Goal: Task Accomplishment & Management: Manage account settings

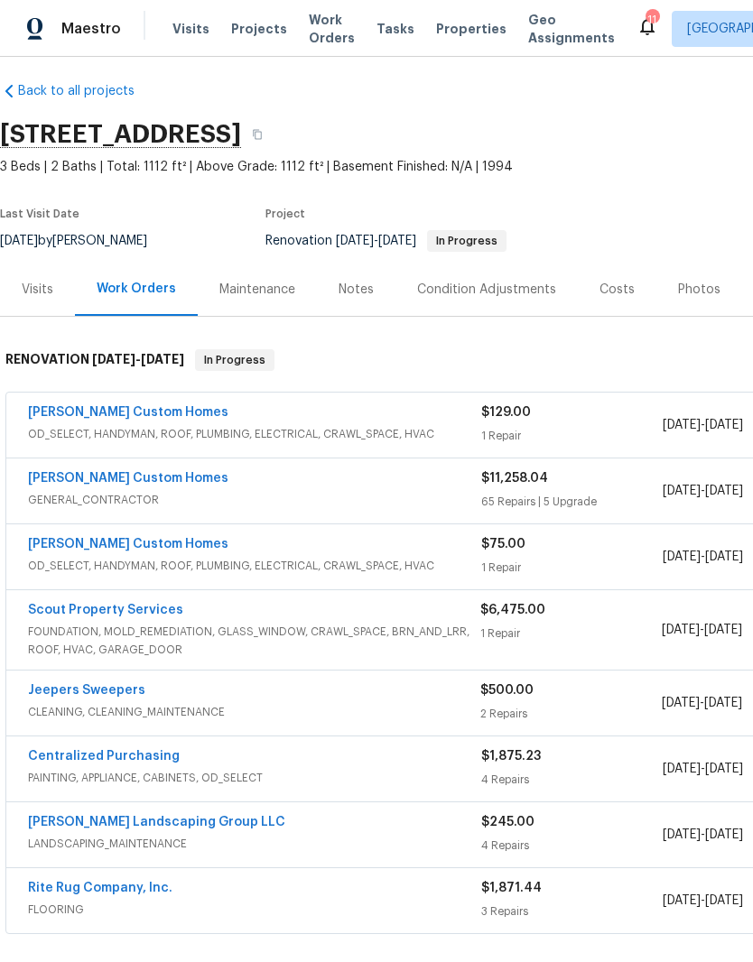
scroll to position [11, 0]
click at [362, 294] on div "Notes" at bounding box center [355, 290] width 35 height 18
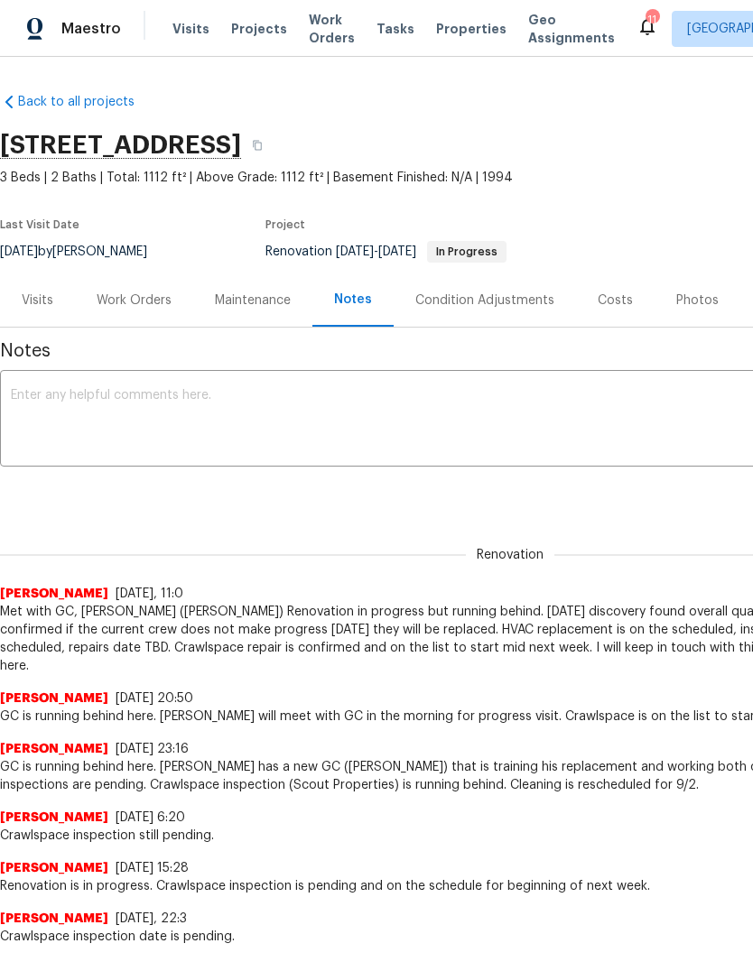
click at [152, 300] on div "Work Orders" at bounding box center [134, 300] width 75 height 18
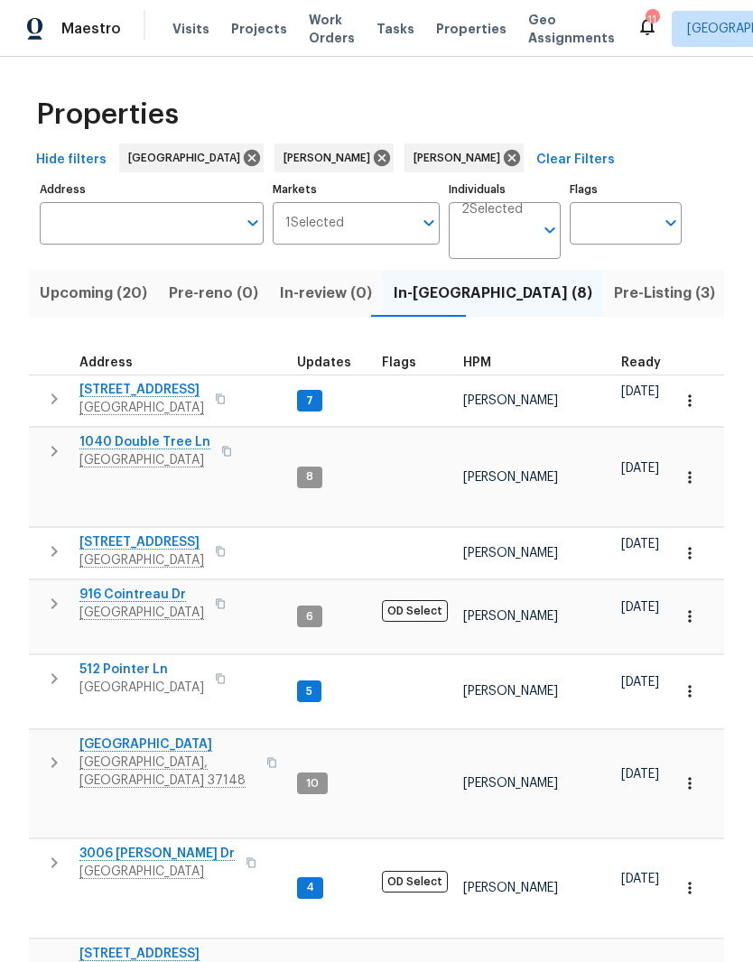
click at [140, 394] on span "[STREET_ADDRESS]" at bounding box center [141, 390] width 125 height 18
click at [142, 661] on span "512 Pointer Ln" at bounding box center [141, 670] width 125 height 18
click at [149, 735] on span "844 College St" at bounding box center [167, 744] width 176 height 18
click at [144, 945] on span "1202 52E Hwy" at bounding box center [167, 954] width 176 height 18
click at [162, 845] on span "3006 Sheddan Dr" at bounding box center [156, 854] width 155 height 18
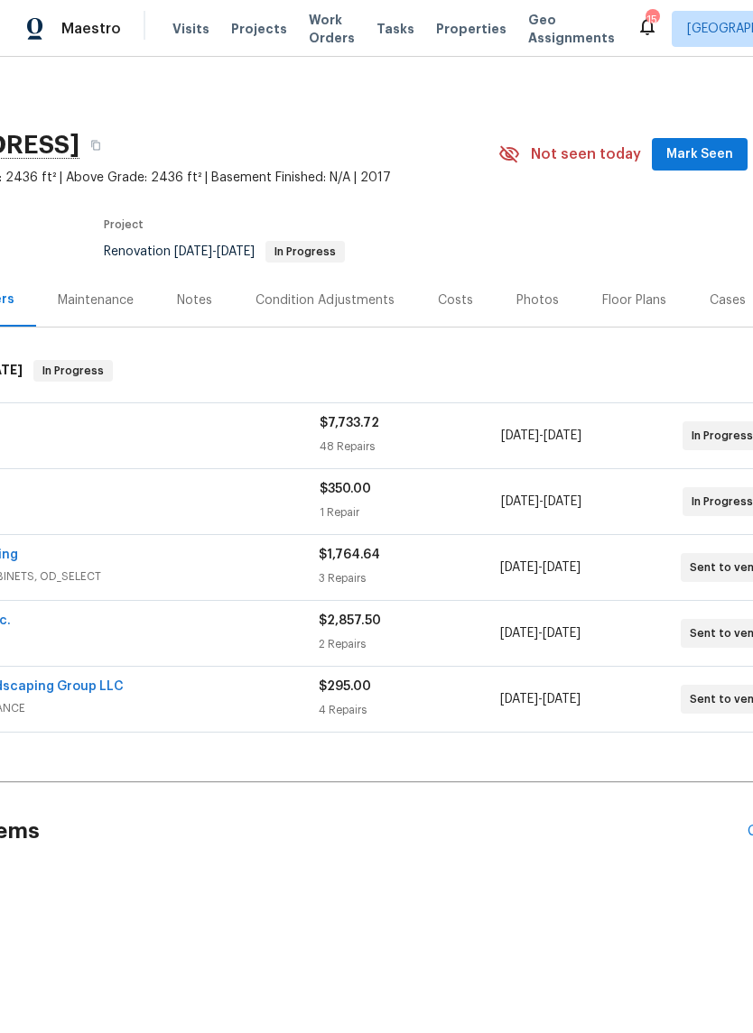
scroll to position [0, 168]
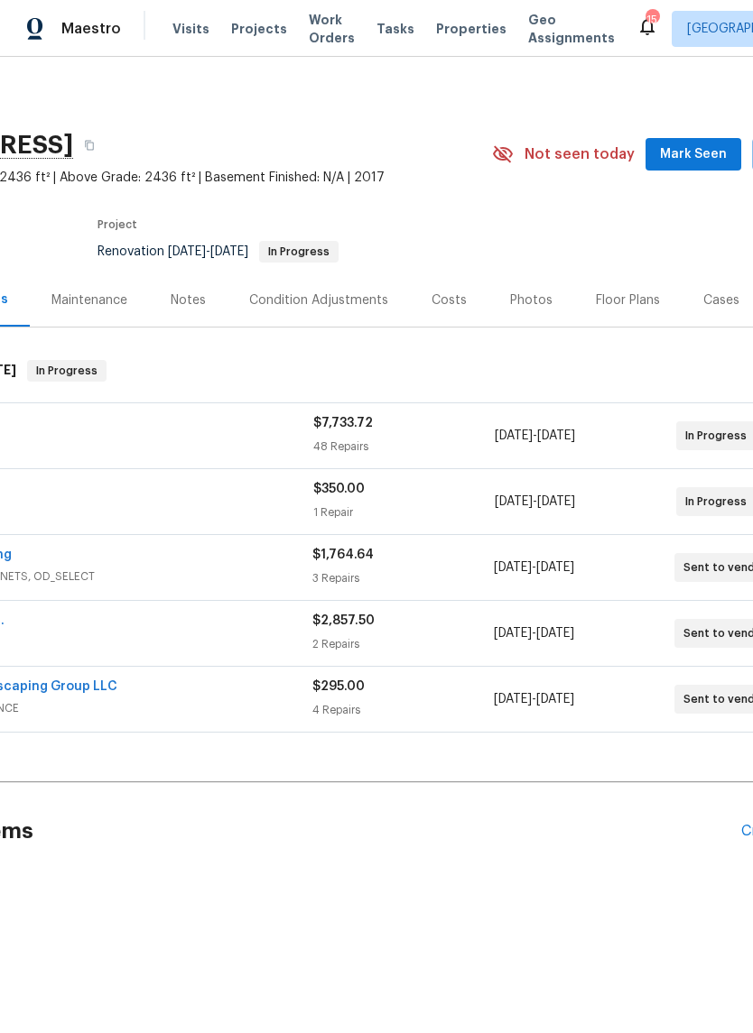
click at [698, 156] on span "Mark Seen" at bounding box center [693, 154] width 67 height 23
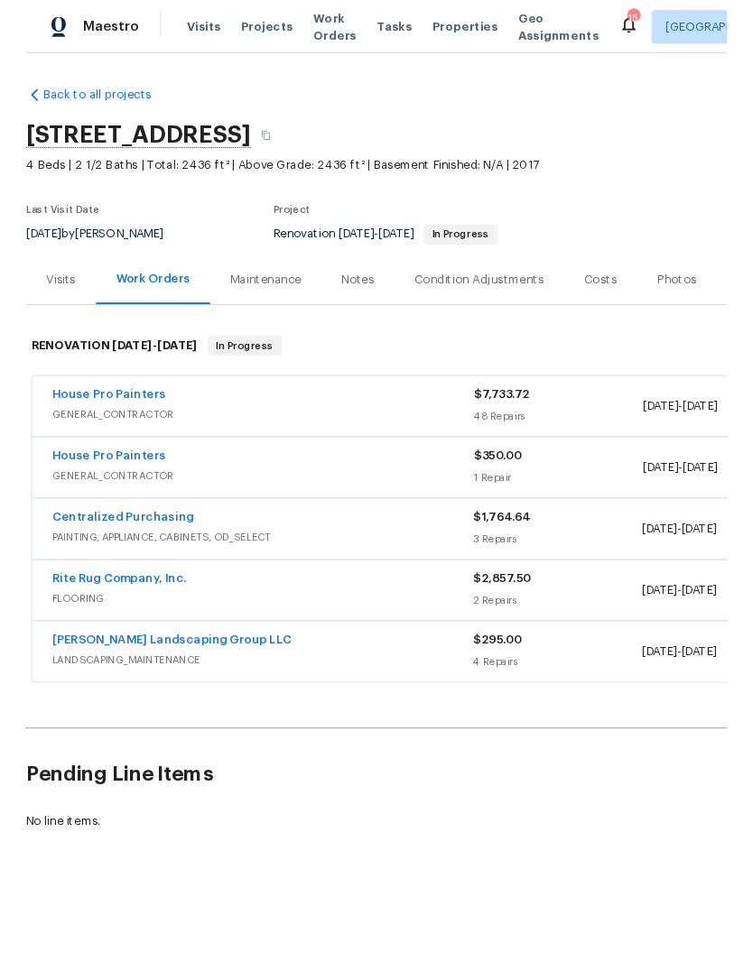
scroll to position [0, 0]
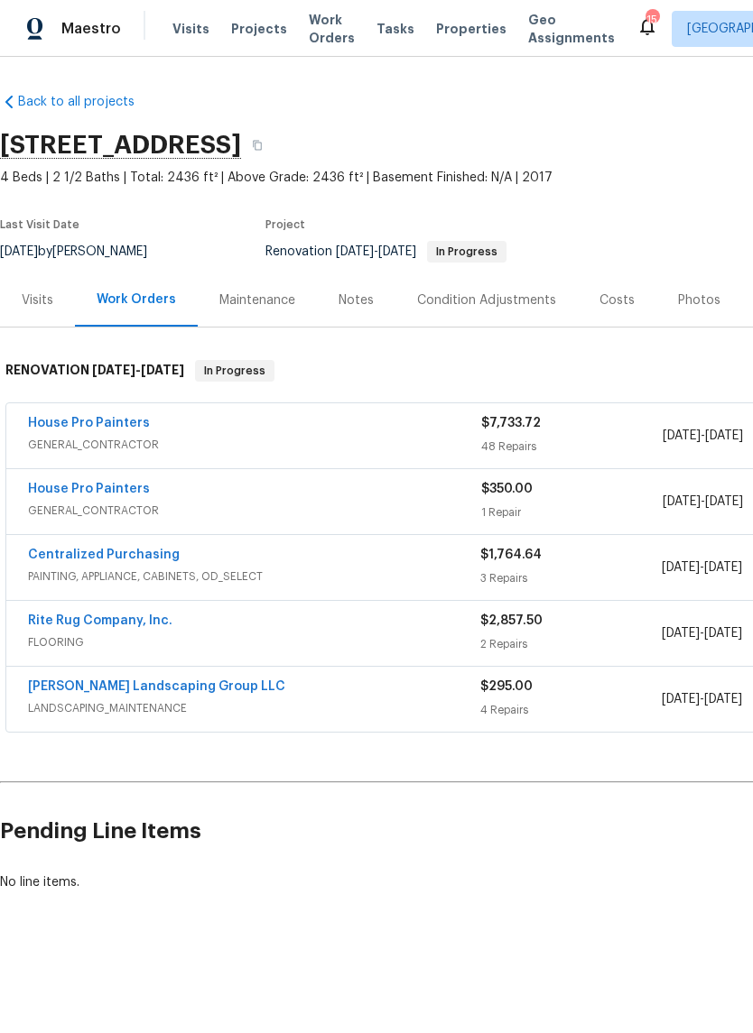
click at [127, 421] on link "House Pro Painters" at bounding box center [89, 423] width 122 height 13
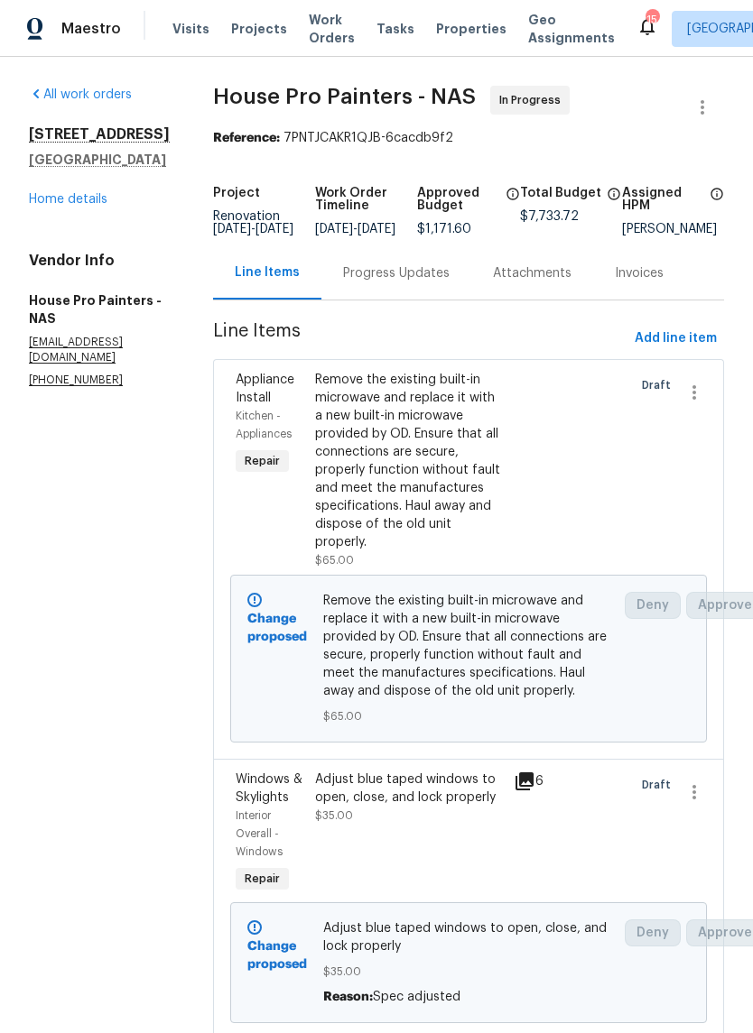
click at [423, 282] on div "Progress Updates" at bounding box center [396, 273] width 106 height 18
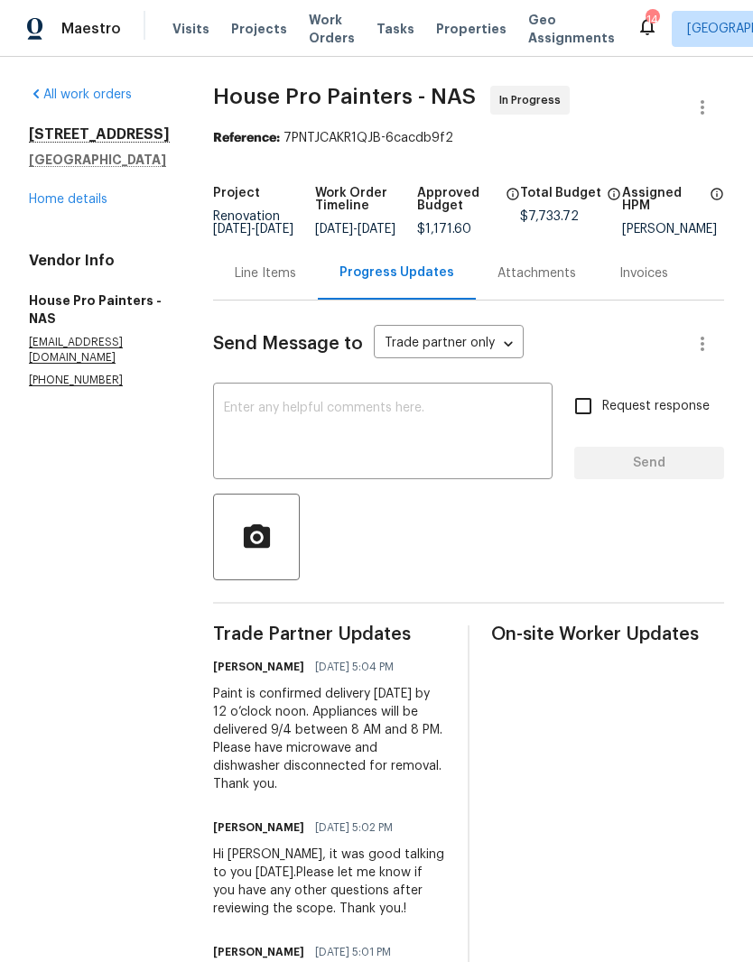
click at [100, 198] on link "Home details" at bounding box center [68, 199] width 79 height 13
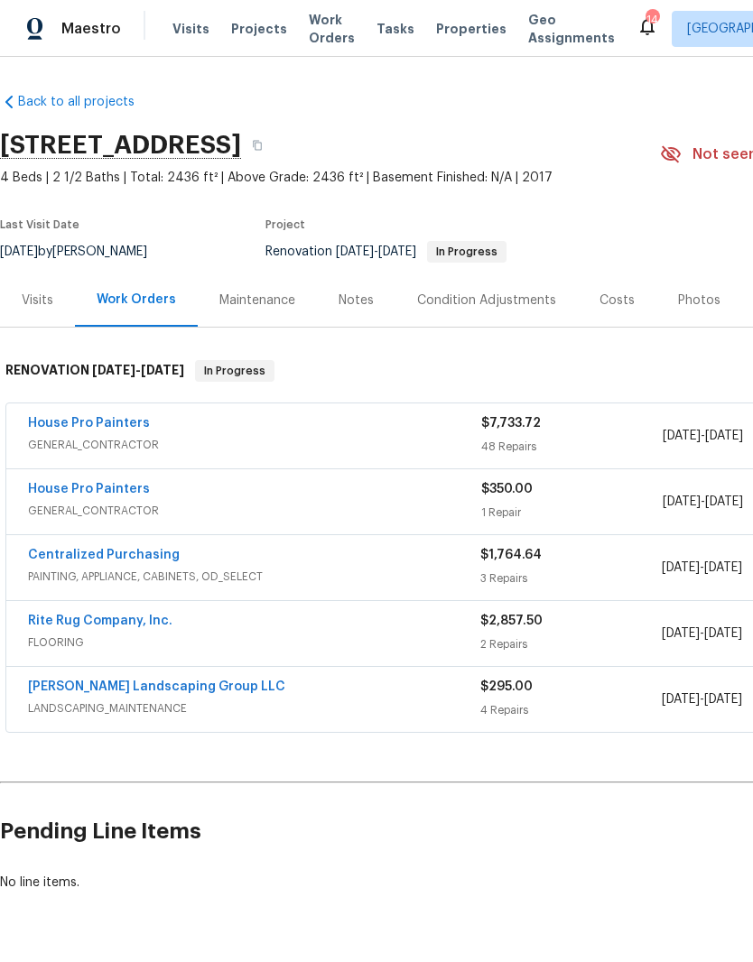
click at [357, 300] on div "Notes" at bounding box center [355, 300] width 35 height 18
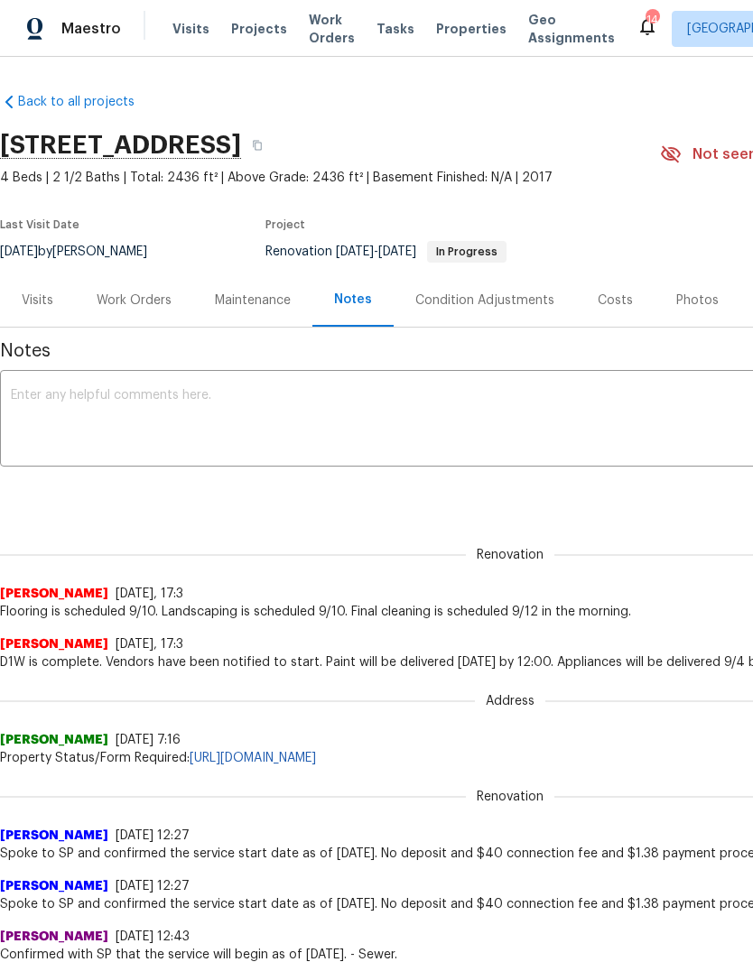
click at [202, 398] on textarea at bounding box center [510, 420] width 998 height 63
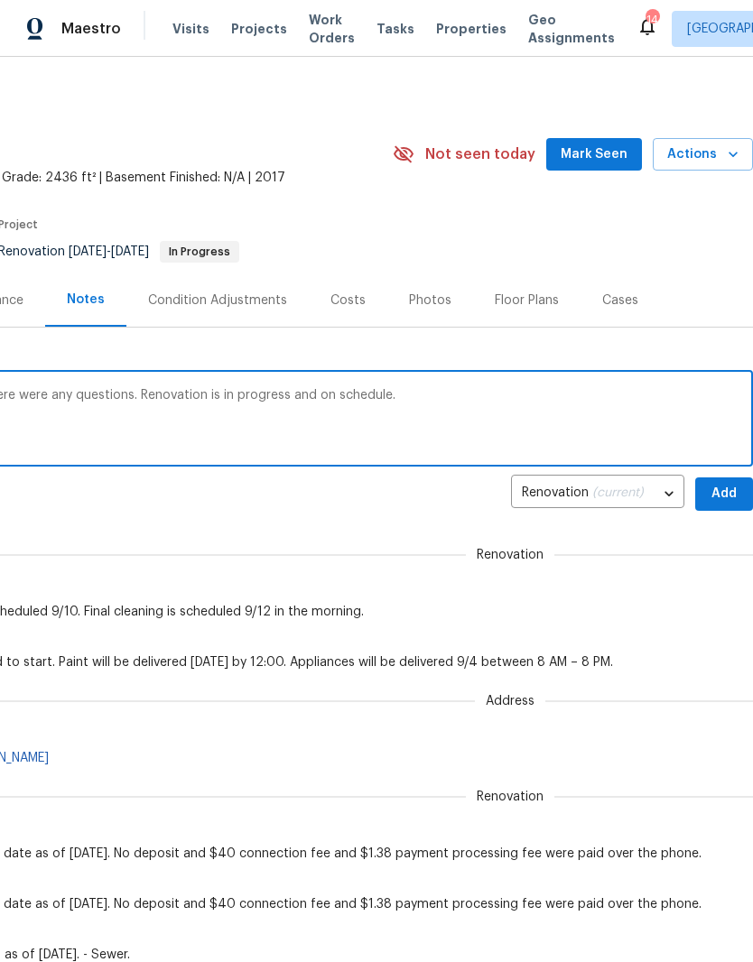
scroll to position [0, 267]
type textarea "I touched base with GC today to see if there were any questions. Renovation is …"
click at [730, 494] on span "Add" at bounding box center [723, 494] width 29 height 23
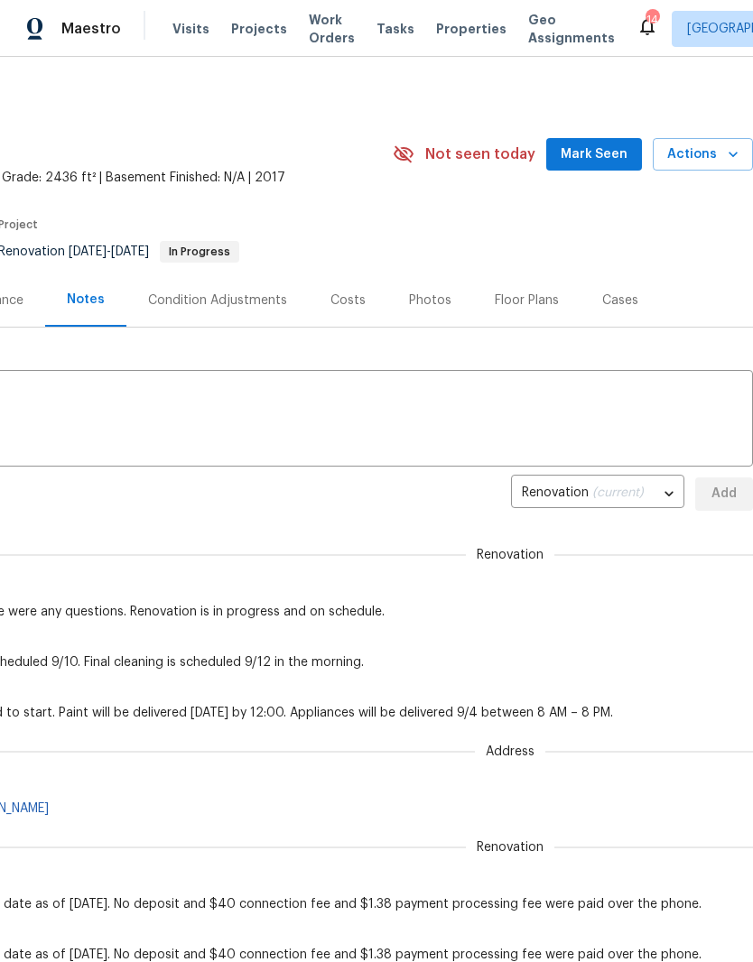
click at [607, 150] on span "Mark Seen" at bounding box center [593, 154] width 67 height 23
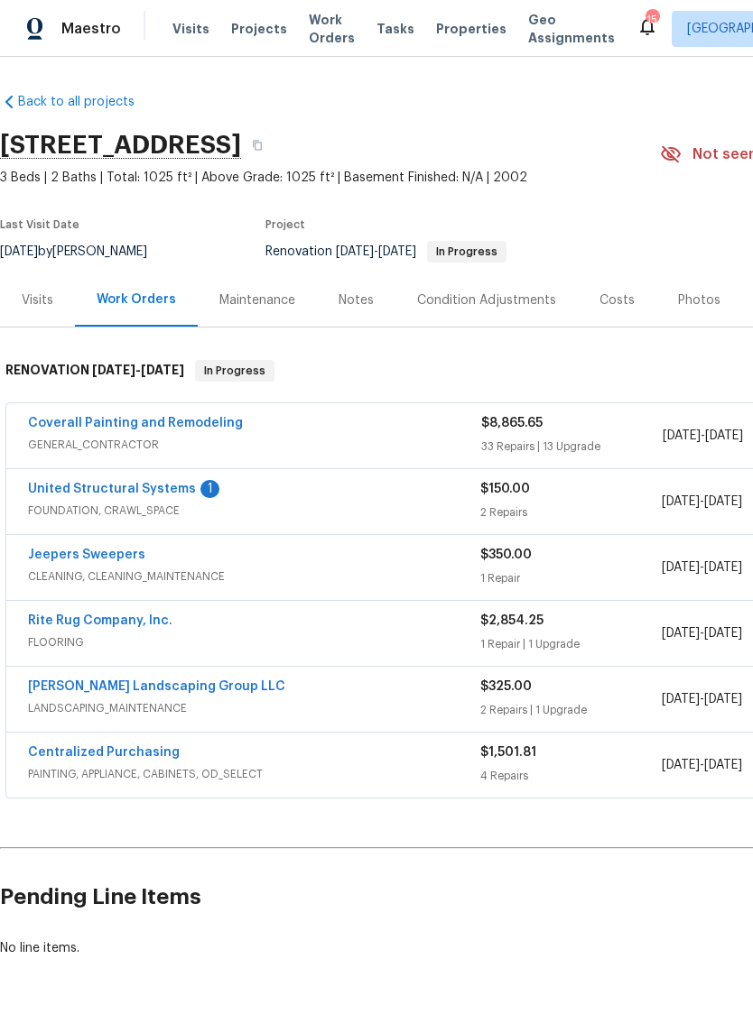
click at [161, 494] on link "United Structural Systems" at bounding box center [112, 489] width 168 height 13
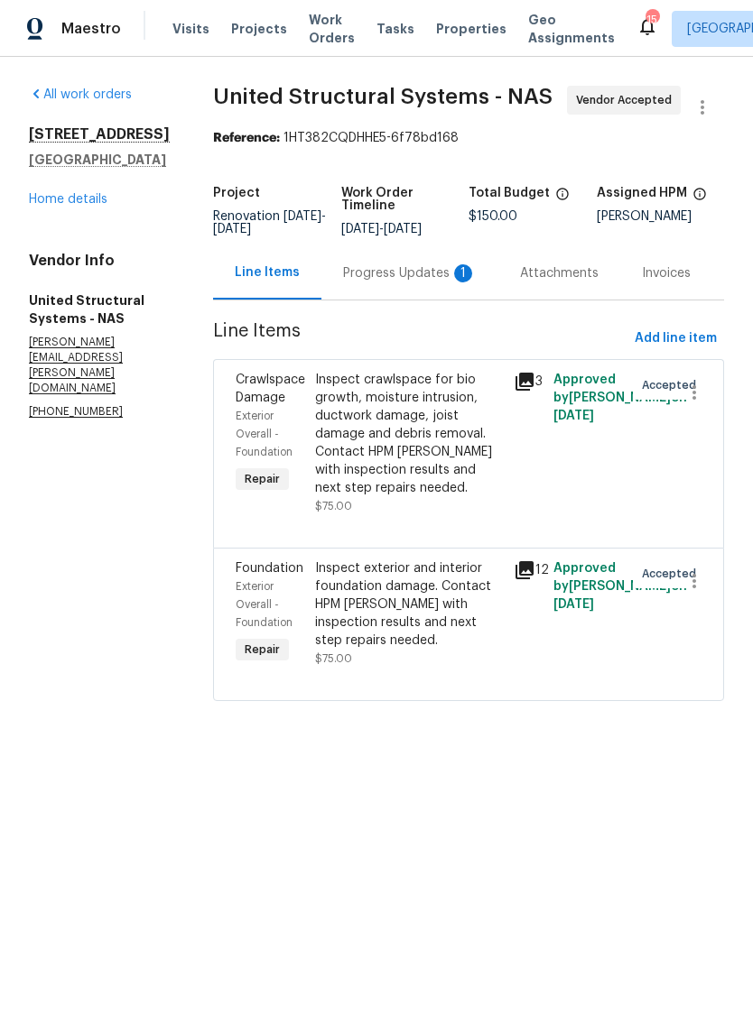
click at [423, 281] on div "Progress Updates 1" at bounding box center [410, 273] width 134 height 18
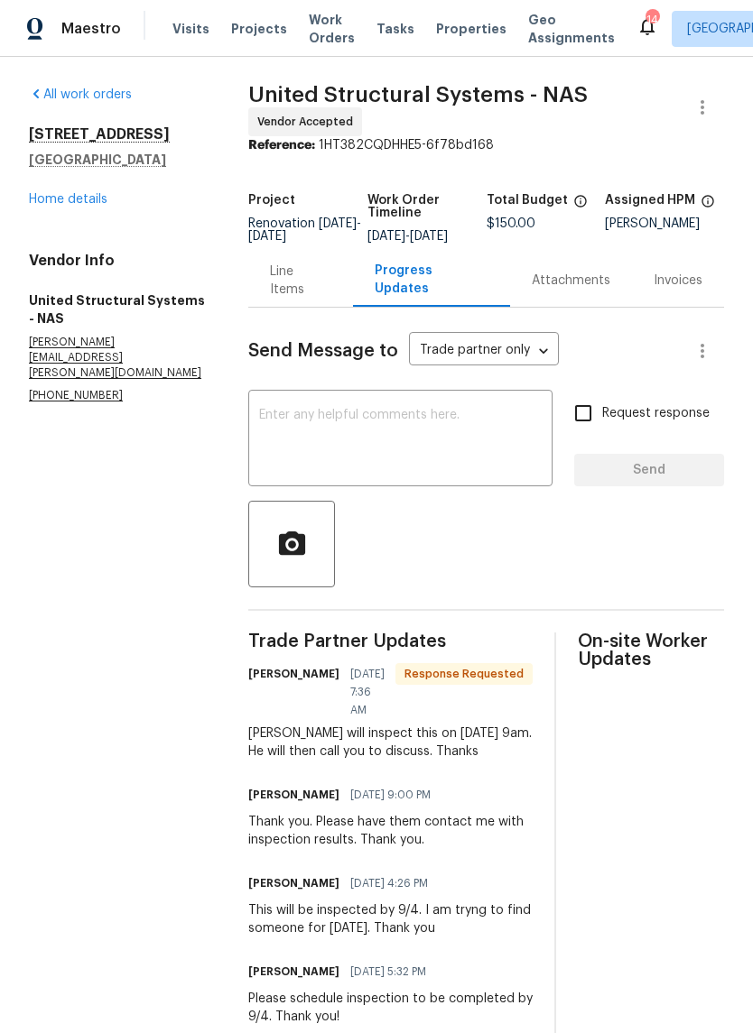
click at [396, 427] on textarea at bounding box center [400, 440] width 282 height 63
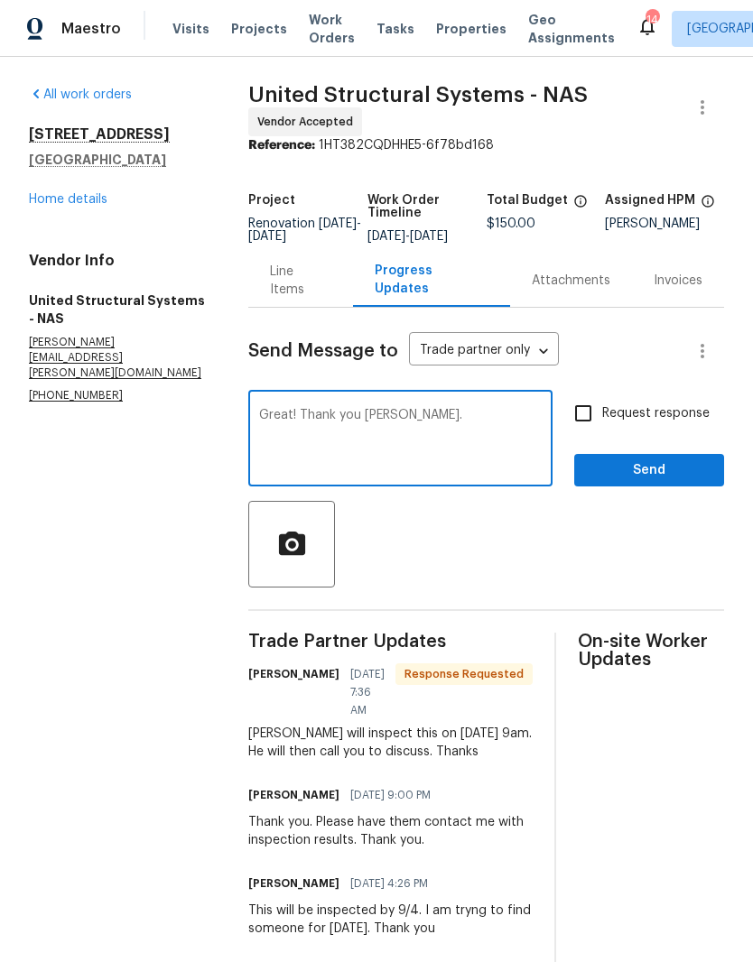
type textarea "Great! Thank you Michele."
click at [659, 481] on span "Send" at bounding box center [648, 470] width 121 height 23
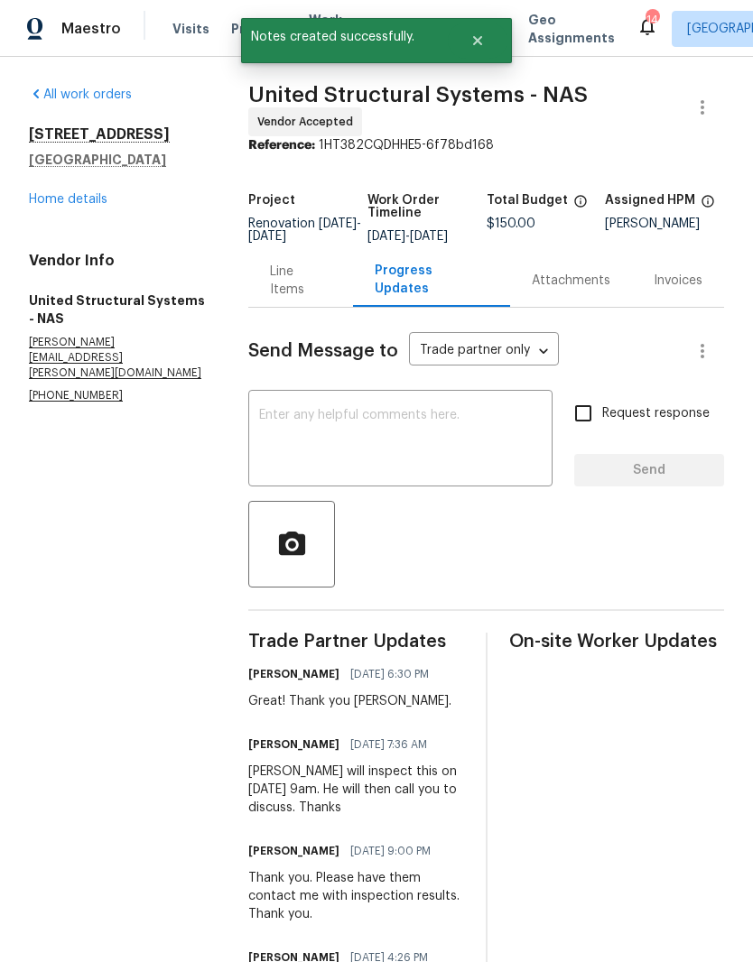
click at [91, 203] on link "Home details" at bounding box center [68, 199] width 79 height 13
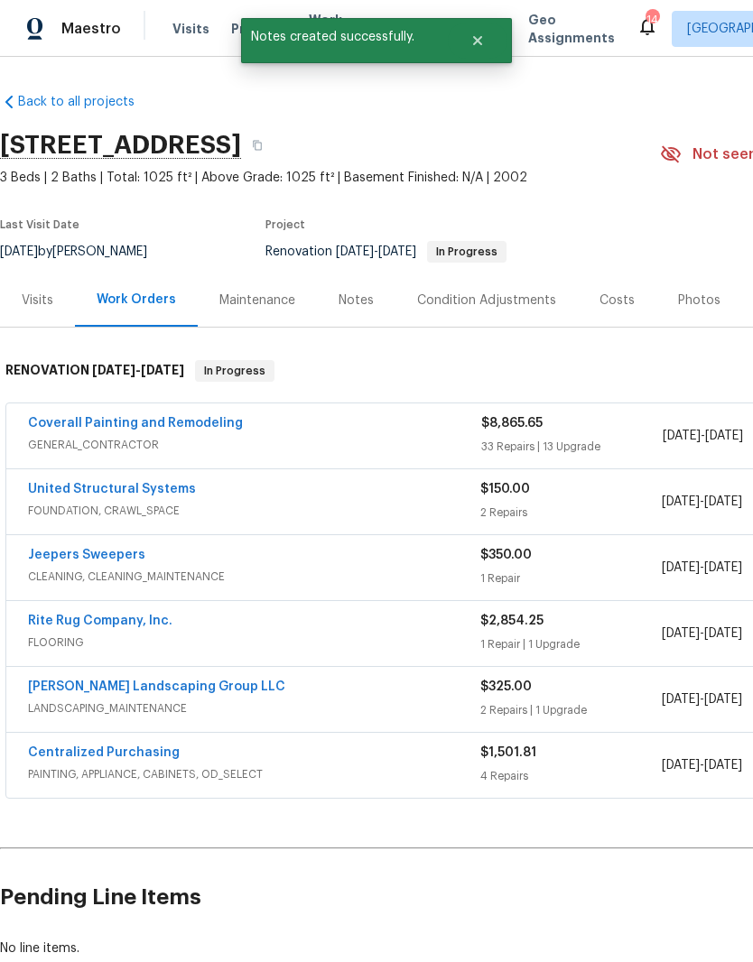
click at [170, 494] on link "United Structural Systems" at bounding box center [112, 489] width 168 height 13
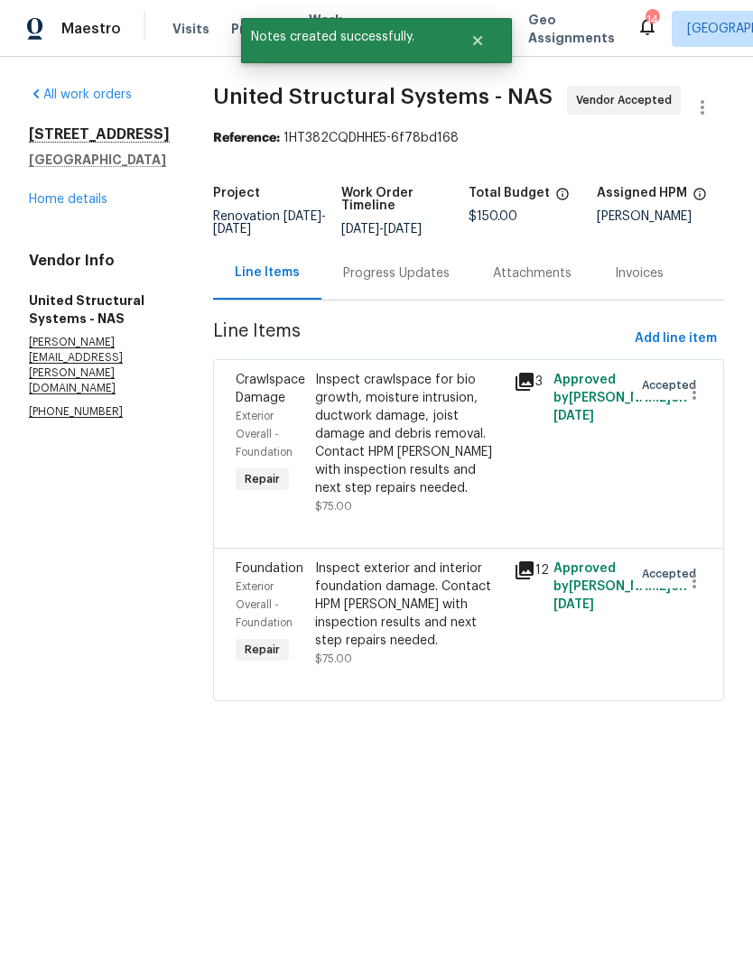
click at [88, 203] on link "Home details" at bounding box center [68, 199] width 79 height 13
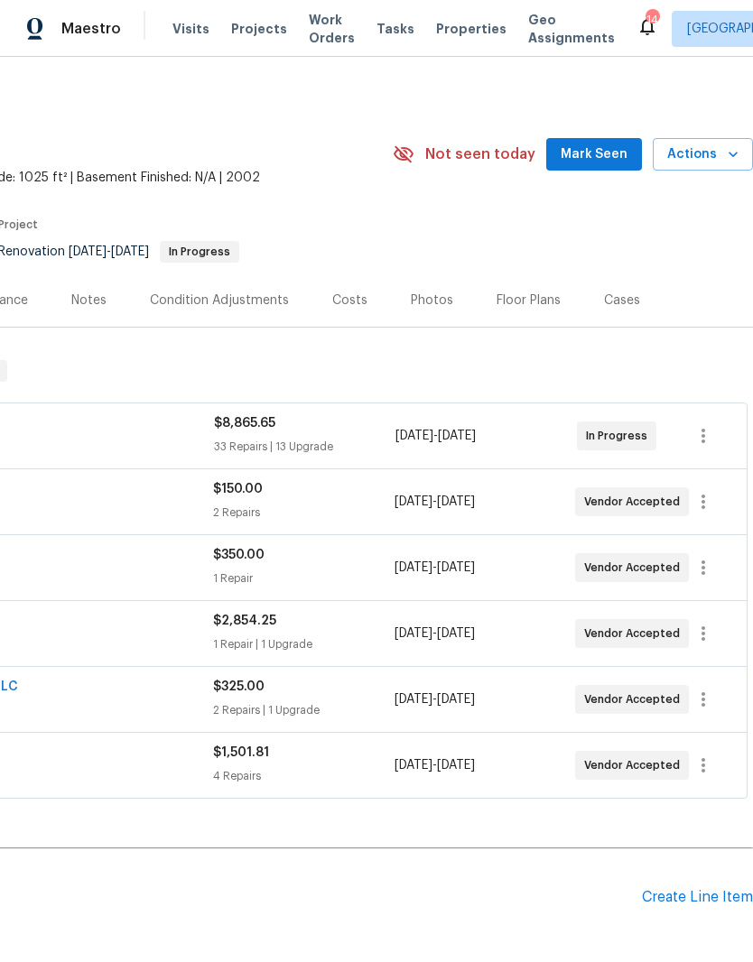
scroll to position [0, 267]
click at [601, 151] on span "Mark Seen" at bounding box center [593, 154] width 67 height 23
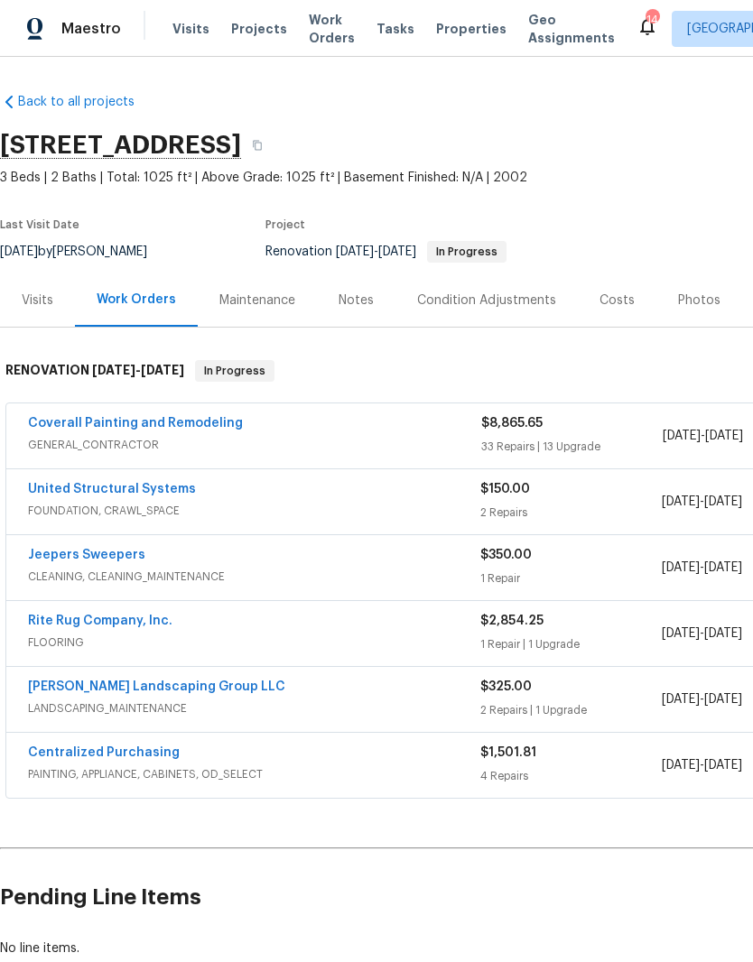
scroll to position [0, 0]
click at [207, 425] on link "Coverall Painting and Remodeling" at bounding box center [135, 423] width 215 height 13
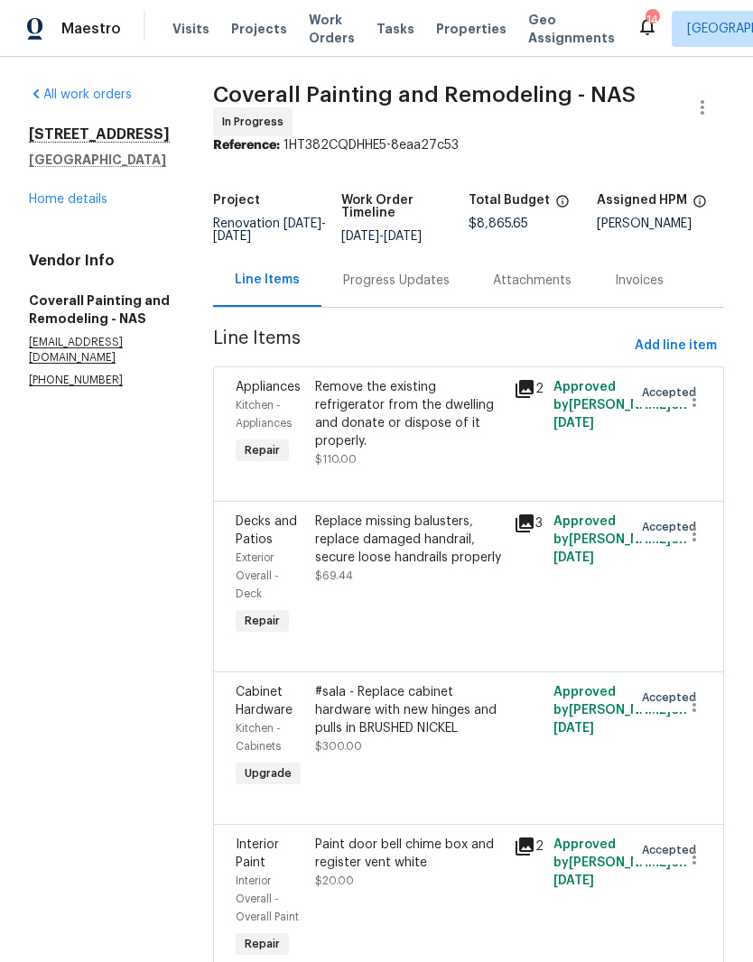
click at [446, 290] on div "Progress Updates" at bounding box center [396, 281] width 106 height 18
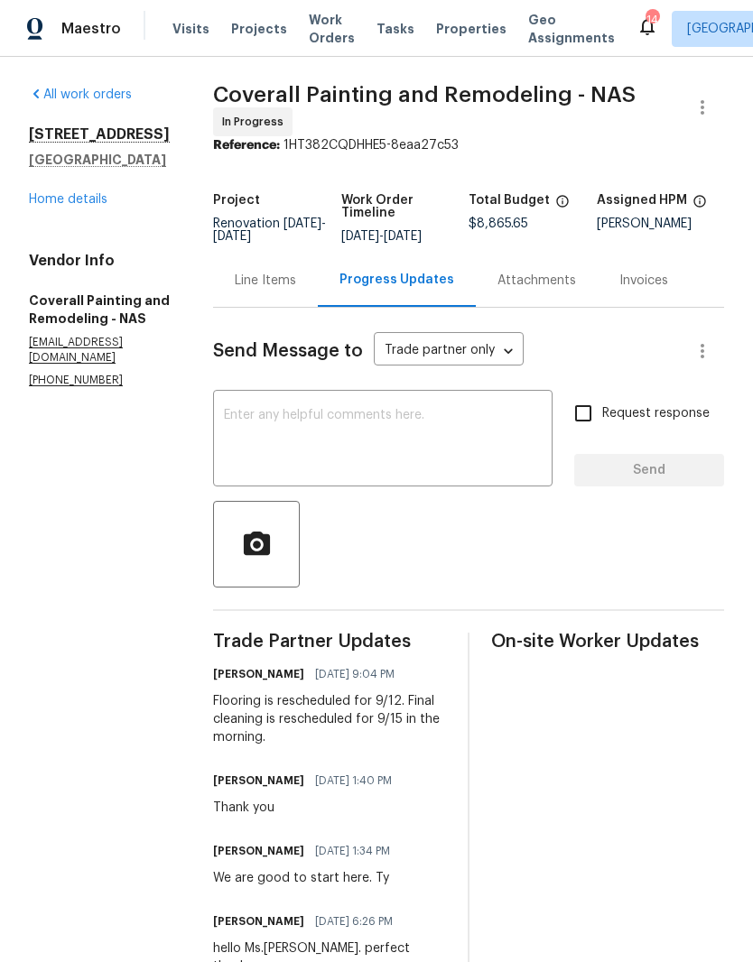
click at [101, 203] on link "Home details" at bounding box center [68, 199] width 79 height 13
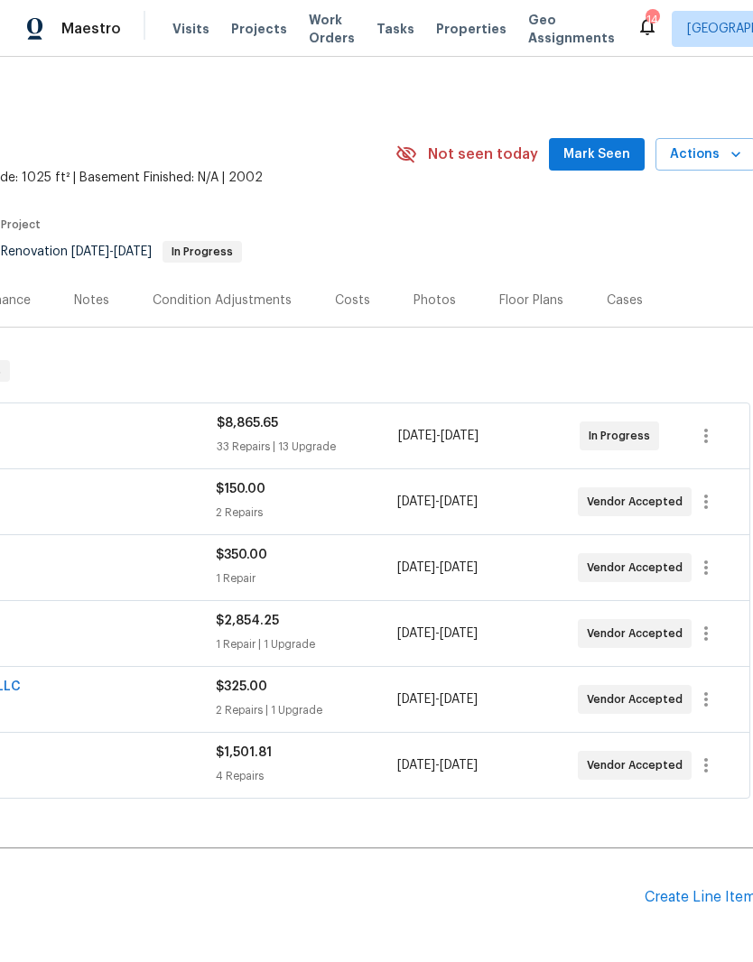
scroll to position [0, 264]
click at [598, 153] on span "Mark Seen" at bounding box center [596, 154] width 67 height 23
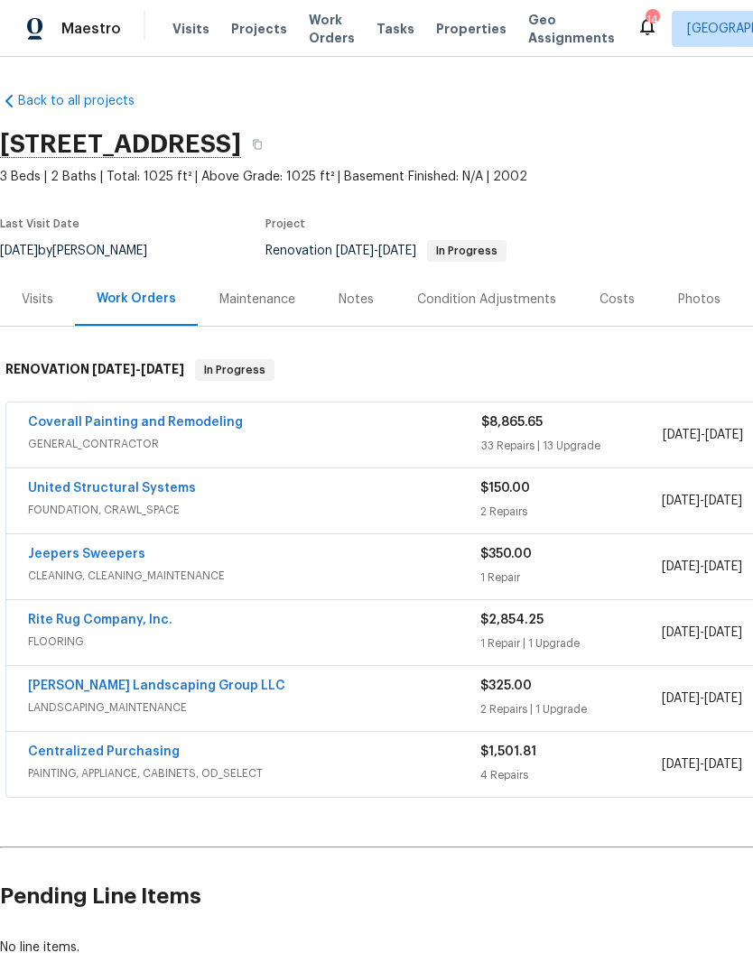
scroll to position [1, 0]
click at [359, 298] on div "Notes" at bounding box center [355, 300] width 35 height 18
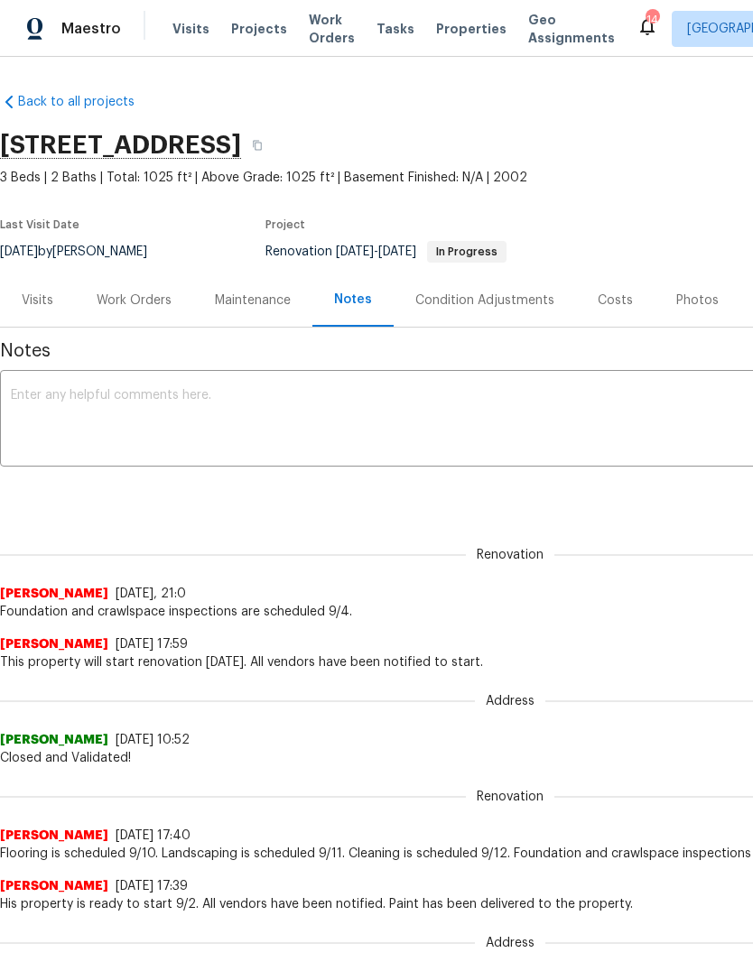
click at [261, 407] on textarea at bounding box center [510, 420] width 998 height 63
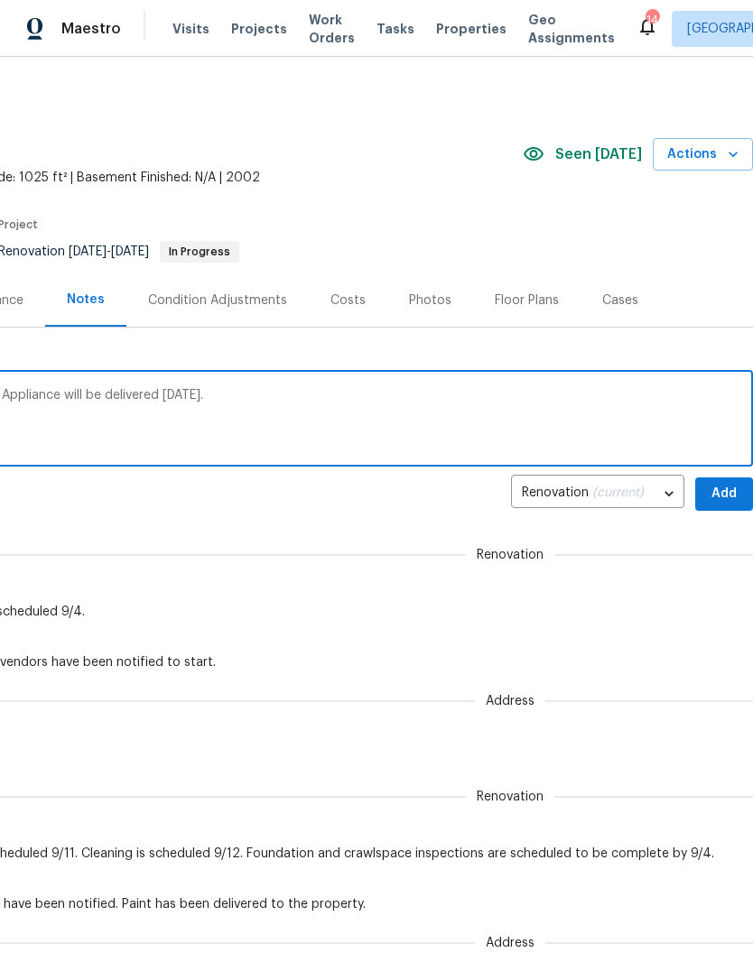
scroll to position [0, 267]
type textarea "Renovation is in progress and on schedule. Appliance will be delivered Friday 9…"
click at [726, 494] on span "Add" at bounding box center [723, 494] width 29 height 23
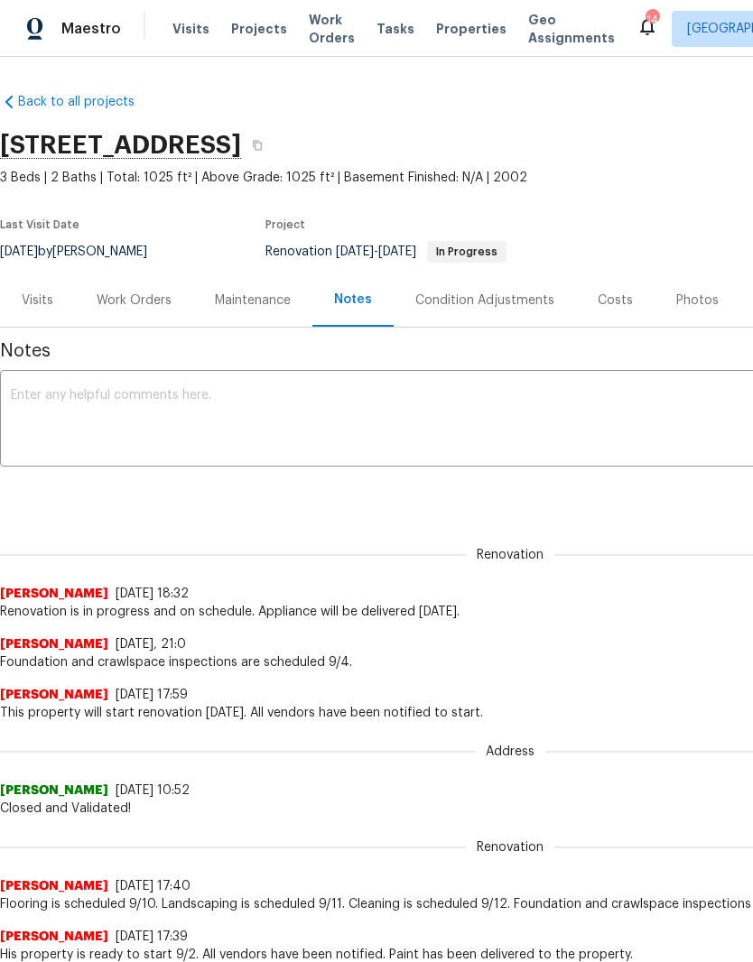
scroll to position [0, 0]
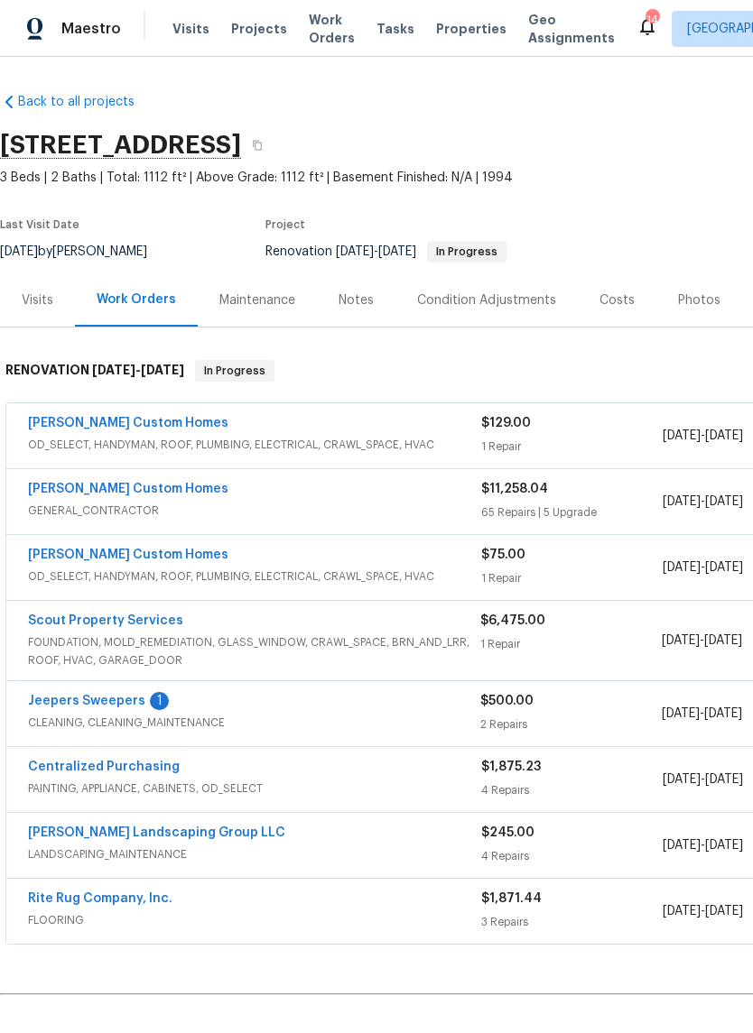
click at [118, 704] on link "Jeepers Sweepers" at bounding box center [86, 701] width 117 height 13
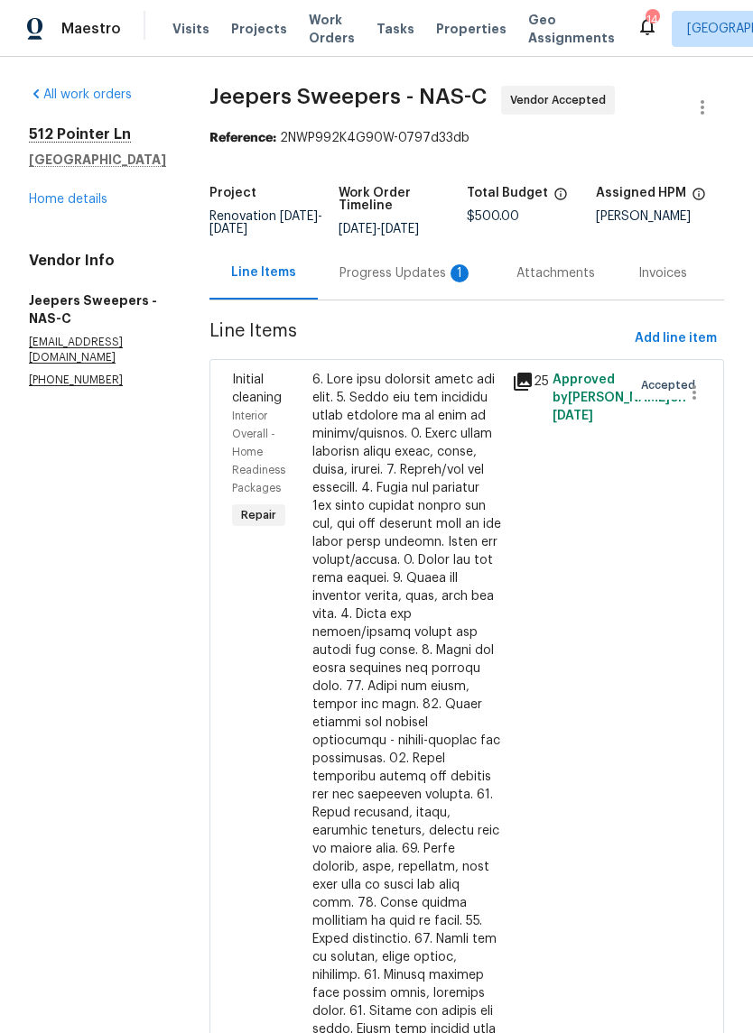
click at [399, 282] on div "Progress Updates 1" at bounding box center [406, 273] width 134 height 18
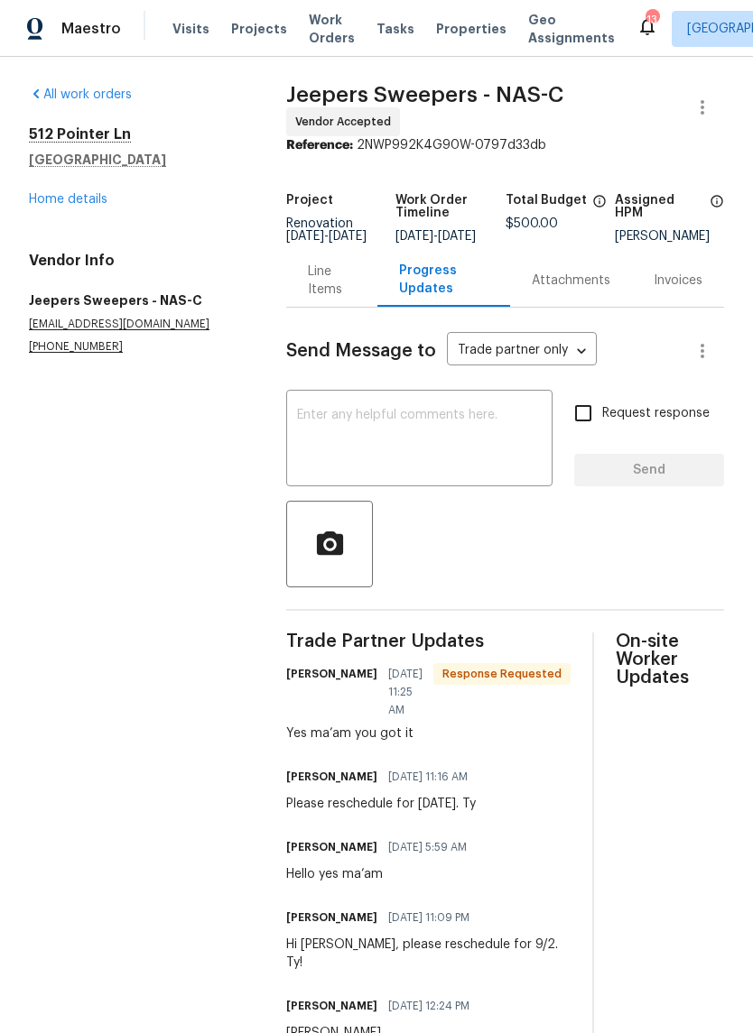
click at [91, 199] on link "Home details" at bounding box center [68, 199] width 79 height 13
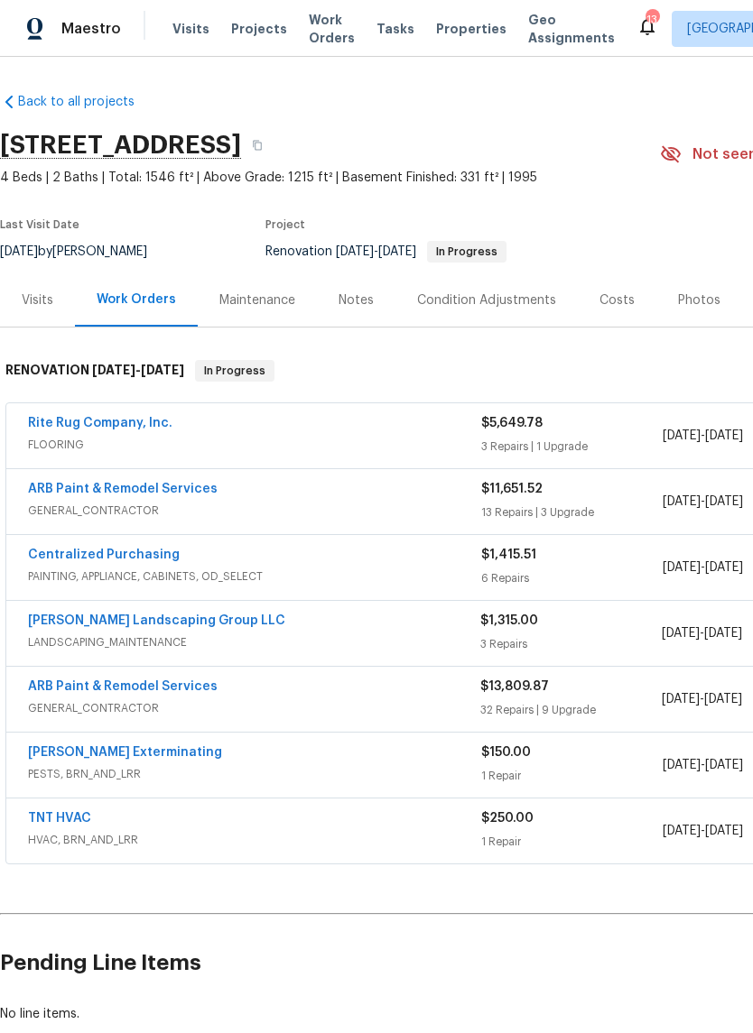
click at [360, 298] on div "Notes" at bounding box center [355, 300] width 35 height 18
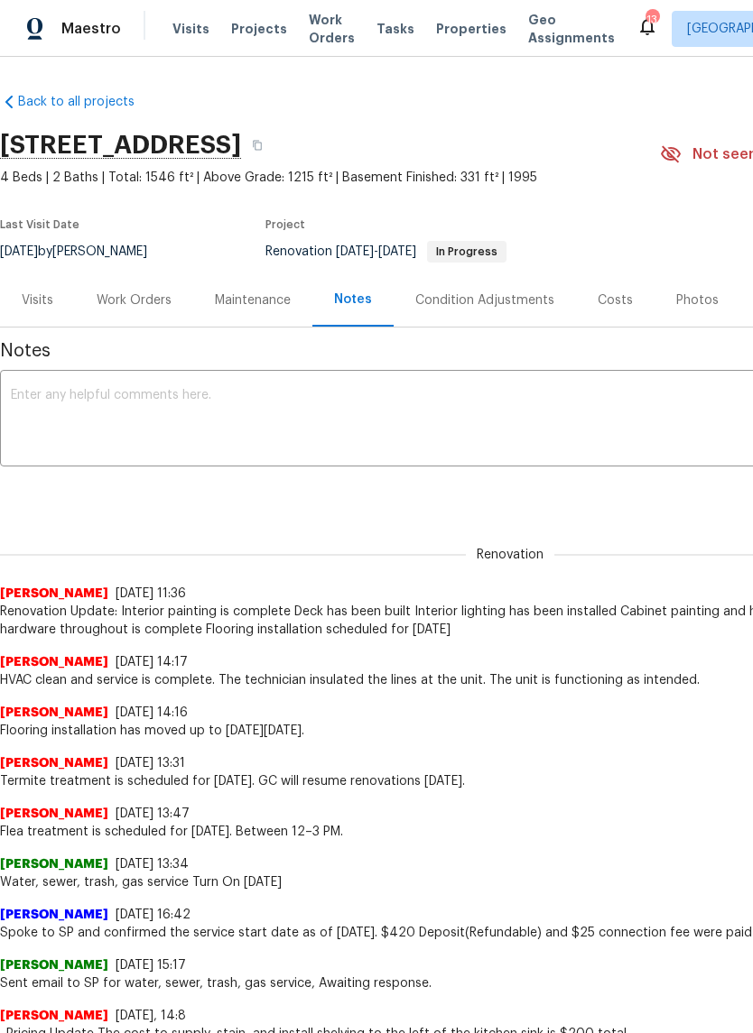
click at [142, 300] on div "Work Orders" at bounding box center [134, 300] width 75 height 18
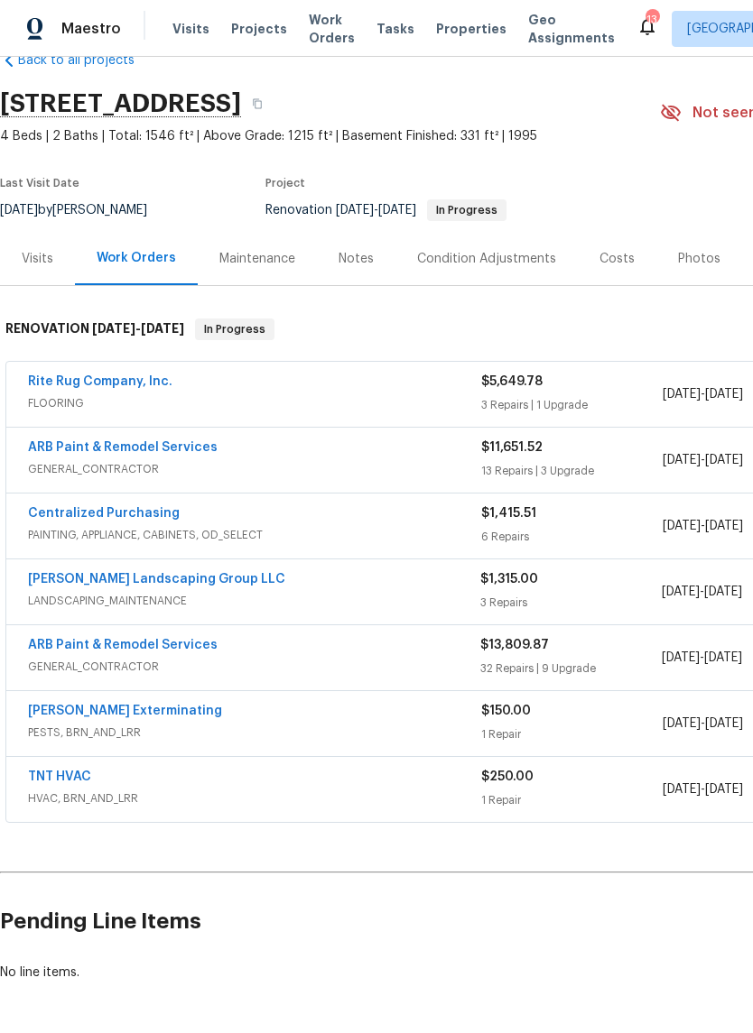
scroll to position [41, 0]
click at [111, 387] on link "Rite Rug Company, Inc." at bounding box center [100, 382] width 144 height 13
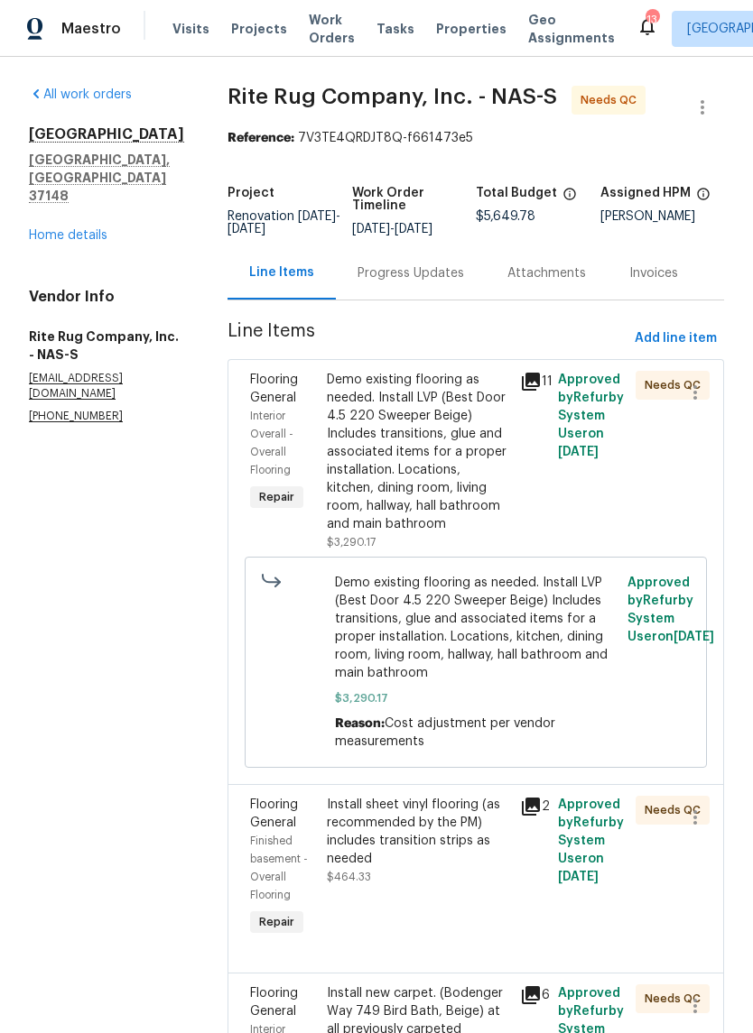
click at [448, 282] on div "Progress Updates" at bounding box center [410, 273] width 106 height 18
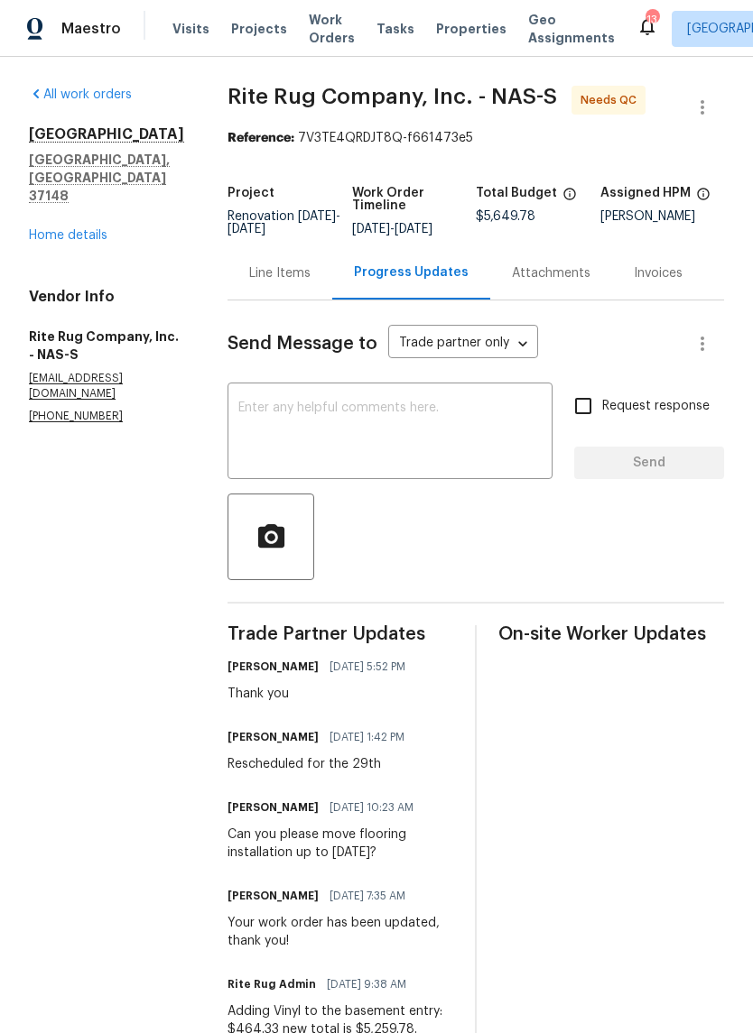
click at [92, 229] on link "Home details" at bounding box center [68, 235] width 79 height 13
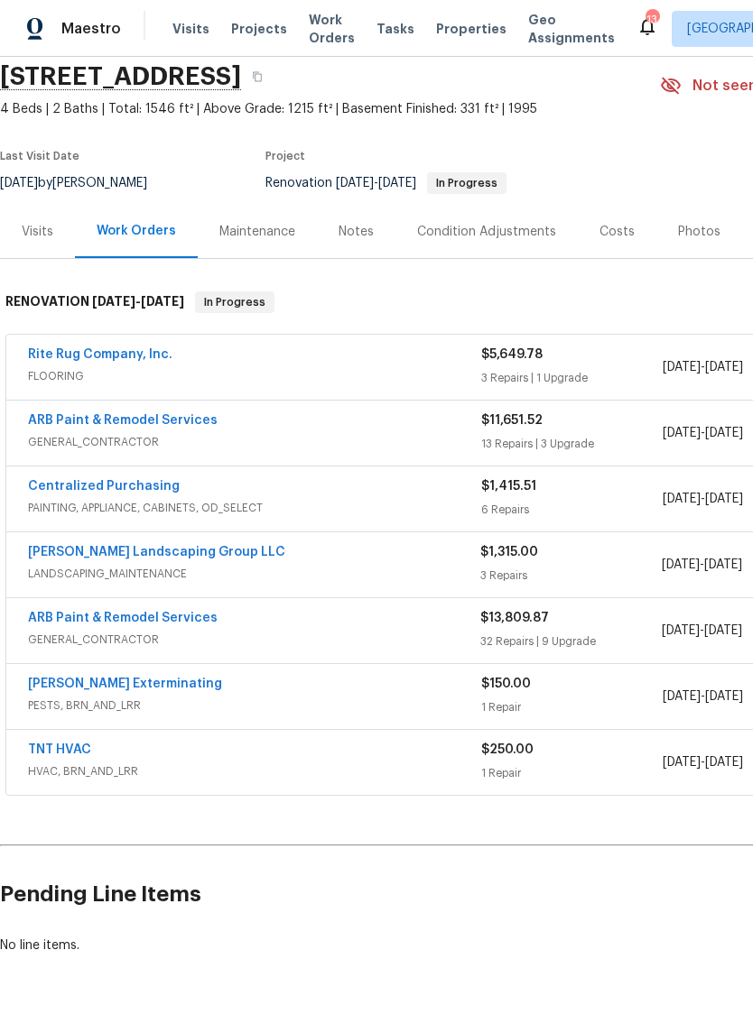
scroll to position [68, 0]
click at [367, 227] on div "Notes" at bounding box center [355, 233] width 35 height 18
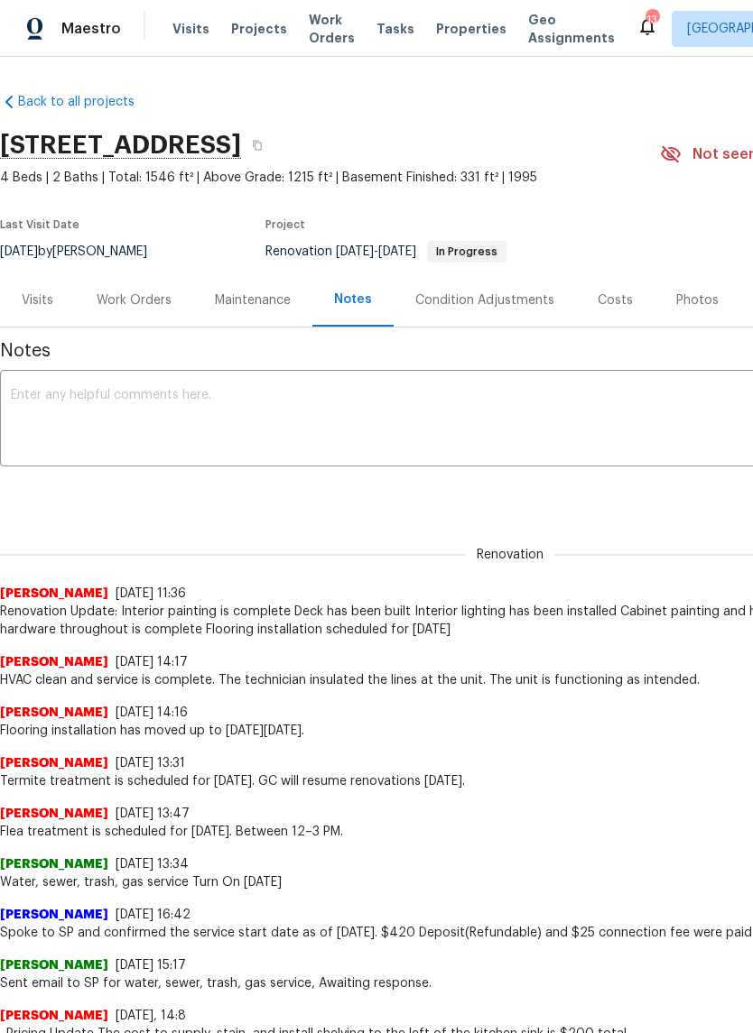
click at [150, 303] on div "Work Orders" at bounding box center [134, 300] width 75 height 18
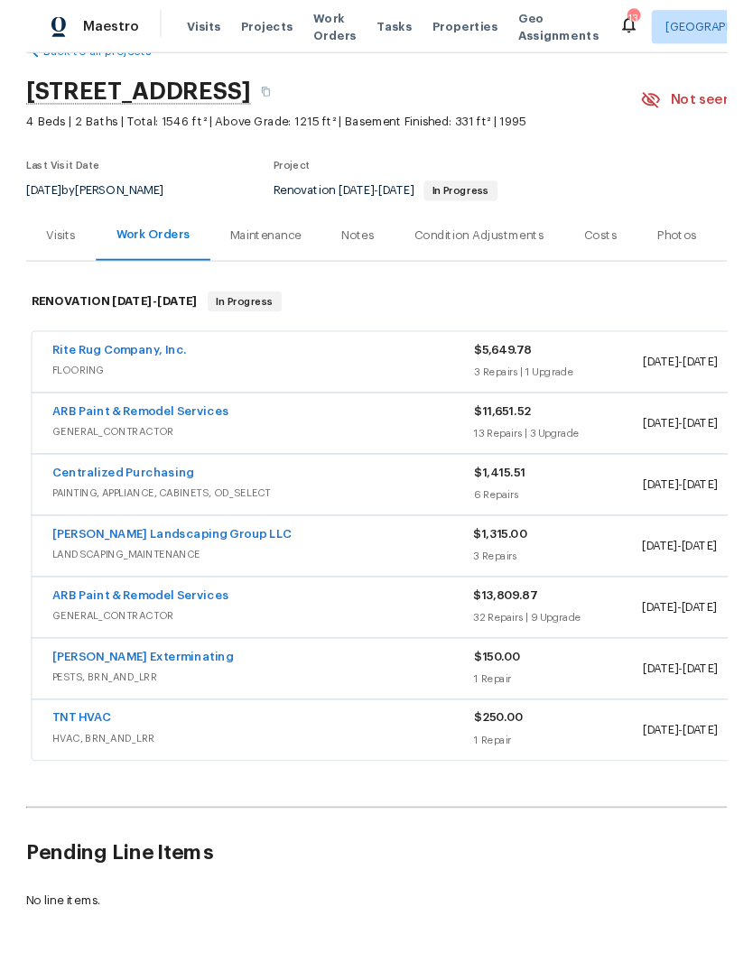
scroll to position [47, 0]
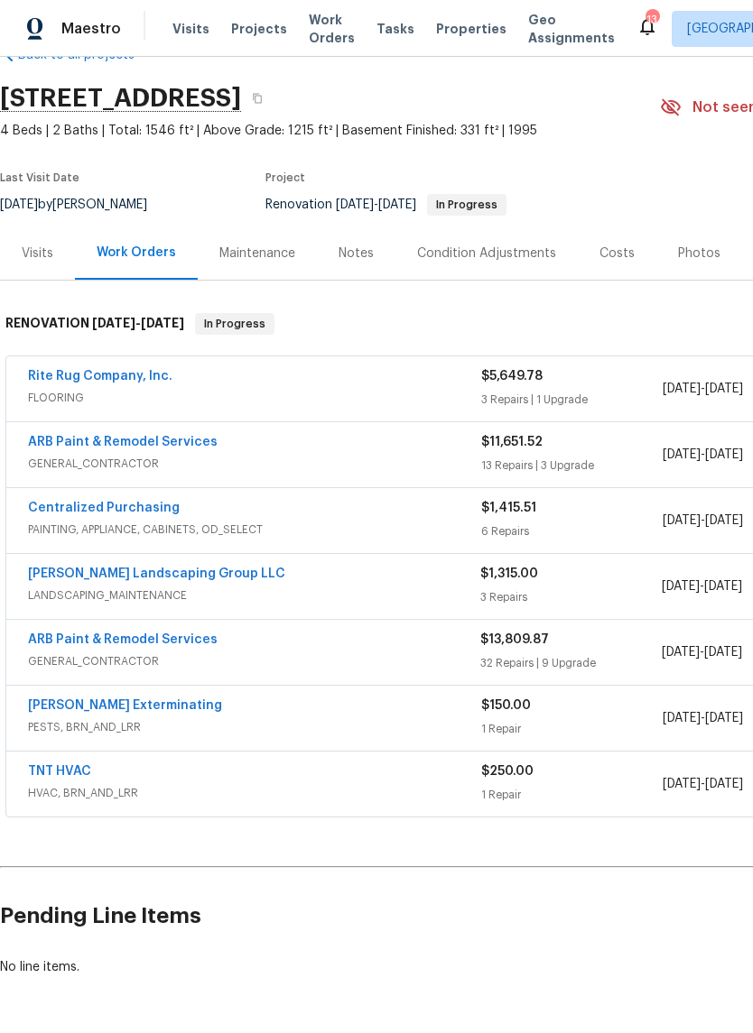
click at [365, 260] on div "Notes" at bounding box center [355, 254] width 35 height 18
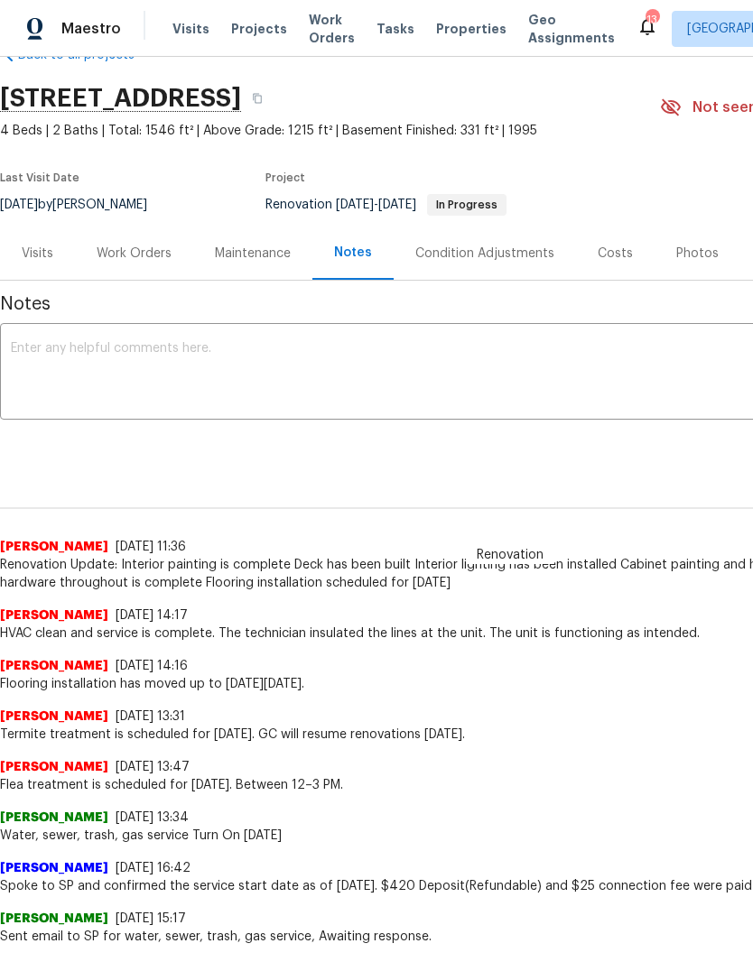
click at [147, 356] on textarea at bounding box center [510, 373] width 998 height 63
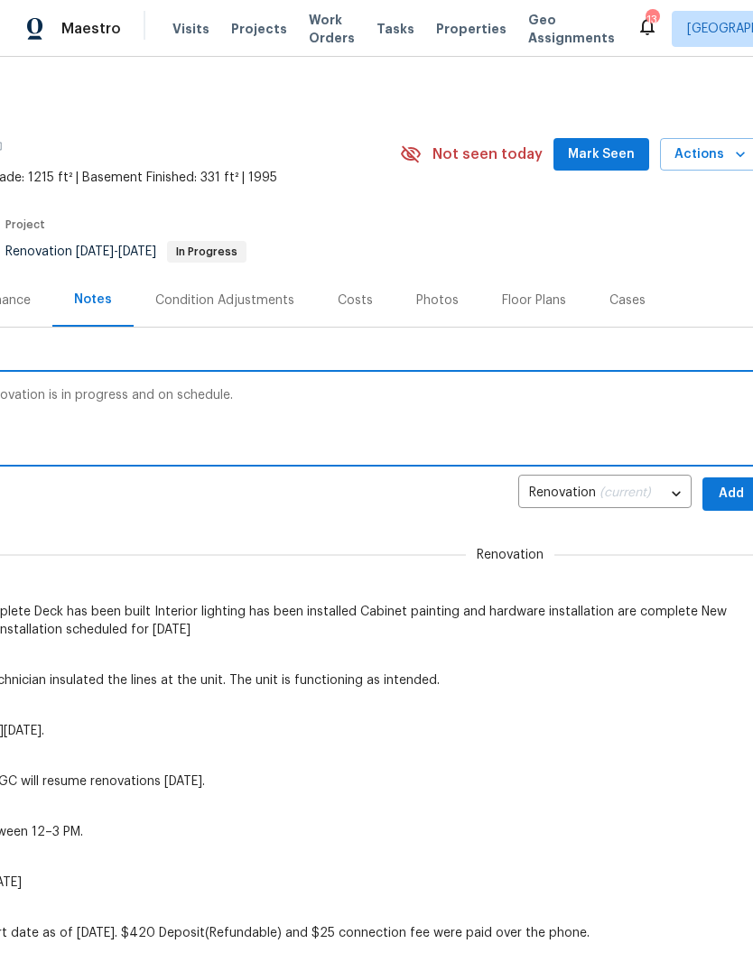
scroll to position [0, 262]
type textarea "I touch base with GC (ARB) no issues. Renovation is in progress and on schedule."
click at [722, 492] on span "Add" at bounding box center [729, 494] width 29 height 23
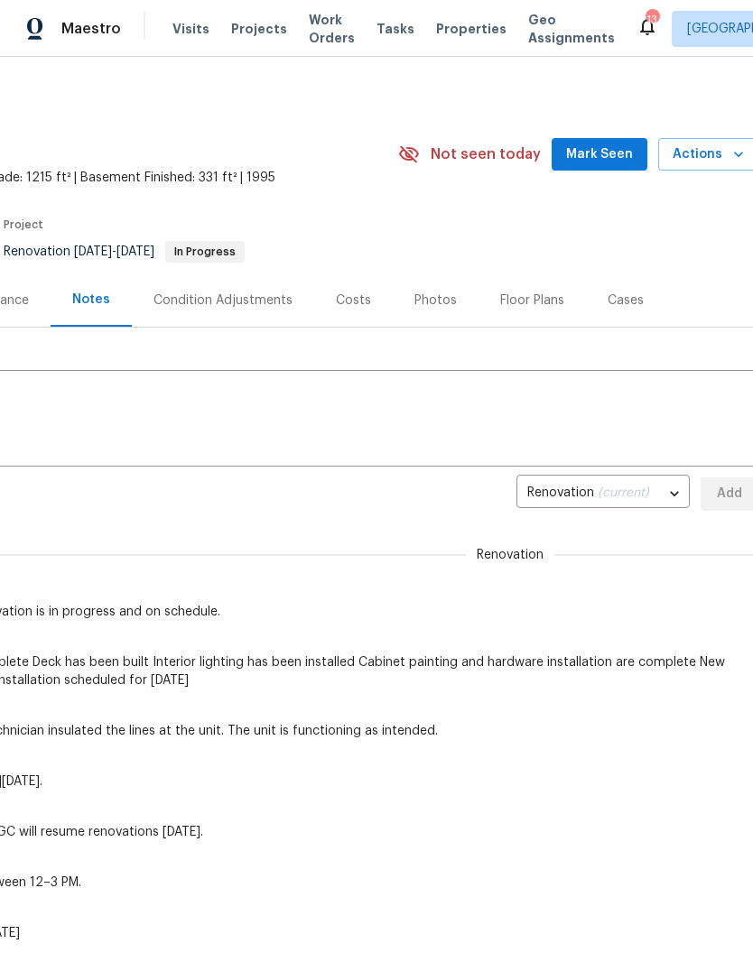
click at [614, 153] on span "Mark Seen" at bounding box center [599, 154] width 67 height 23
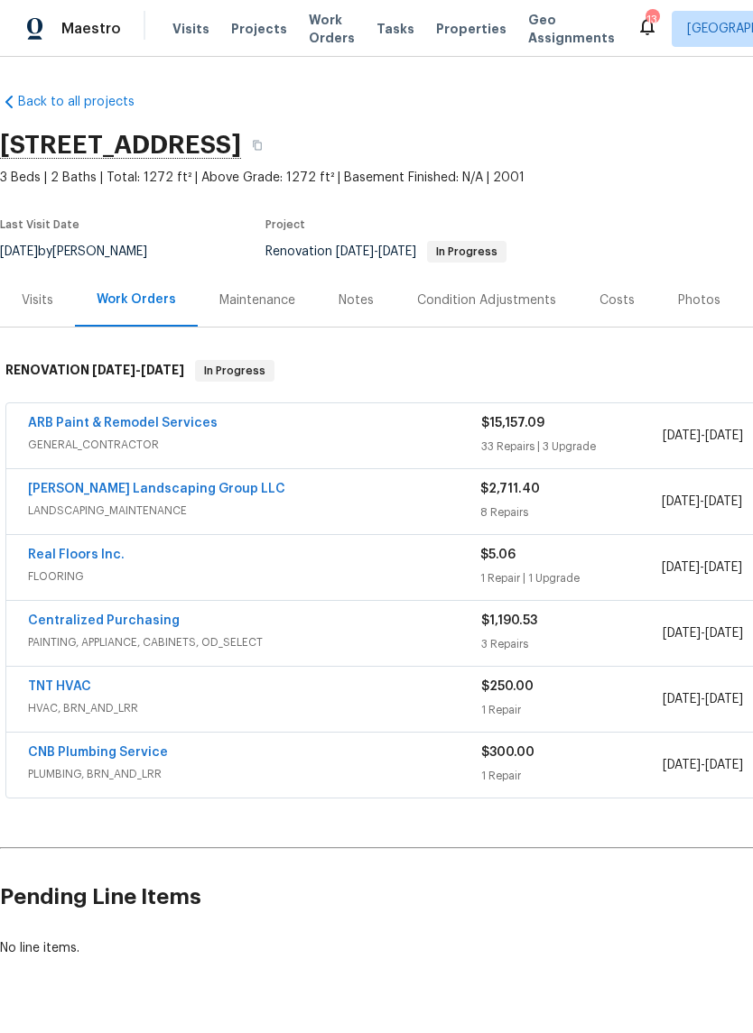
click at [367, 299] on div "Notes" at bounding box center [355, 300] width 35 height 18
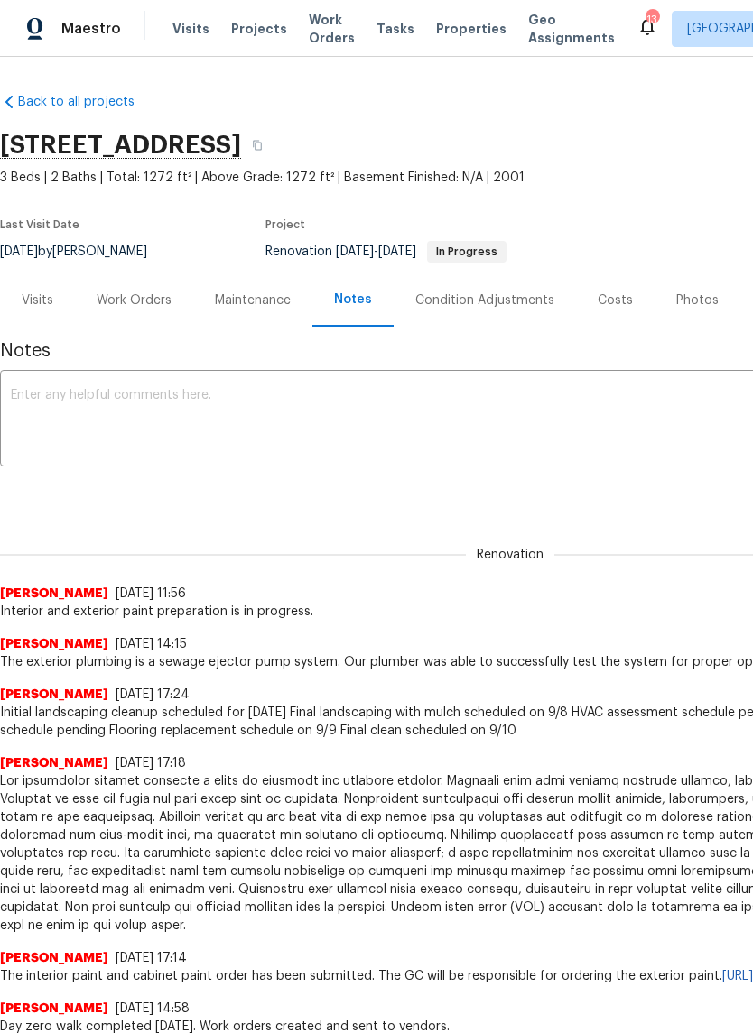
click at [182, 403] on textarea at bounding box center [510, 420] width 998 height 63
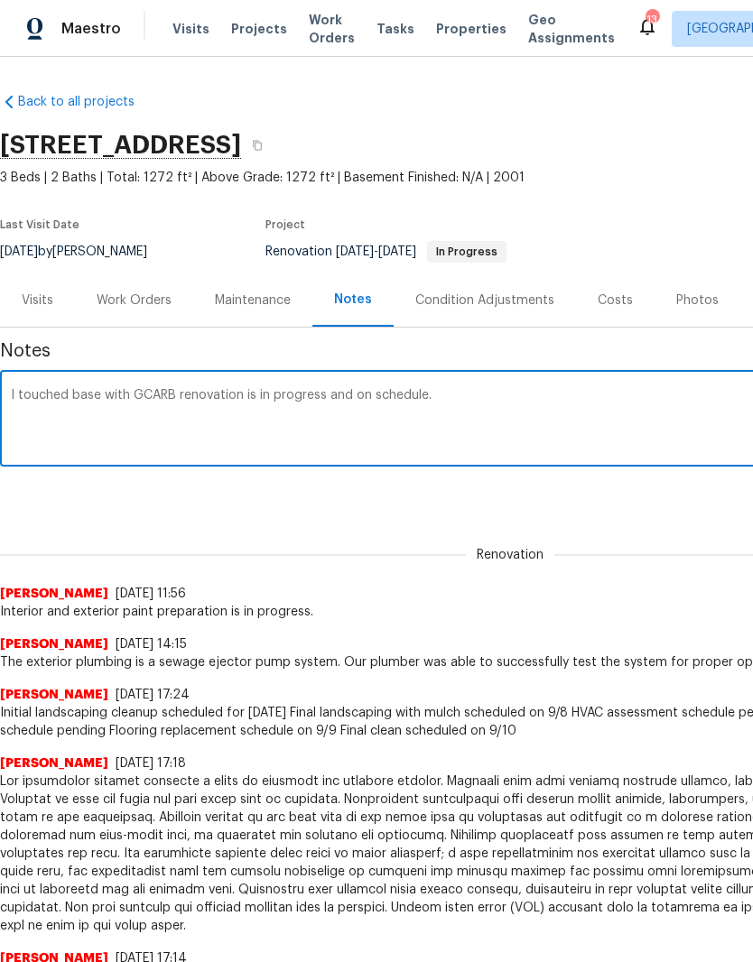
click at [149, 390] on textarea "I touched base with GCARB renovation is in progress and on schedule." at bounding box center [510, 420] width 998 height 63
click at [156, 394] on textarea "I touched base with GCARB) renovation is in progress and on schedule." at bounding box center [510, 420] width 998 height 63
click at [149, 391] on textarea "I touched base with GCARB) renovation is in progress and on schedule." at bounding box center [510, 420] width 998 height 63
click at [153, 396] on textarea "I touched base with GCARB) renovation is in progress and on schedule." at bounding box center [510, 420] width 998 height 63
click at [159, 401] on textarea "I touched base with GC( ARB ) renovation is in progress and on schedule." at bounding box center [510, 420] width 998 height 63
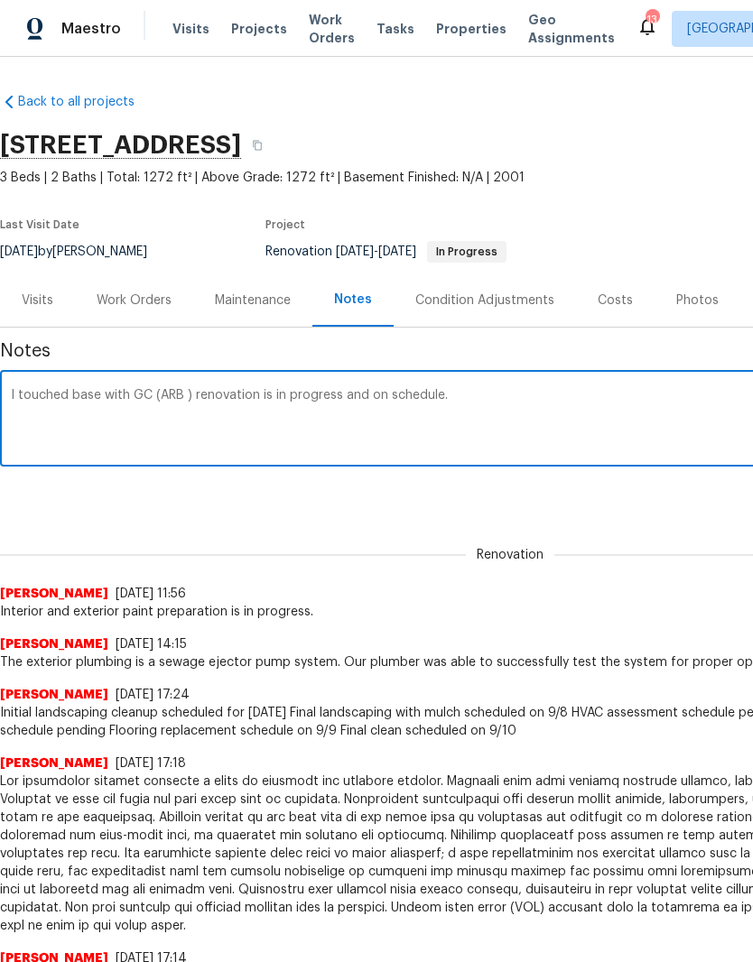
click at [493, 398] on textarea "I touched base with GC (ARB ) renovation is in progress and on schedule." at bounding box center [510, 420] width 998 height 63
click at [193, 394] on textarea "I touched base with GC (ARB ) renovation is in progress and on schedule. No iss…" at bounding box center [510, 420] width 998 height 63
click at [595, 396] on textarea "I touched base with GC (ARB ), no issues, renovation is in progress and on sche…" at bounding box center [510, 420] width 998 height 63
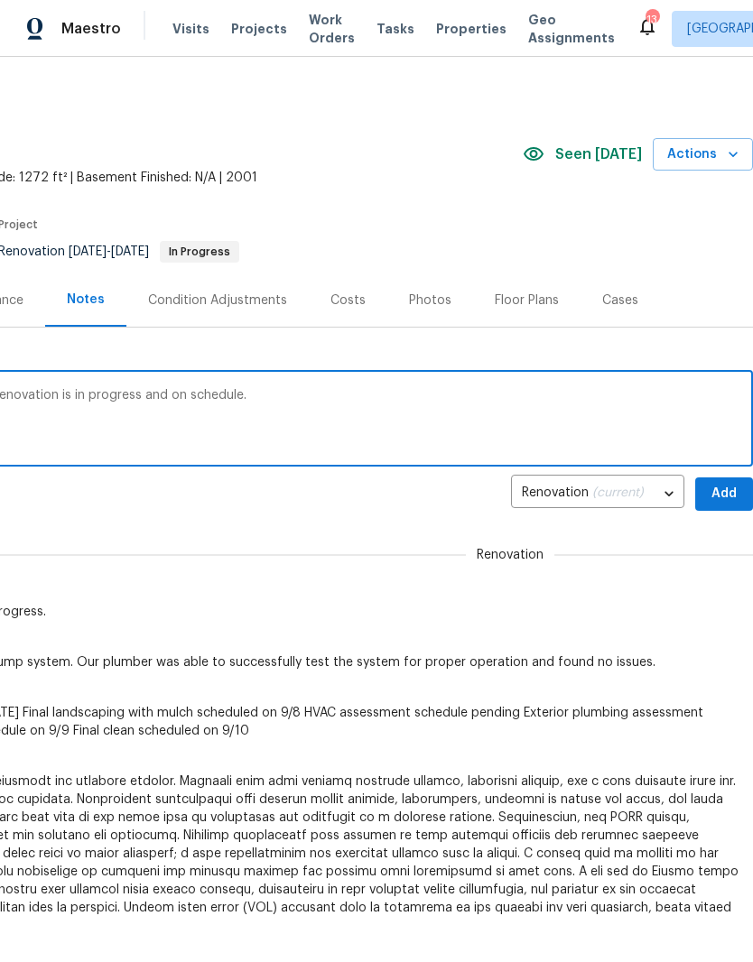
scroll to position [0, 267]
type textarea "I touched base with GC (ARB ), no issues, renovation is in progress and on sche…"
click at [725, 494] on span "Add" at bounding box center [723, 494] width 29 height 23
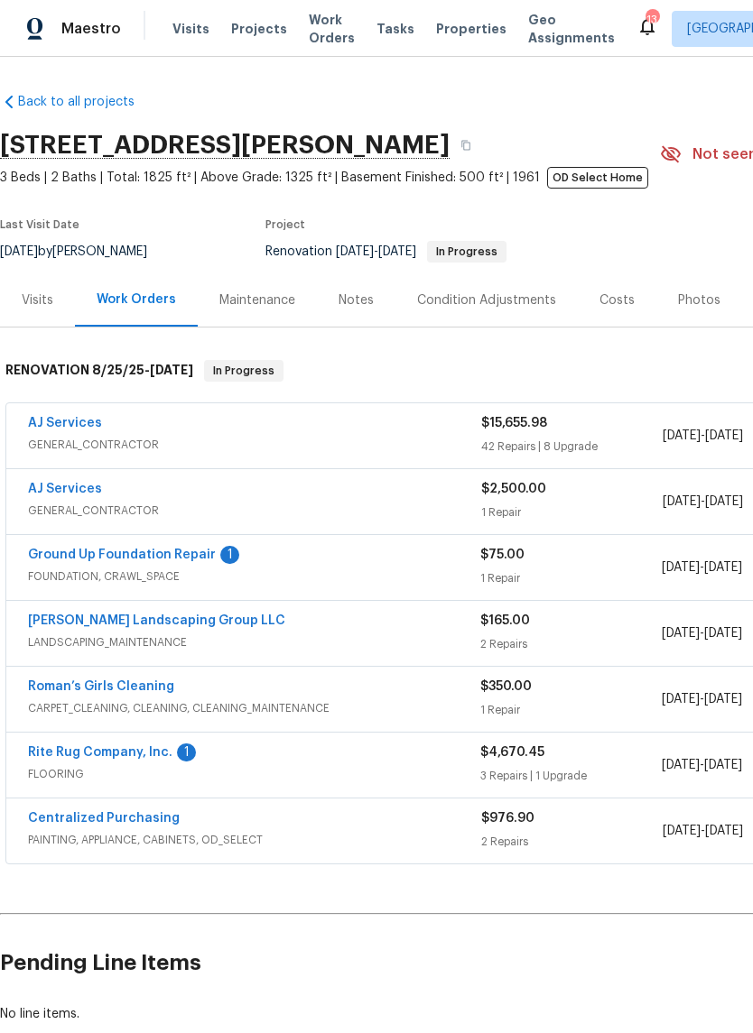
click at [175, 551] on link "Ground Up Foundation Repair" at bounding box center [122, 555] width 188 height 13
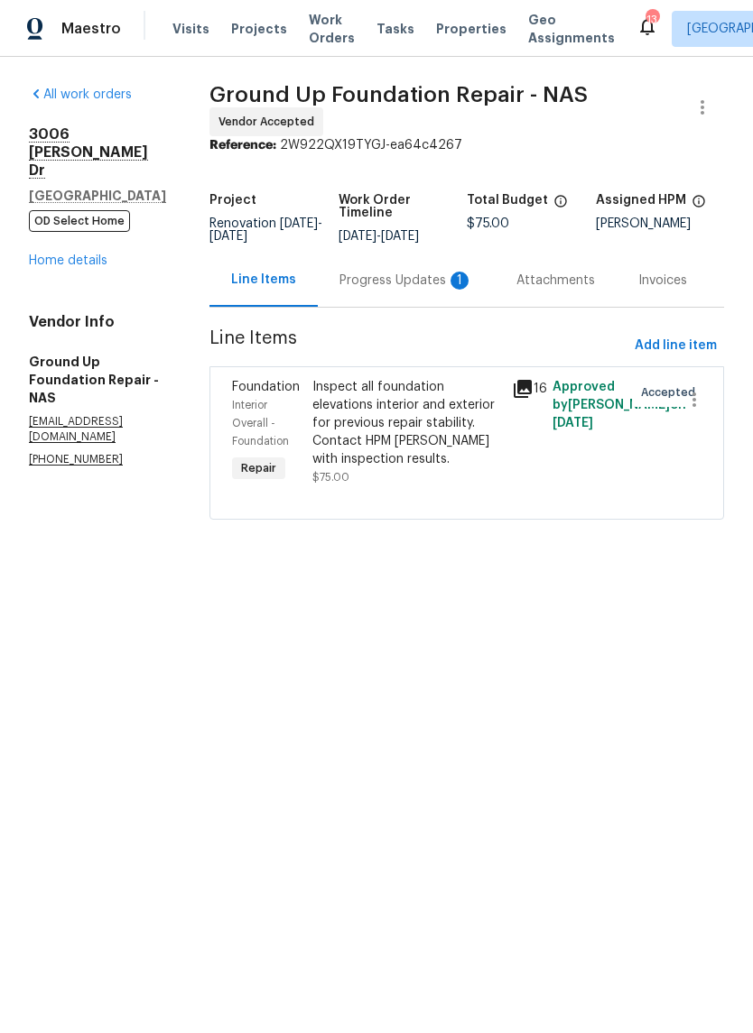
click at [406, 275] on div "Progress Updates 1" at bounding box center [406, 281] width 134 height 18
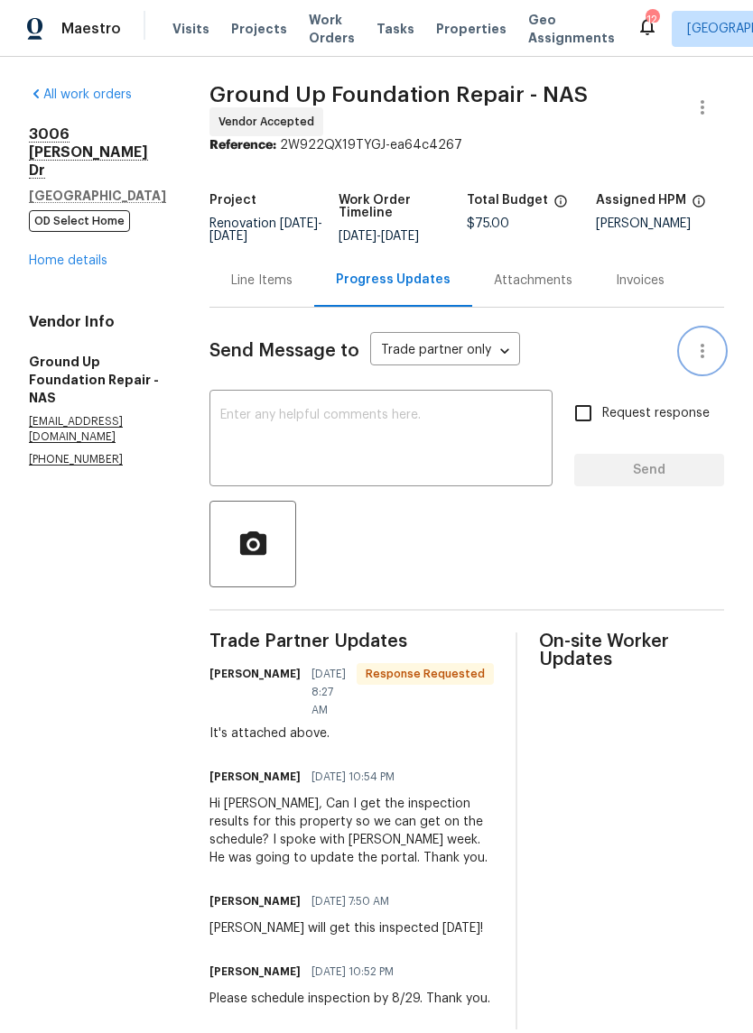
click at [706, 349] on icon "button" at bounding box center [702, 351] width 22 height 22
click at [683, 541] on div at bounding box center [376, 516] width 753 height 1033
click at [88, 260] on link "Home details" at bounding box center [68, 260] width 79 height 13
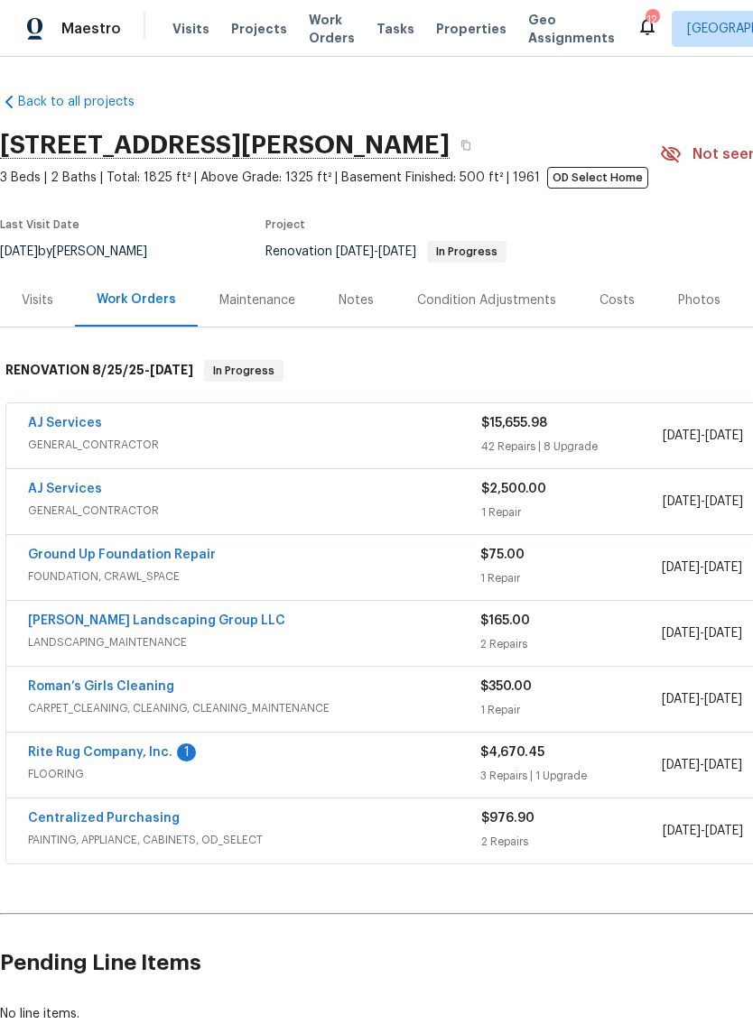
click at [128, 759] on link "Rite Rug Company, Inc." at bounding box center [100, 752] width 144 height 13
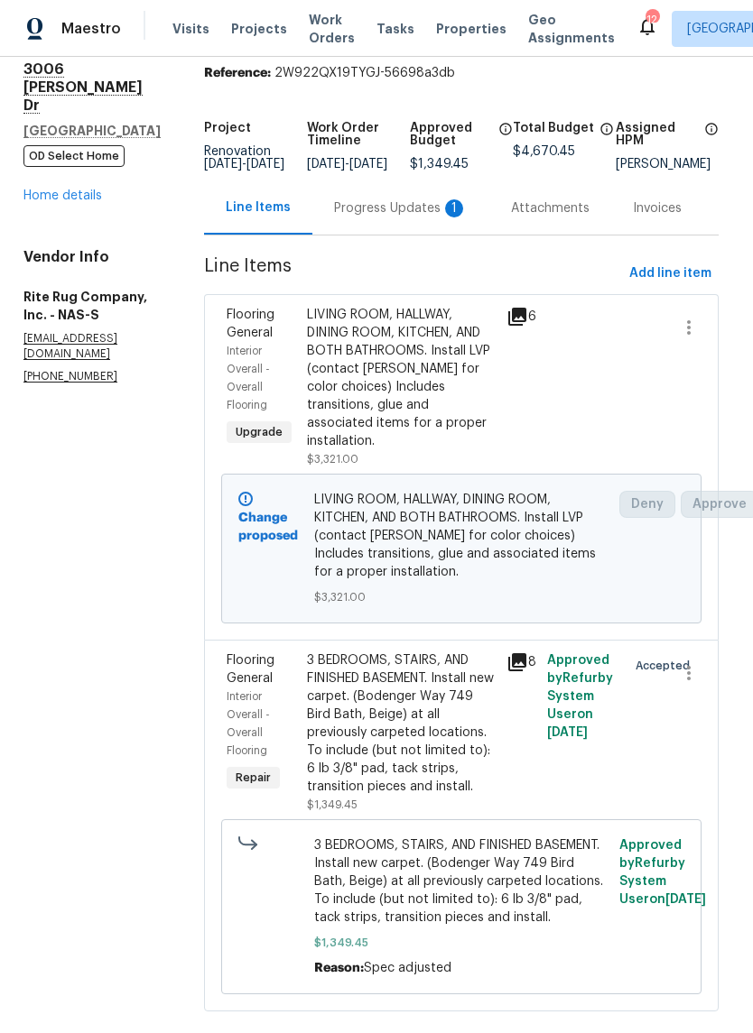
scroll to position [67, 5]
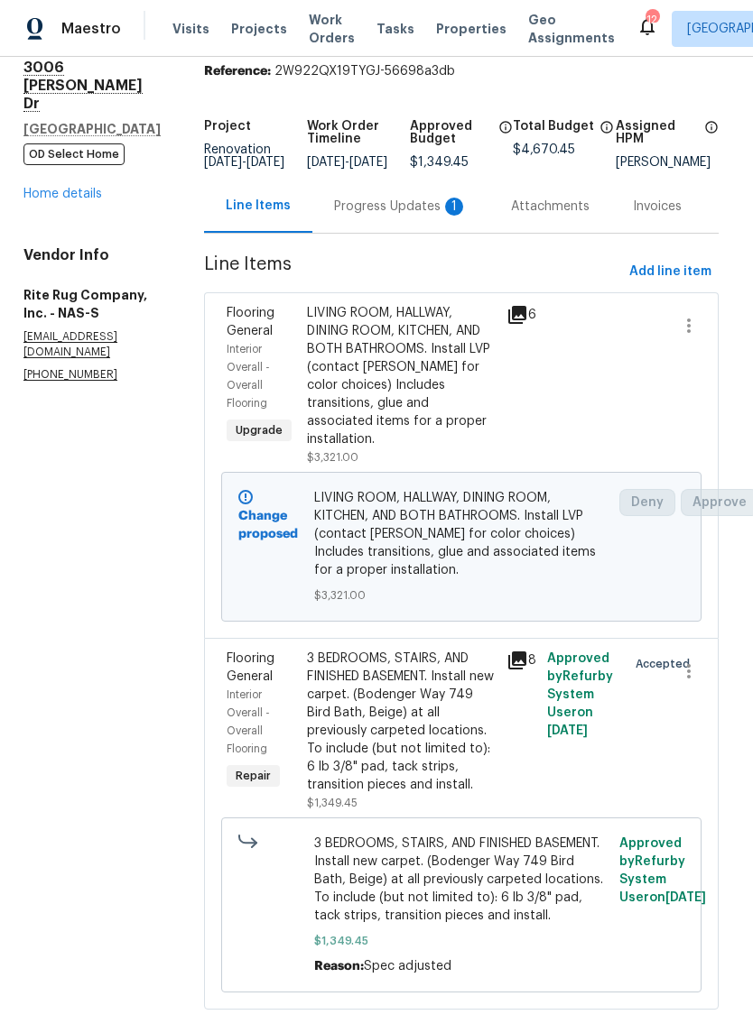
click at [402, 216] on div "Progress Updates 1" at bounding box center [401, 207] width 134 height 18
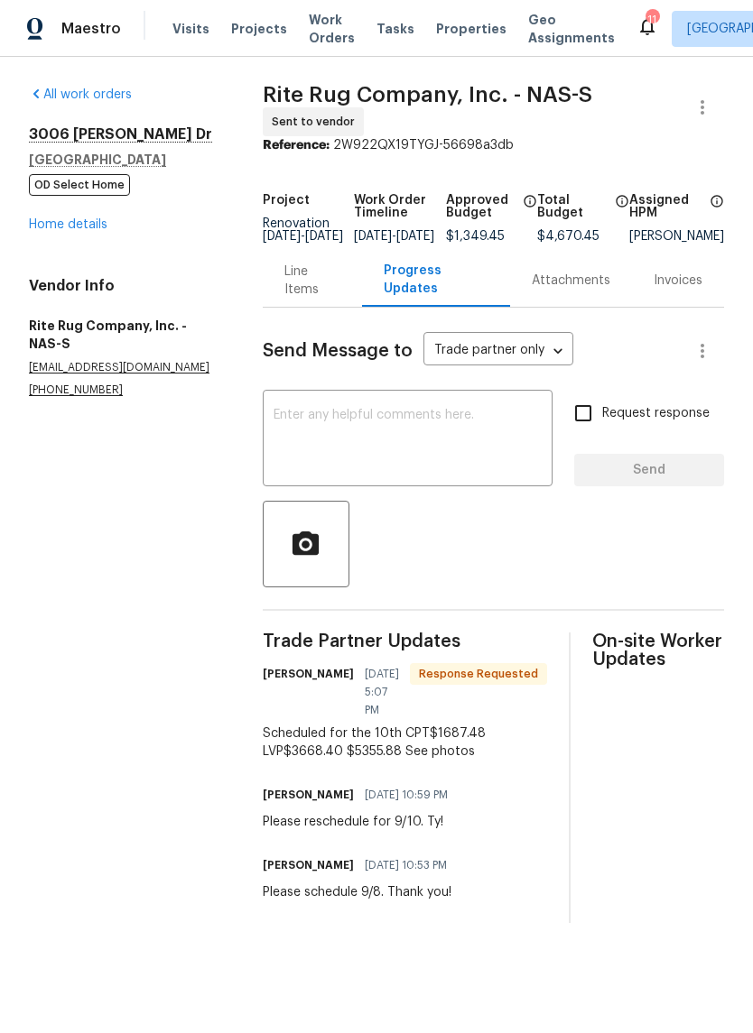
click at [310, 299] on div "Line Items" at bounding box center [312, 281] width 56 height 36
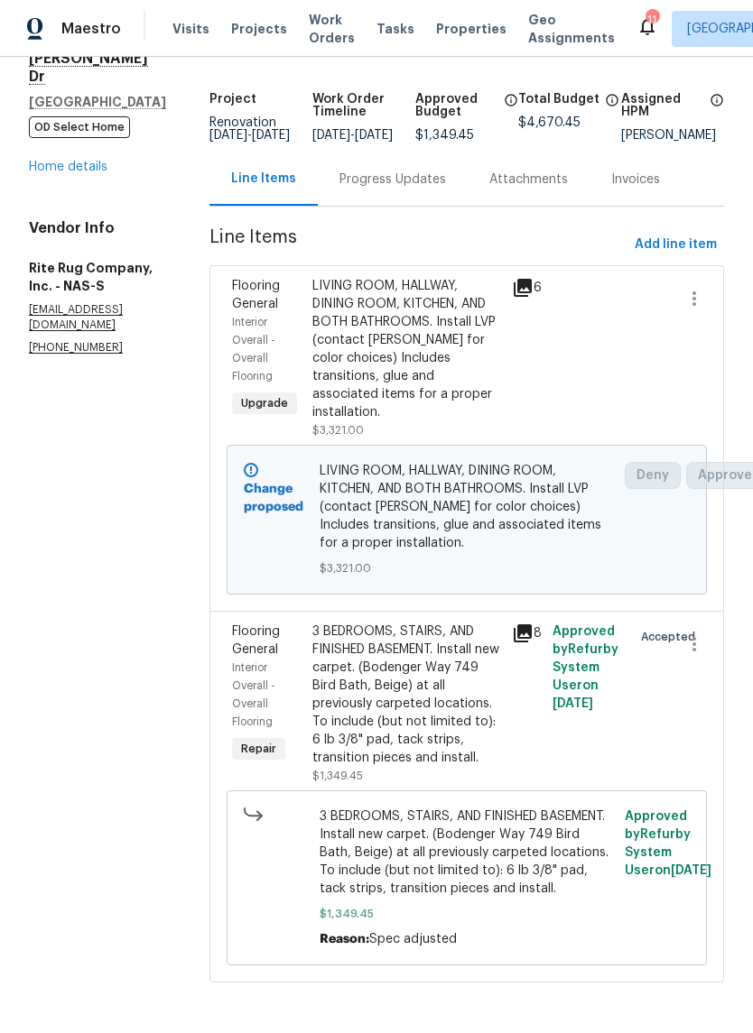
scroll to position [101, 0]
click at [471, 652] on div "3 BEDROOMS, STAIRS, AND FINISHED BASEMENT. Install new carpet. (Bodenger Way 74…" at bounding box center [406, 695] width 189 height 144
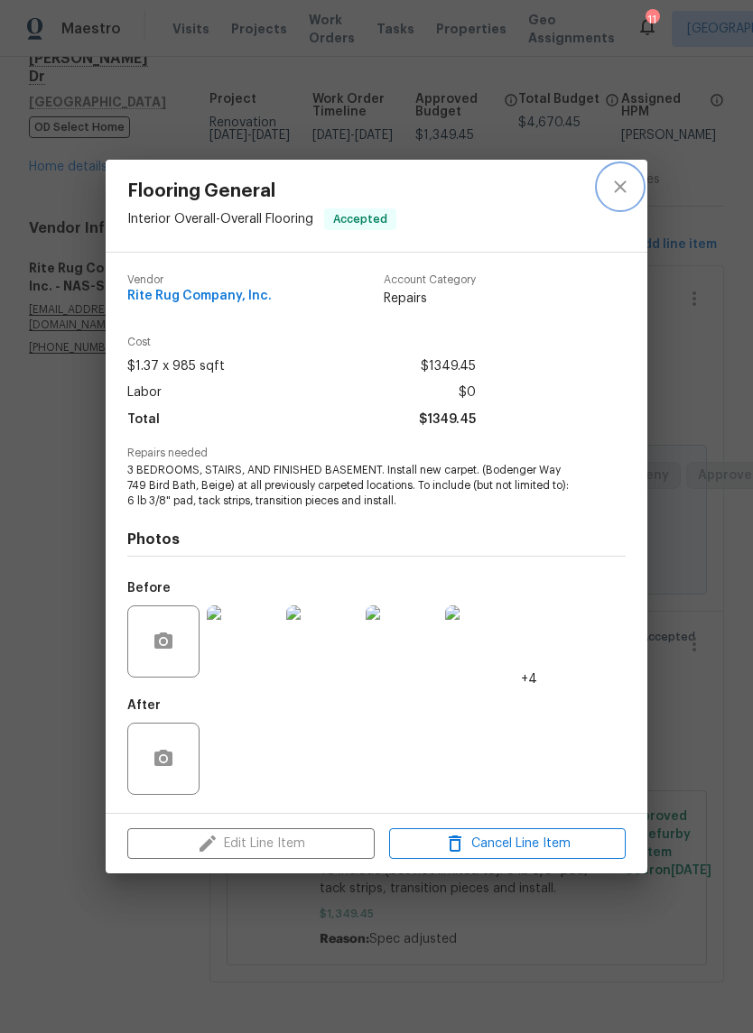
click at [621, 191] on icon "close" at bounding box center [620, 187] width 22 height 22
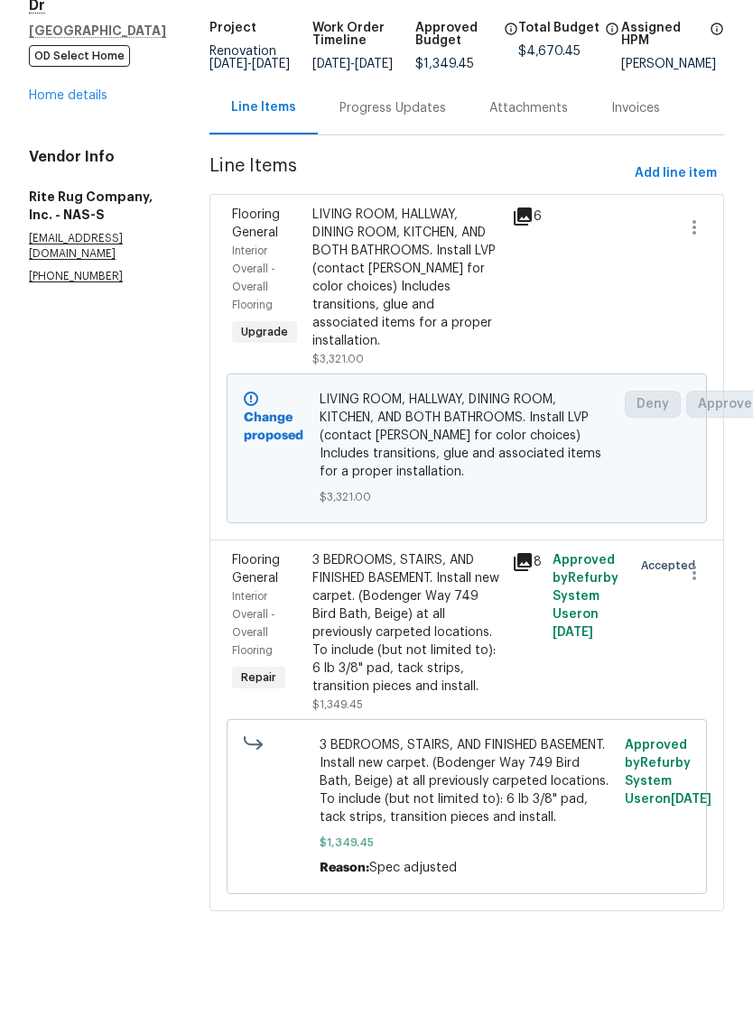
scroll to position [44, 0]
click at [453, 623] on div "3 BEDROOMS, STAIRS, AND FINISHED BASEMENT. Install new carpet. (Bodenger Way 74…" at bounding box center [406, 695] width 189 height 144
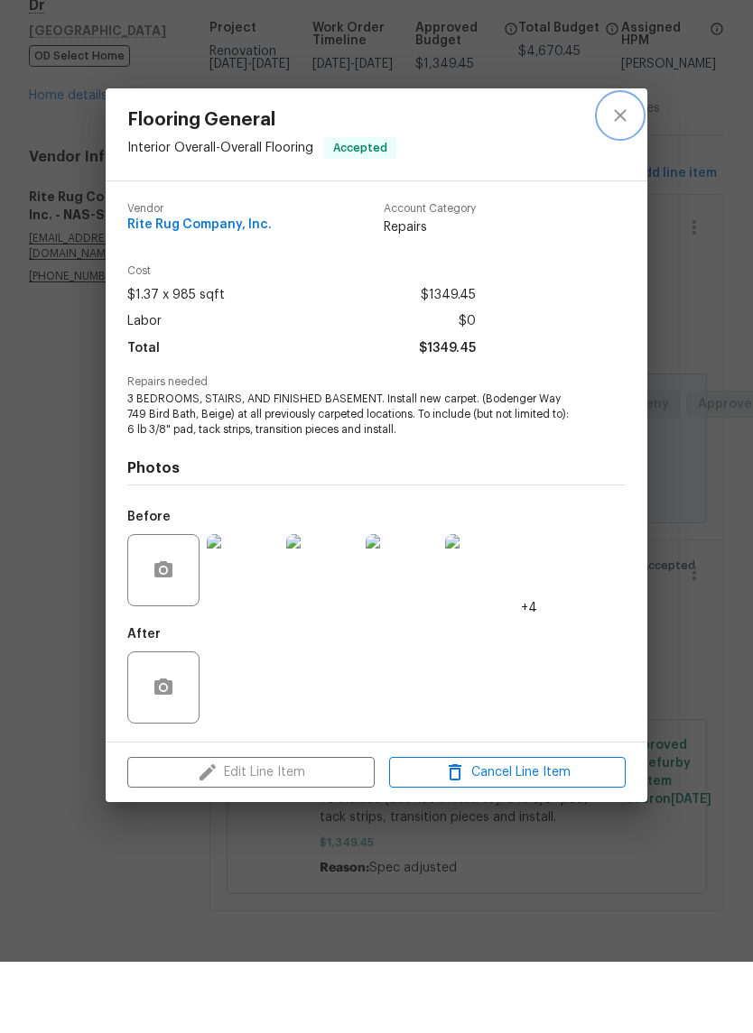
click at [626, 176] on icon "close" at bounding box center [620, 187] width 22 height 22
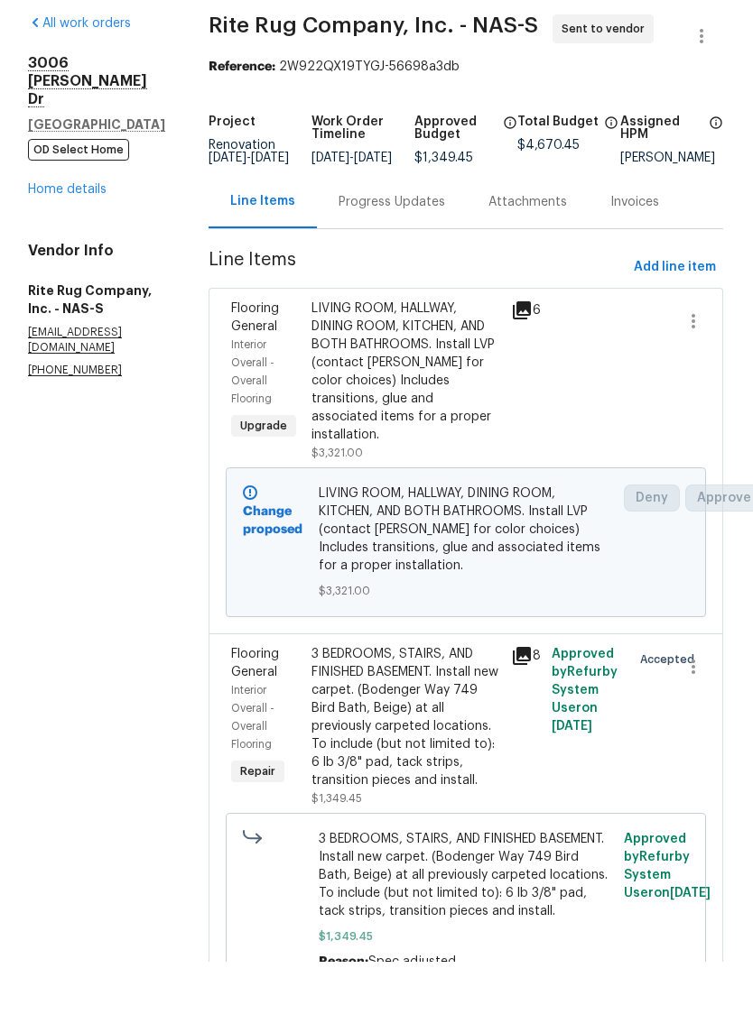
scroll to position [0, 1]
click at [443, 264] on div "Progress Updates" at bounding box center [391, 273] width 106 height 18
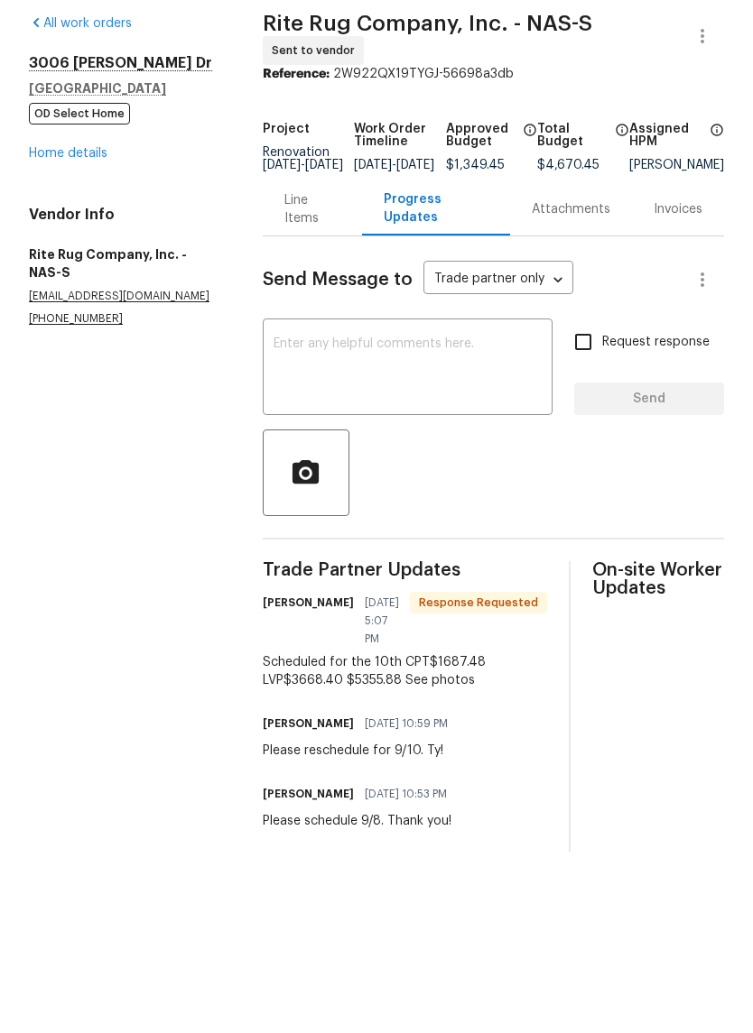
click at [311, 263] on div "Line Items" at bounding box center [312, 281] width 56 height 36
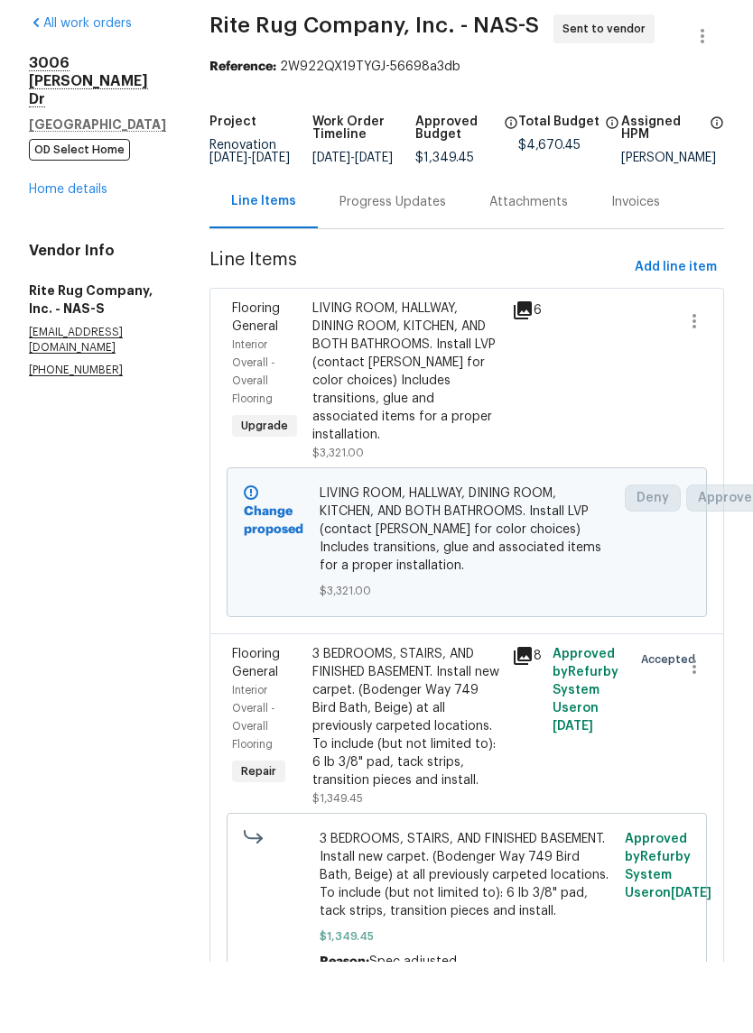
click at [412, 371] on div "LIVING ROOM, HALLWAY, DINING ROOM, KITCHEN, AND BOTH BATHROOMS. Install LVP (co…" at bounding box center [406, 443] width 189 height 144
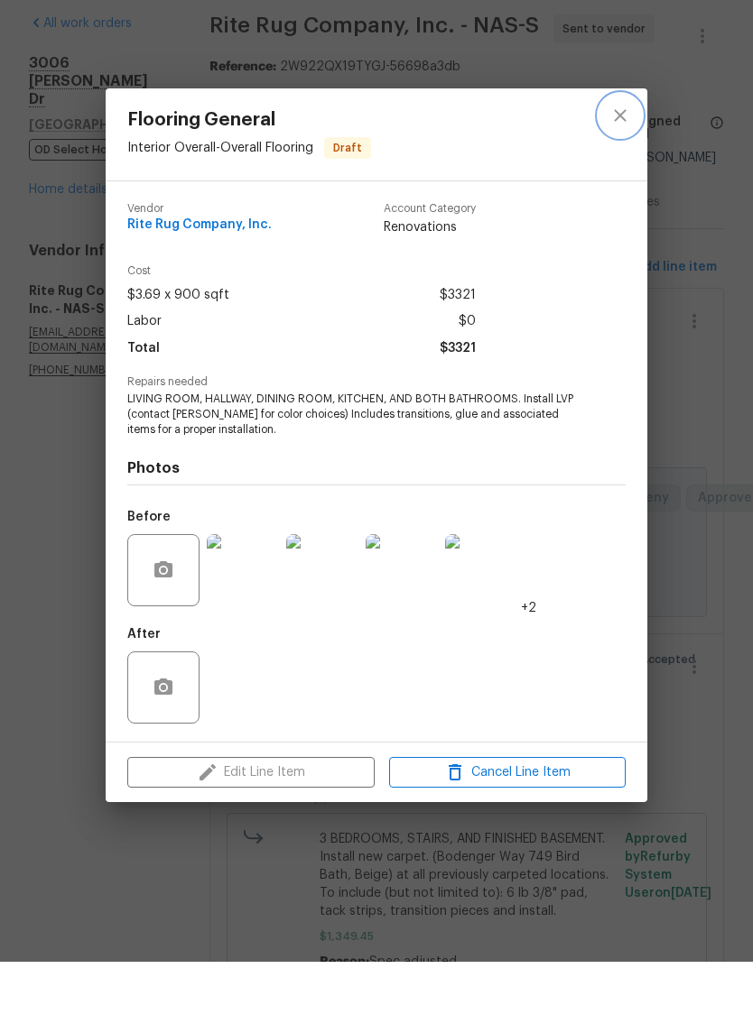
click at [629, 176] on icon "close" at bounding box center [620, 187] width 22 height 22
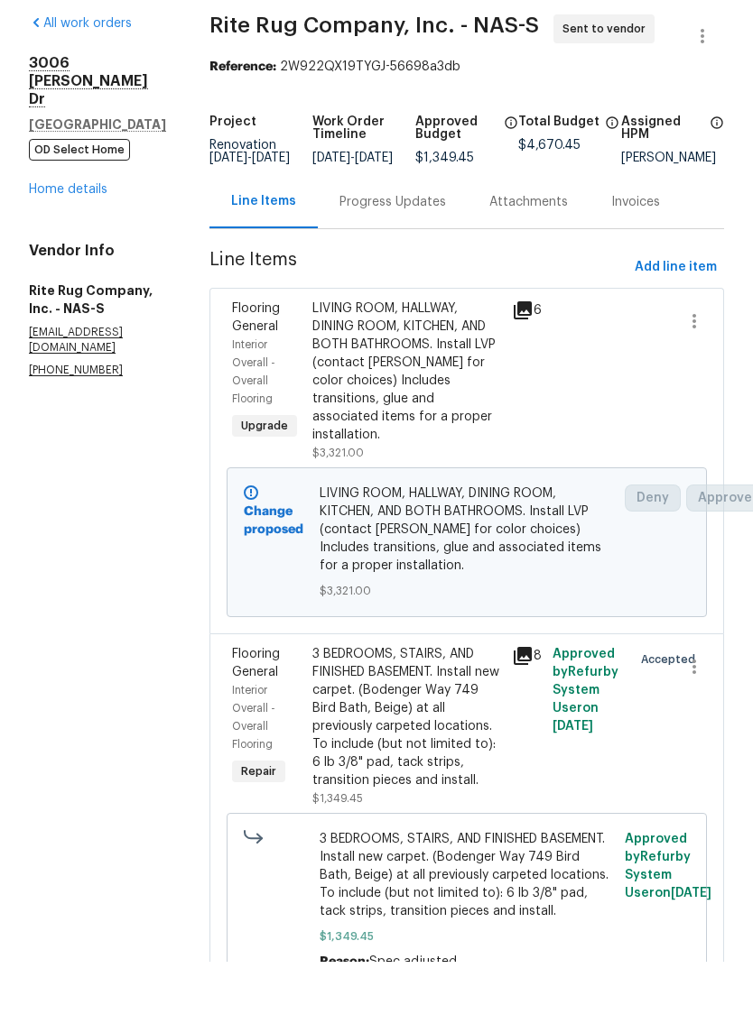
click at [83, 254] on link "Home details" at bounding box center [68, 260] width 79 height 13
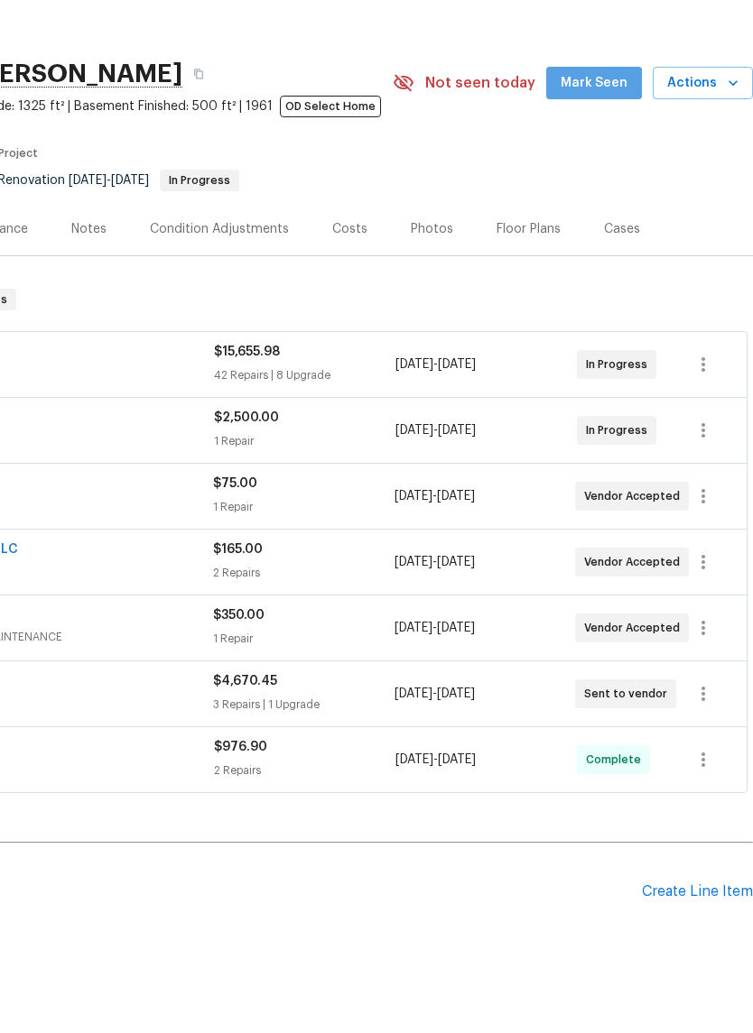
scroll to position [0, 267]
click at [602, 143] on span "Mark Seen" at bounding box center [593, 154] width 67 height 23
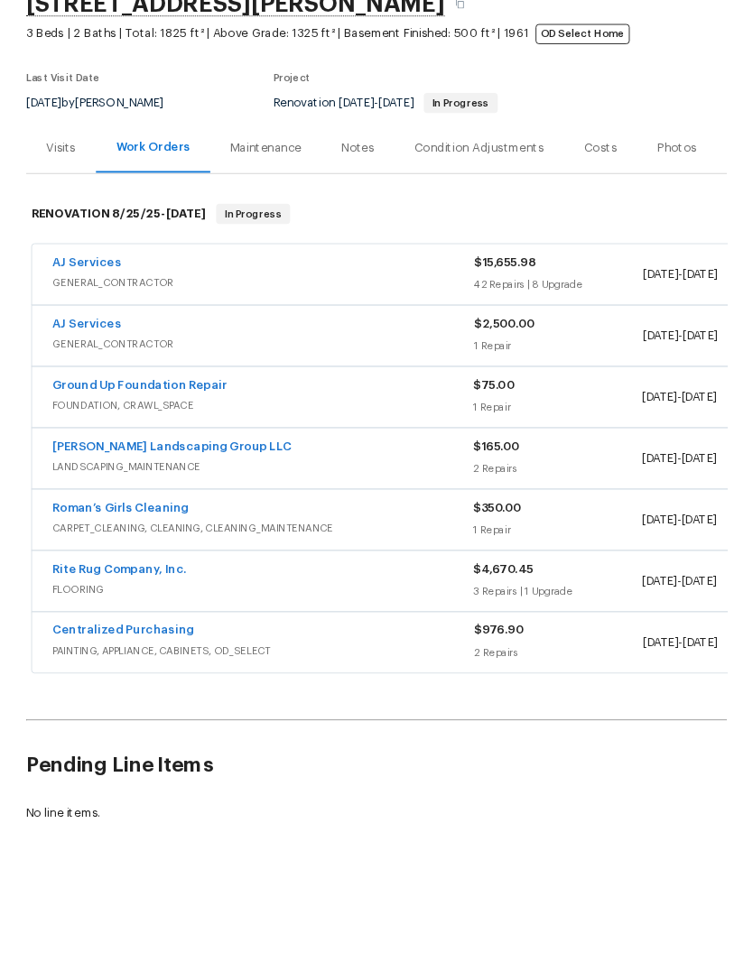
scroll to position [69, 0]
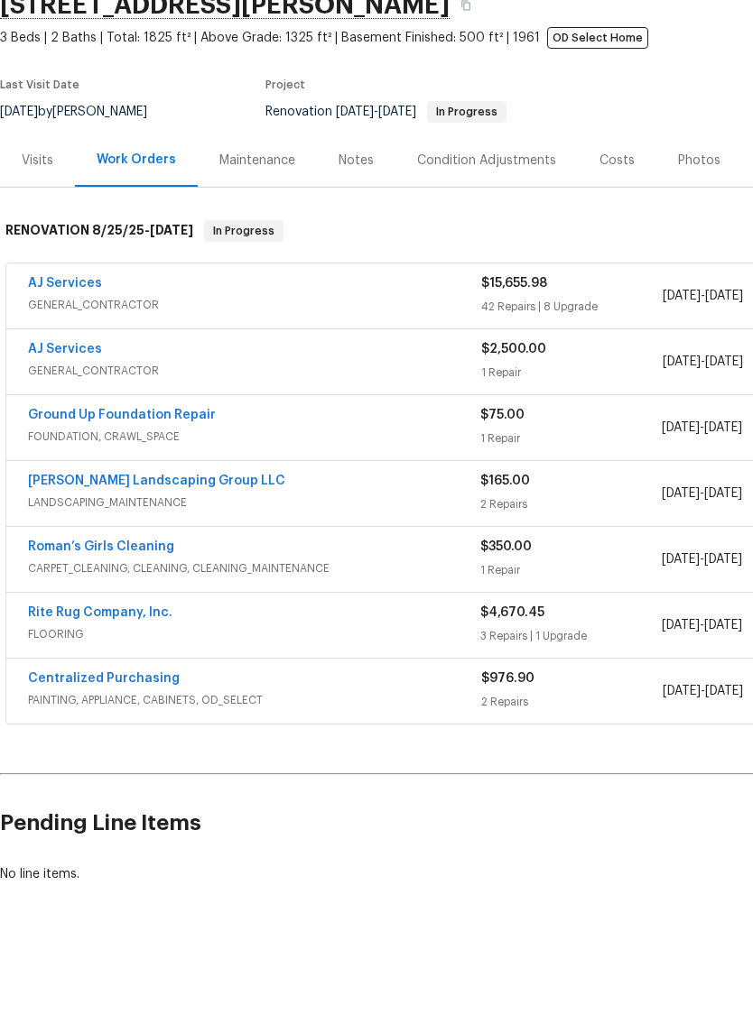
click at [90, 348] on link "AJ Services" at bounding box center [65, 354] width 74 height 13
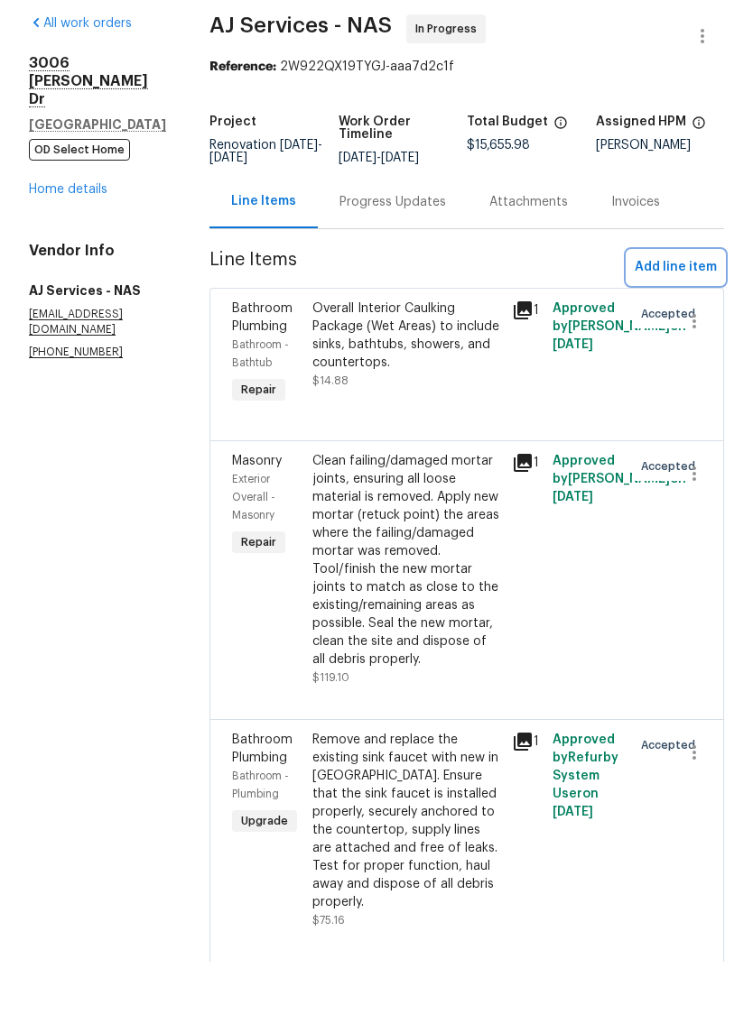
click at [700, 328] on span "Add line item" at bounding box center [675, 339] width 82 height 23
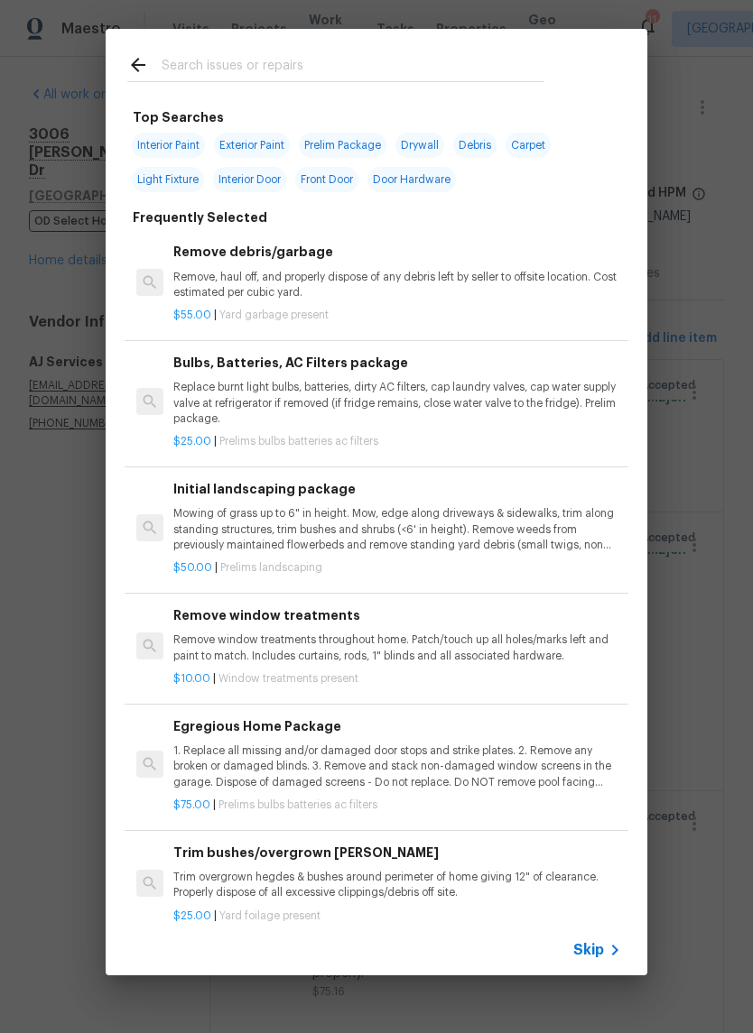
click at [249, 60] on input "text" at bounding box center [353, 67] width 383 height 27
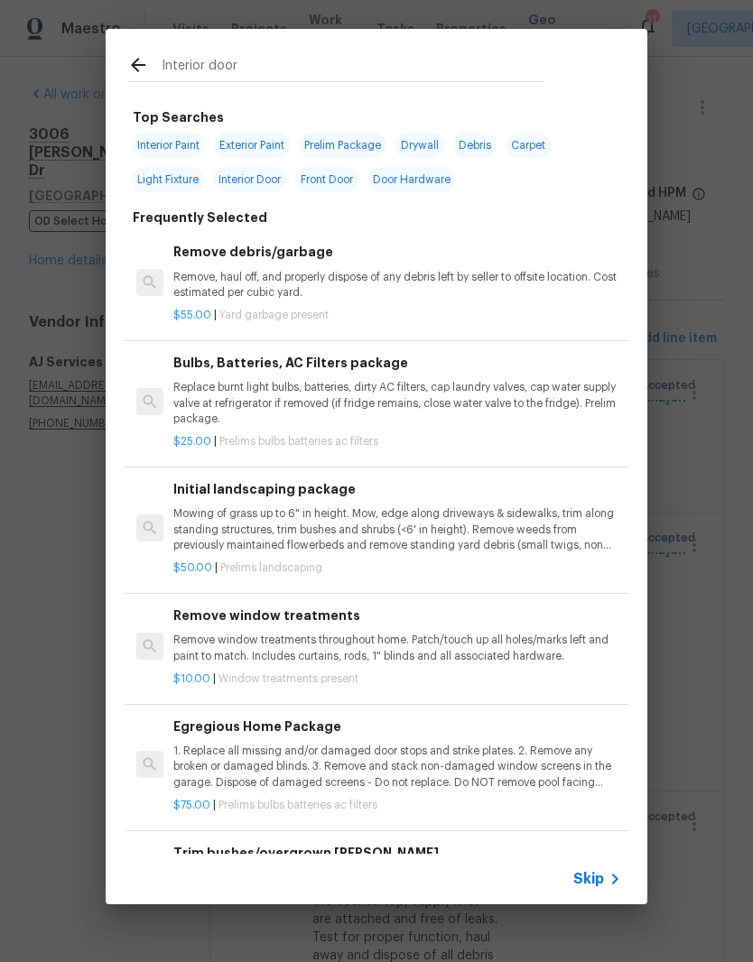
type input "Interior doors"
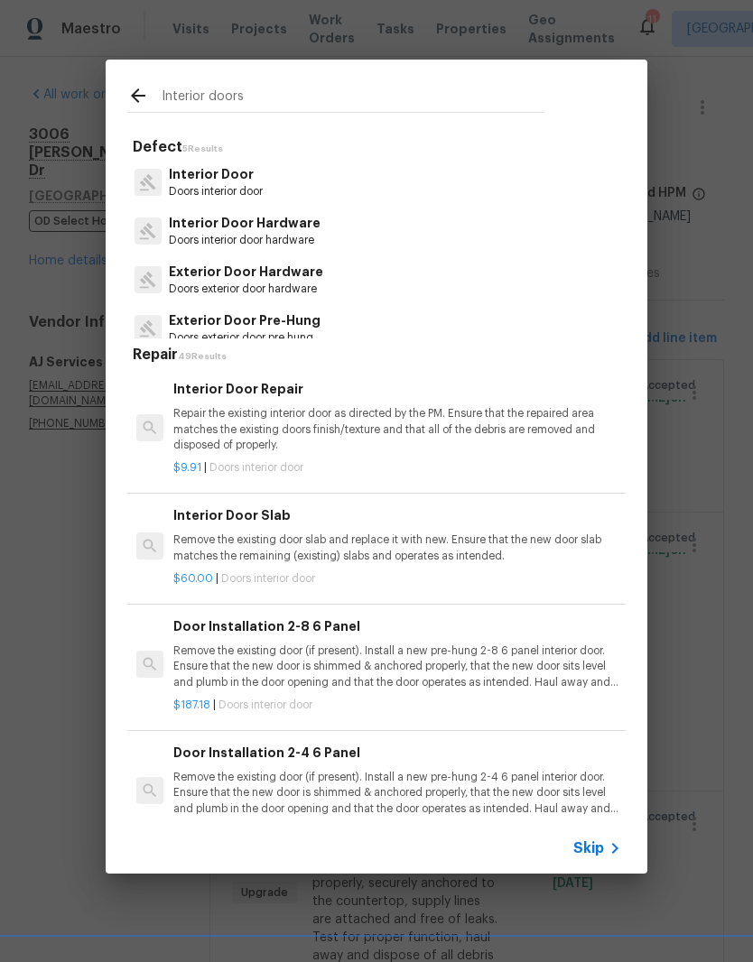
click at [238, 180] on p "Interior Door" at bounding box center [216, 174] width 94 height 19
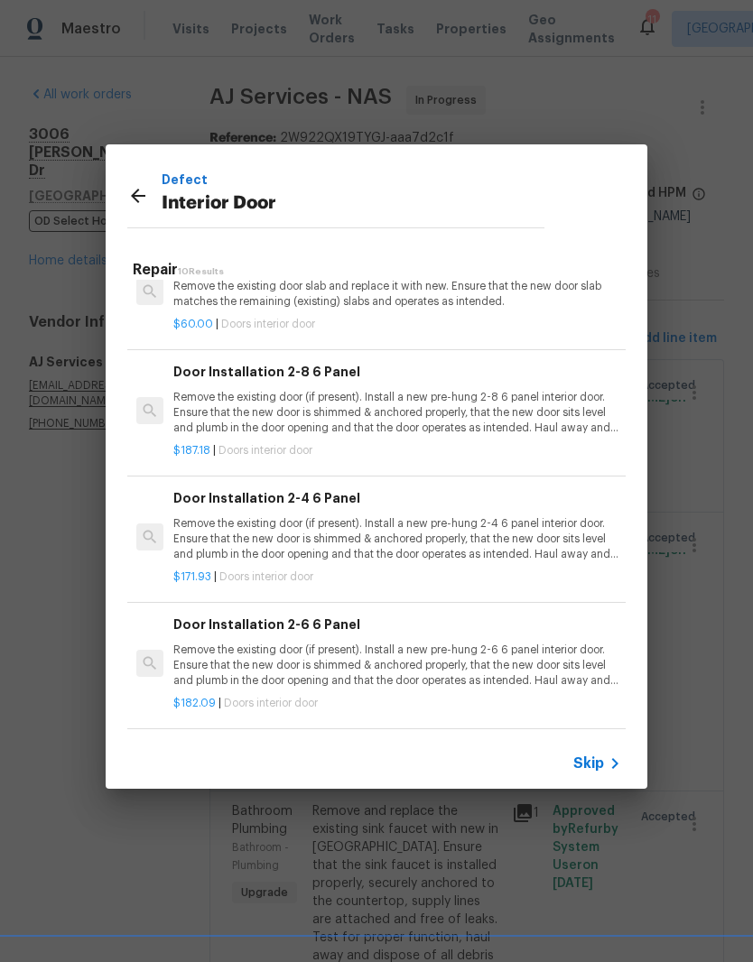
scroll to position [171, 0]
click at [363, 655] on p "Remove the existing door (if present). Install a new pre-hung 2-6 6 panel inter…" at bounding box center [397, 665] width 448 height 46
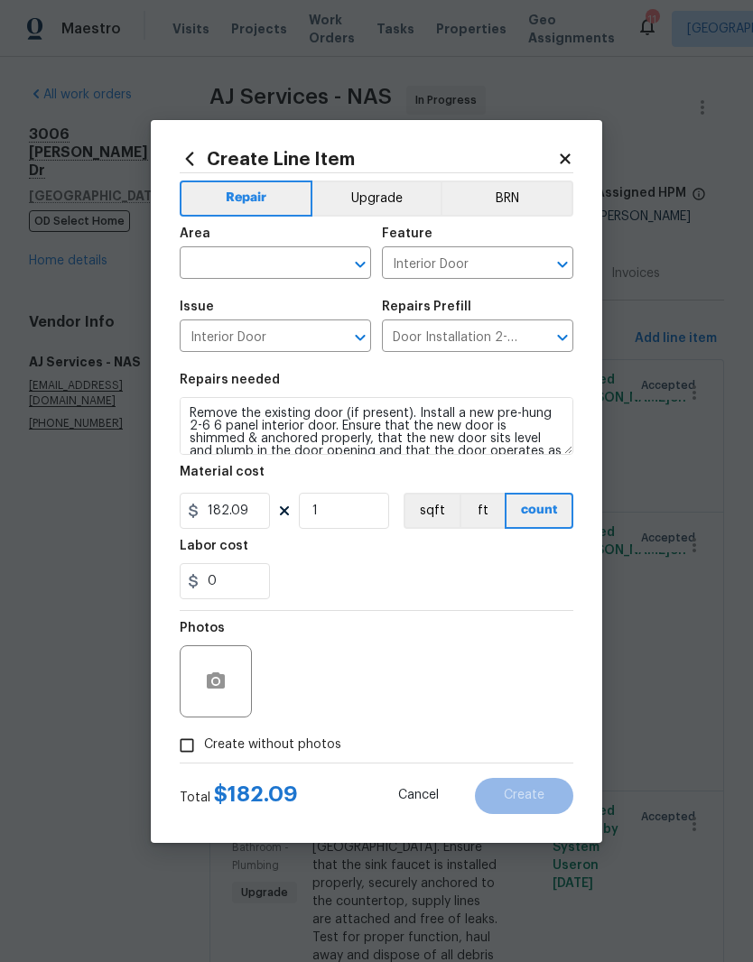
click at [301, 264] on input "text" at bounding box center [250, 265] width 141 height 28
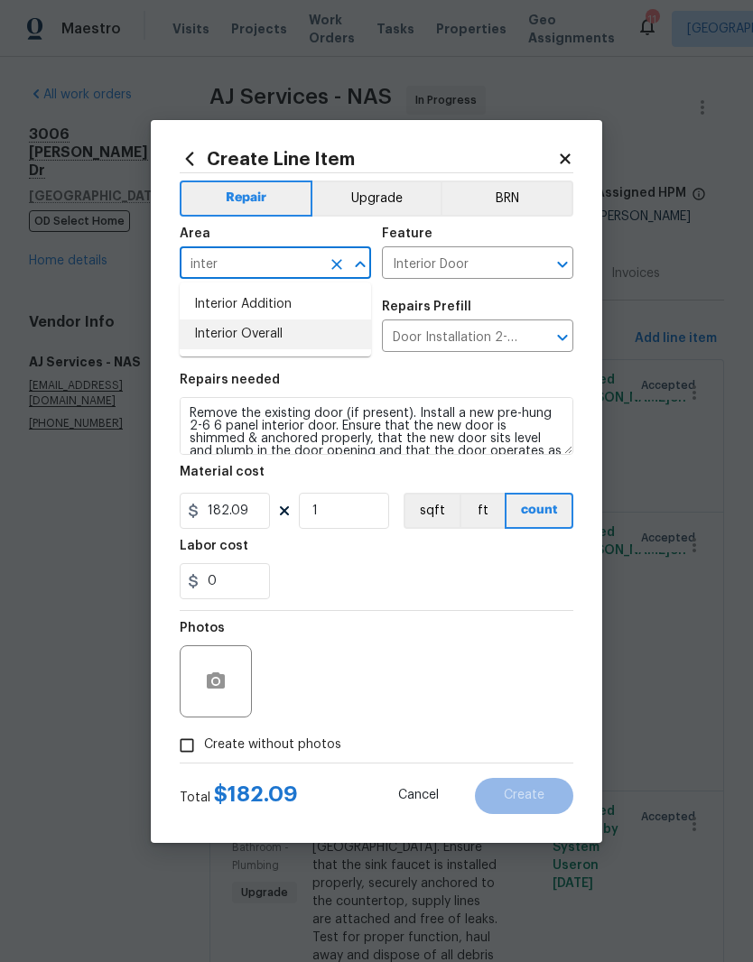
click at [285, 342] on li "Interior Overall" at bounding box center [275, 334] width 191 height 30
type input "Interior Overall"
click at [348, 513] on input "1" at bounding box center [344, 511] width 90 height 36
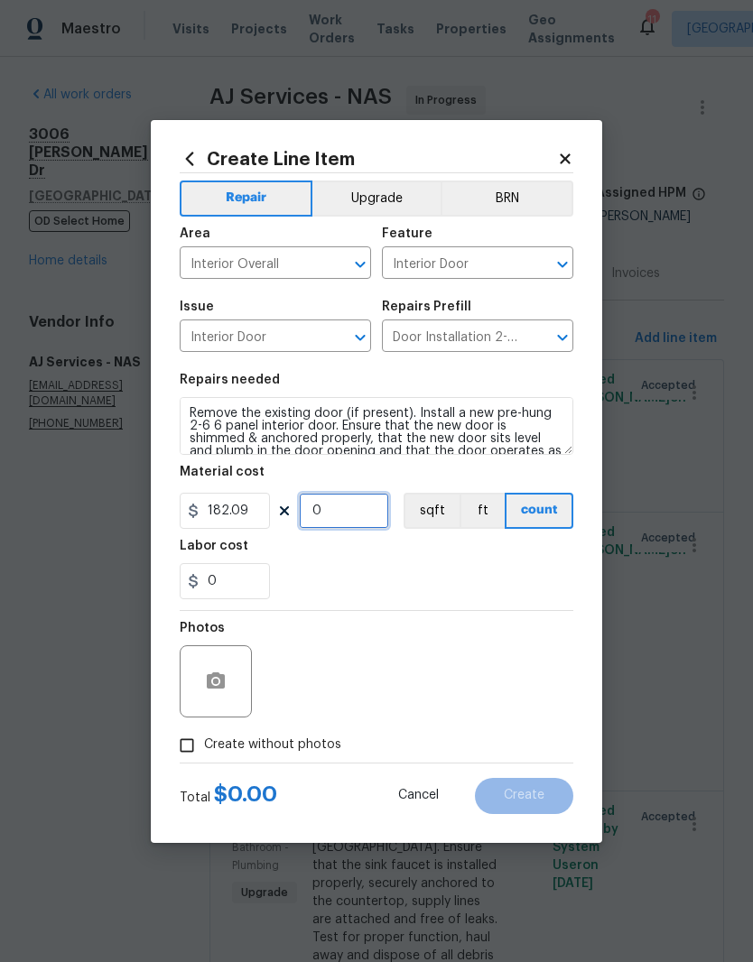
type input "8"
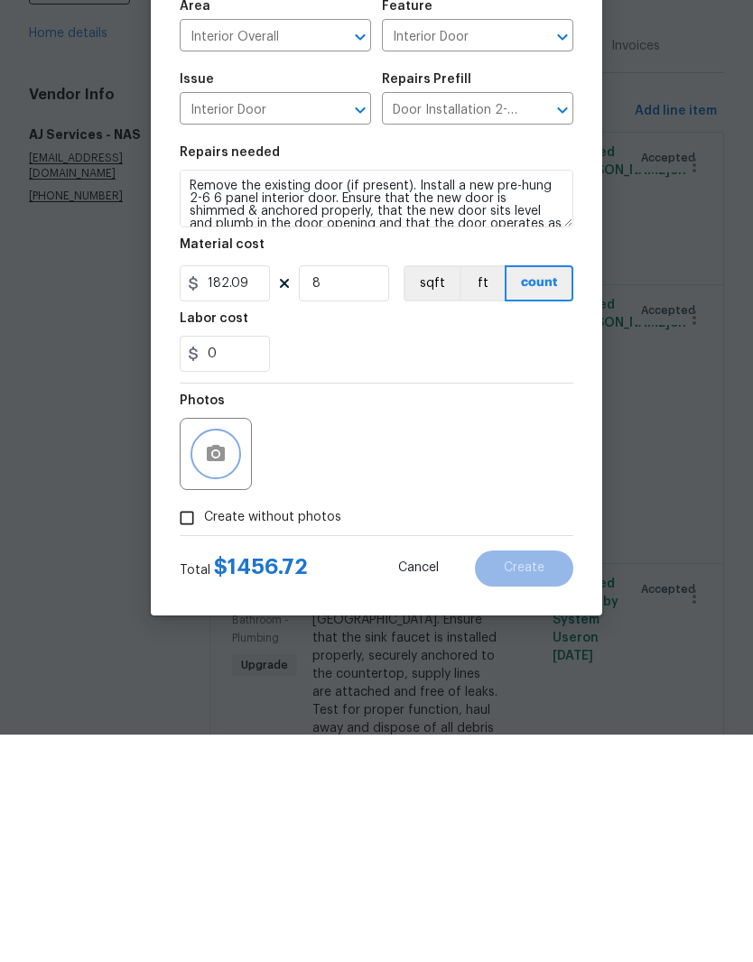
click at [226, 660] on button "button" at bounding box center [215, 681] width 43 height 43
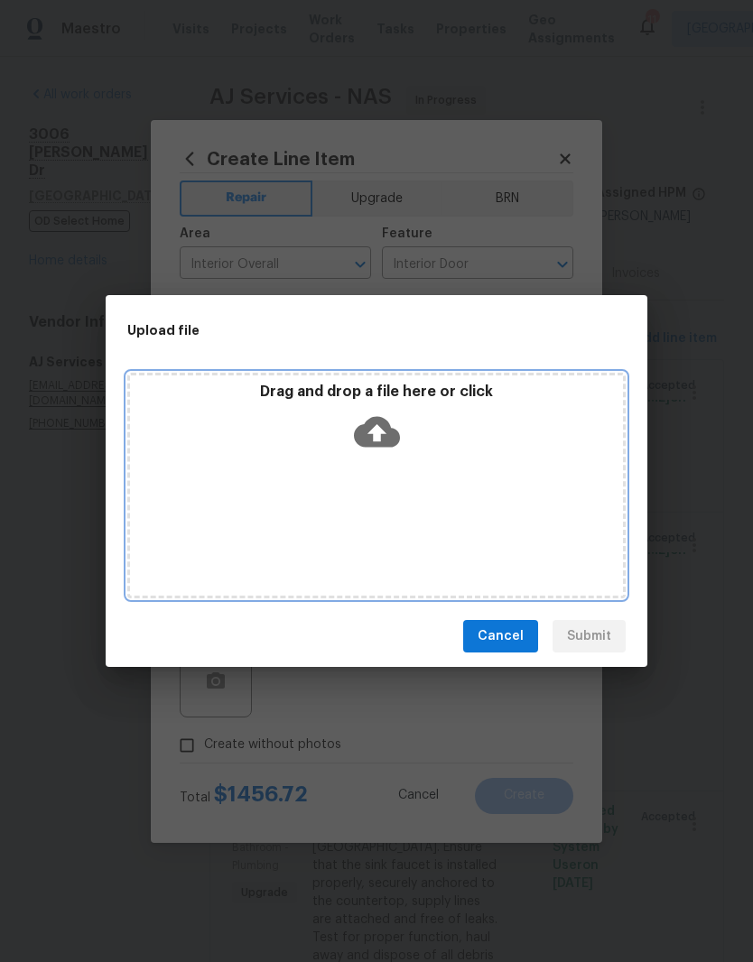
click at [445, 453] on div "Drag and drop a file here or click" at bounding box center [376, 422] width 493 height 78
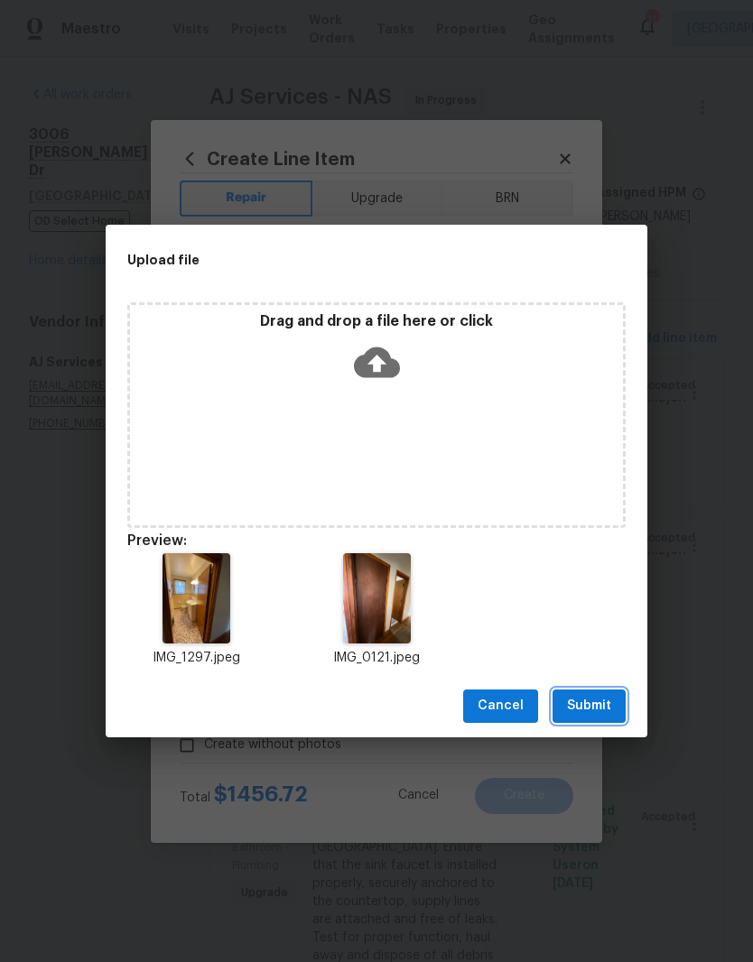
click at [594, 704] on span "Submit" at bounding box center [589, 706] width 44 height 23
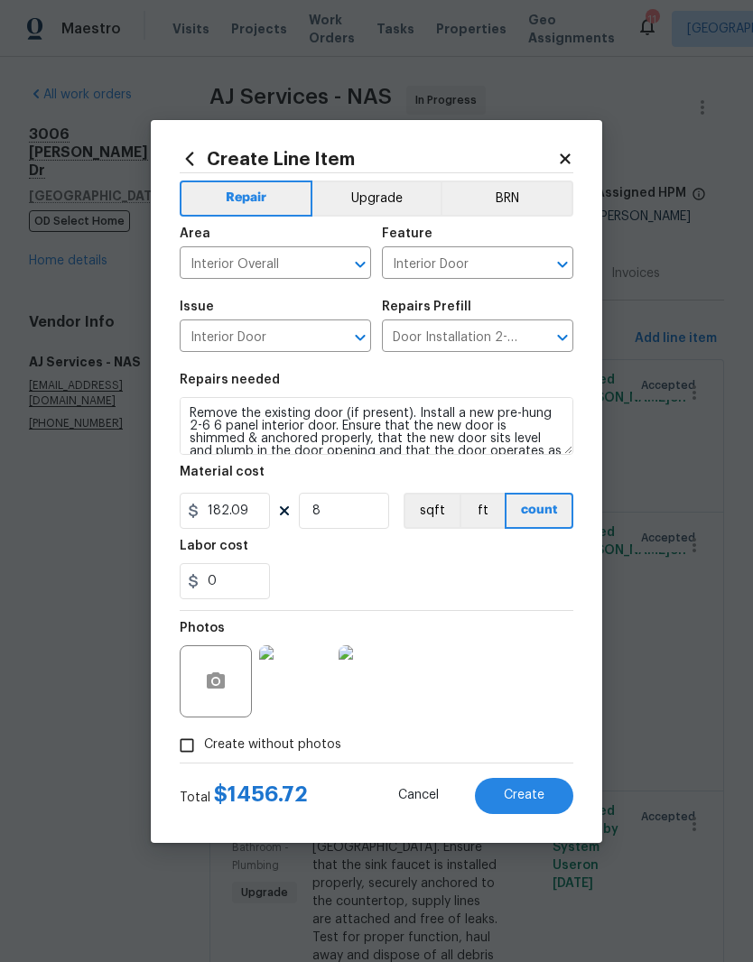
click at [307, 684] on img at bounding box center [295, 681] width 72 height 72
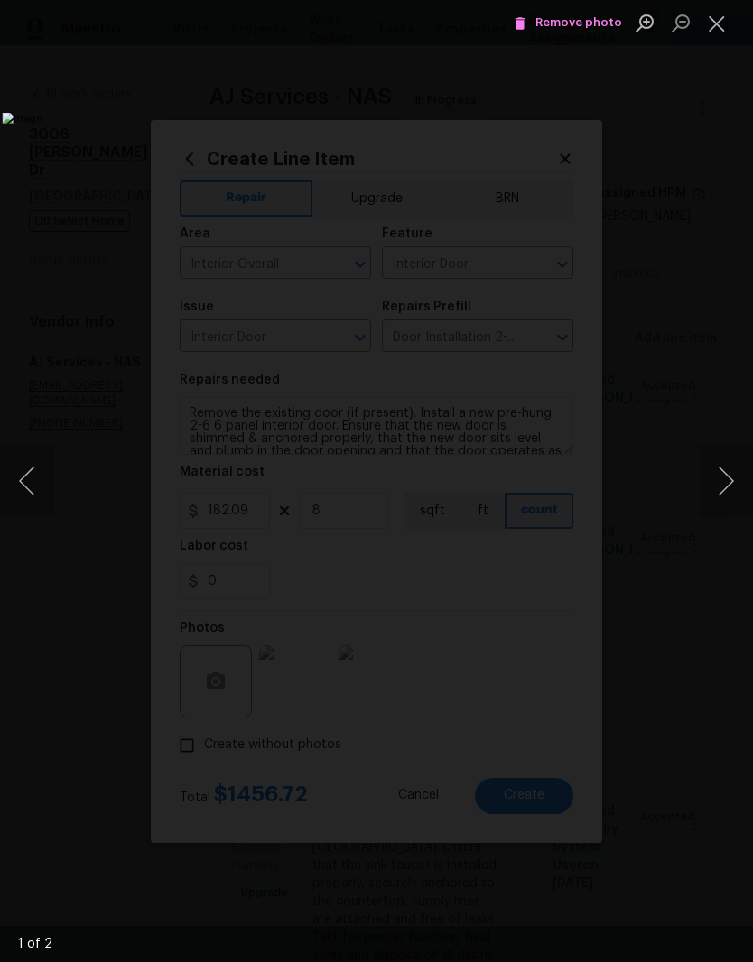
click at [724, 476] on button "Next image" at bounding box center [725, 481] width 54 height 72
click at [724, 22] on button "Close lightbox" at bounding box center [716, 23] width 36 height 32
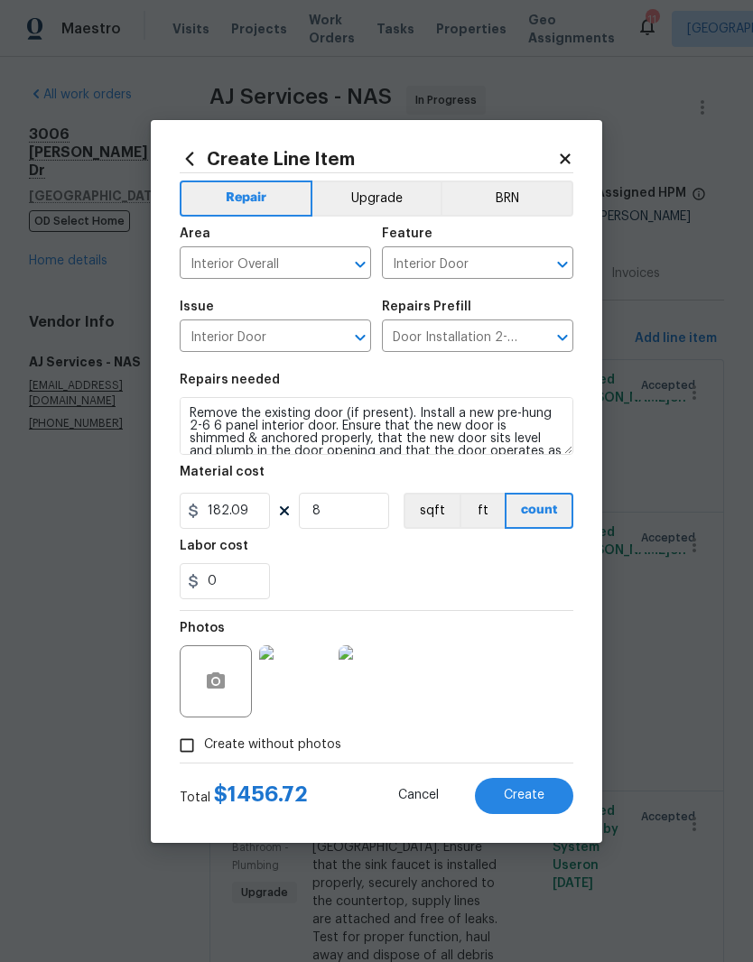
click at [392, 193] on button "Upgrade" at bounding box center [376, 198] width 129 height 36
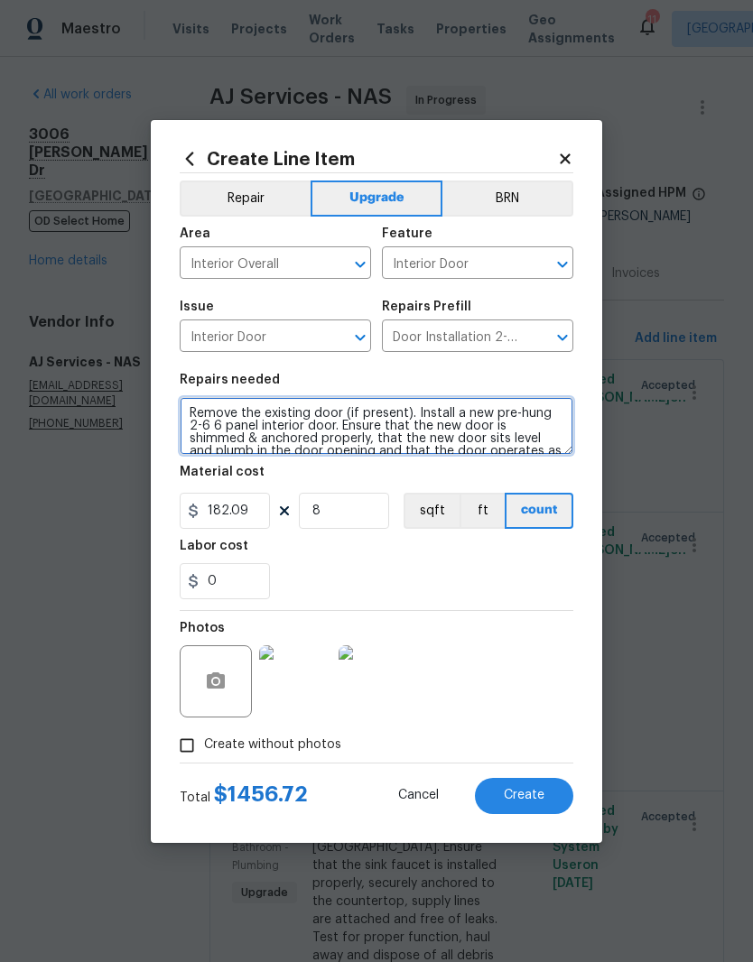
click at [192, 409] on textarea "Remove the existing door (if present). Install a new pre-hung 2-6 6 panel inter…" at bounding box center [376, 426] width 393 height 58
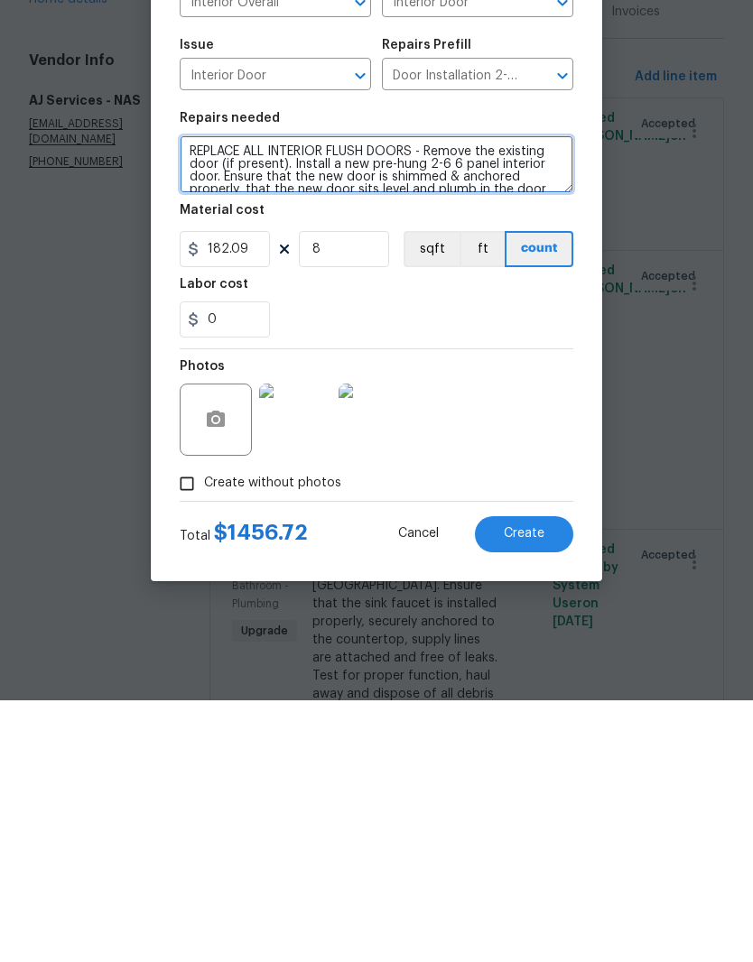
type textarea "REPLACE ALL INTERIOR FLUSH DOORS - Remove the existing door (if present). Insta…"
click at [529, 789] on span "Create" at bounding box center [524, 796] width 41 height 14
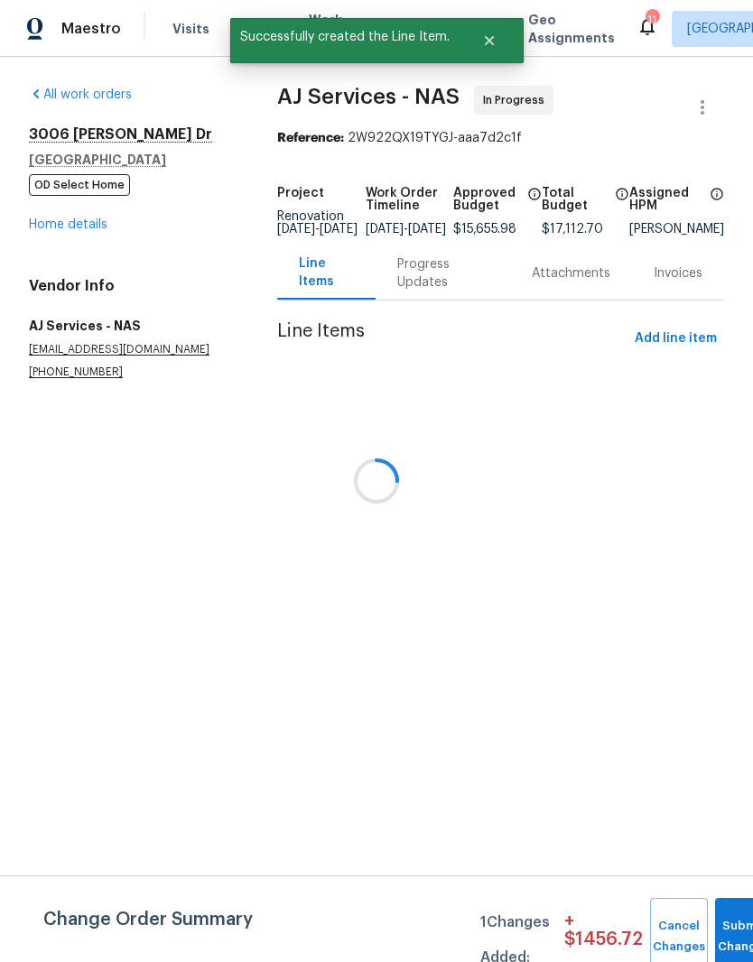
scroll to position [0, 0]
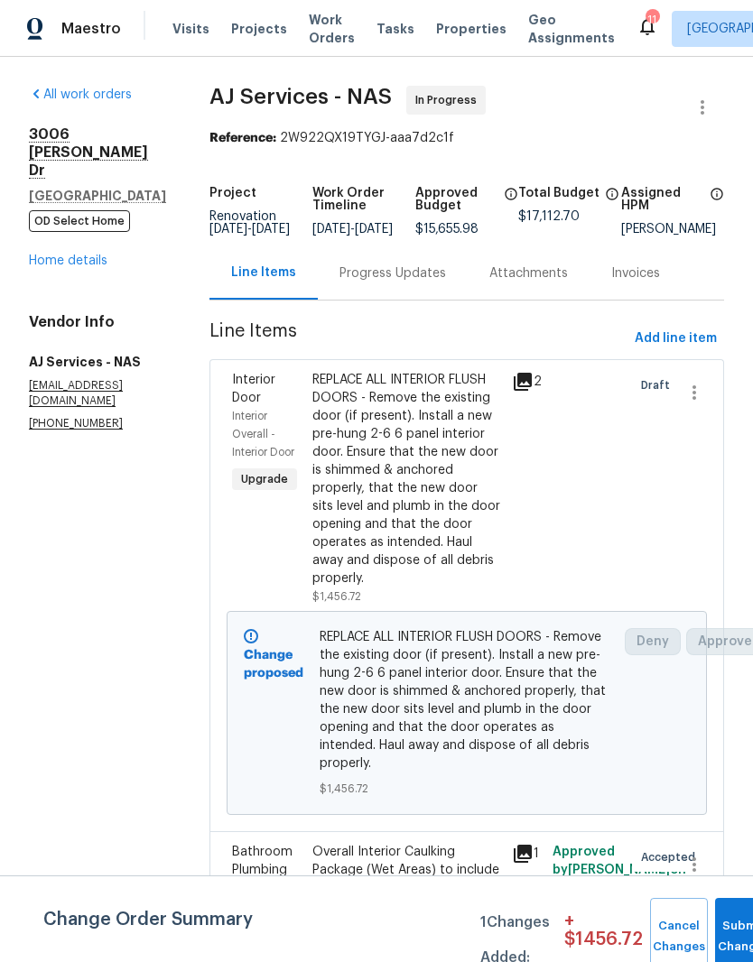
click at [91, 254] on link "Home details" at bounding box center [68, 260] width 79 height 13
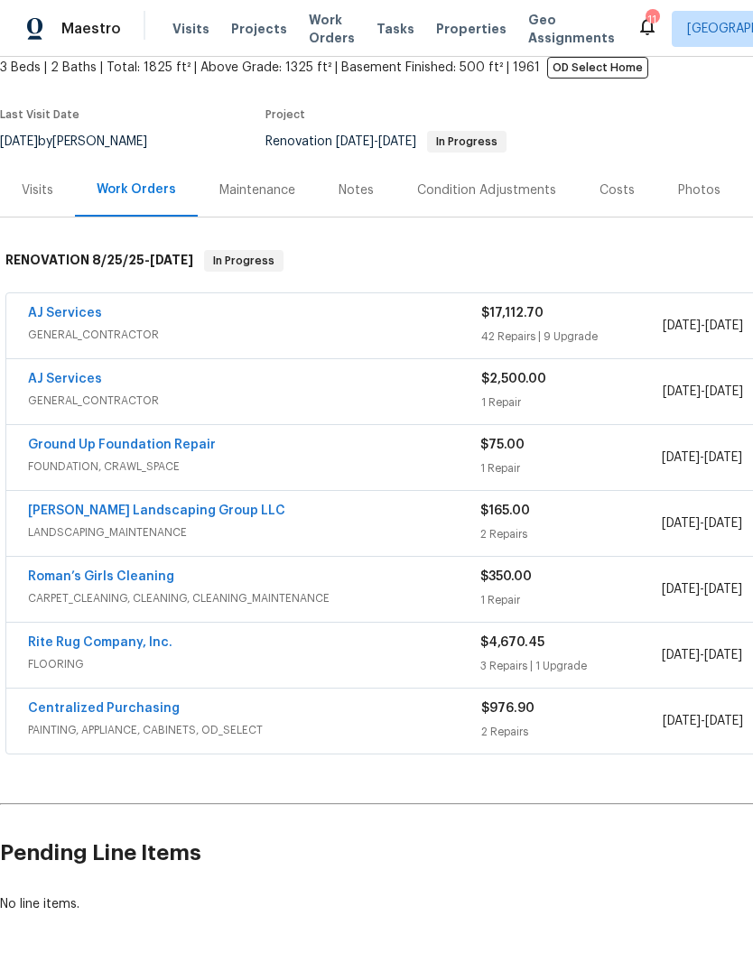
scroll to position [110, 0]
click at [194, 510] on link "[PERSON_NAME] Landscaping Group LLC" at bounding box center [156, 510] width 257 height 13
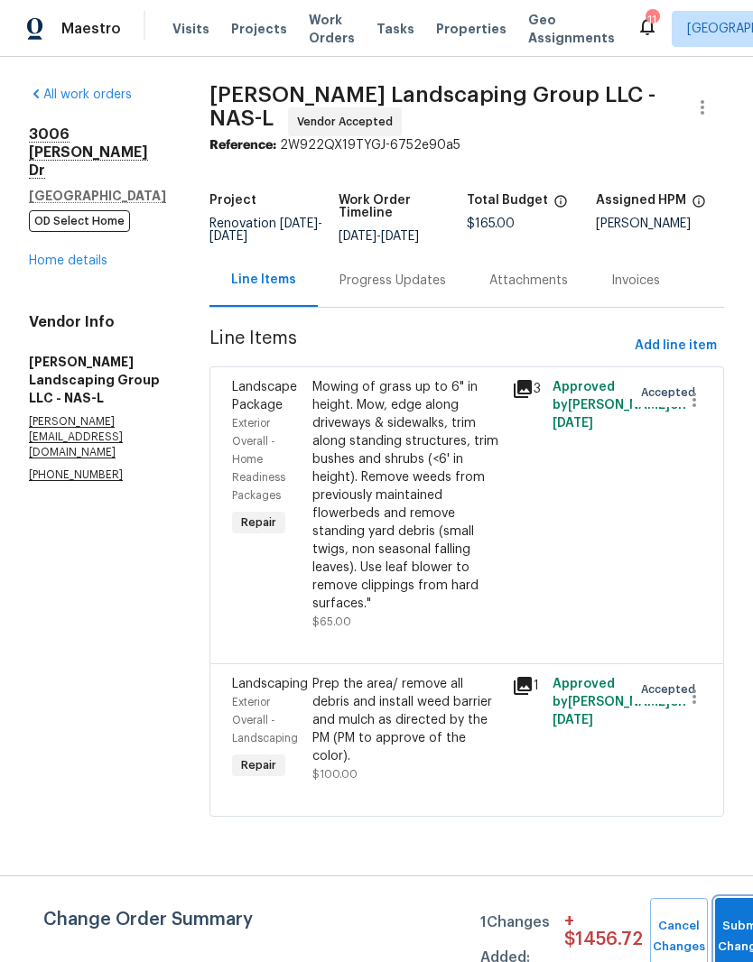
click at [727, 919] on button "Submit Changes" at bounding box center [744, 937] width 58 height 78
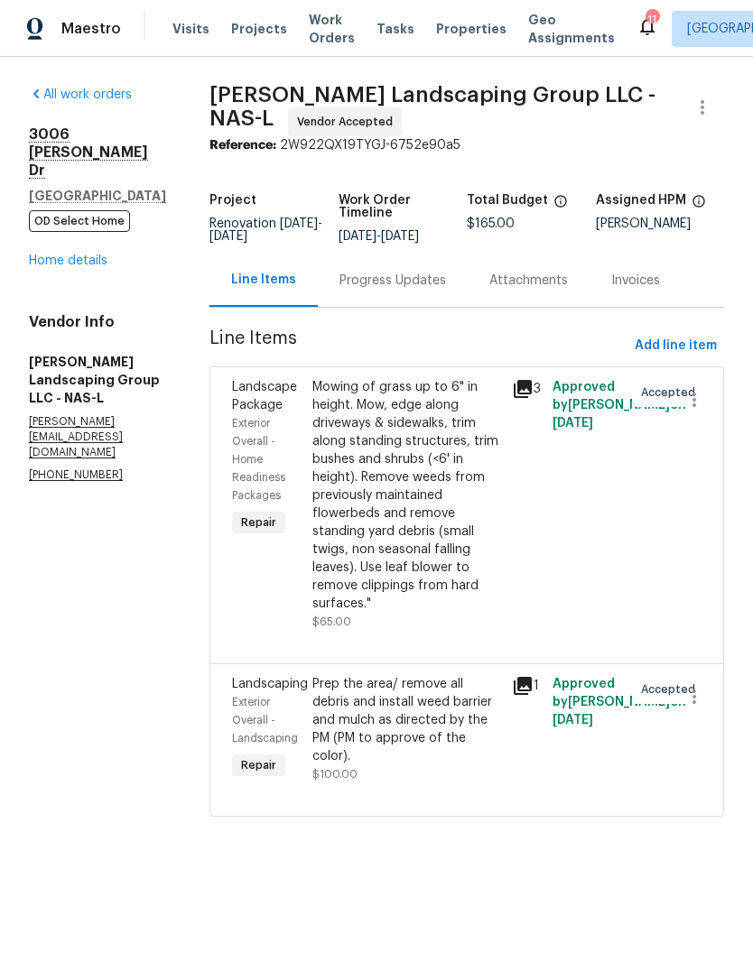
click at [89, 254] on link "Home details" at bounding box center [68, 260] width 79 height 13
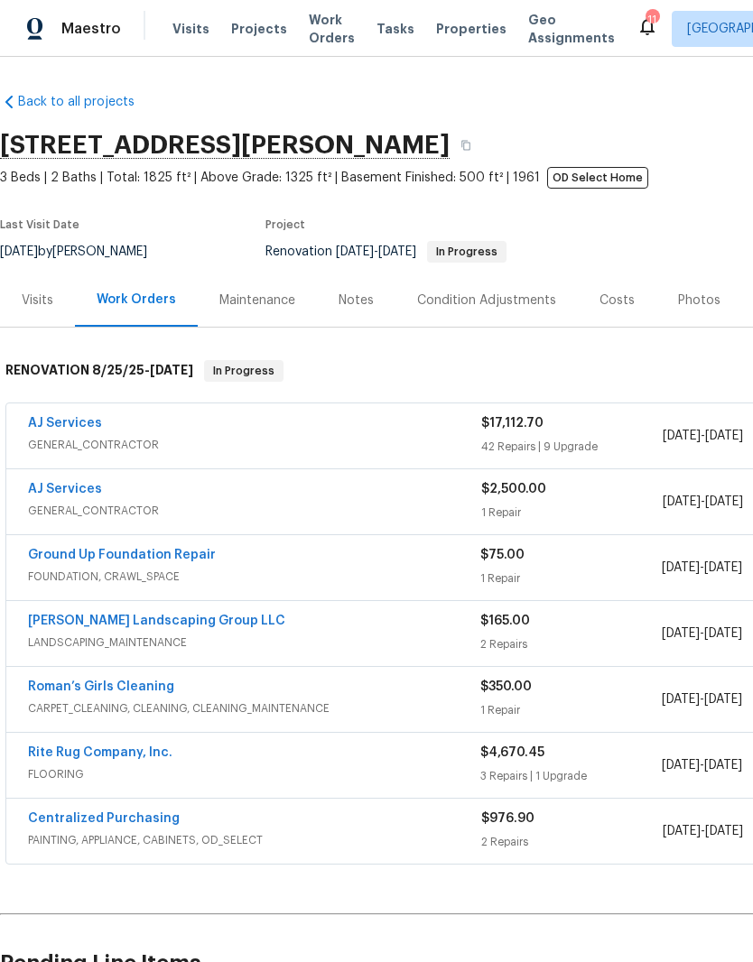
click at [91, 423] on link "AJ Services" at bounding box center [65, 423] width 74 height 13
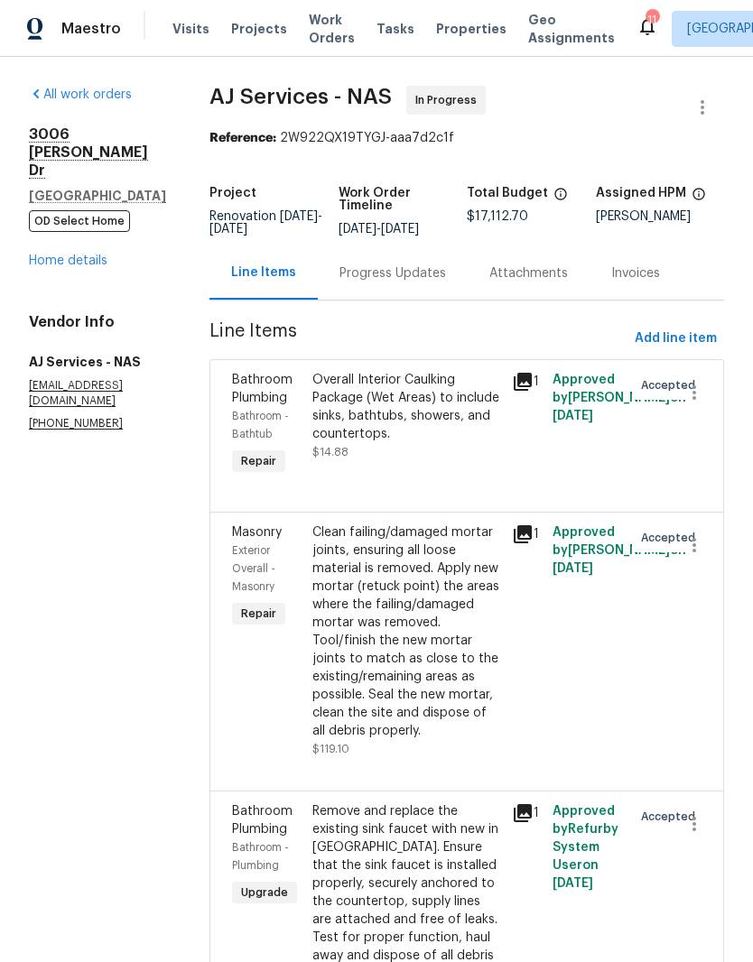
click at [423, 282] on div "Progress Updates" at bounding box center [392, 273] width 106 height 18
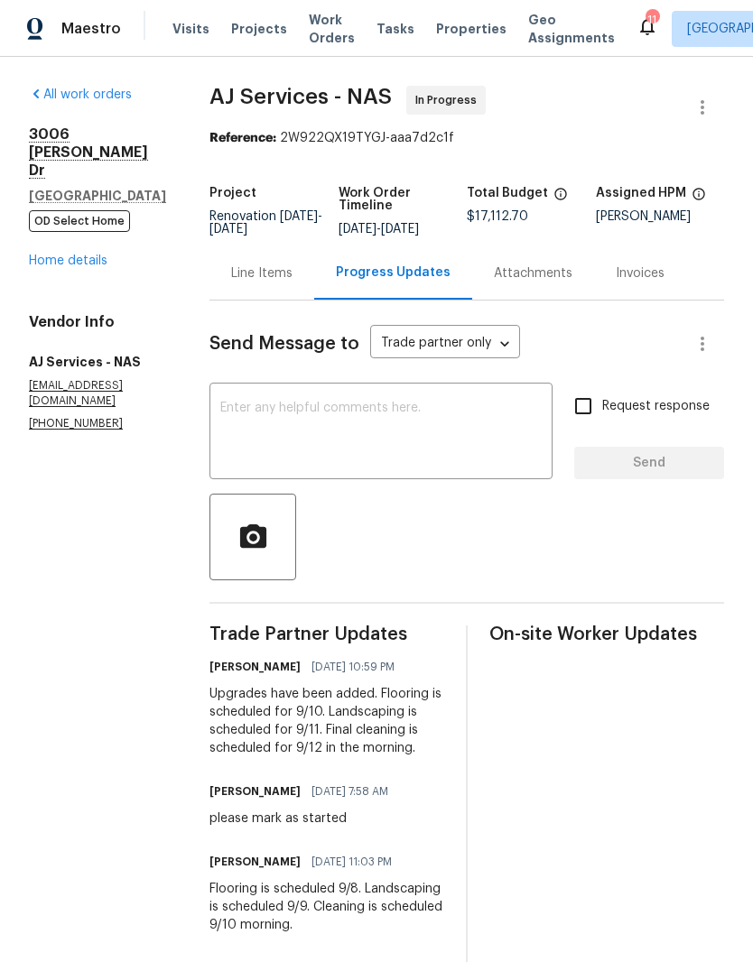
click at [341, 439] on textarea at bounding box center [380, 433] width 321 height 63
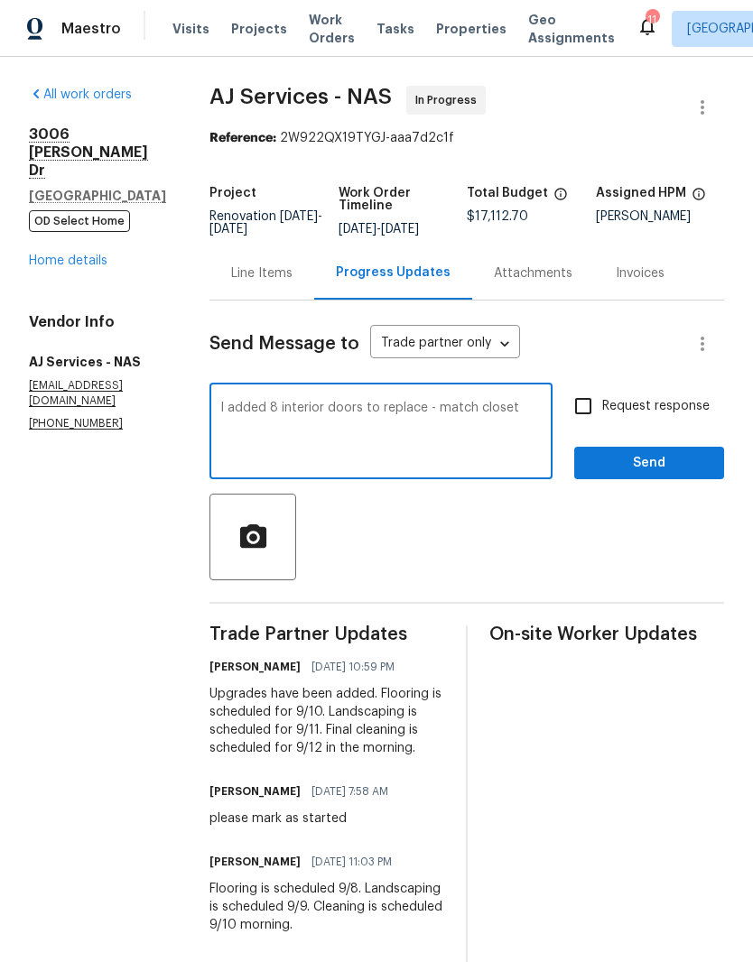
click at [477, 422] on textarea "I added 8 interior doors to replace - match closet" at bounding box center [380, 433] width 321 height 63
click at [522, 425] on textarea "I added 8 interior doors to replace - match closet" at bounding box center [380, 433] width 321 height 63
click at [482, 420] on textarea "I added 8 interior doors to replace - match closet panel style. Txs!" at bounding box center [380, 433] width 321 height 63
type textarea "I added 8 interior doors to replace - match white closet panel style. Txs!"
click at [656, 475] on span "Send" at bounding box center [648, 463] width 121 height 23
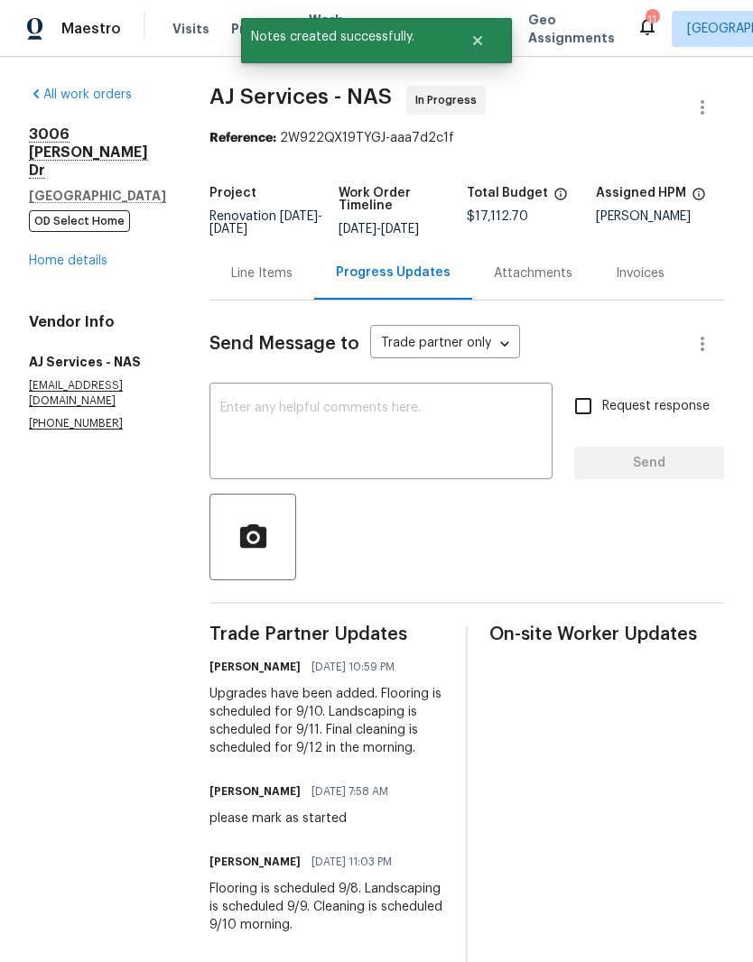
click at [92, 254] on link "Home details" at bounding box center [68, 260] width 79 height 13
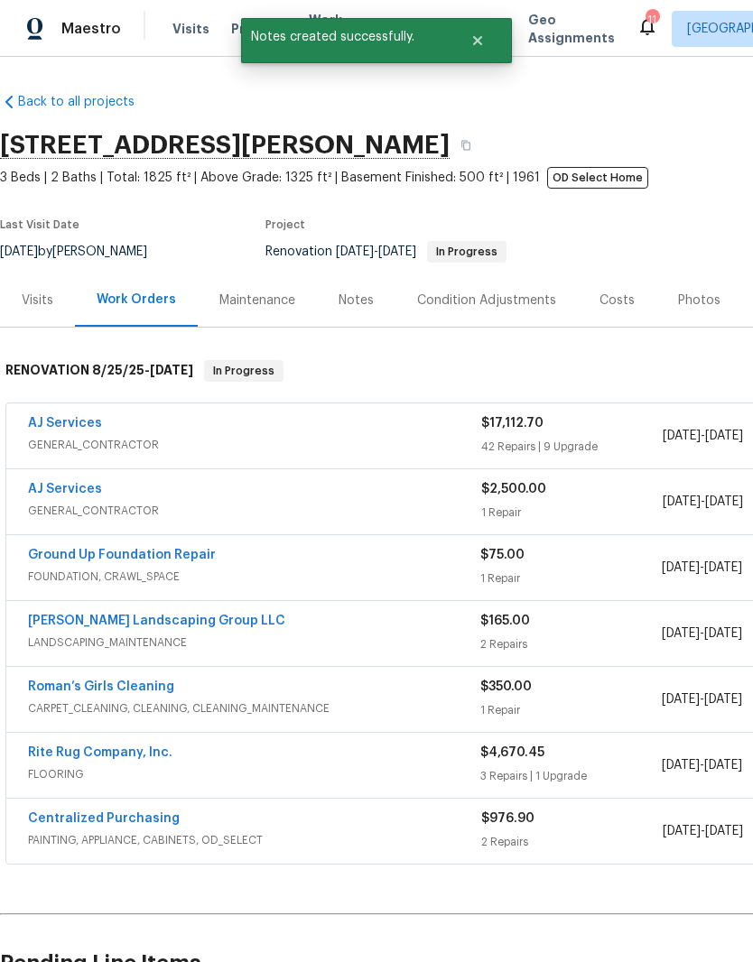
click at [370, 303] on div "Notes" at bounding box center [356, 299] width 79 height 53
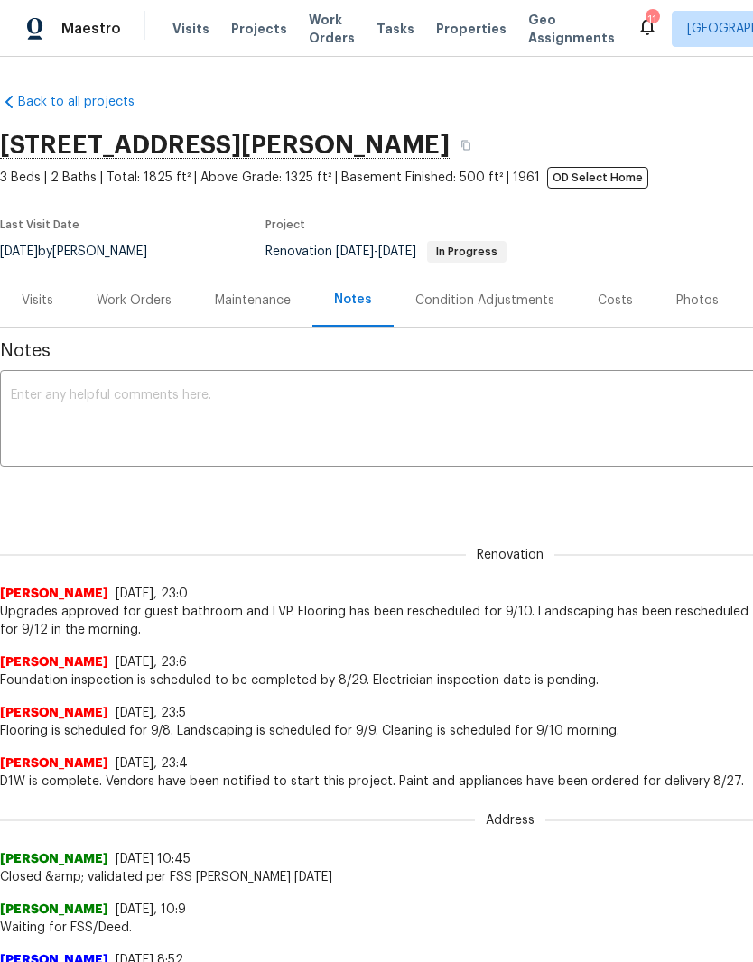
click at [326, 402] on textarea at bounding box center [510, 420] width 998 height 63
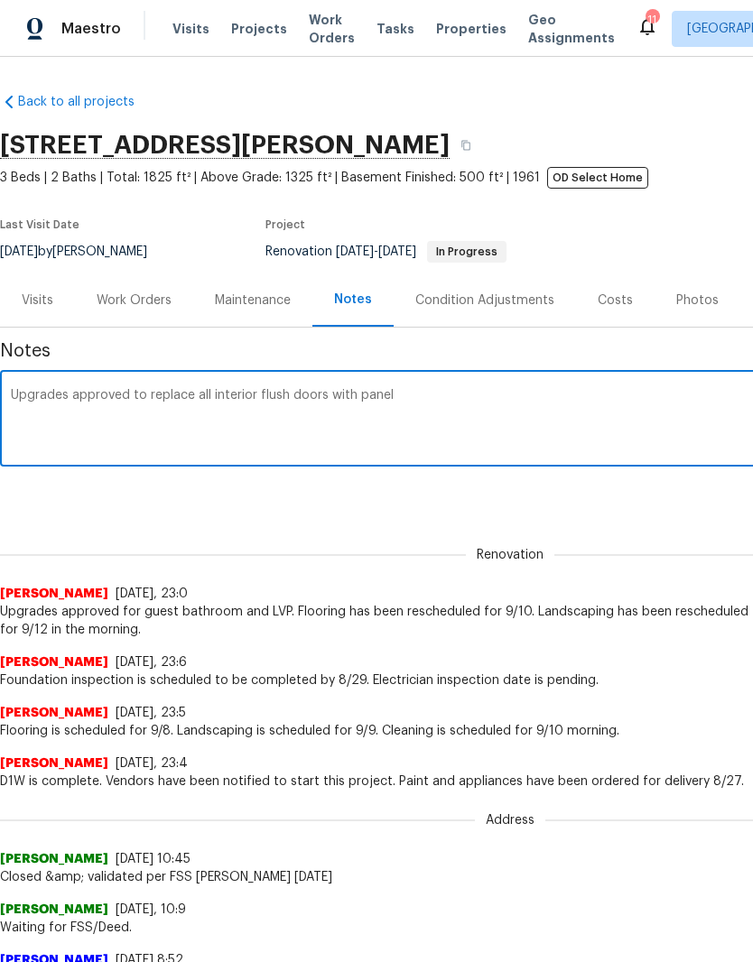
click at [359, 398] on textarea "Upgrades approved to replace all interior flush doors with panel" at bounding box center [510, 420] width 998 height 63
click at [435, 393] on textarea "Upgrades approved to replace all interior flush doors with panel" at bounding box center [510, 420] width 998 height 63
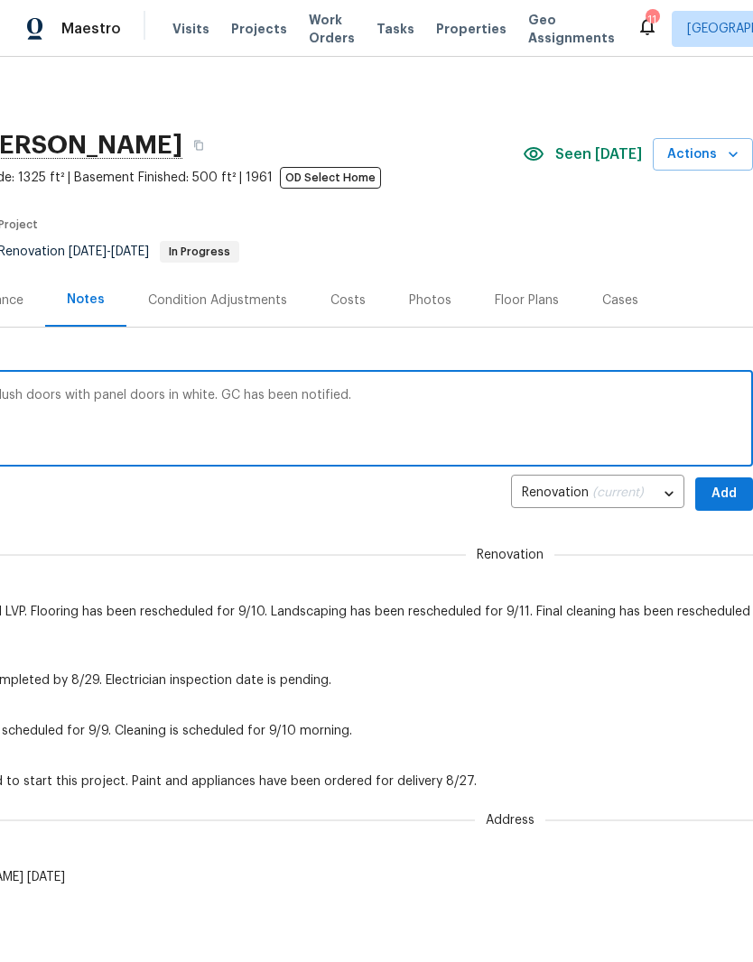
scroll to position [0, 267]
type textarea "Upgrades approved to replace all interior flush doors with panel doors in white…"
click at [727, 496] on span "Add" at bounding box center [723, 494] width 29 height 23
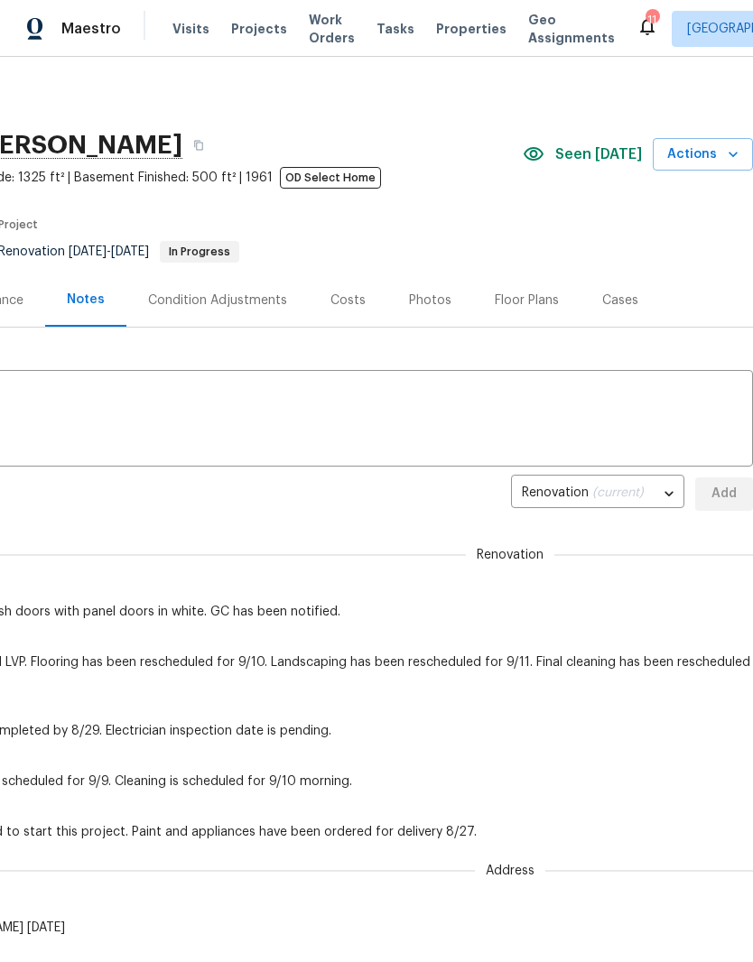
click at [243, 396] on textarea at bounding box center [243, 420] width 998 height 63
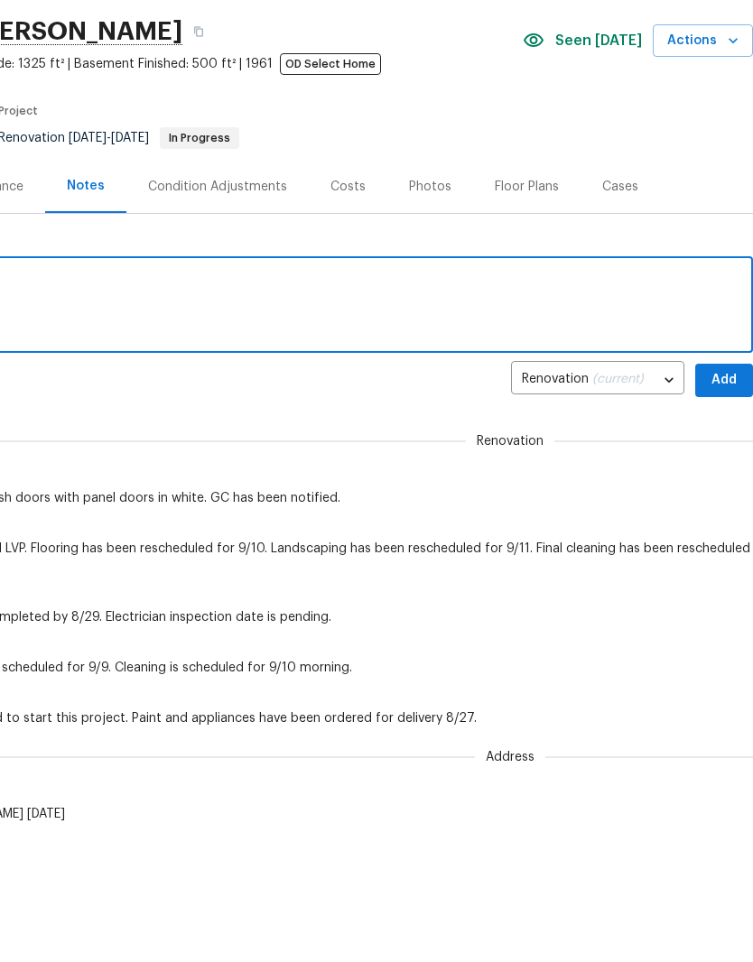
type textarea "Renovation is in progress and on schedule."
click at [724, 483] on span "Add" at bounding box center [723, 494] width 29 height 23
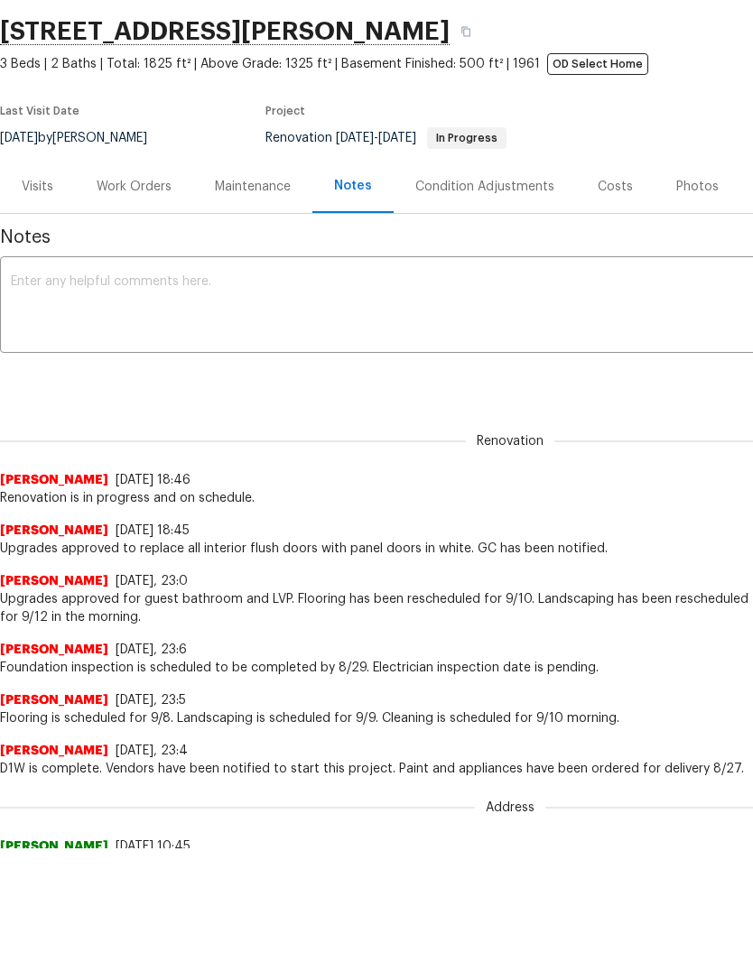
scroll to position [0, 0]
click at [144, 188] on div "Work Orders" at bounding box center [134, 187] width 75 height 18
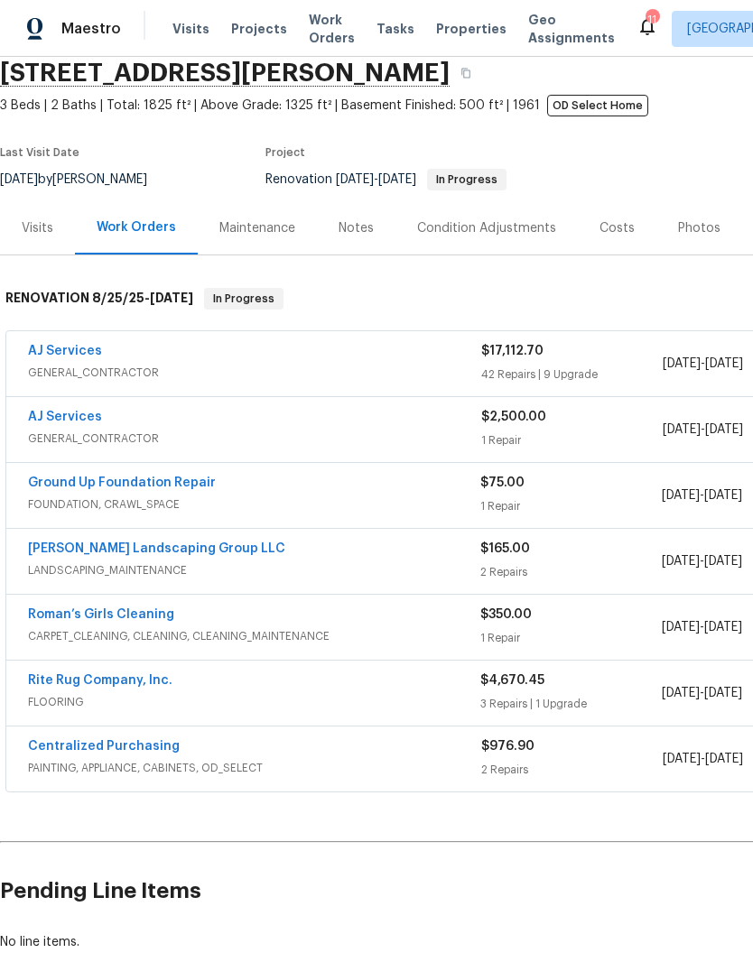
scroll to position [72, 0]
click at [121, 674] on link "Rite Rug Company, Inc." at bounding box center [100, 680] width 144 height 13
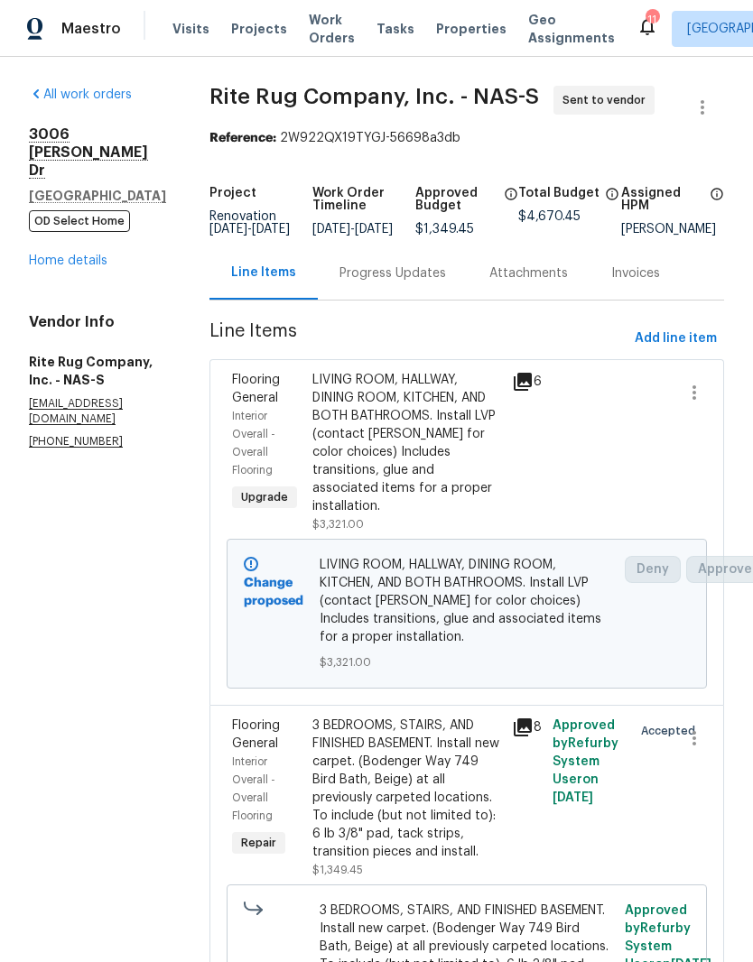
click at [87, 254] on link "Home details" at bounding box center [68, 260] width 79 height 13
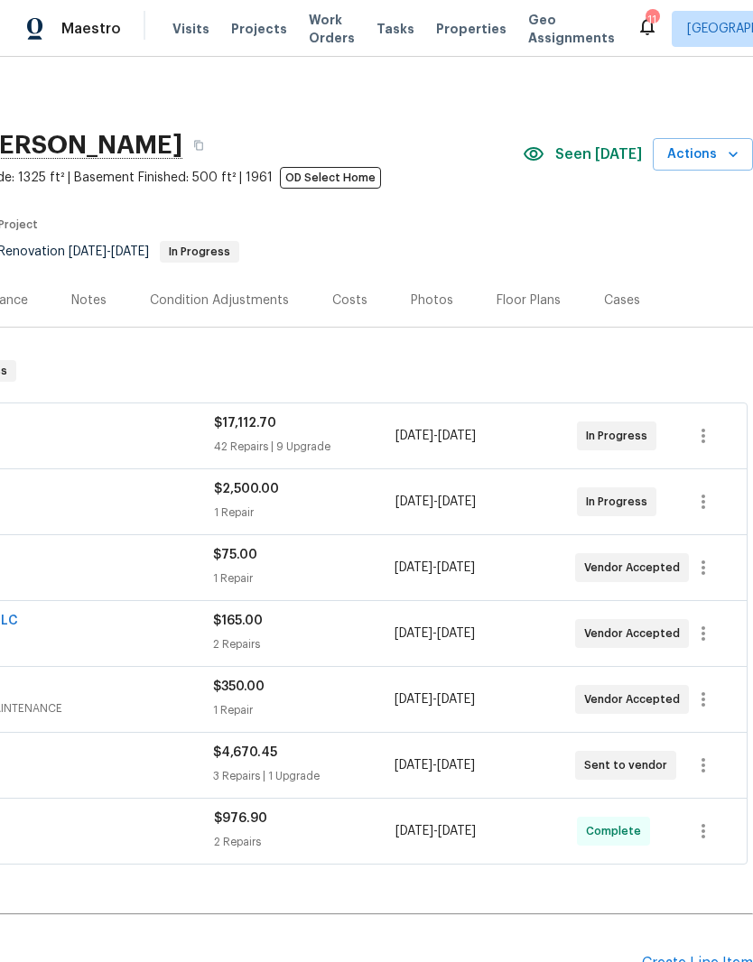
scroll to position [0, 267]
click at [705, 575] on icon "button" at bounding box center [703, 568] width 22 height 22
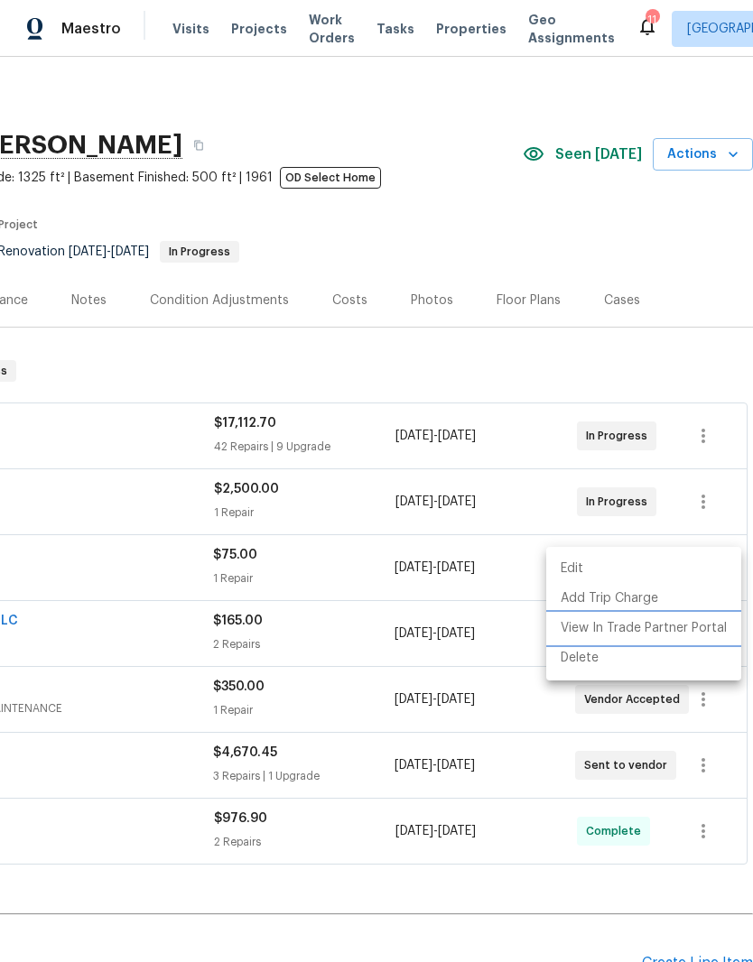
click at [689, 633] on li "View In Trade Partner Portal" at bounding box center [643, 629] width 195 height 30
click at [352, 608] on div at bounding box center [376, 481] width 753 height 962
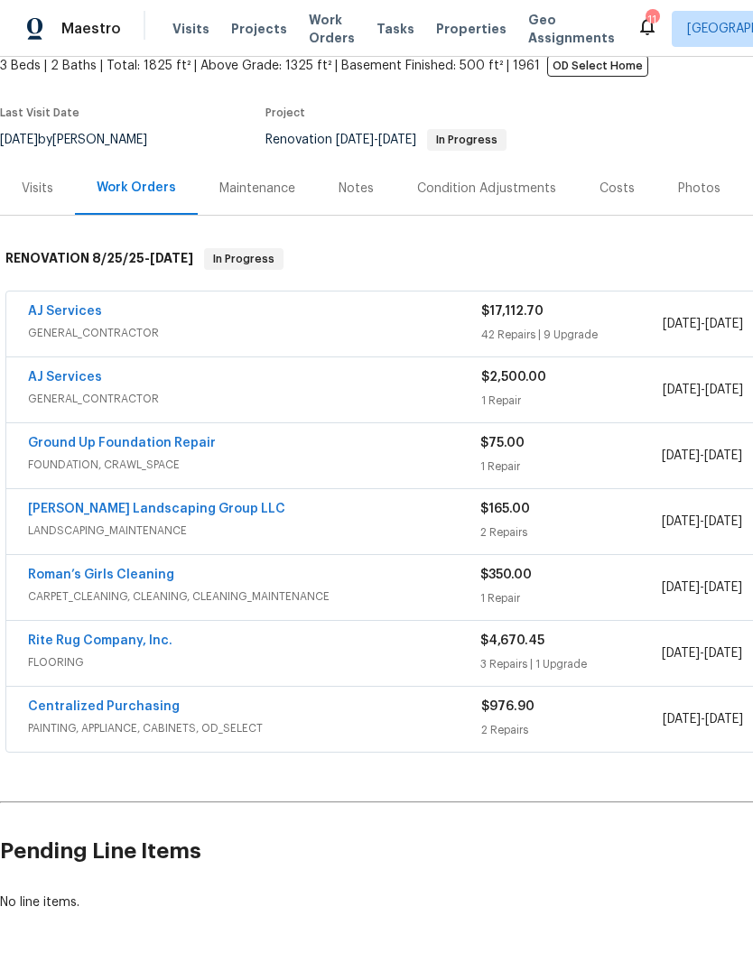
scroll to position [110, 0]
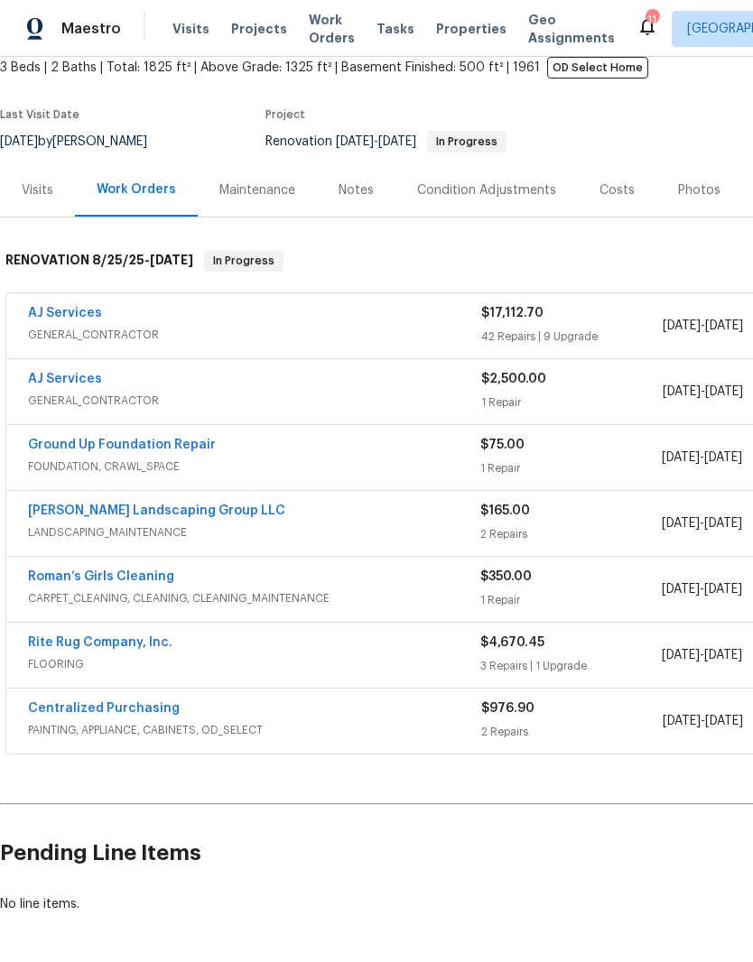
click at [191, 448] on link "Ground Up Foundation Repair" at bounding box center [122, 445] width 188 height 13
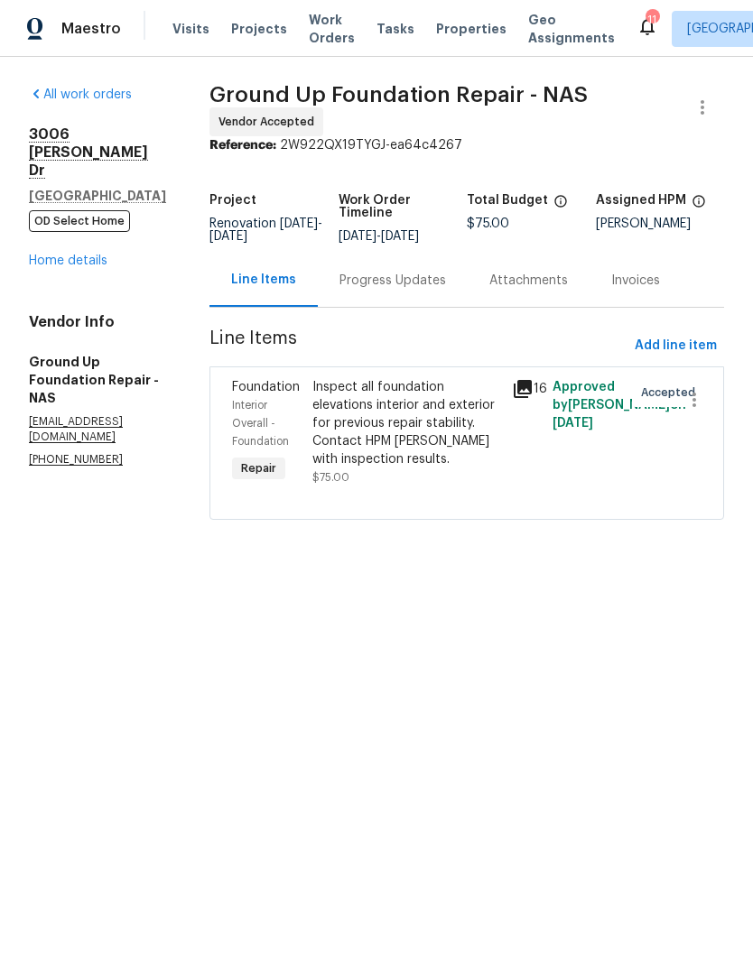
click at [403, 384] on div "Inspect all foundation elevations interior and exterior for previous repair sta…" at bounding box center [406, 423] width 189 height 90
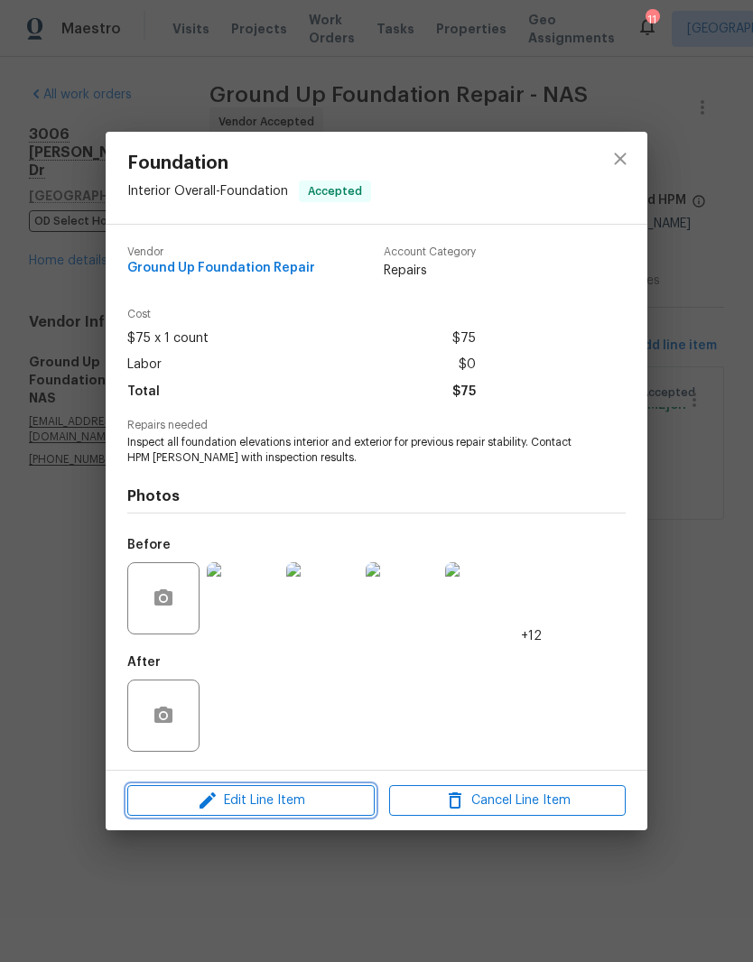
click at [300, 800] on span "Edit Line Item" at bounding box center [251, 801] width 236 height 23
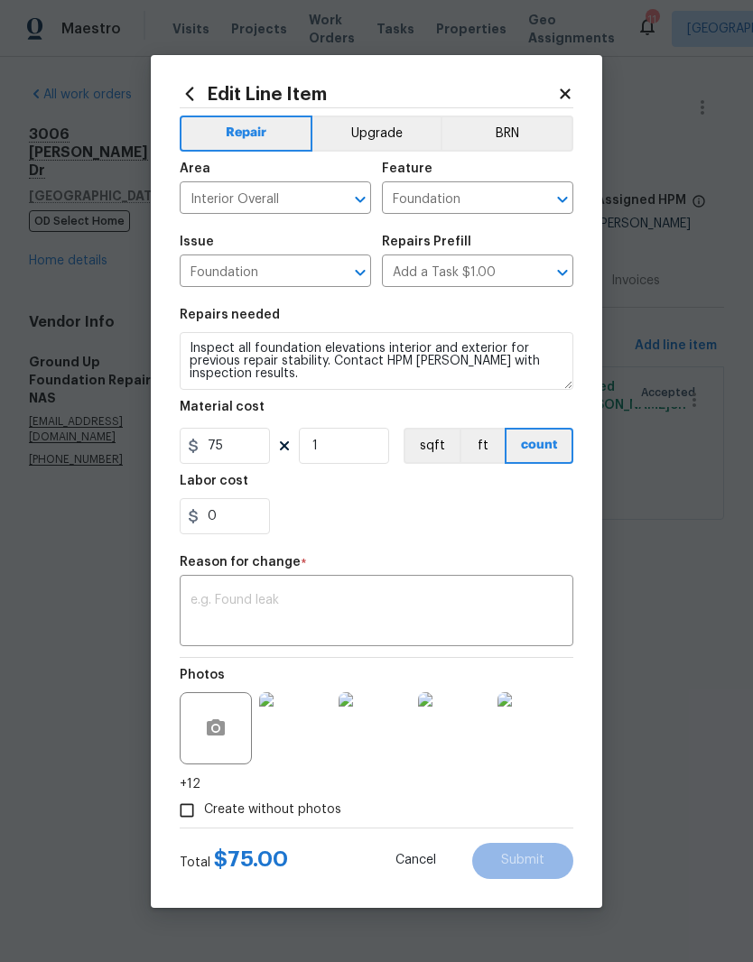
click at [221, 601] on textarea at bounding box center [376, 613] width 372 height 38
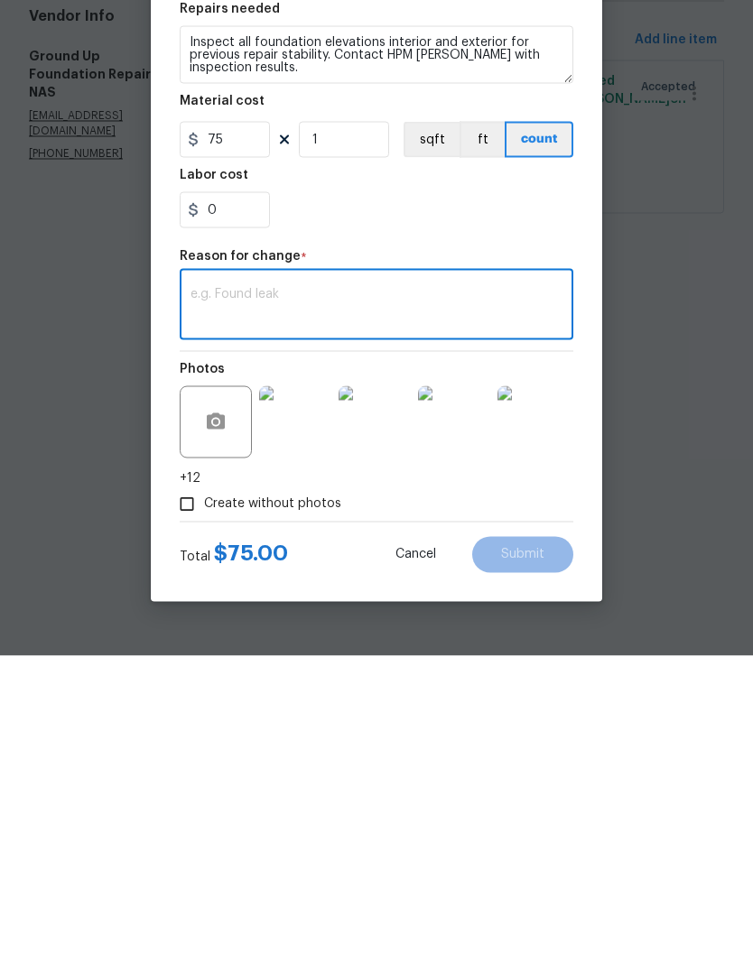
click at [212, 594] on textarea at bounding box center [376, 613] width 372 height 38
paste textarea "Inspection found a basement foundation structure with concrete block walls. Vis…"
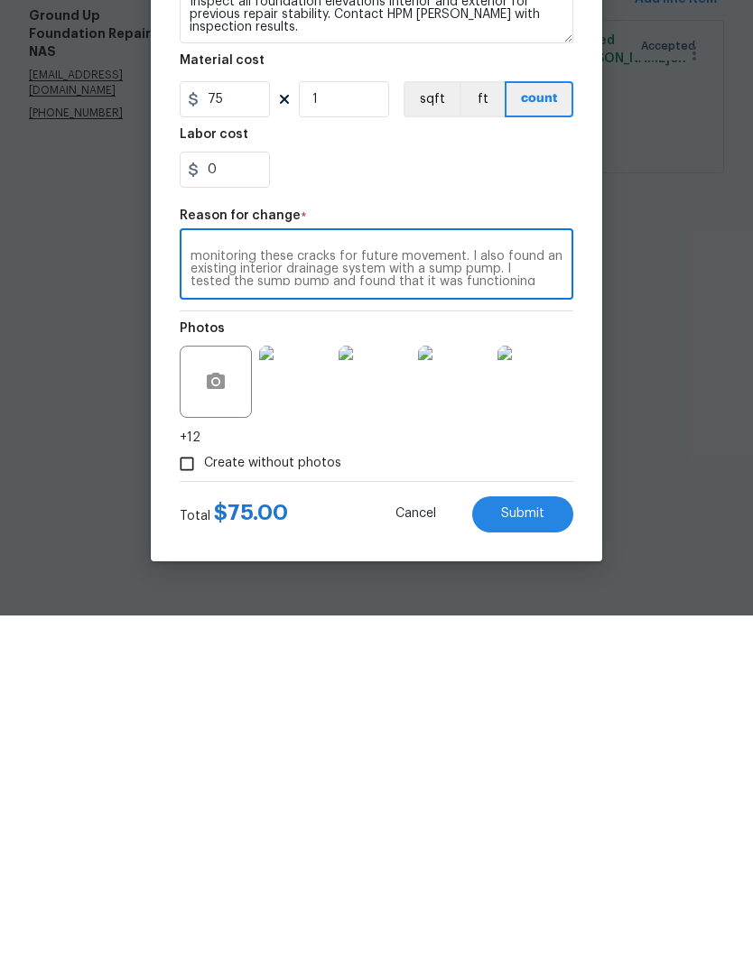
scroll to position [74, 0]
click at [543, 594] on textarea "Inspection found a basement foundation structure with concrete block walls. Vis…" at bounding box center [376, 613] width 372 height 38
click at [250, 594] on textarea "properly. On the left exterior side porch and steps I found these were settling…" at bounding box center [376, 613] width 372 height 38
click at [272, 594] on textarea "propeOn the left exterior side porch and steps I found these were settling and …" at bounding box center [376, 613] width 372 height 38
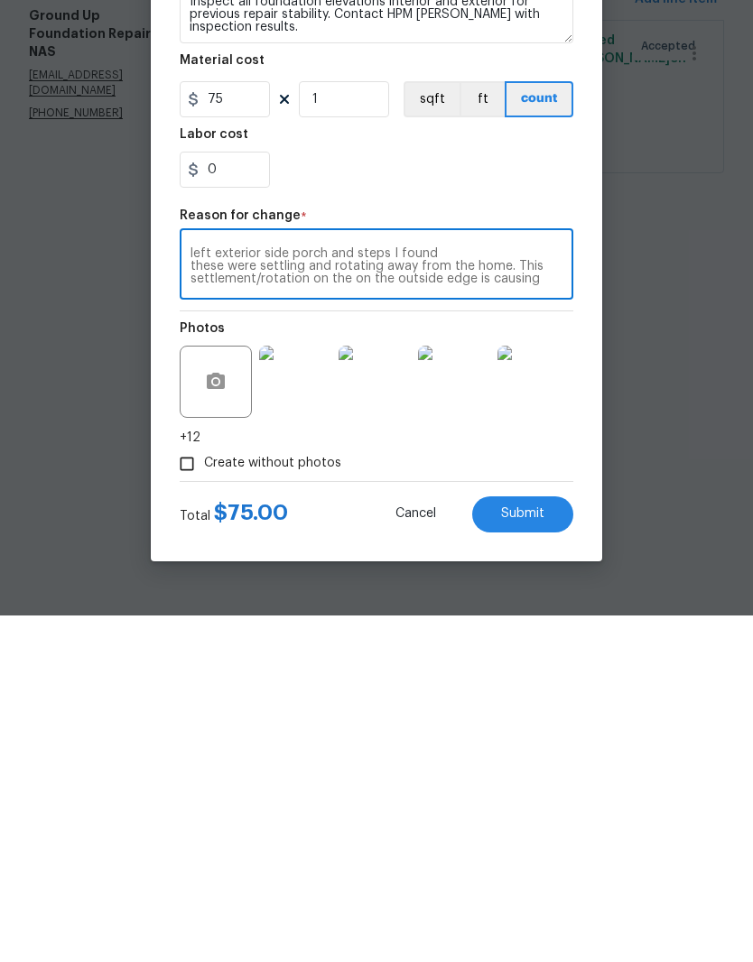
click at [453, 594] on textarea "left exterior side porch and steps I found these were settling and rotating awa…" at bounding box center [376, 613] width 372 height 38
click at [258, 594] on textarea "left exterior side porch and steps has these were settling and rotating away fr…" at bounding box center [376, 613] width 372 height 38
click at [194, 594] on textarea "left exterior side porch and steps has settling and rotating away from the home…" at bounding box center [376, 613] width 372 height 38
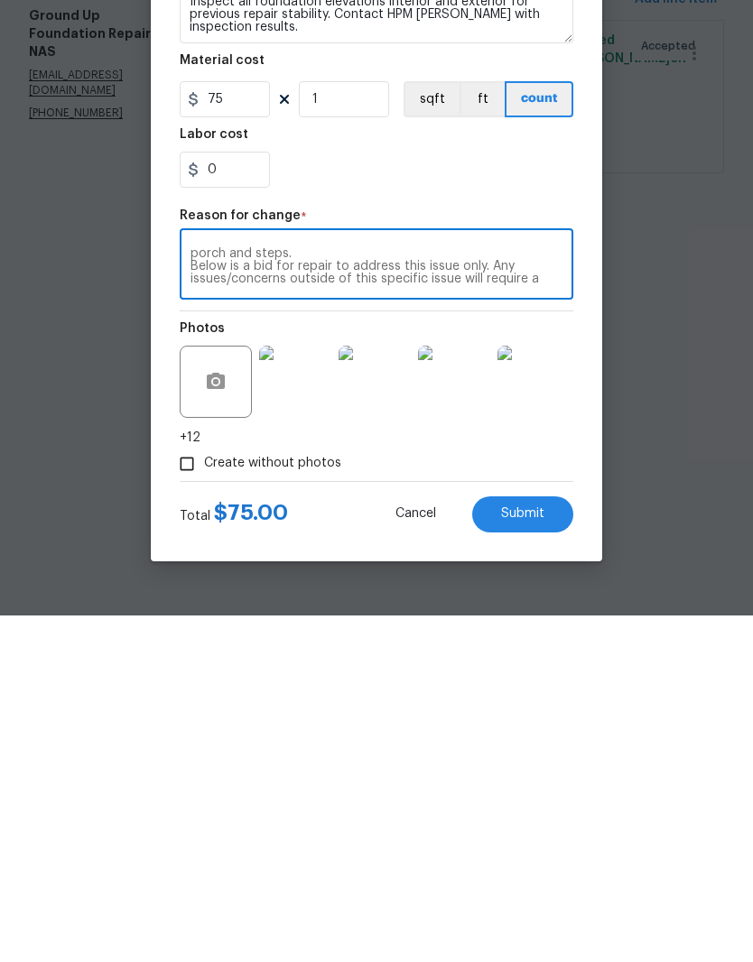
click at [544, 594] on textarea "left exterior side porch and steps has settling and rotating away from the home…" at bounding box center [376, 613] width 372 height 38
click at [316, 594] on textarea "left exterior side porch and steps has settling and rotating away from the home…" at bounding box center [376, 613] width 372 height 38
click at [191, 579] on div "left exterior side porch and steps has settling and rotating away from the home…" at bounding box center [376, 612] width 393 height 67
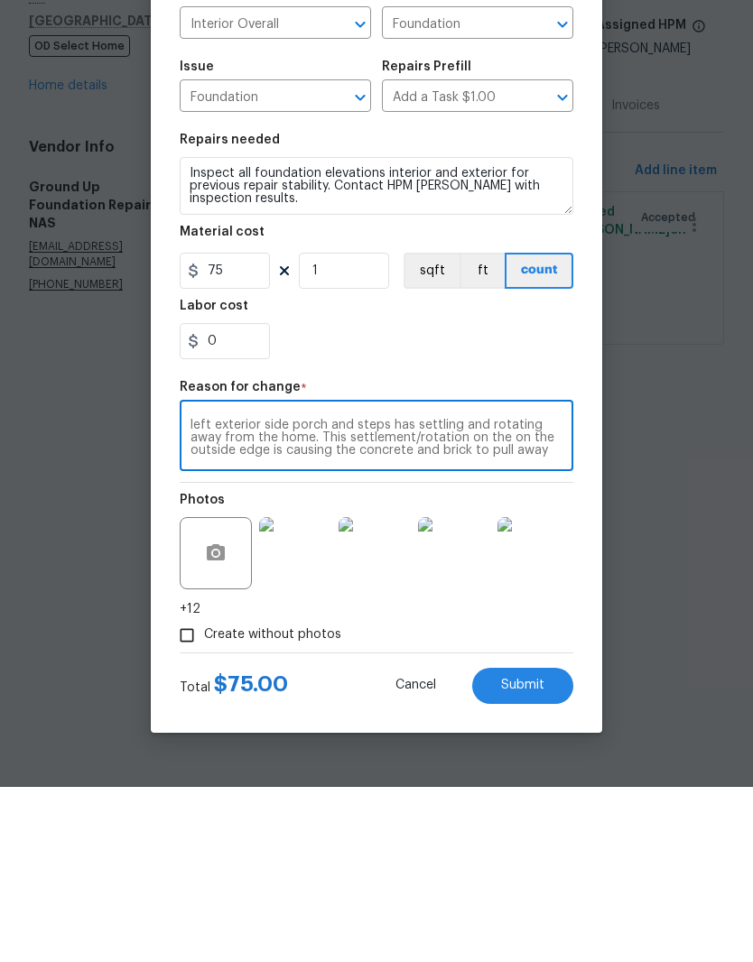
click at [190, 594] on textarea "left exterior side porch and steps has settling and rotating away from the home…" at bounding box center [376, 613] width 372 height 38
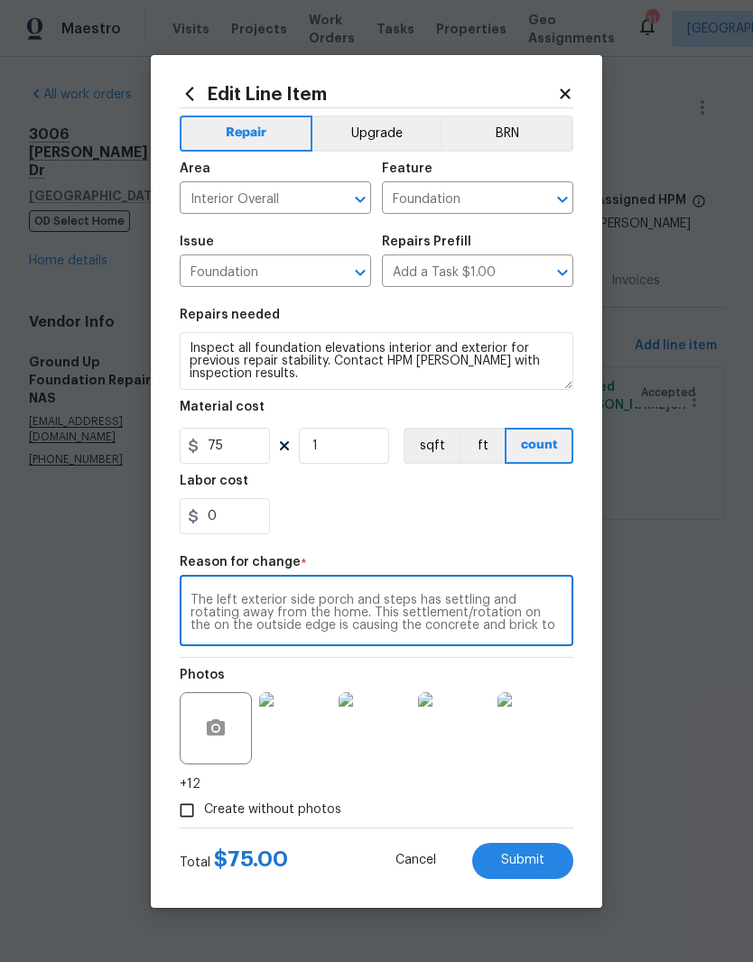
type textarea "The left exterior side porch and steps has settling and rotating away from the …"
click at [241, 448] on input "75" at bounding box center [225, 446] width 90 height 36
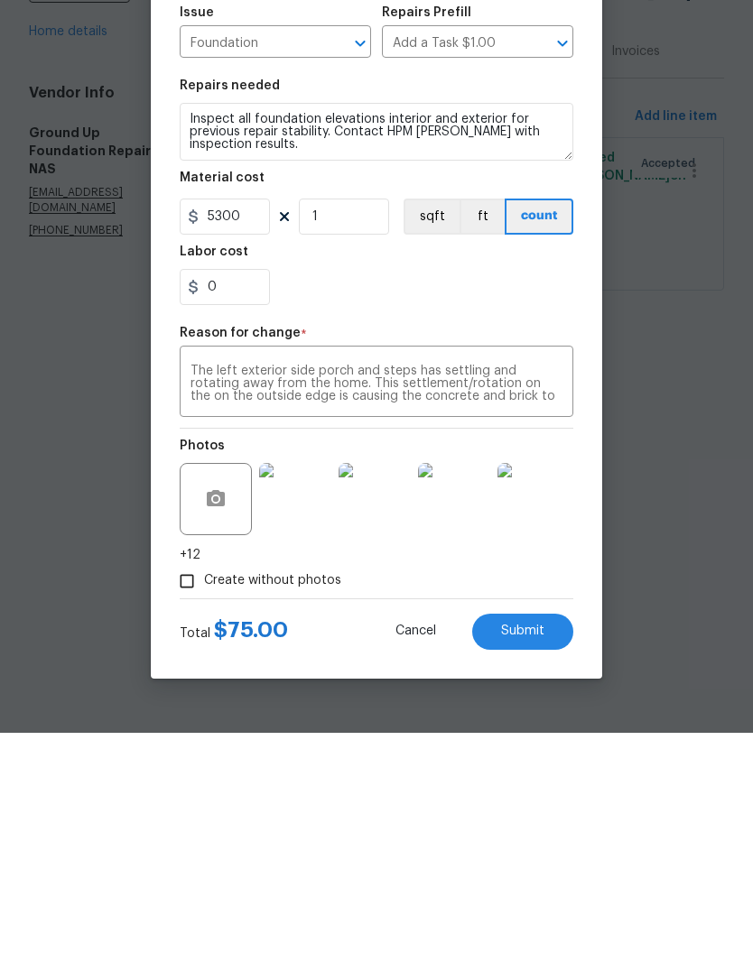
click at [439, 498] on div "0" at bounding box center [376, 516] width 393 height 36
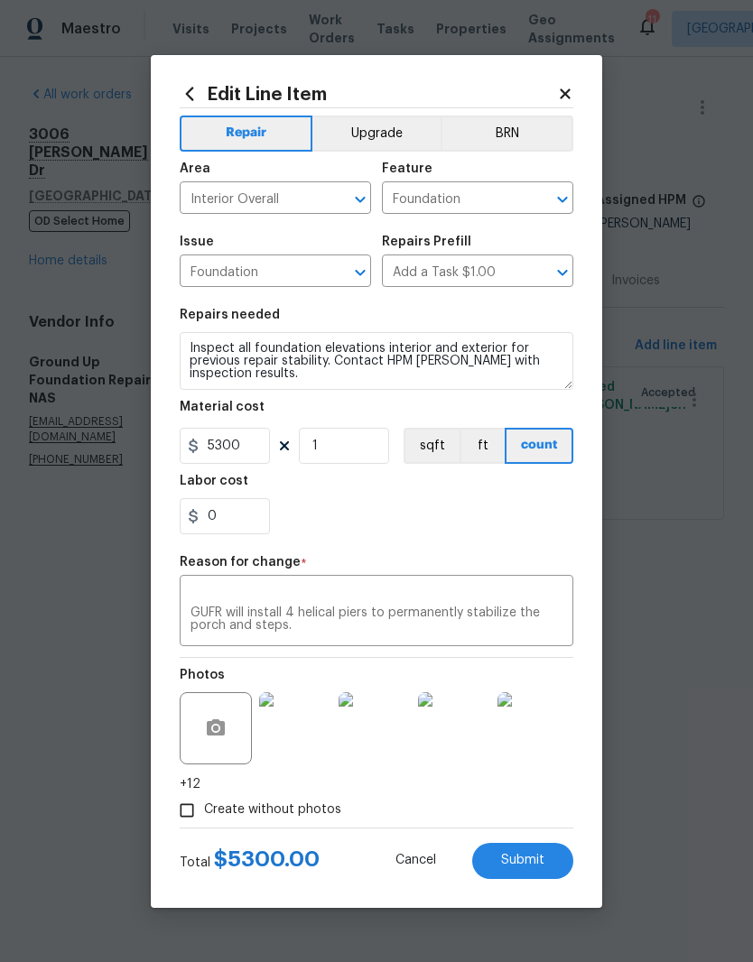
scroll to position [54, 0]
click at [538, 736] on img at bounding box center [533, 728] width 72 height 72
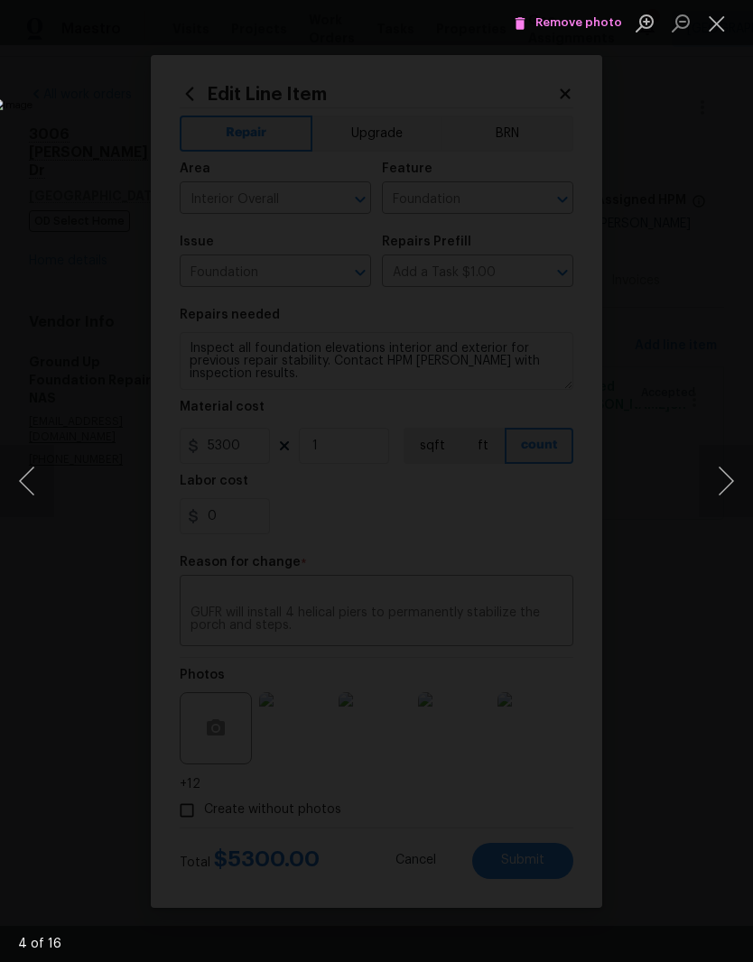
click at [728, 494] on button "Next image" at bounding box center [725, 481] width 54 height 72
click at [726, 484] on button "Next image" at bounding box center [725, 481] width 54 height 72
click at [721, 485] on button "Next image" at bounding box center [725, 481] width 54 height 72
click at [731, 482] on button "Next image" at bounding box center [725, 481] width 54 height 72
click at [728, 487] on button "Next image" at bounding box center [725, 481] width 54 height 72
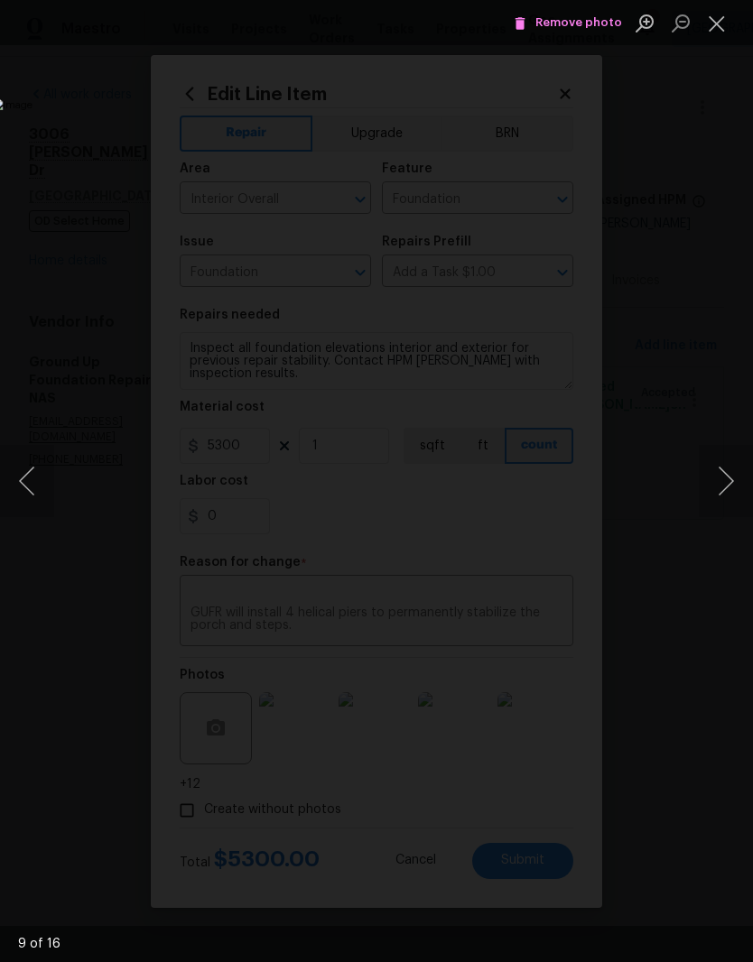
click at [729, 485] on button "Next image" at bounding box center [725, 481] width 54 height 72
click at [727, 487] on button "Next image" at bounding box center [725, 481] width 54 height 72
click at [729, 490] on button "Next image" at bounding box center [725, 481] width 54 height 72
click at [729, 488] on button "Next image" at bounding box center [725, 481] width 54 height 72
click at [725, 492] on button "Next image" at bounding box center [725, 481] width 54 height 72
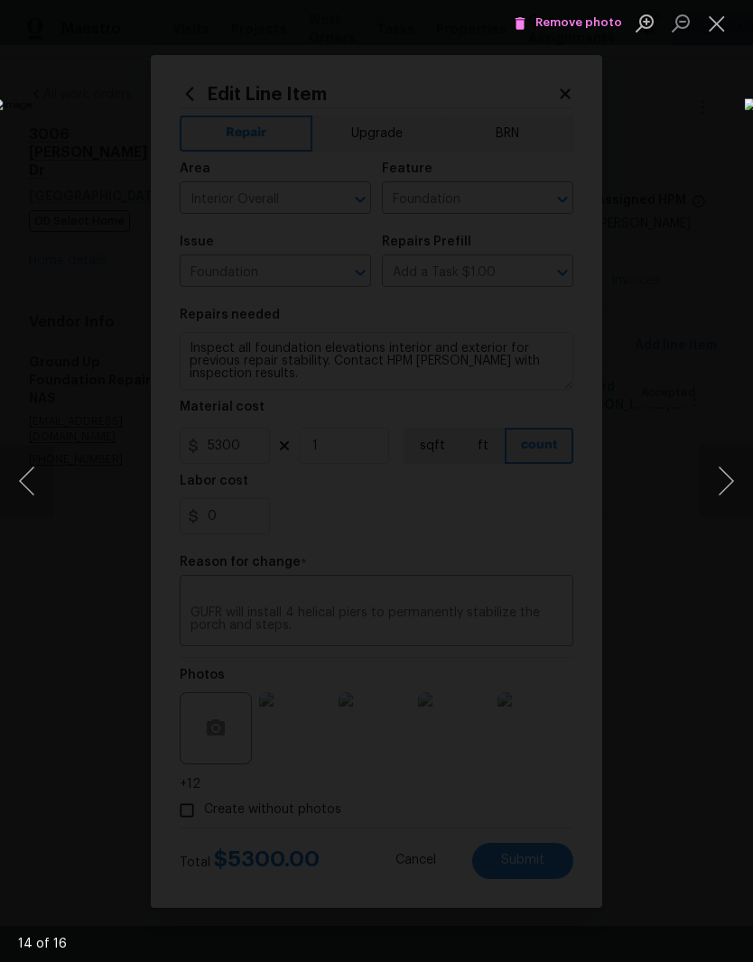
click at [731, 506] on button "Next image" at bounding box center [725, 481] width 54 height 72
click at [728, 492] on button "Next image" at bounding box center [725, 481] width 54 height 72
click at [726, 489] on button "Next image" at bounding box center [725, 481] width 54 height 72
click at [729, 493] on button "Next image" at bounding box center [725, 481] width 54 height 72
click at [728, 485] on button "Next image" at bounding box center [725, 481] width 54 height 72
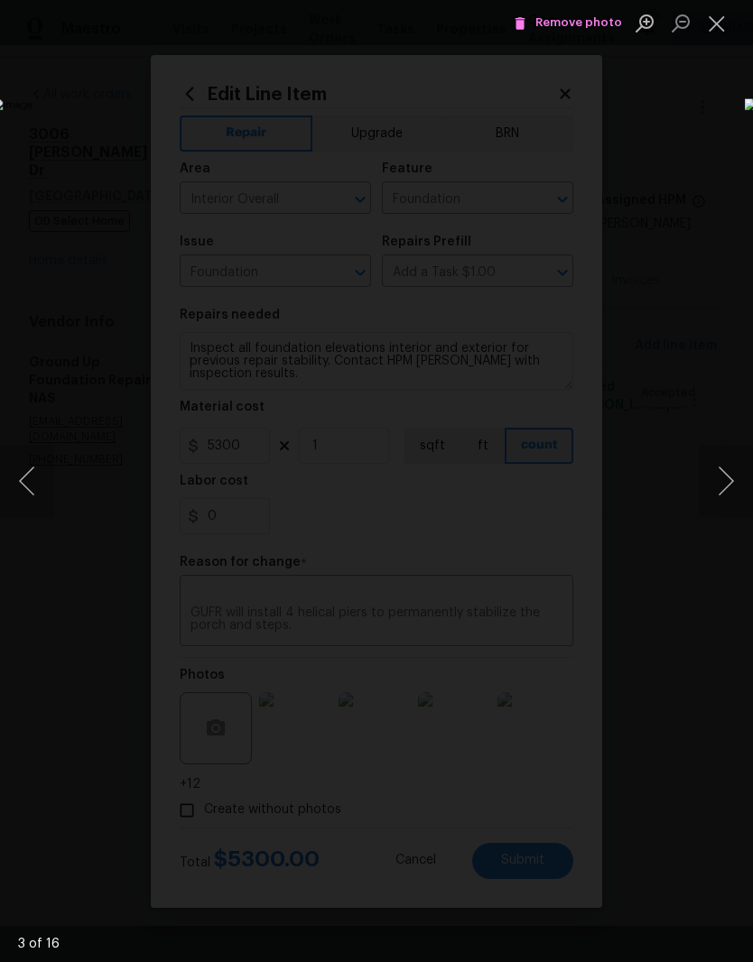
click at [730, 492] on button "Next image" at bounding box center [725, 481] width 54 height 72
click at [731, 505] on button "Next image" at bounding box center [725, 481] width 54 height 72
click at [728, 487] on button "Next image" at bounding box center [725, 481] width 54 height 72
click at [729, 488] on button "Next image" at bounding box center [725, 481] width 54 height 72
click at [731, 503] on button "Next image" at bounding box center [725, 481] width 54 height 72
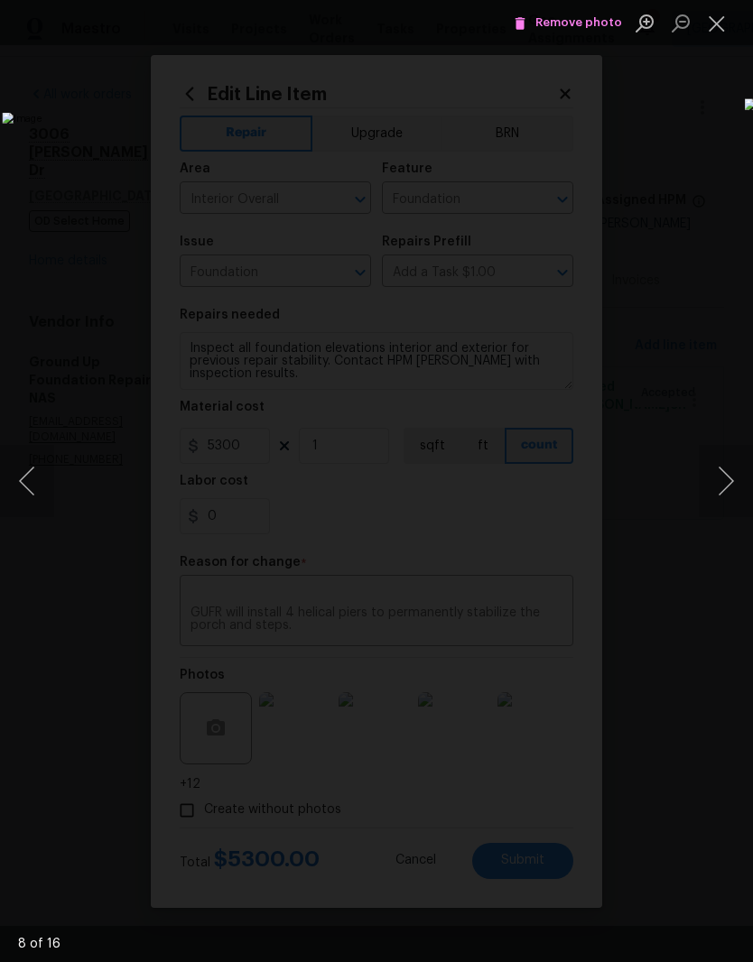
click at [728, 481] on button "Next image" at bounding box center [725, 481] width 54 height 72
click at [728, 480] on button "Next image" at bounding box center [725, 481] width 54 height 72
click at [731, 499] on button "Next image" at bounding box center [725, 481] width 54 height 72
click at [722, 490] on button "Next image" at bounding box center [725, 481] width 54 height 72
click at [727, 489] on button "Next image" at bounding box center [725, 481] width 54 height 72
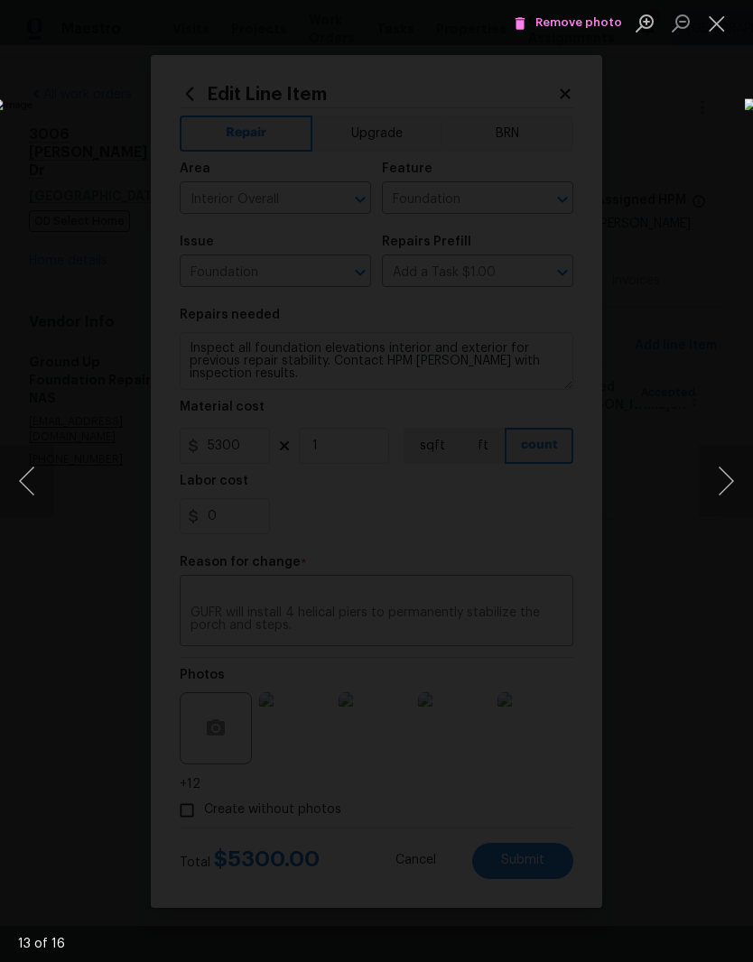
click at [727, 494] on button "Next image" at bounding box center [725, 481] width 54 height 72
click at [723, 25] on button "Close lightbox" at bounding box center [716, 23] width 36 height 32
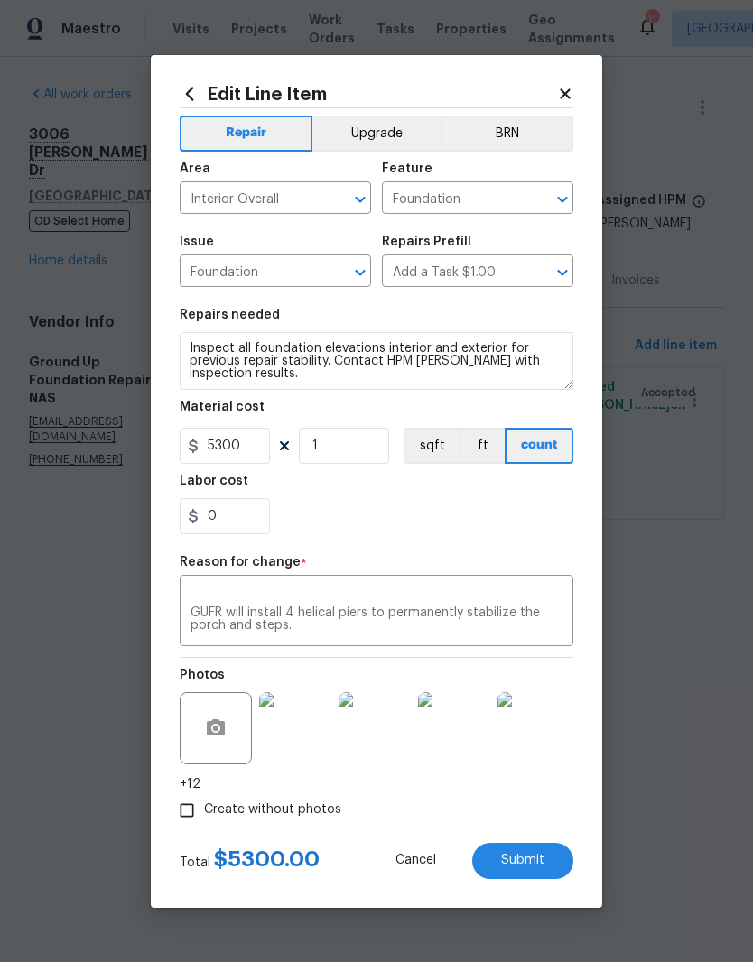
click at [532, 860] on span "Submit" at bounding box center [522, 861] width 43 height 14
type input "75"
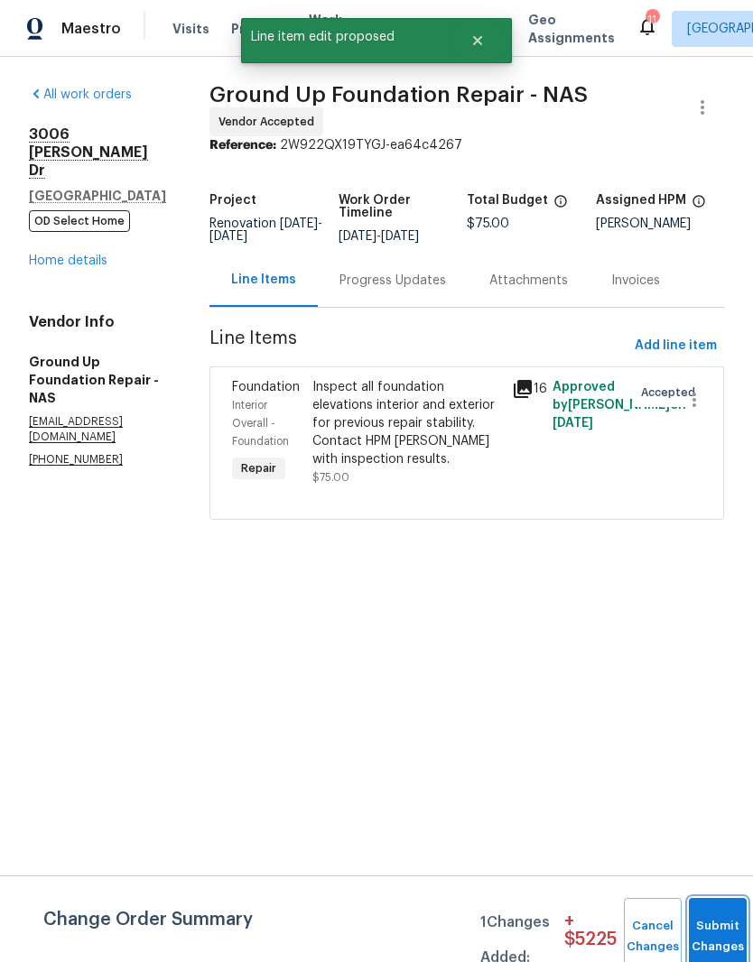
click at [716, 914] on button "Submit Changes" at bounding box center [717, 937] width 58 height 78
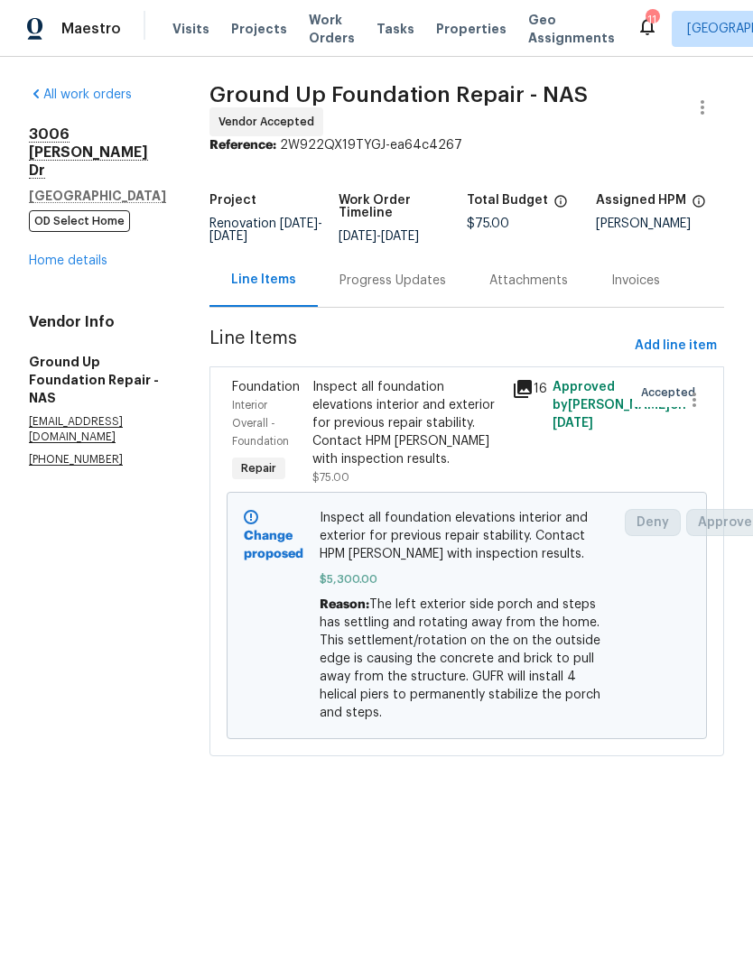
click at [406, 397] on div "Inspect all foundation elevations interior and exterior for previous repair sta…" at bounding box center [406, 423] width 189 height 90
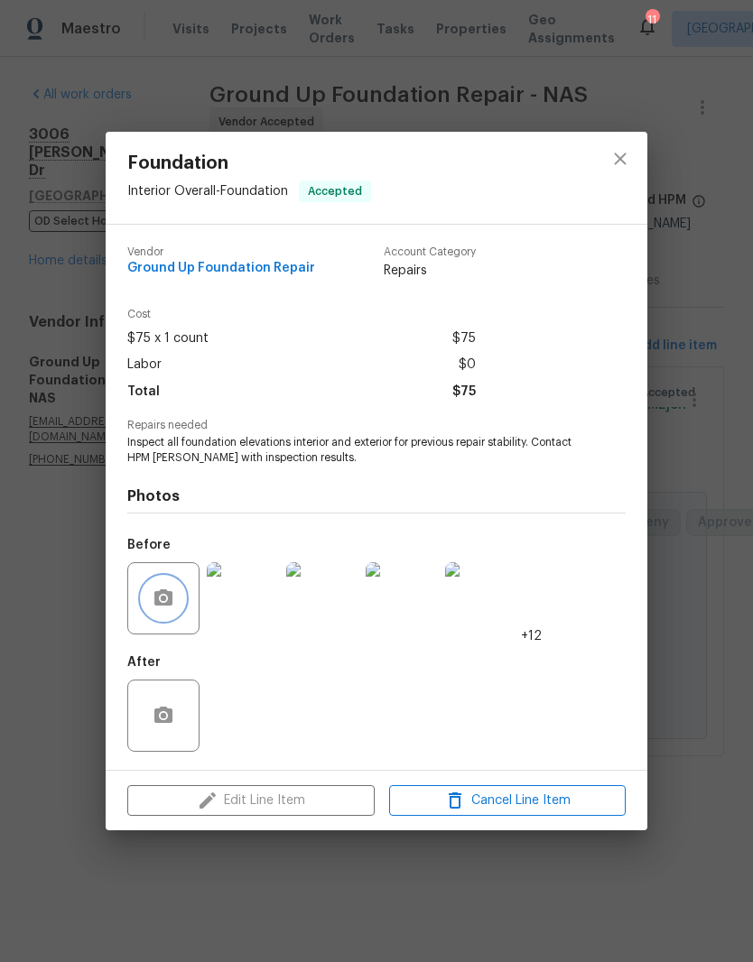
click at [177, 605] on button "button" at bounding box center [163, 598] width 43 height 43
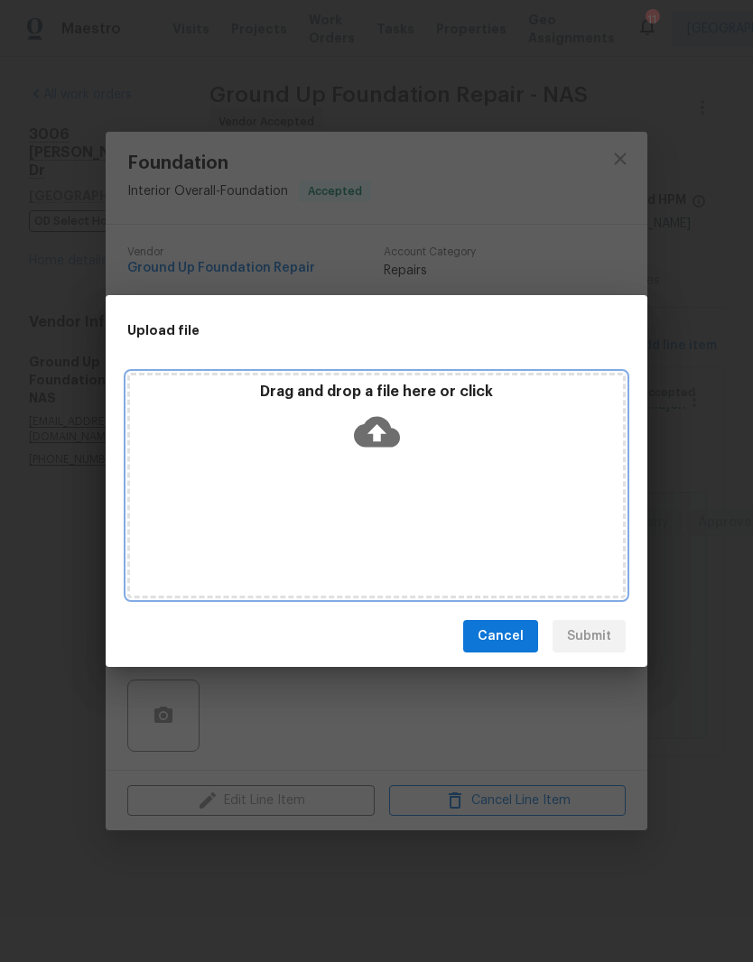
click at [460, 467] on div "Drag and drop a file here or click" at bounding box center [376, 486] width 498 height 226
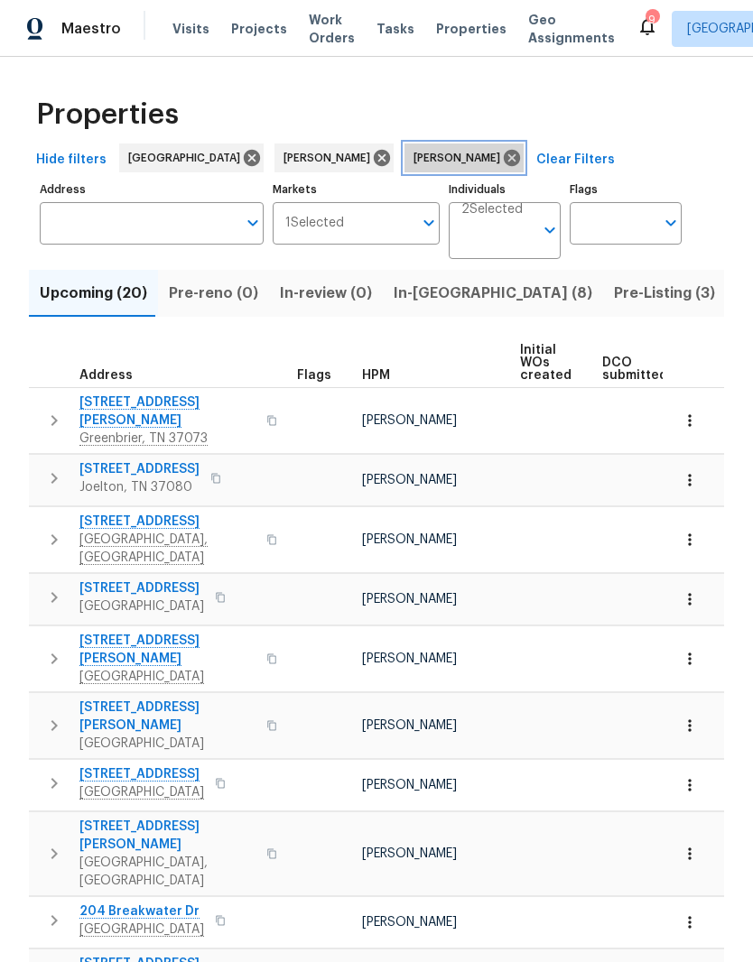
click at [504, 157] on icon at bounding box center [512, 158] width 16 height 16
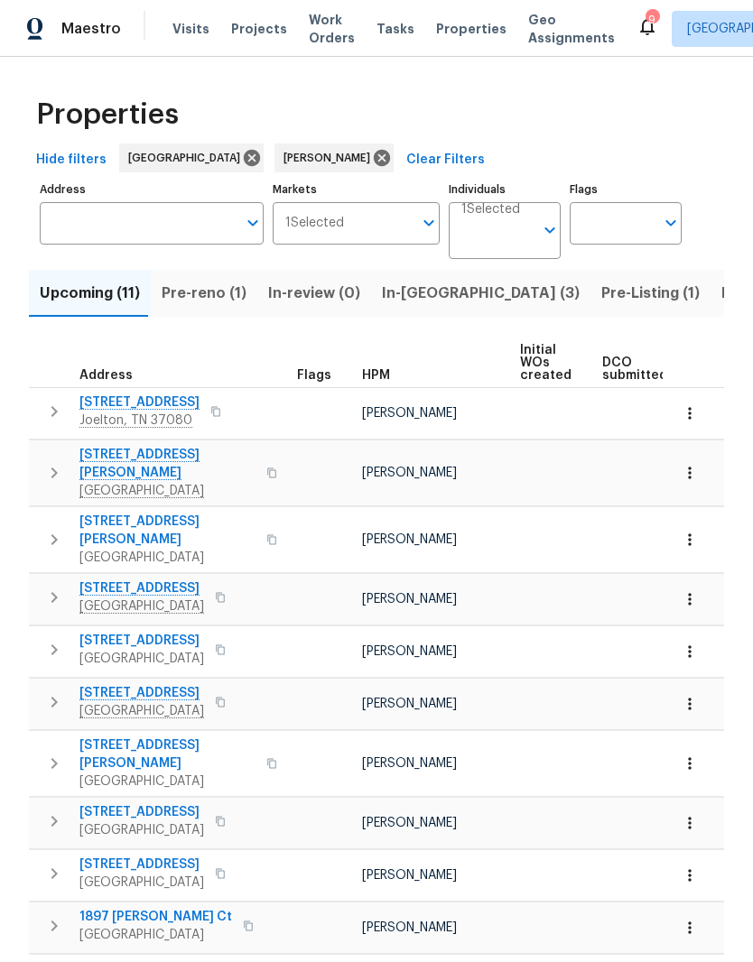
click at [629, 370] on span "DCO submitted" at bounding box center [634, 368] width 65 height 25
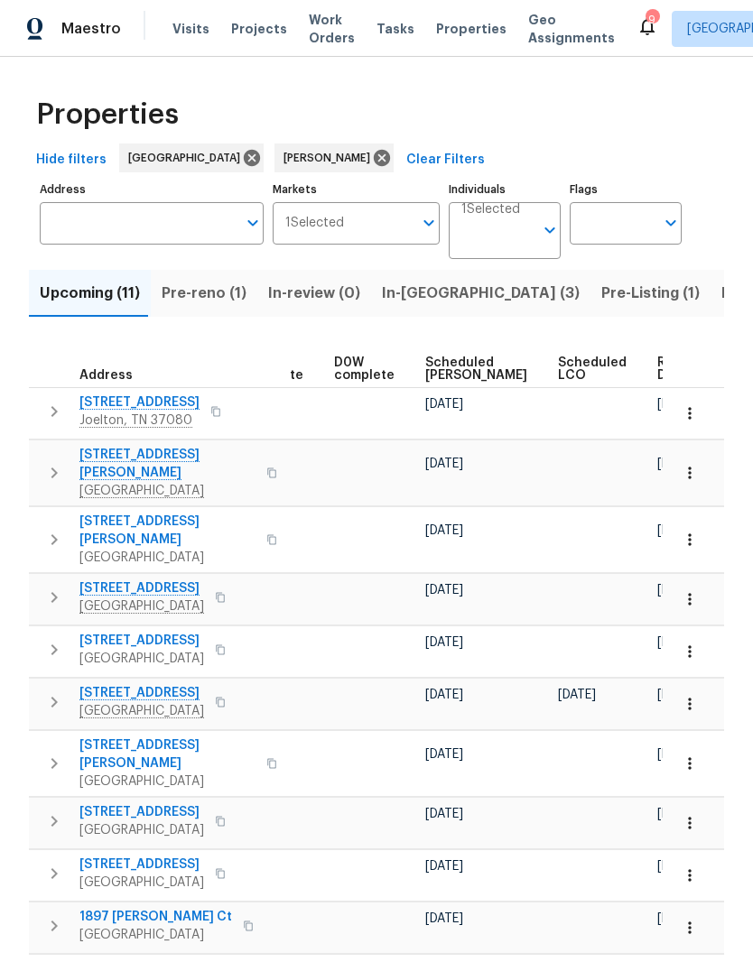
scroll to position [0, 454]
click at [87, 290] on span "Upcoming (11)" at bounding box center [90, 293] width 100 height 25
click at [658, 368] on span "Ready Date" at bounding box center [678, 368] width 40 height 25
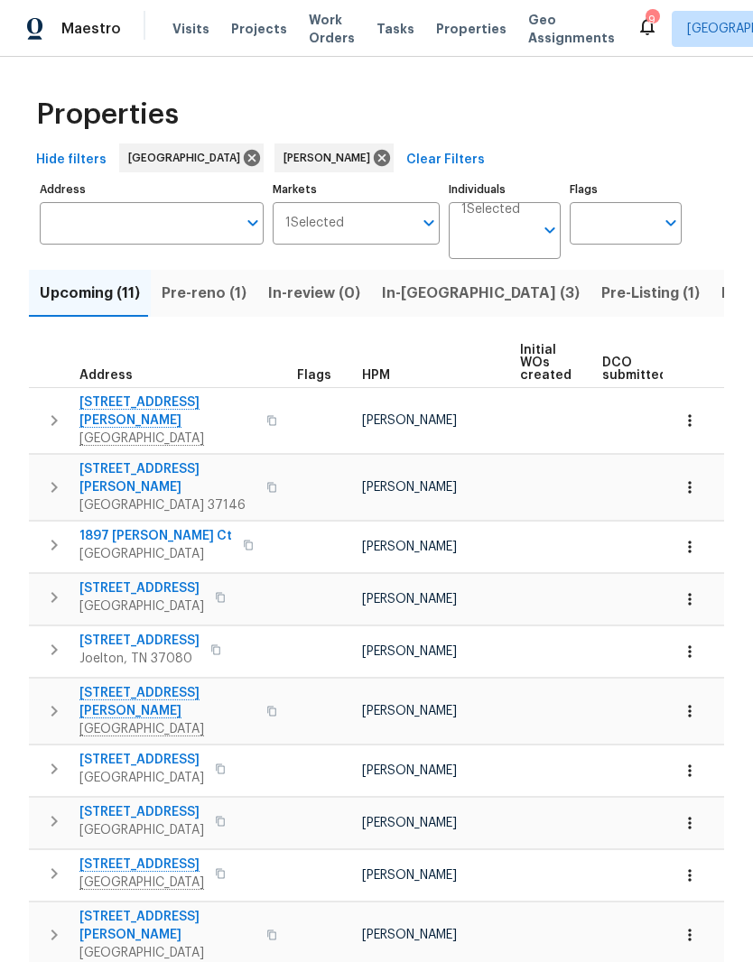
click at [691, 420] on icon "button" at bounding box center [689, 420] width 18 height 18
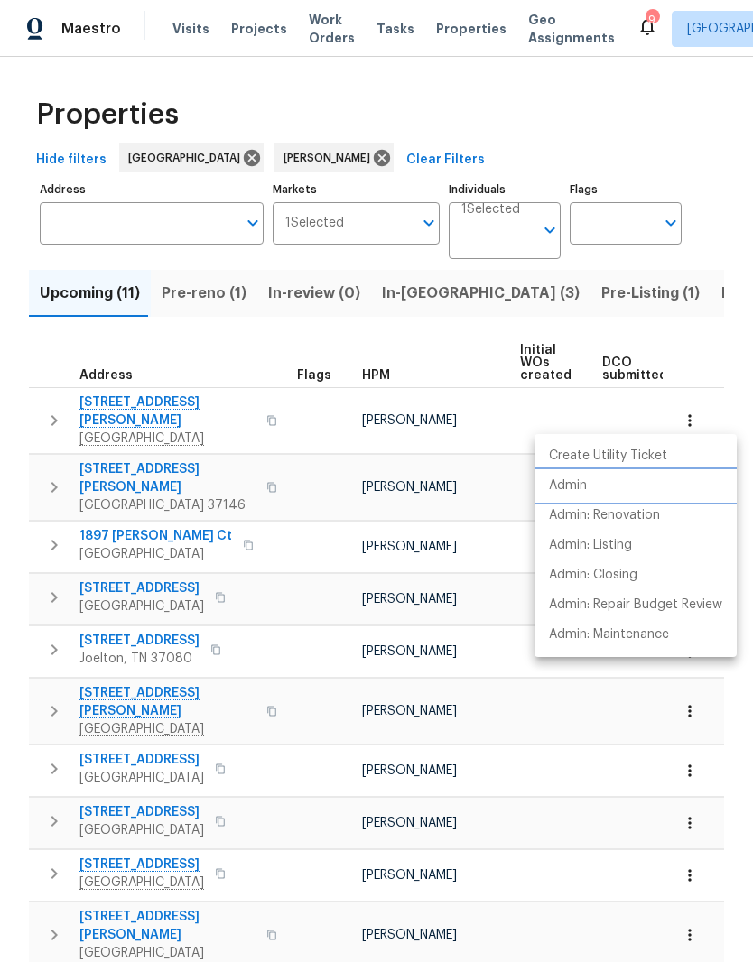
click at [577, 490] on p "Admin" at bounding box center [568, 485] width 38 height 19
click at [291, 413] on div at bounding box center [376, 481] width 753 height 962
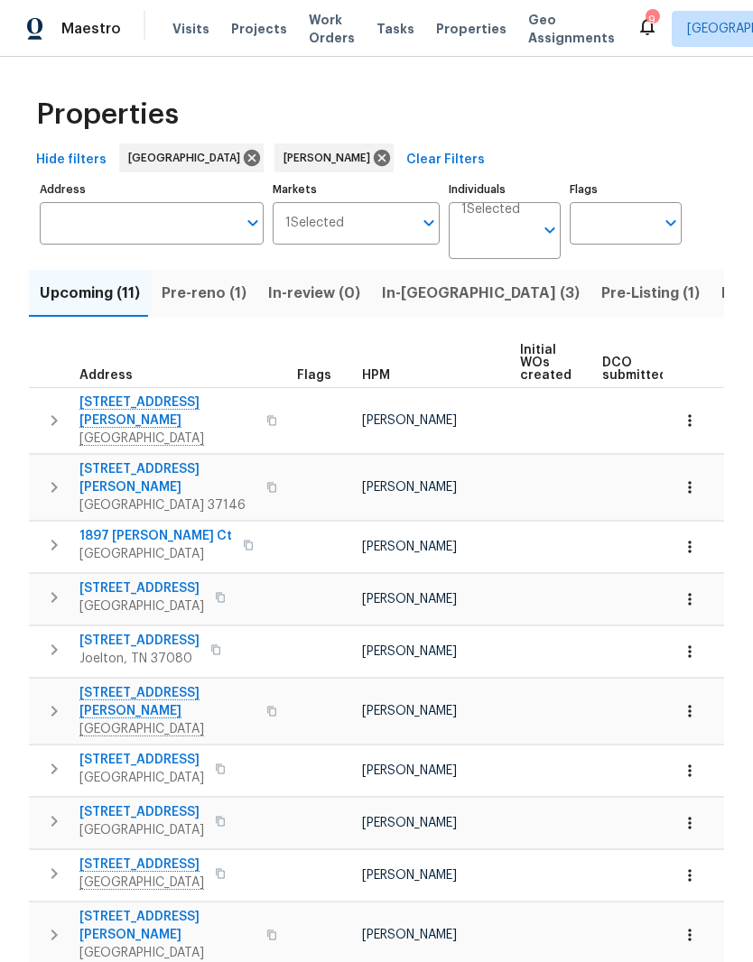
click at [156, 402] on span "2390 Senseney Dr" at bounding box center [167, 411] width 176 height 36
click at [697, 478] on icon "button" at bounding box center [689, 487] width 18 height 18
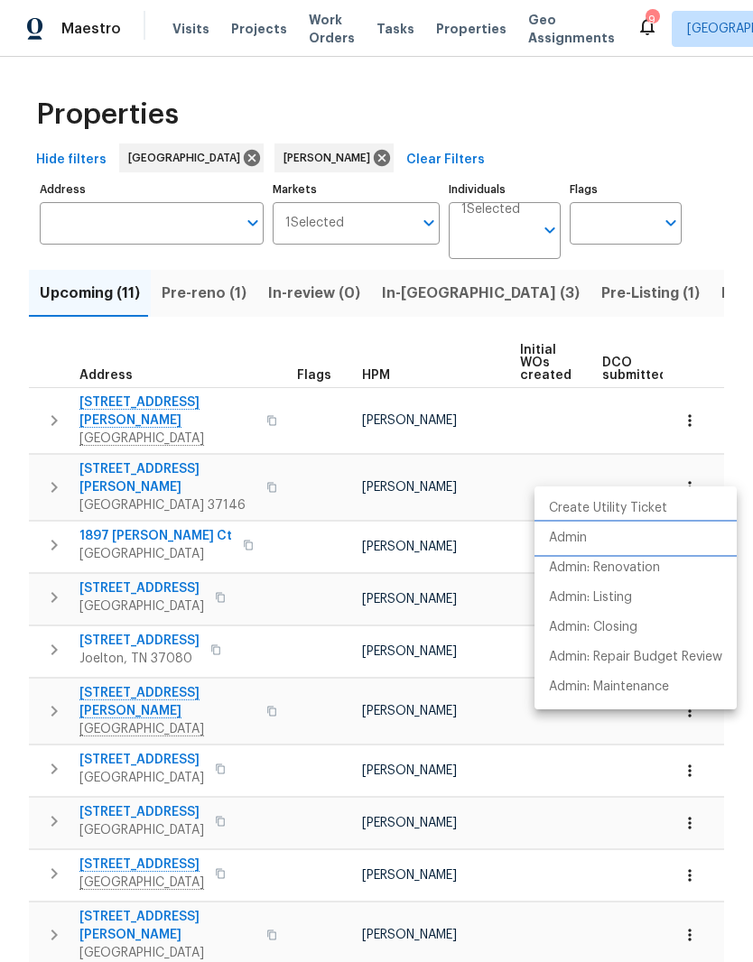
click at [584, 536] on p "Admin" at bounding box center [568, 538] width 38 height 19
click at [280, 526] on div at bounding box center [376, 481] width 753 height 962
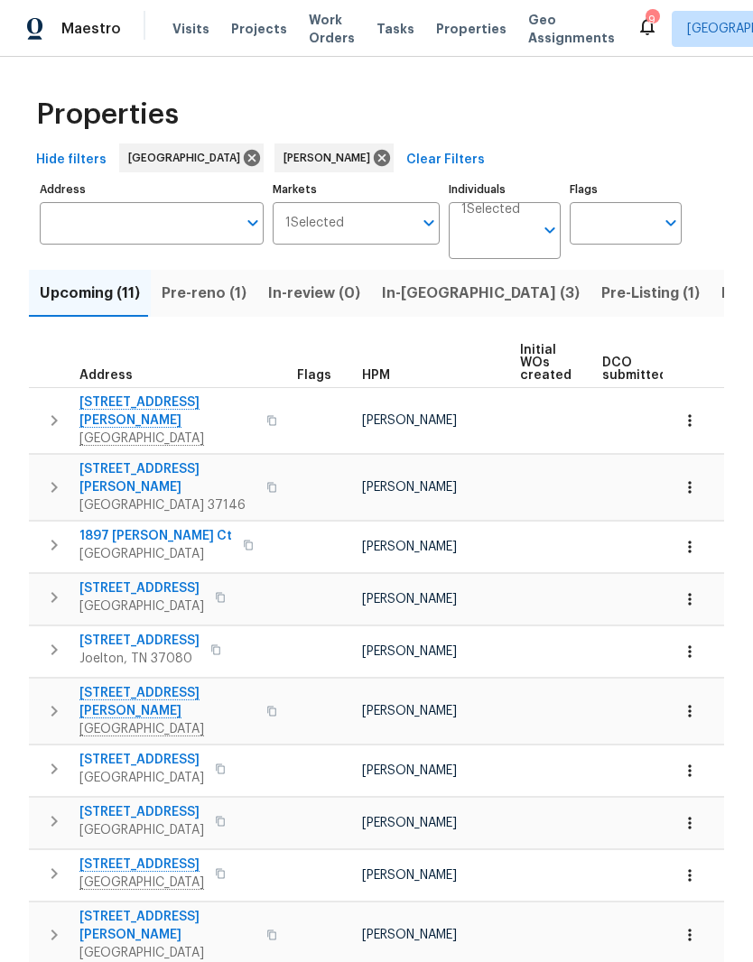
click at [149, 527] on span "1897 Sherman Ct" at bounding box center [155, 536] width 152 height 18
click at [721, 290] on span "Listed (22)" at bounding box center [759, 293] width 77 height 25
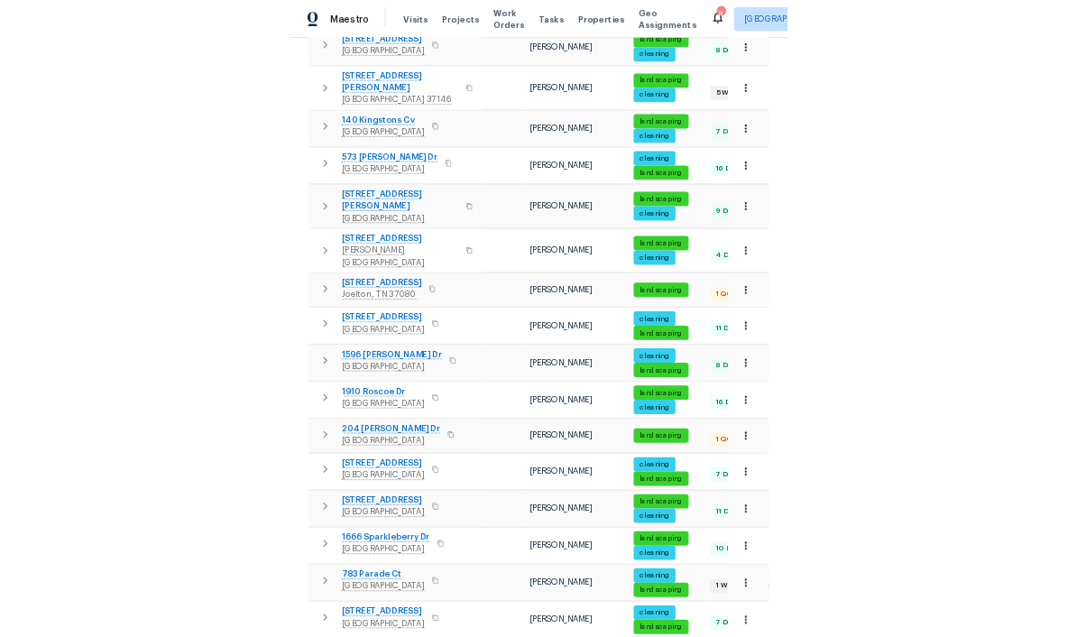
scroll to position [652, 0]
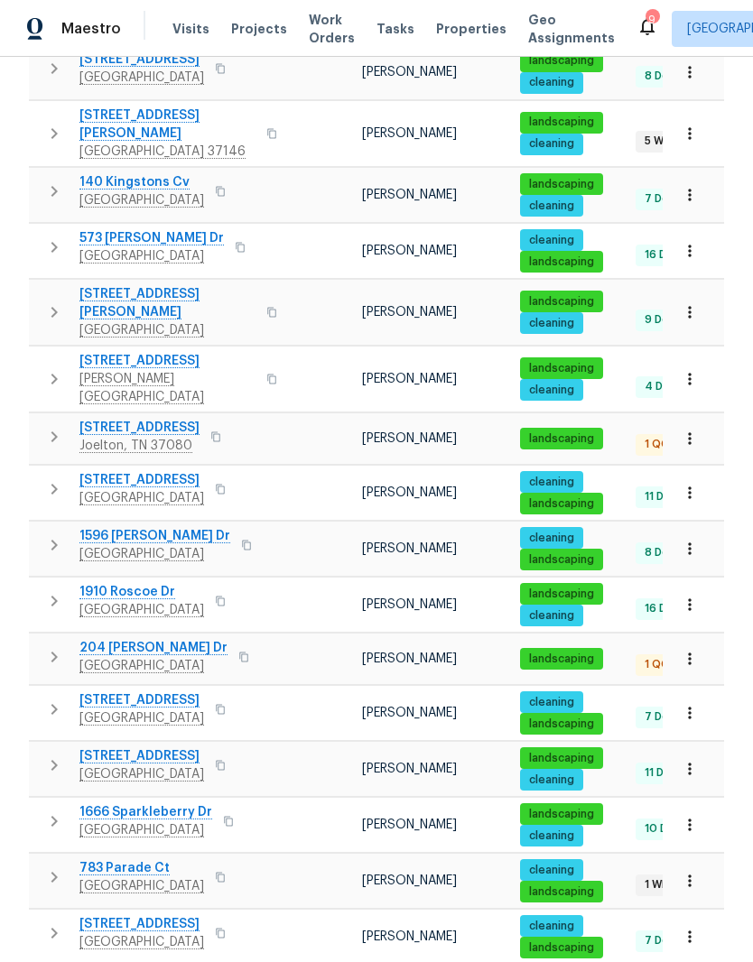
click at [150, 639] on span "204 [PERSON_NAME] Dr" at bounding box center [153, 648] width 148 height 18
click at [167, 419] on span "1115 Morriswood Dr" at bounding box center [139, 428] width 120 height 18
click at [162, 877] on span "Clarksville, TN 37040" at bounding box center [141, 886] width 125 height 18
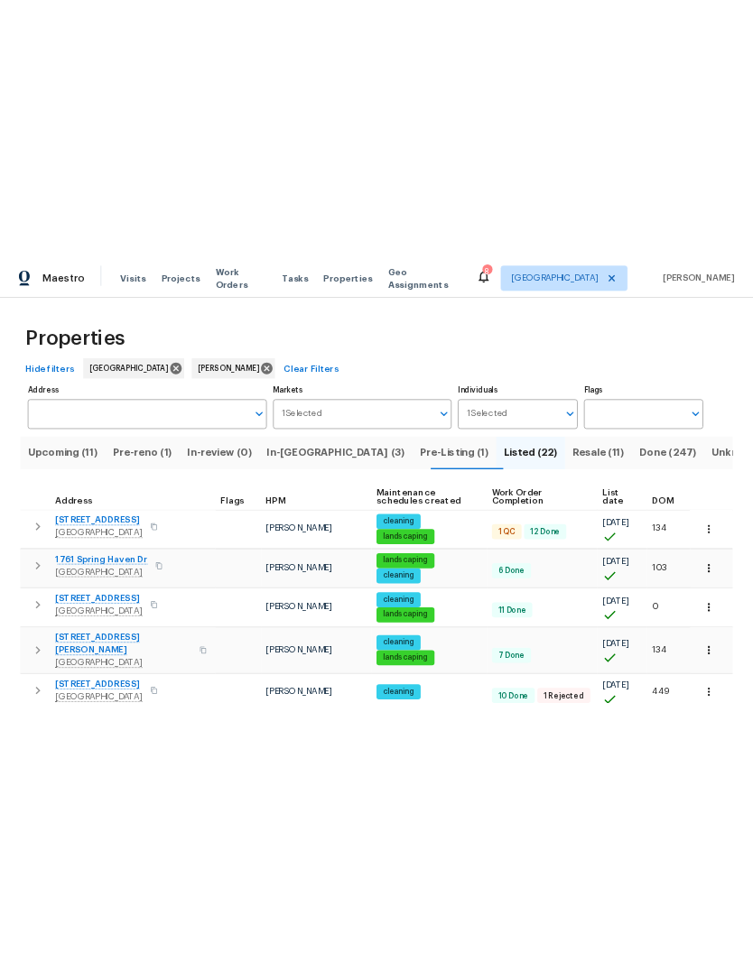
scroll to position [0, 0]
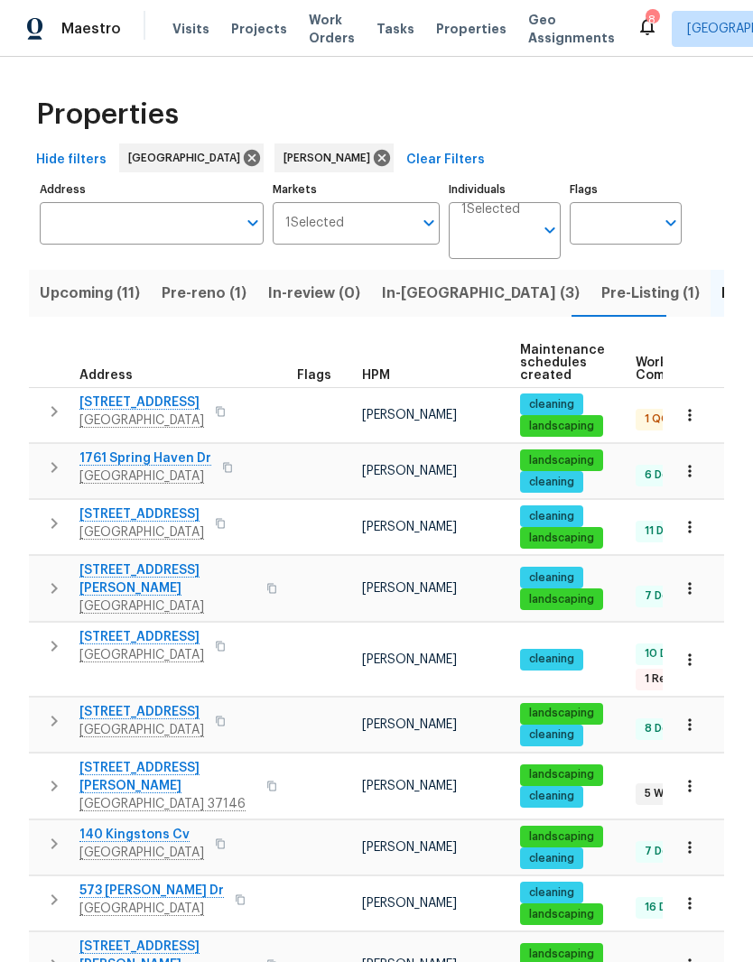
click at [213, 298] on span "Pre-reno (1)" at bounding box center [204, 293] width 85 height 25
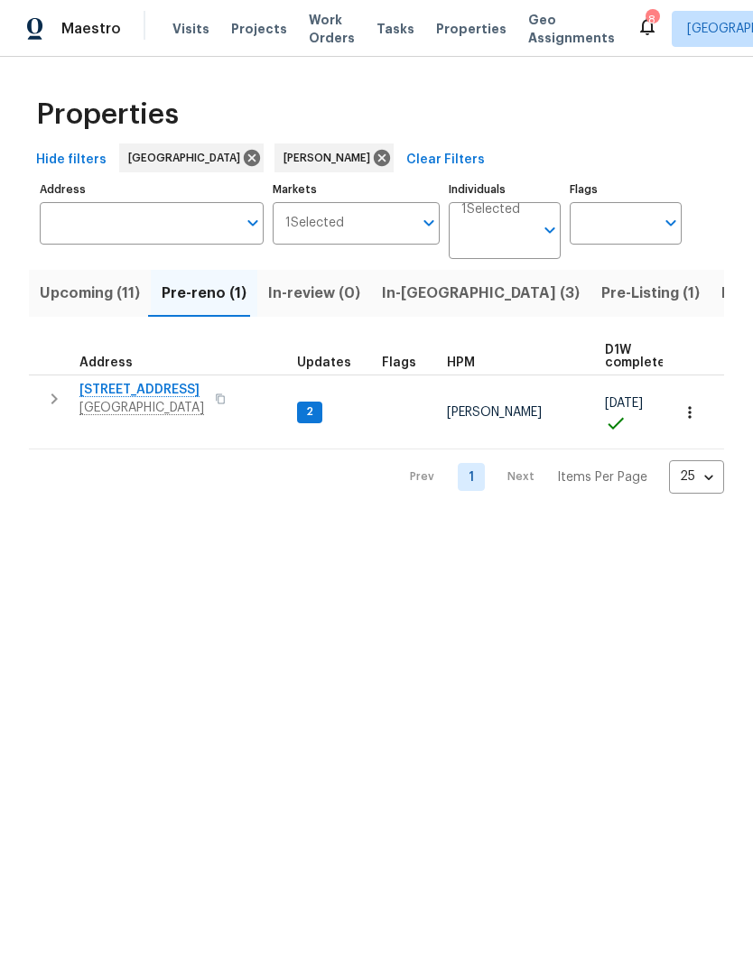
click at [155, 392] on span "2592 Emerald Ct" at bounding box center [141, 390] width 125 height 18
click at [415, 294] on span "In-reno (3)" at bounding box center [481, 293] width 198 height 25
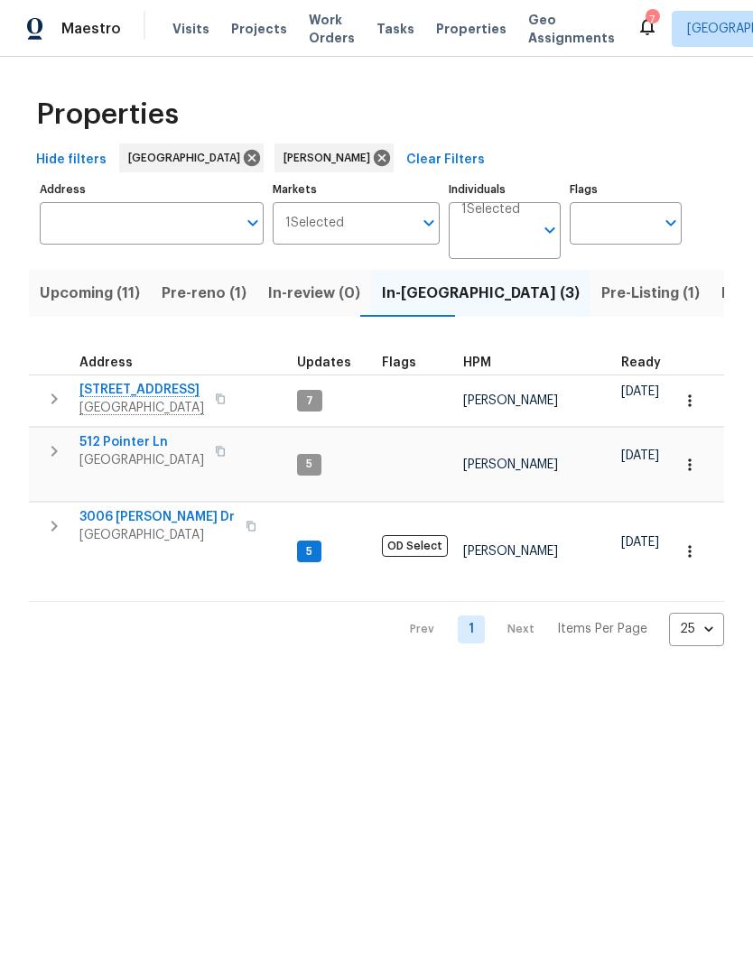
click at [164, 508] on span "3006 Sheddan Dr" at bounding box center [156, 517] width 155 height 18
click at [531, 229] on input "Individuals" at bounding box center [497, 238] width 72 height 42
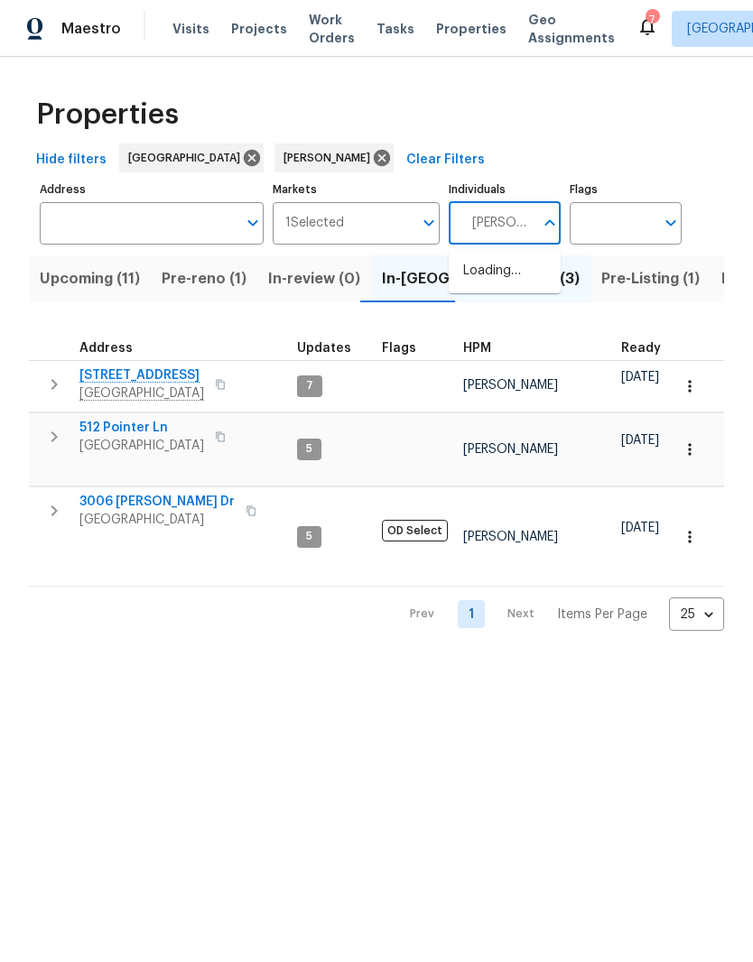
type input "Eric ovalle"
click at [480, 283] on input "checkbox" at bounding box center [482, 281] width 38 height 38
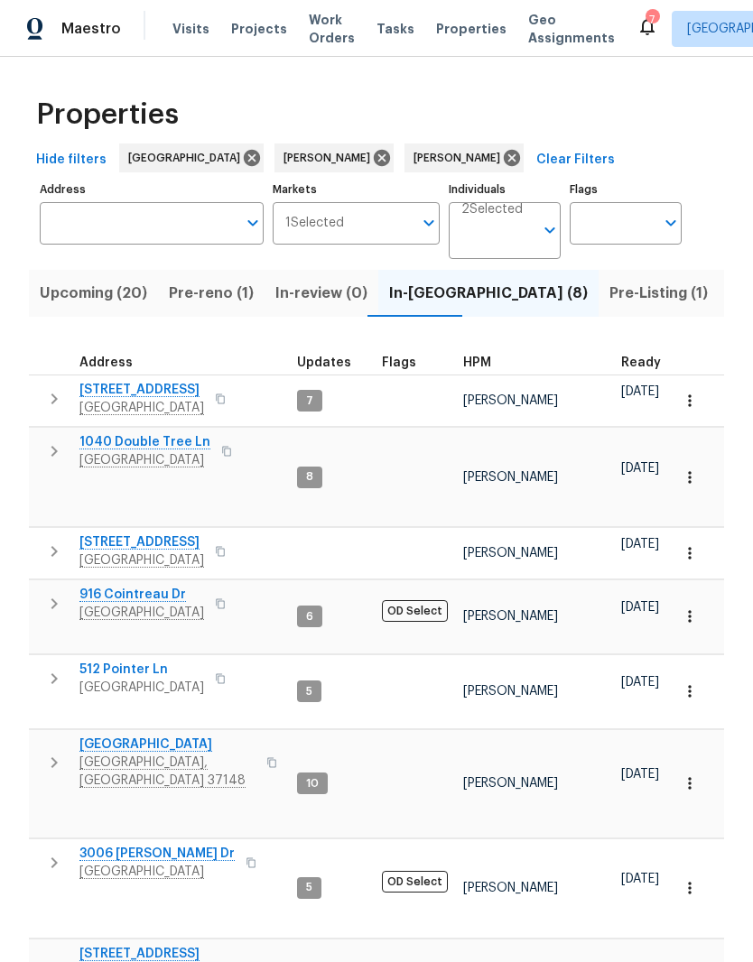
click at [685, 474] on icon "button" at bounding box center [689, 477] width 18 height 18
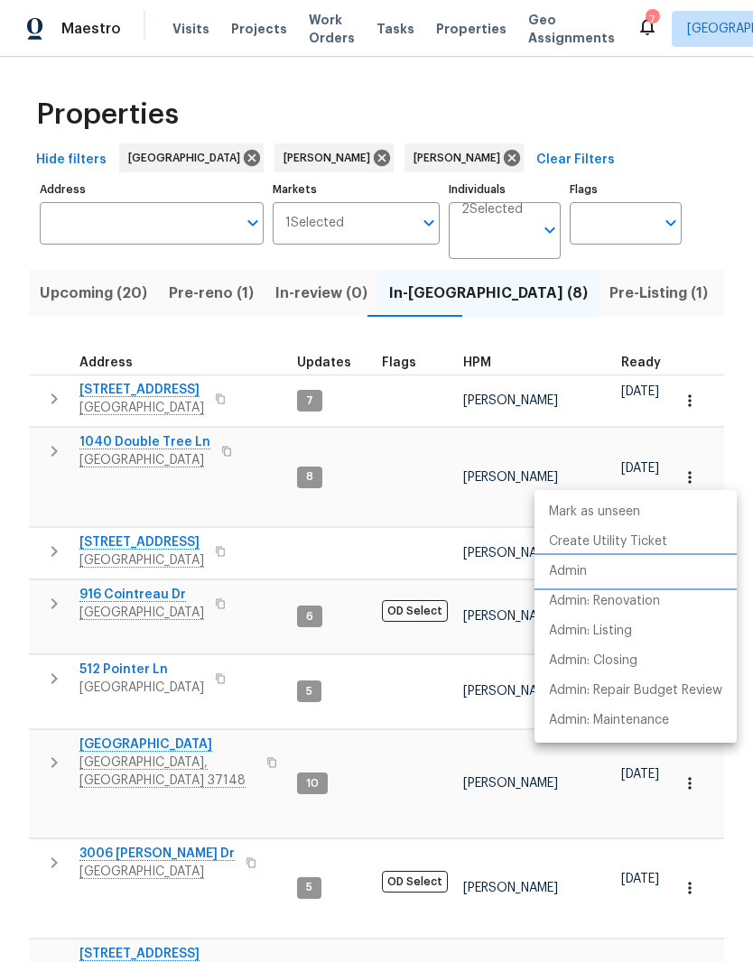
click at [584, 575] on p "Admin" at bounding box center [568, 571] width 38 height 19
click at [220, 513] on div at bounding box center [376, 481] width 753 height 962
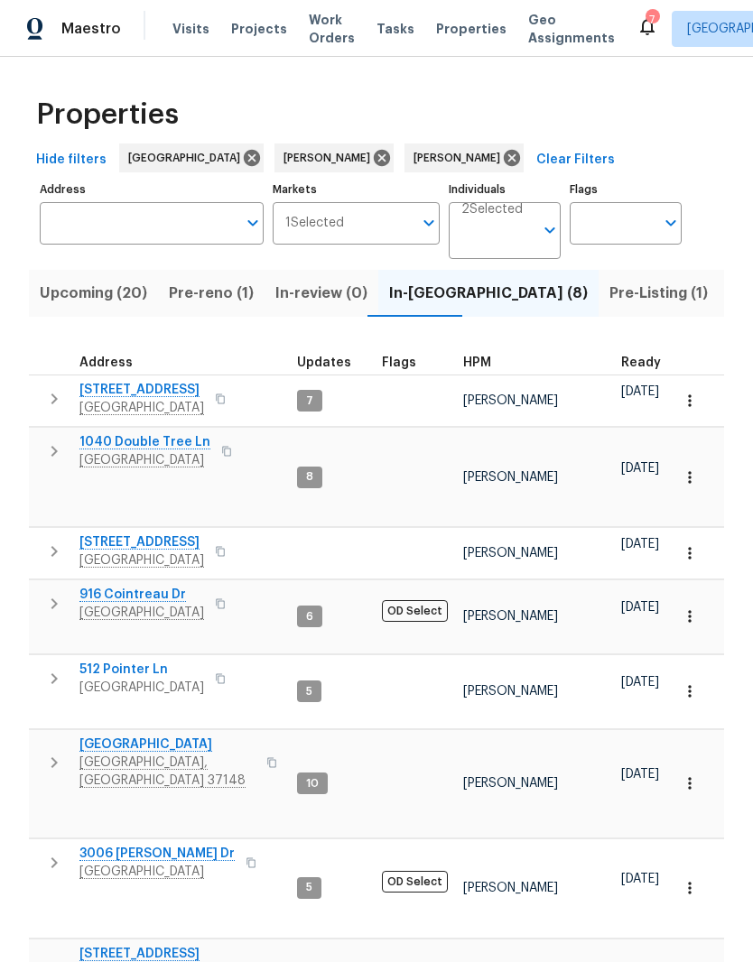
click at [403, 304] on span "In-reno (8)" at bounding box center [488, 293] width 199 height 25
click at [163, 845] on span "3006 Sheddan Dr" at bounding box center [156, 854] width 155 height 18
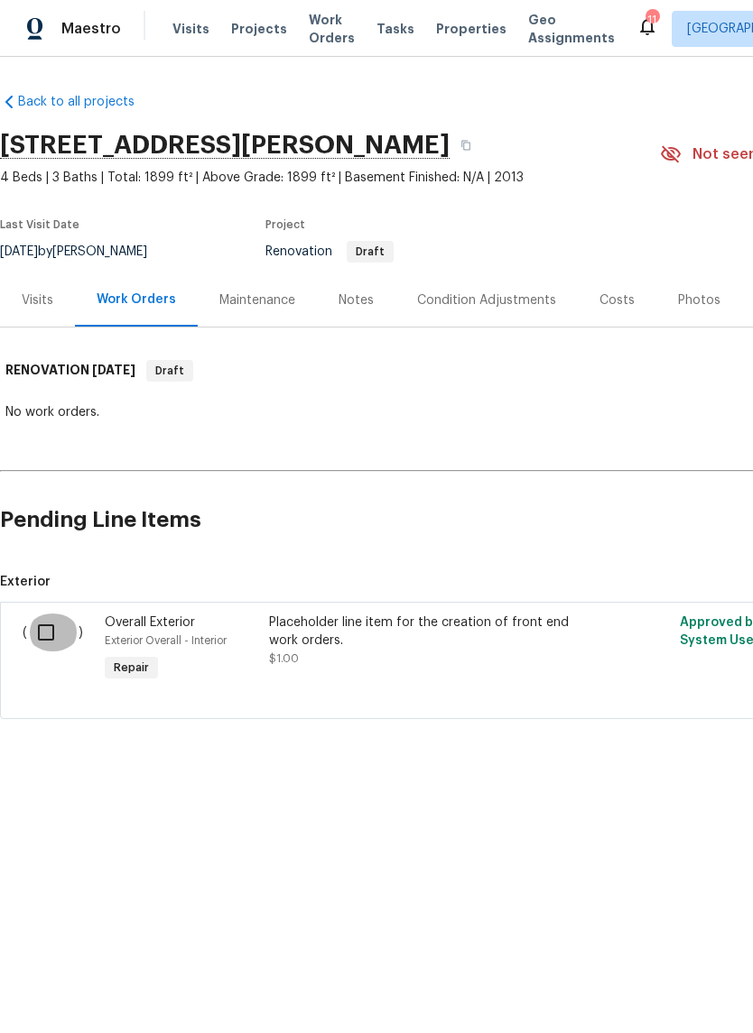
click at [49, 634] on input "checkbox" at bounding box center [52, 633] width 51 height 38
checkbox input "true"
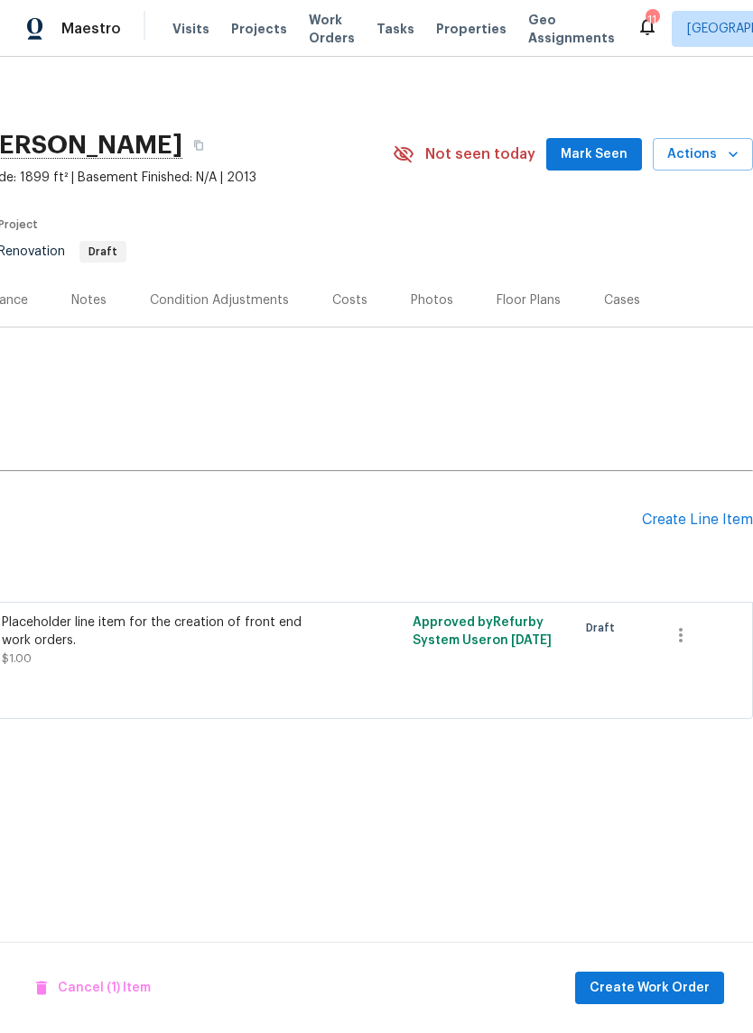
scroll to position [0, 267]
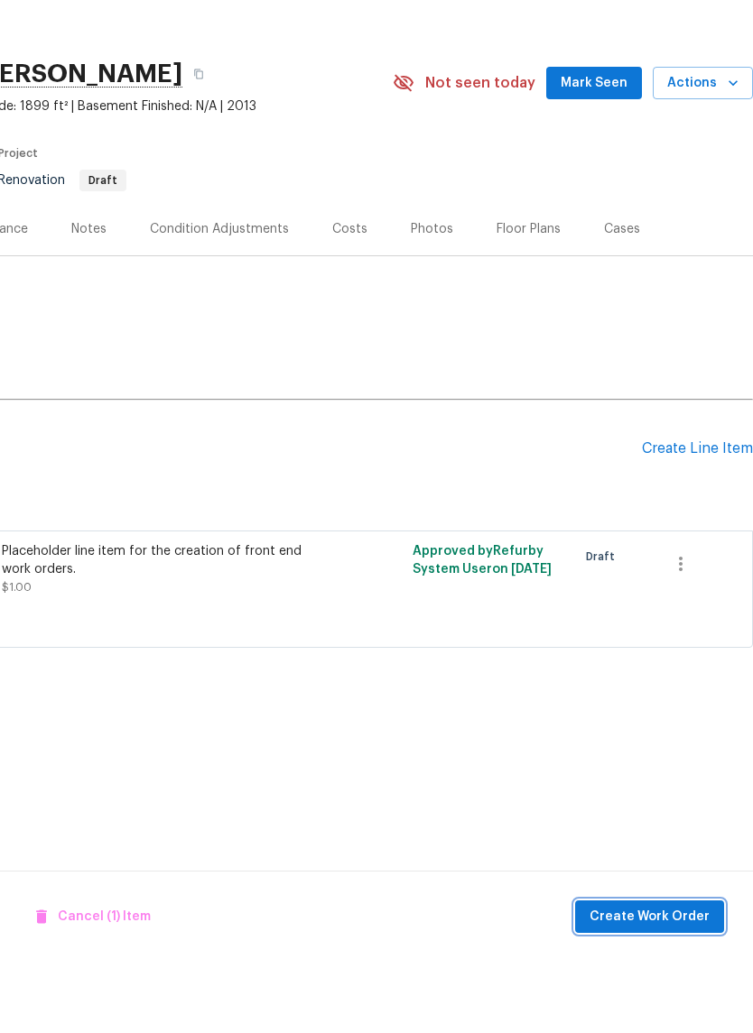
click at [658, 977] on span "Create Work Order" at bounding box center [649, 988] width 120 height 23
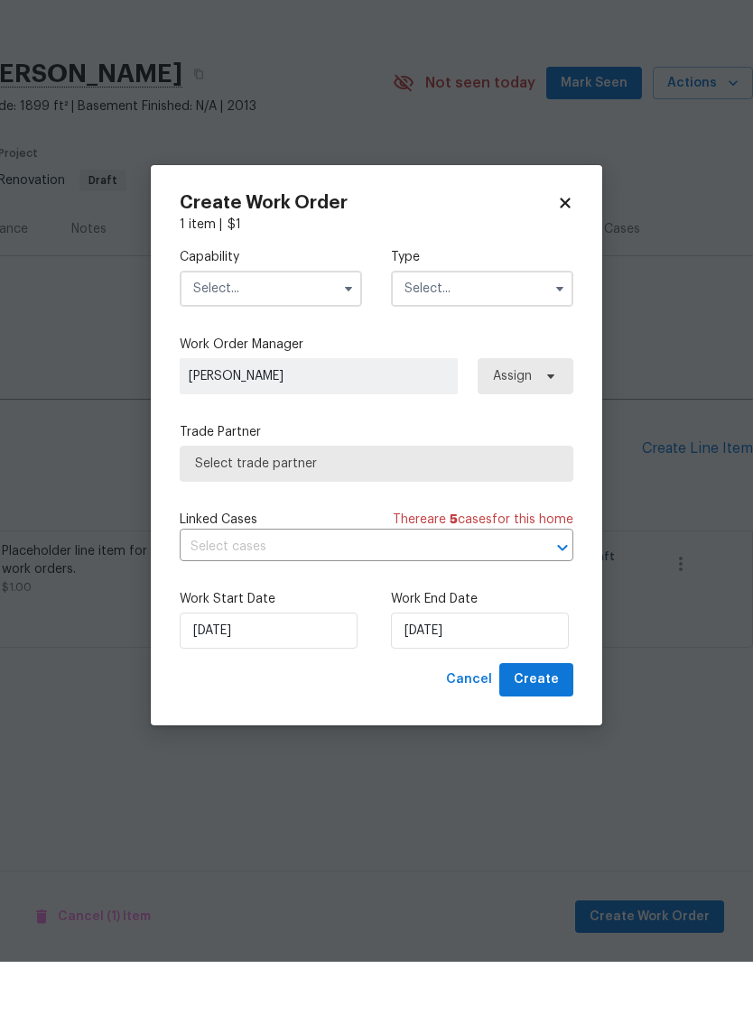
click at [310, 342] on input "text" at bounding box center [271, 360] width 182 height 36
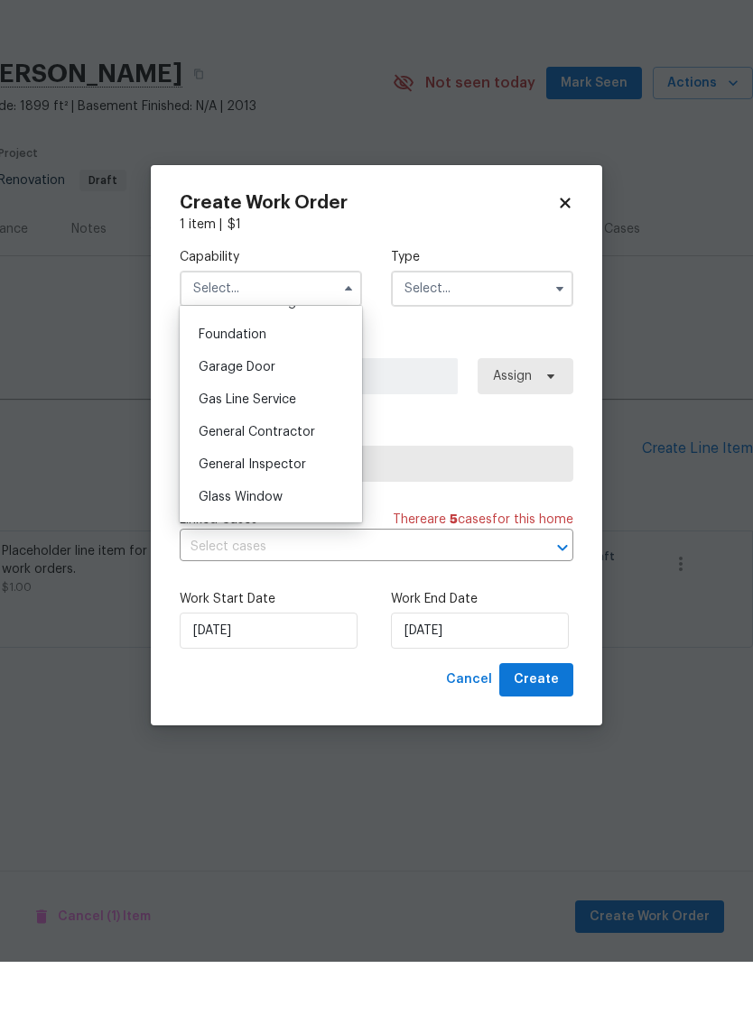
scroll to position [782, 0]
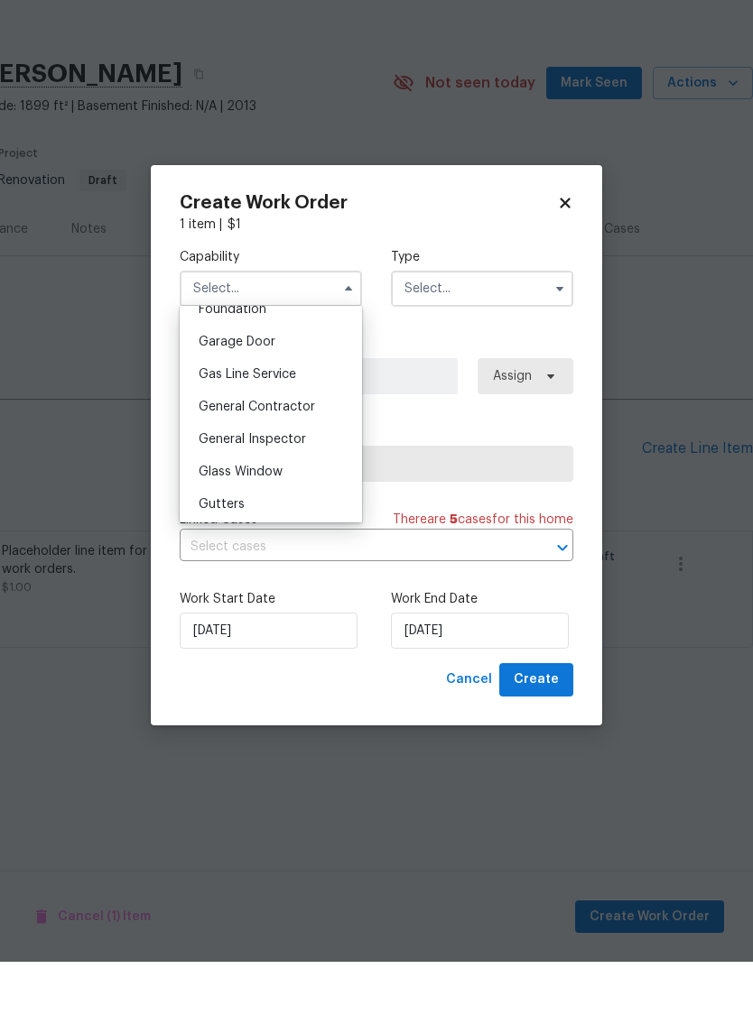
click at [300, 472] on span "General Contractor" at bounding box center [257, 478] width 116 height 13
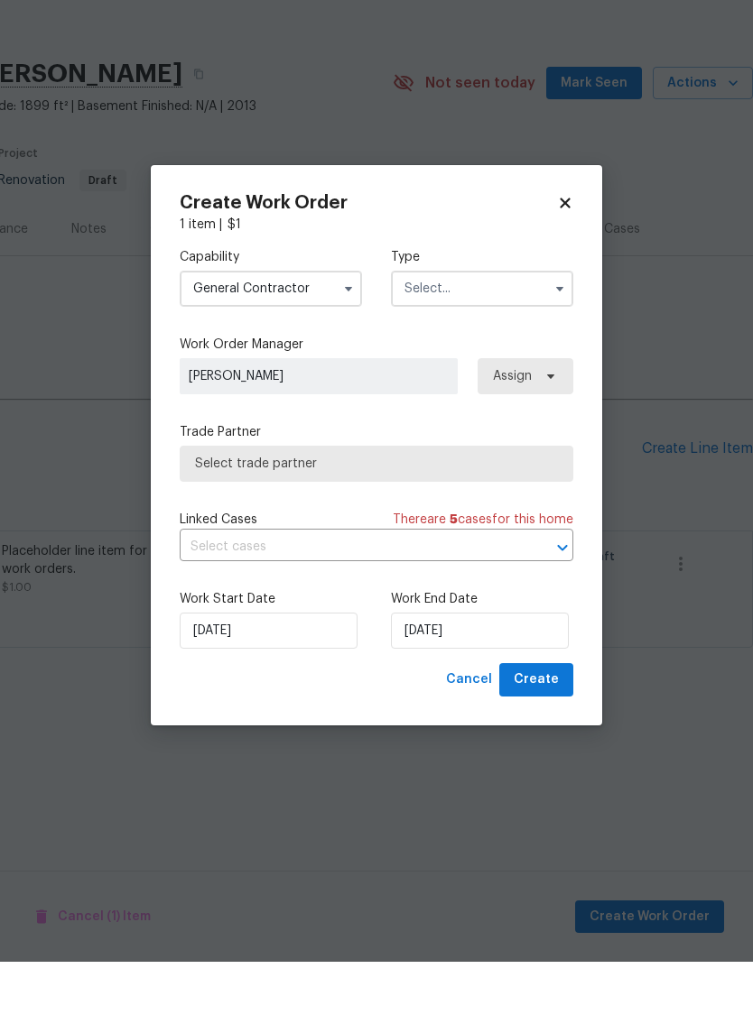
type input "General Contractor"
click at [498, 342] on input "text" at bounding box center [482, 360] width 182 height 36
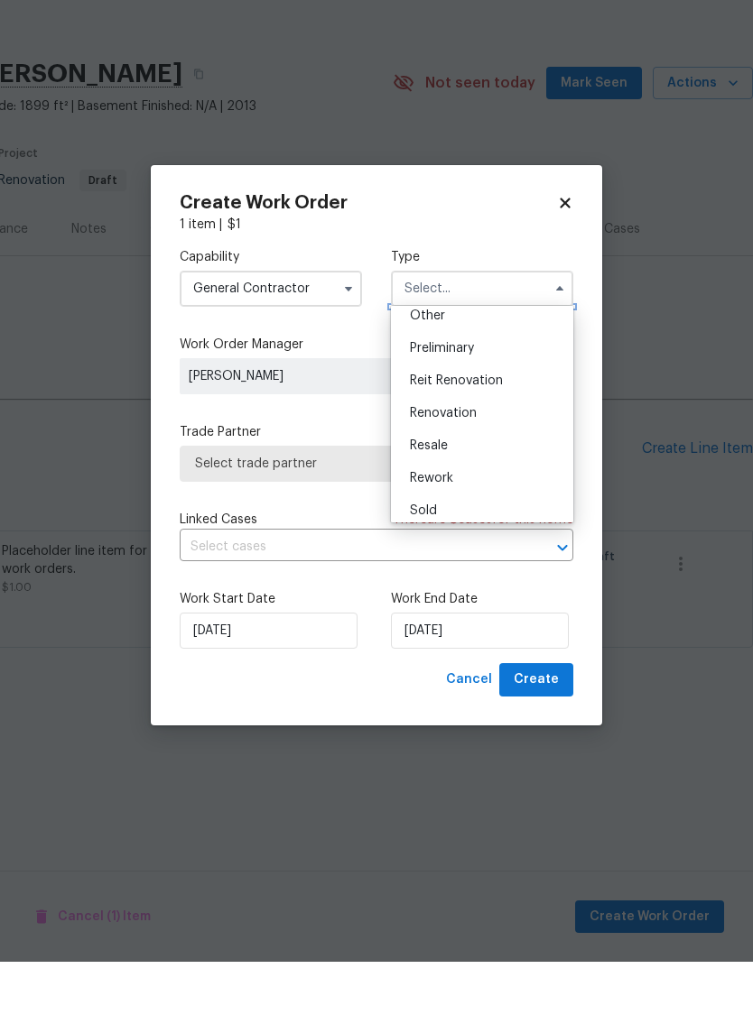
scroll to position [370, 0]
click at [465, 476] on span "Renovation" at bounding box center [443, 482] width 67 height 13
type input "Renovation"
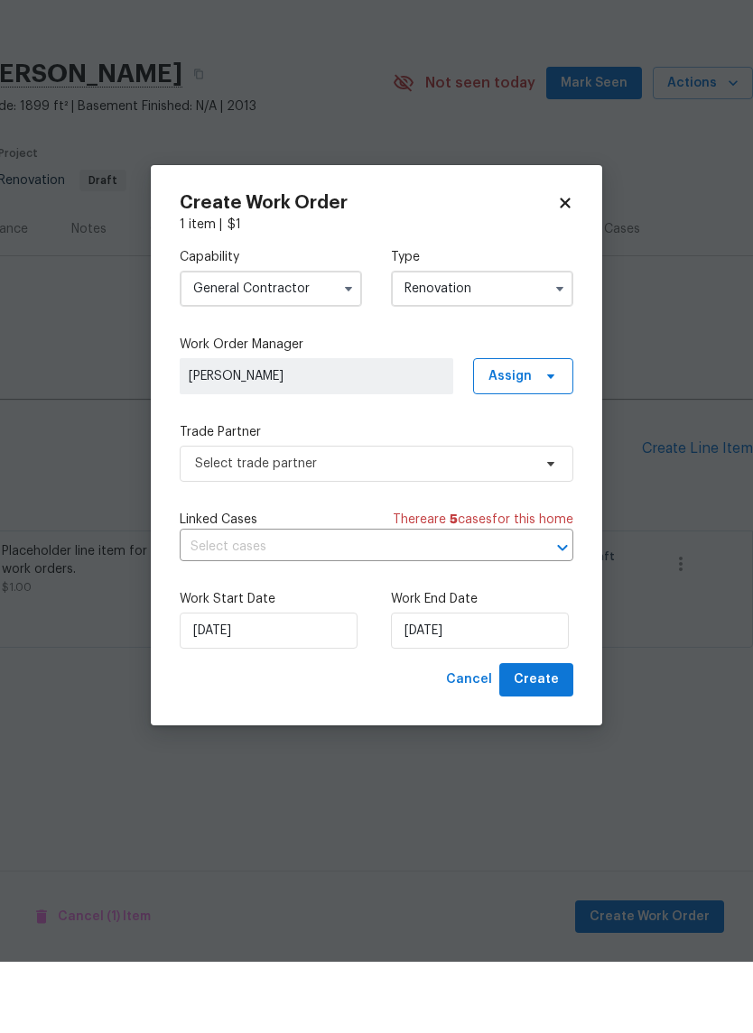
scroll to position [0, 0]
click at [547, 528] on icon at bounding box center [550, 535] width 14 height 14
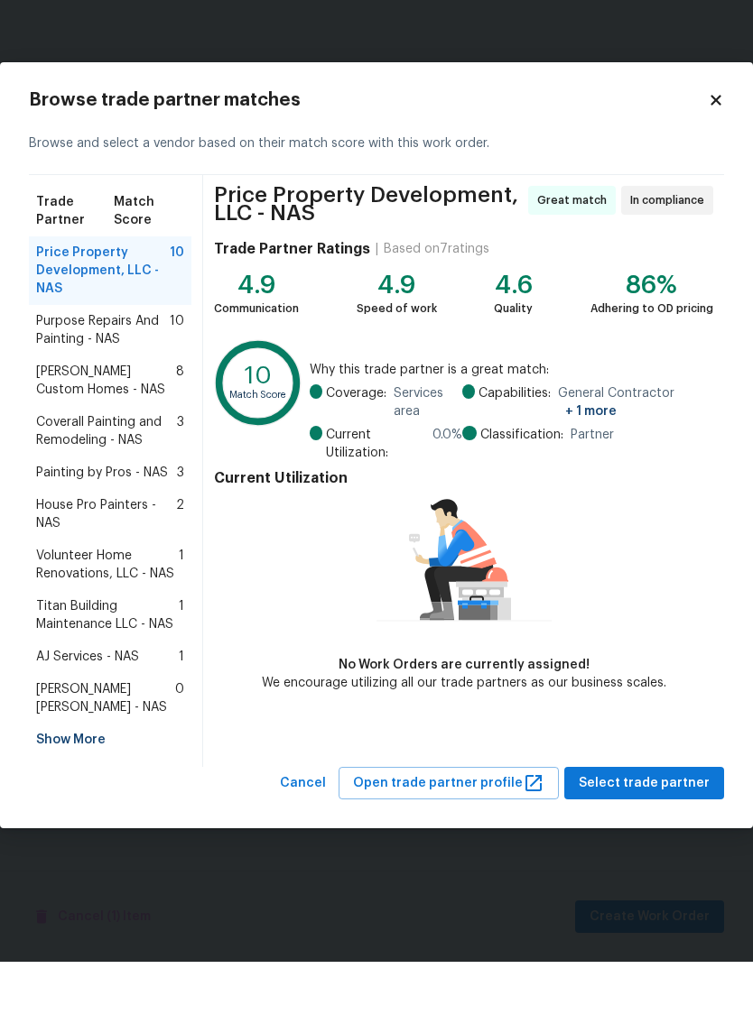
click at [82, 795] on div "Show More" at bounding box center [110, 811] width 162 height 32
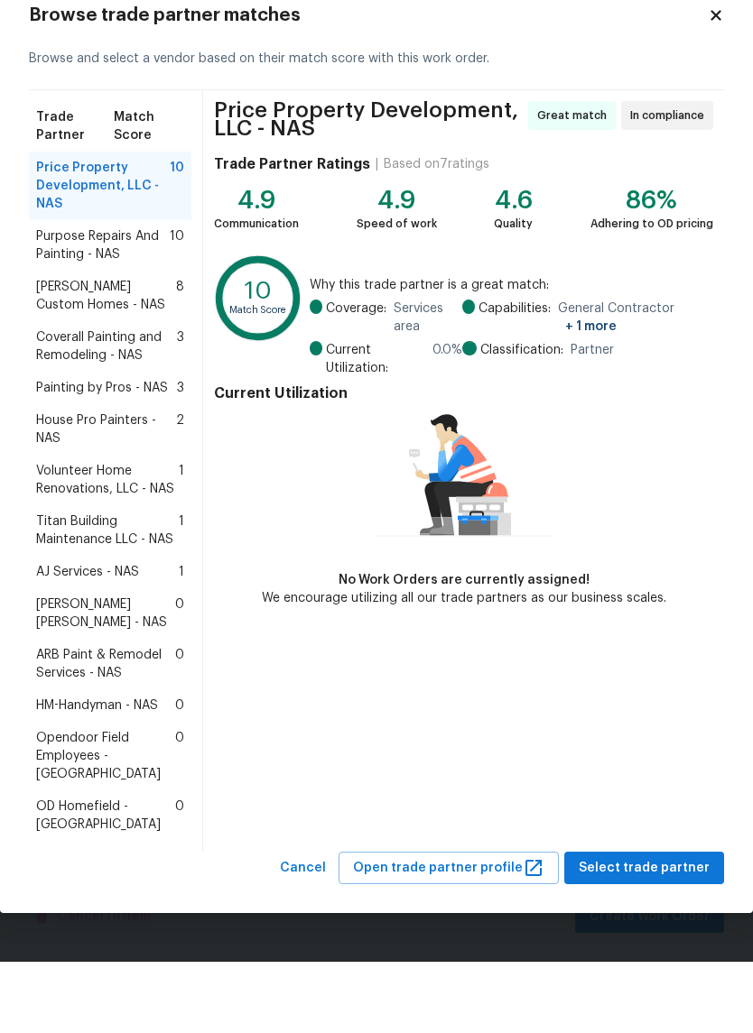
click at [116, 717] on span "ARB Paint & Remodel Services - NAS" at bounding box center [105, 735] width 139 height 36
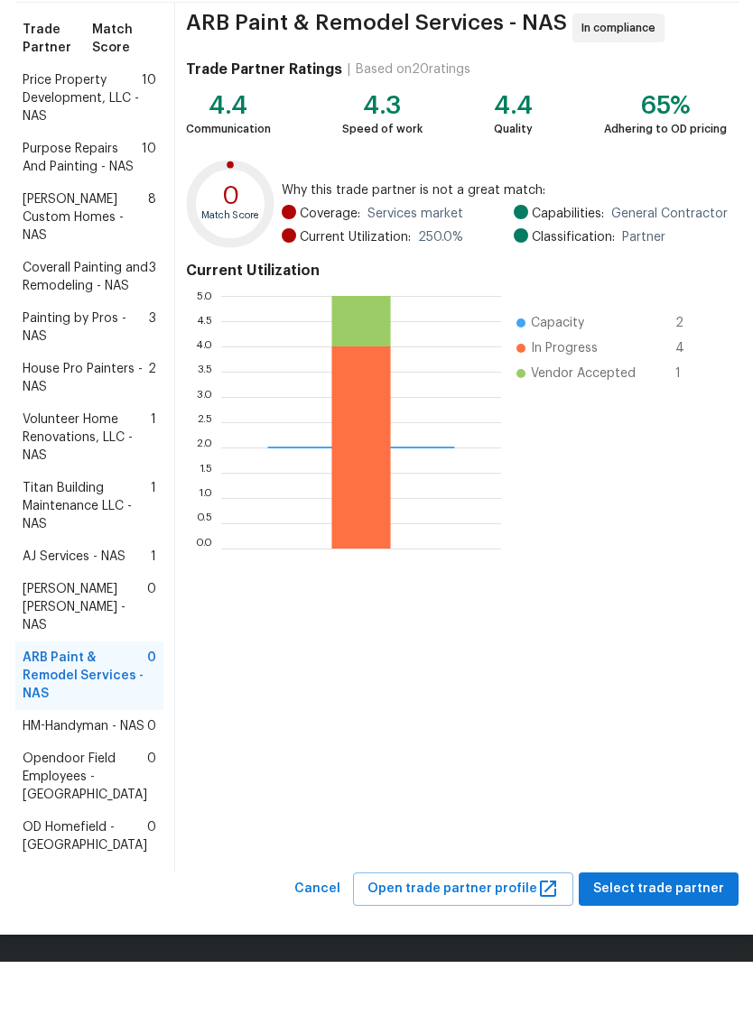
scroll to position [137, 0]
click at [651, 949] on span "Select trade partner" at bounding box center [658, 960] width 131 height 23
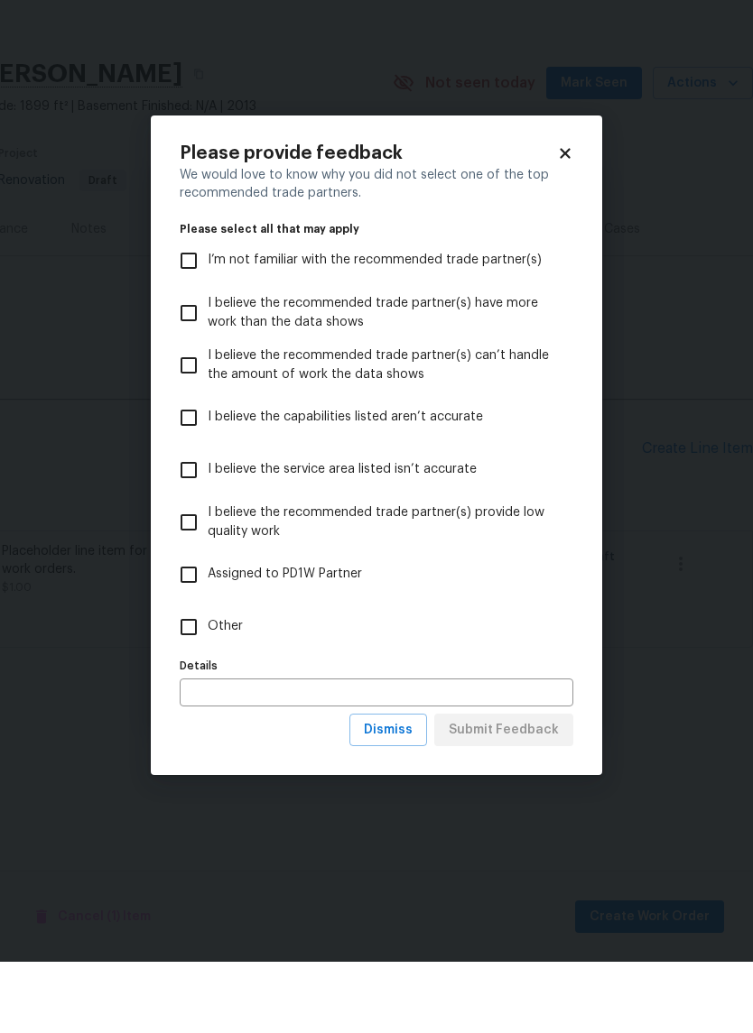
scroll to position [0, 0]
click at [196, 679] on input "Other" at bounding box center [189, 698] width 38 height 38
checkbox input "true"
click at [510, 790] on span "Submit Feedback" at bounding box center [503, 801] width 110 height 23
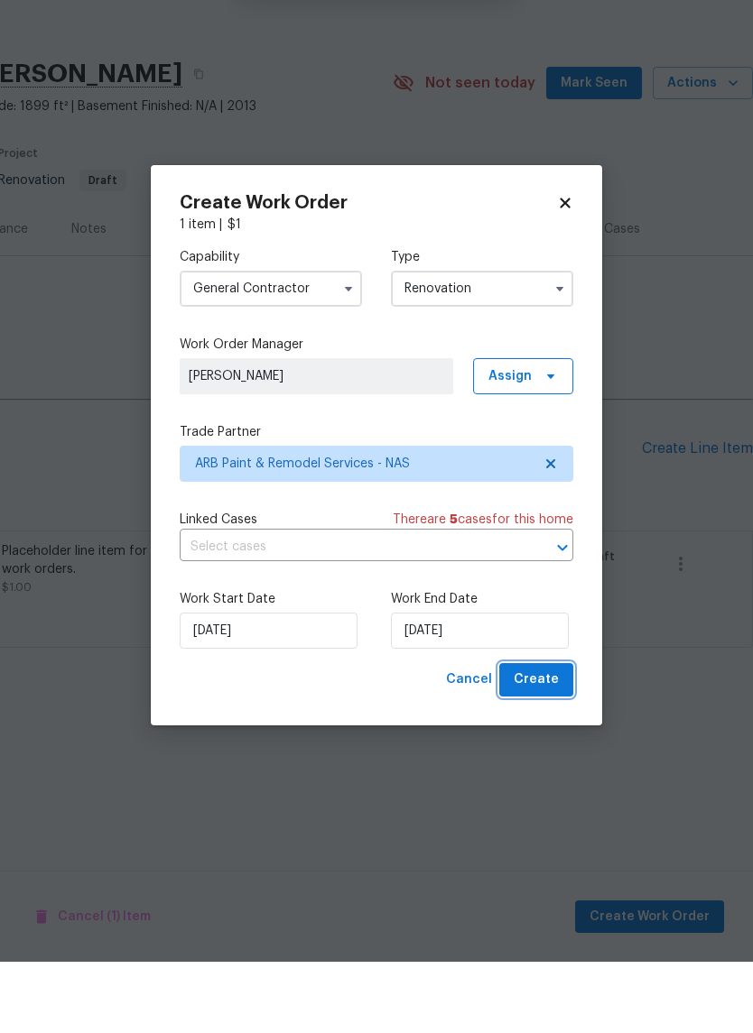
click at [550, 740] on span "Create" at bounding box center [535, 751] width 45 height 23
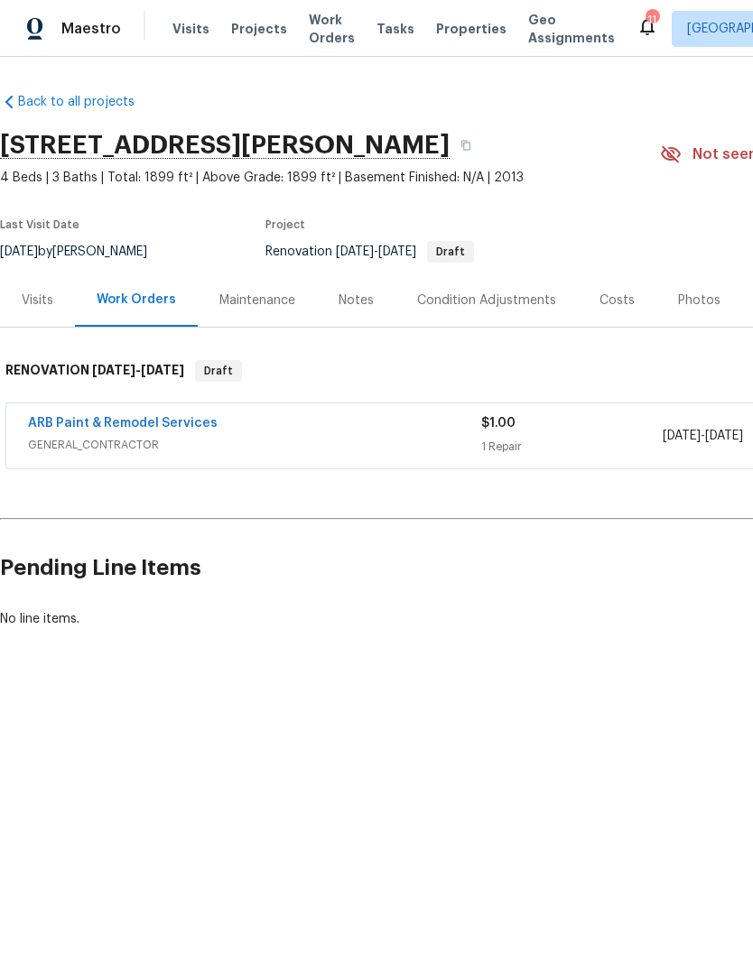
click at [500, 302] on div "Condition Adjustments" at bounding box center [486, 300] width 139 height 18
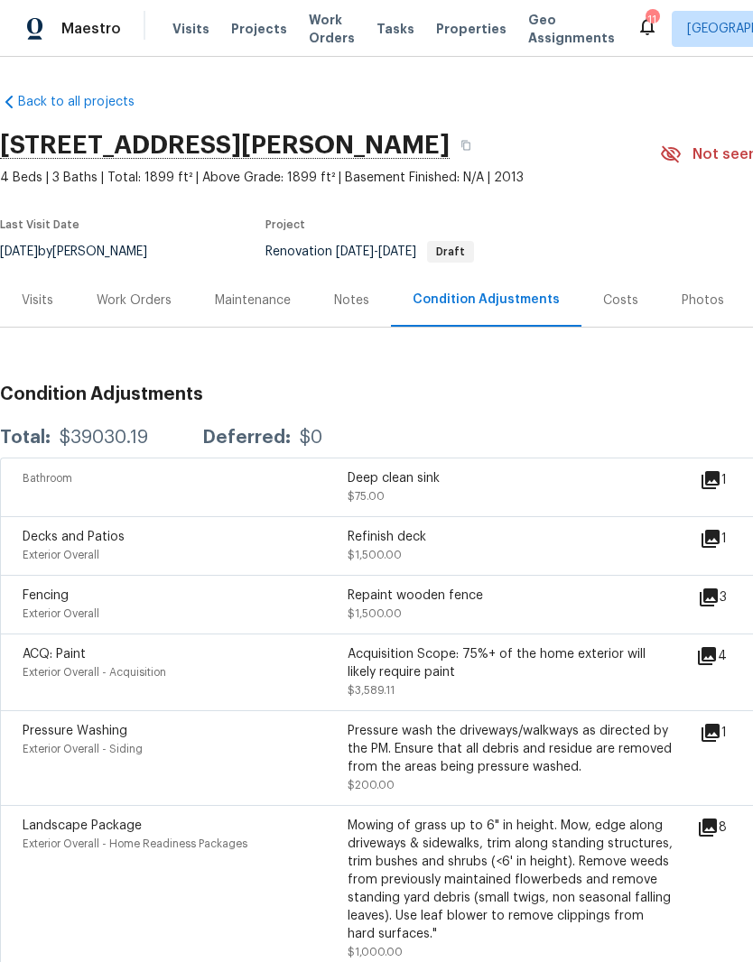
click at [149, 299] on div "Work Orders" at bounding box center [134, 300] width 75 height 18
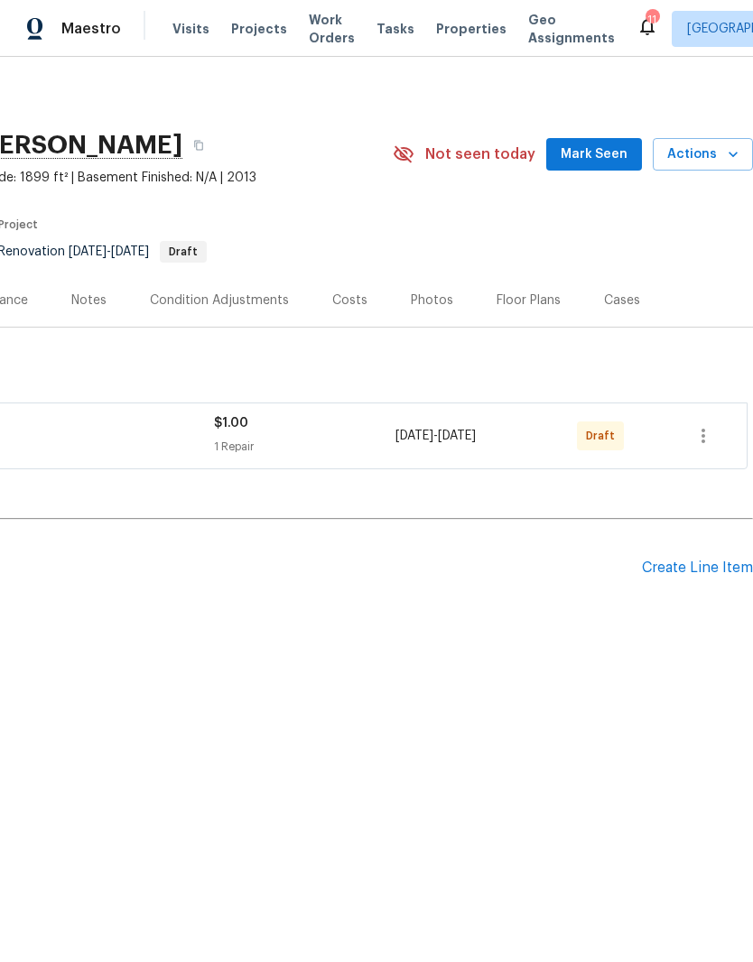
scroll to position [0, 267]
click at [702, 435] on icon "button" at bounding box center [703, 436] width 4 height 14
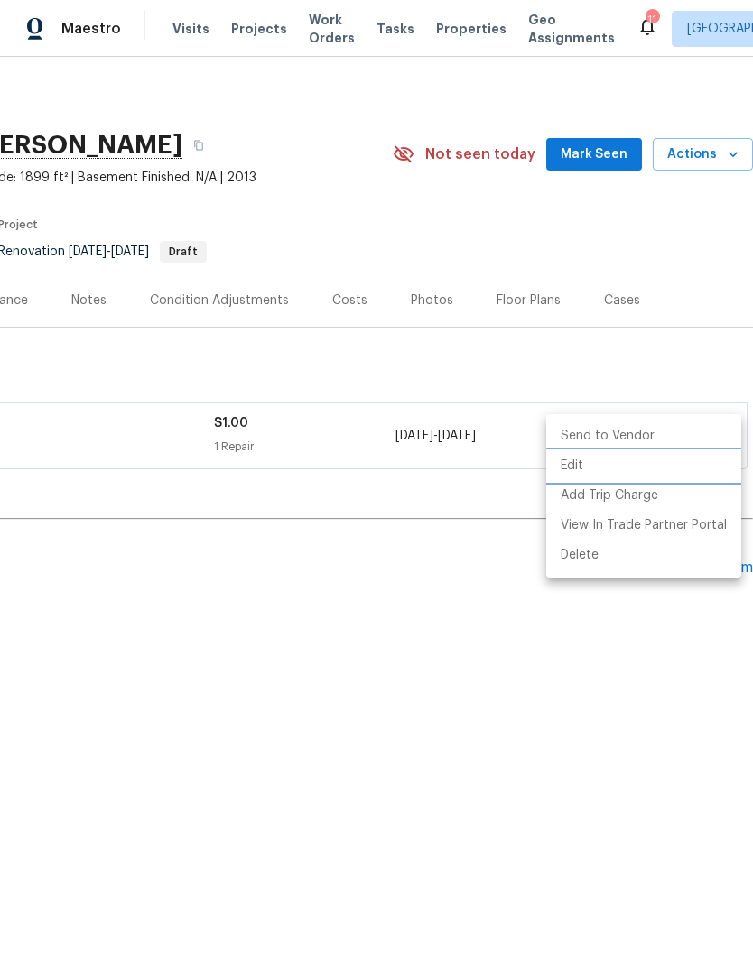
click at [582, 465] on li "Edit" at bounding box center [643, 466] width 195 height 30
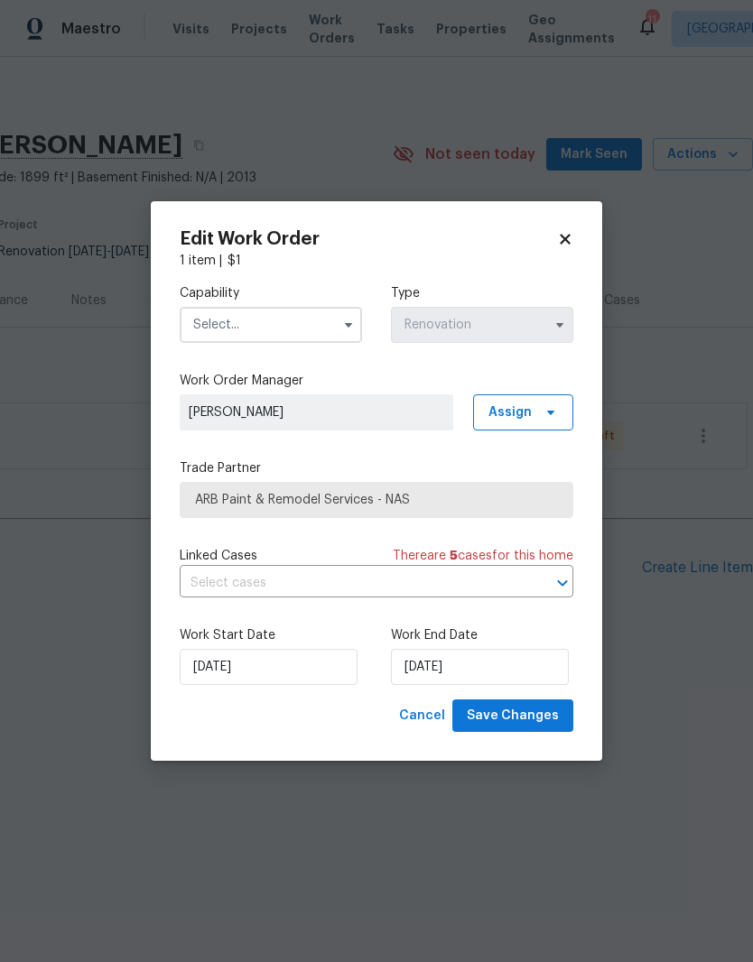
click at [315, 326] on input "text" at bounding box center [271, 325] width 182 height 36
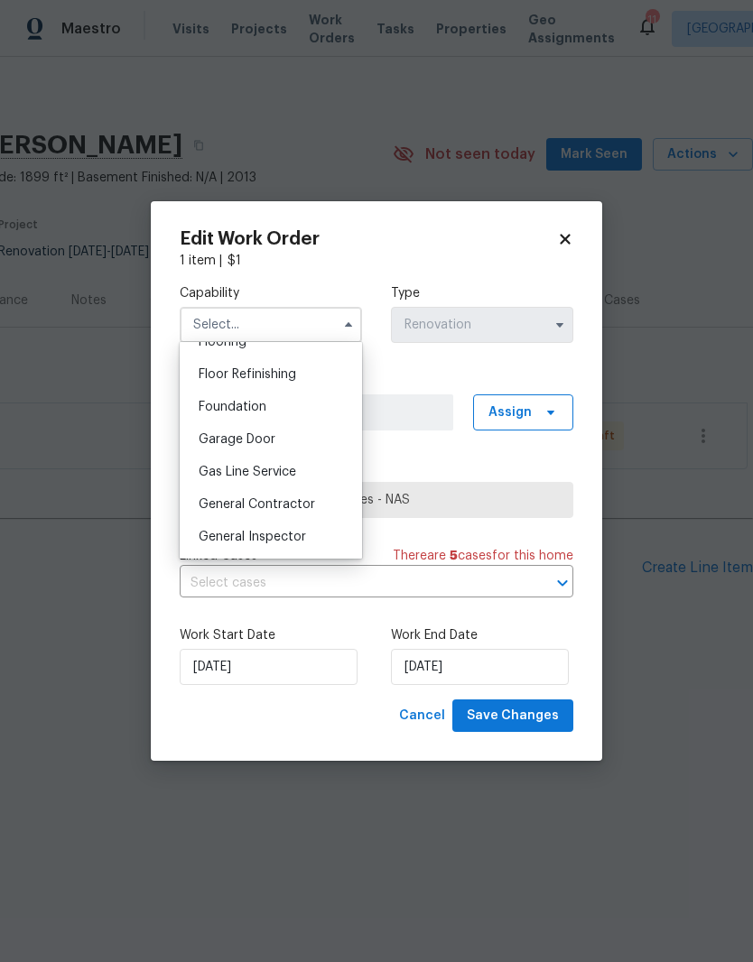
scroll to position [733, 0]
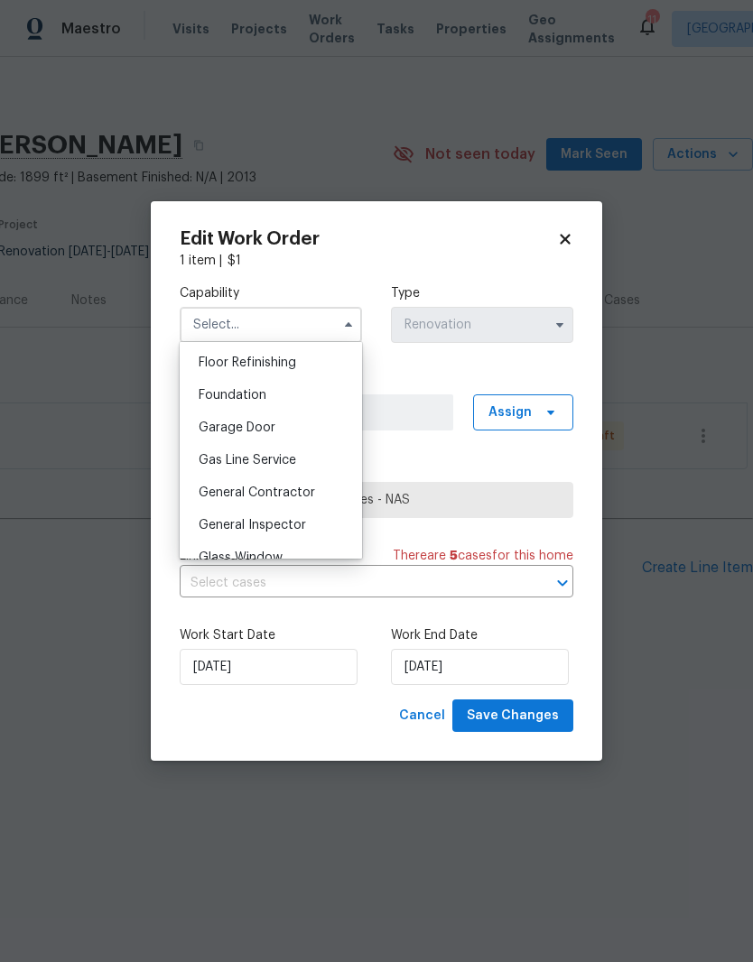
click at [302, 492] on span "General Contractor" at bounding box center [257, 492] width 116 height 13
type input "General Contractor"
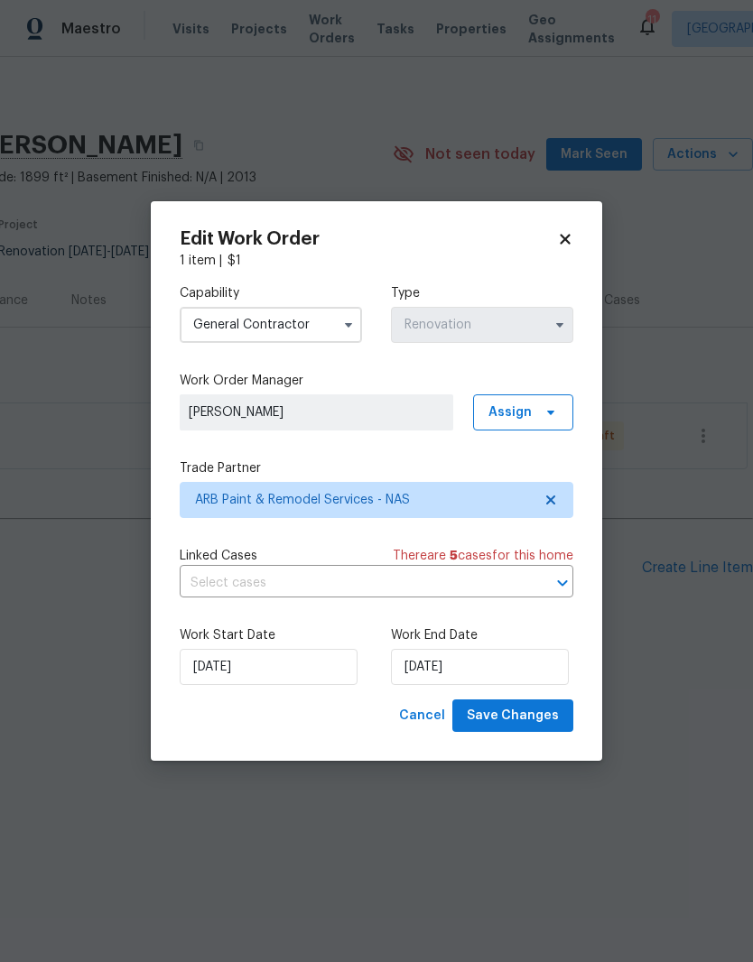
click at [570, 238] on icon at bounding box center [565, 239] width 16 height 16
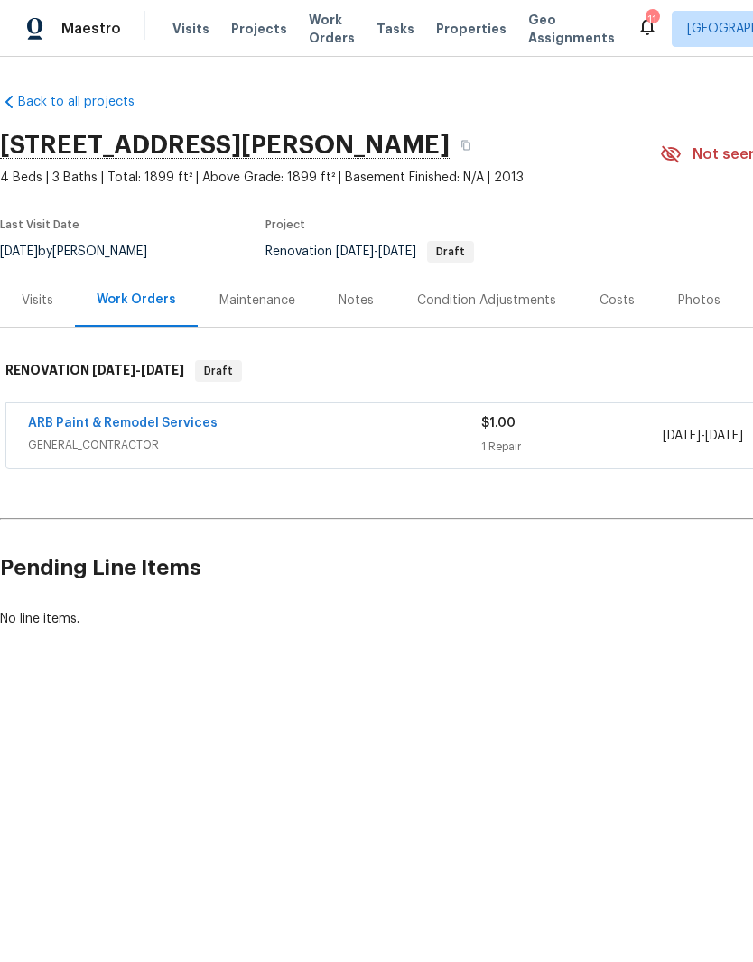
scroll to position [0, 0]
click at [171, 420] on link "ARB Paint & Remodel Services" at bounding box center [122, 423] width 189 height 13
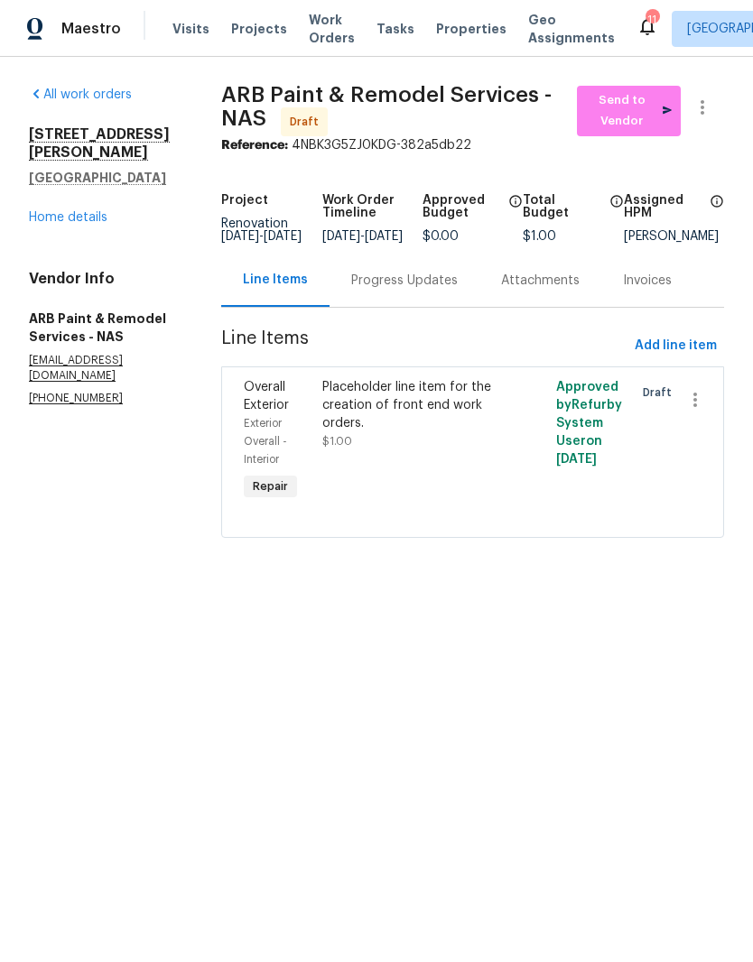
click at [53, 211] on link "Home details" at bounding box center [68, 217] width 79 height 13
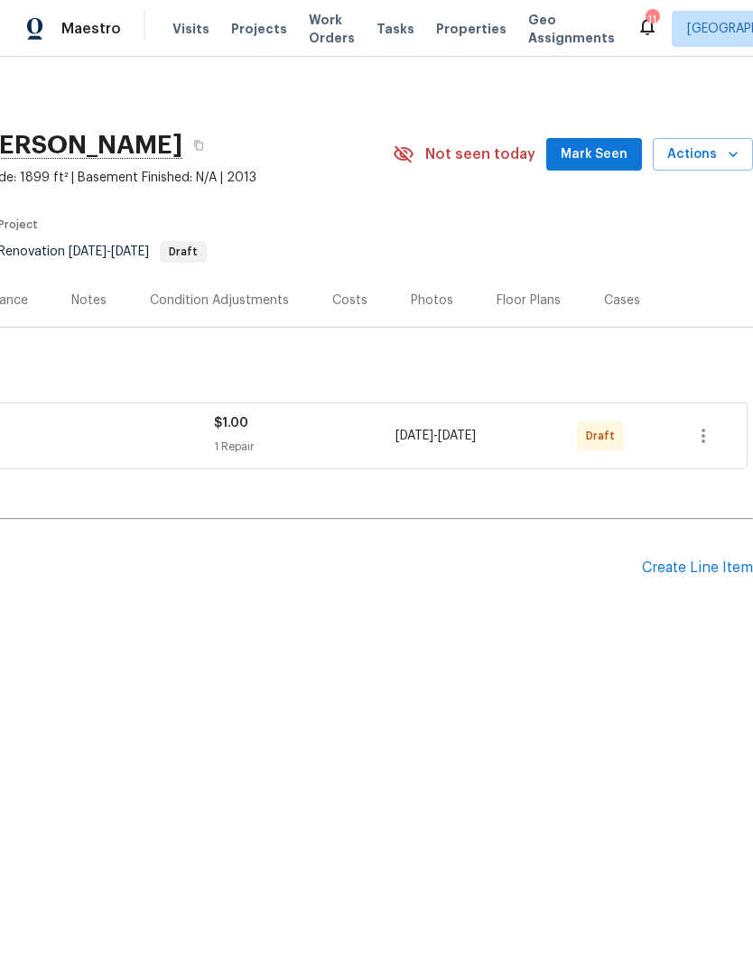
scroll to position [0, 267]
click at [704, 434] on icon "button" at bounding box center [703, 436] width 22 height 22
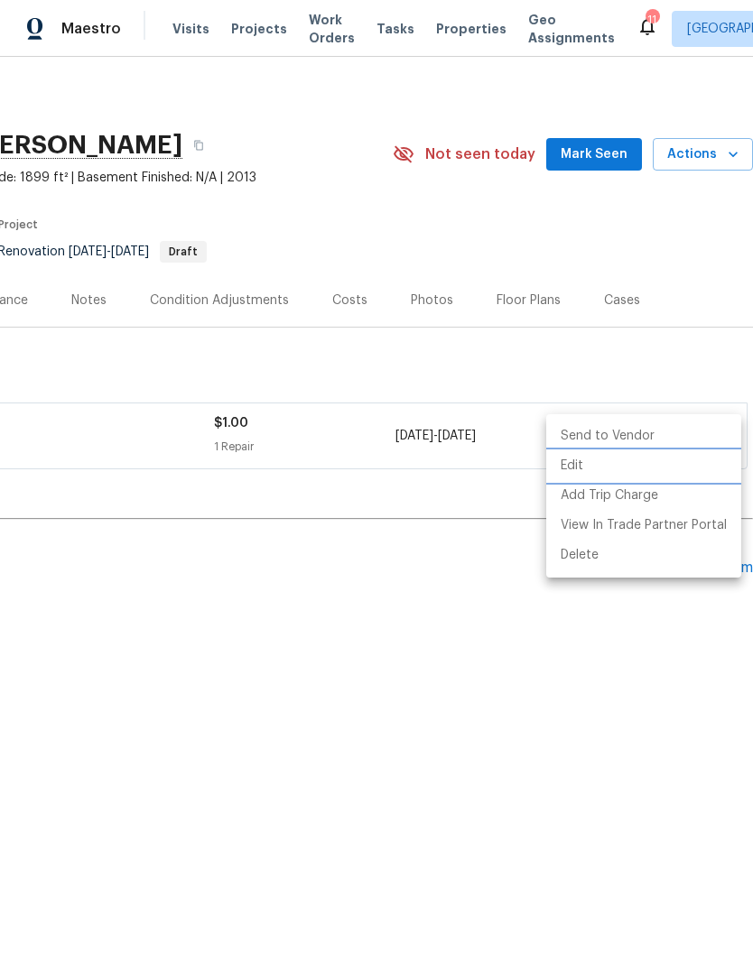
click at [578, 468] on li "Edit" at bounding box center [643, 466] width 195 height 30
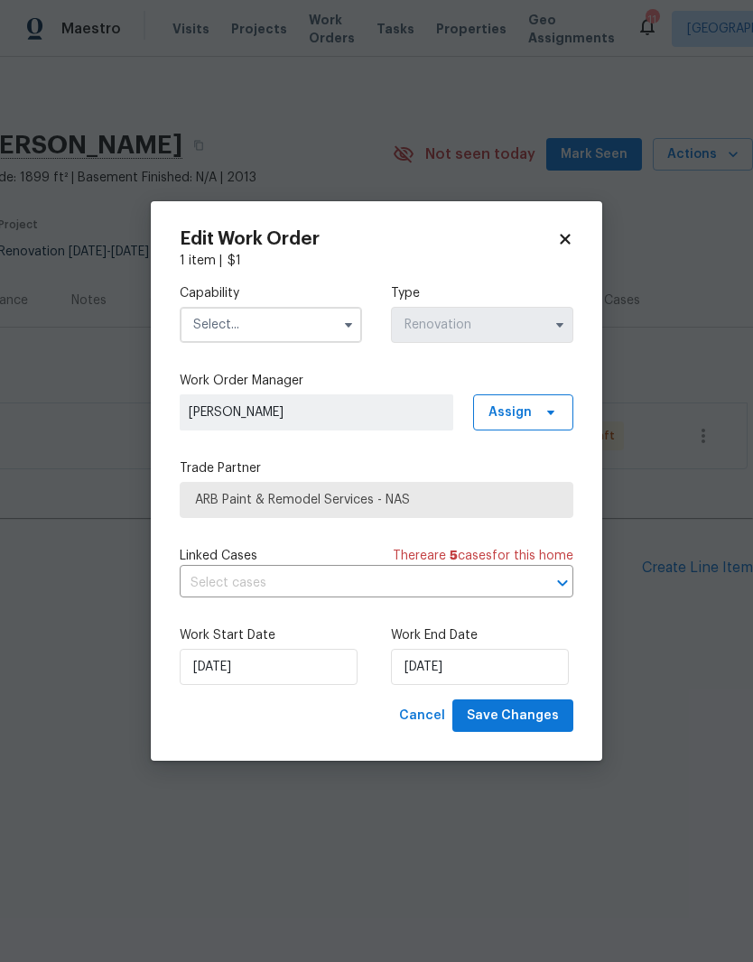
click at [328, 319] on input "text" at bounding box center [271, 325] width 182 height 36
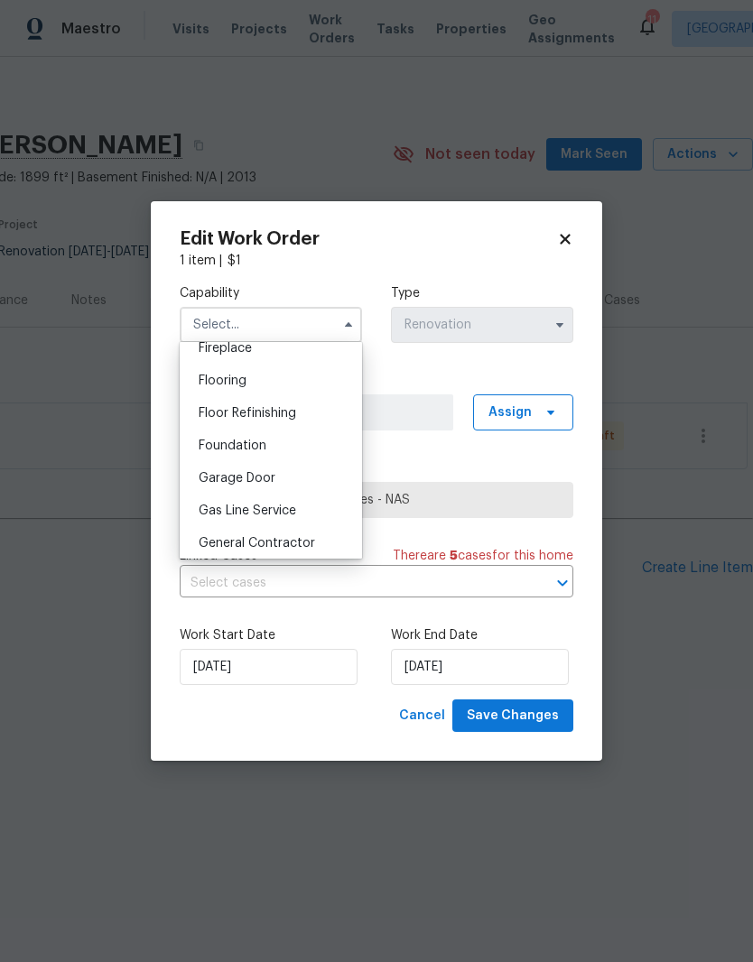
scroll to position [681, 0]
click at [300, 543] on span "General Contractor" at bounding box center [257, 544] width 116 height 13
type input "General Contractor"
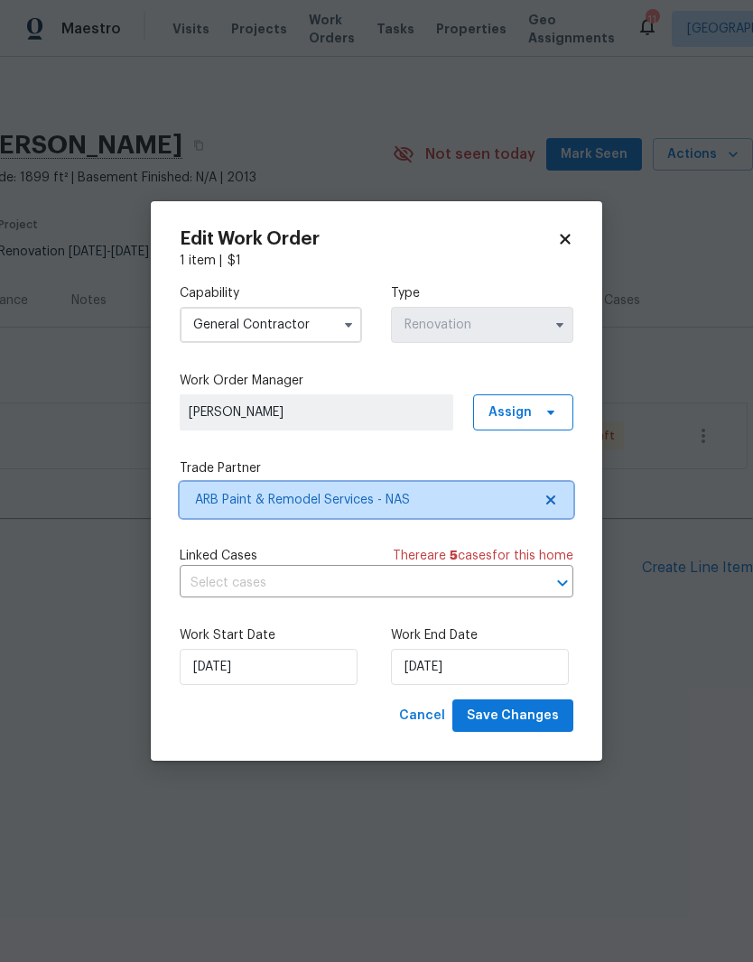
click at [549, 498] on icon at bounding box center [550, 499] width 9 height 9
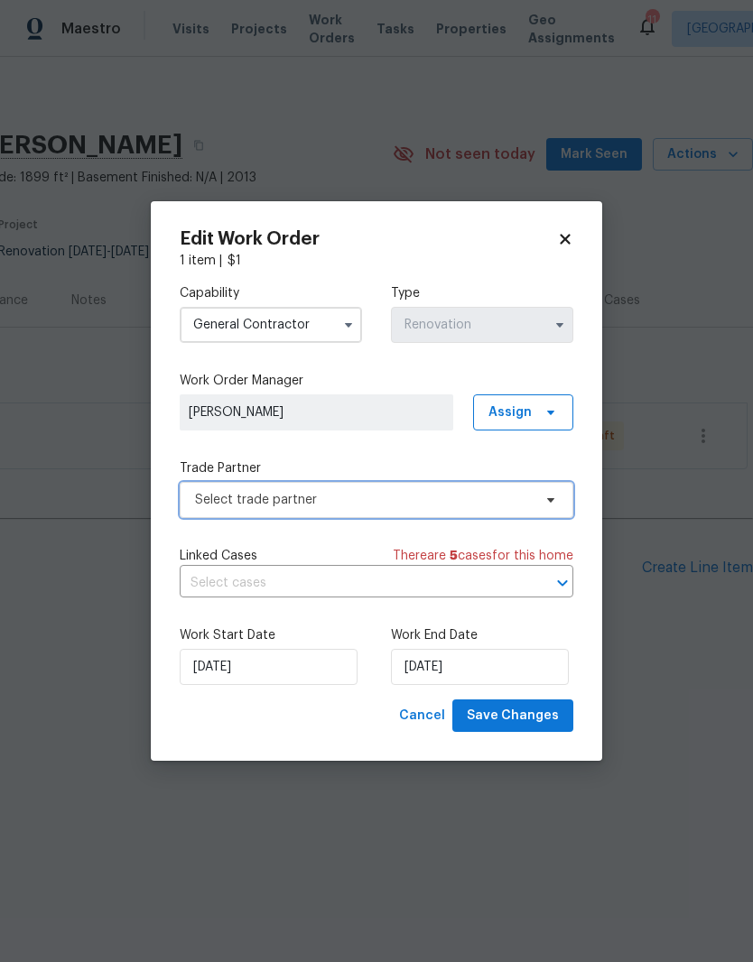
click at [556, 504] on icon at bounding box center [550, 500] width 14 height 14
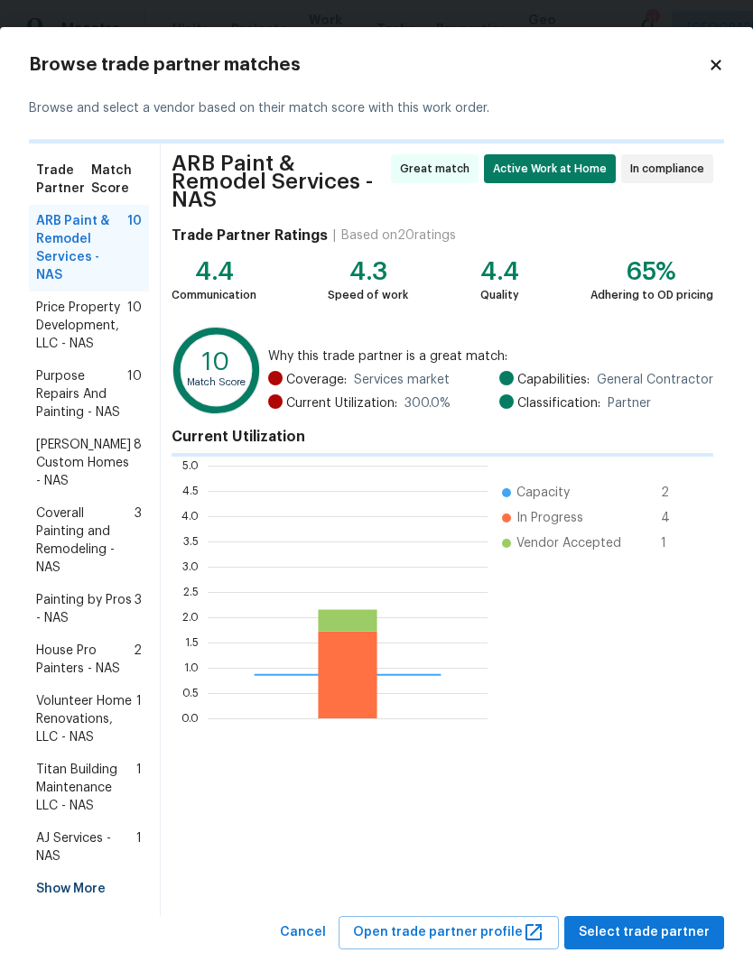
scroll to position [253, 280]
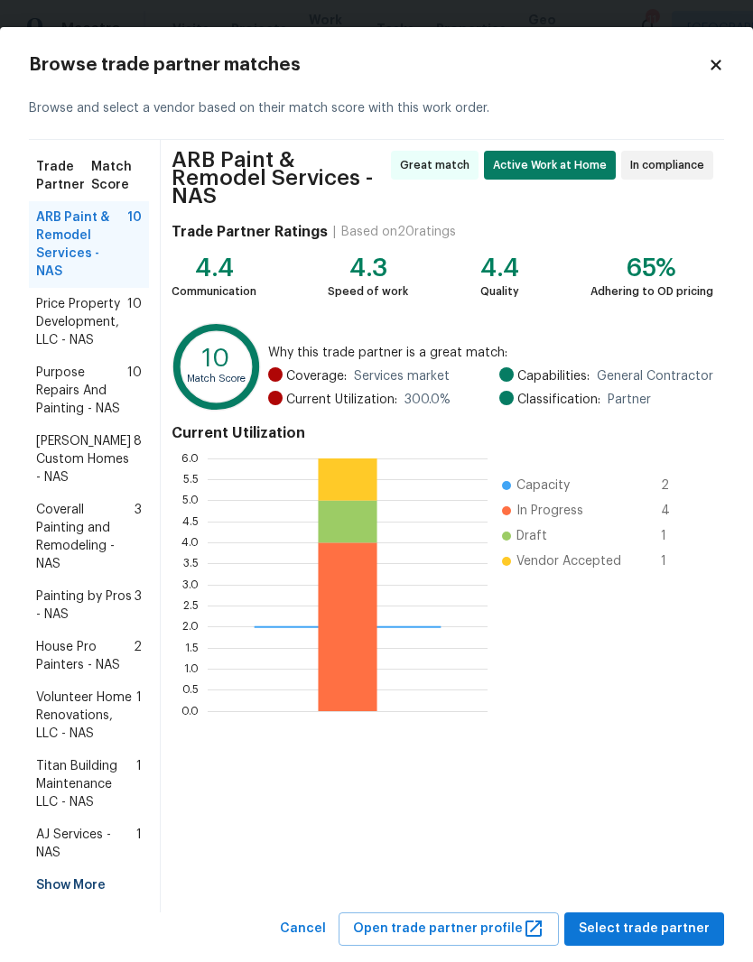
click at [98, 757] on span "Titan Building Maintenance LLC - NAS" at bounding box center [86, 784] width 100 height 54
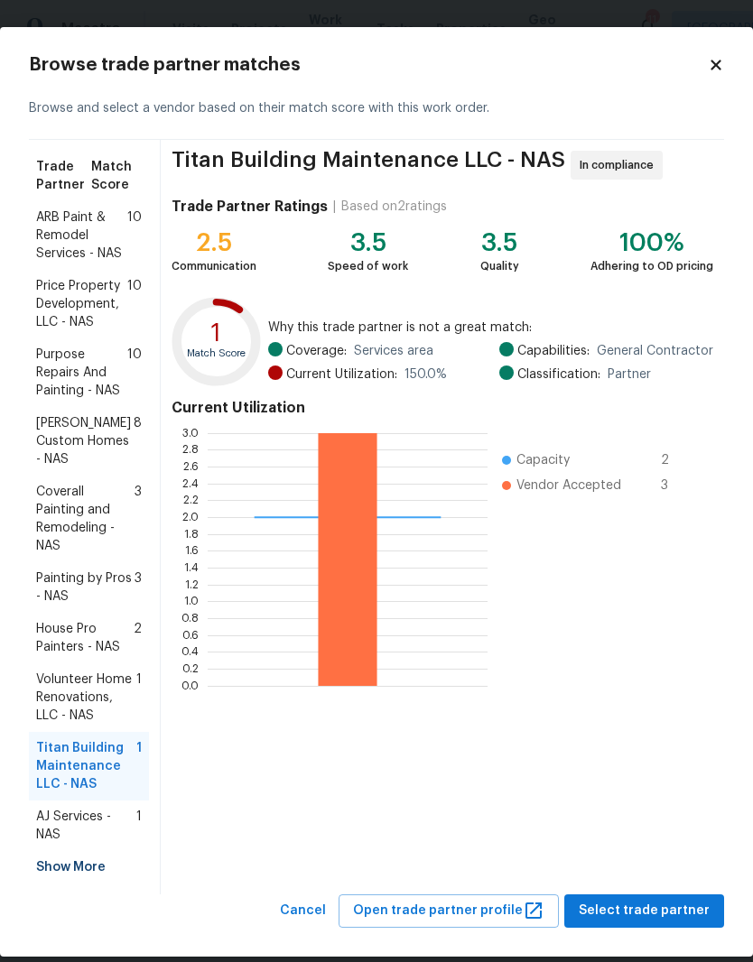
click at [94, 236] on span "ARB Paint & Remodel Services - NAS" at bounding box center [81, 235] width 91 height 54
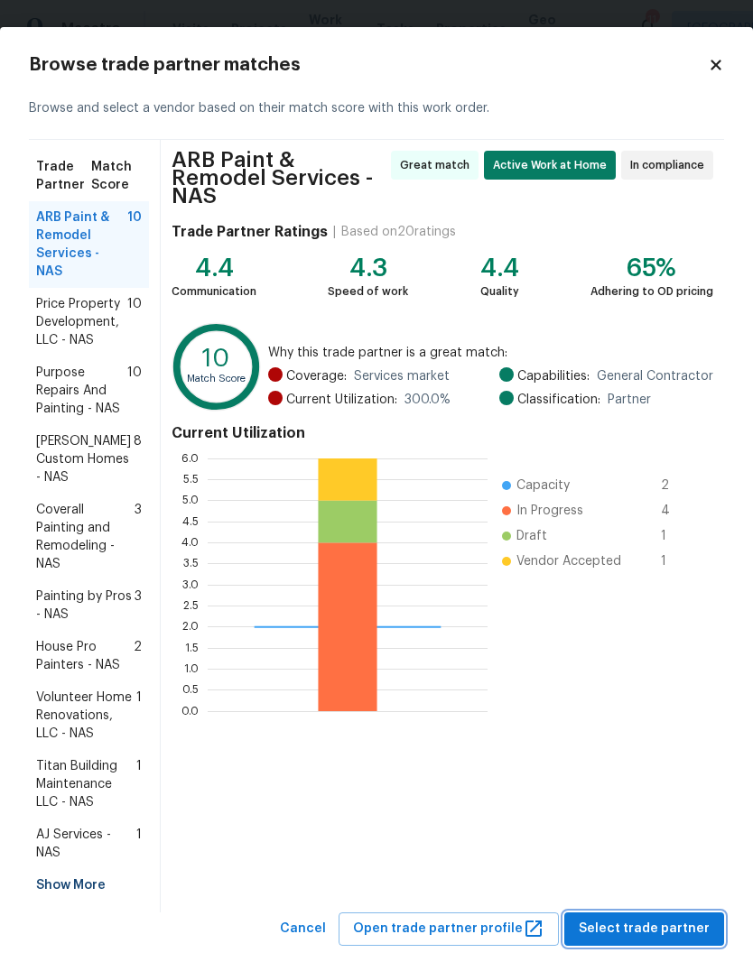
click at [659, 918] on span "Select trade partner" at bounding box center [643, 929] width 131 height 23
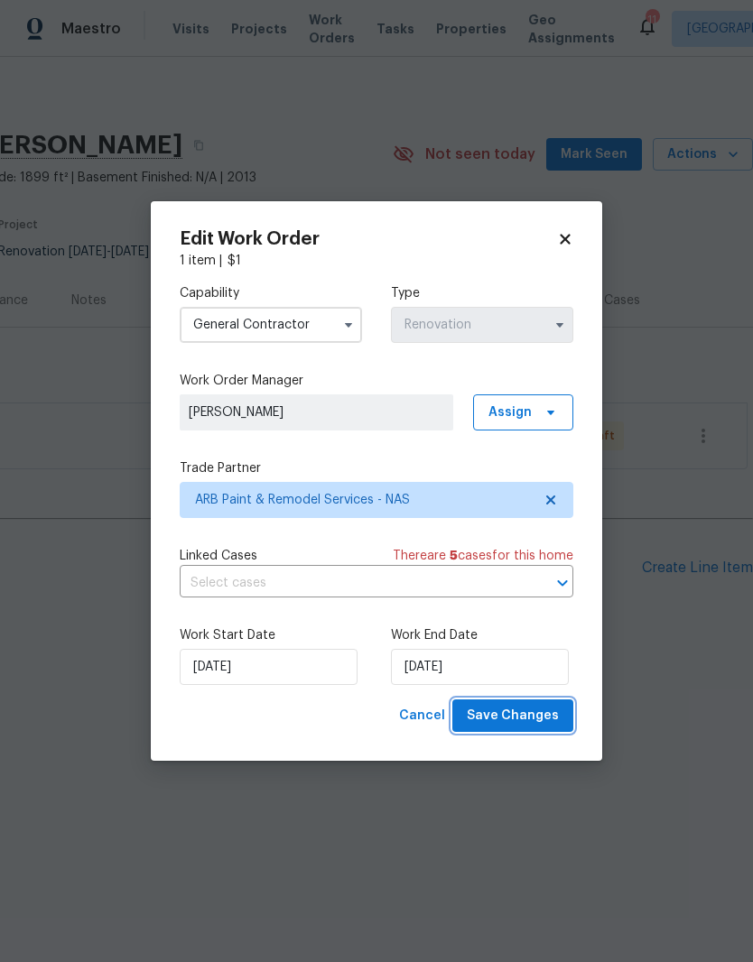
click at [529, 713] on span "Save Changes" at bounding box center [513, 716] width 92 height 23
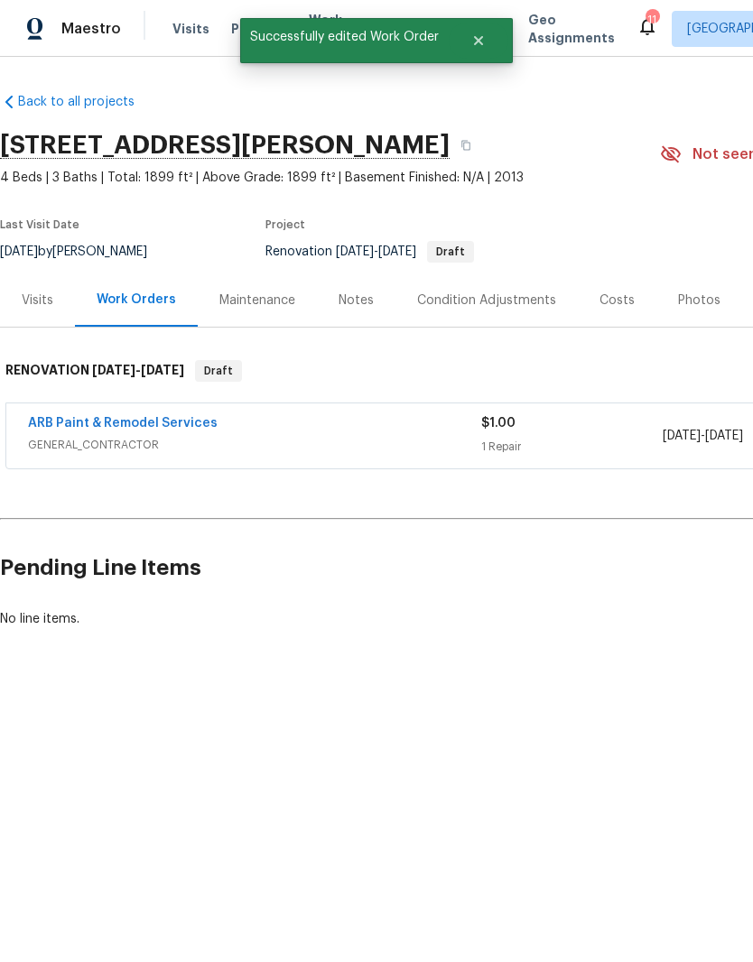
scroll to position [0, 0]
click at [471, 297] on div "Condition Adjustments" at bounding box center [486, 300] width 139 height 18
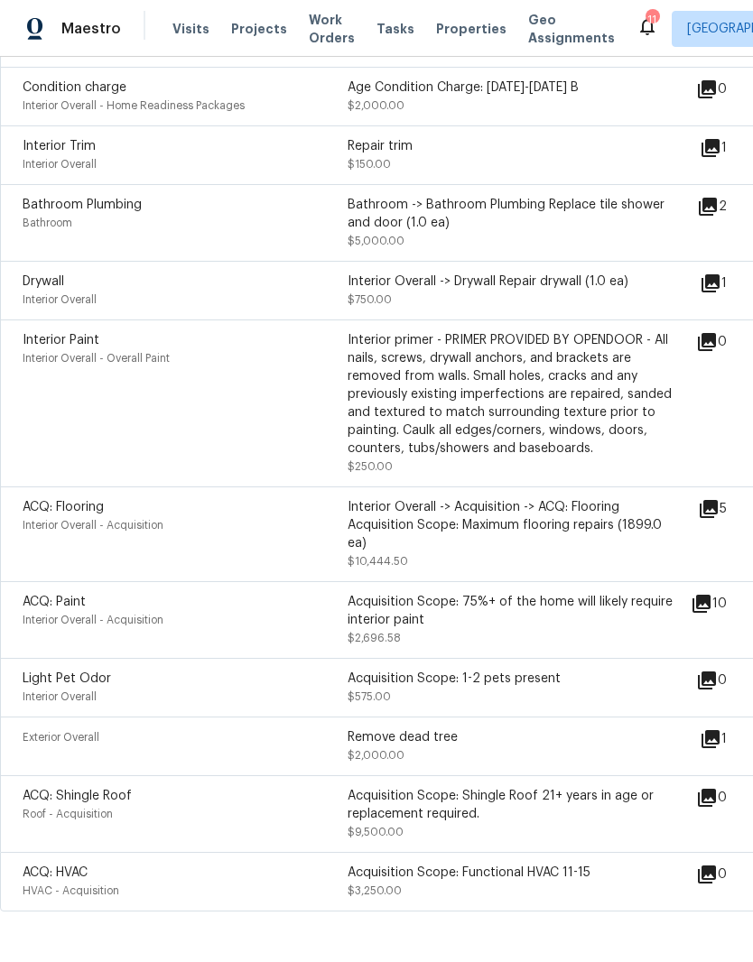
scroll to position [904, 0]
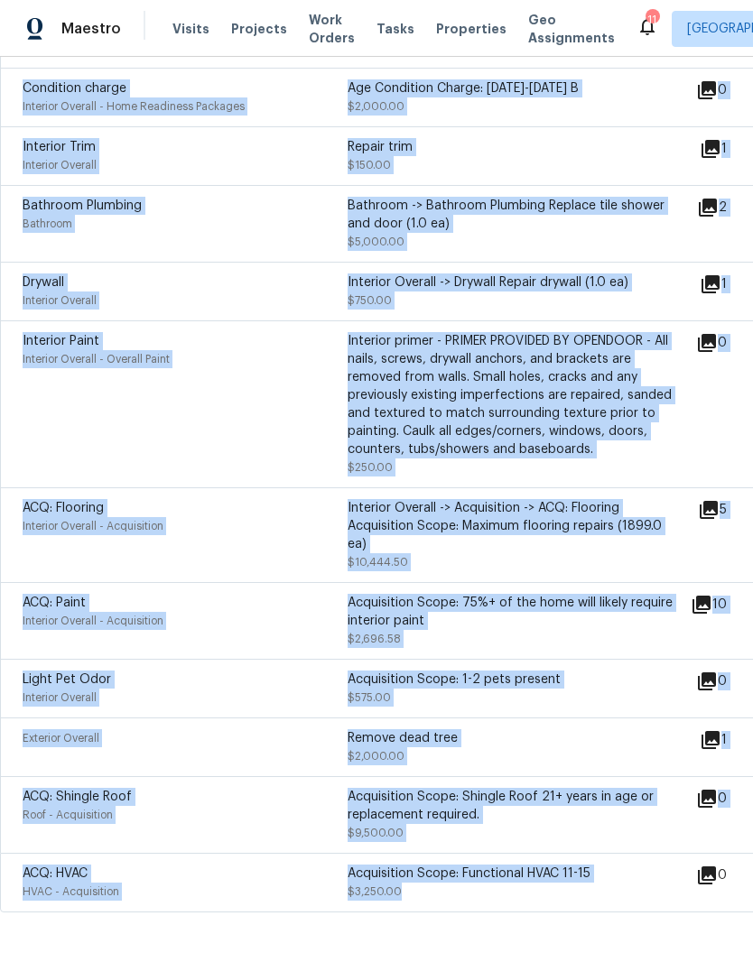
click at [303, 745] on div "Exterior Overall" at bounding box center [185, 738] width 325 height 18
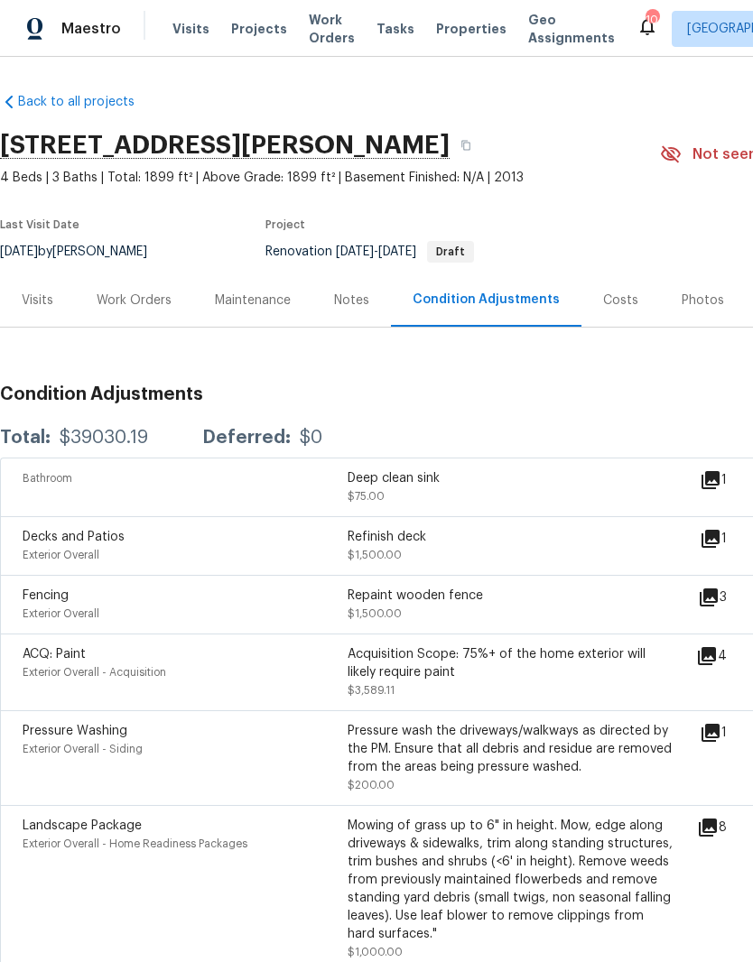
scroll to position [0, 0]
click at [576, 139] on div "2390 Senseney Dr, Clarksville, TN 37042" at bounding box center [330, 145] width 660 height 47
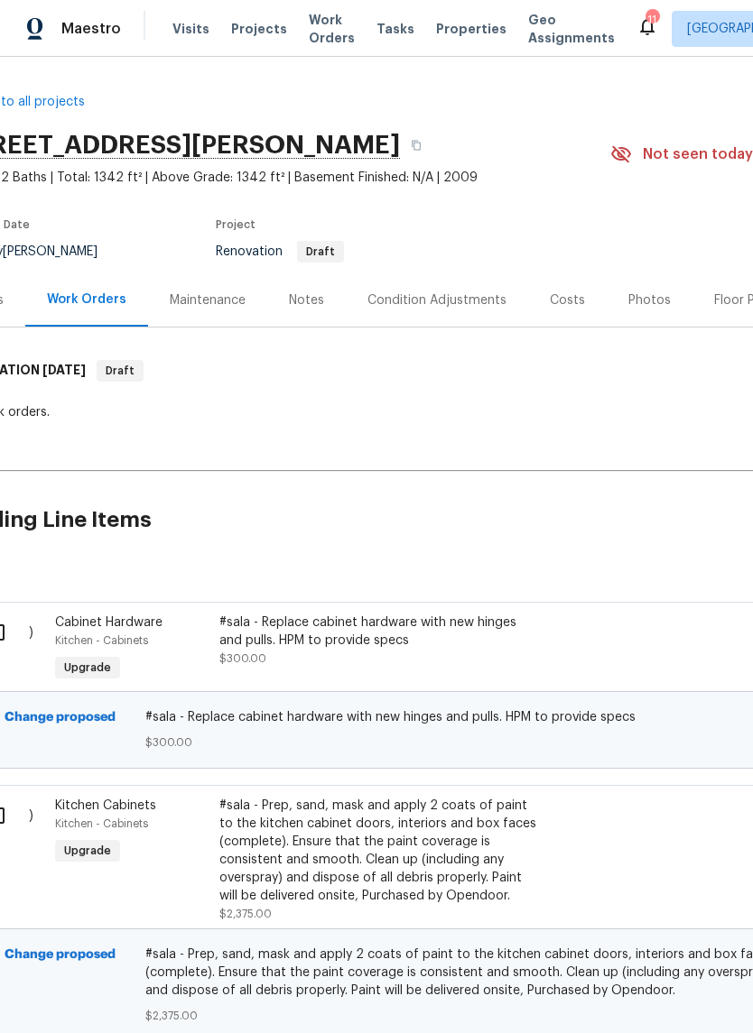
scroll to position [0, 49]
click at [442, 298] on div "Condition Adjustments" at bounding box center [437, 300] width 139 height 18
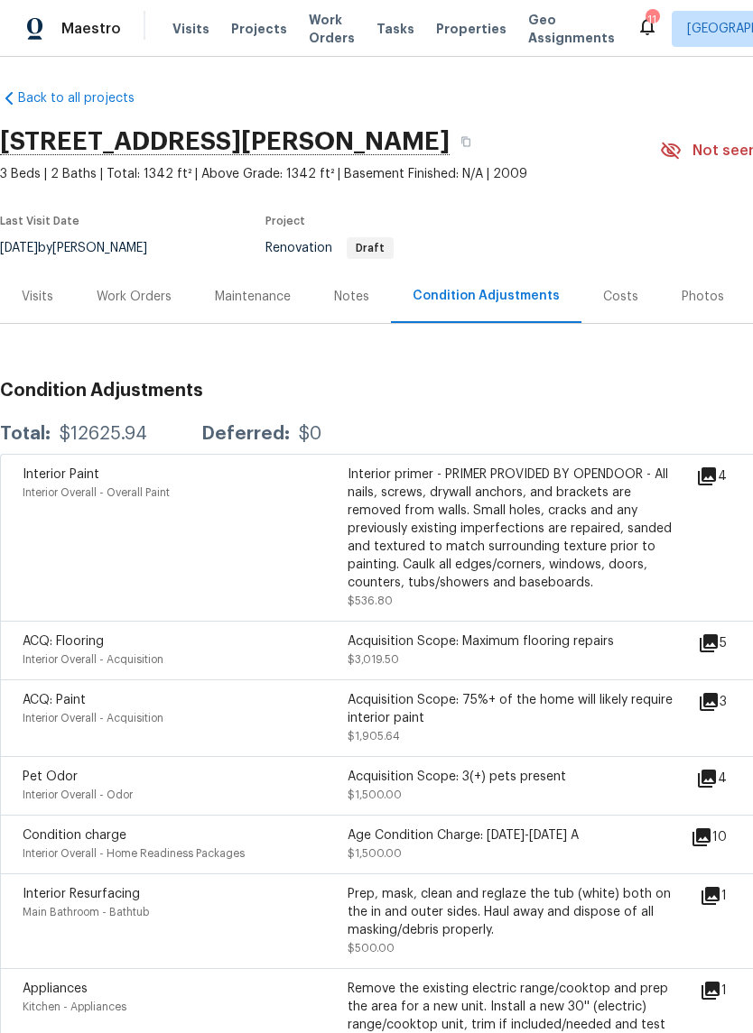
scroll to position [4, 0]
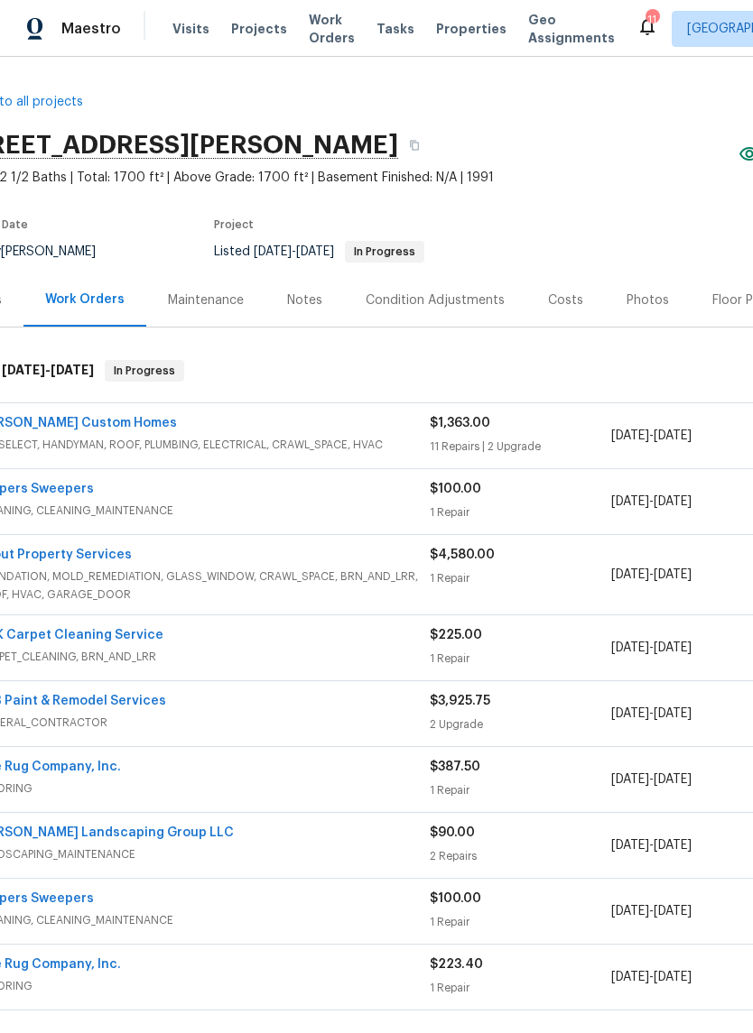
scroll to position [0, 36]
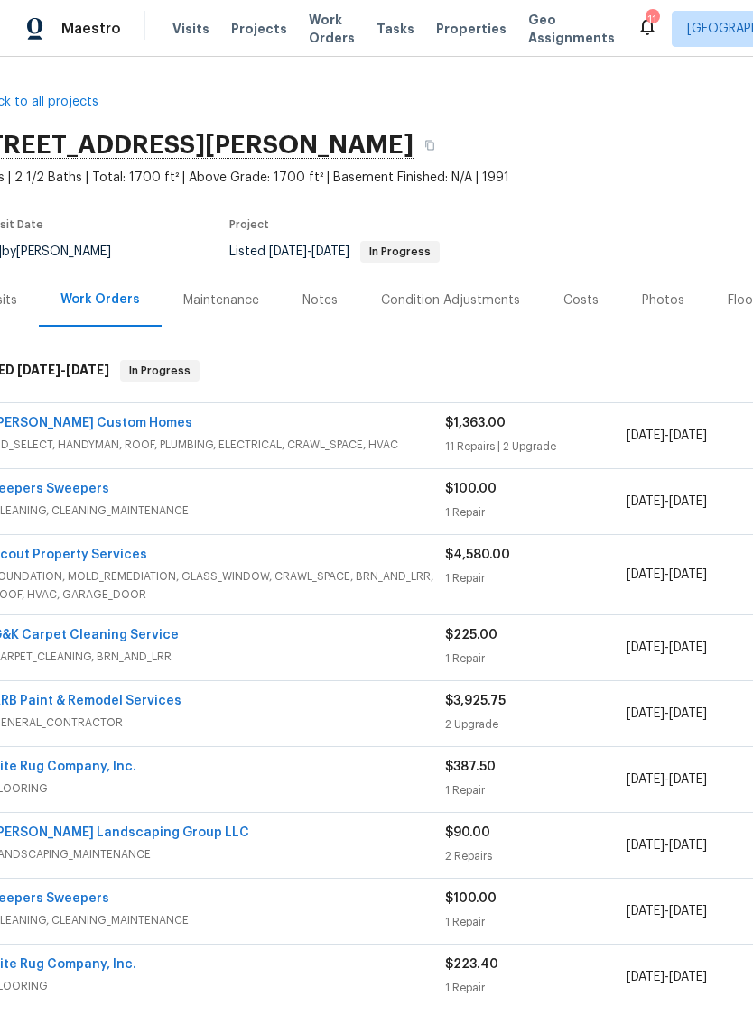
click at [109, 429] on link "[PERSON_NAME] Custom Homes" at bounding box center [92, 423] width 200 height 13
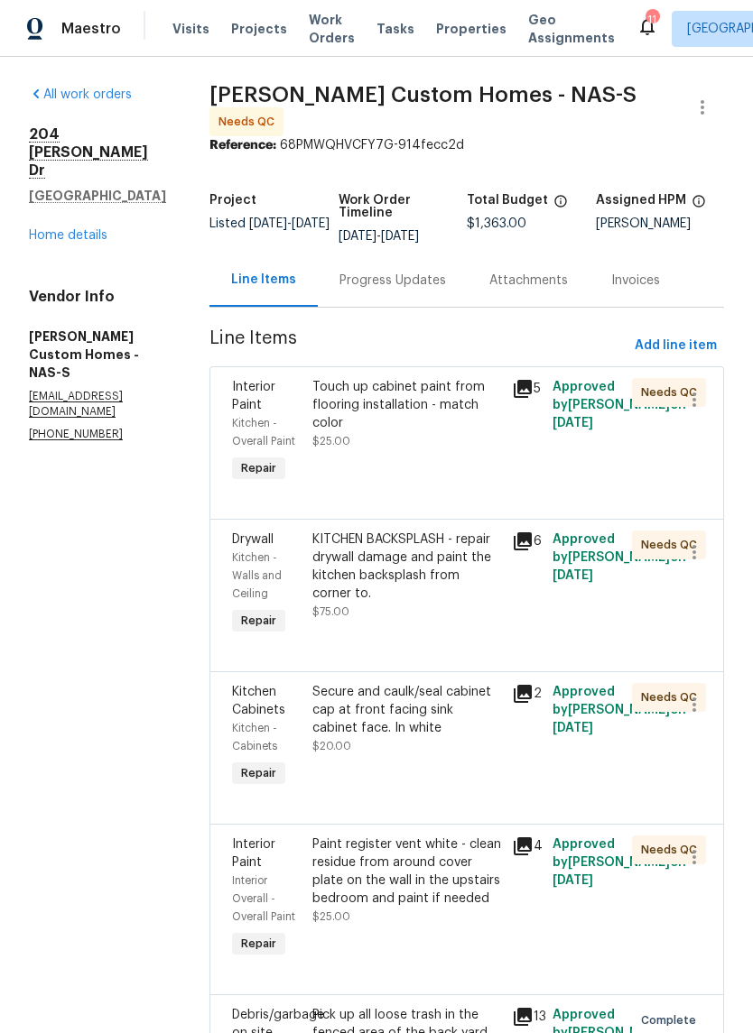
click at [483, 392] on div "Touch up cabinet paint from flooring installation - match color" at bounding box center [406, 405] width 189 height 54
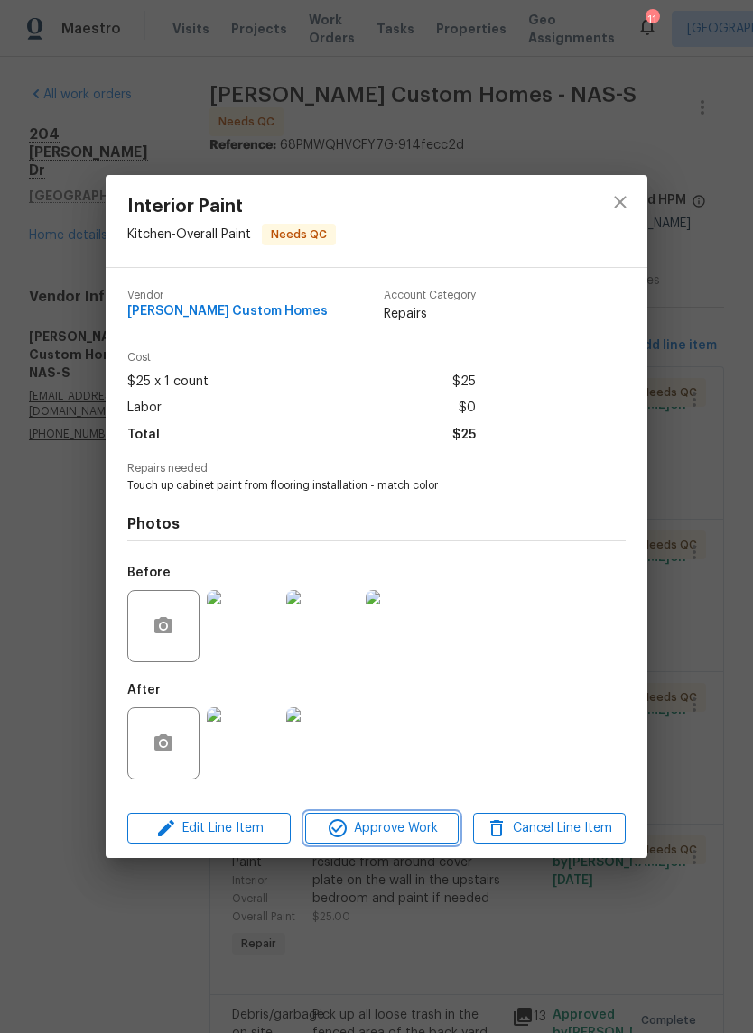
click at [396, 832] on span "Approve Work" at bounding box center [381, 829] width 142 height 23
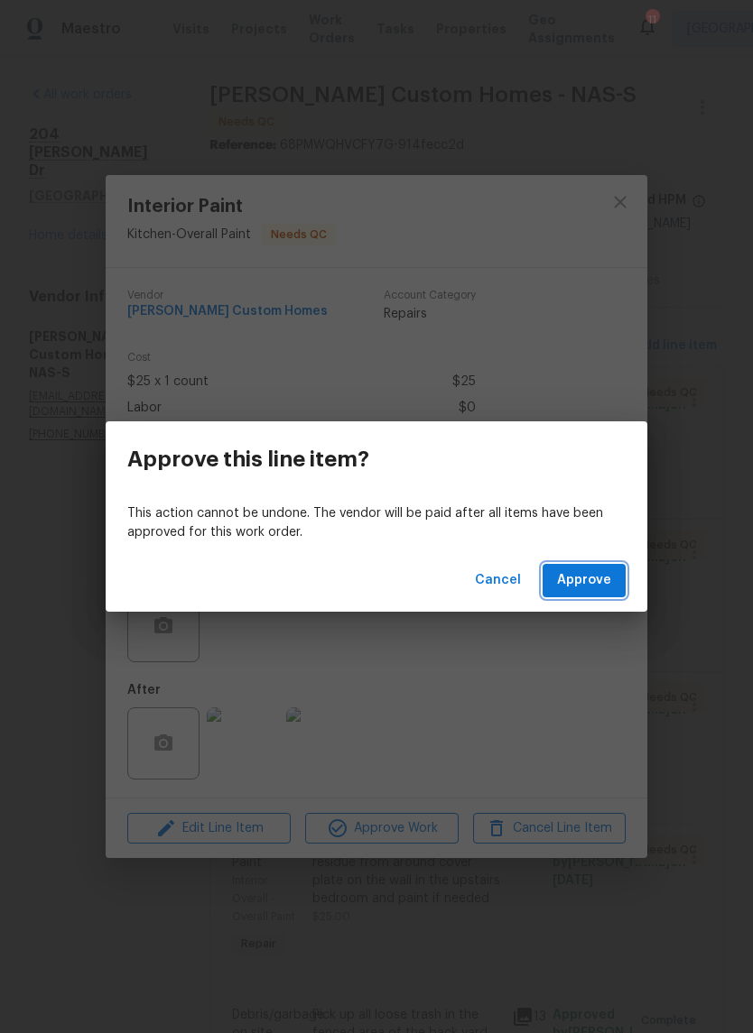
click at [590, 584] on span "Approve" at bounding box center [584, 580] width 54 height 23
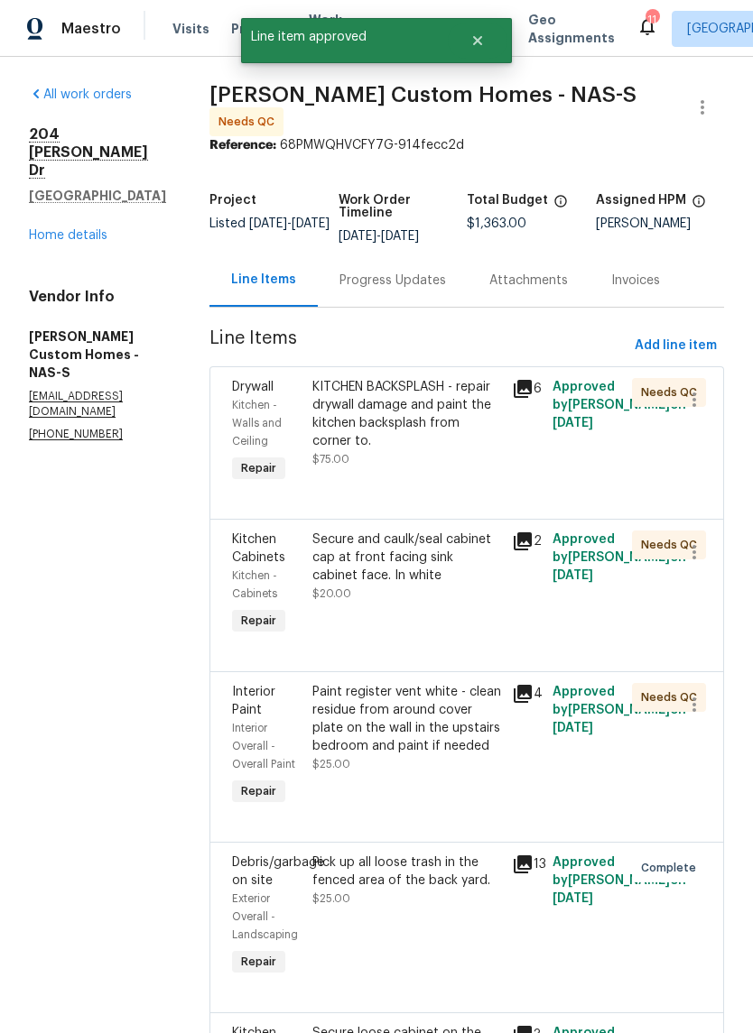
click at [460, 381] on div "KITCHEN BACKSPLASH - repair drywall damage and paint the kitchen backsplash fro…" at bounding box center [406, 414] width 189 height 72
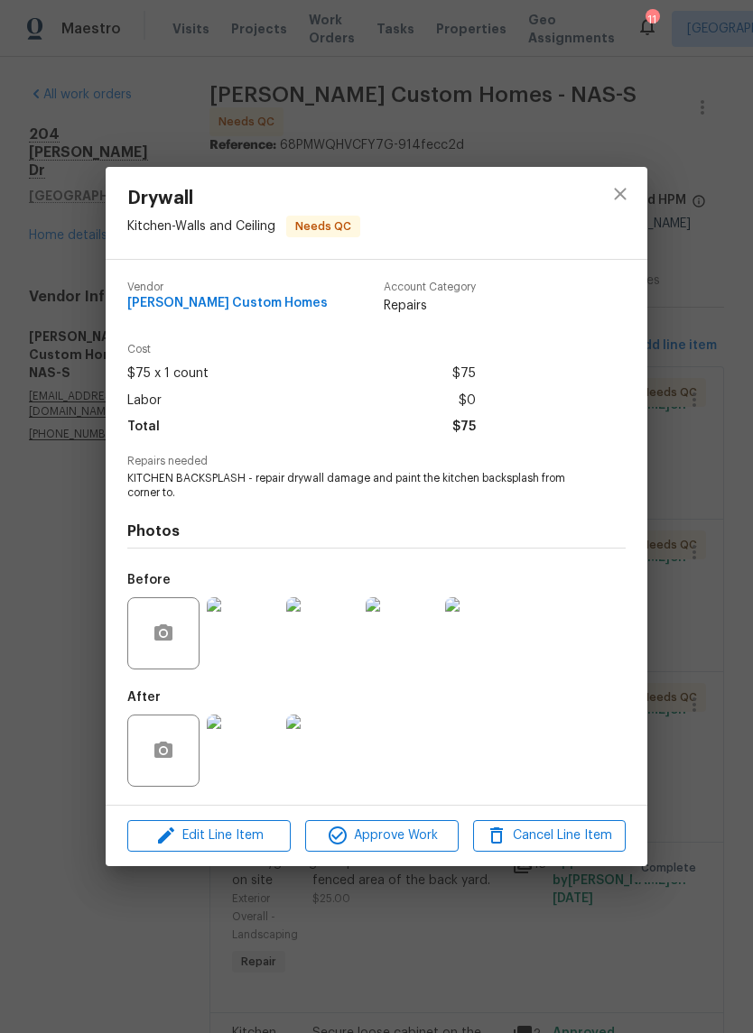
click at [262, 750] on img at bounding box center [243, 751] width 72 height 72
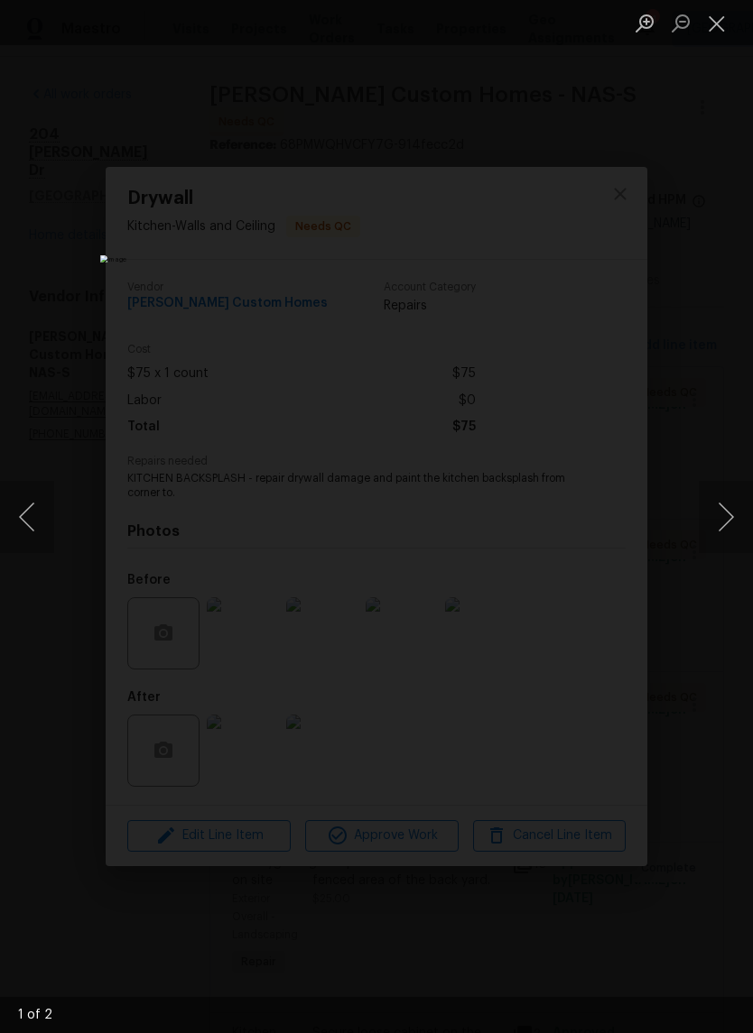
click at [734, 510] on button "Next image" at bounding box center [725, 517] width 54 height 72
click at [712, 37] on button "Close lightbox" at bounding box center [716, 23] width 36 height 32
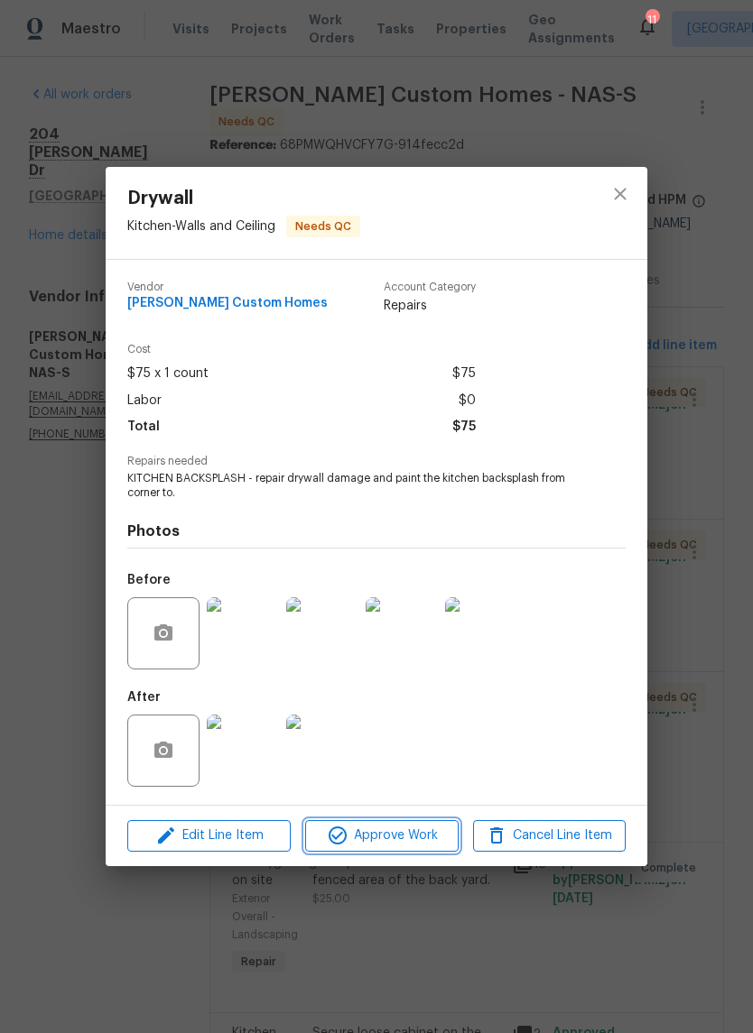
click at [418, 842] on span "Approve Work" at bounding box center [381, 836] width 142 height 23
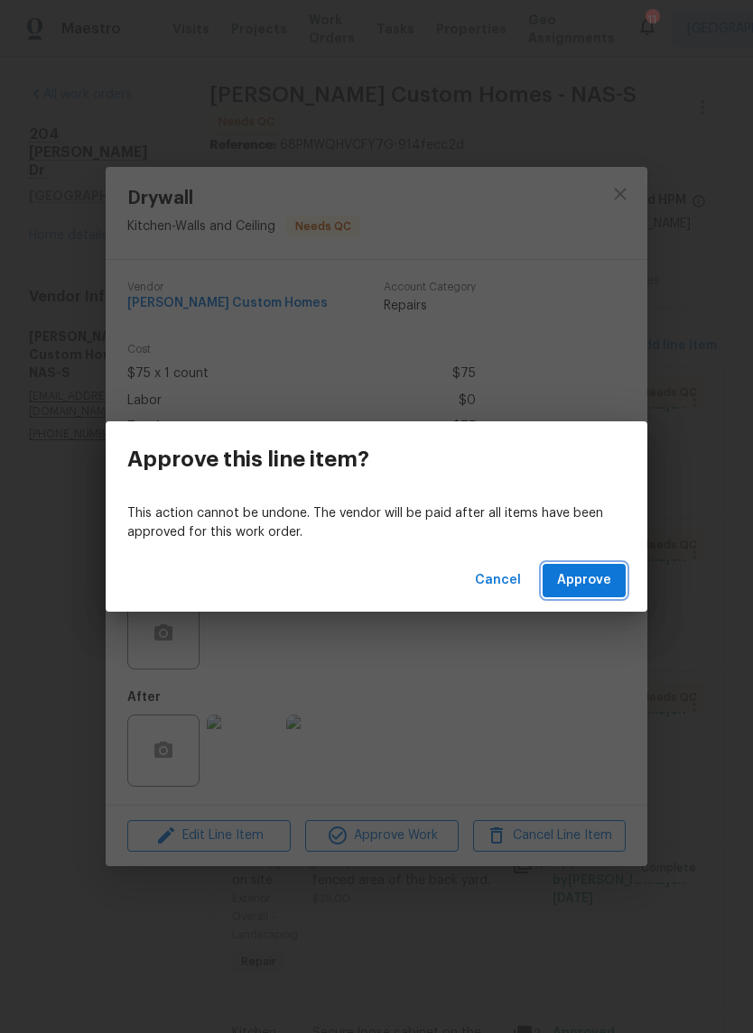
click at [592, 574] on span "Approve" at bounding box center [584, 580] width 54 height 23
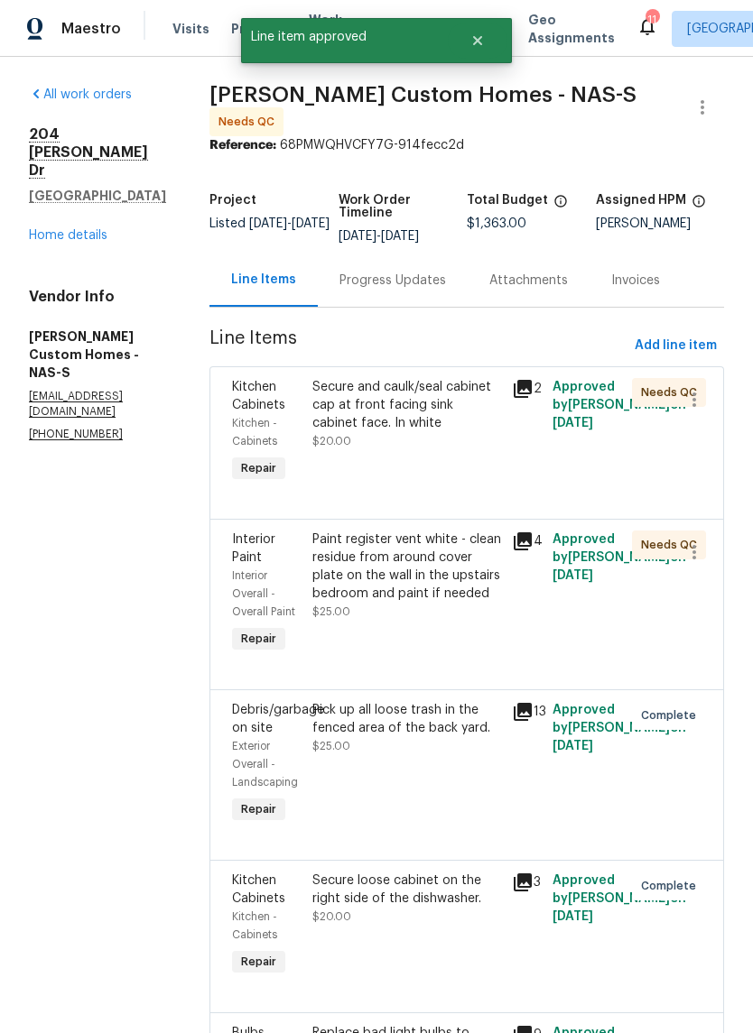
click at [463, 389] on div "Secure and caulk/seal cabinet cap at front facing sink cabinet face. In white" at bounding box center [406, 405] width 189 height 54
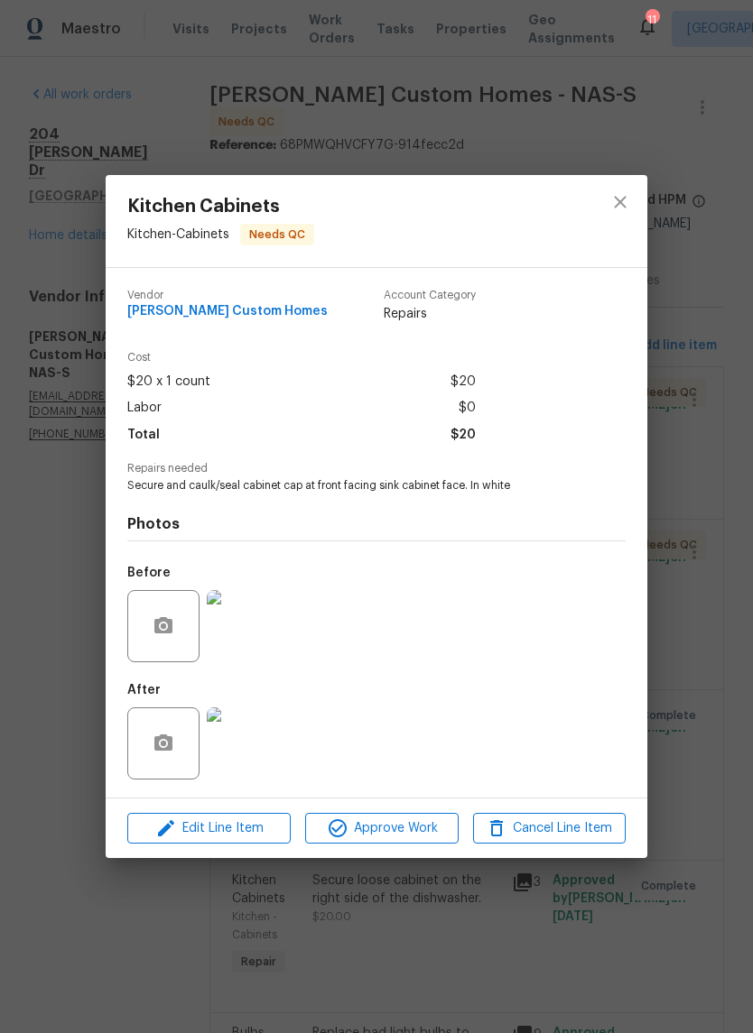
click at [254, 628] on img at bounding box center [243, 626] width 72 height 72
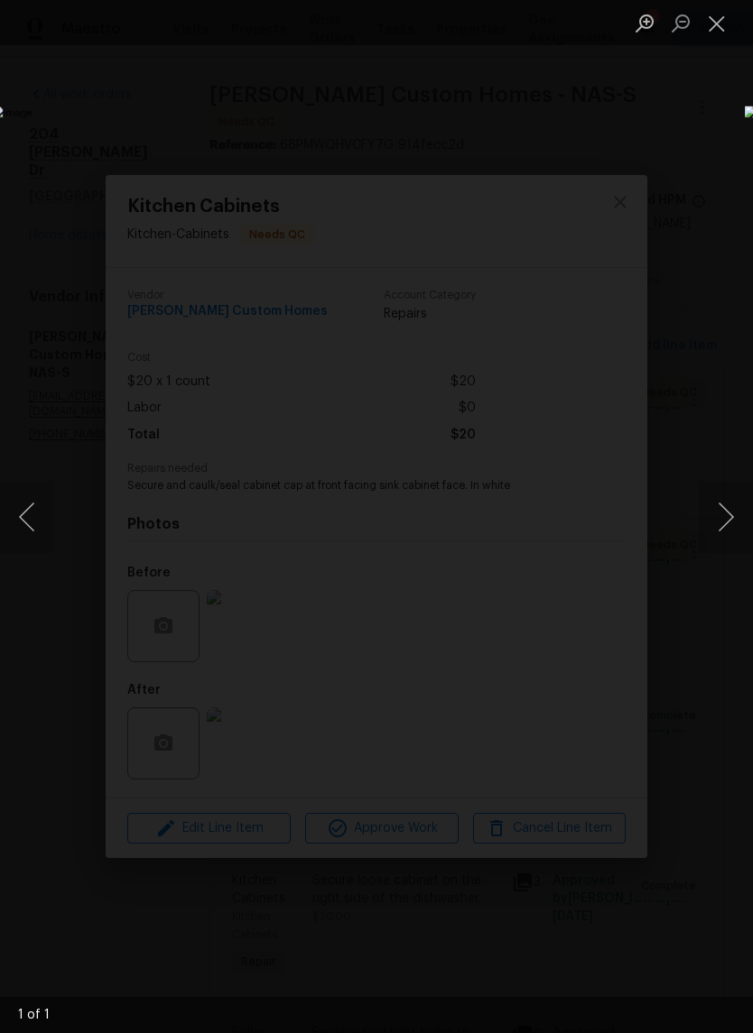
click at [729, 529] on button "Next image" at bounding box center [725, 517] width 54 height 72
click at [727, 28] on button "Close lightbox" at bounding box center [716, 23] width 36 height 32
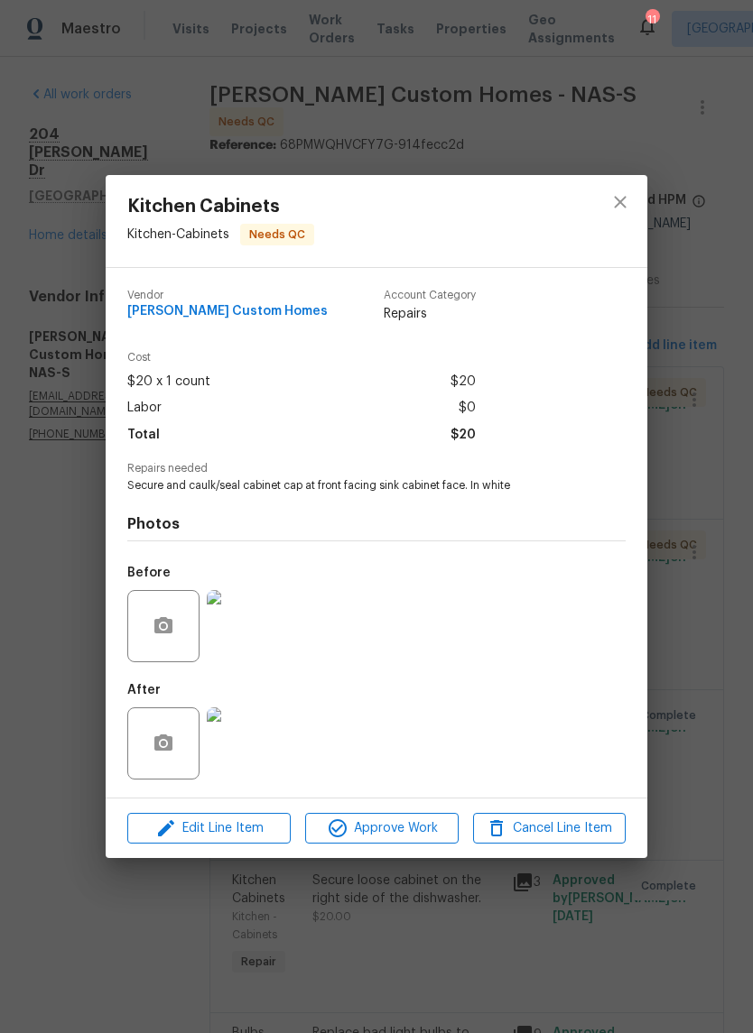
click at [254, 751] on img at bounding box center [243, 743] width 72 height 72
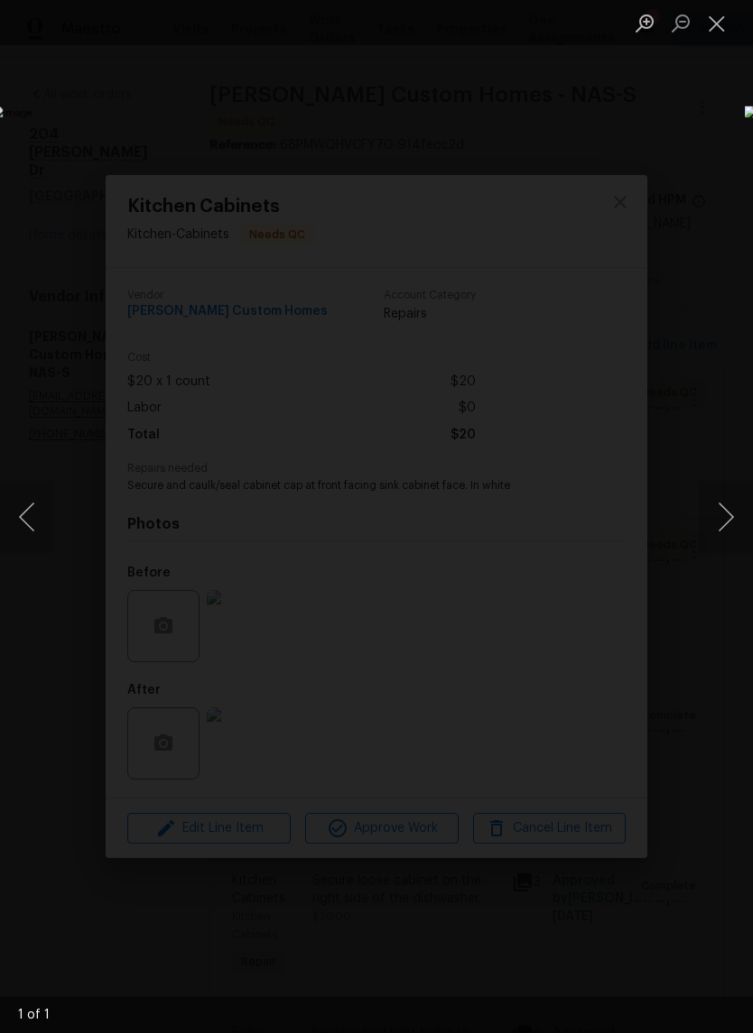
click at [723, 33] on button "Close lightbox" at bounding box center [716, 23] width 36 height 32
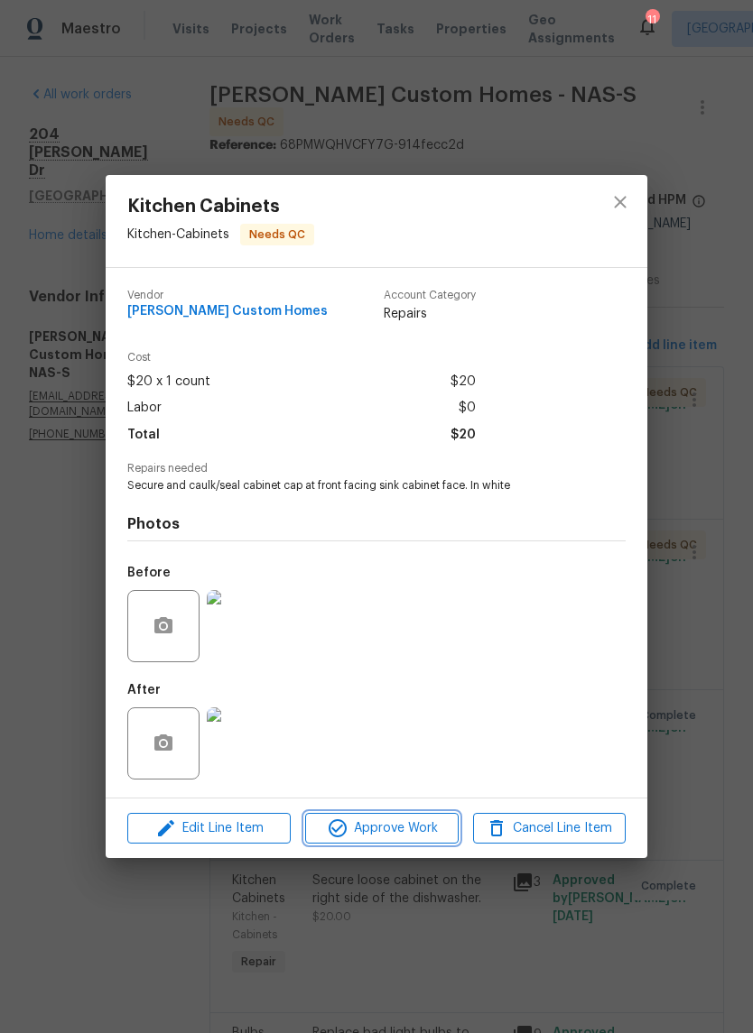
click at [406, 831] on span "Approve Work" at bounding box center [381, 829] width 142 height 23
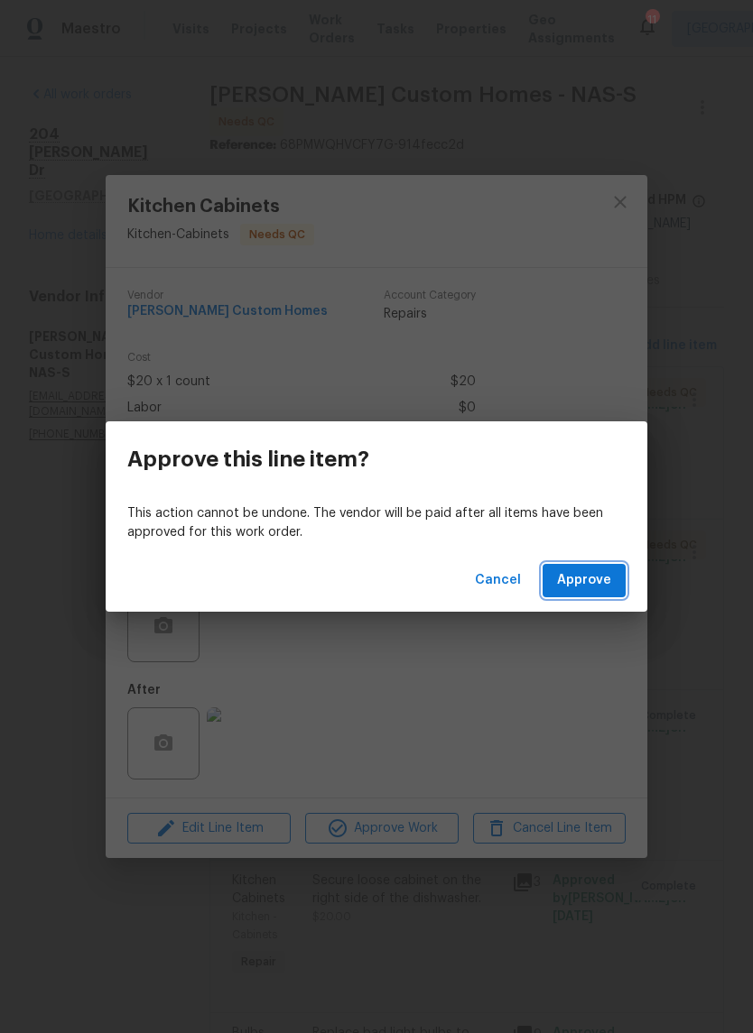
click at [596, 581] on span "Approve" at bounding box center [584, 580] width 54 height 23
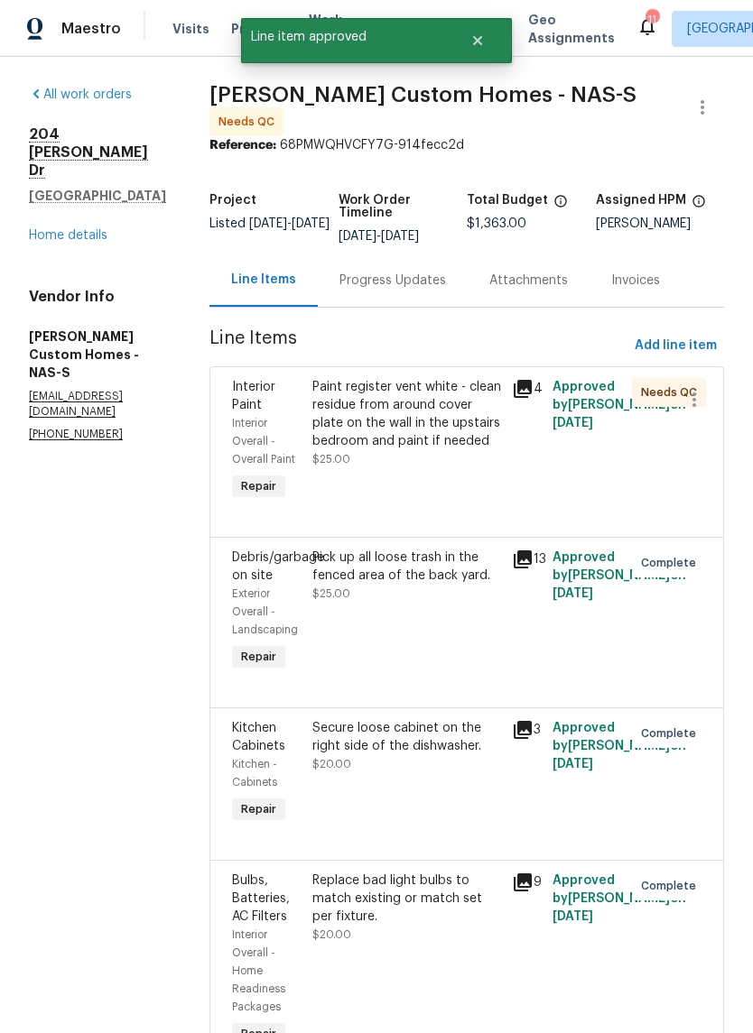
click at [469, 390] on div "Paint register vent white - clean residue from around cover plate on the wall i…" at bounding box center [406, 414] width 189 height 72
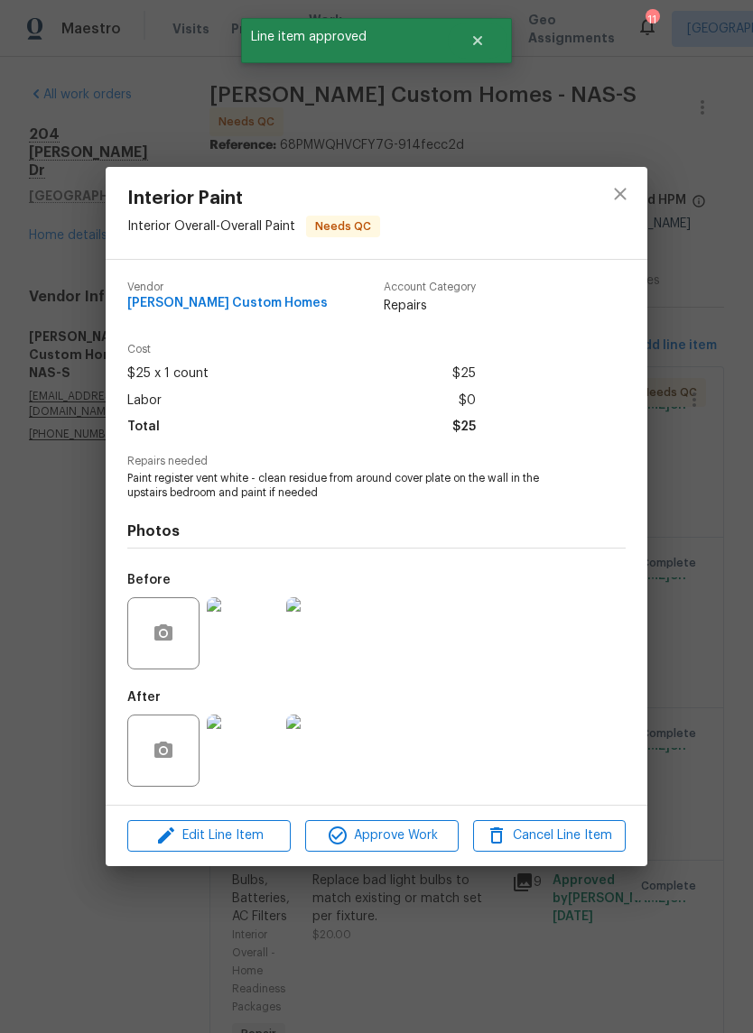
click at [261, 767] on img at bounding box center [243, 751] width 72 height 72
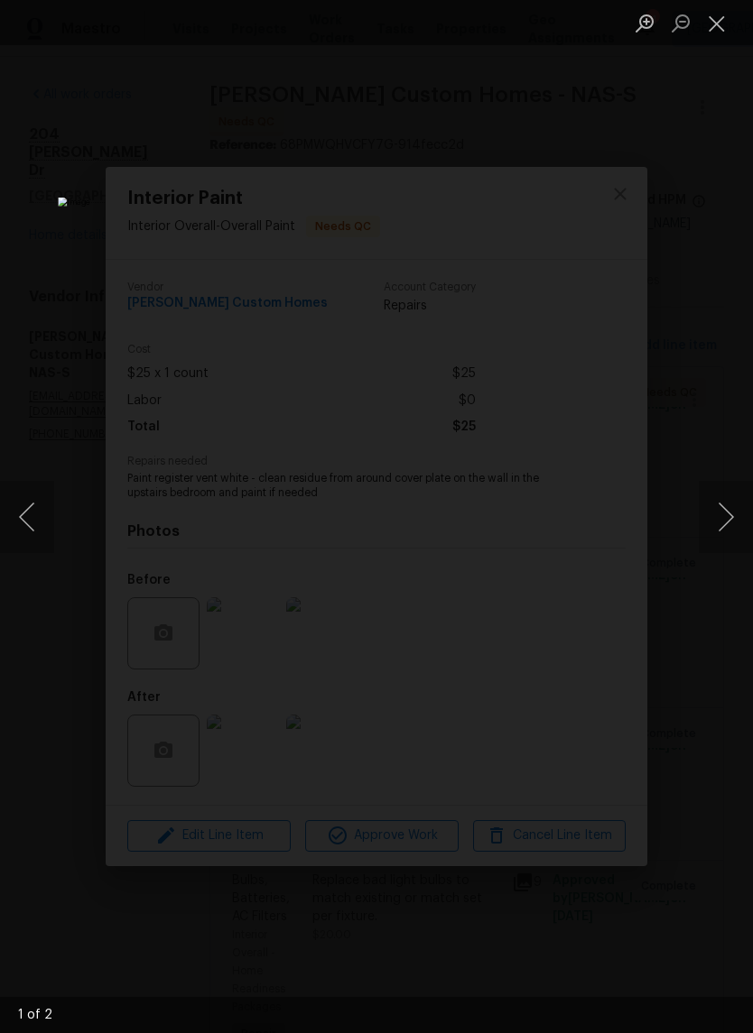
click at [718, 38] on button "Close lightbox" at bounding box center [716, 23] width 36 height 32
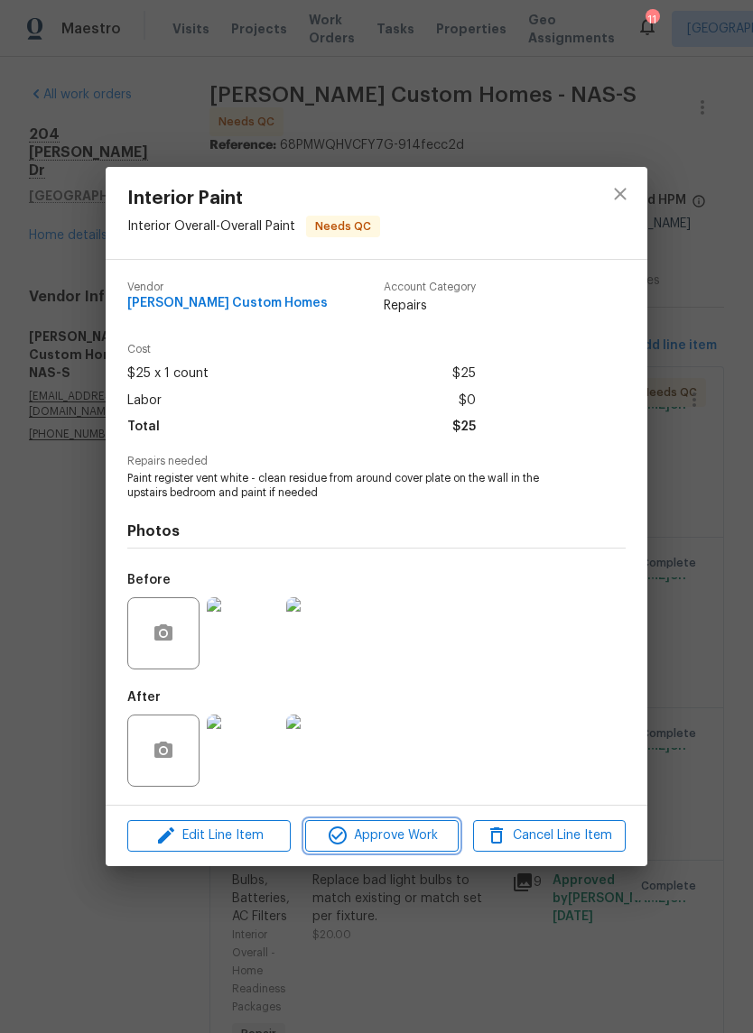
click at [400, 844] on span "Approve Work" at bounding box center [381, 836] width 142 height 23
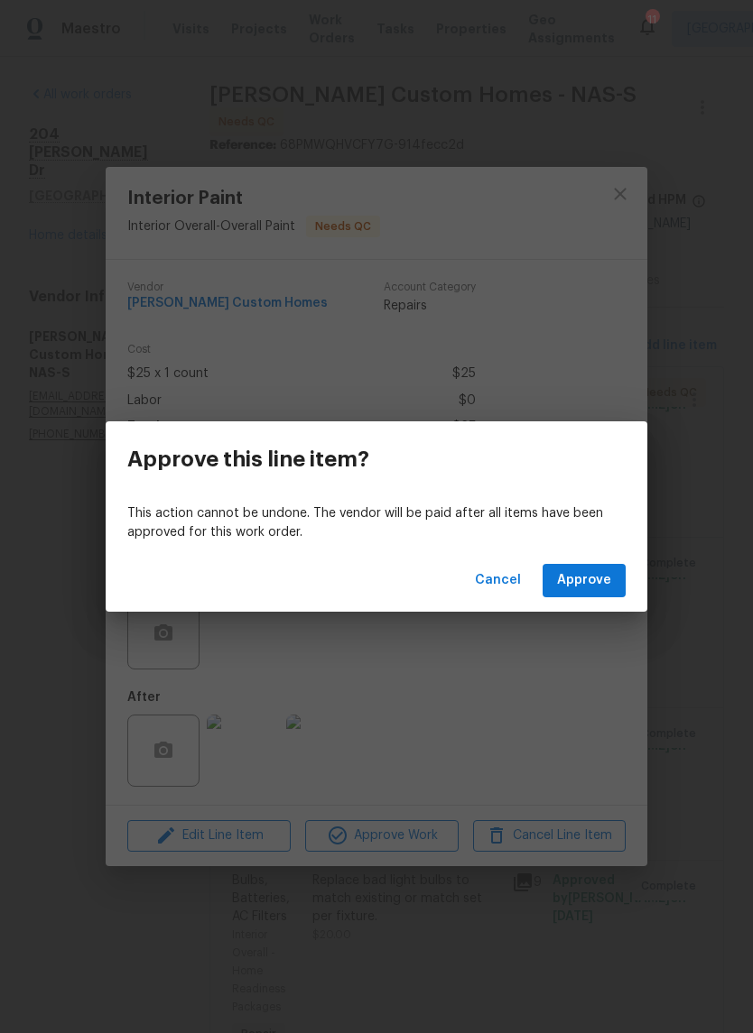
click at [604, 573] on span "Approve" at bounding box center [584, 580] width 54 height 23
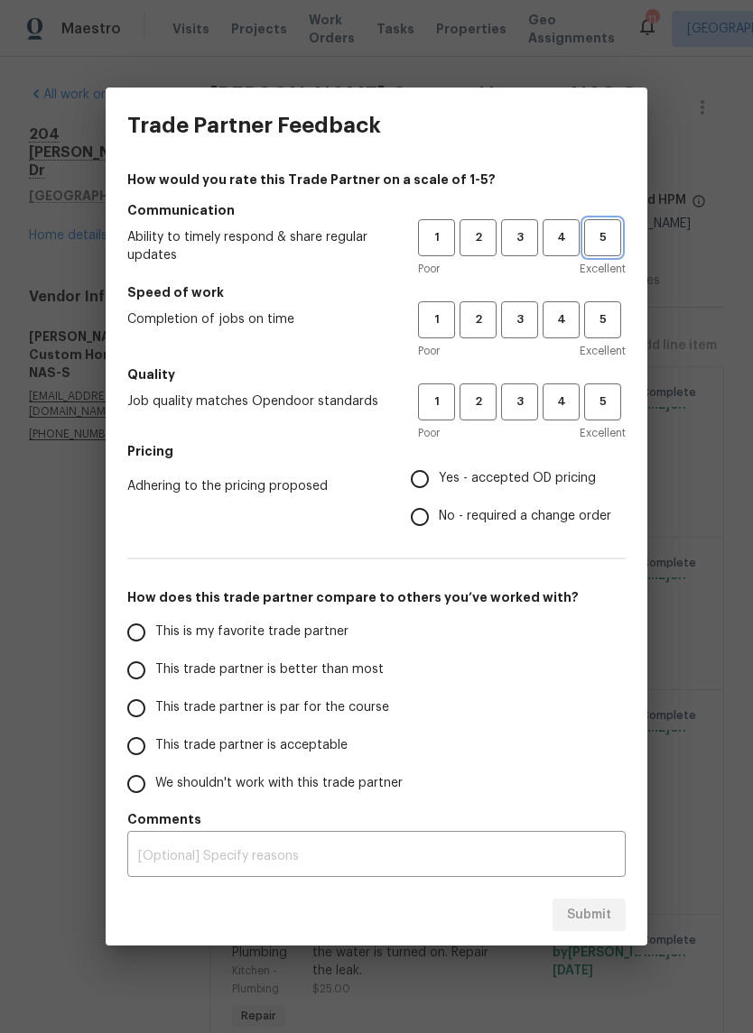
click at [608, 238] on span "5" at bounding box center [602, 237] width 33 height 21
click at [527, 324] on span "3" at bounding box center [519, 320] width 33 height 21
click at [562, 405] on span "4" at bounding box center [560, 402] width 33 height 21
click at [430, 485] on input "Yes - accepted OD pricing" at bounding box center [420, 479] width 38 height 38
radio input "true"
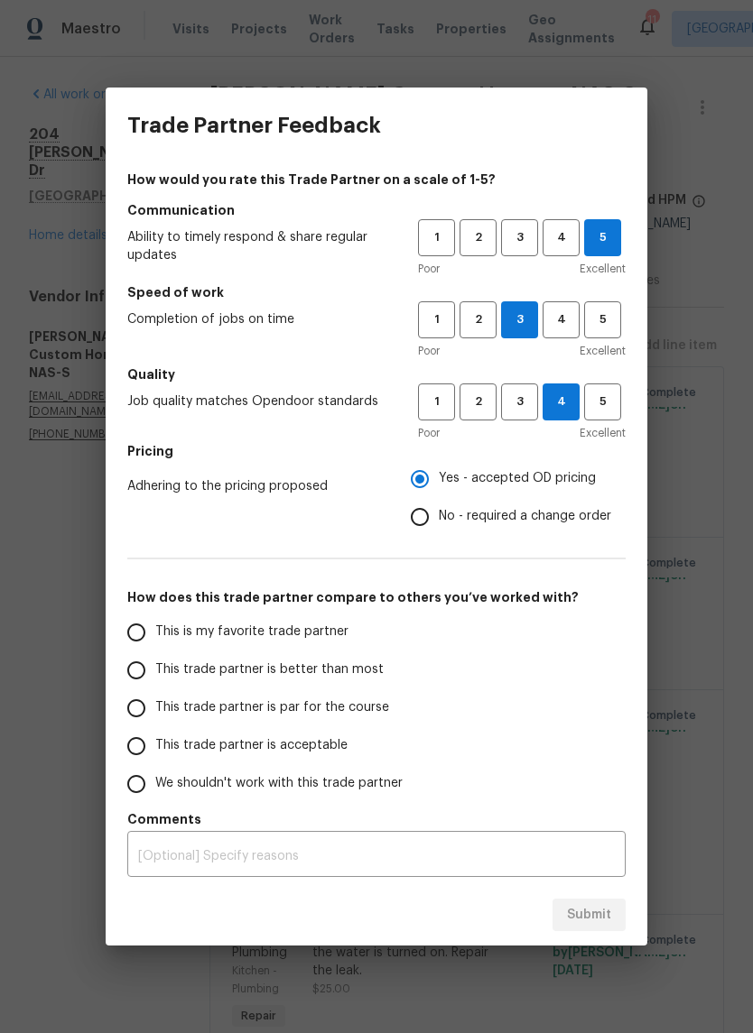
click at [142, 713] on input "This trade partner is par for the course" at bounding box center [136, 708] width 38 height 38
click at [600, 914] on span "Submit" at bounding box center [589, 915] width 44 height 23
radio input "true"
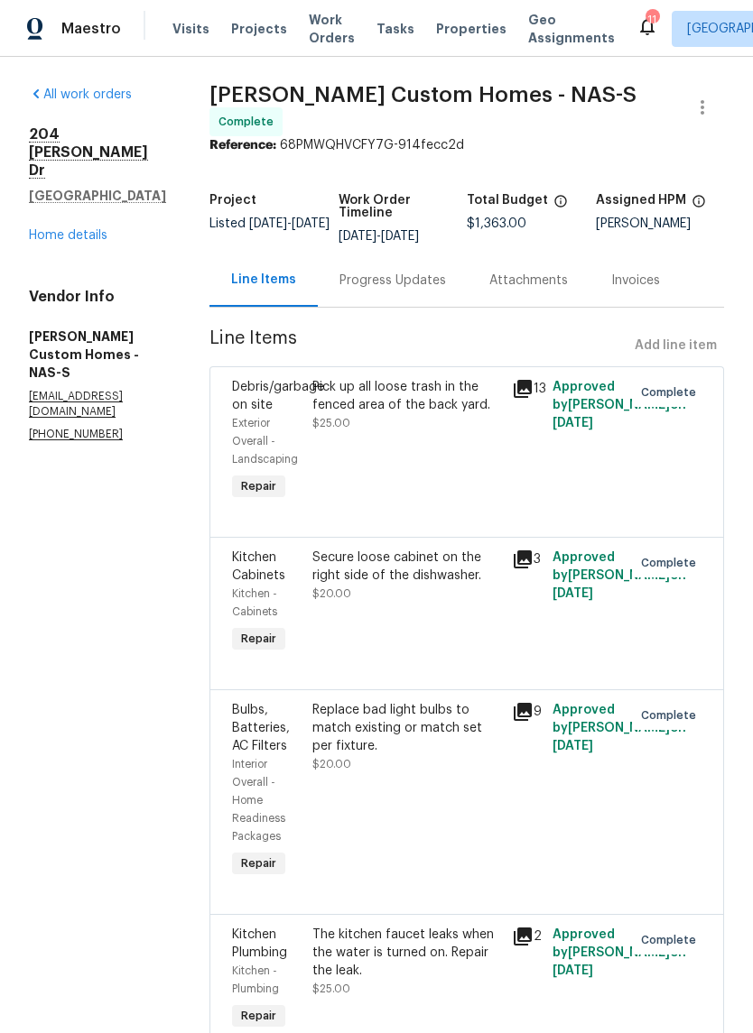
click at [87, 229] on link "Home details" at bounding box center [68, 235] width 79 height 13
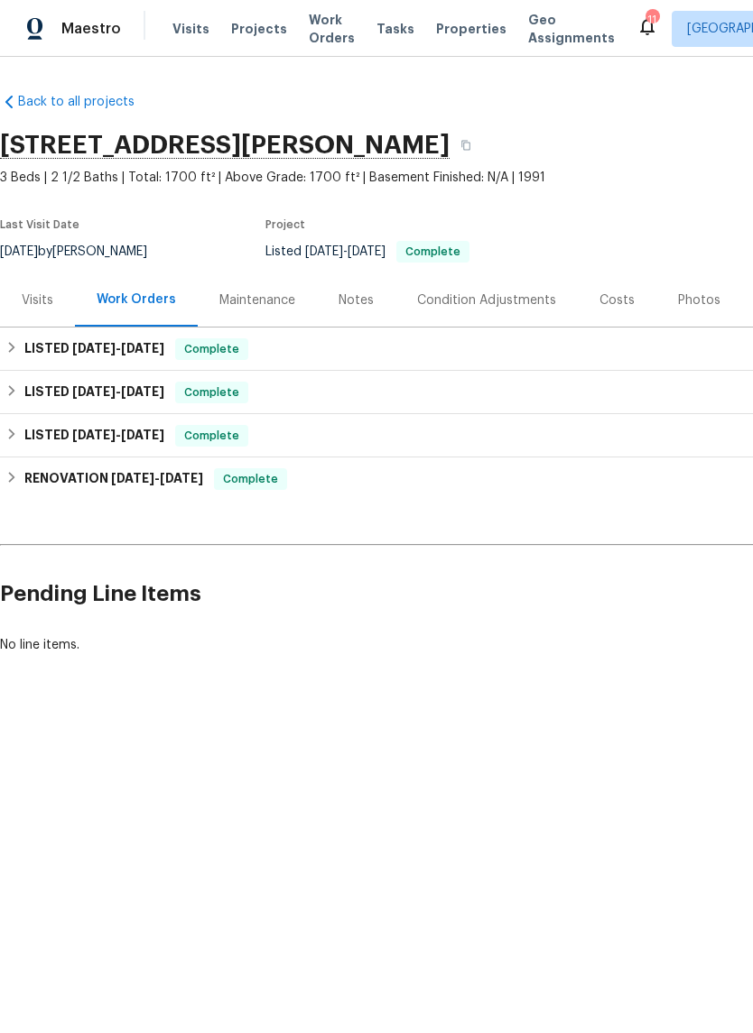
click at [360, 300] on div "Notes" at bounding box center [355, 300] width 35 height 18
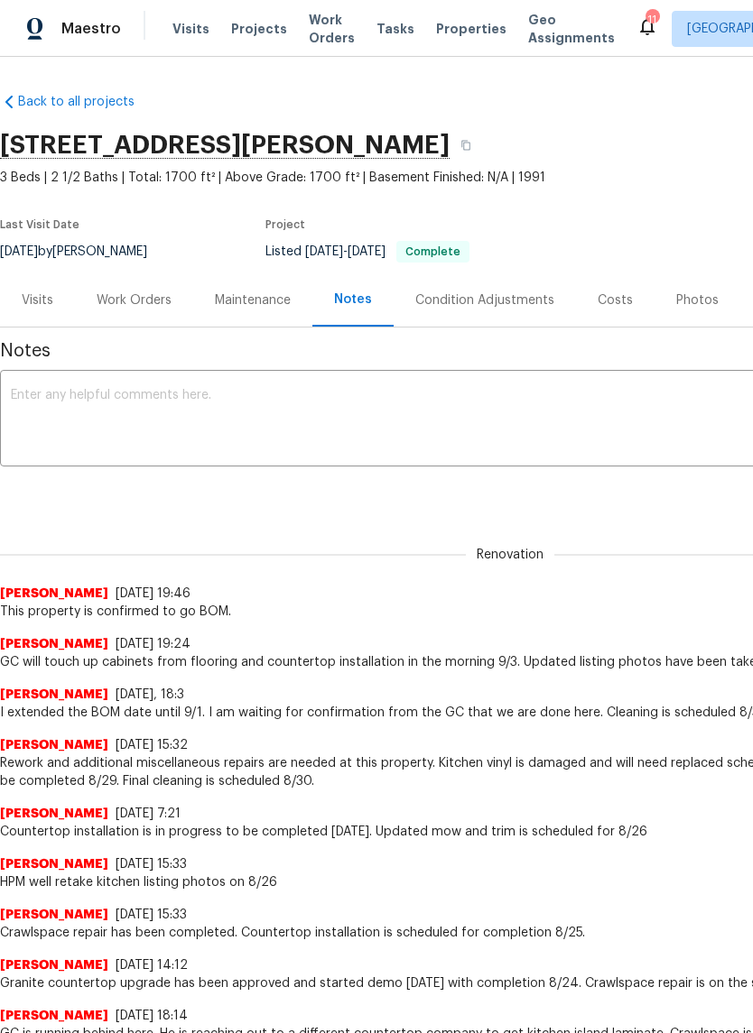
click at [310, 395] on textarea at bounding box center [510, 420] width 998 height 63
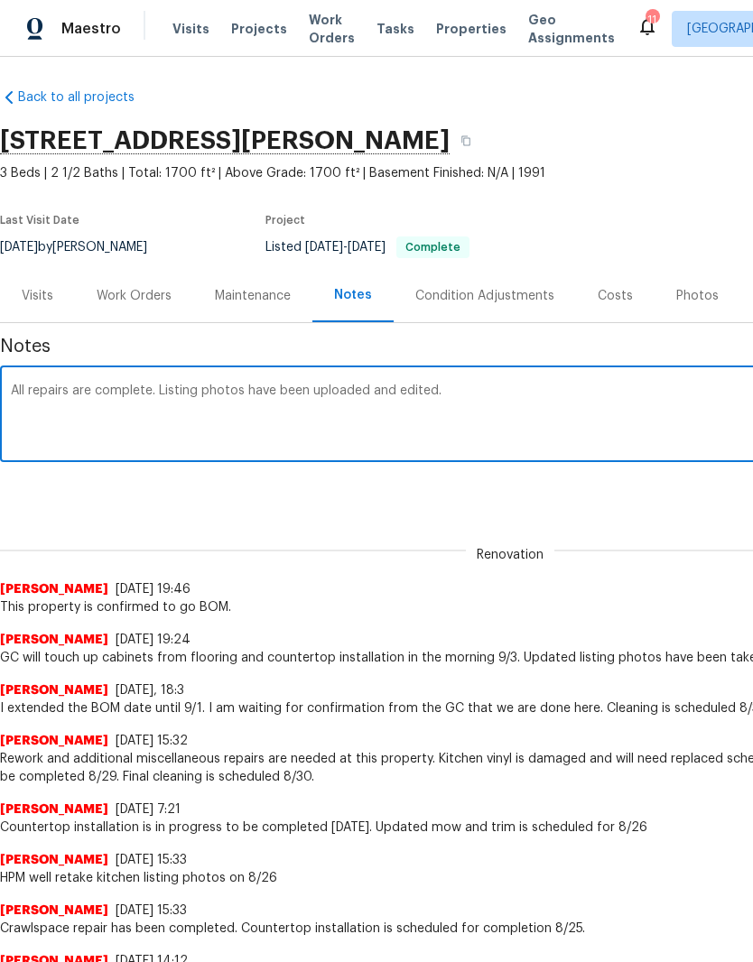
scroll to position [4, 0]
click at [69, 393] on textarea "All repairs are complete. Listing photos have been uploaded and edited." at bounding box center [510, 416] width 998 height 63
click at [251, 385] on textarea "All repairs and upgrades are complete. Listing photos have been uploaded and ed…" at bounding box center [510, 416] width 998 height 63
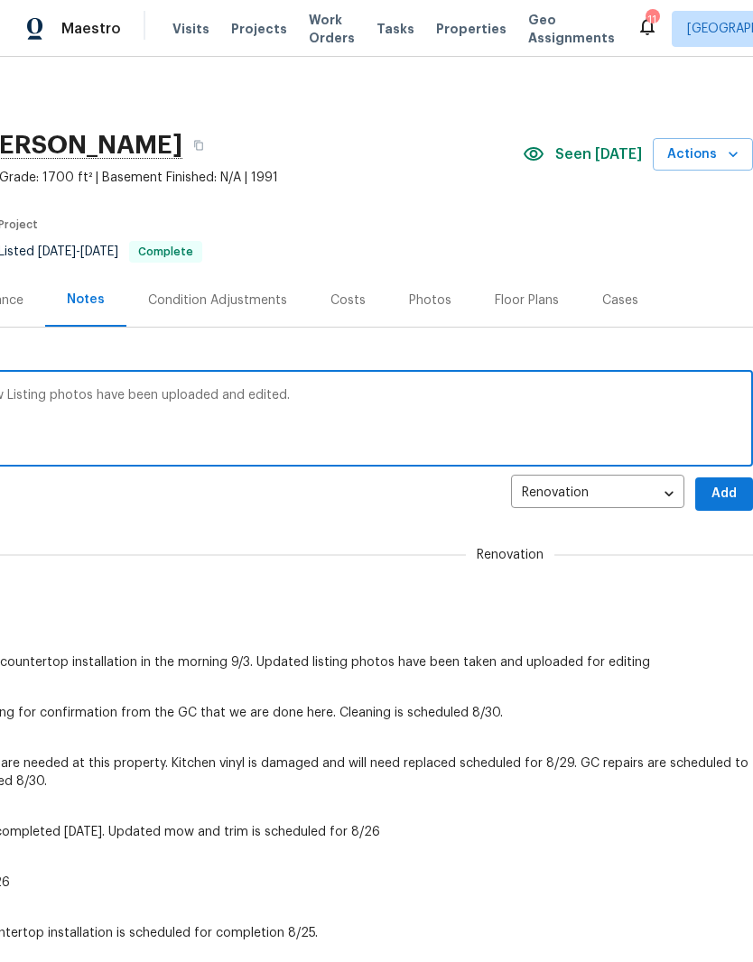
scroll to position [0, 267]
type textarea "All repairs and upgrades are complete. New Listing photos have been uploaded an…"
click at [727, 496] on span "Add" at bounding box center [723, 494] width 29 height 23
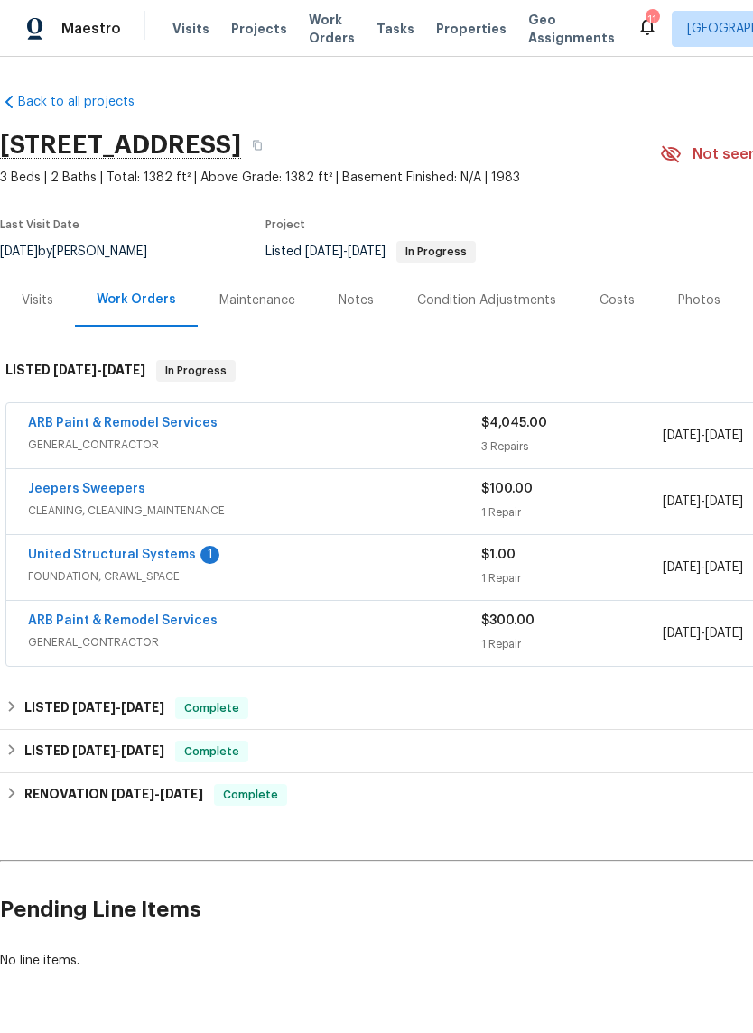
click at [159, 559] on link "United Structural Systems" at bounding box center [112, 555] width 168 height 13
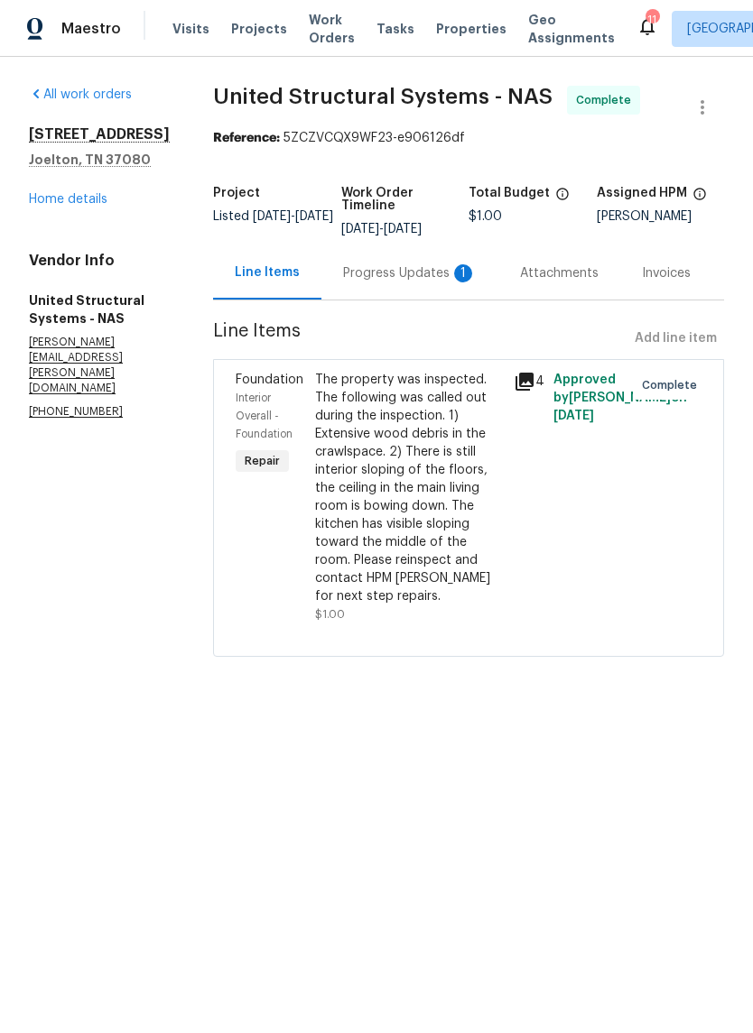
click at [411, 277] on div "Progress Updates 1" at bounding box center [410, 273] width 134 height 18
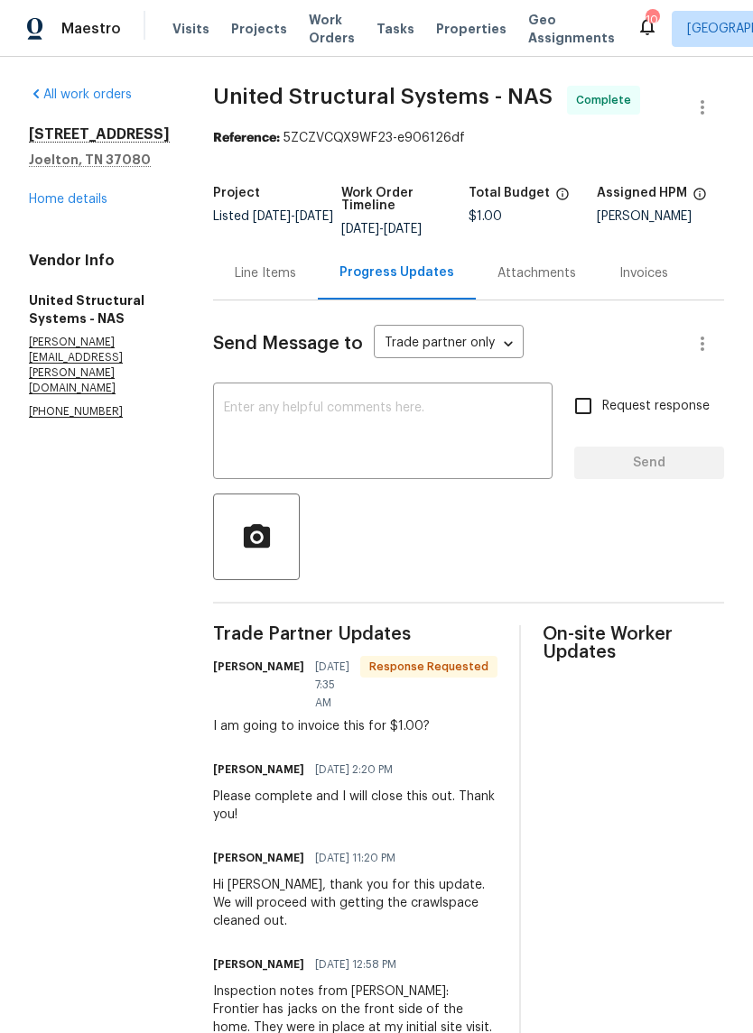
click at [285, 407] on textarea at bounding box center [383, 433] width 318 height 63
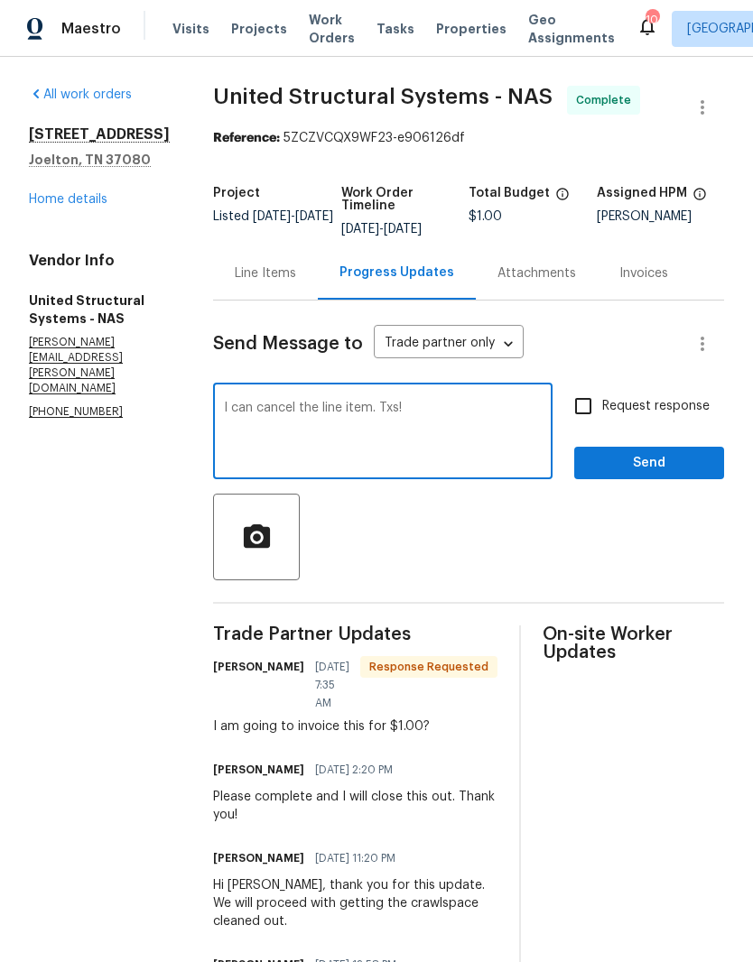
type textarea "I can cancel the line item. Txs!"
click at [666, 457] on span "Send" at bounding box center [648, 463] width 121 height 23
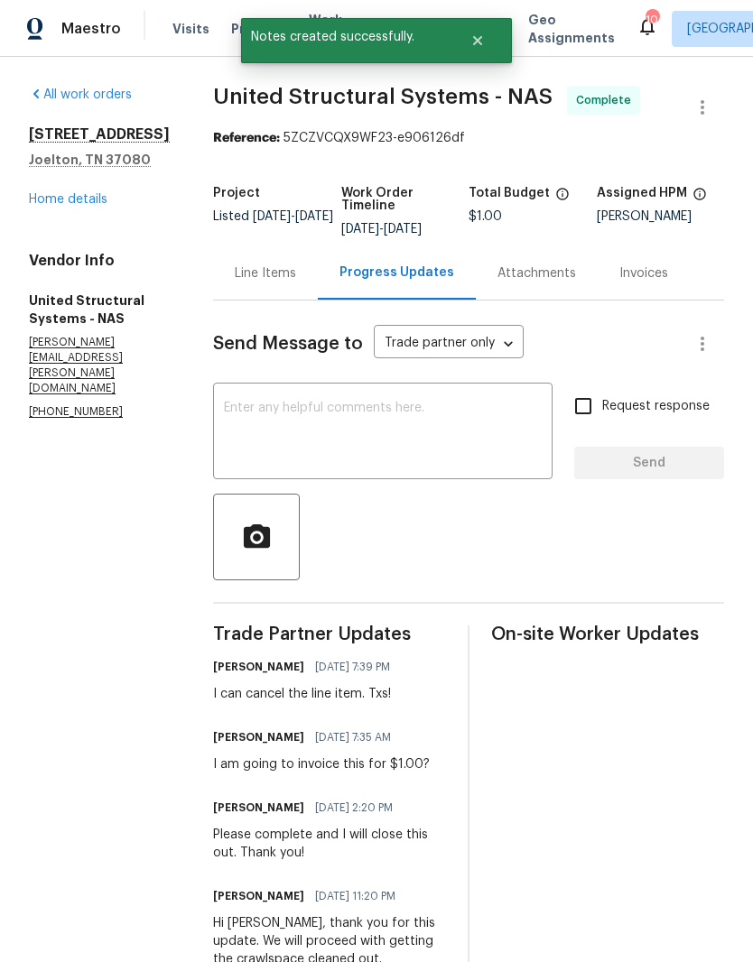
click at [93, 203] on link "Home details" at bounding box center [68, 199] width 79 height 13
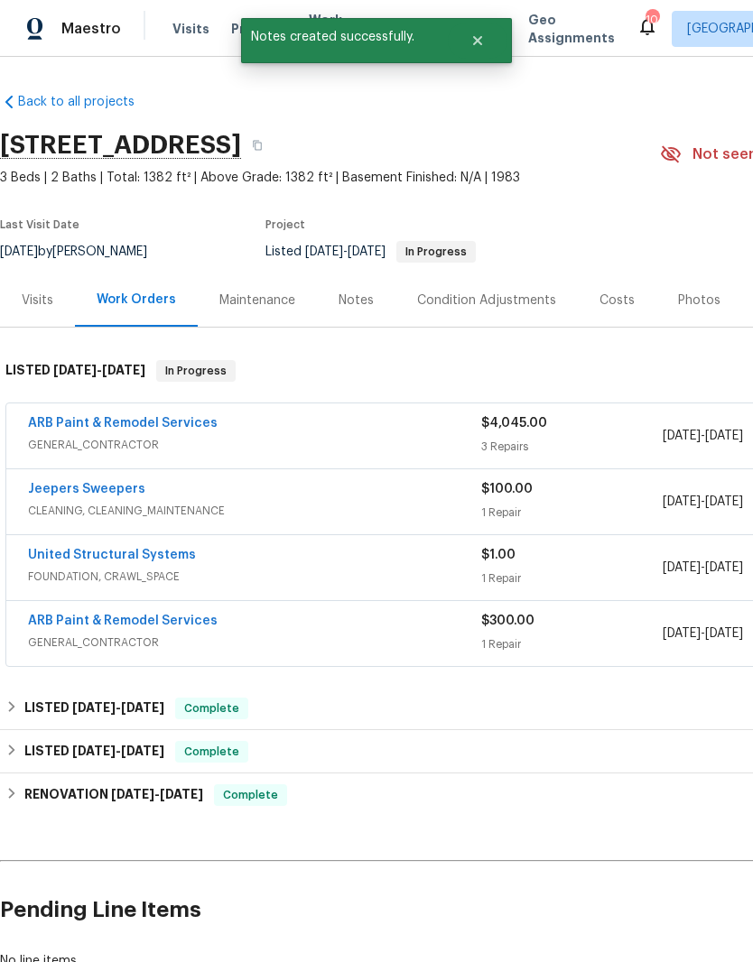
click at [163, 429] on link "ARB Paint & Remodel Services" at bounding box center [122, 423] width 189 height 13
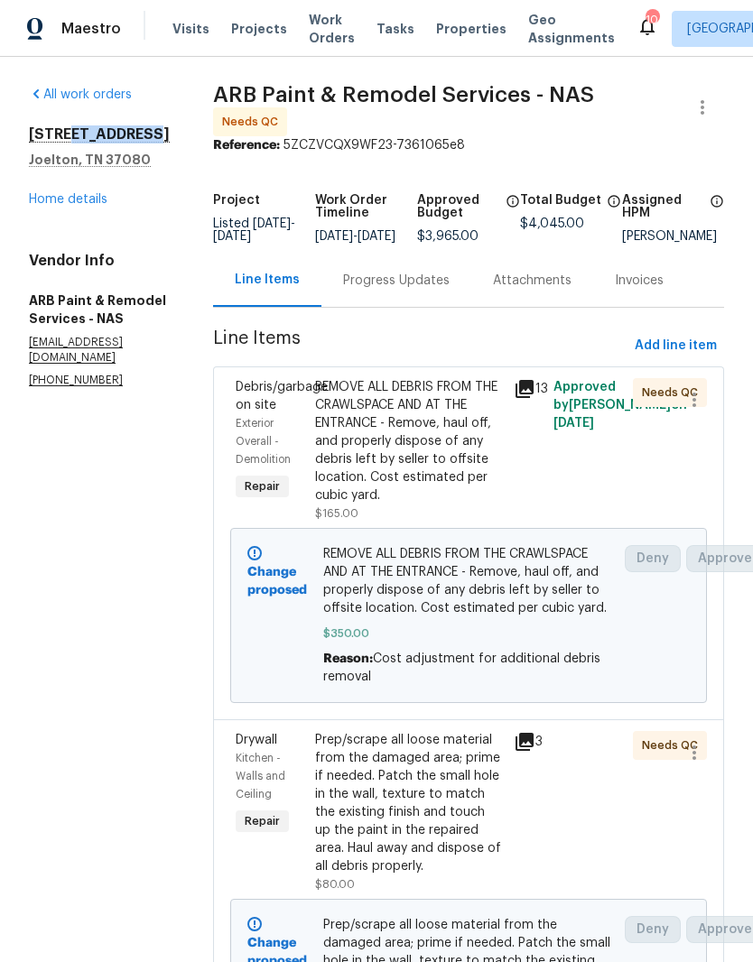
click at [163, 249] on div "All work orders 1115 Morriswood Dr Joelton, TN 37080 Home details Vendor Info A…" at bounding box center [376, 772] width 753 height 1430
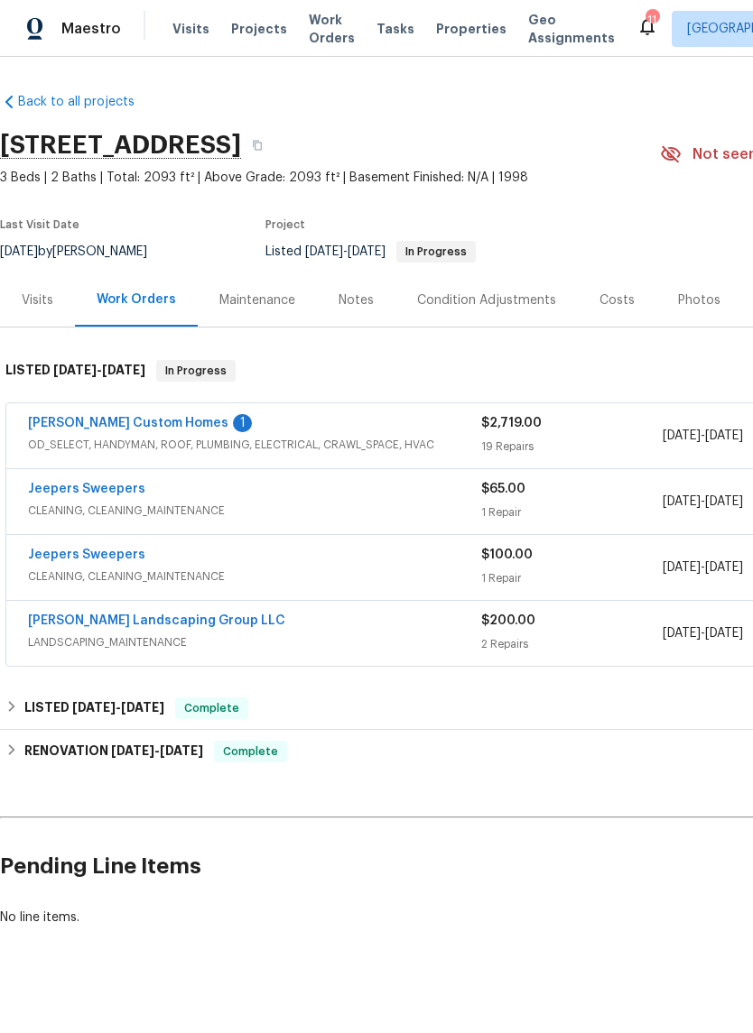
click at [142, 429] on link "[PERSON_NAME] Custom Homes" at bounding box center [128, 423] width 200 height 13
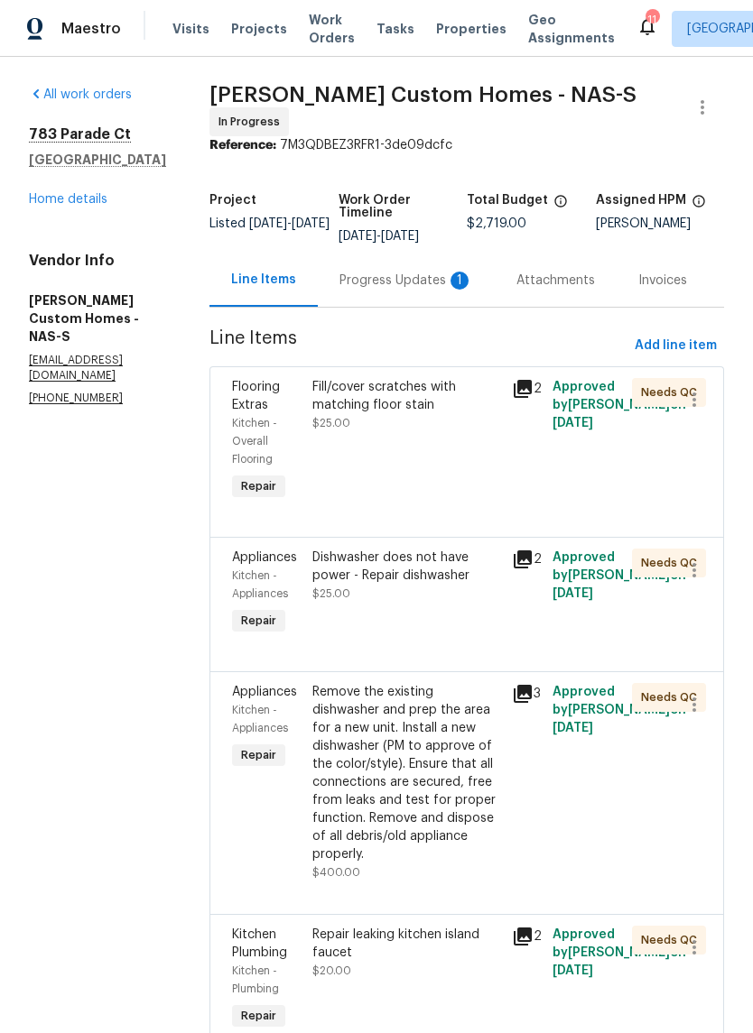
click at [414, 290] on div "Progress Updates 1" at bounding box center [406, 281] width 134 height 18
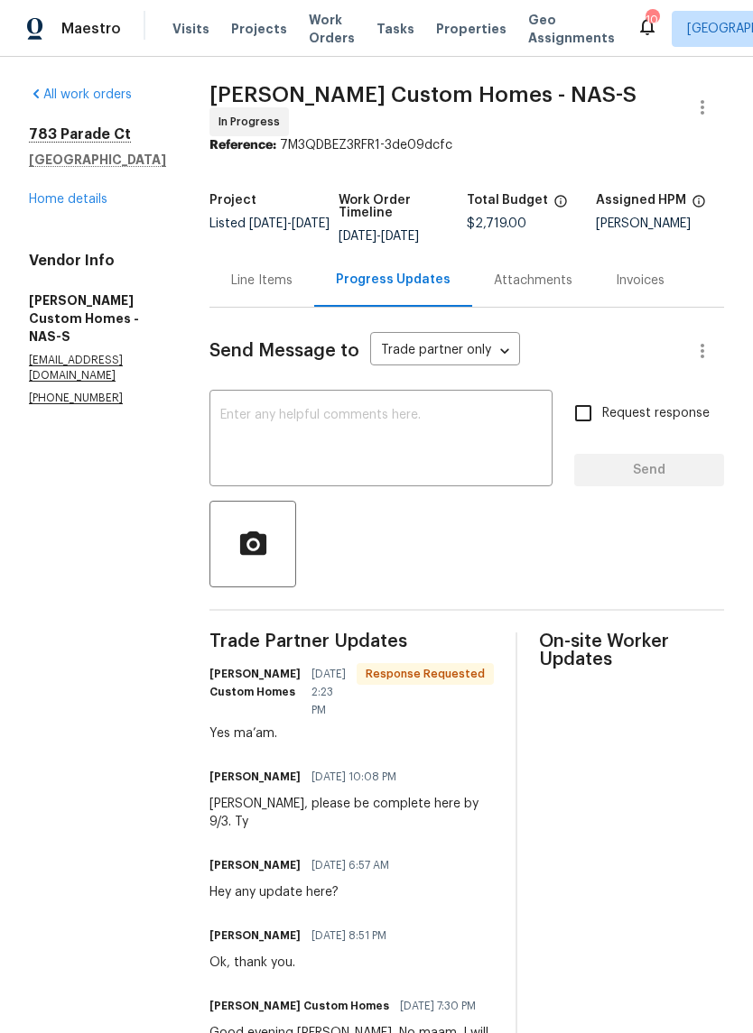
click at [87, 200] on link "Home details" at bounding box center [68, 199] width 79 height 13
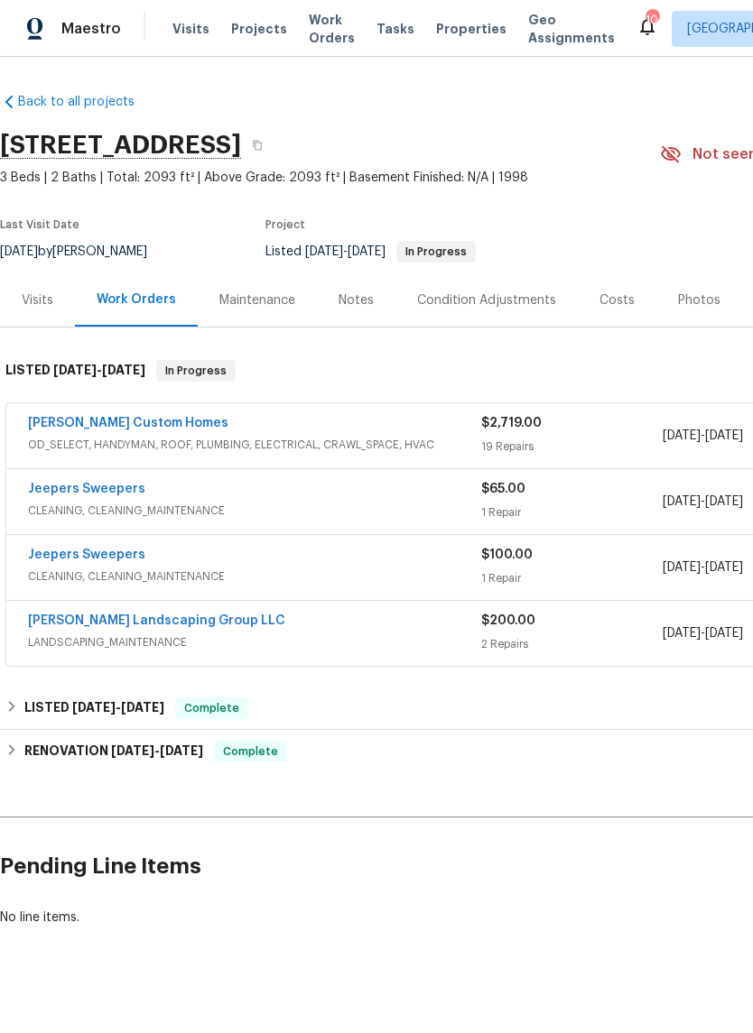
click at [146, 429] on link "Rappa Custom Homes" at bounding box center [128, 423] width 200 height 13
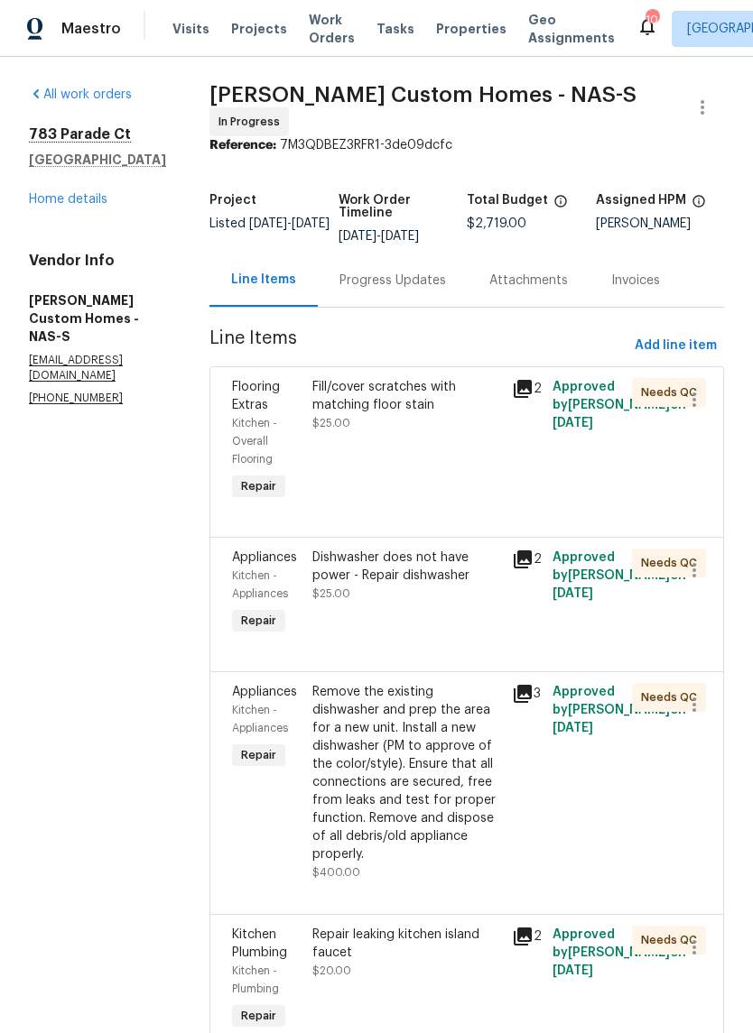
click at [439, 403] on div "Fill/cover scratches with matching floor stain" at bounding box center [406, 396] width 189 height 36
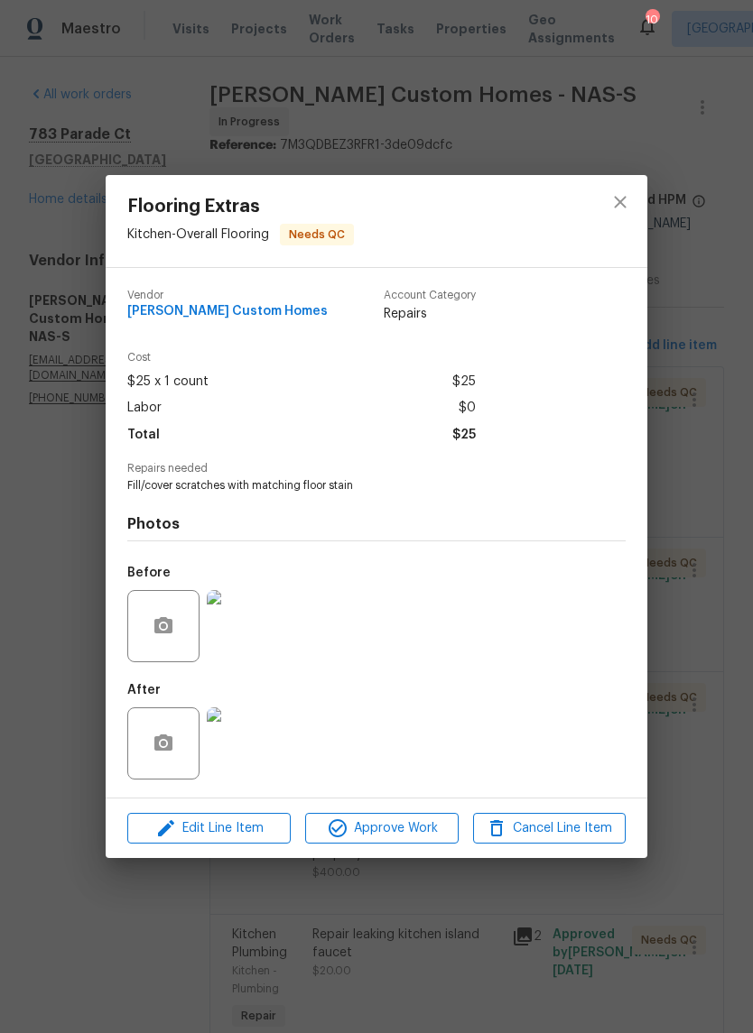
click at [254, 755] on img at bounding box center [243, 743] width 72 height 72
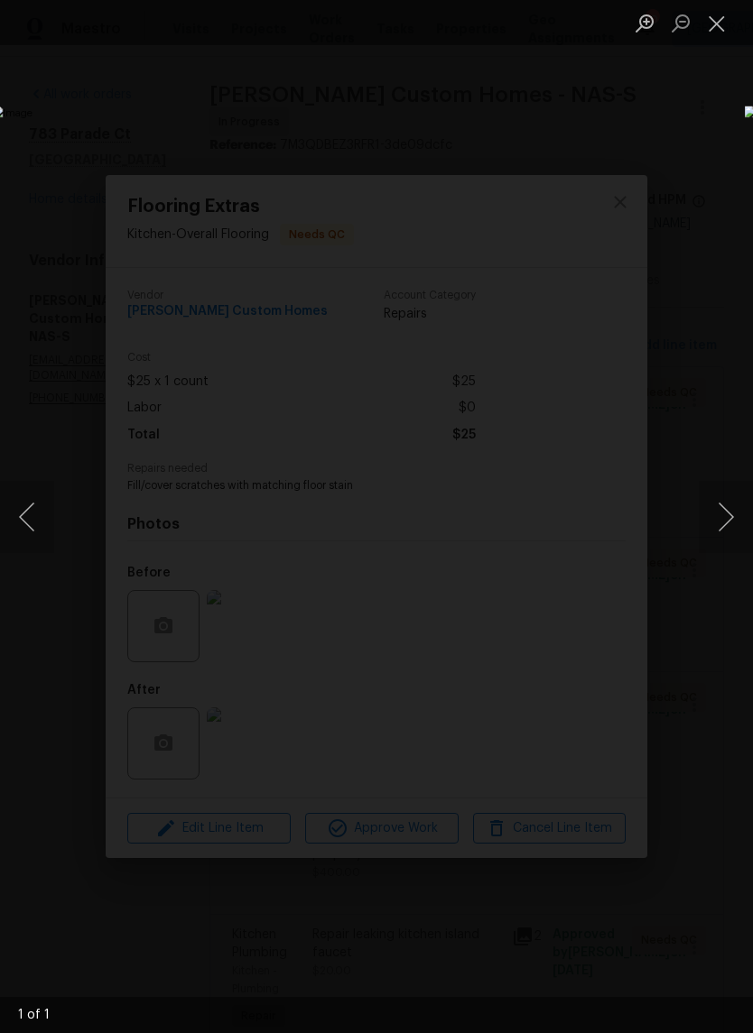
click at [716, 23] on button "Close lightbox" at bounding box center [716, 23] width 36 height 32
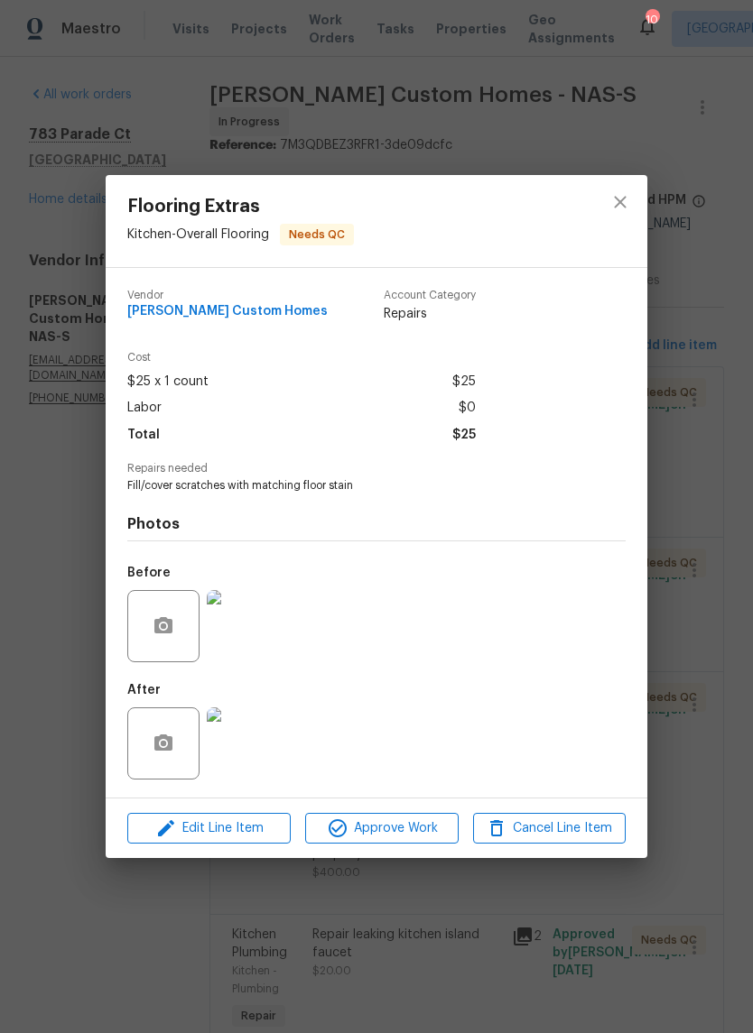
click at [239, 640] on img at bounding box center [243, 626] width 72 height 72
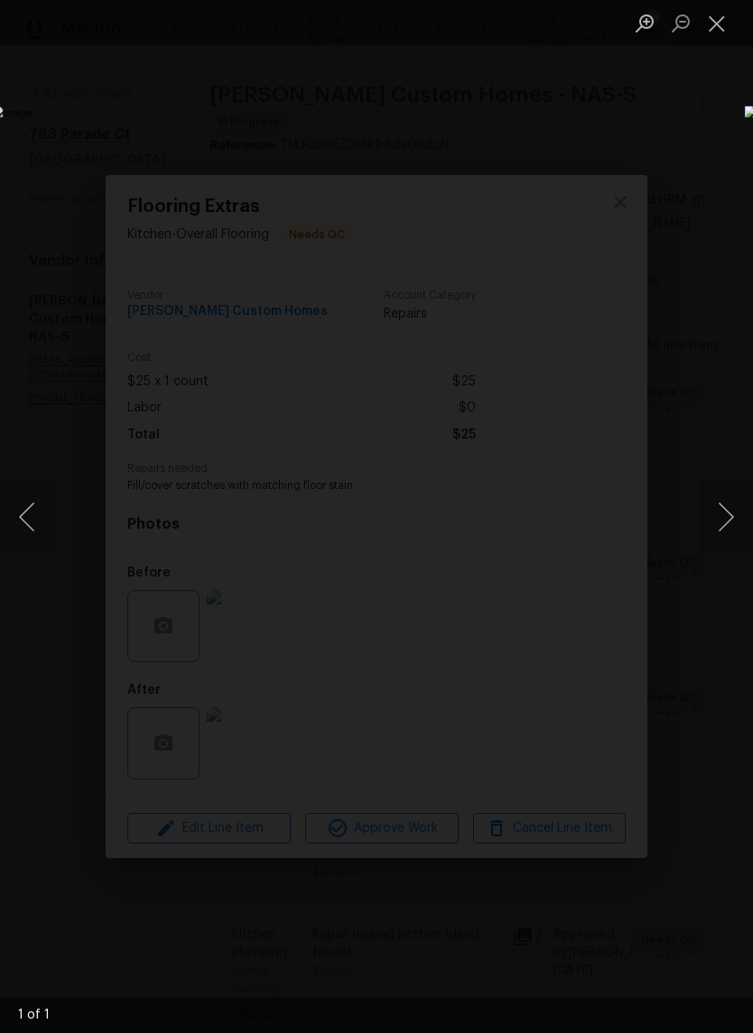
click at [713, 32] on button "Close lightbox" at bounding box center [716, 23] width 36 height 32
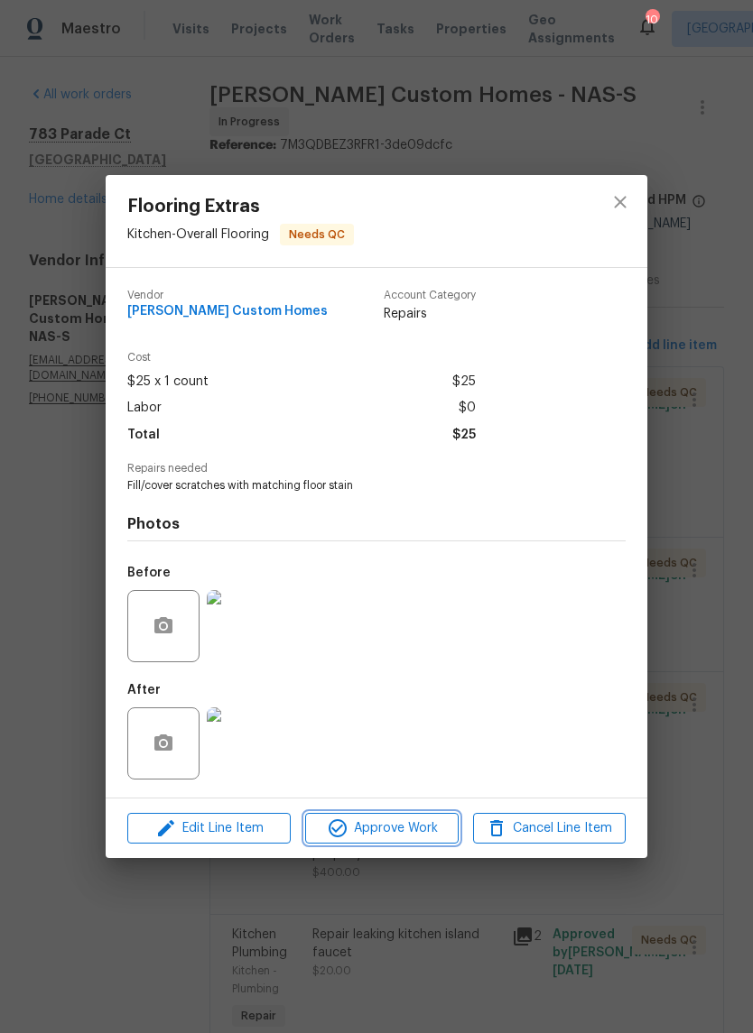
click at [410, 827] on span "Approve Work" at bounding box center [381, 829] width 142 height 23
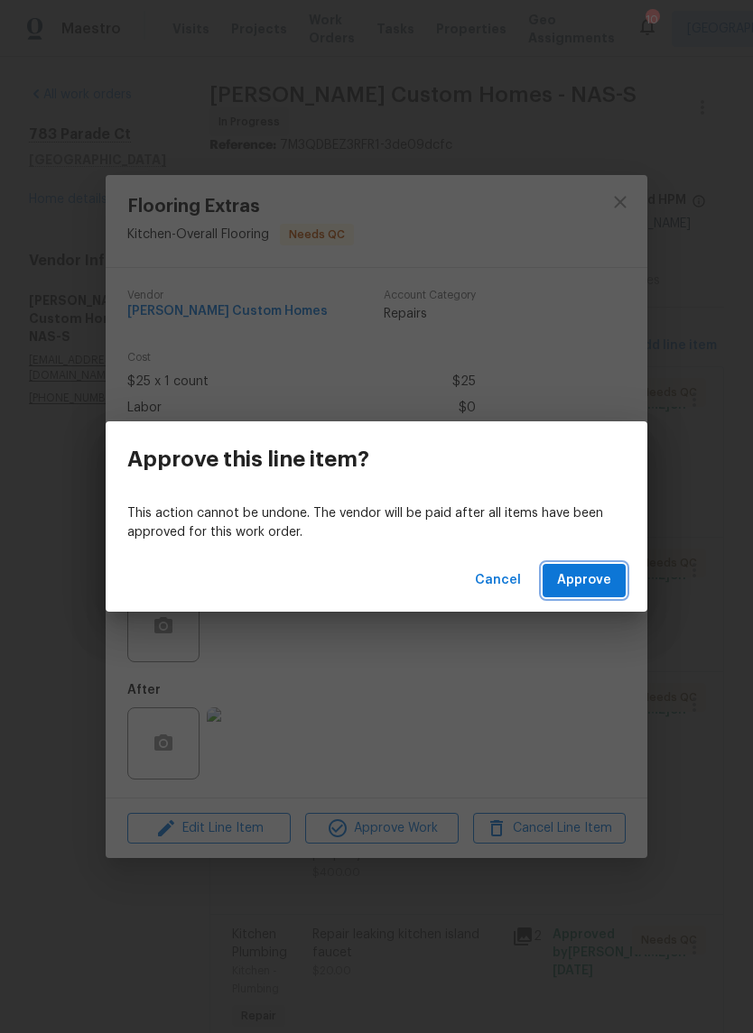
click at [601, 578] on span "Approve" at bounding box center [584, 580] width 54 height 23
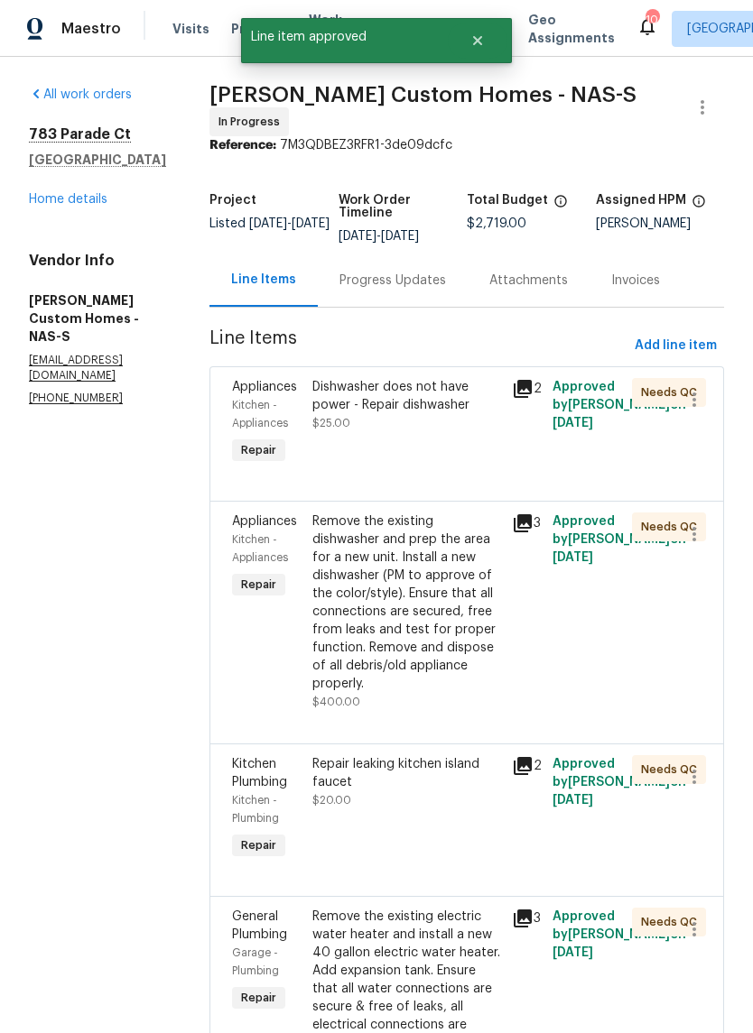
click at [473, 408] on div "Dishwasher does not have power - Repair dishwasher" at bounding box center [406, 396] width 189 height 36
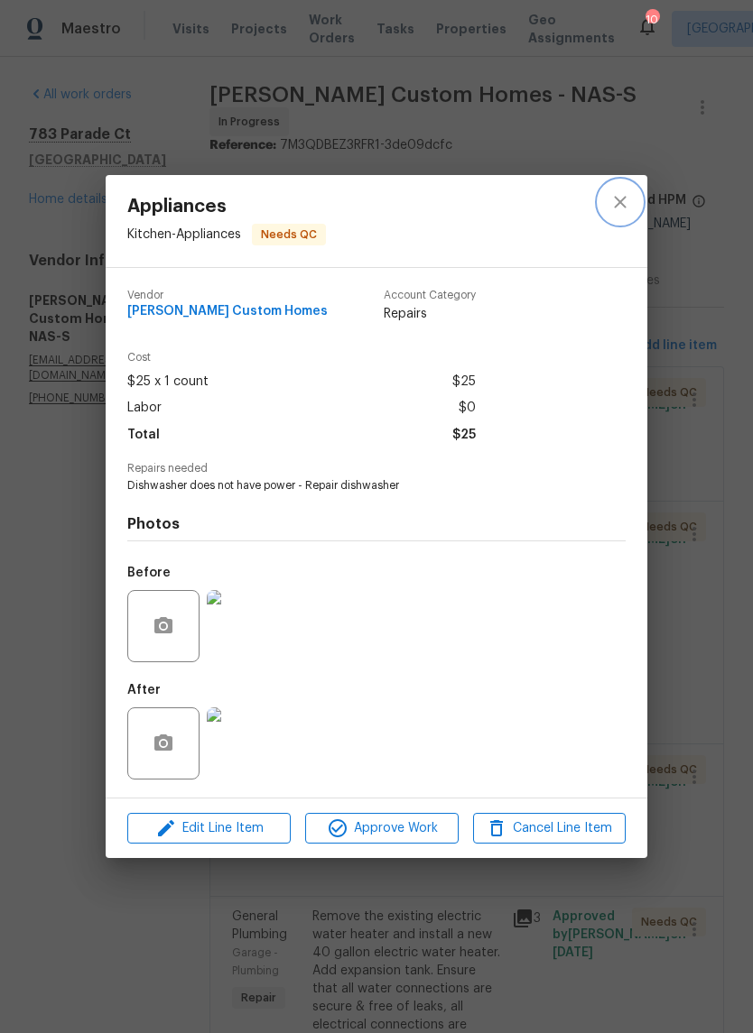
click at [624, 207] on icon "close" at bounding box center [620, 202] width 22 height 22
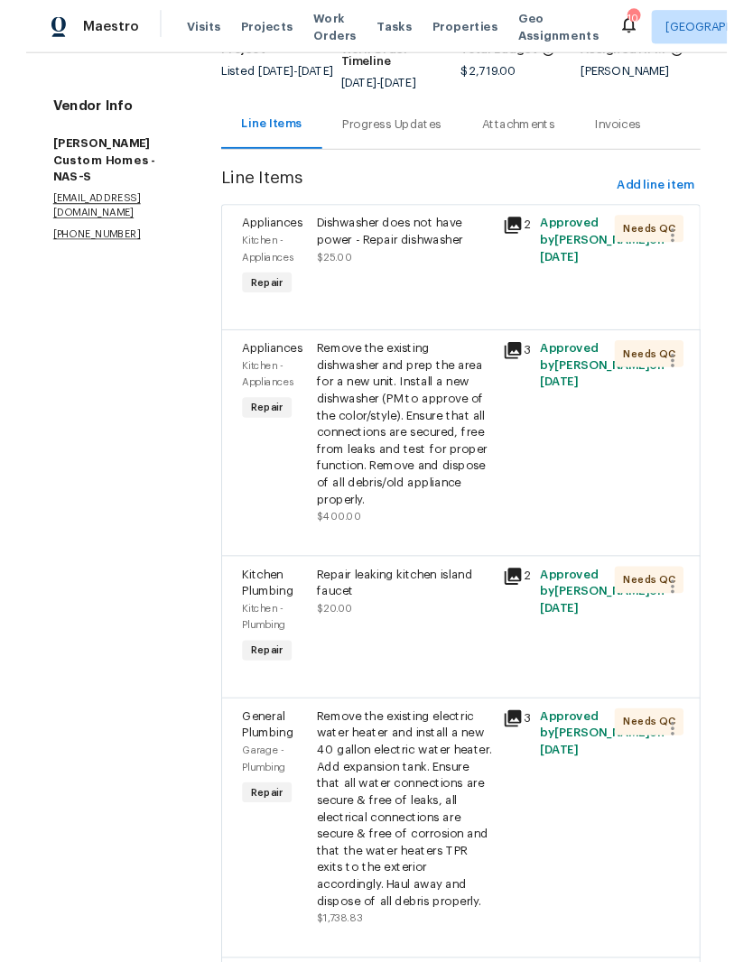
scroll to position [149, 0]
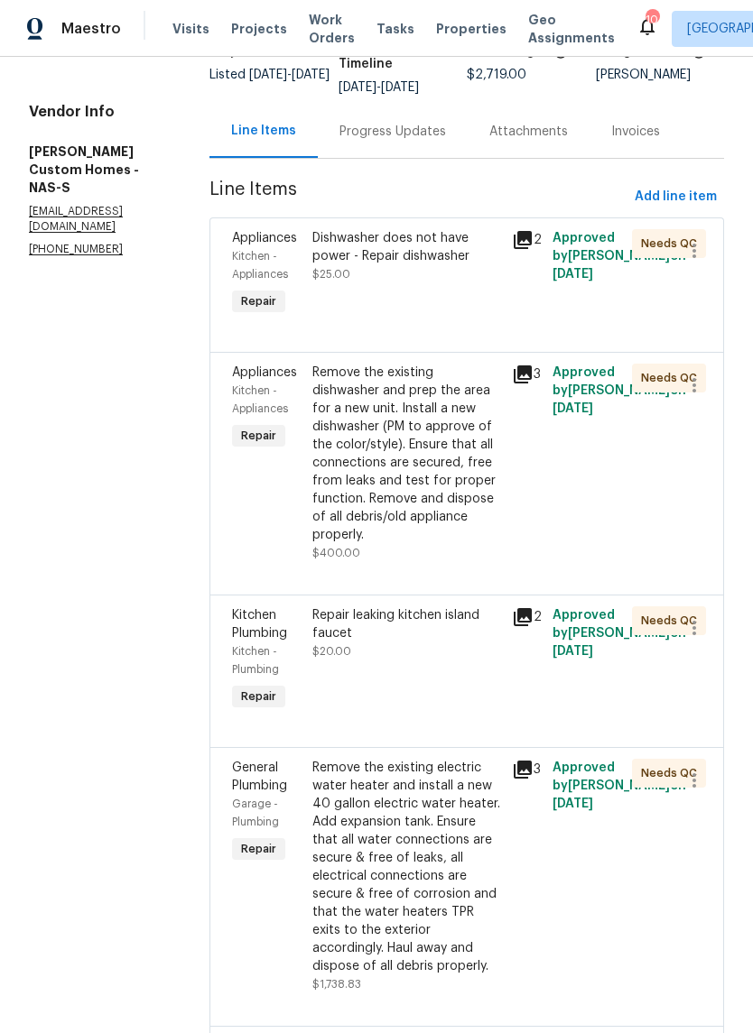
click at [426, 633] on div "Repair leaking kitchen island faucet" at bounding box center [406, 624] width 189 height 36
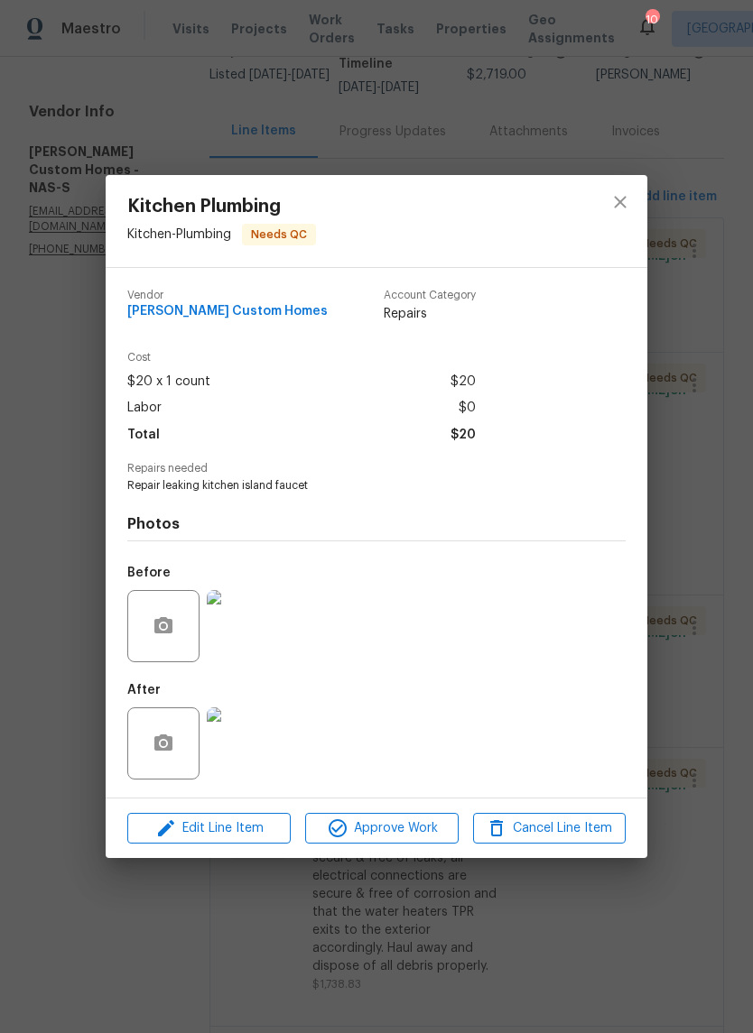
click at [262, 748] on img at bounding box center [243, 743] width 72 height 72
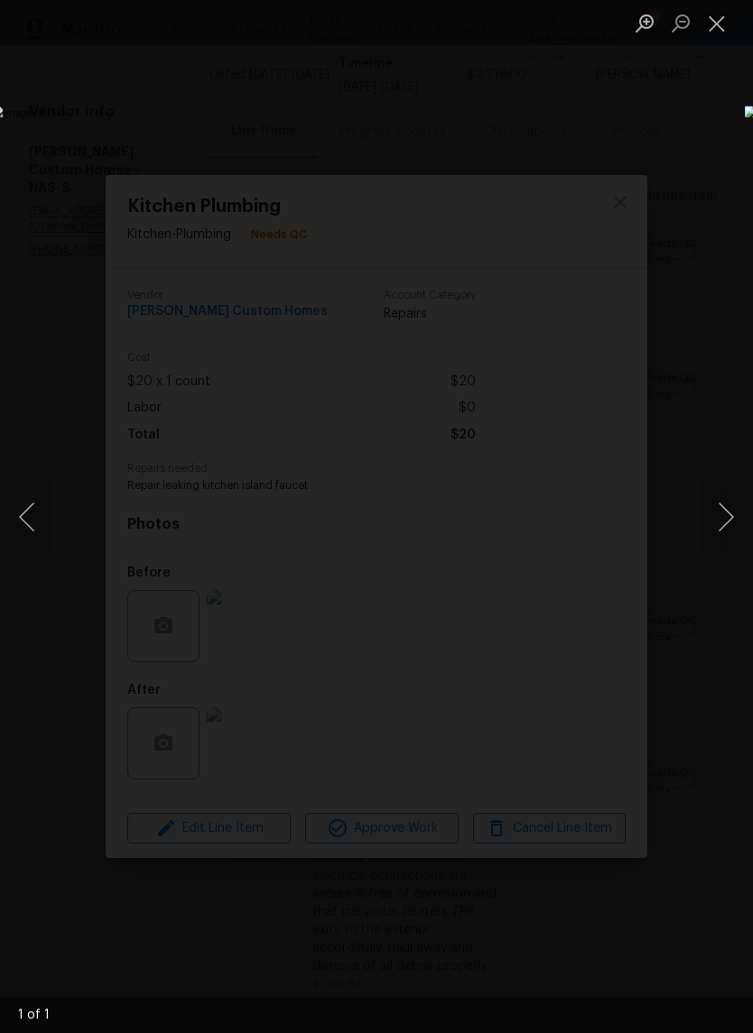
click at [710, 37] on button "Close lightbox" at bounding box center [716, 23] width 36 height 32
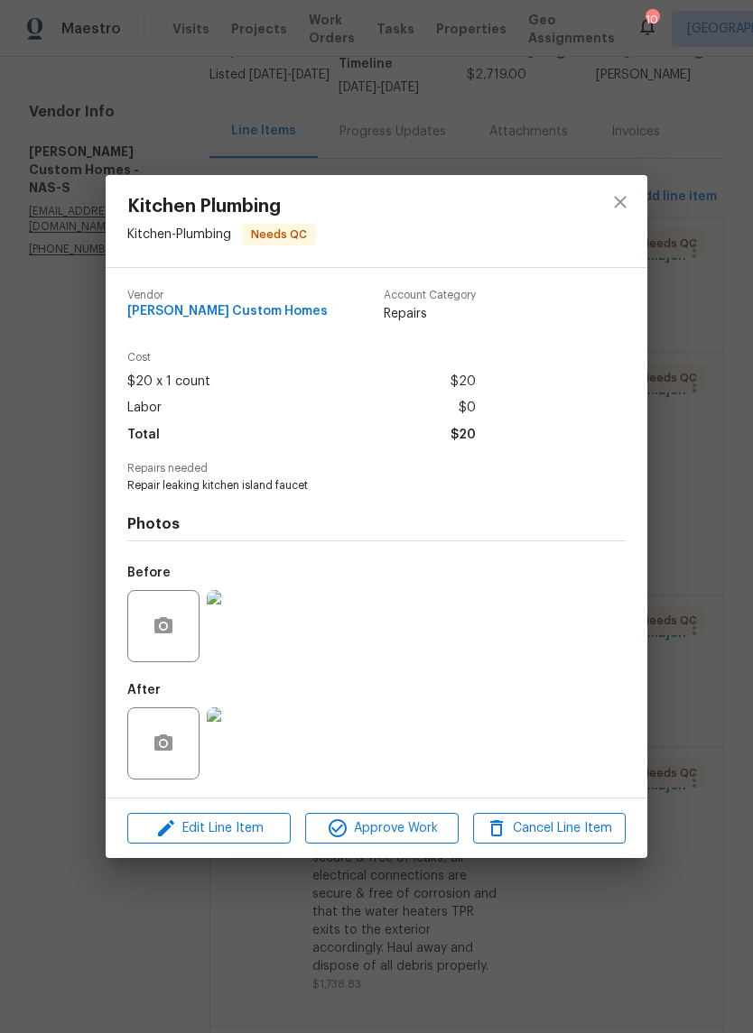
click at [254, 644] on img at bounding box center [243, 626] width 72 height 72
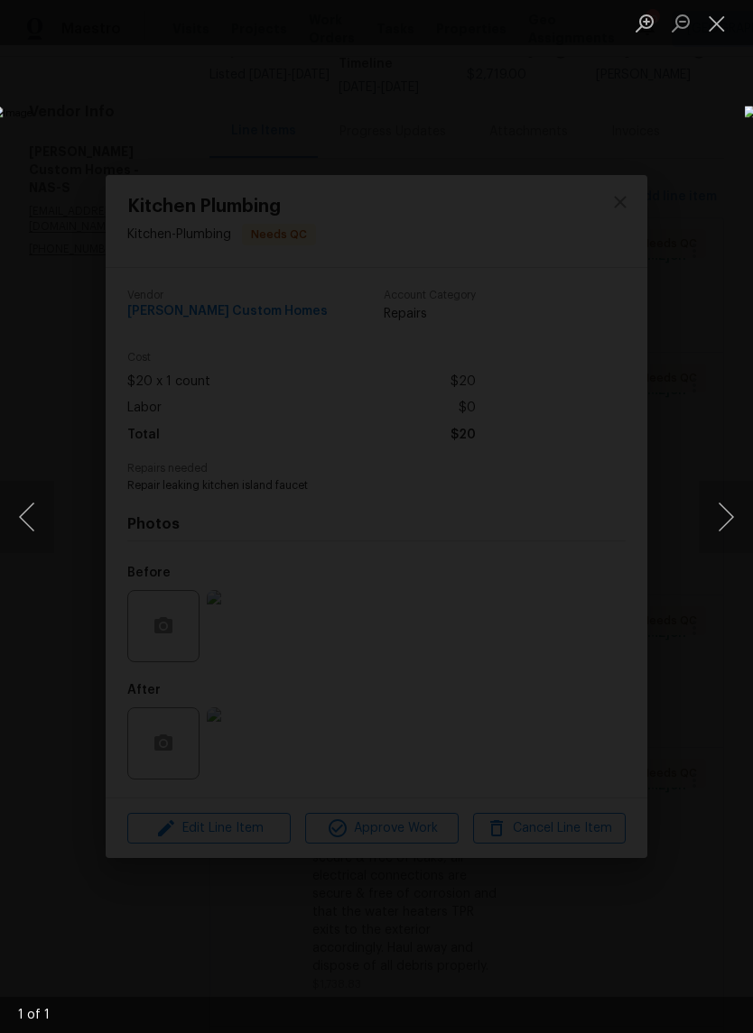
click at [726, 32] on button "Close lightbox" at bounding box center [716, 23] width 36 height 32
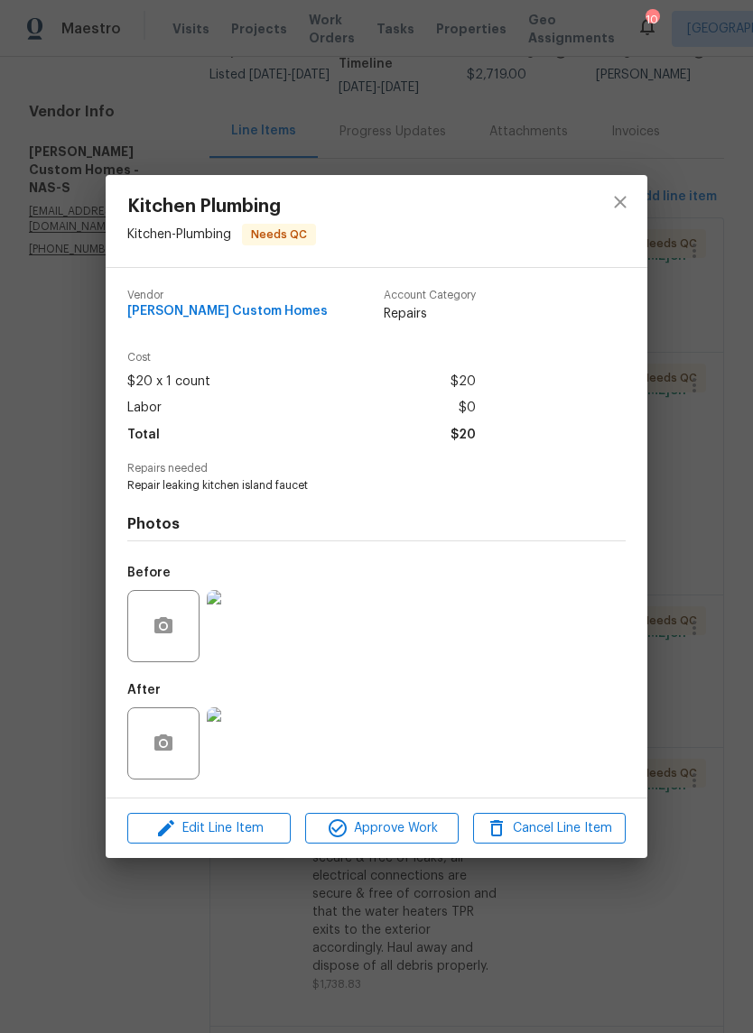
click at [254, 745] on img at bounding box center [243, 743] width 72 height 72
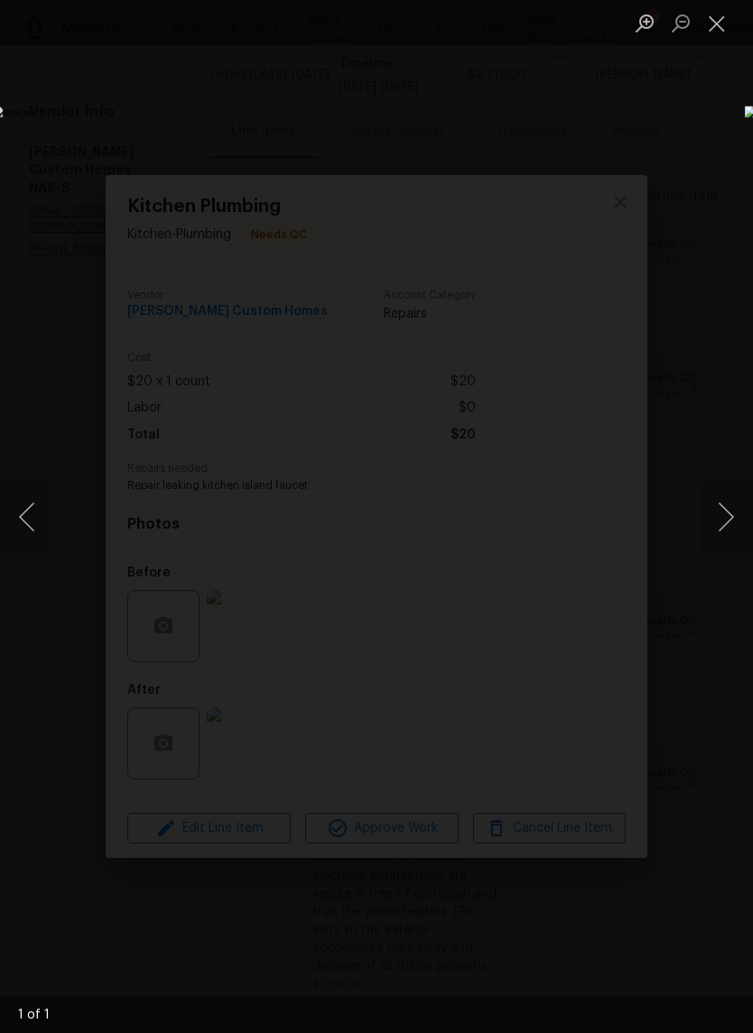
click at [719, 33] on button "Close lightbox" at bounding box center [716, 23] width 36 height 32
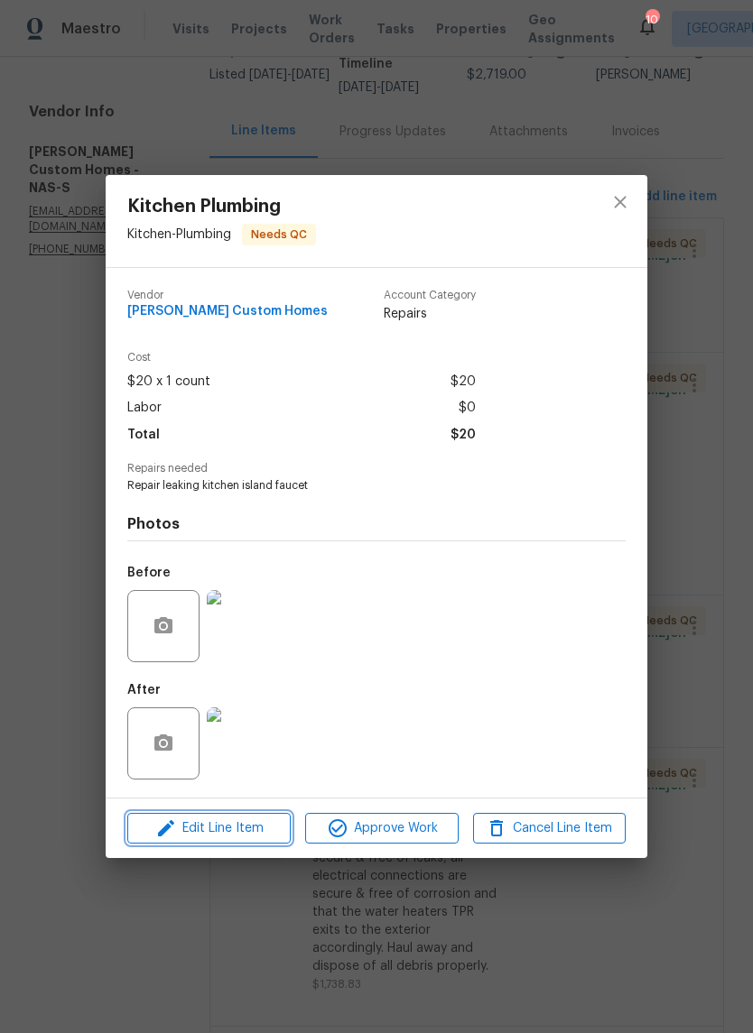
click at [247, 830] on span "Edit Line Item" at bounding box center [209, 829] width 152 height 23
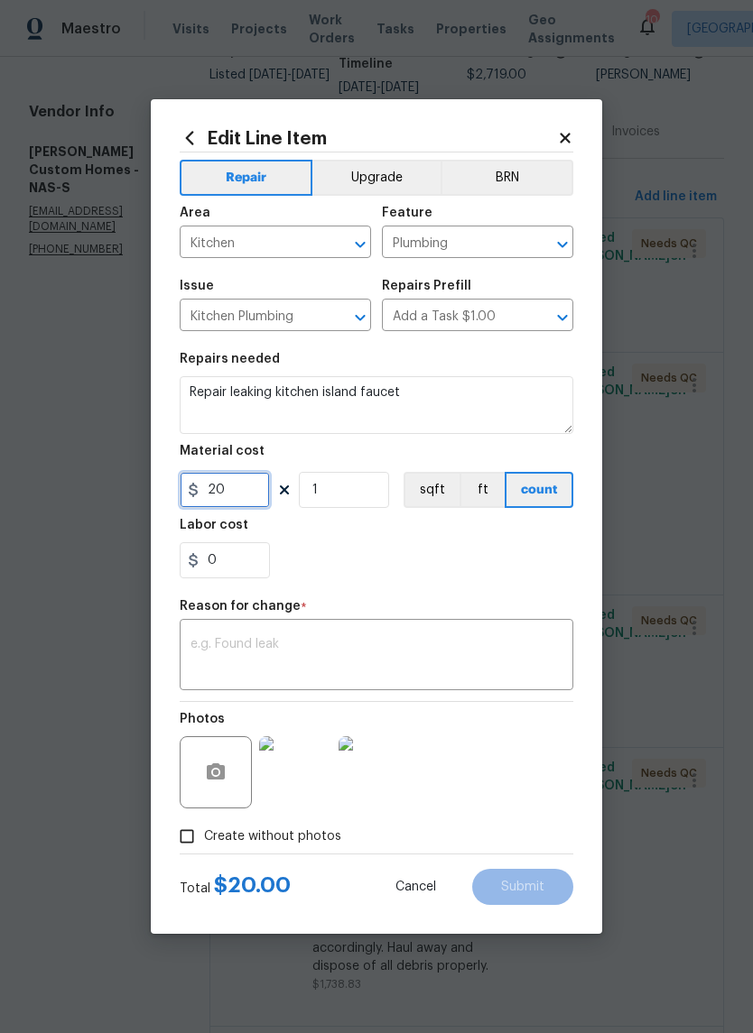
click at [243, 494] on input "20" at bounding box center [225, 490] width 90 height 36
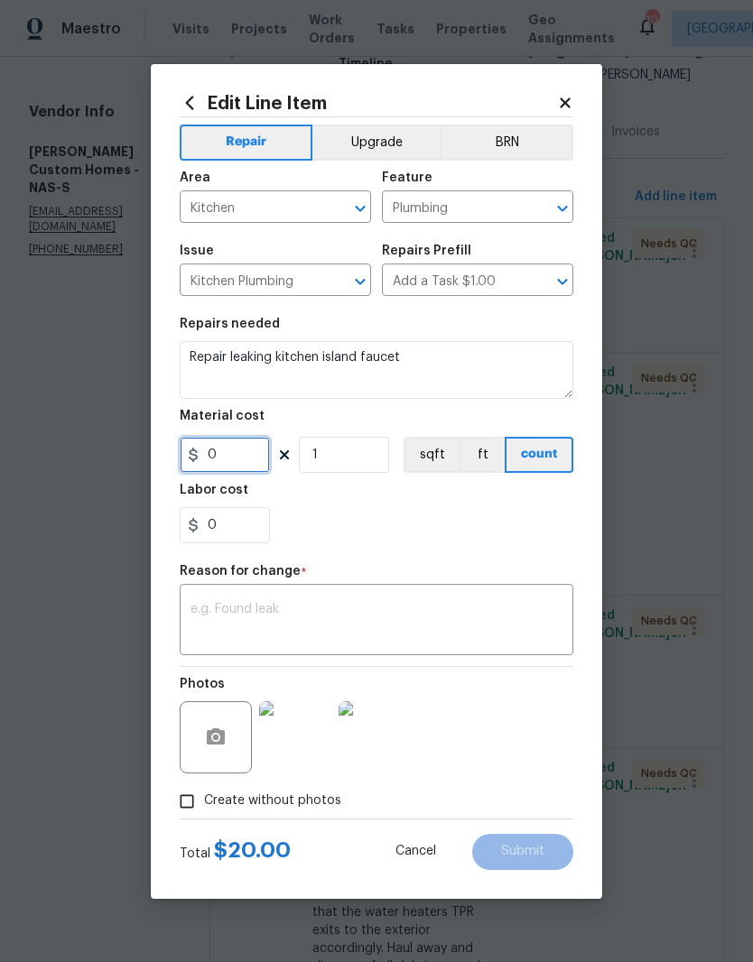
type input "0"
click at [541, 284] on icon "Clear" at bounding box center [538, 281] width 11 height 11
type input "Add a Task $1.00"
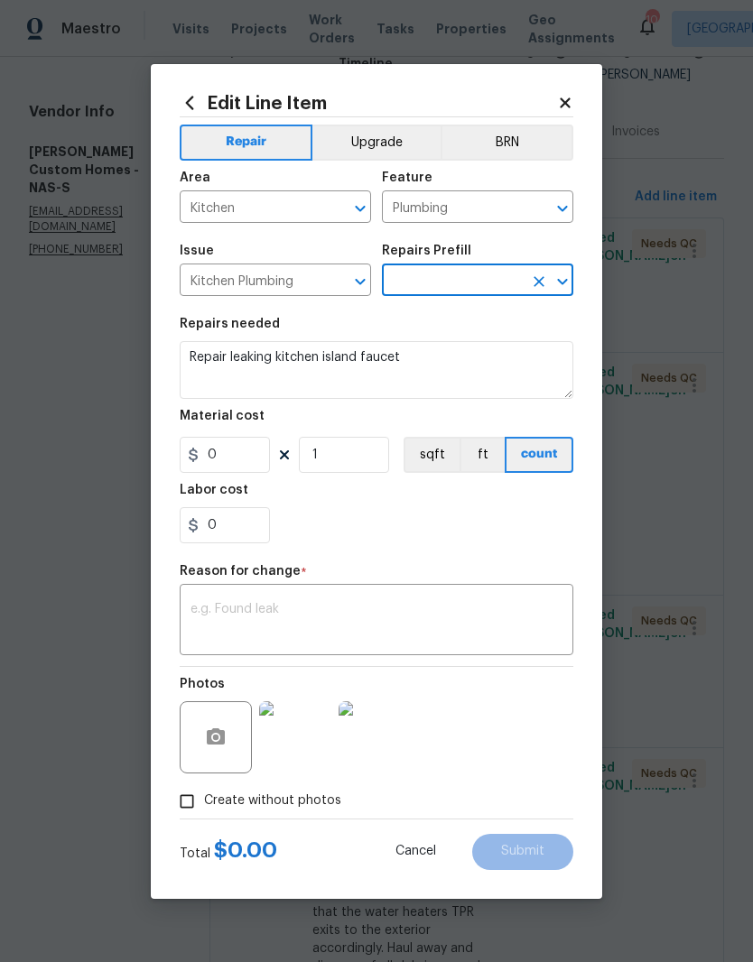
click at [568, 283] on icon "Open" at bounding box center [562, 282] width 22 height 22
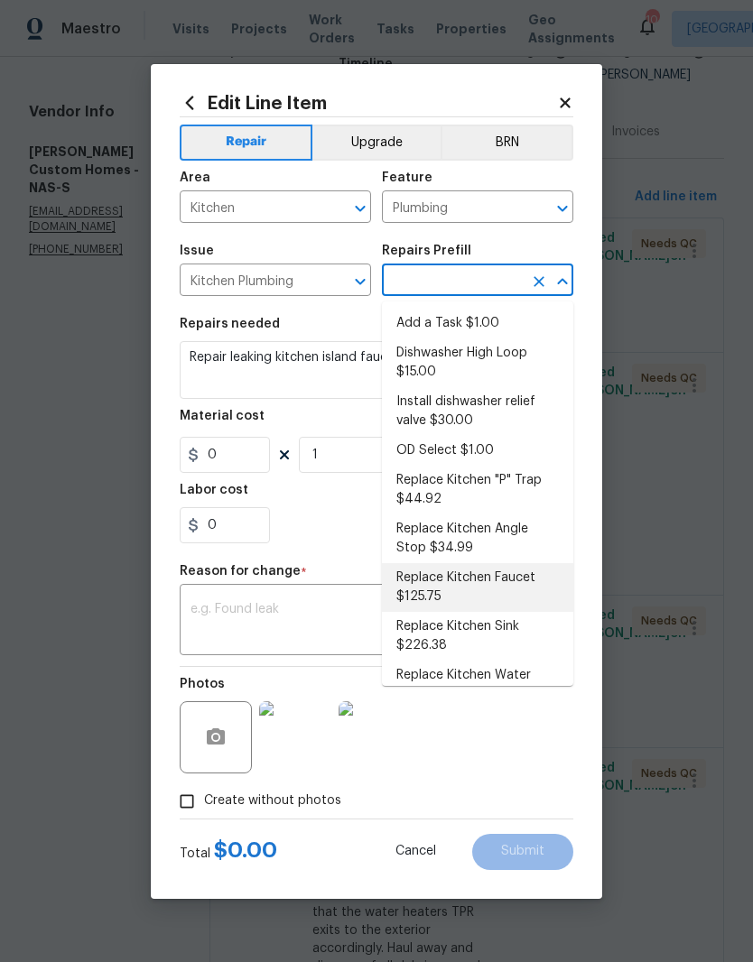
click at [503, 583] on li "Replace Kitchen Faucet $125.75" at bounding box center [477, 587] width 191 height 49
type input "Replace Kitchen Faucet $125.75"
type textarea "Remove the existing kitchen faucet, prep the area and install a new kitchen fau…"
type input "Replace Kitchen Faucet $125.75"
type input "125.75"
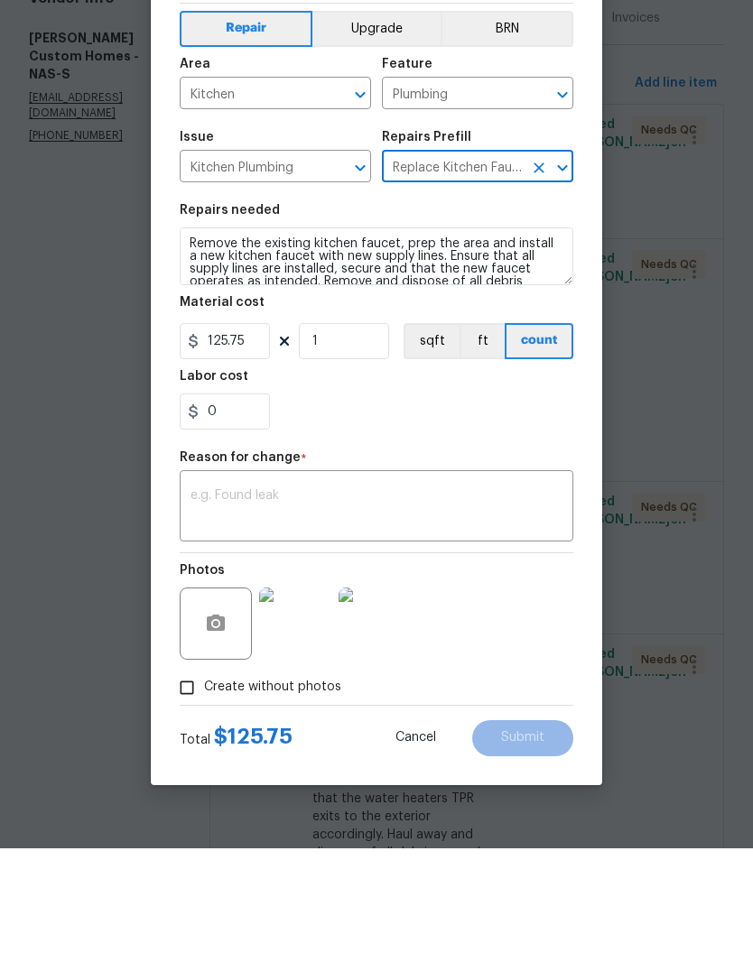
click at [328, 603] on textarea at bounding box center [376, 622] width 372 height 38
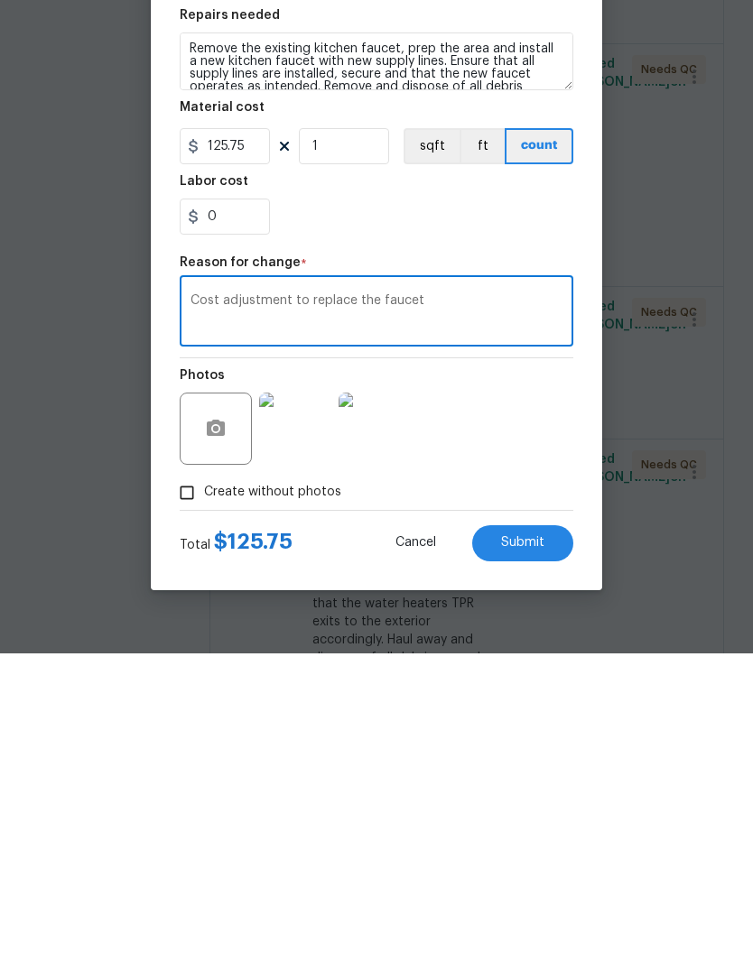
type textarea "Cost adjustment to replace the faucet"
click at [538, 845] on span "Submit" at bounding box center [522, 852] width 43 height 14
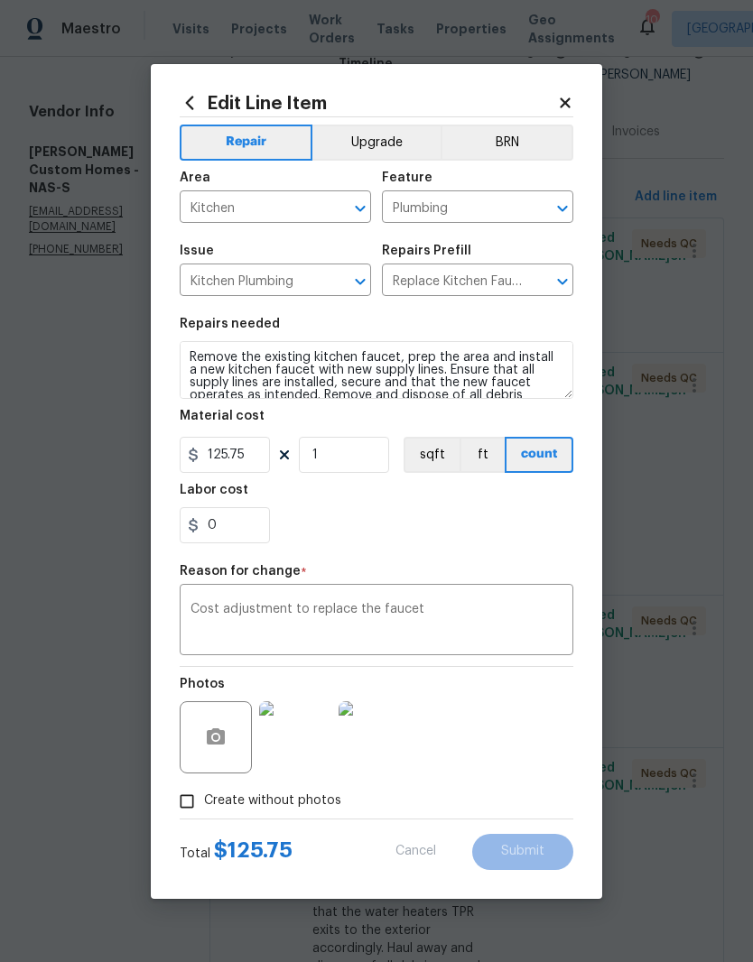
type textarea "Repair leaking kitchen island faucet"
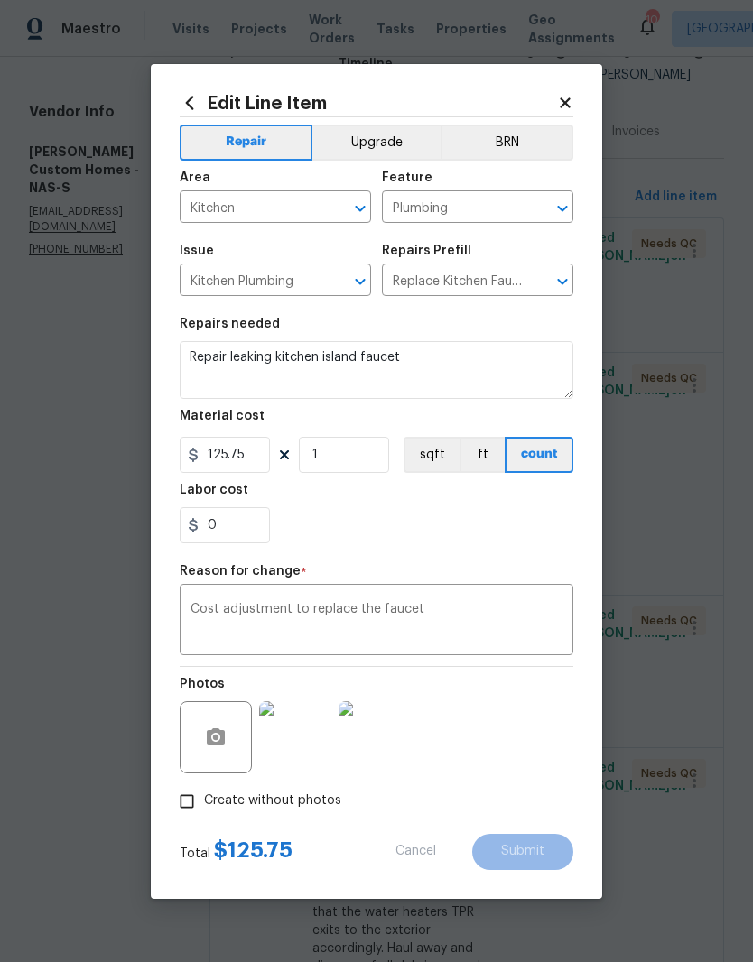
type input "Add a Task $1.00"
type input "20"
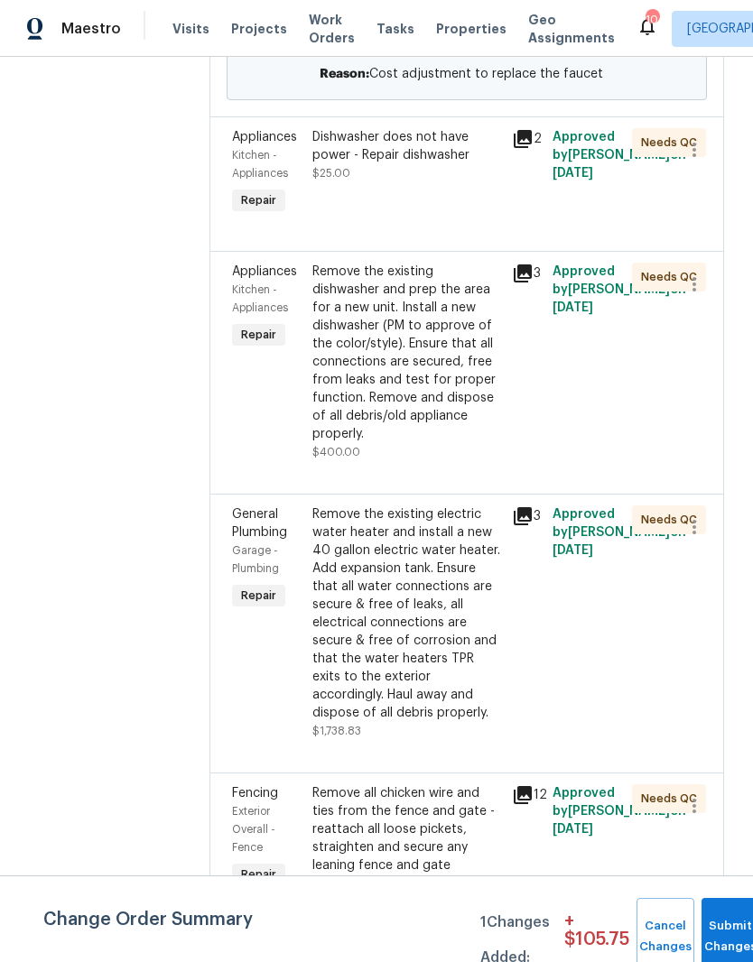
scroll to position [586, 0]
click at [477, 559] on div "Remove the existing electric water heater and install a new 40 gallon electric …" at bounding box center [406, 612] width 189 height 217
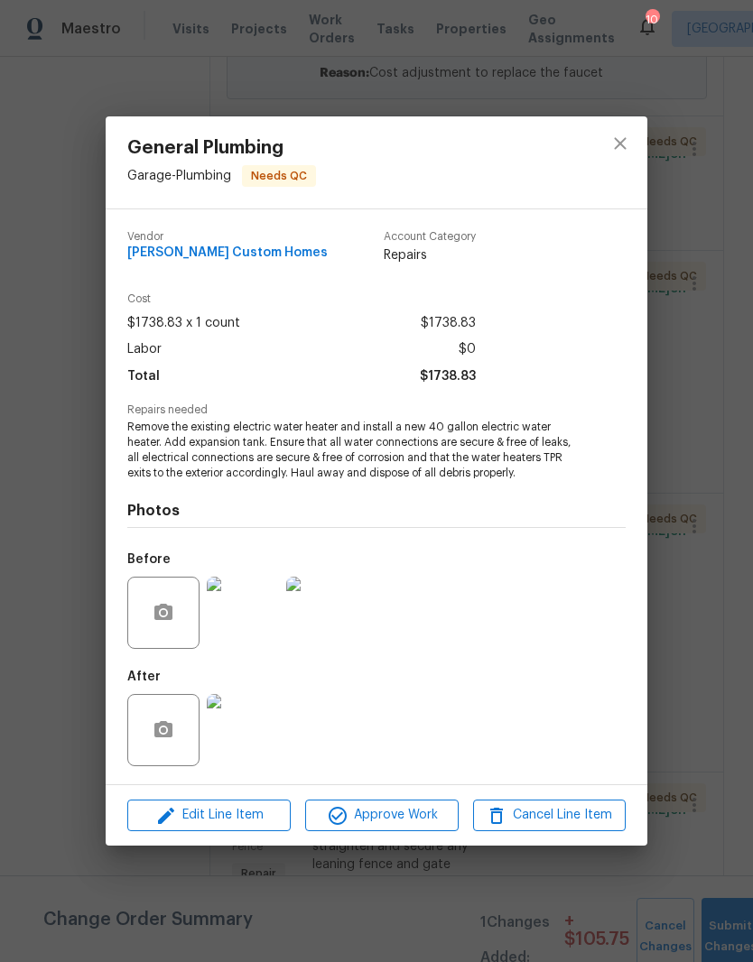
click at [253, 742] on img at bounding box center [243, 730] width 72 height 72
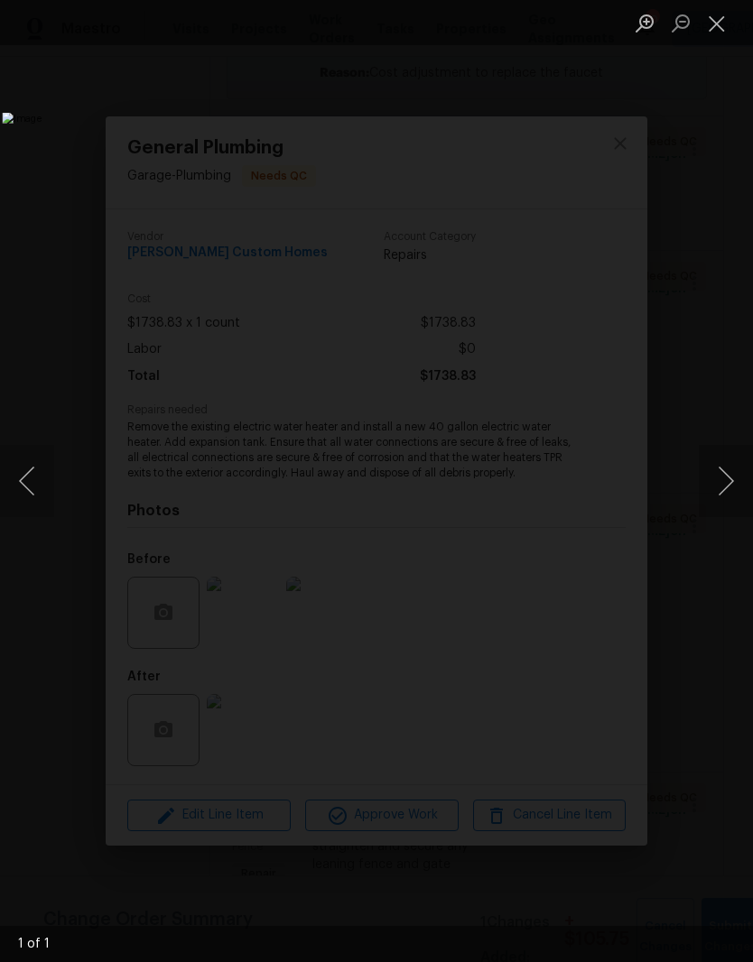
click at [731, 481] on button "Next image" at bounding box center [725, 481] width 54 height 72
click at [724, 26] on button "Close lightbox" at bounding box center [716, 23] width 36 height 32
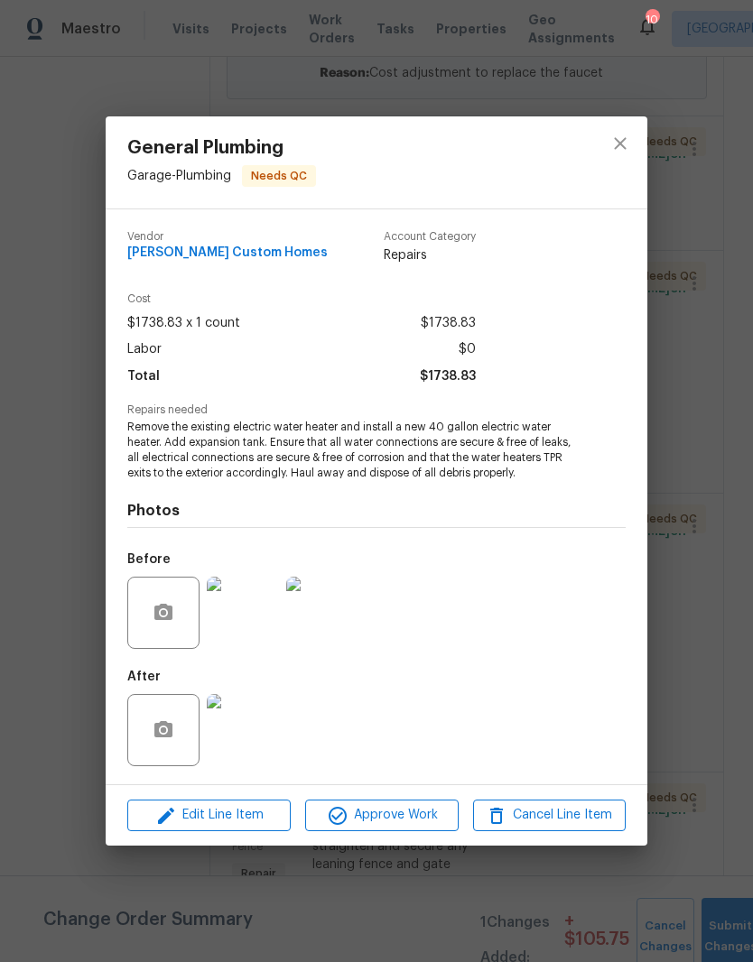
click at [262, 624] on img at bounding box center [243, 613] width 72 height 72
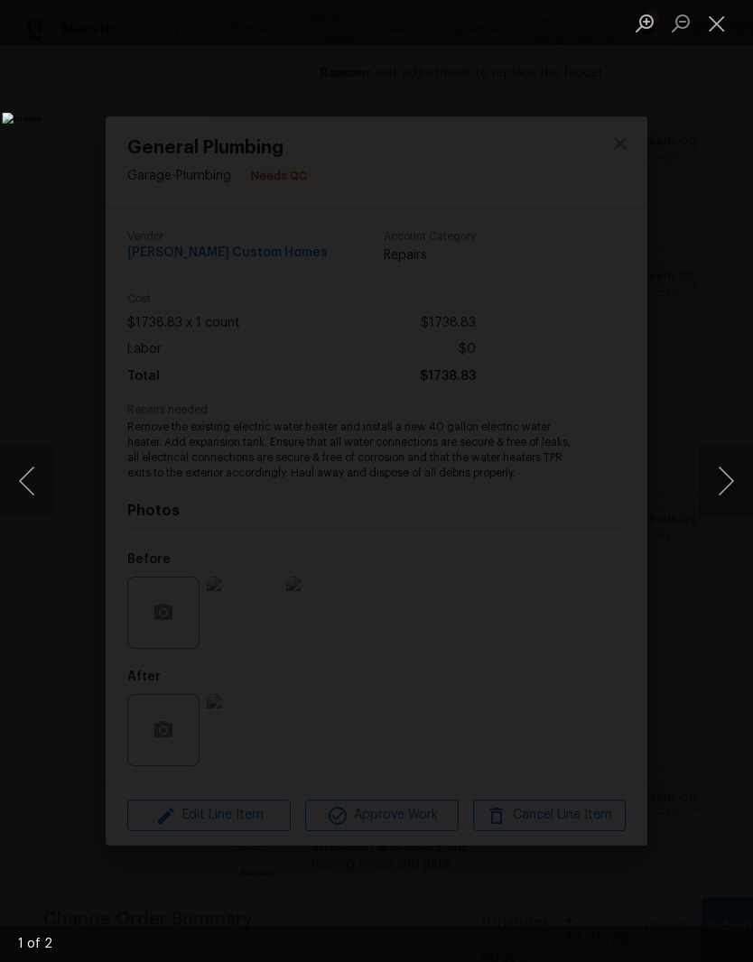
click at [722, 32] on button "Close lightbox" at bounding box center [716, 23] width 36 height 32
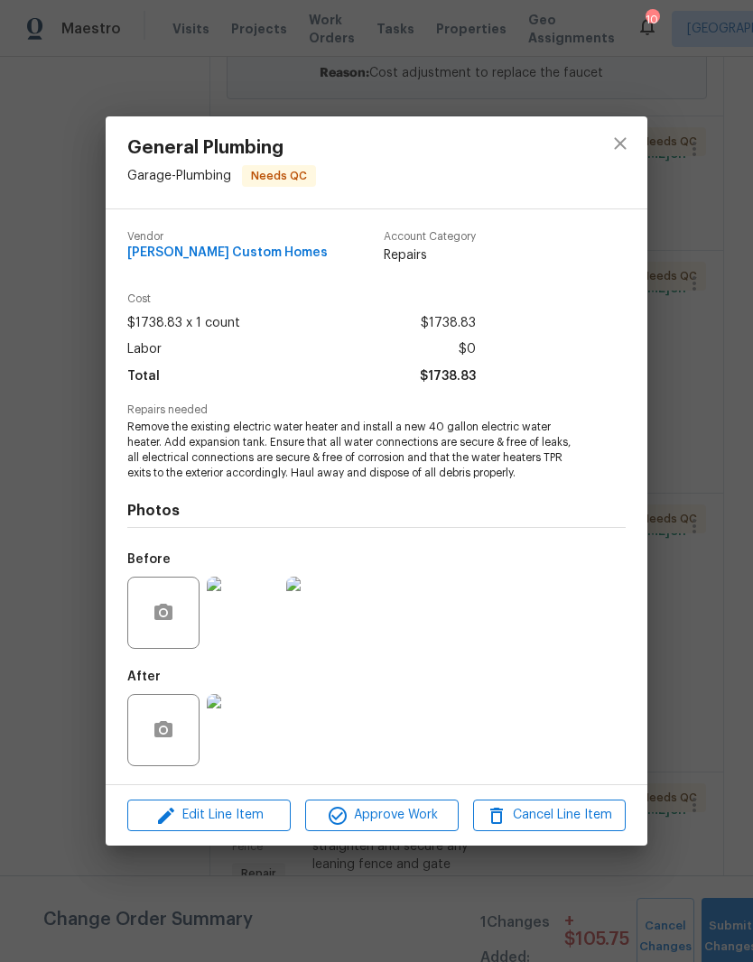
click at [251, 735] on img at bounding box center [243, 730] width 72 height 72
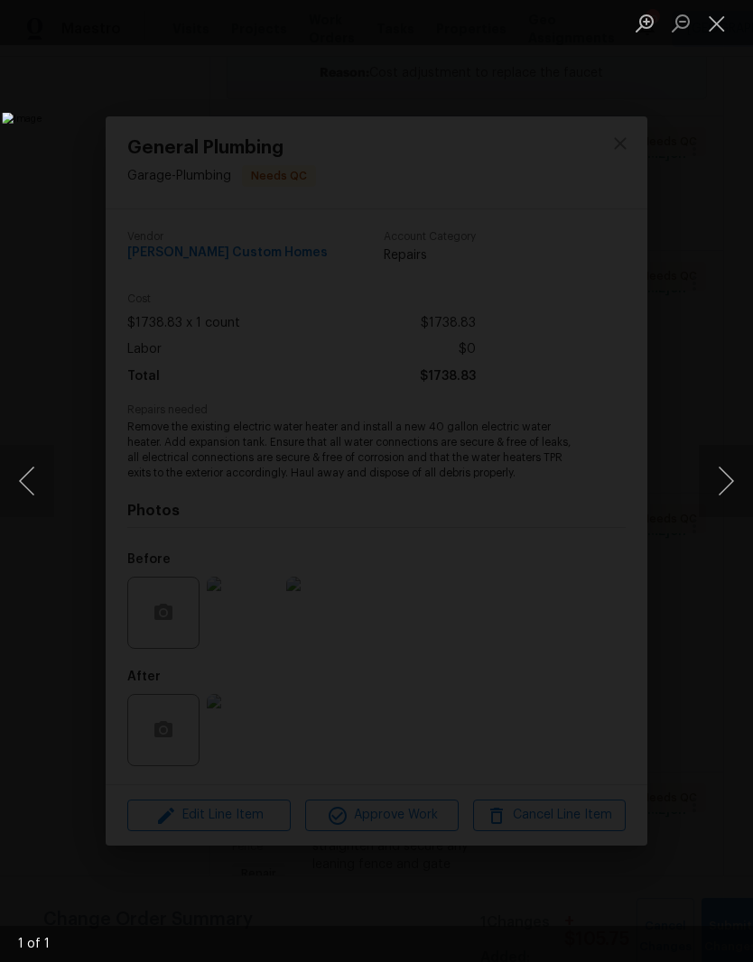
click at [718, 19] on button "Close lightbox" at bounding box center [716, 23] width 36 height 32
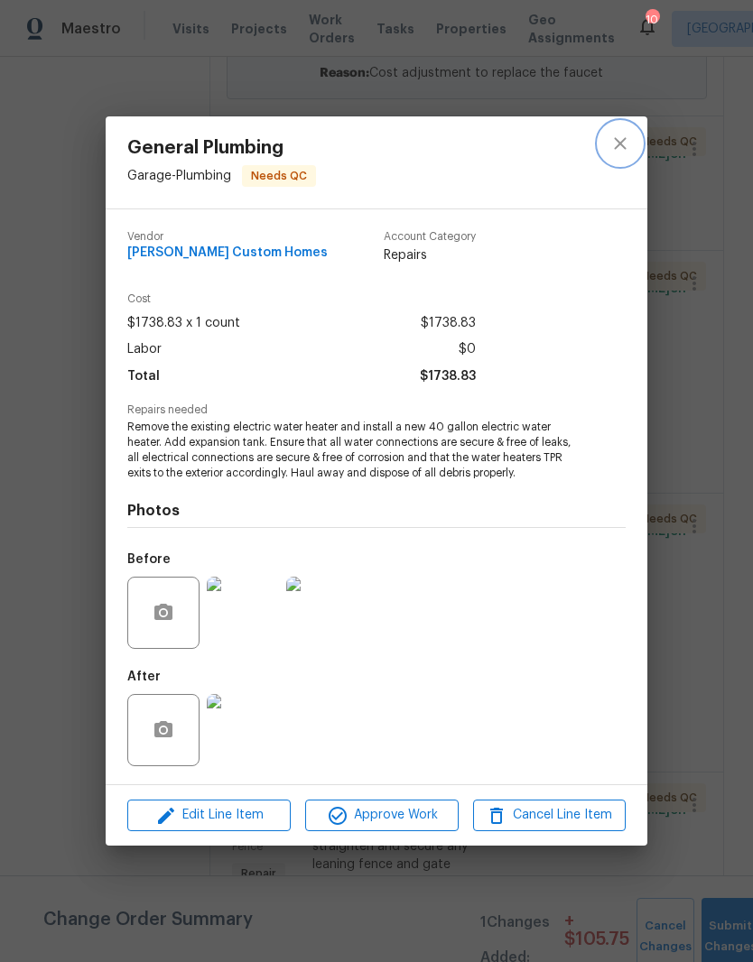
click at [630, 149] on icon "close" at bounding box center [620, 144] width 22 height 22
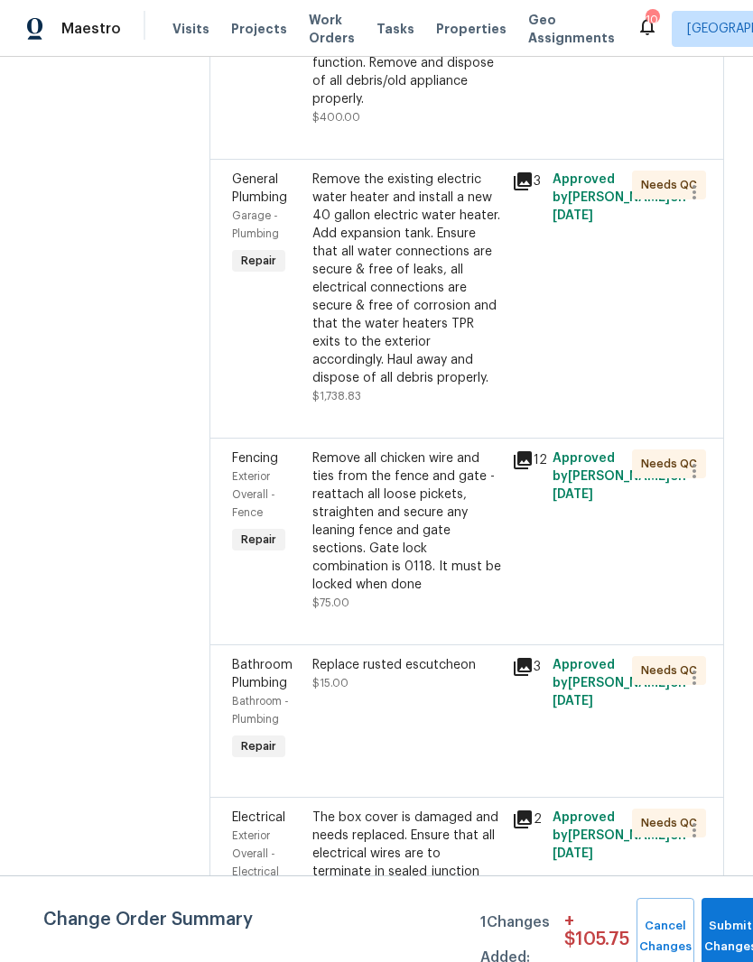
scroll to position [921, 0]
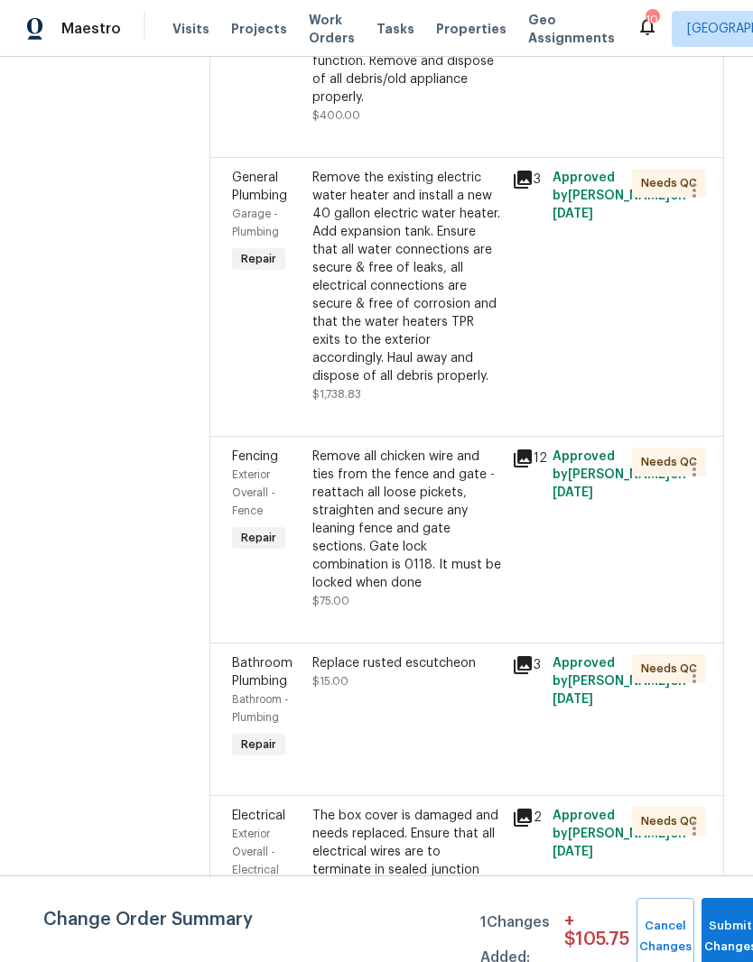
click at [485, 531] on div "Remove all chicken wire and ties from the fence and gate - reattach all loose p…" at bounding box center [406, 520] width 189 height 144
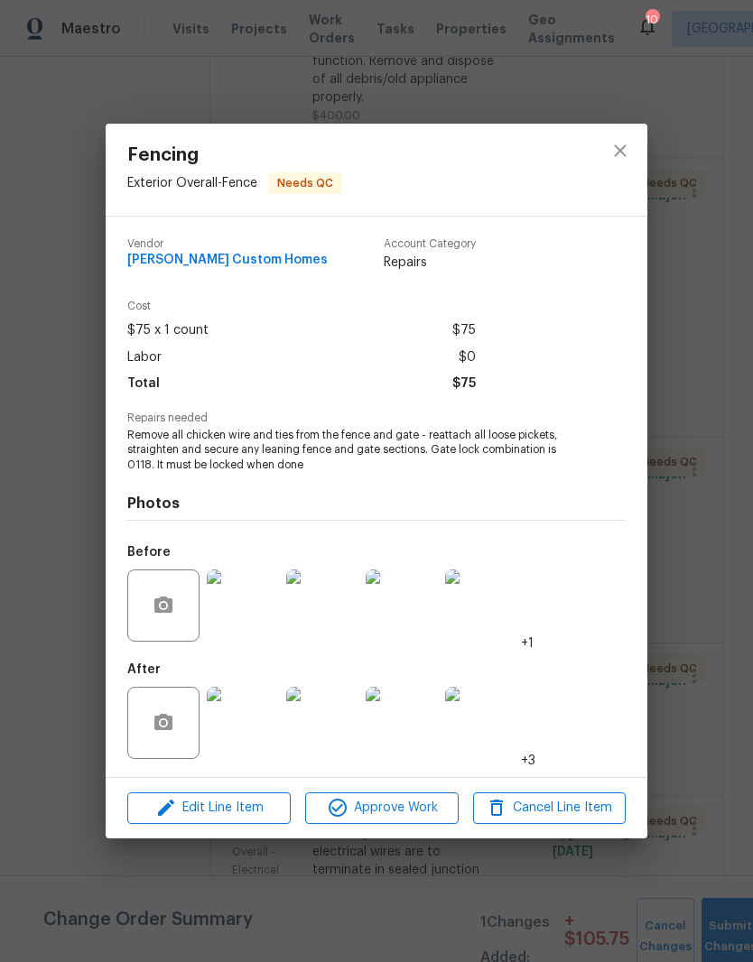
click at [256, 730] on img at bounding box center [243, 723] width 72 height 72
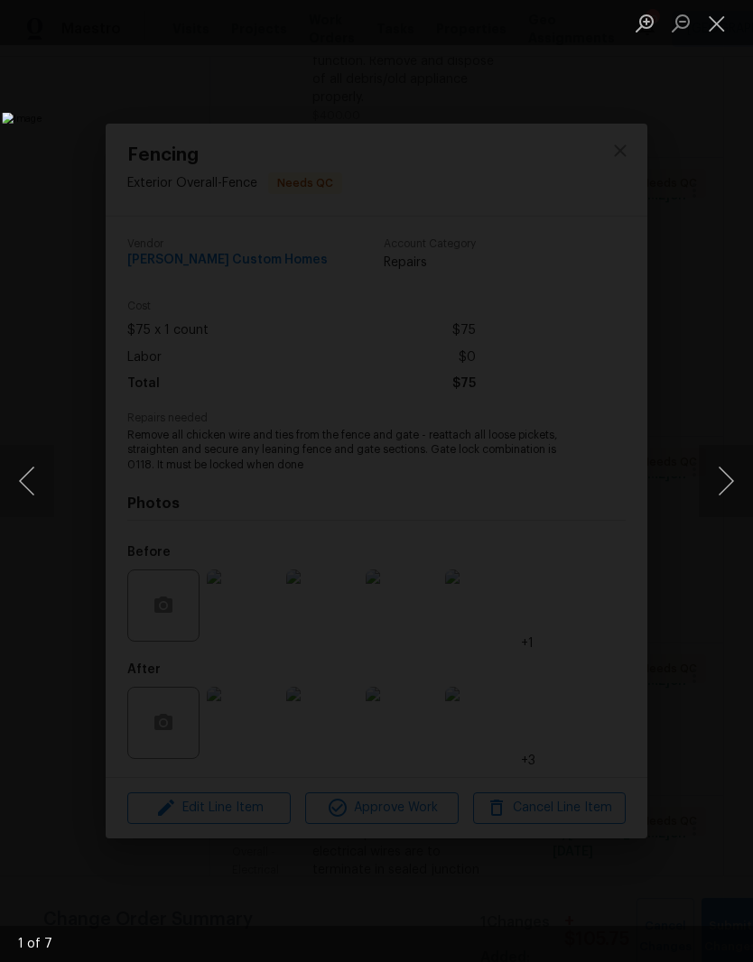
click at [728, 487] on button "Next image" at bounding box center [725, 481] width 54 height 72
click at [730, 485] on button "Next image" at bounding box center [725, 481] width 54 height 72
click at [725, 494] on button "Next image" at bounding box center [725, 481] width 54 height 72
click at [726, 485] on button "Next image" at bounding box center [725, 481] width 54 height 72
click at [723, 494] on button "Next image" at bounding box center [725, 481] width 54 height 72
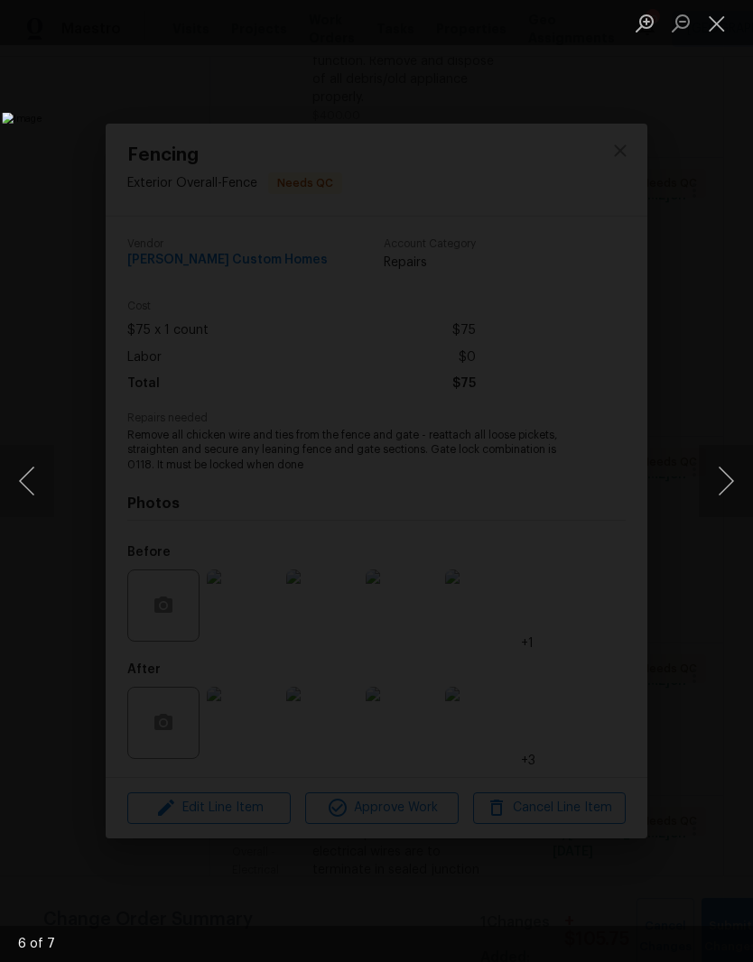
click at [729, 487] on button "Next image" at bounding box center [725, 481] width 54 height 72
click at [719, 30] on button "Close lightbox" at bounding box center [716, 23] width 36 height 32
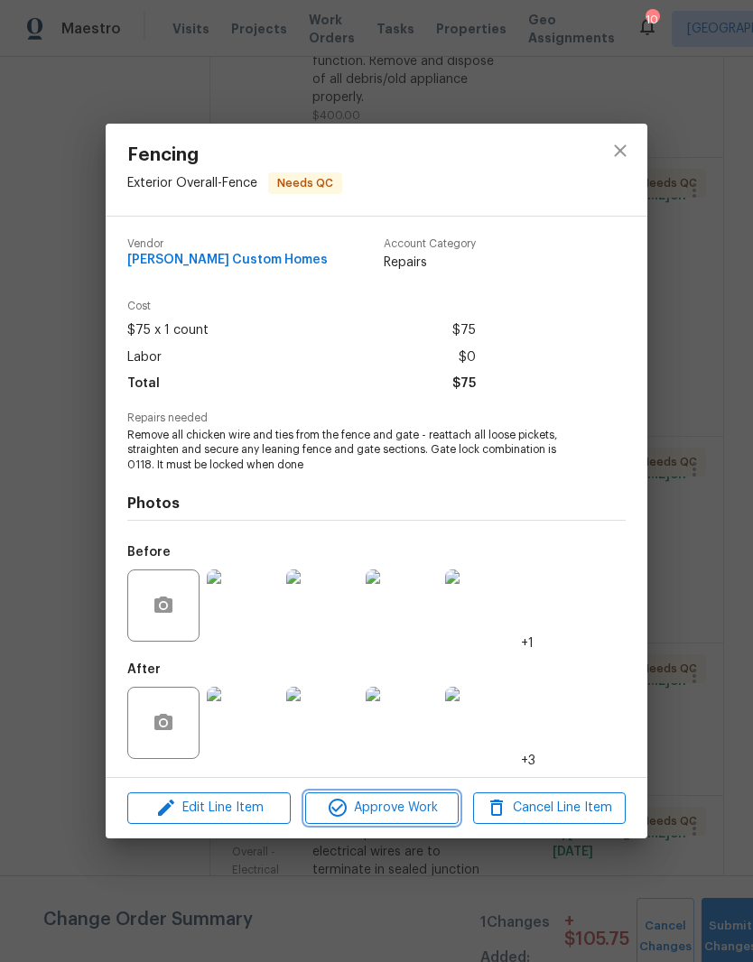
click at [414, 808] on span "Approve Work" at bounding box center [381, 808] width 142 height 23
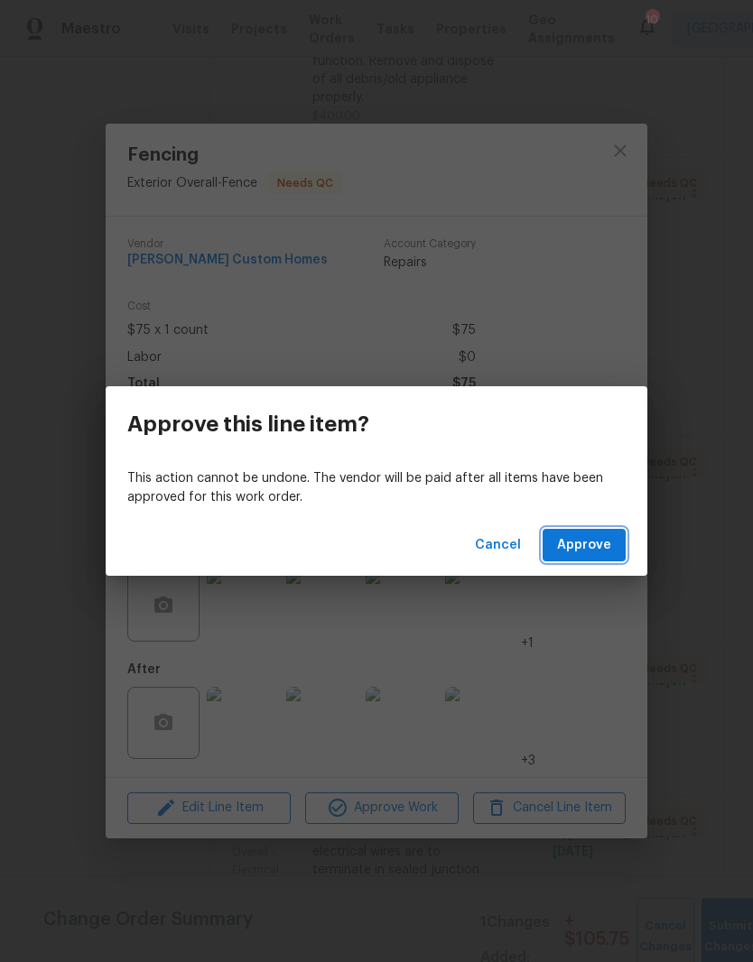
click at [598, 541] on span "Approve" at bounding box center [584, 545] width 54 height 23
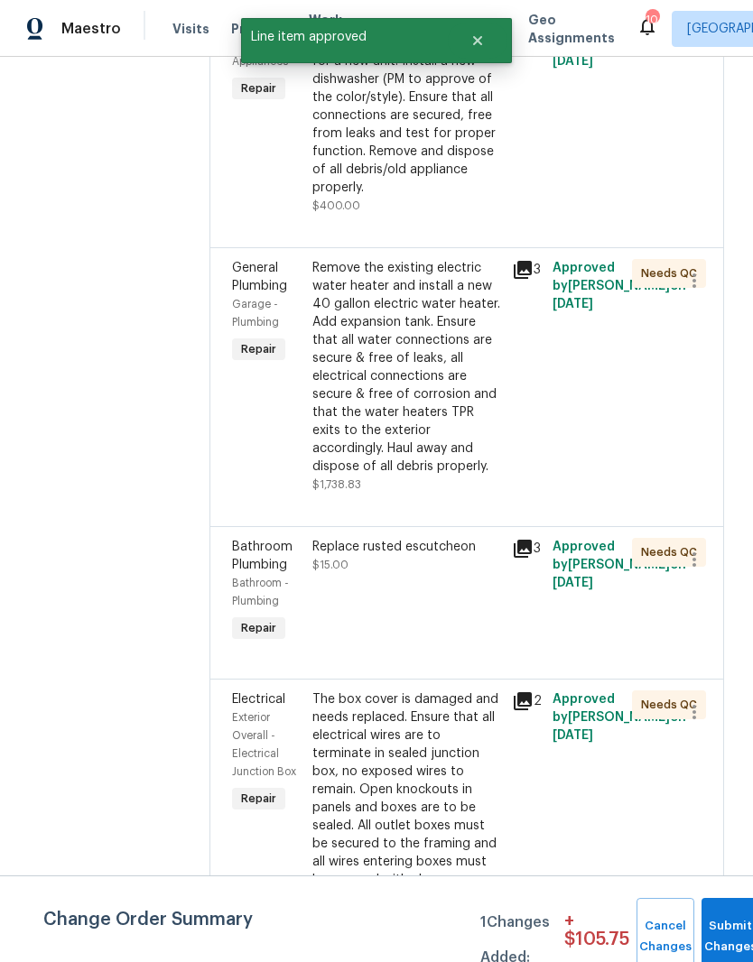
scroll to position [831, 0]
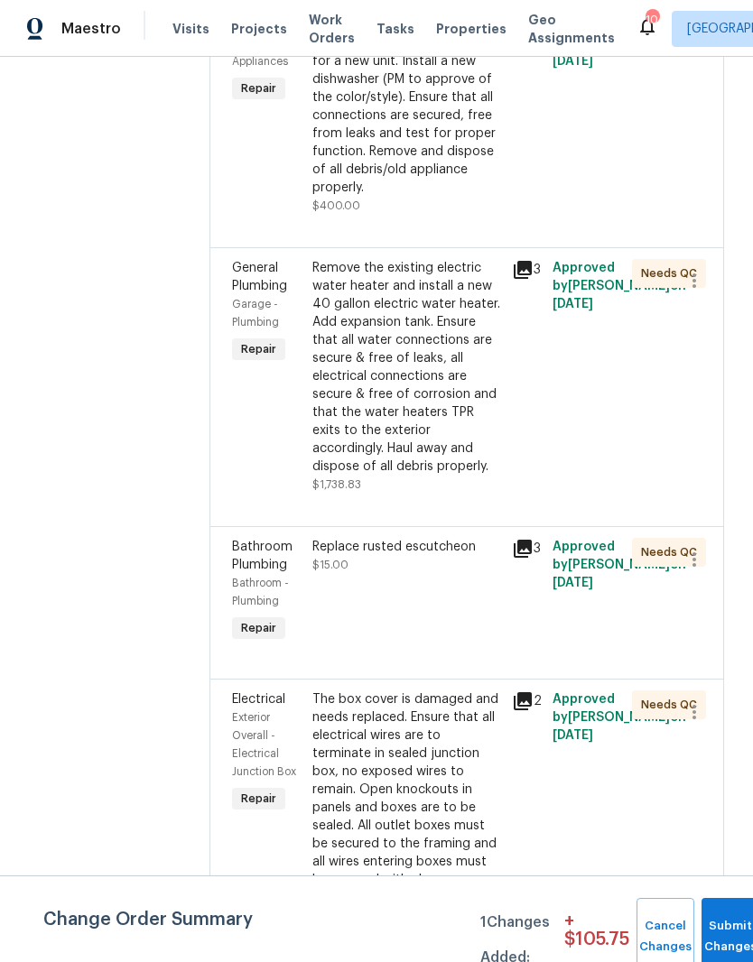
click at [474, 556] on div "Replace rusted escutcheon" at bounding box center [406, 547] width 189 height 18
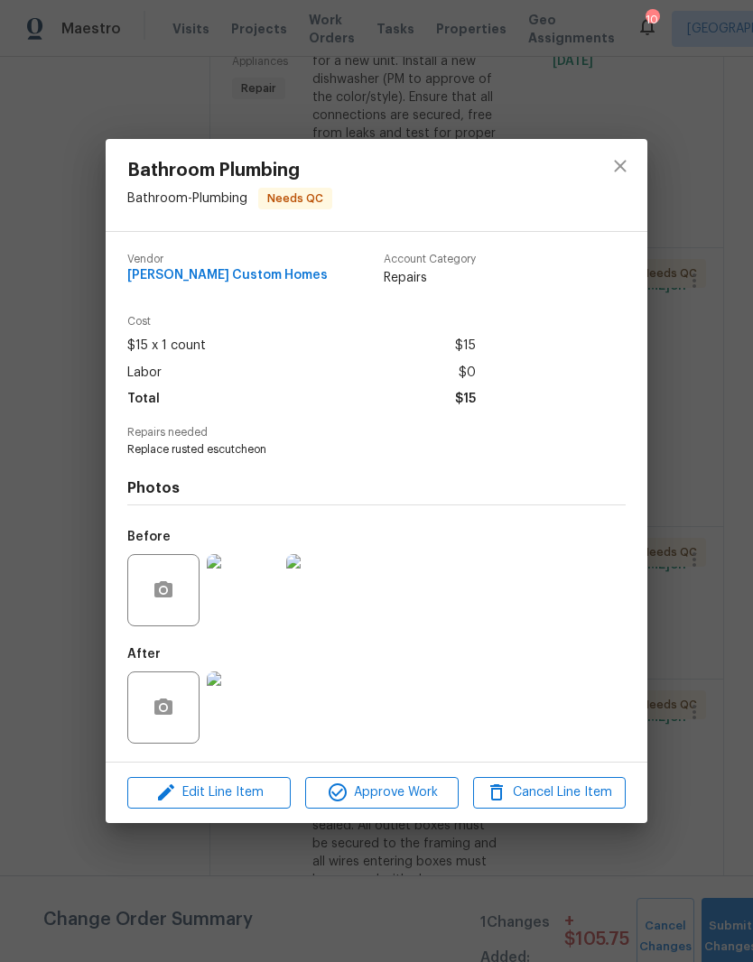
click at [254, 710] on img at bounding box center [243, 707] width 72 height 72
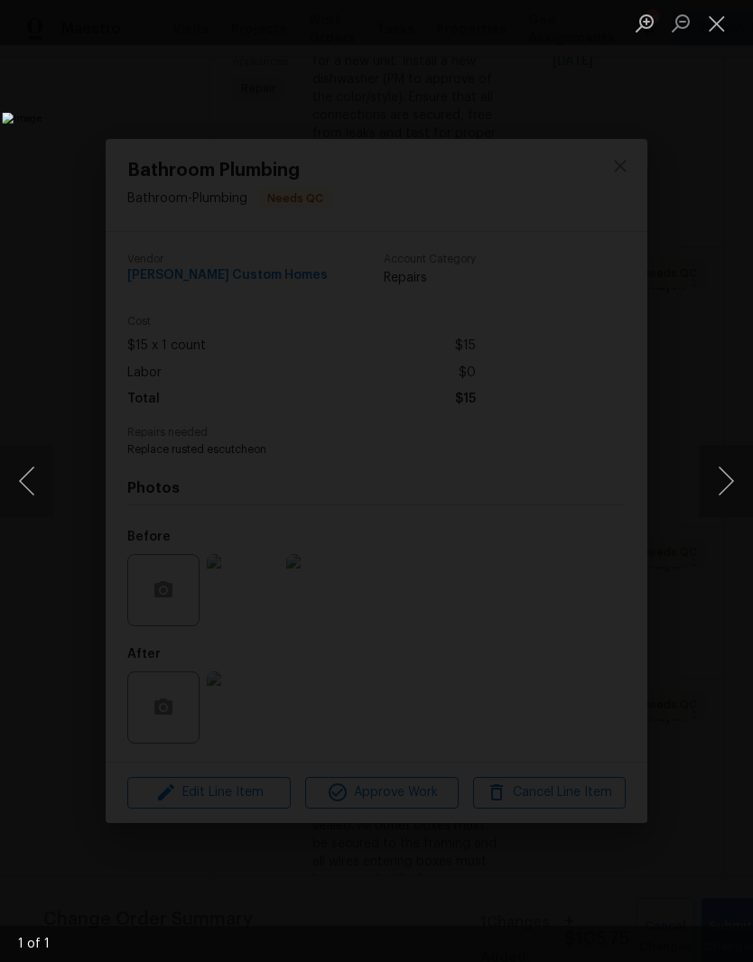
click at [723, 34] on button "Close lightbox" at bounding box center [716, 23] width 36 height 32
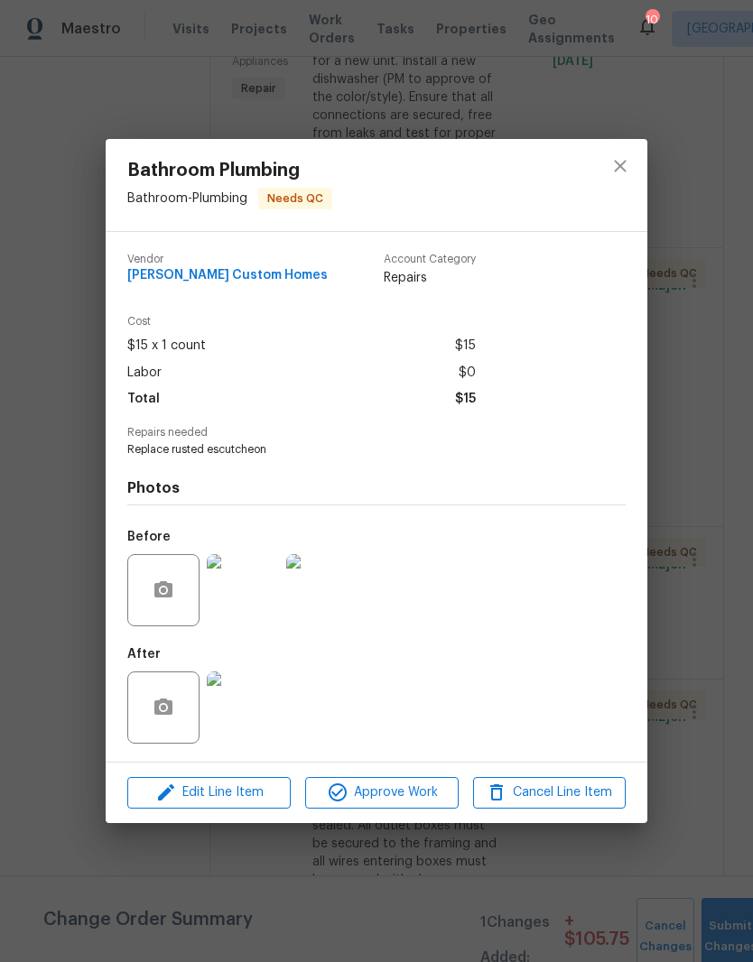
click at [262, 601] on img at bounding box center [243, 590] width 72 height 72
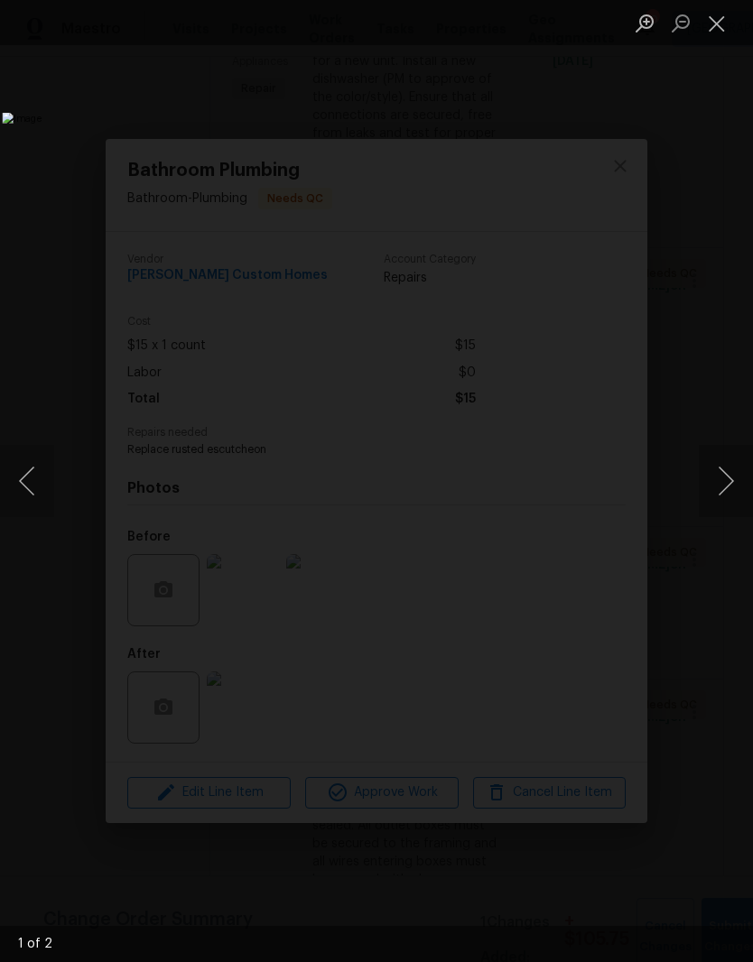
click at [729, 35] on button "Close lightbox" at bounding box center [716, 23] width 36 height 32
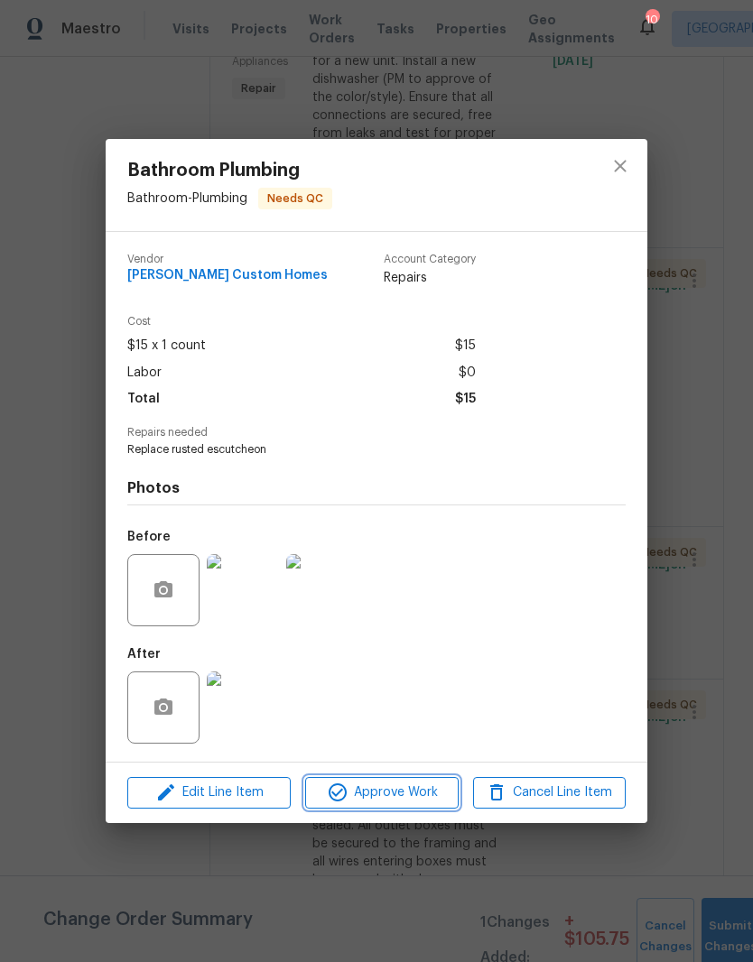
click at [400, 799] on span "Approve Work" at bounding box center [381, 792] width 142 height 23
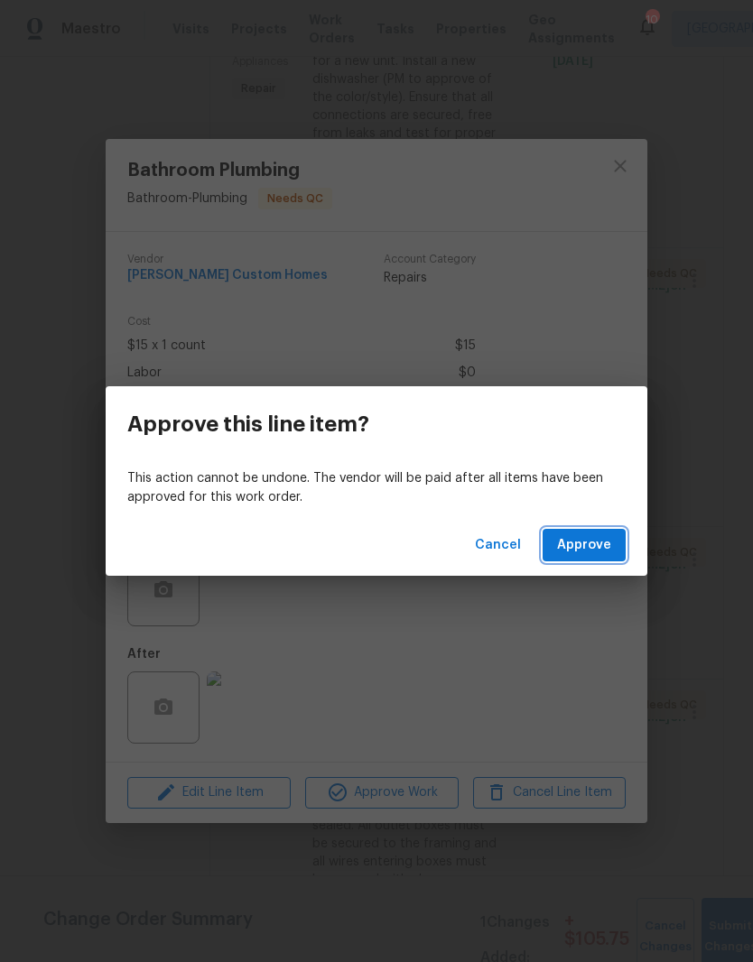
click at [603, 541] on span "Approve" at bounding box center [584, 545] width 54 height 23
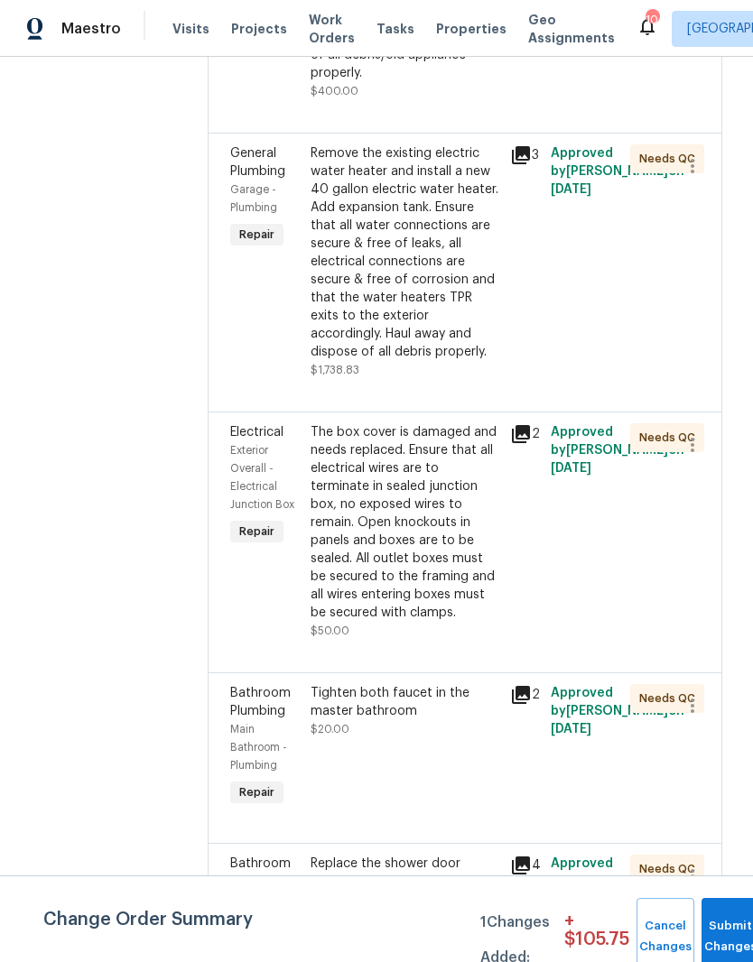
scroll to position [956, 2]
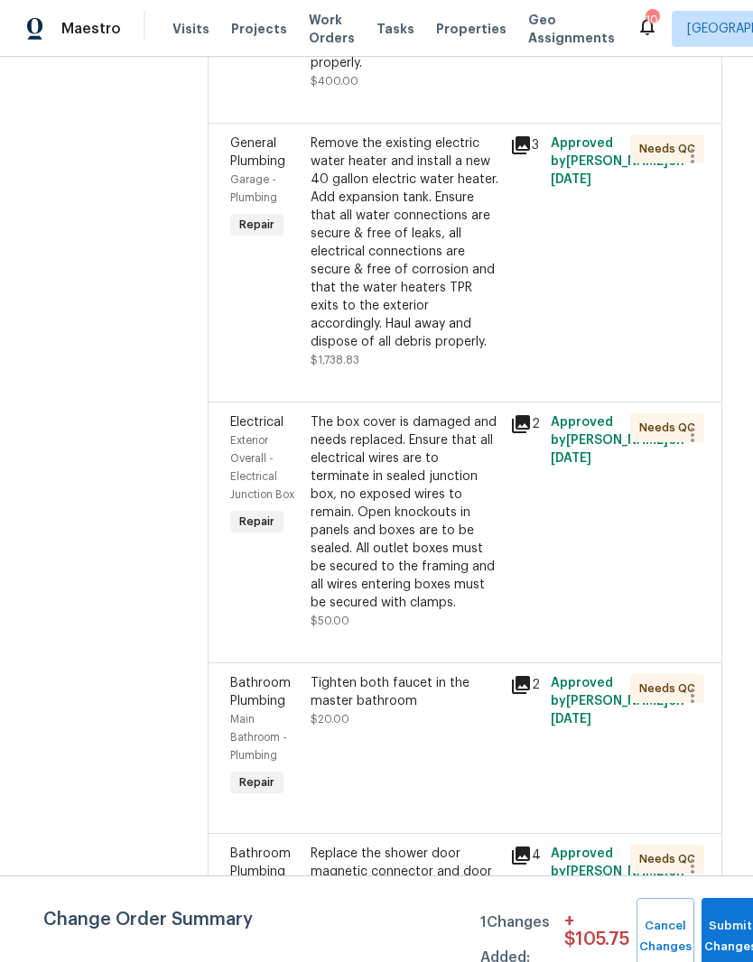
click at [487, 499] on div "The box cover is damaged and needs replaced. Ensure that all electrical wires a…" at bounding box center [404, 512] width 189 height 199
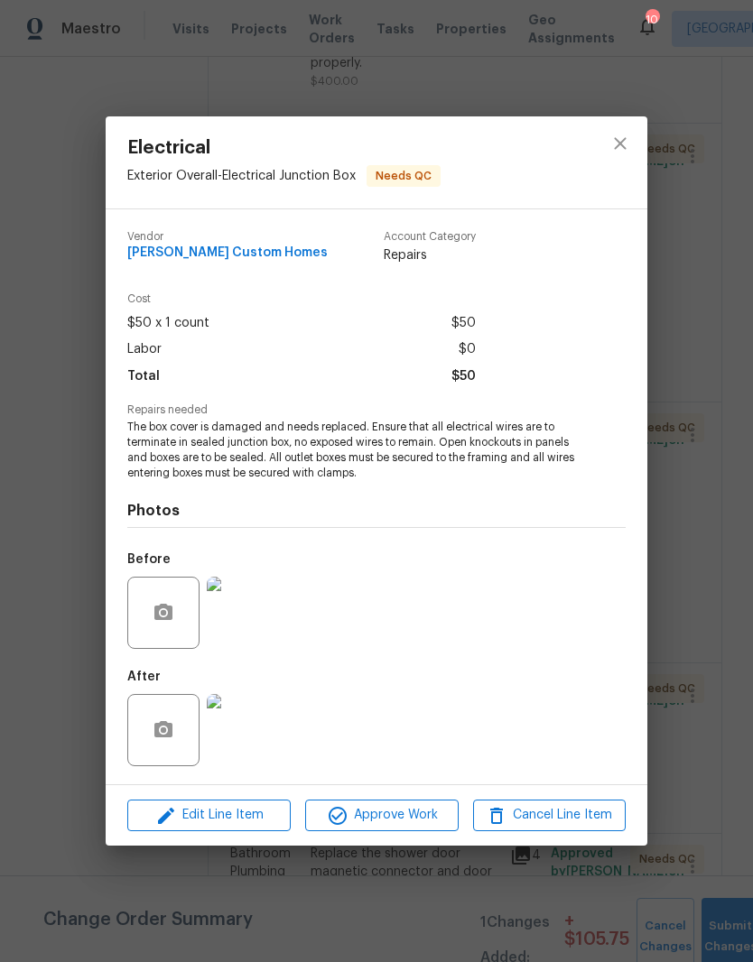
click at [258, 732] on img at bounding box center [243, 730] width 72 height 72
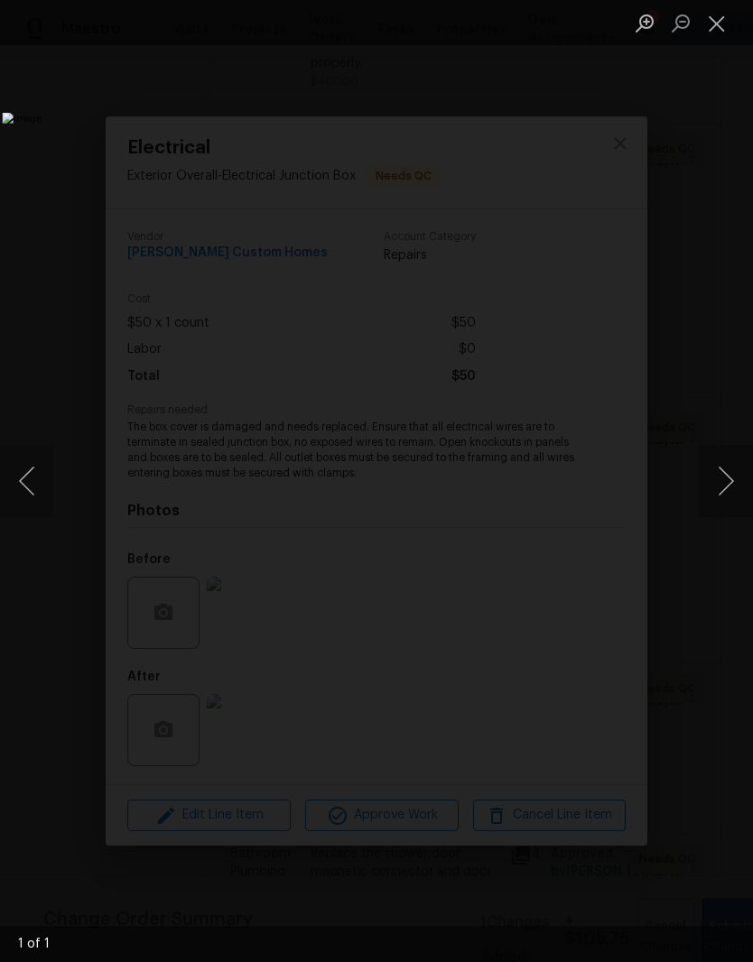
click at [722, 27] on button "Close lightbox" at bounding box center [716, 23] width 36 height 32
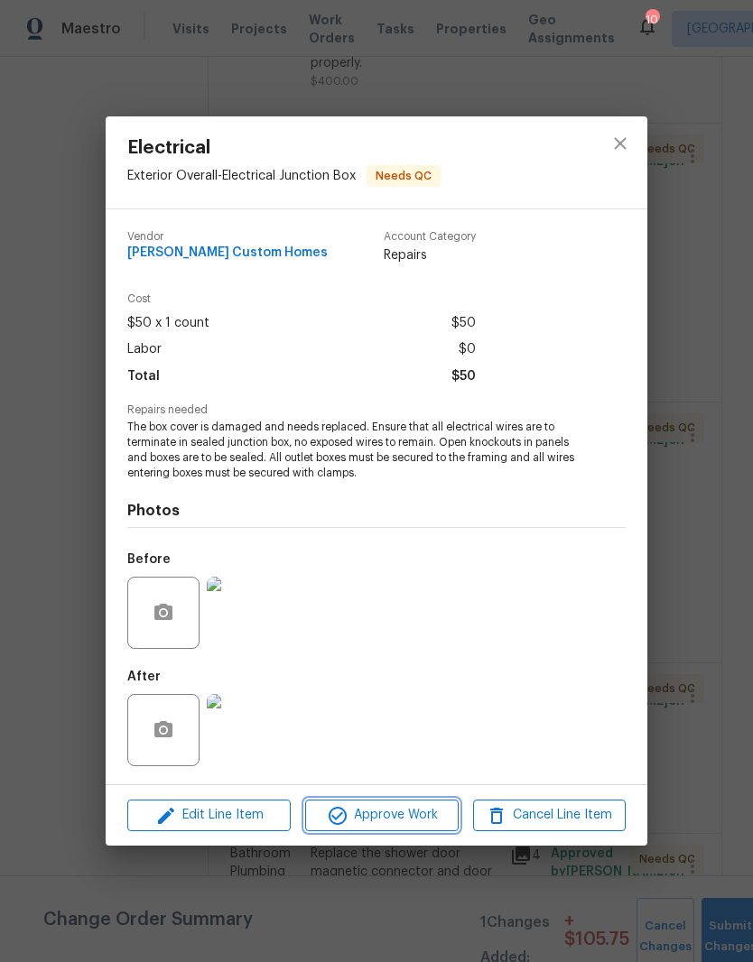
click at [391, 817] on span "Approve Work" at bounding box center [381, 815] width 142 height 23
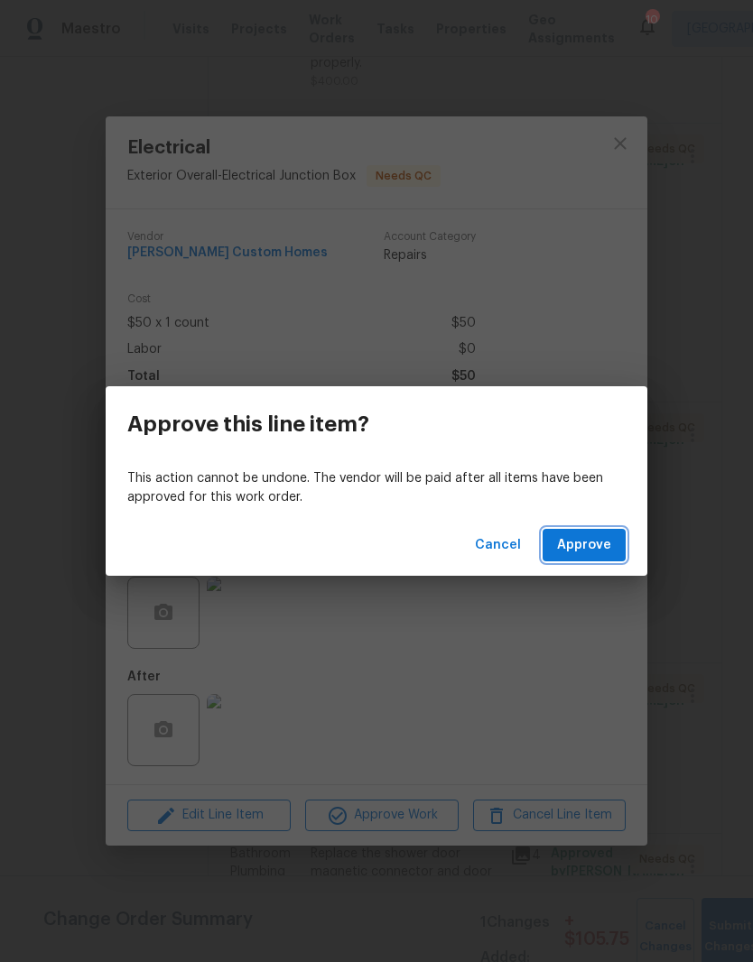
click at [593, 544] on span "Approve" at bounding box center [584, 545] width 54 height 23
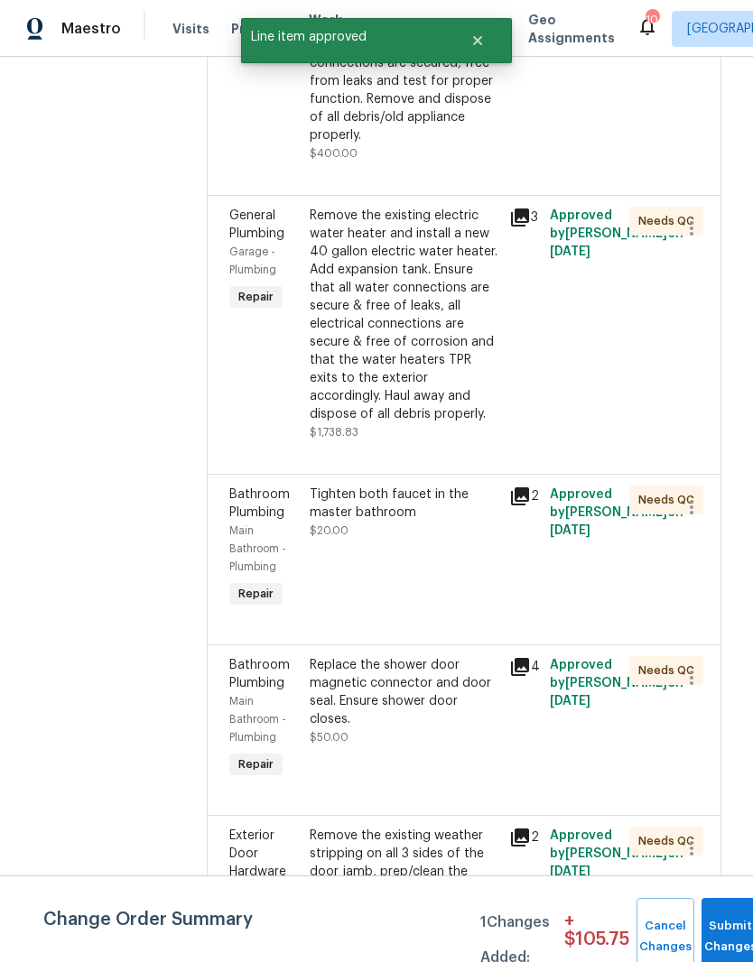
scroll to position [884, 3]
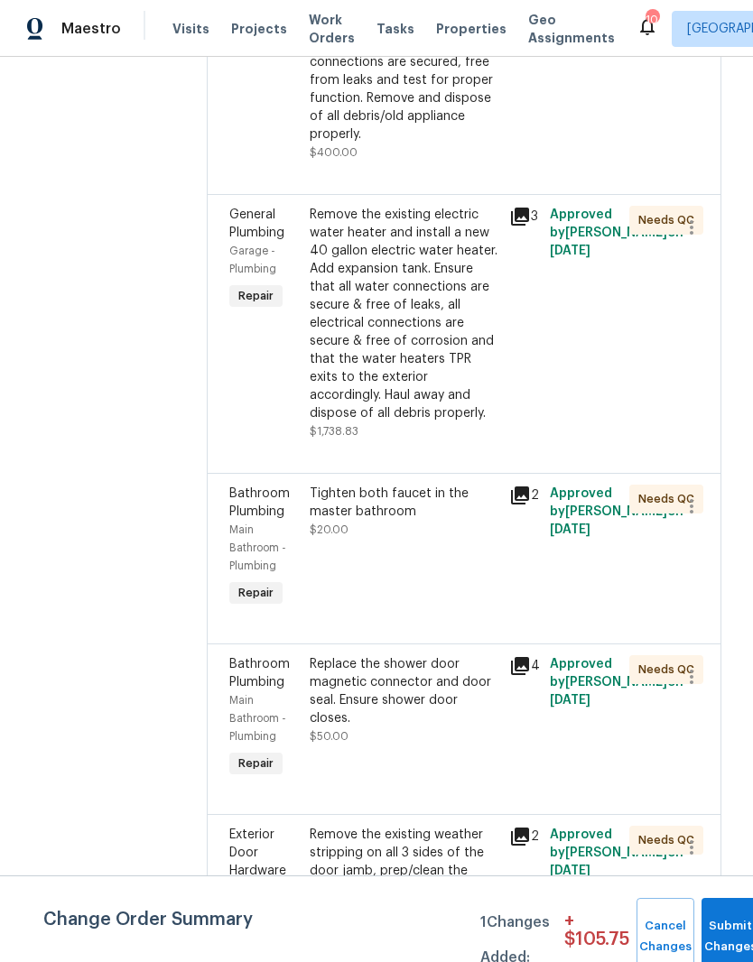
click at [443, 521] on div "Tighten both faucet in the master bathroom" at bounding box center [404, 503] width 189 height 36
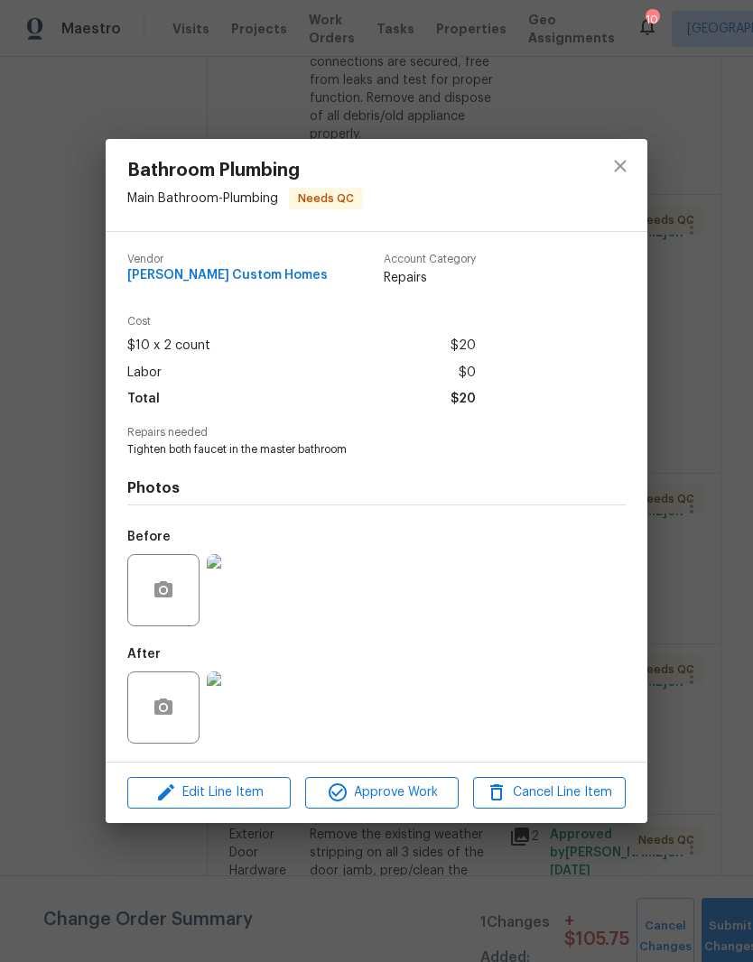
click at [262, 714] on img at bounding box center [243, 707] width 72 height 72
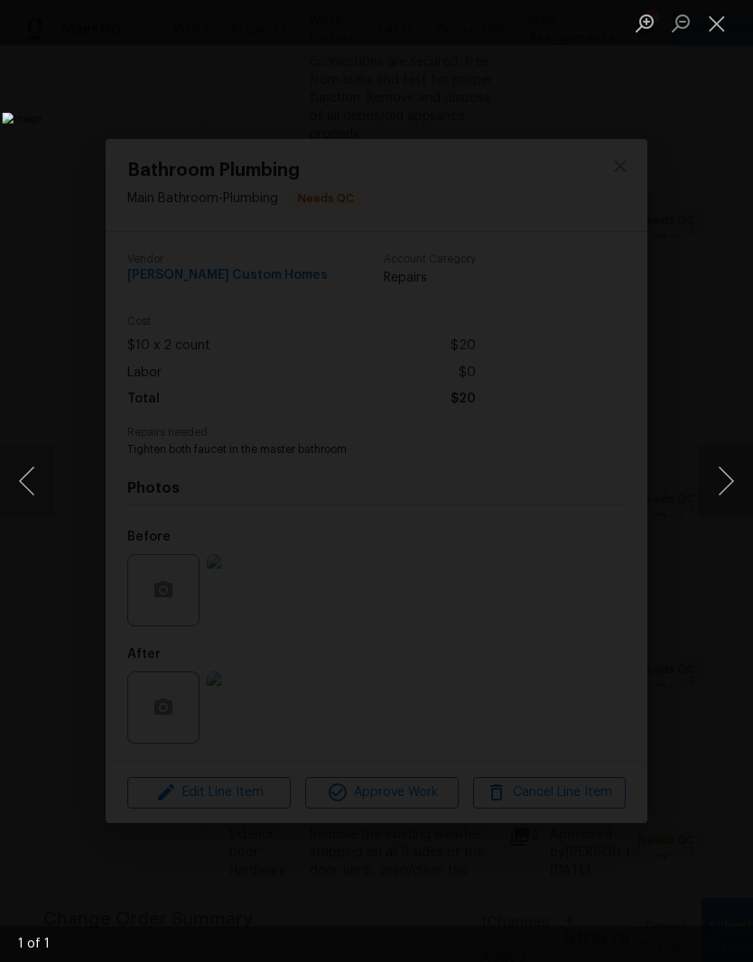
click at [726, 29] on button "Close lightbox" at bounding box center [716, 23] width 36 height 32
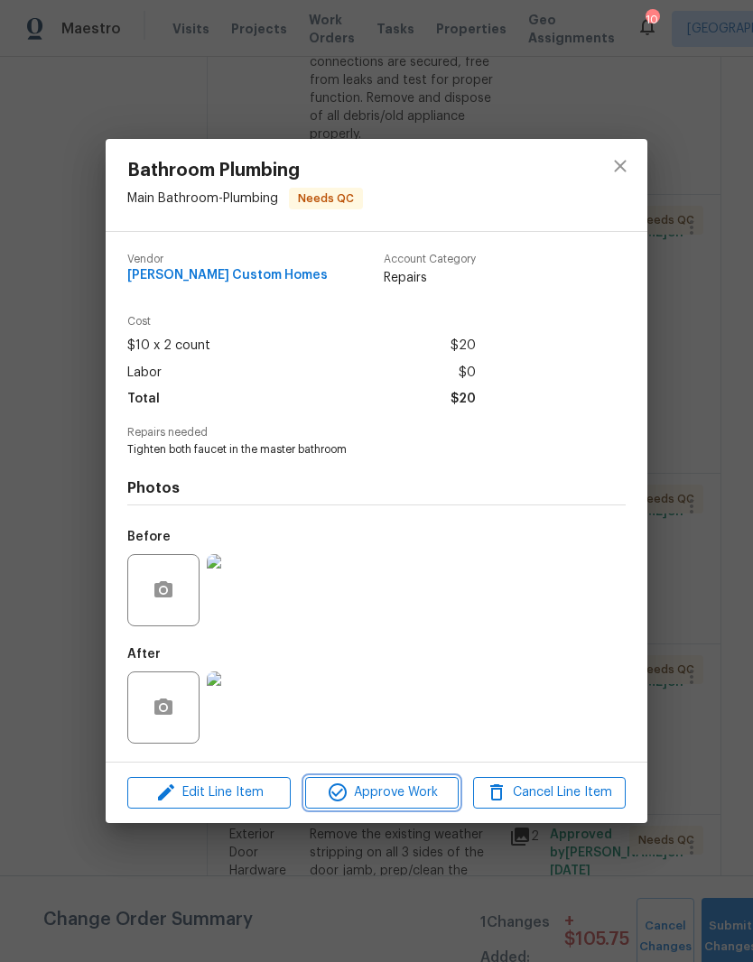
click at [421, 798] on span "Approve Work" at bounding box center [381, 792] width 142 height 23
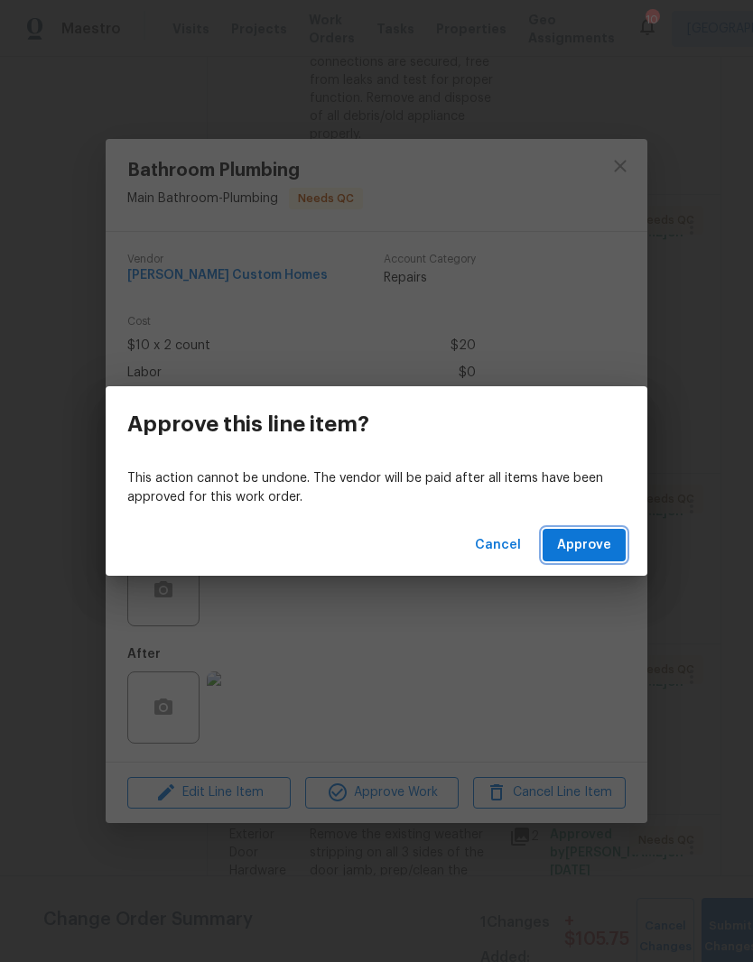
click at [603, 552] on span "Approve" at bounding box center [584, 545] width 54 height 23
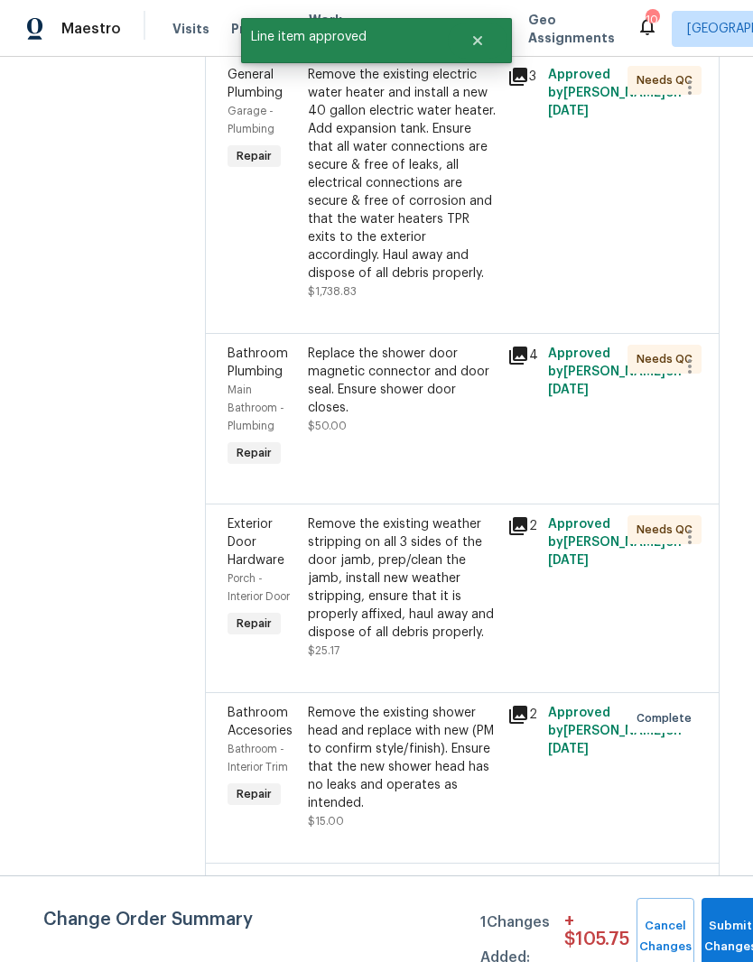
scroll to position [1025, 5]
click at [467, 416] on div "Replace the shower door magnetic connector and door seal. Ensure shower door cl…" at bounding box center [402, 380] width 189 height 72
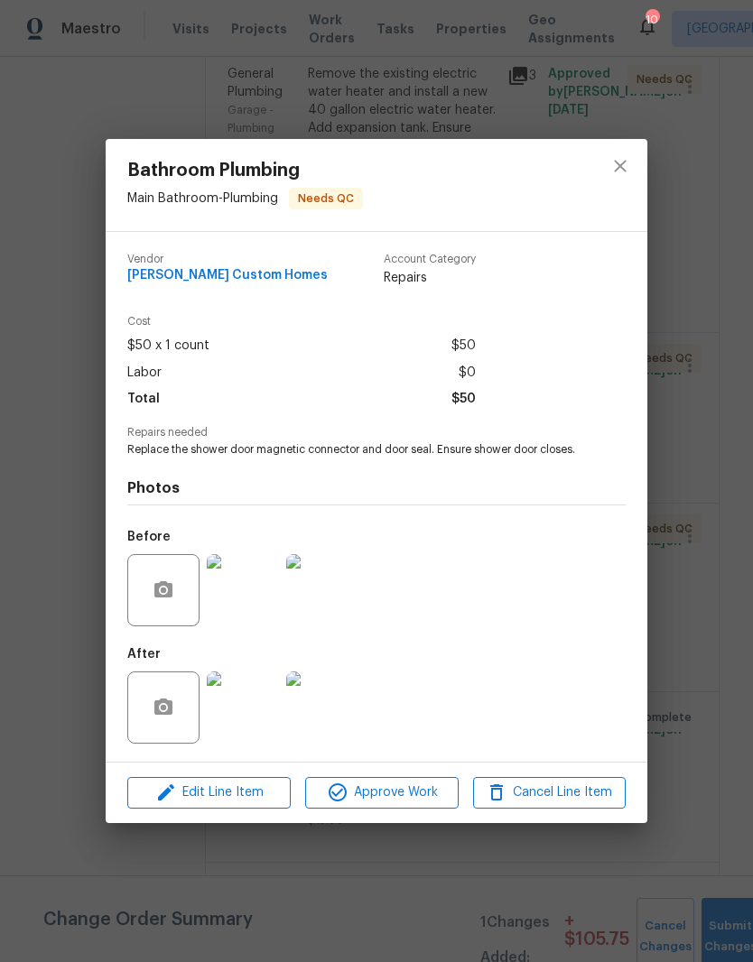
click at [258, 728] on img at bounding box center [243, 707] width 72 height 72
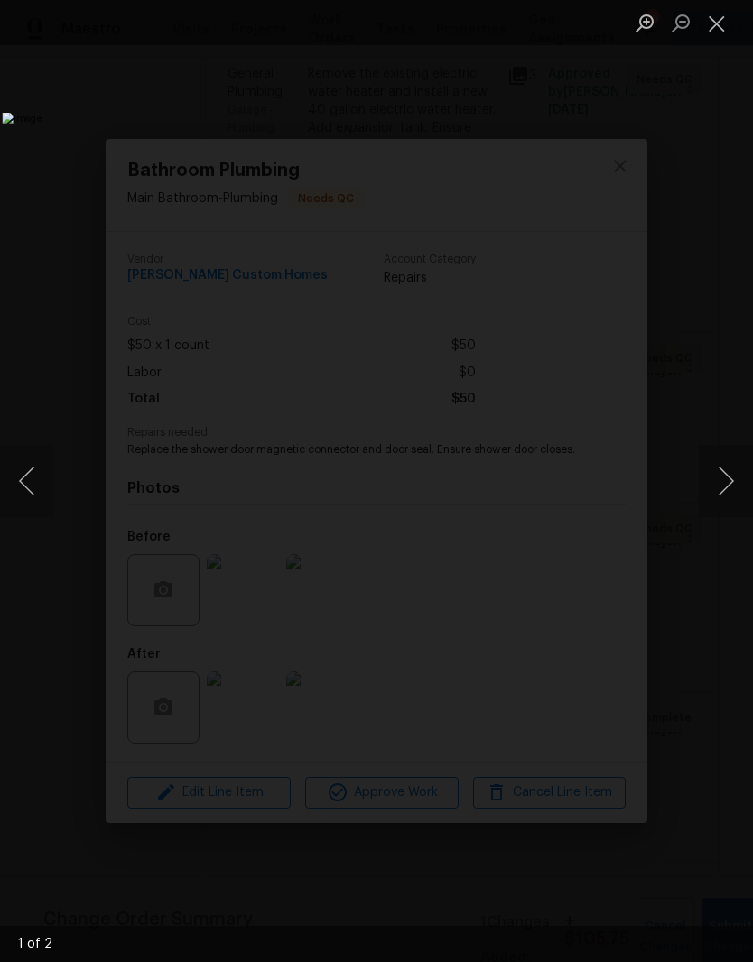
click at [727, 481] on button "Next image" at bounding box center [725, 481] width 54 height 72
click at [725, 477] on button "Next image" at bounding box center [725, 481] width 54 height 72
click at [728, 498] on button "Next image" at bounding box center [725, 481] width 54 height 72
click at [711, 35] on button "Close lightbox" at bounding box center [716, 23] width 36 height 32
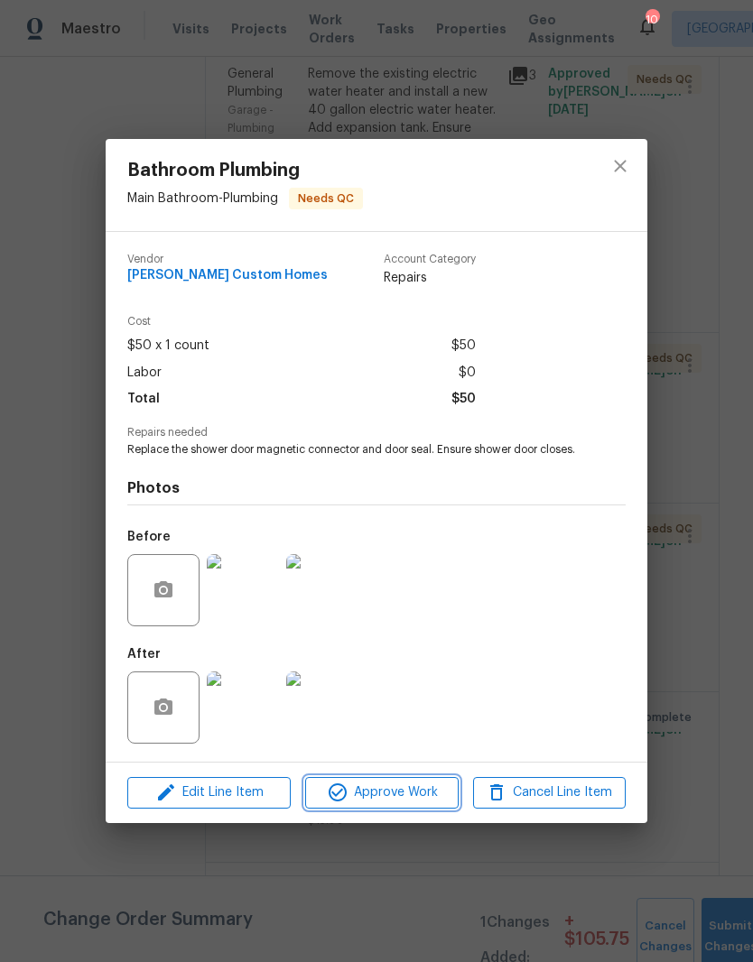
click at [420, 804] on span "Approve Work" at bounding box center [381, 792] width 142 height 23
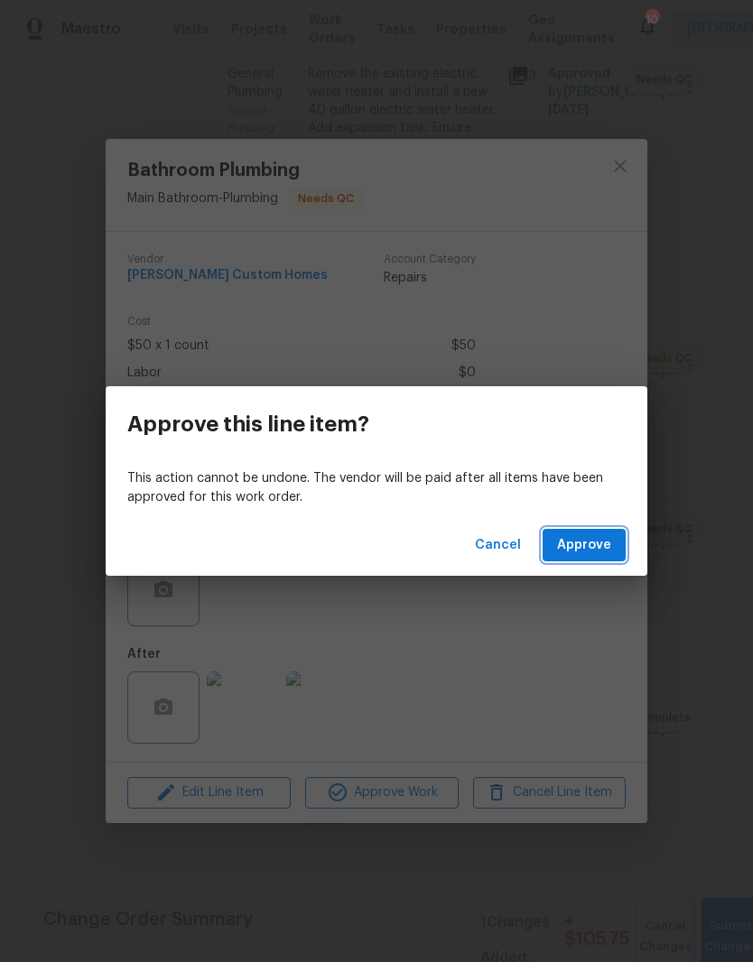
click at [596, 548] on span "Approve" at bounding box center [584, 545] width 54 height 23
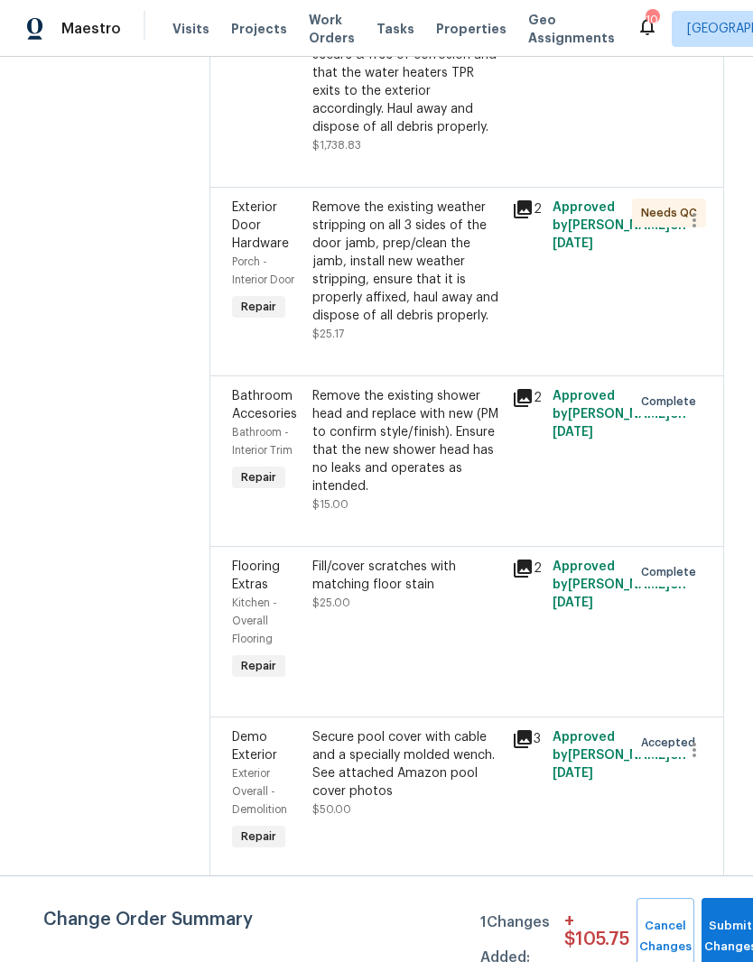
scroll to position [1172, 0]
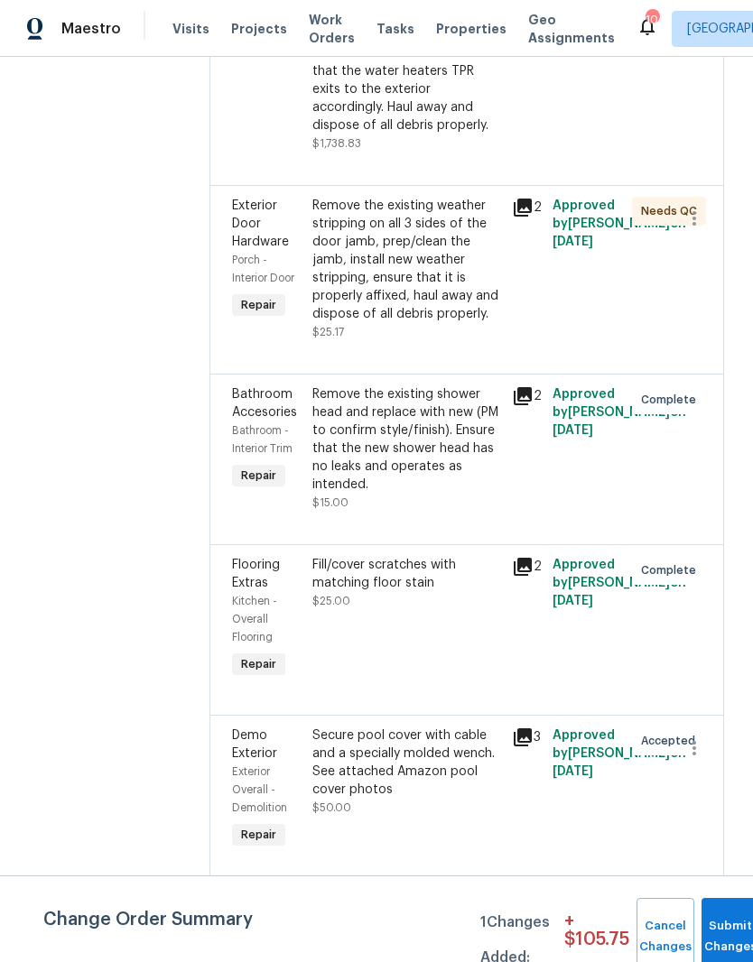
click at [491, 286] on div "Remove the existing weather stripping on all 3 sides of the door jamb, prep/cle…" at bounding box center [406, 260] width 189 height 126
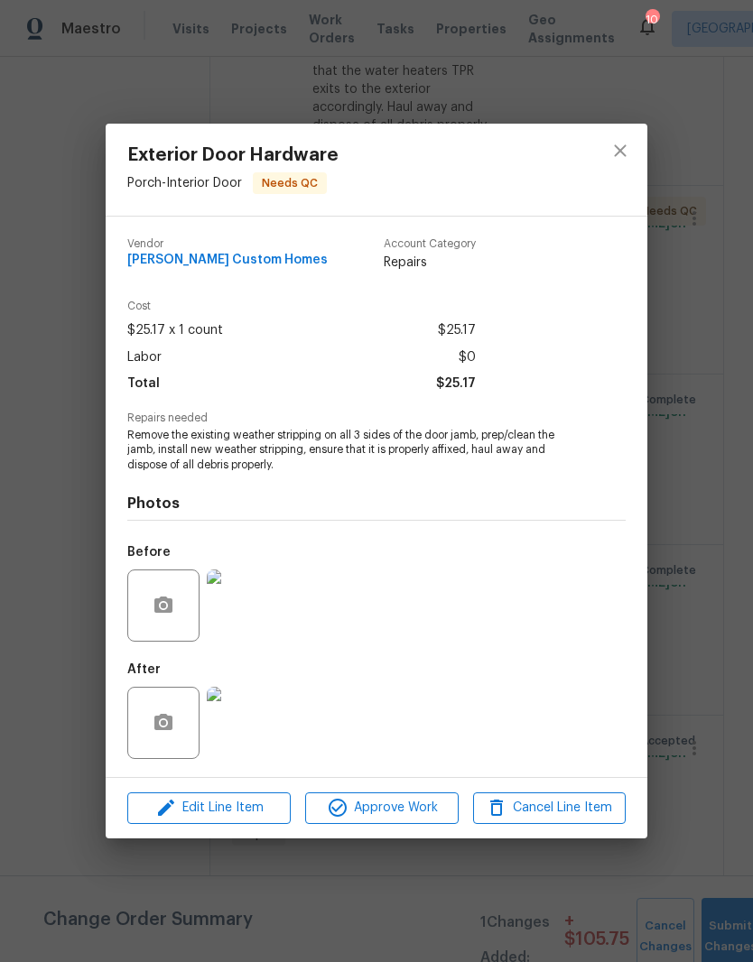
click at [259, 615] on img at bounding box center [243, 605] width 72 height 72
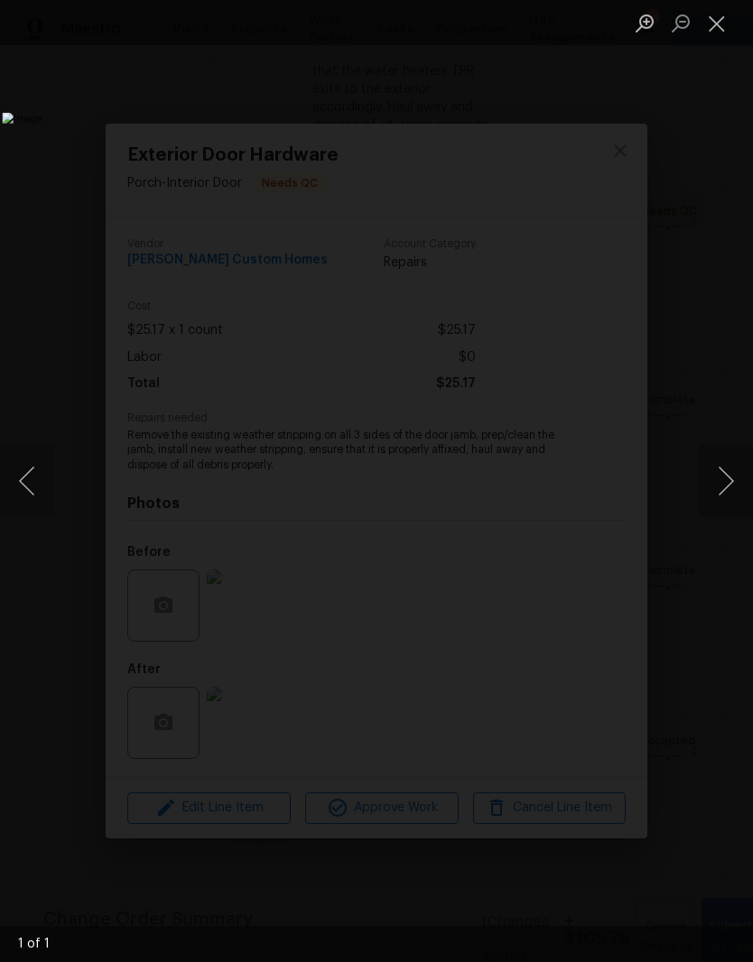
click at [724, 27] on button "Close lightbox" at bounding box center [716, 23] width 36 height 32
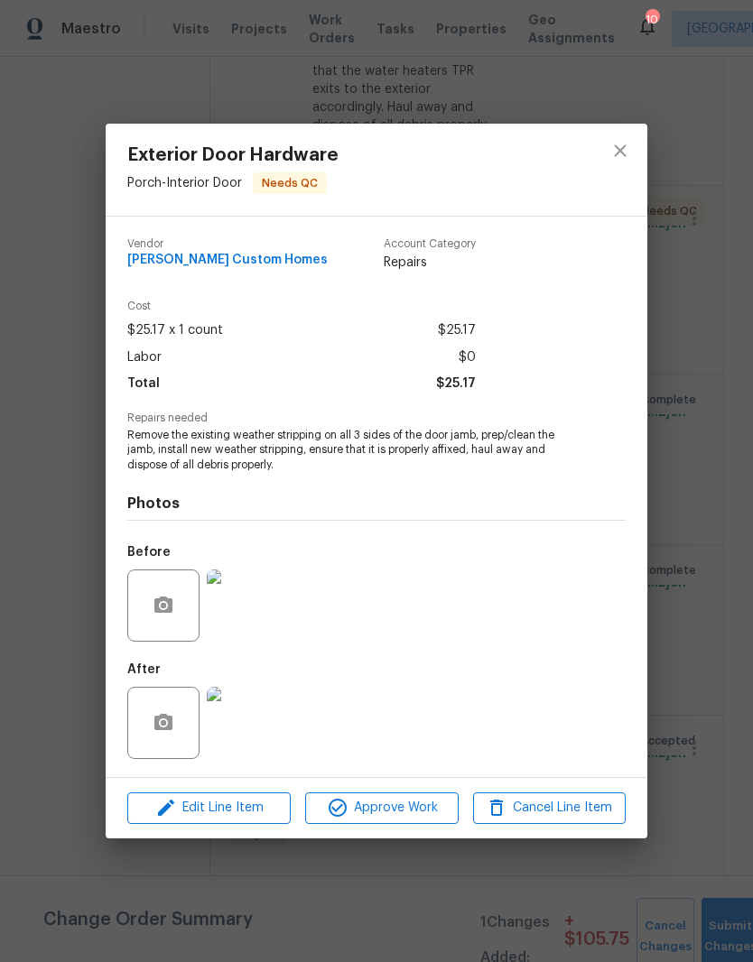
click at [261, 728] on img at bounding box center [243, 723] width 72 height 72
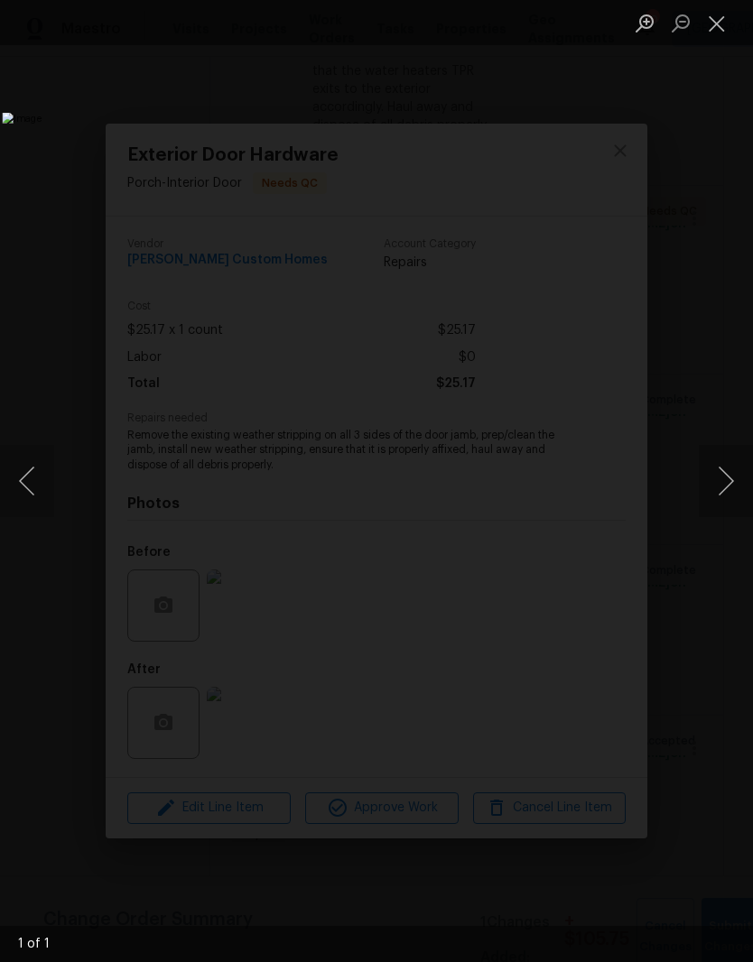
click at [725, 32] on button "Close lightbox" at bounding box center [716, 23] width 36 height 32
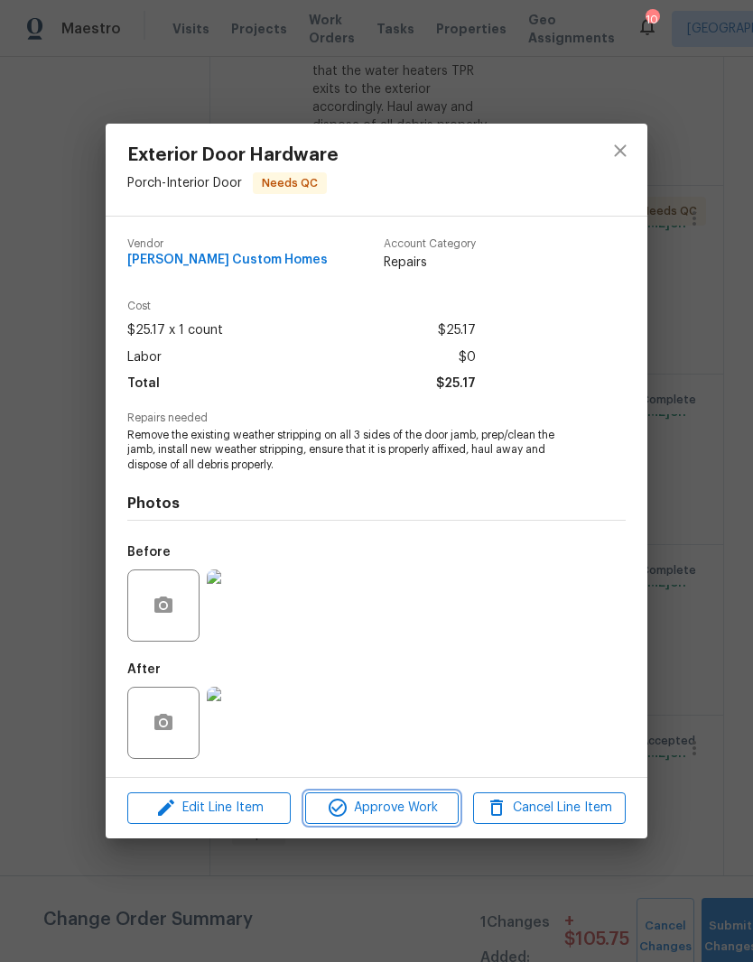
click at [409, 811] on span "Approve Work" at bounding box center [381, 808] width 142 height 23
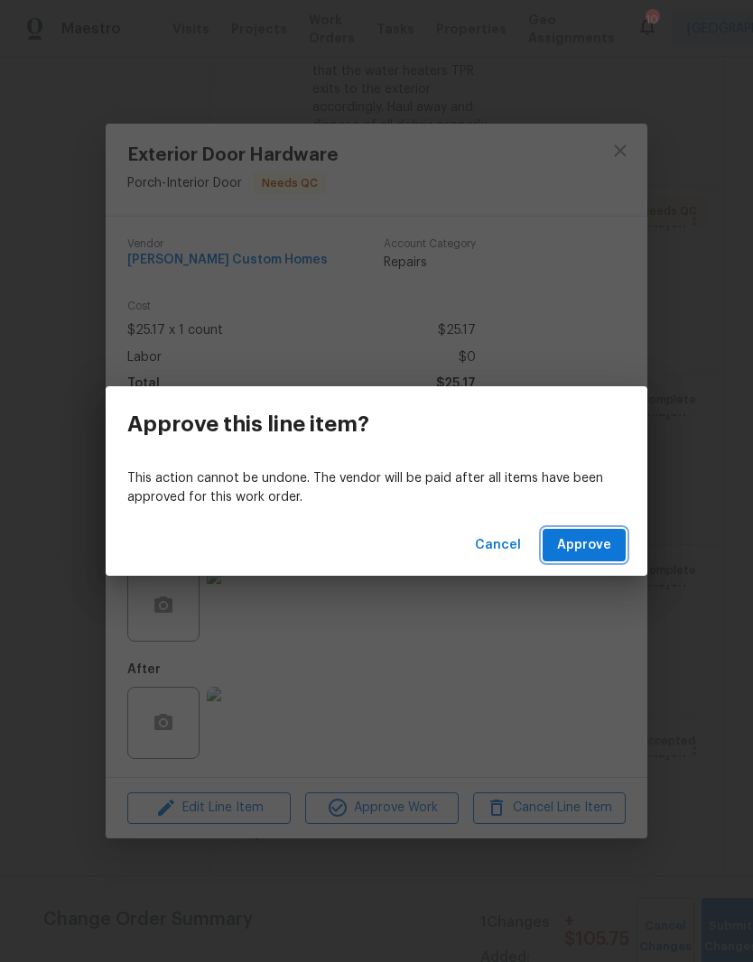
click at [606, 541] on span "Approve" at bounding box center [584, 545] width 54 height 23
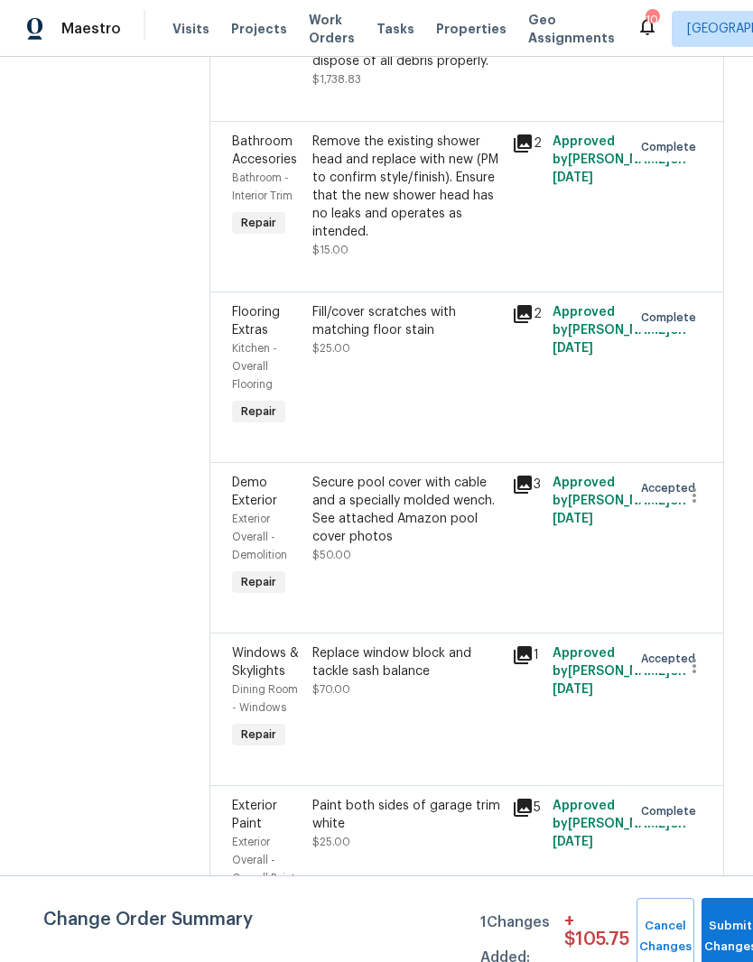
scroll to position [1238, 0]
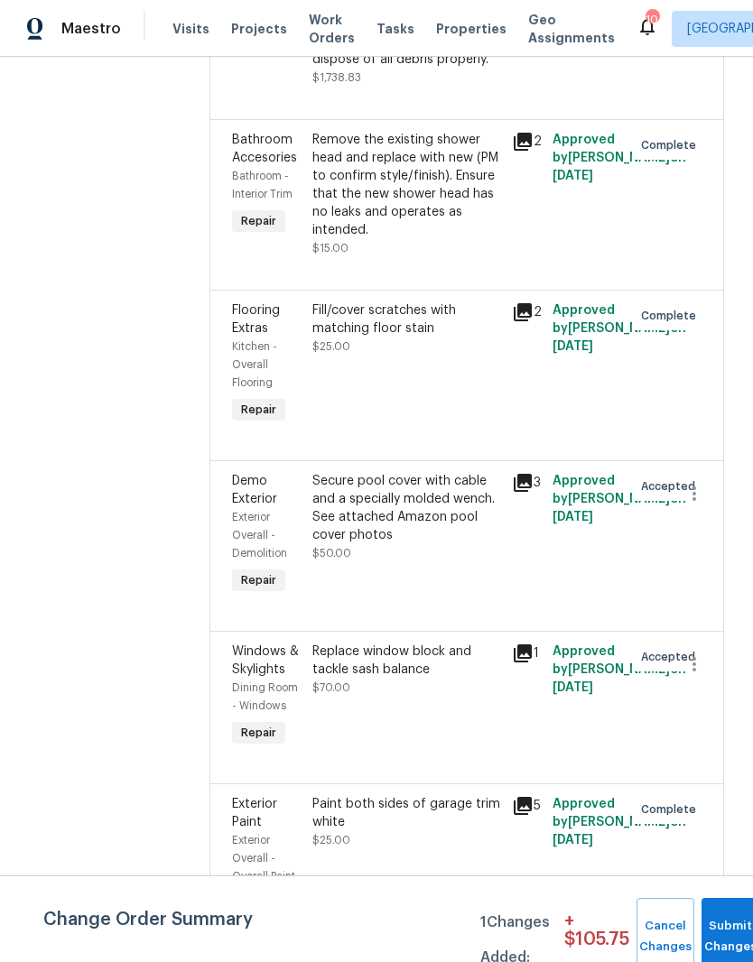
click at [463, 544] on div "Secure pool cover with cable and a specially molded wench. See attached Amazon …" at bounding box center [406, 508] width 189 height 72
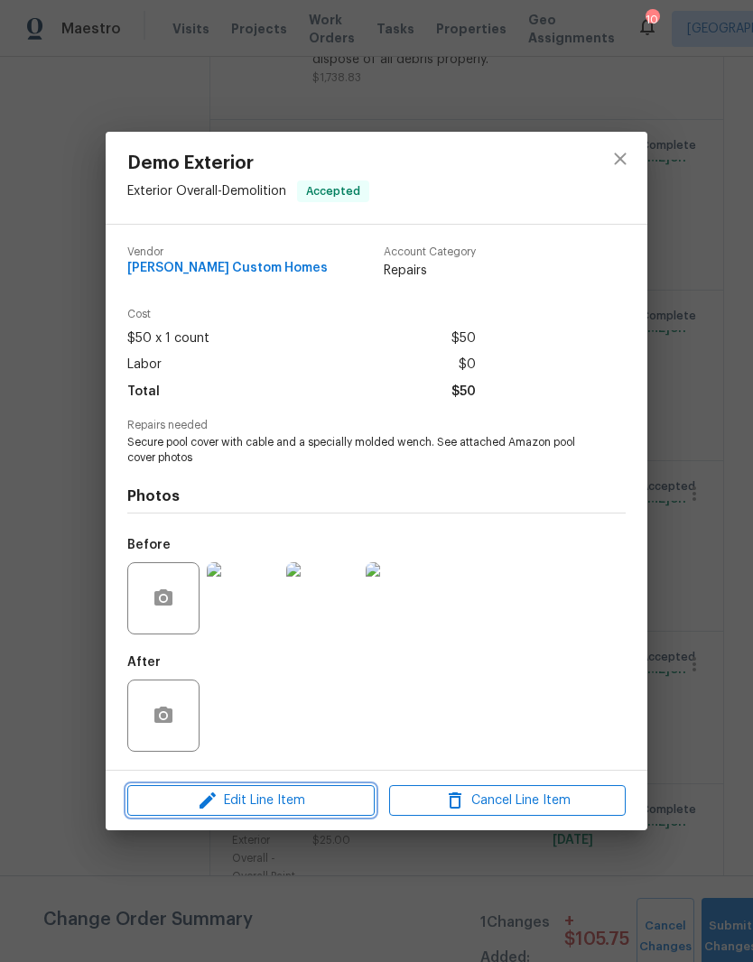
click at [335, 800] on span "Edit Line Item" at bounding box center [251, 801] width 236 height 23
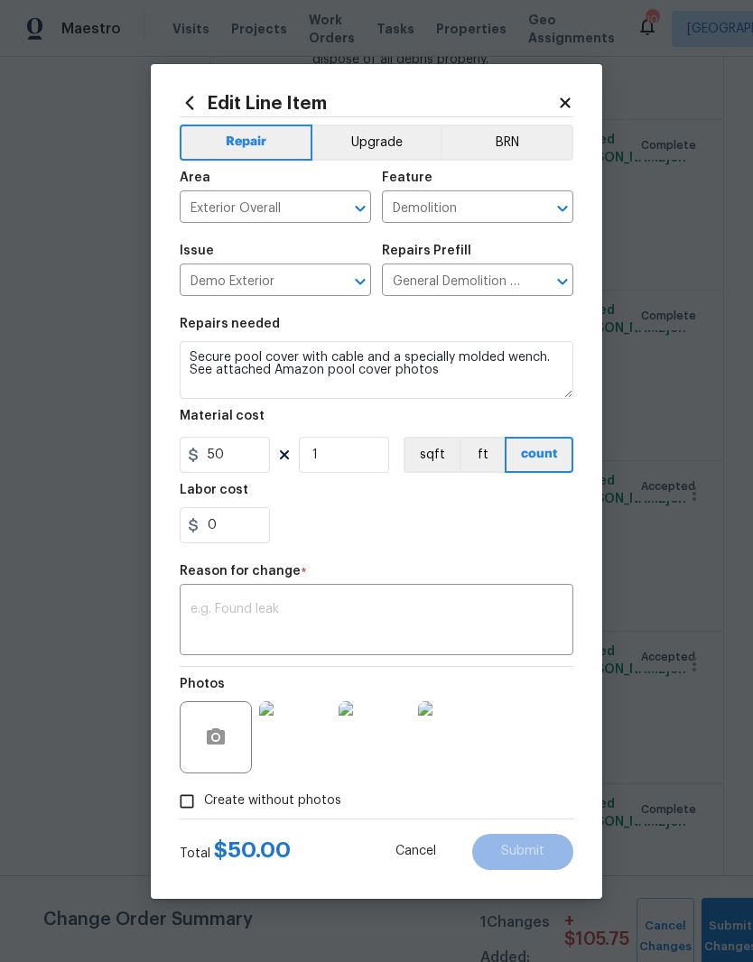
click at [257, 606] on textarea at bounding box center [376, 622] width 372 height 38
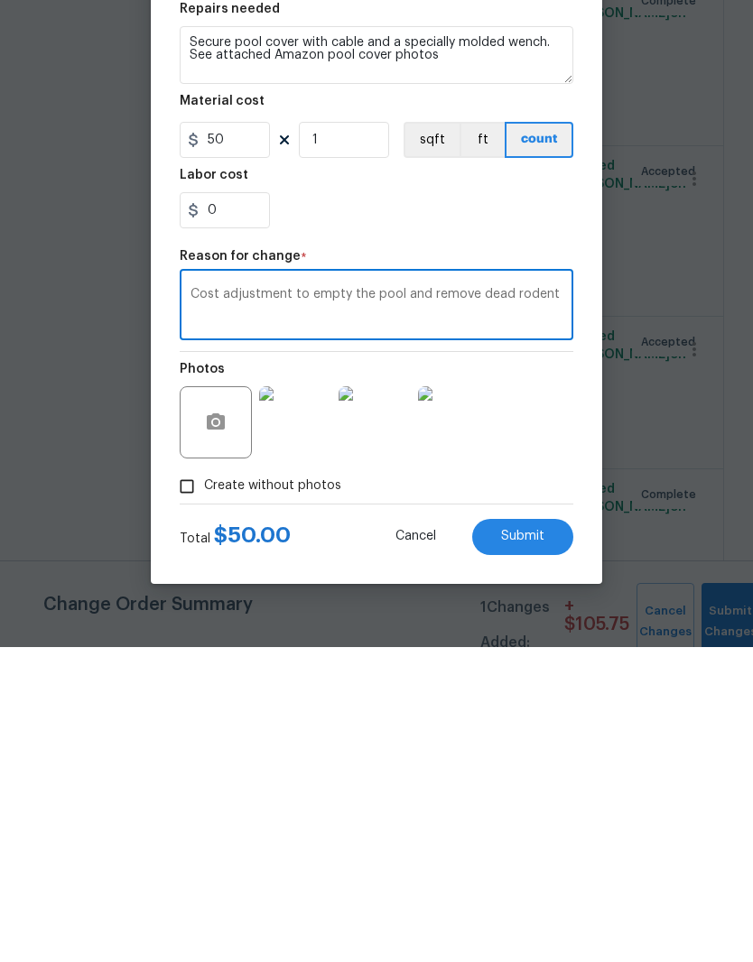
click at [394, 603] on textarea "Cost adjustment to empty the pool and remove dead rodent" at bounding box center [376, 622] width 372 height 38
click at [424, 603] on textarea "Cost adjustment to empty the pool, and remove dead rodent" at bounding box center [376, 622] width 372 height 38
click at [519, 603] on textarea "Cost adjustment to empty the pool, remove dead rodent" at bounding box center [376, 622] width 372 height 38
click at [377, 603] on textarea "Cost adjustment to empty the pool, remove dead rodent, disconnect any electrica…" at bounding box center [376, 622] width 372 height 38
click at [362, 603] on textarea "Cost adjustment to empty the water from the pool, remove dead rodent, disconnec…" at bounding box center [376, 622] width 372 height 38
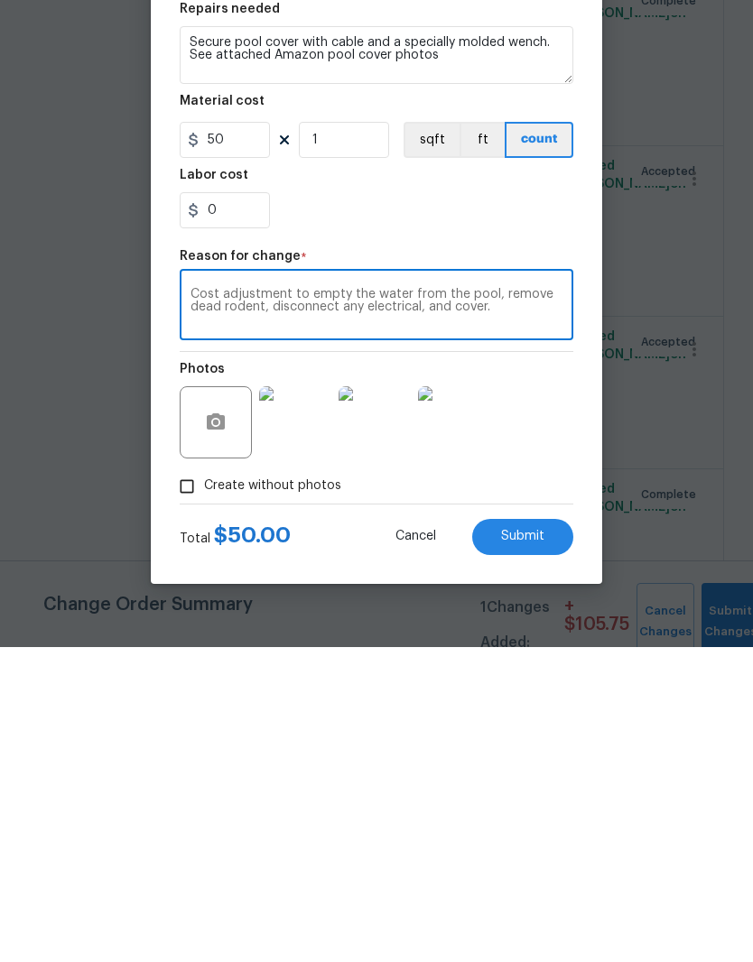
click at [364, 603] on textarea "Cost adjustment to empty the water from the pool, remove dead rodent, disconnec…" at bounding box center [376, 622] width 372 height 38
click at [536, 603] on textarea "Cost adjustment to empty the water from the pool, remove dead rodent, disconnec…" at bounding box center [376, 622] width 372 height 38
type textarea "Cost adjustment to empty the water from the pool, remove dead rodent, disconnec…"
click at [256, 437] on input "50" at bounding box center [225, 455] width 90 height 36
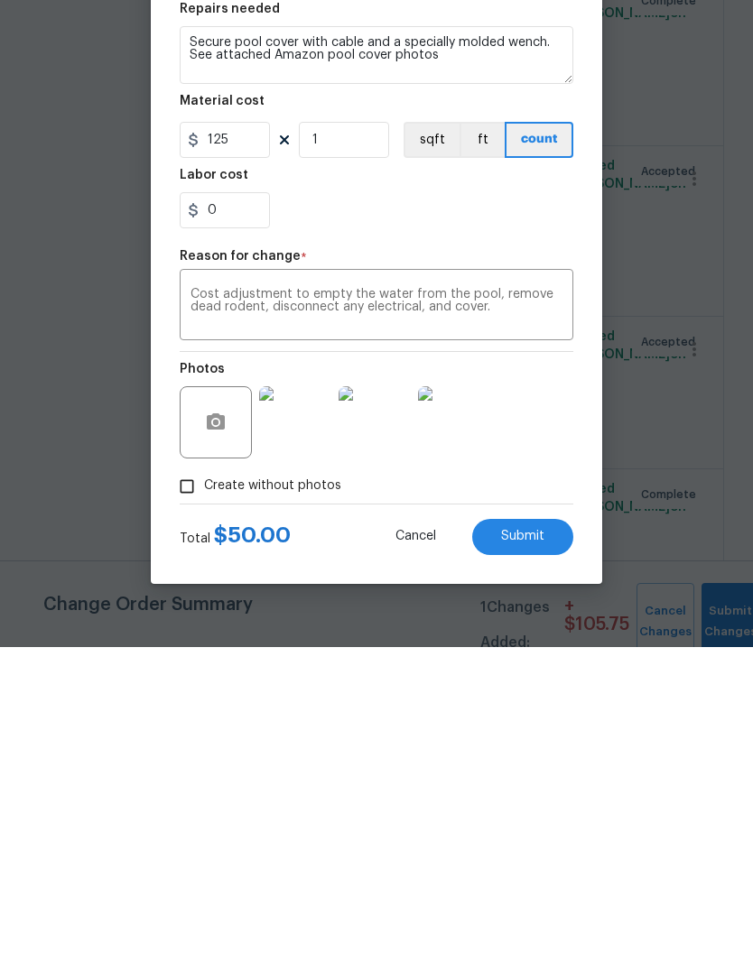
click at [553, 667] on div "Photos" at bounding box center [376, 725] width 393 height 117
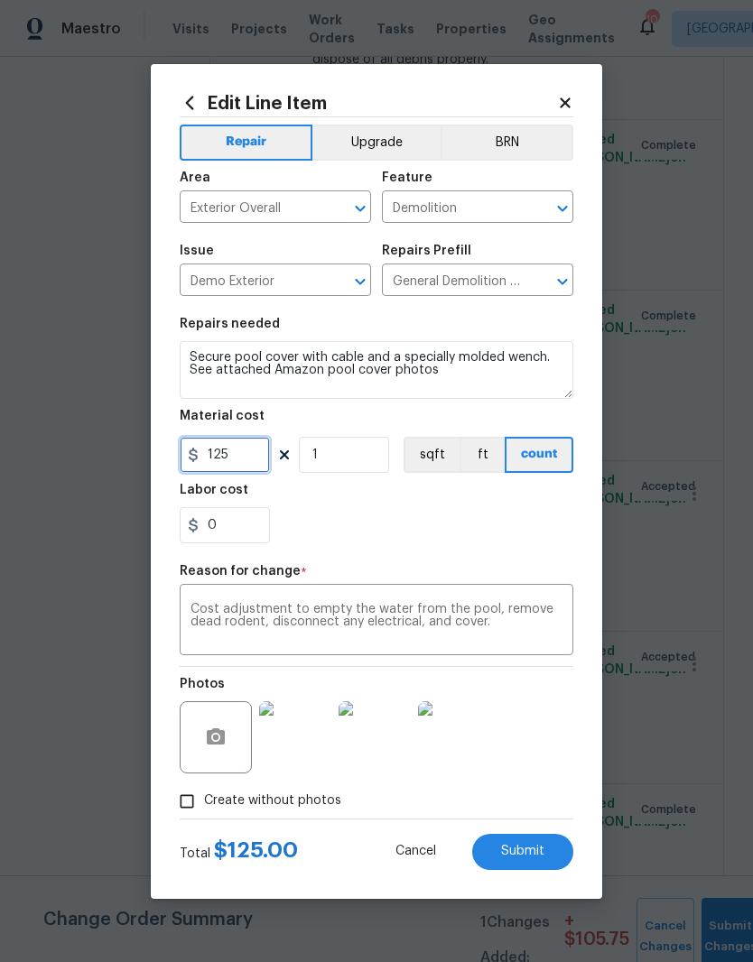
click at [255, 458] on input "125" at bounding box center [225, 455] width 90 height 36
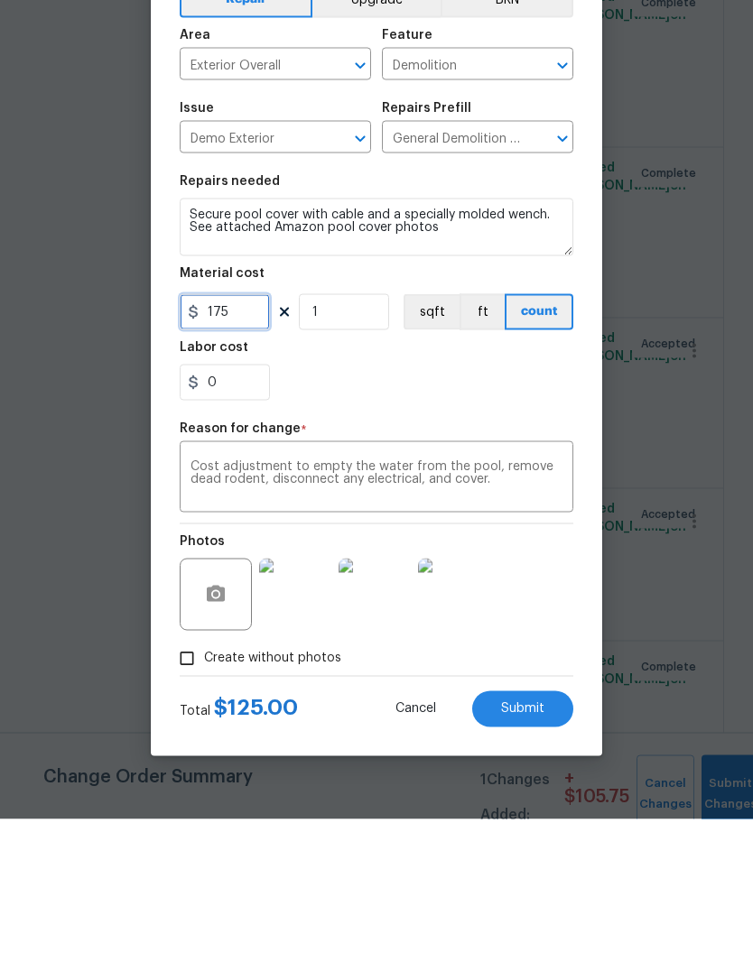
type input "175"
click at [287, 603] on textarea "Cost adjustment to empty the water from the pool, remove dead rodent, disconnec…" at bounding box center [376, 622] width 372 height 38
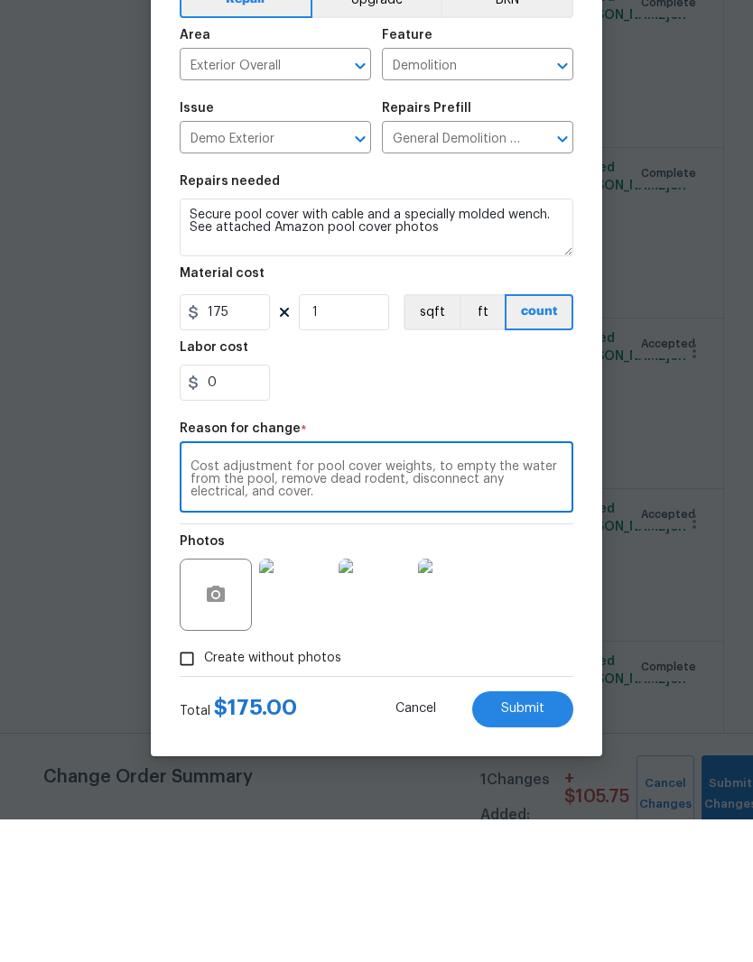
click at [446, 603] on textarea "Cost adjustment for pool cover weights, to empty the water from the pool, remov…" at bounding box center [376, 622] width 372 height 38
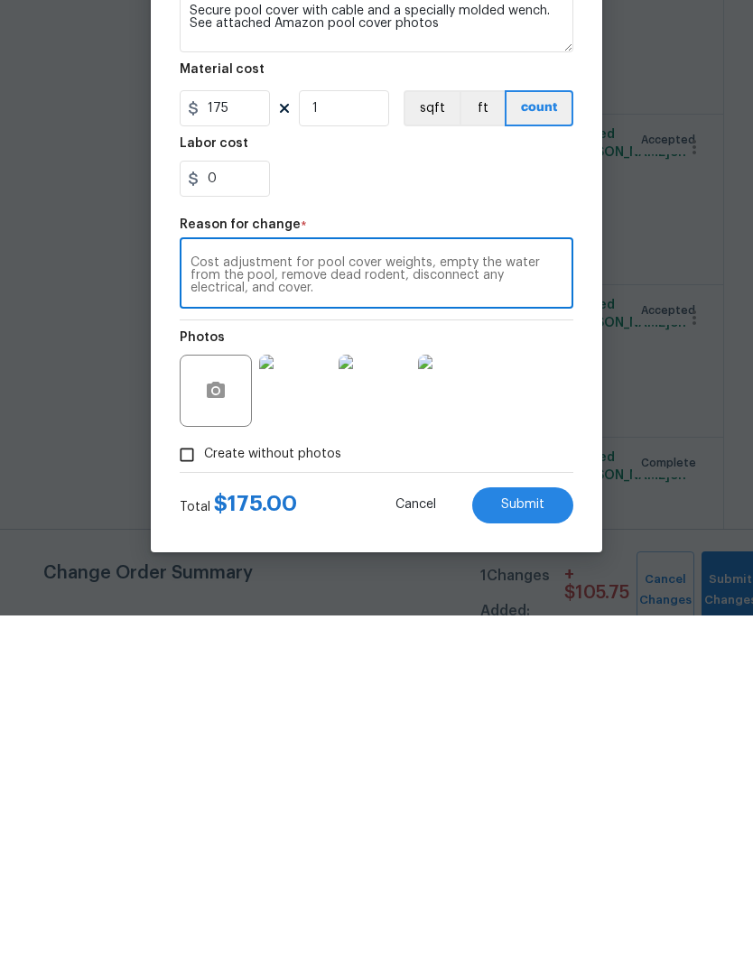
type textarea "Cost adjustment for pool cover weights, empty the water from the pool, remove d…"
click at [542, 845] on span "Submit" at bounding box center [522, 852] width 43 height 14
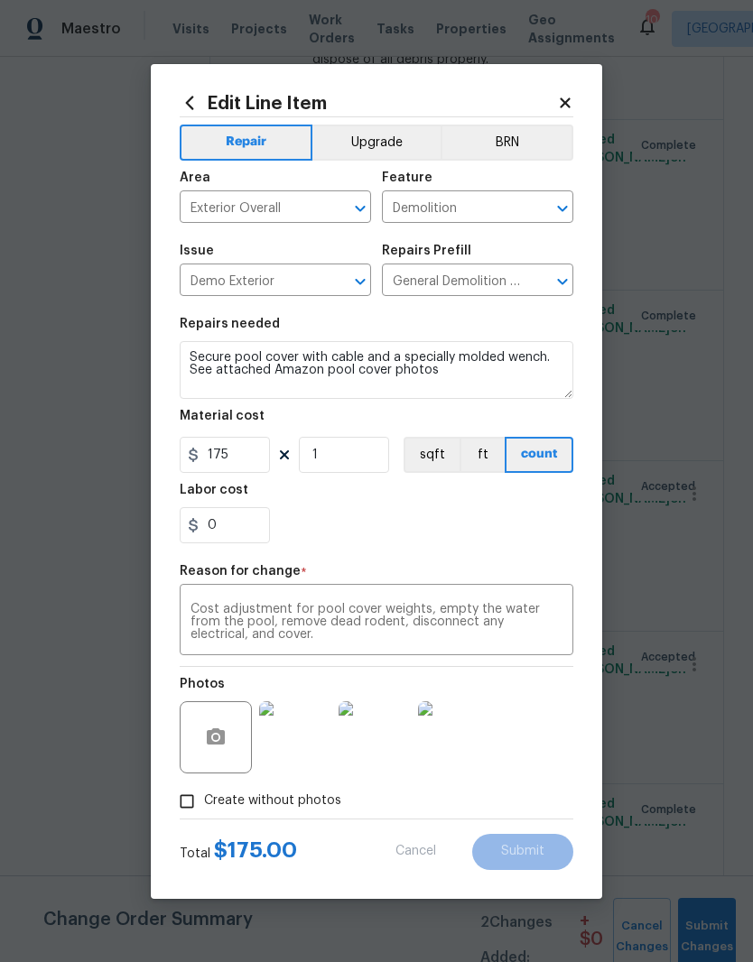
type input "50"
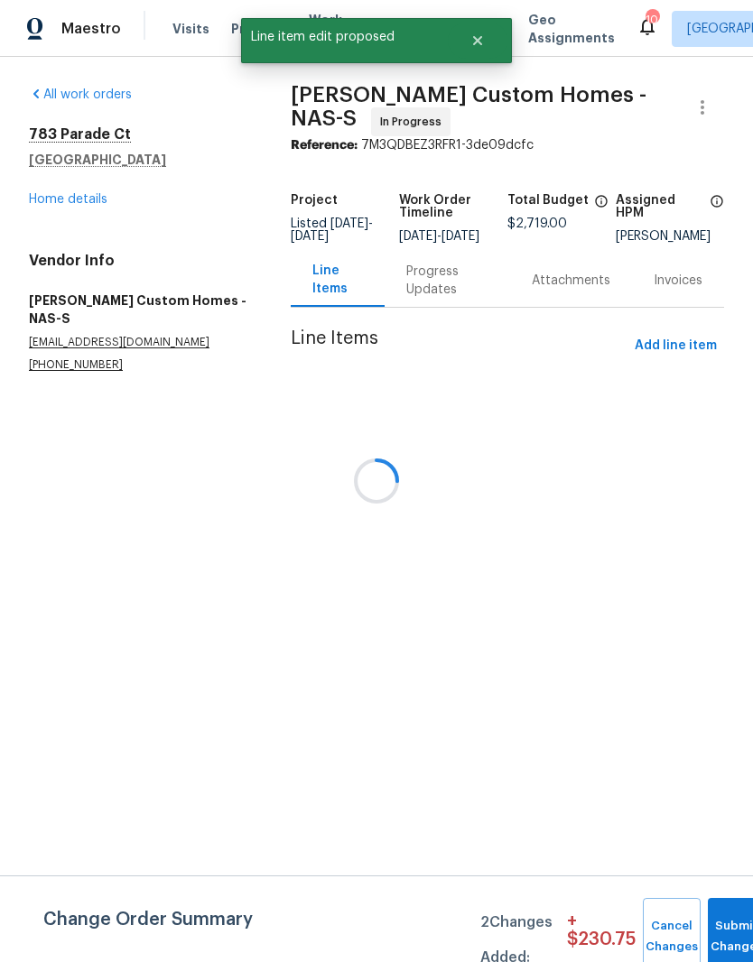
scroll to position [0, 0]
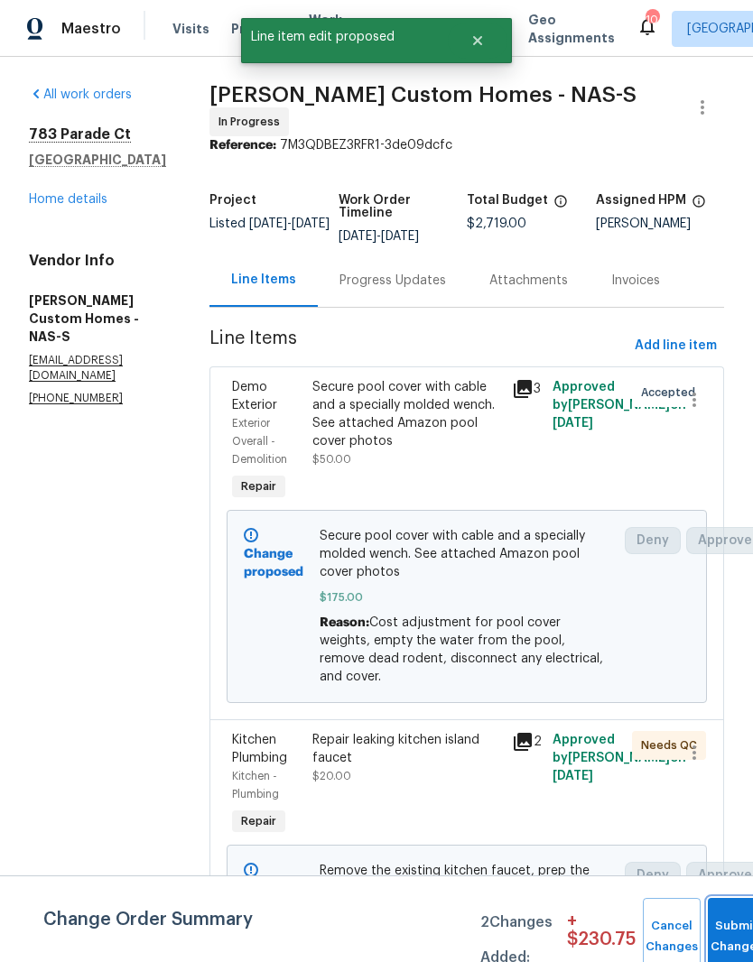
click at [732, 929] on button "Submit Changes" at bounding box center [736, 937] width 58 height 78
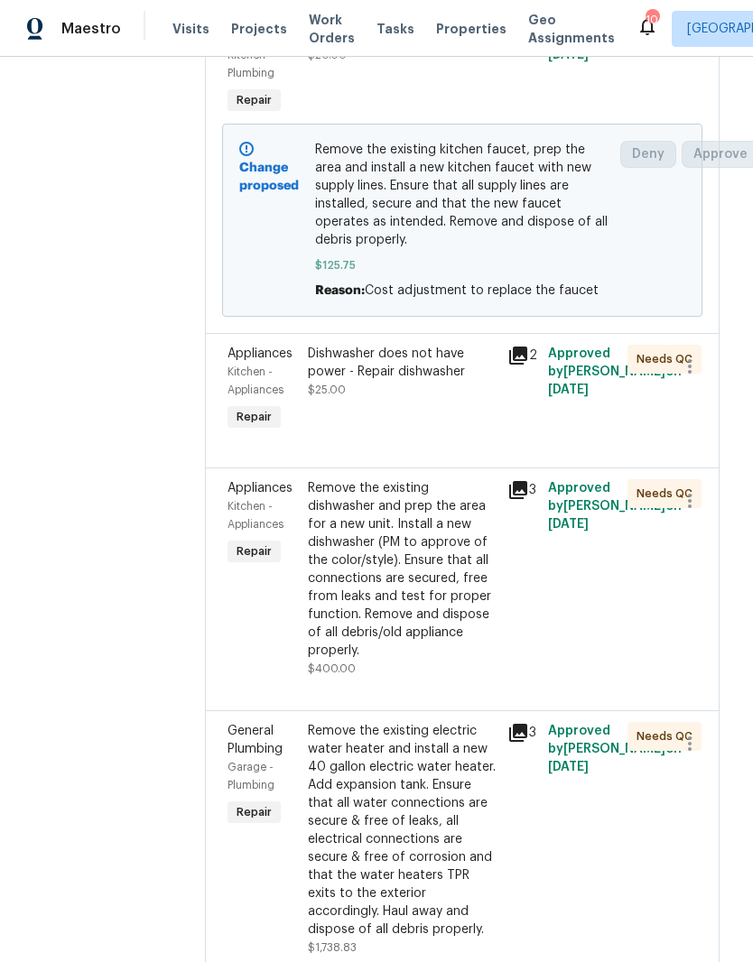
scroll to position [728, 4]
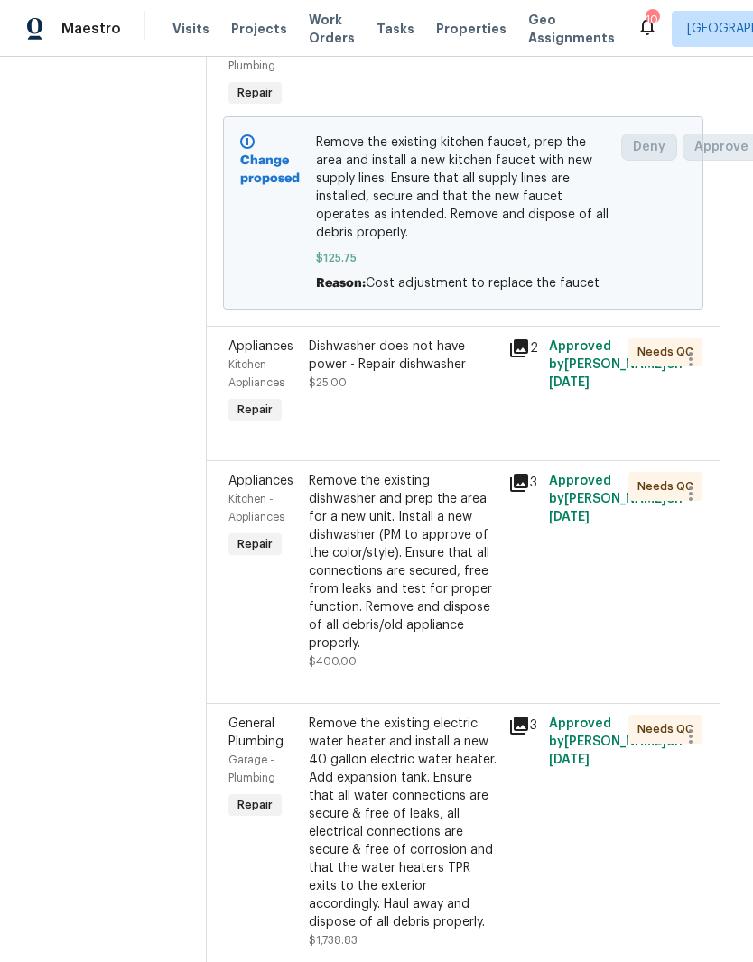
click at [448, 374] on div "Dishwasher does not have power - Repair dishwasher" at bounding box center [403, 355] width 189 height 36
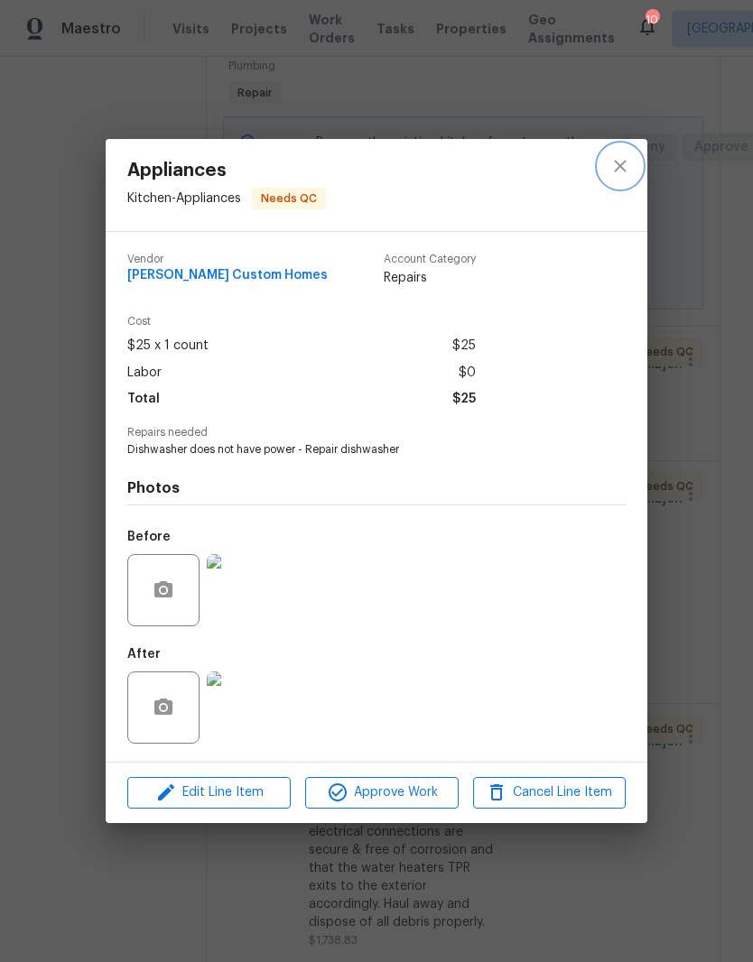
click at [626, 171] on icon "close" at bounding box center [620, 166] width 22 height 22
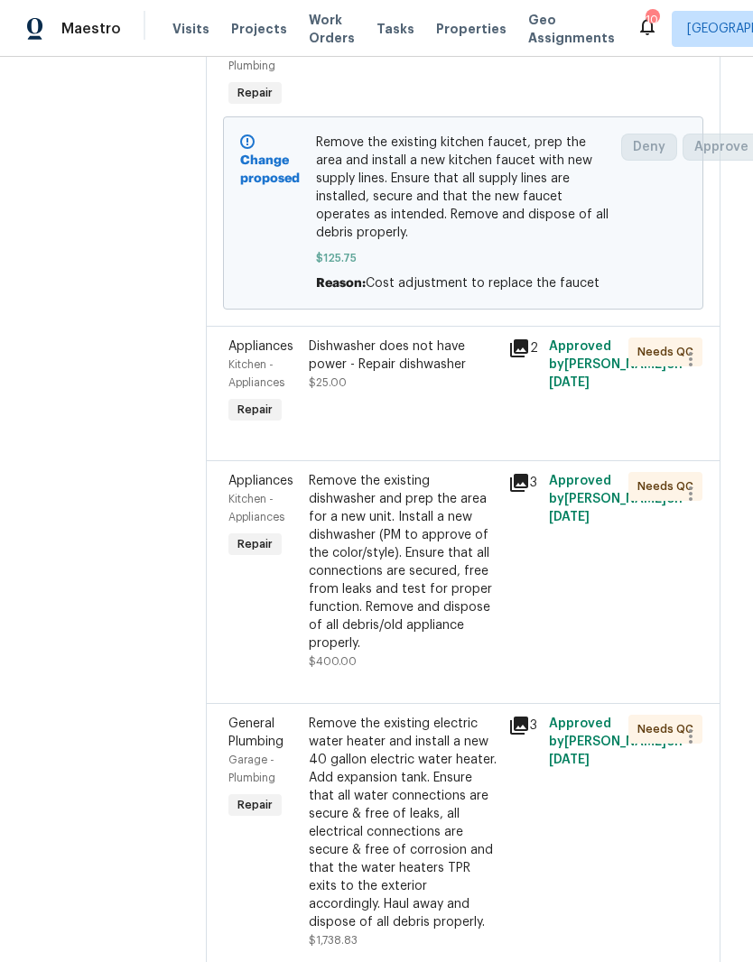
click at [457, 560] on div "Remove the existing dishwasher and prep the area for a new unit. Install a new …" at bounding box center [403, 562] width 189 height 180
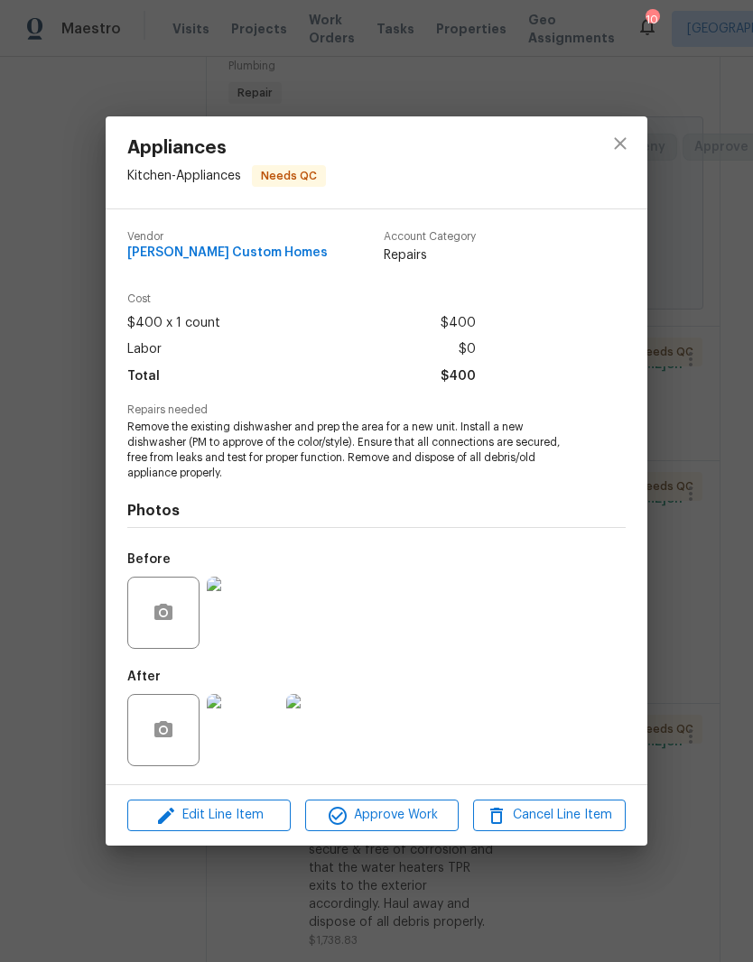
click at [258, 725] on img at bounding box center [243, 730] width 72 height 72
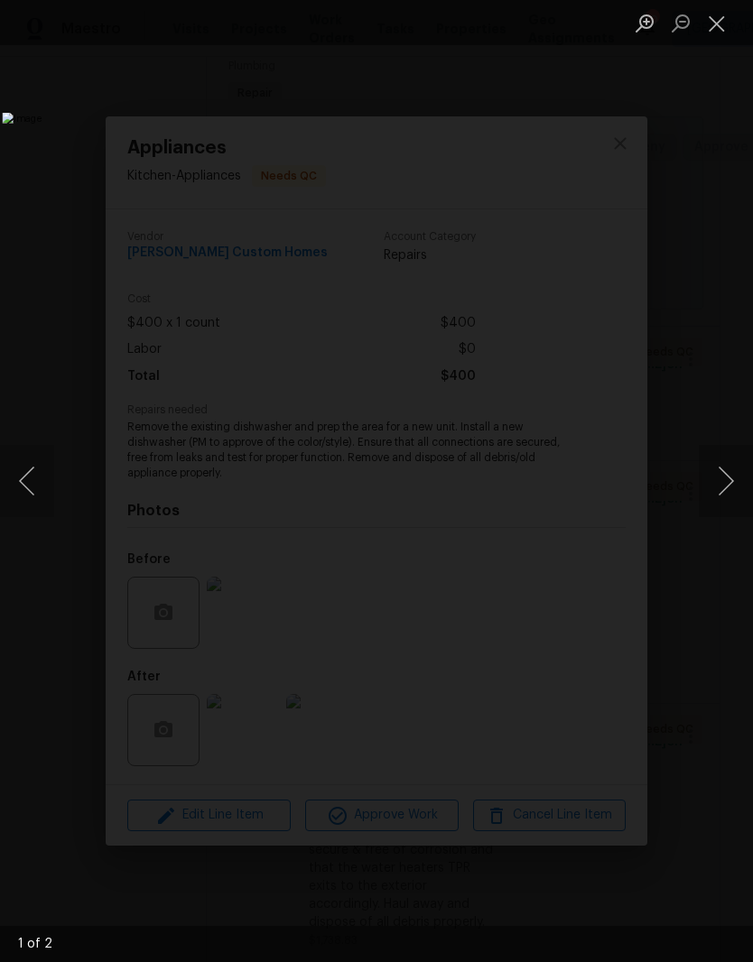
click at [725, 483] on button "Next image" at bounding box center [725, 481] width 54 height 72
click at [723, 30] on button "Close lightbox" at bounding box center [716, 23] width 36 height 32
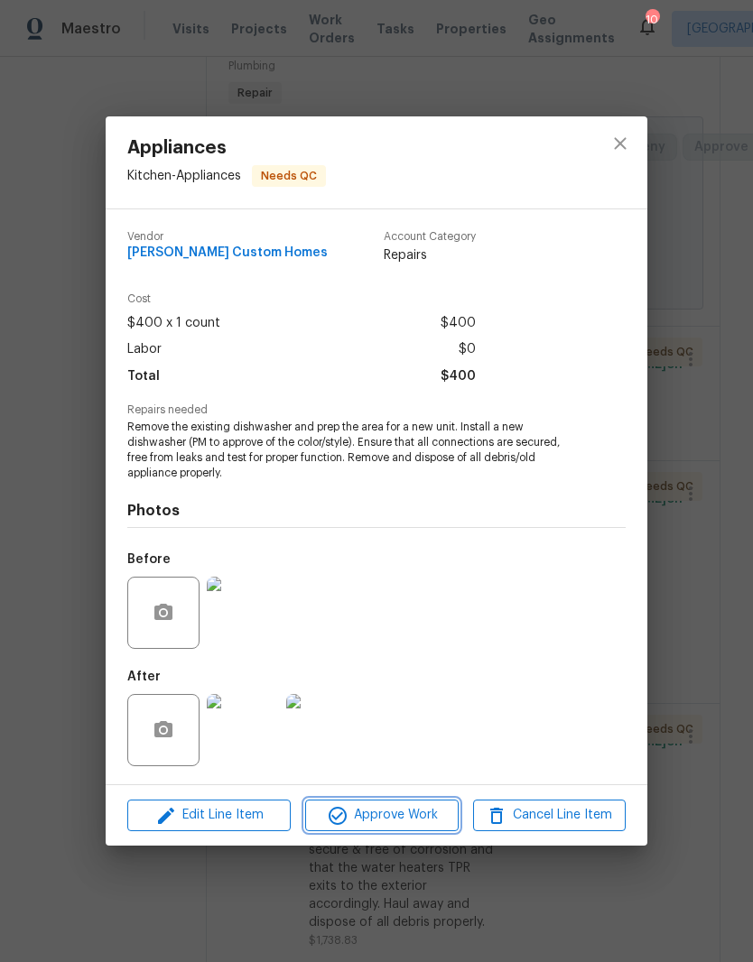
click at [403, 823] on span "Approve Work" at bounding box center [381, 815] width 142 height 23
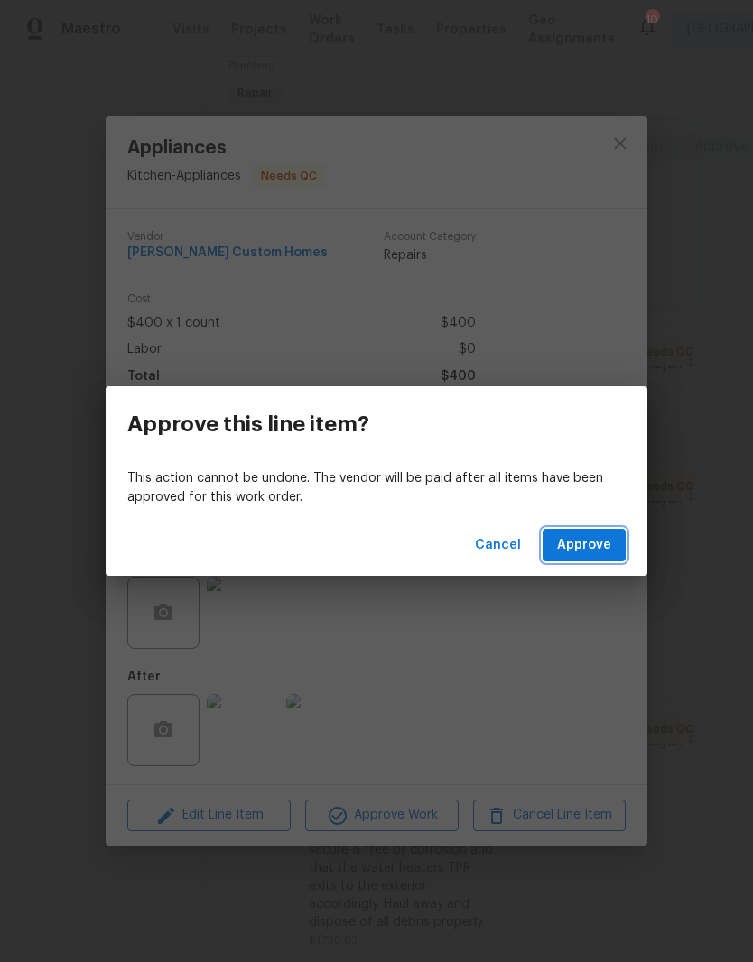
click at [598, 549] on span "Approve" at bounding box center [584, 545] width 54 height 23
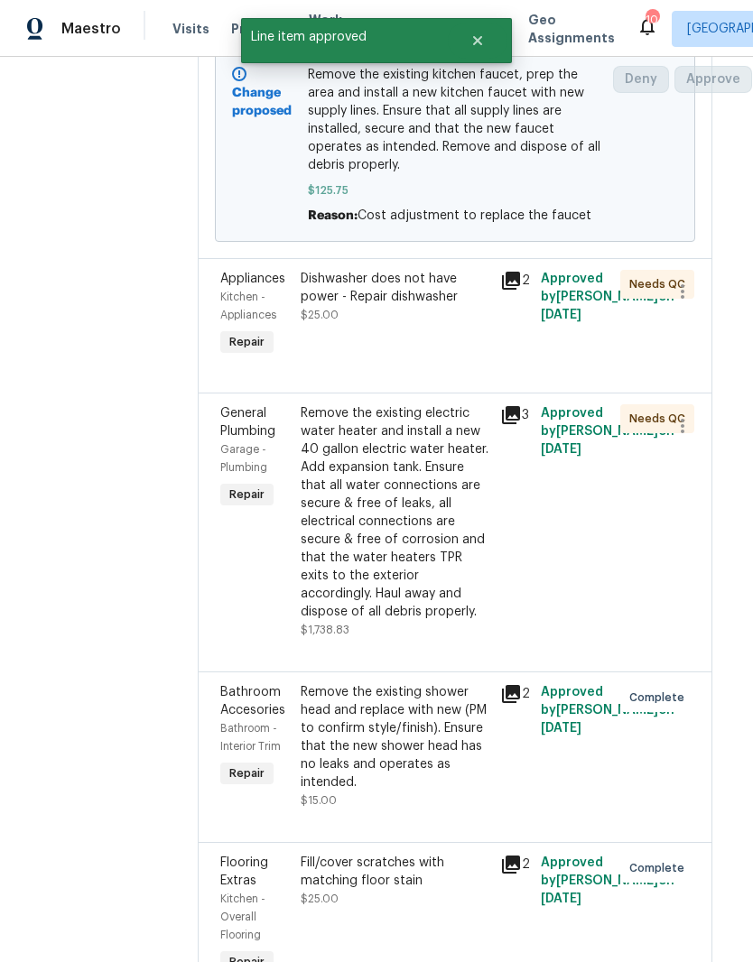
scroll to position [797, 12]
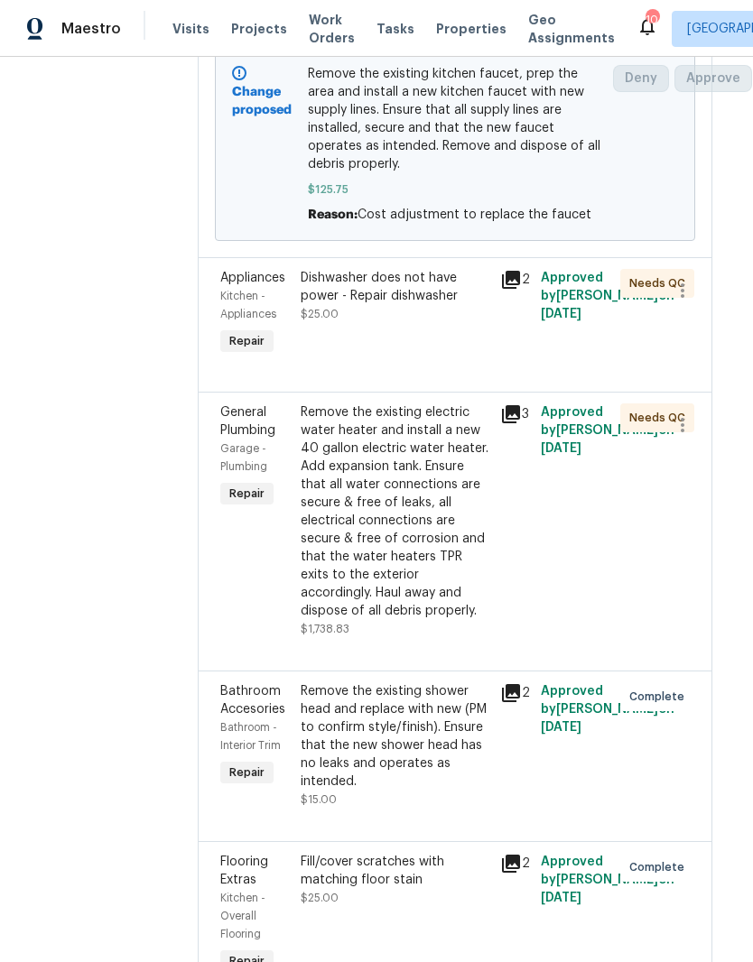
click at [449, 305] on div "Dishwasher does not have power - Repair dishwasher" at bounding box center [394, 287] width 189 height 36
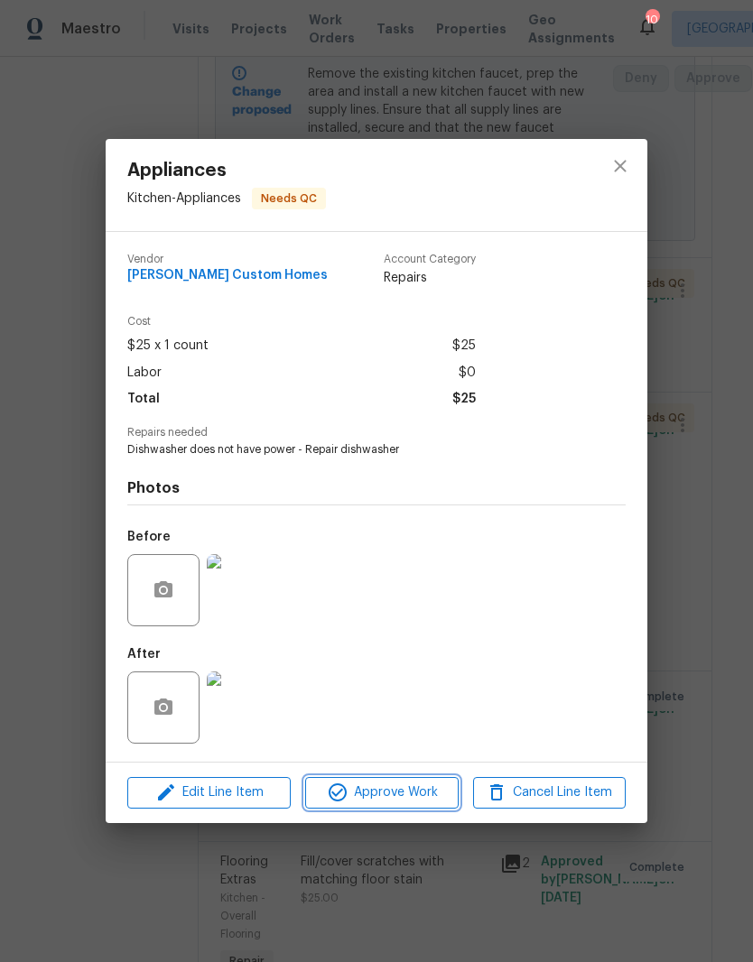
click at [405, 798] on span "Approve Work" at bounding box center [381, 792] width 142 height 23
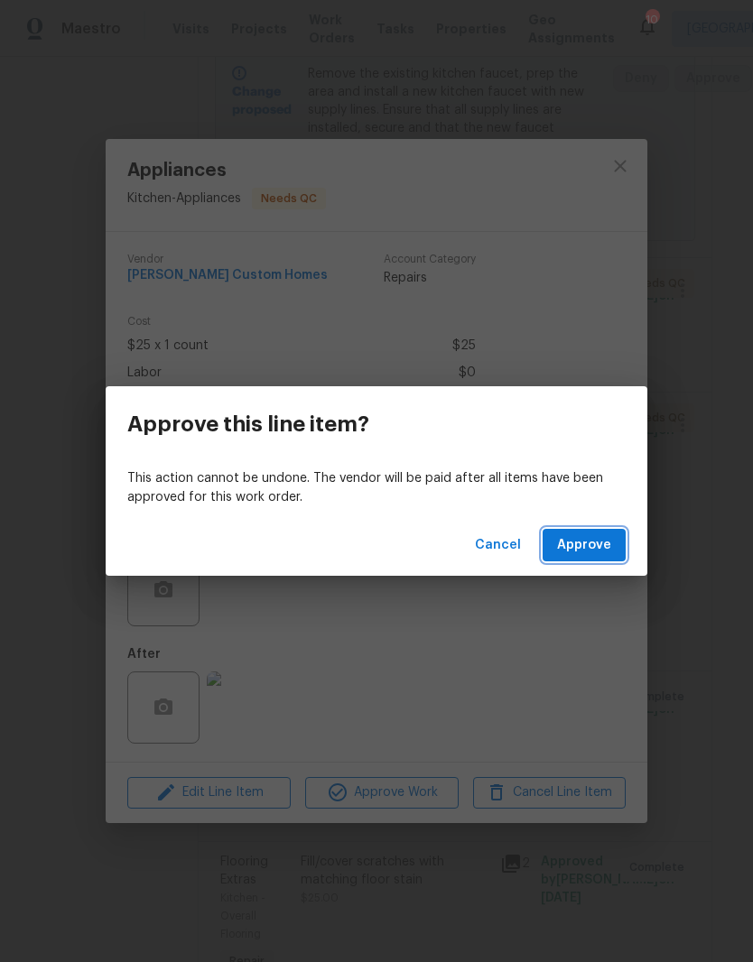
click at [595, 546] on span "Approve" at bounding box center [584, 545] width 54 height 23
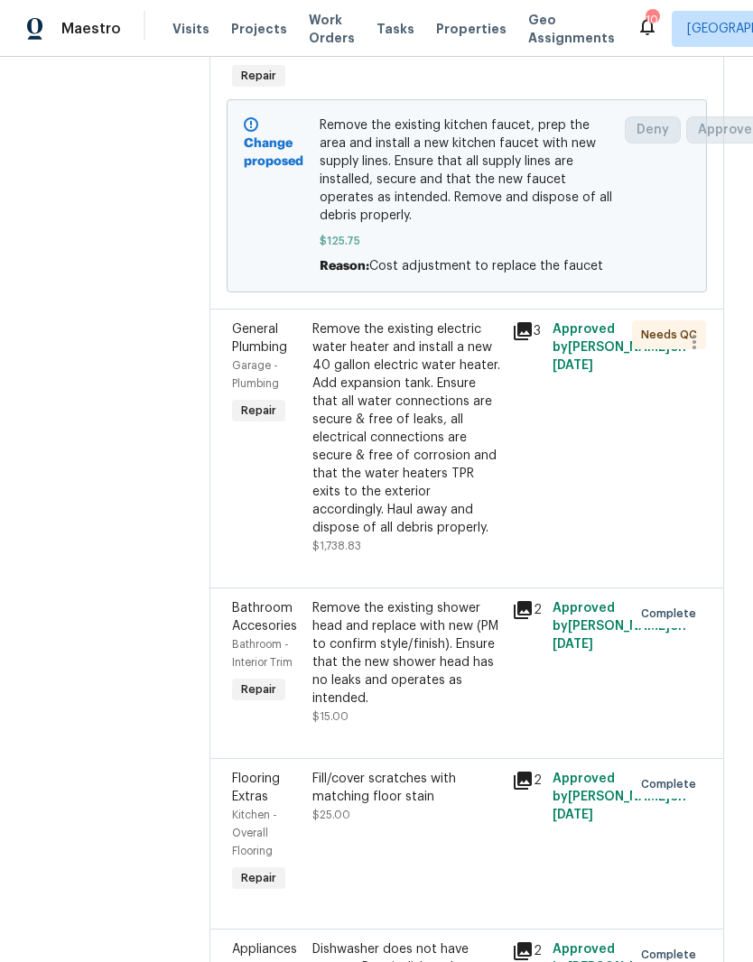
scroll to position [749, 0]
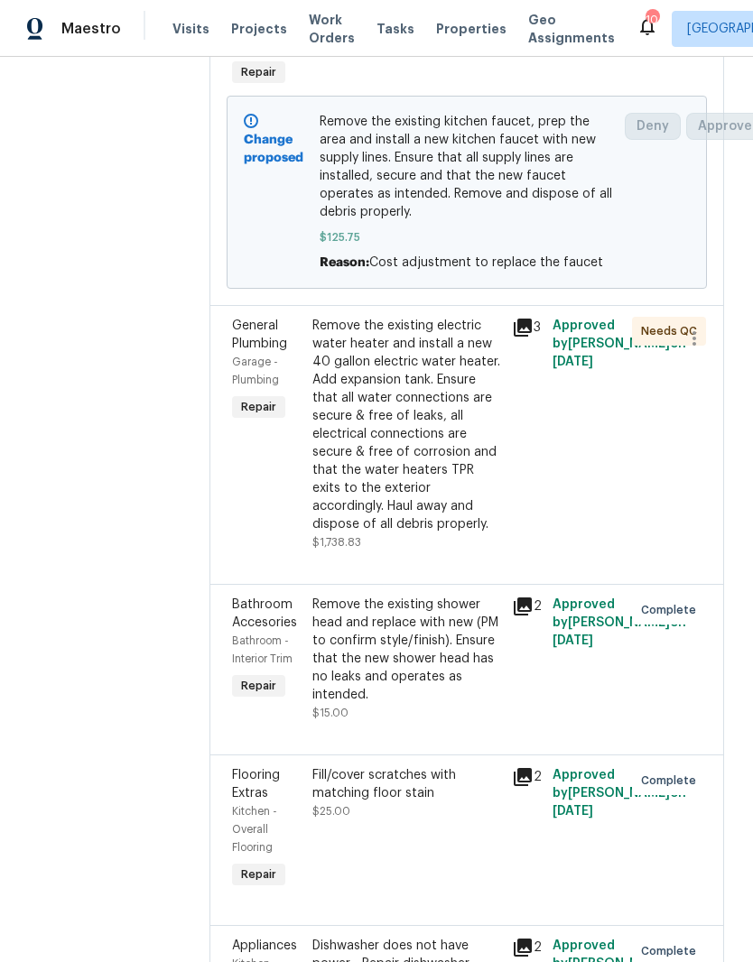
click at [467, 363] on div "Remove the existing electric water heater and install a new 40 gallon electric …" at bounding box center [406, 425] width 189 height 217
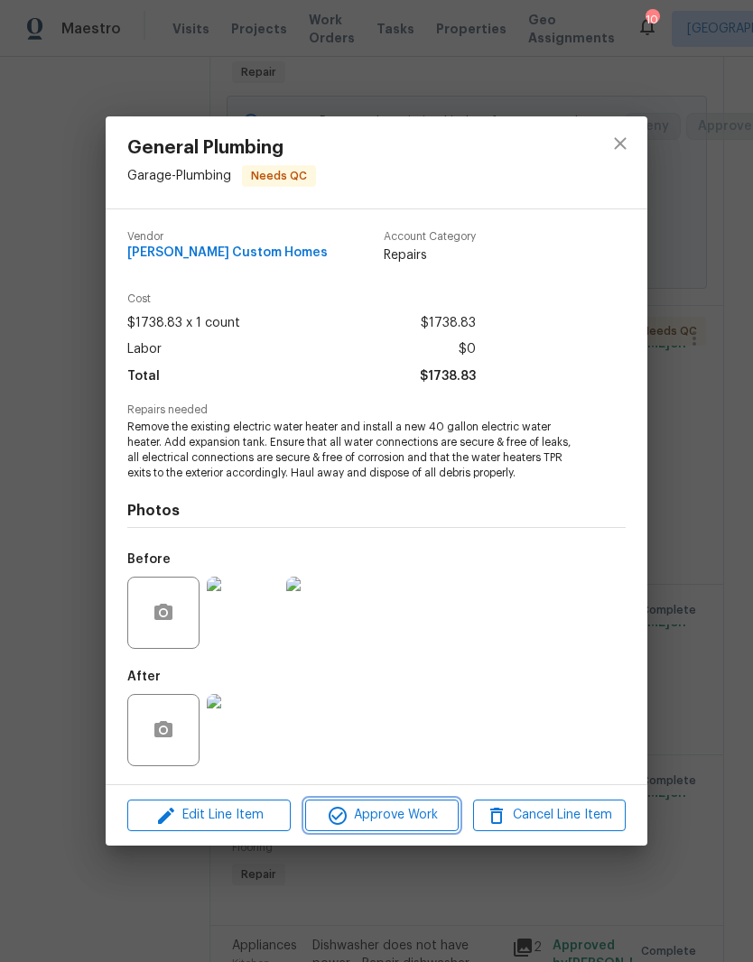
click at [413, 813] on span "Approve Work" at bounding box center [381, 815] width 142 height 23
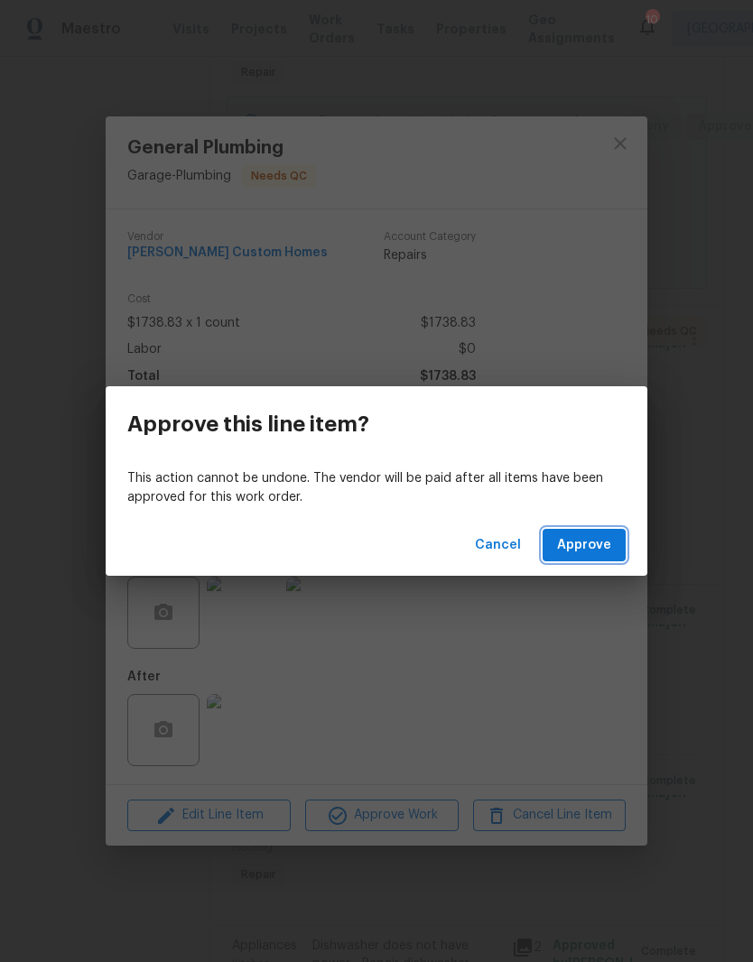
click at [596, 548] on span "Approve" at bounding box center [584, 545] width 54 height 23
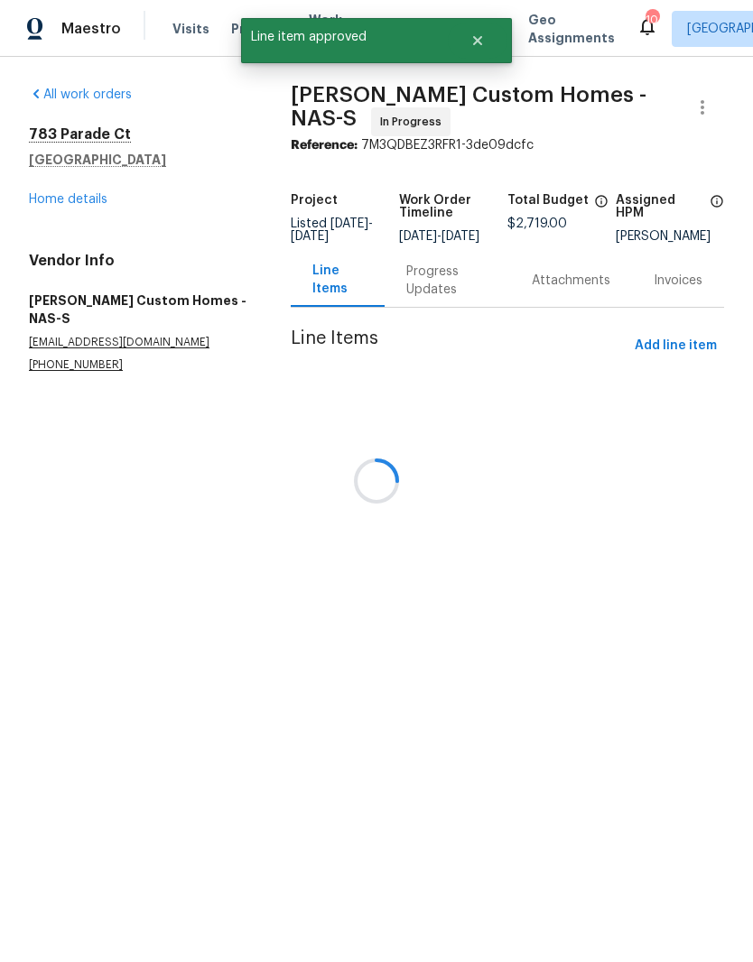
scroll to position [0, 0]
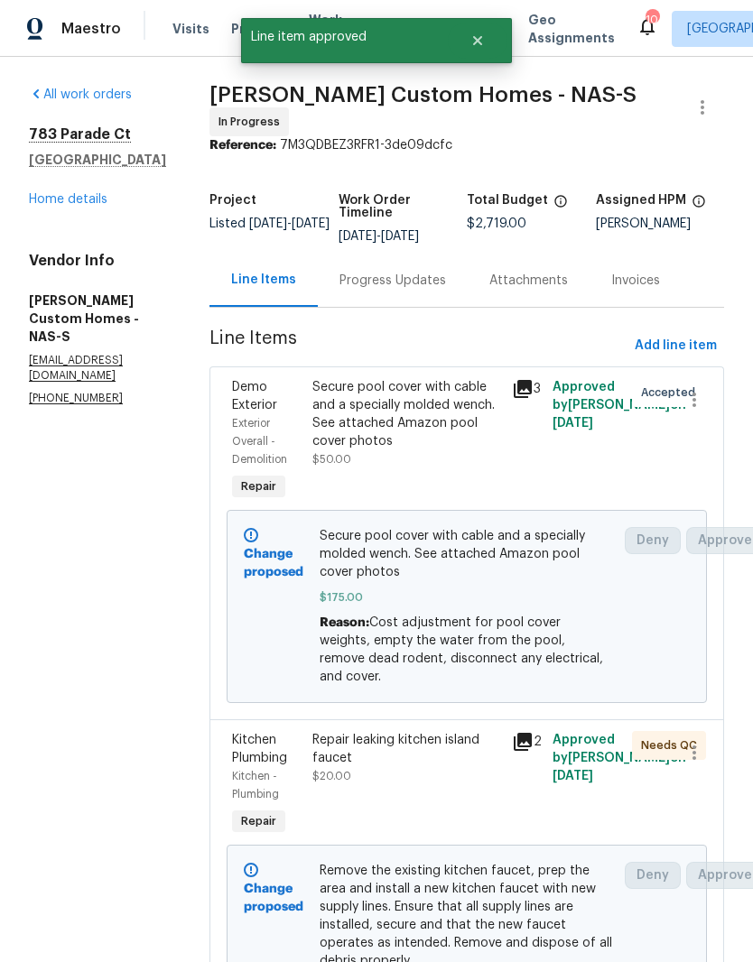
click at [81, 204] on link "Home details" at bounding box center [68, 199] width 79 height 13
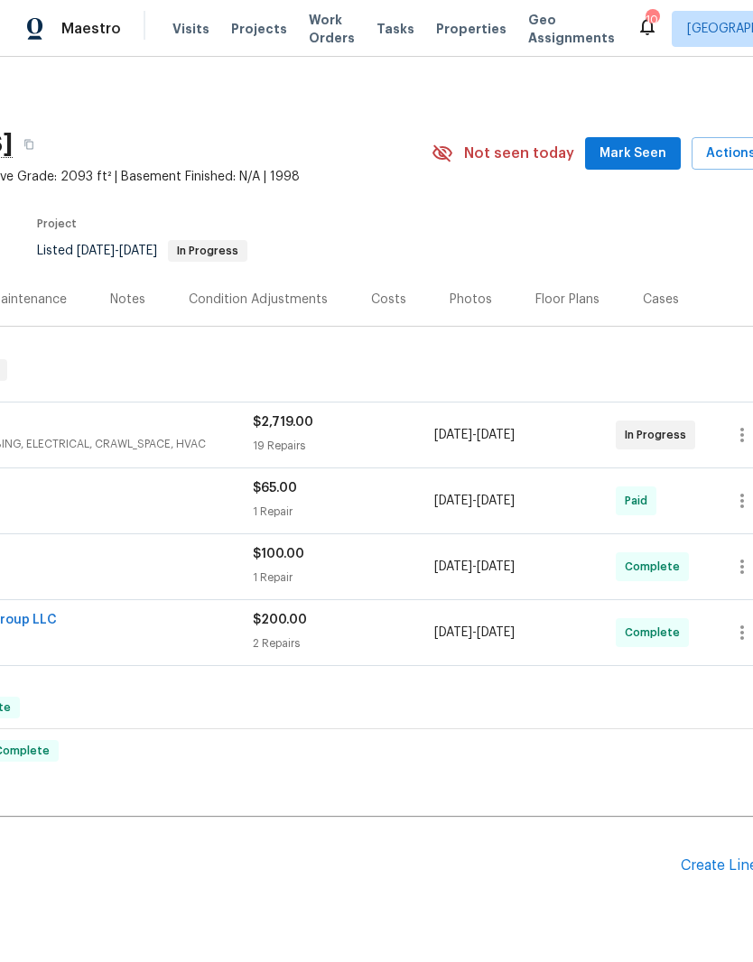
scroll to position [2, 229]
click at [633, 151] on span "Mark Seen" at bounding box center [631, 153] width 67 height 23
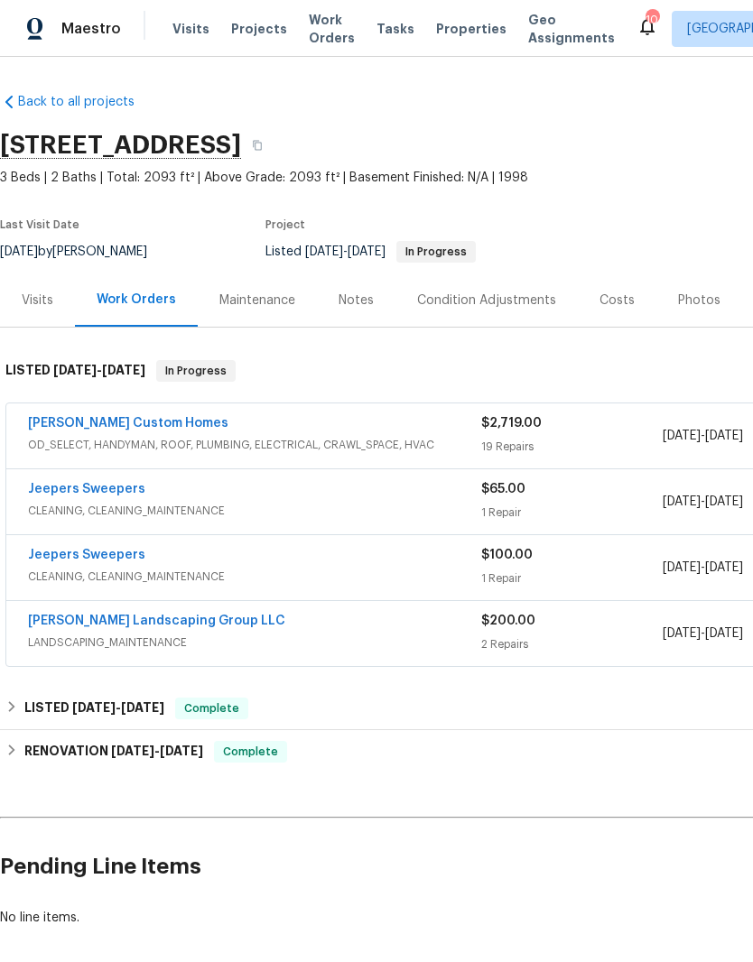
scroll to position [0, 0]
click at [362, 299] on div "Notes" at bounding box center [355, 300] width 35 height 18
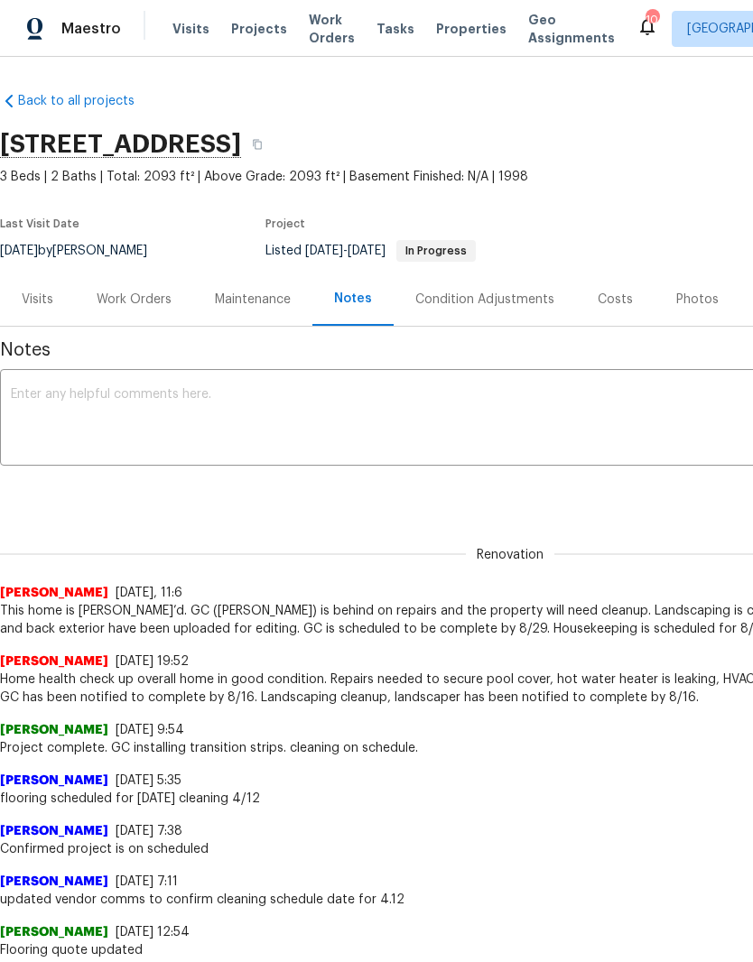
scroll to position [1, 0]
click at [235, 401] on textarea at bounding box center [510, 419] width 998 height 63
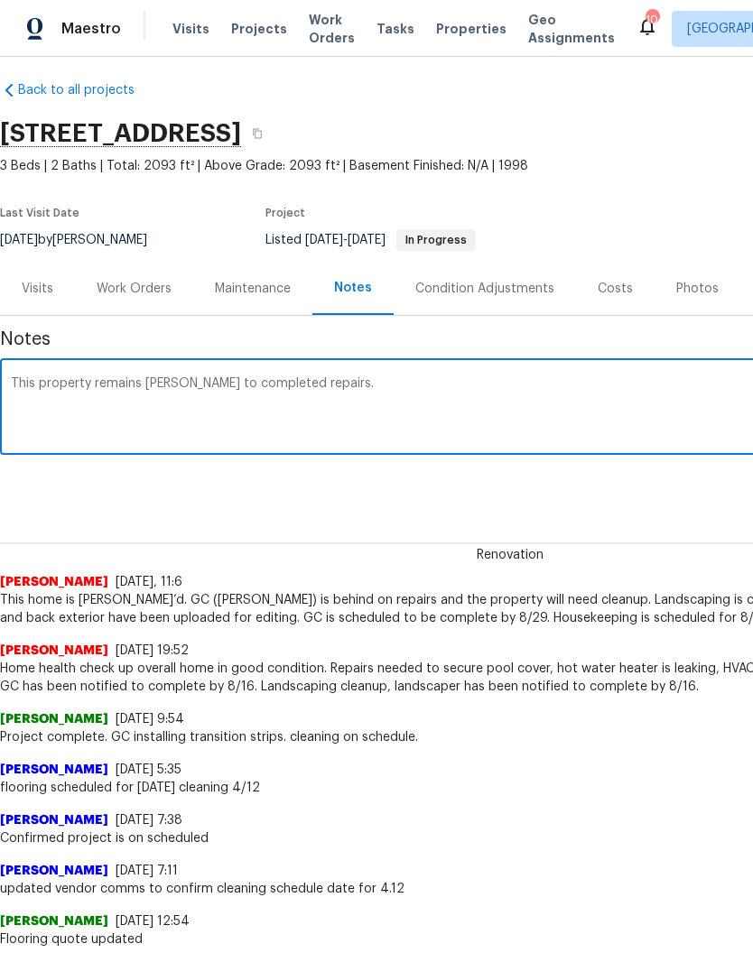
scroll to position [12, 0]
click at [176, 383] on textarea "This property remains TOM to completed repairs." at bounding box center [510, 408] width 998 height 63
click at [471, 402] on textarea "This property remains TOM for 1 more week to completed repairs." at bounding box center [510, 408] width 998 height 63
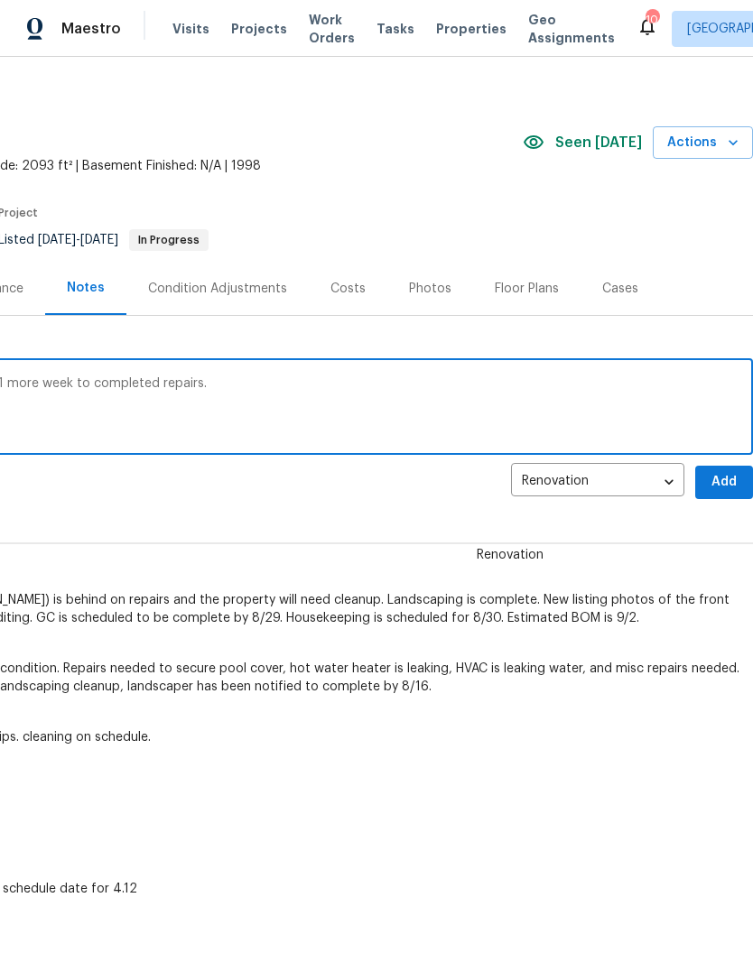
scroll to position [12, 267]
type textarea "This property remains TOM for 1 more week to completed repairs."
click at [716, 485] on span "Add" at bounding box center [723, 482] width 29 height 23
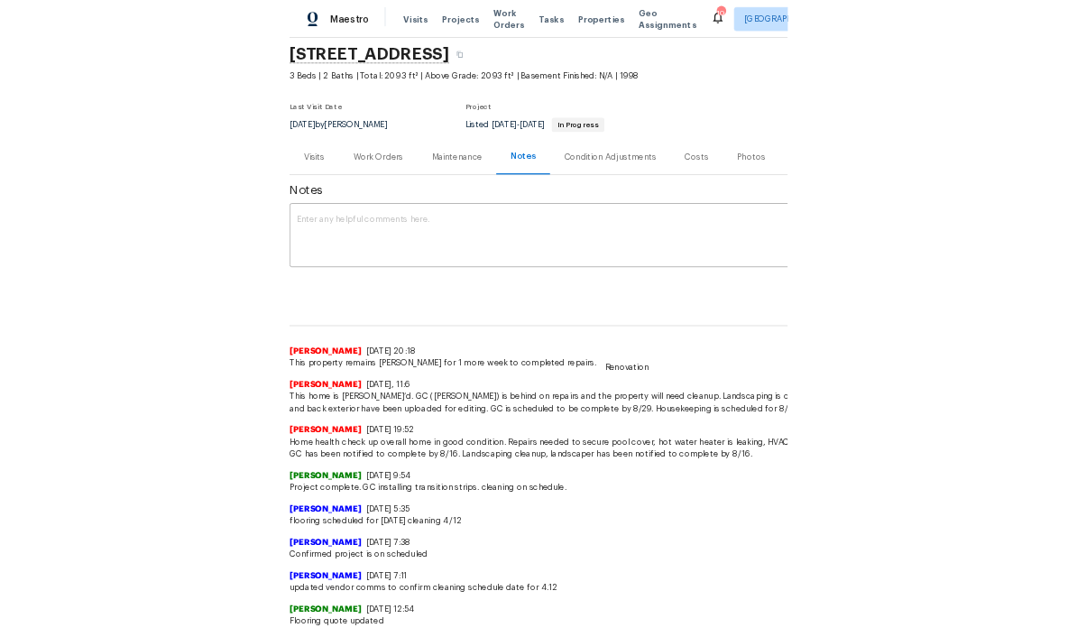
scroll to position [63, 0]
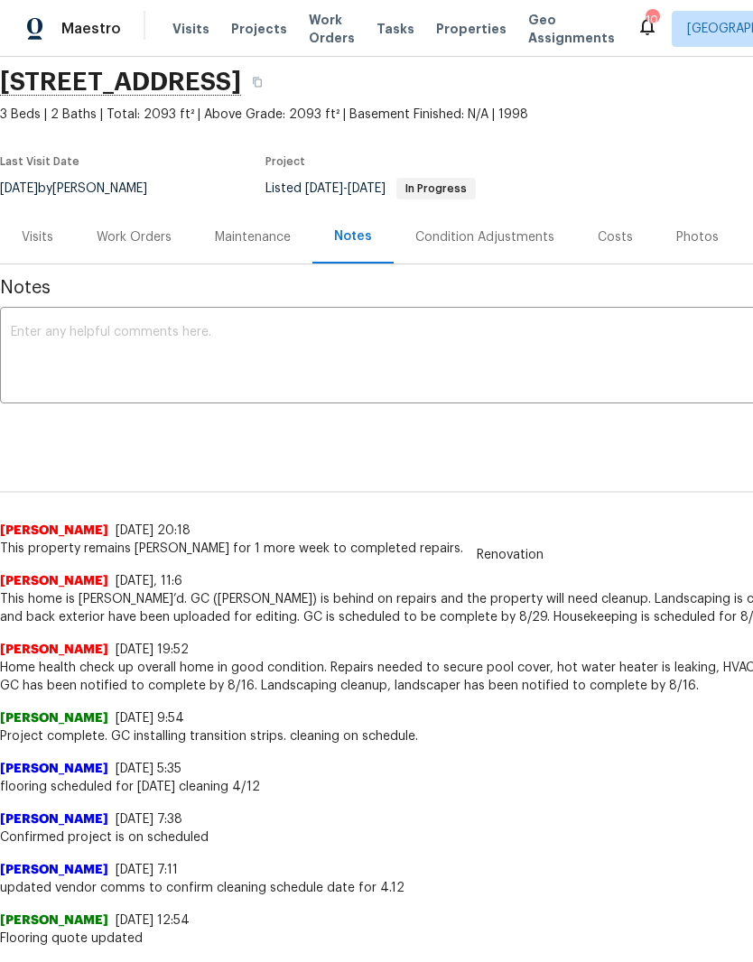
click at [317, 30] on span "Work Orders" at bounding box center [332, 29] width 46 height 36
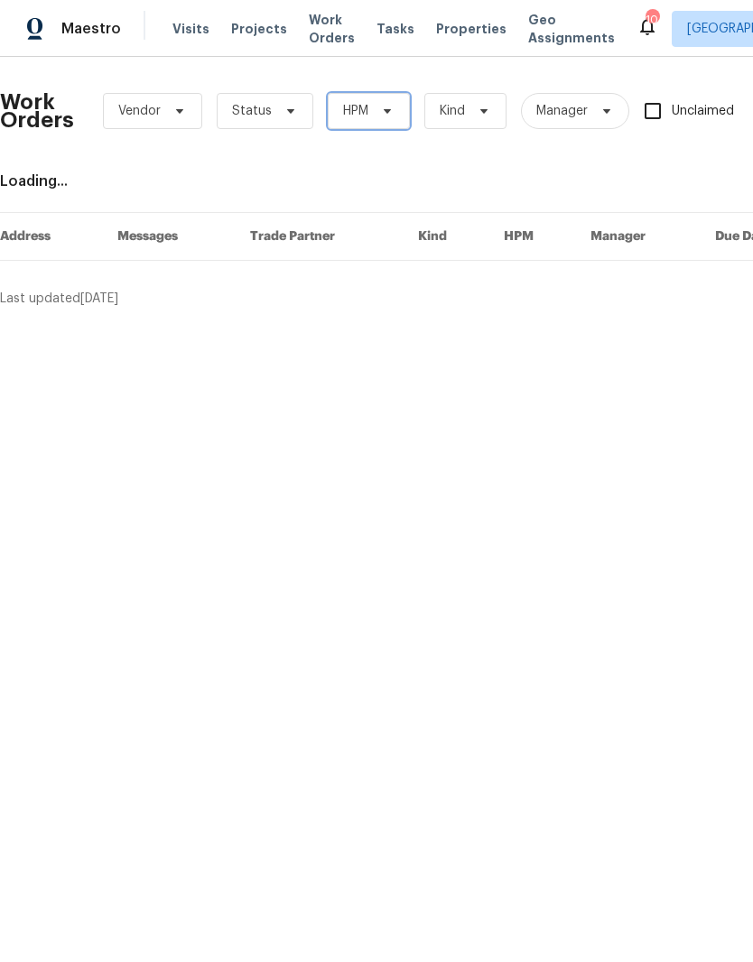
click at [383, 115] on icon at bounding box center [387, 111] width 14 height 14
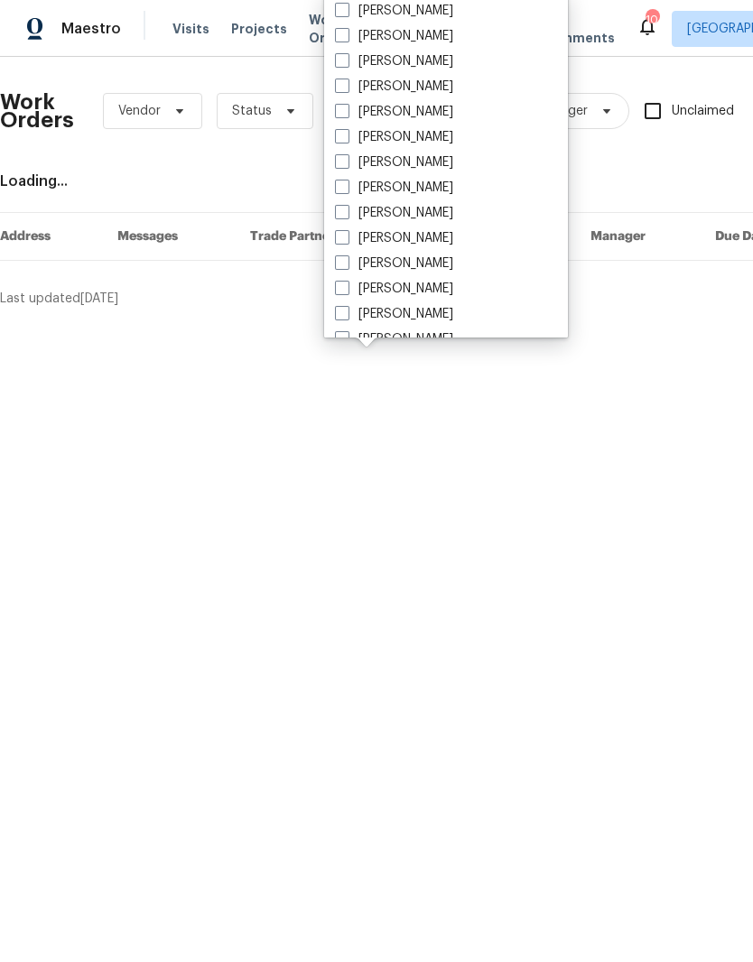
click at [431, 214] on label "[PERSON_NAME]" at bounding box center [394, 213] width 118 height 18
click at [346, 214] on input "[PERSON_NAME]" at bounding box center [341, 210] width 12 height 12
checkbox input "true"
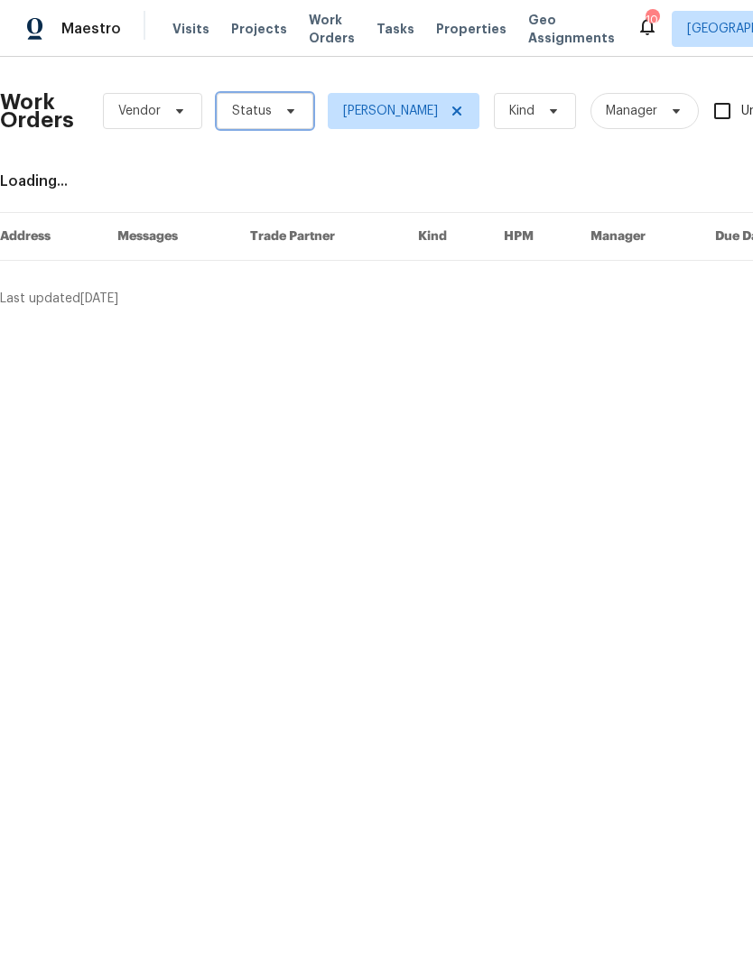
click at [267, 119] on span "Status" at bounding box center [252, 111] width 40 height 18
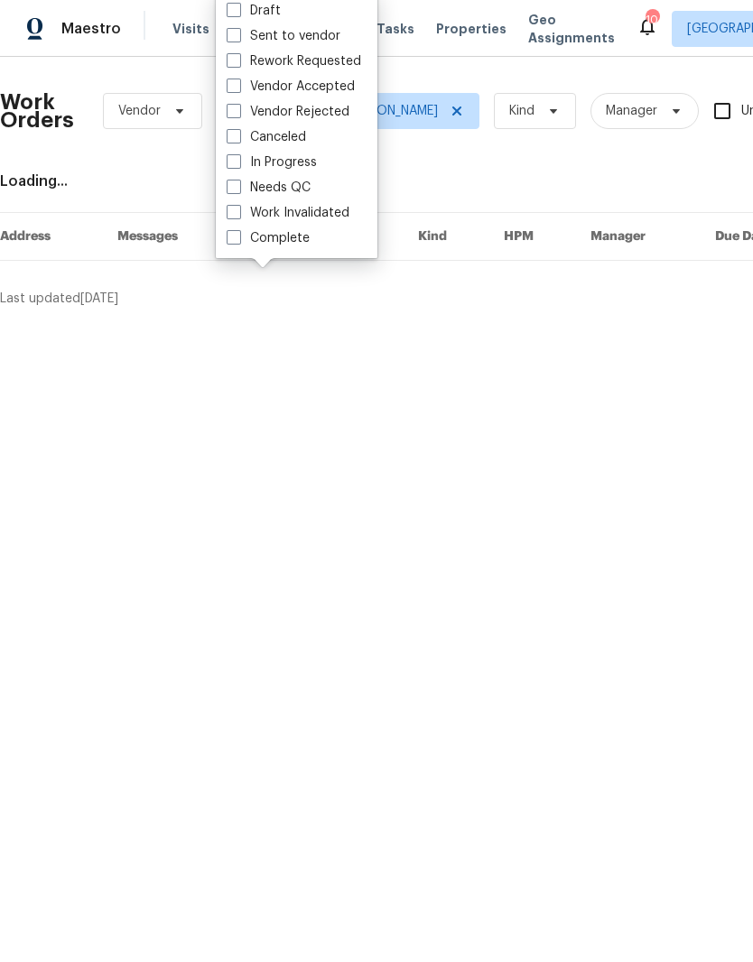
click at [302, 185] on label "Needs QC" at bounding box center [268, 188] width 84 height 18
click at [238, 185] on input "Needs QC" at bounding box center [232, 185] width 12 height 12
checkbox input "true"
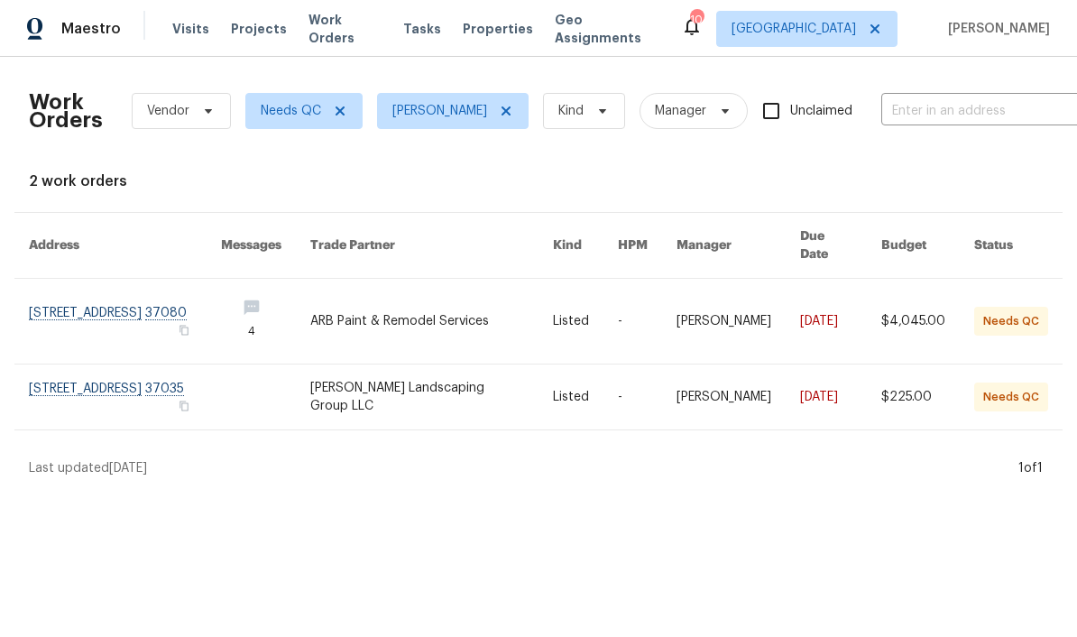
click at [75, 304] on link at bounding box center [125, 321] width 192 height 85
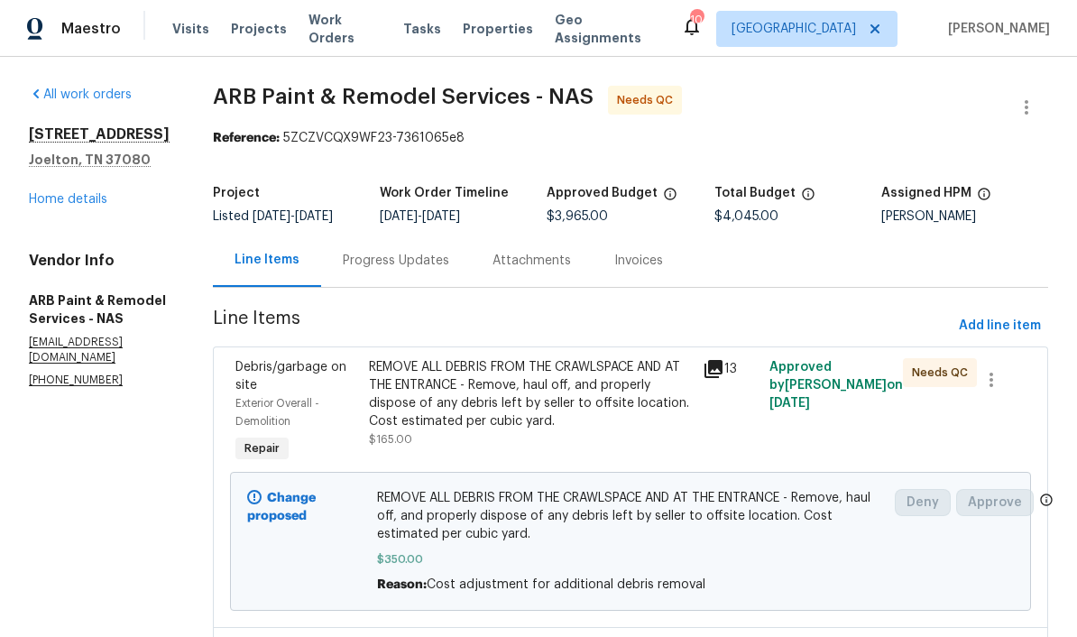
scroll to position [-1, 0]
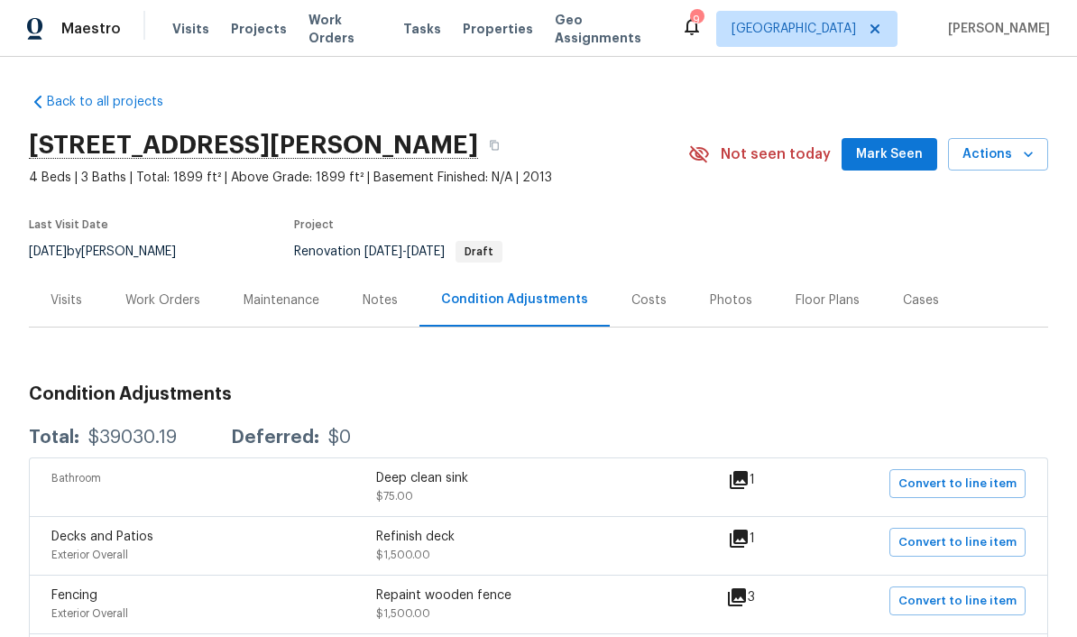
click at [888, 162] on span "Mark Seen" at bounding box center [889, 154] width 67 height 23
click at [179, 306] on div "Work Orders" at bounding box center [162, 300] width 75 height 18
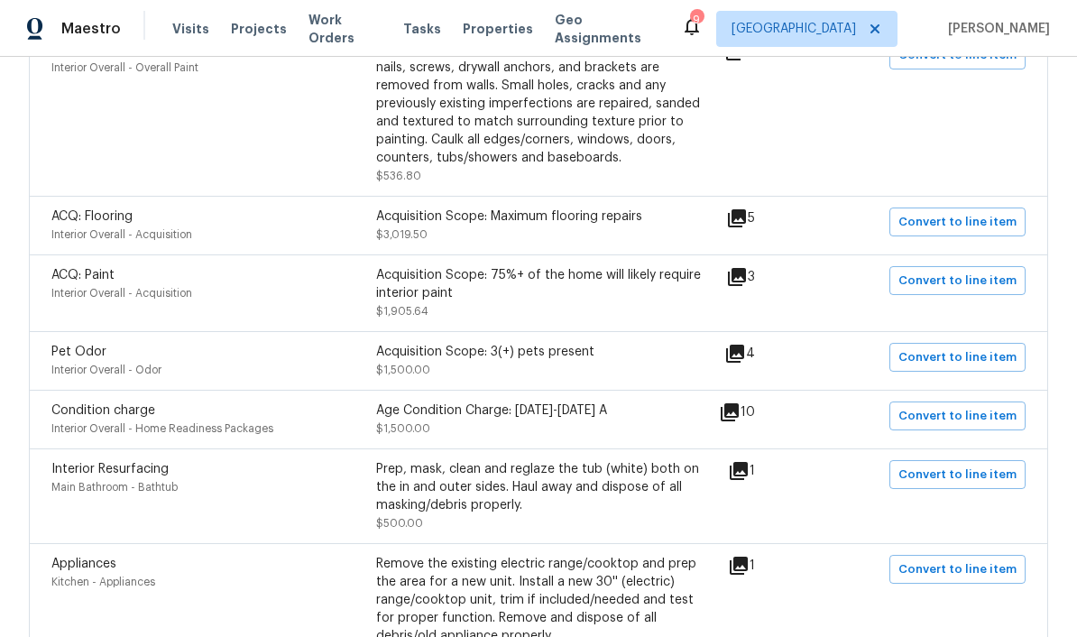
scroll to position [430, 0]
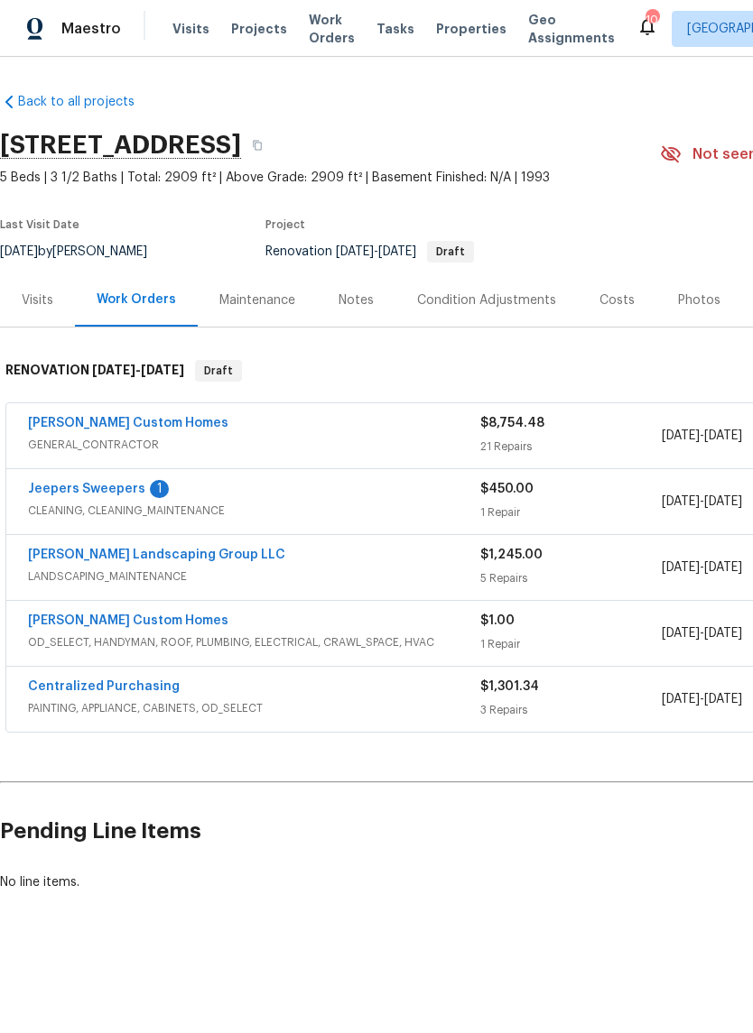
click at [113, 491] on link "Jeepers Sweepers" at bounding box center [86, 489] width 117 height 13
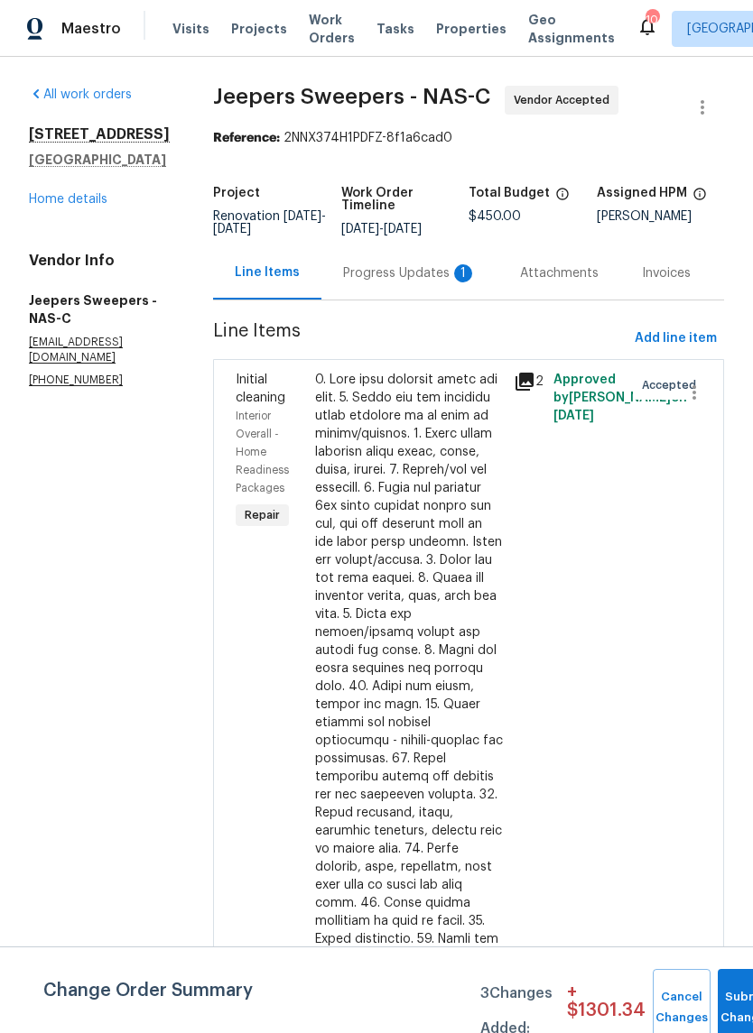
click at [398, 282] on div "Progress Updates 1" at bounding box center [410, 273] width 134 height 18
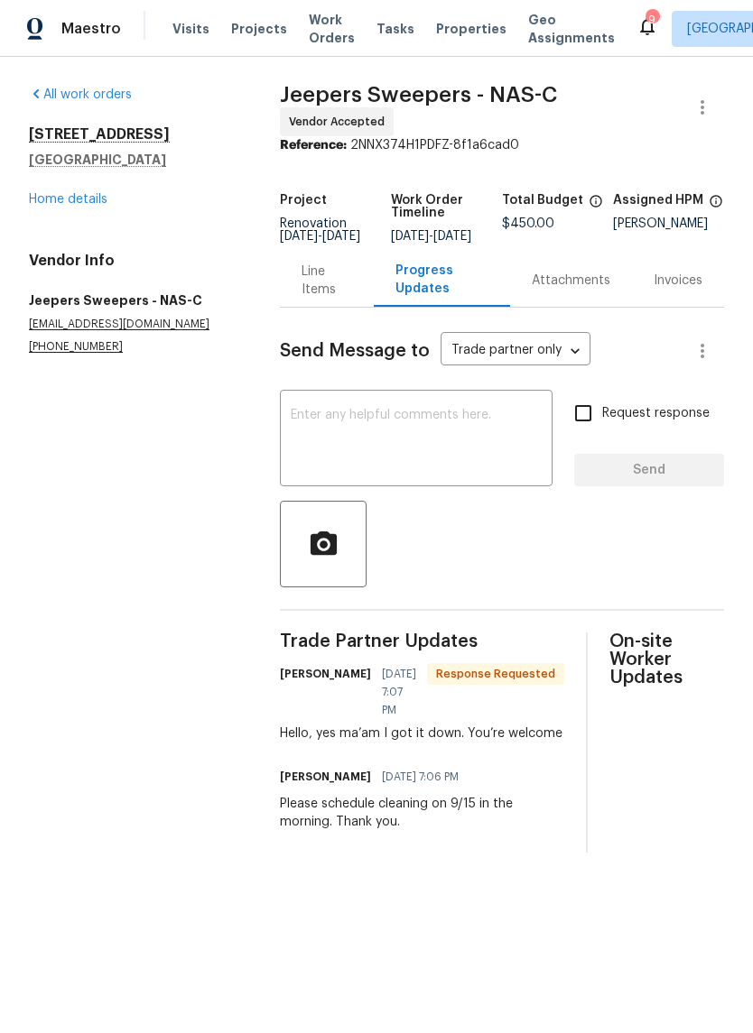
click at [89, 204] on link "Home details" at bounding box center [68, 199] width 79 height 13
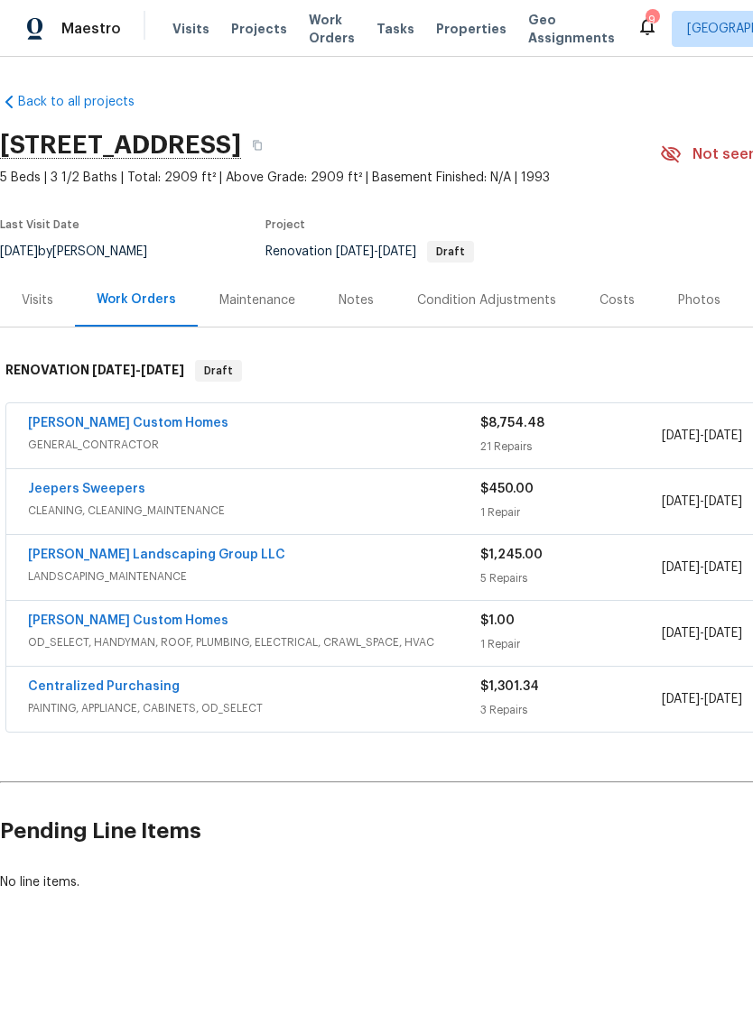
click at [141, 427] on link "[PERSON_NAME] Custom Homes" at bounding box center [128, 423] width 200 height 13
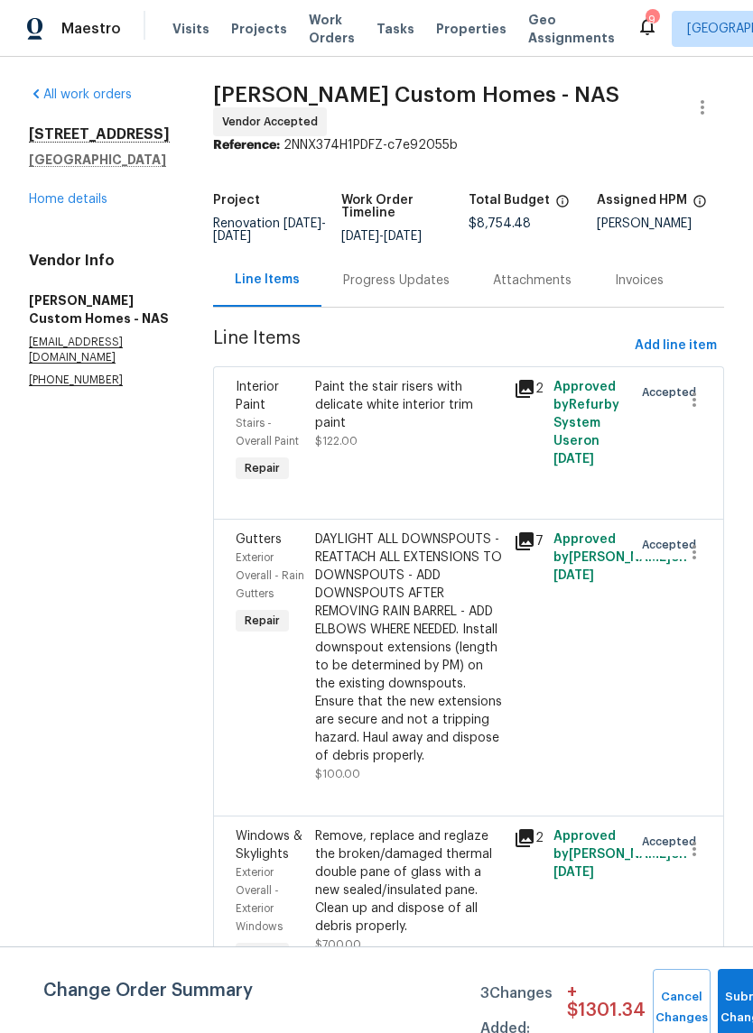
click at [435, 280] on div "Progress Updates" at bounding box center [396, 281] width 106 height 18
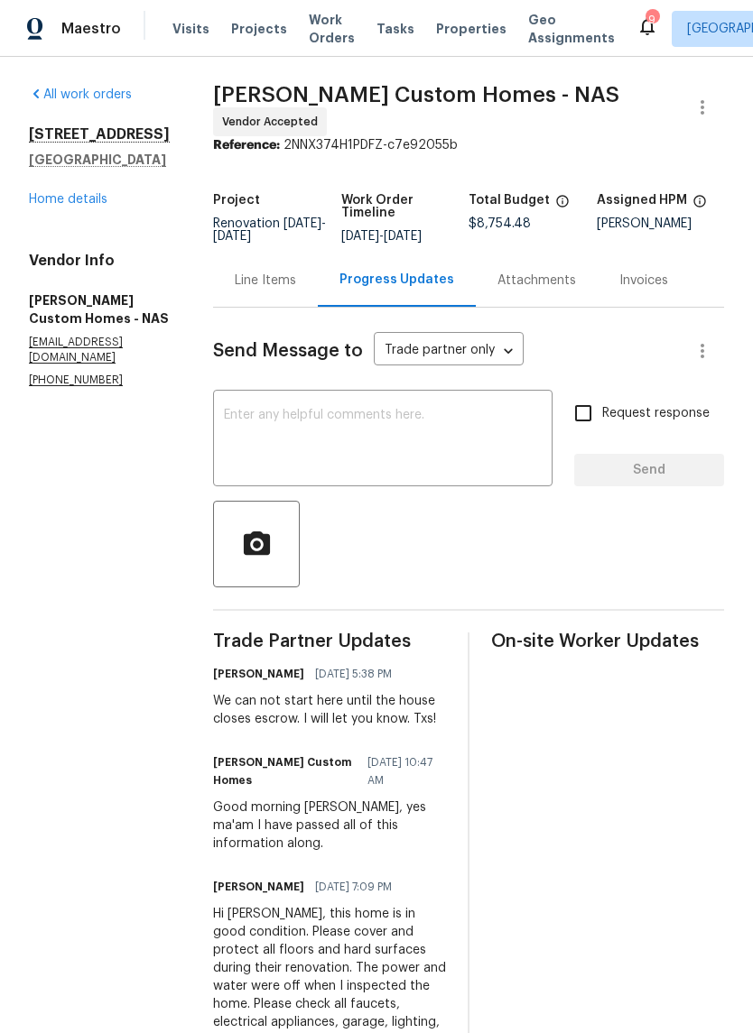
click at [431, 402] on div "x ​" at bounding box center [382, 440] width 339 height 92
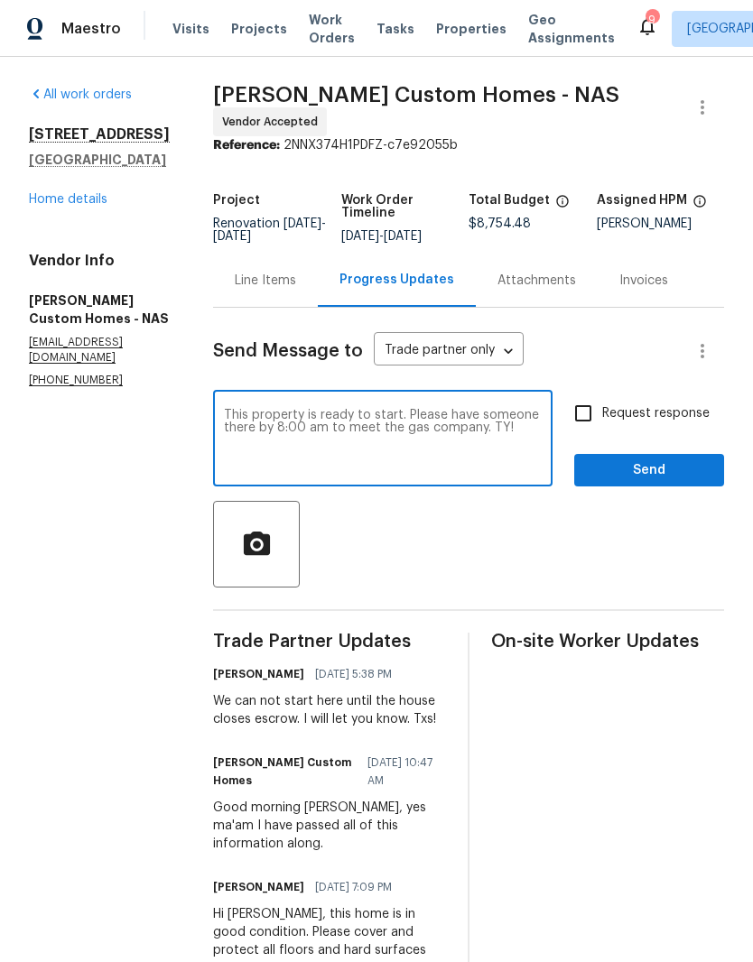
click at [344, 430] on textarea "This property is ready to start. Please have someone there by 8:00 am to meet t…" at bounding box center [383, 440] width 318 height 63
type textarea "This property is ready to start. Please have someone there [DATE] by 8:00 am to…"
click at [668, 474] on span "Send" at bounding box center [648, 470] width 121 height 23
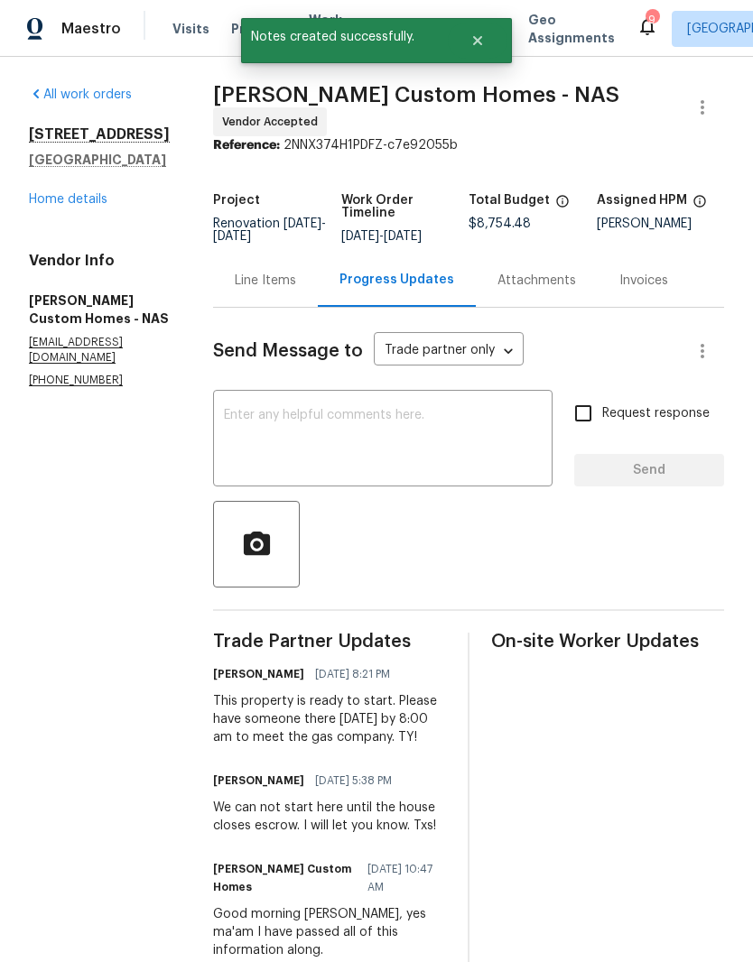
click at [92, 202] on link "Home details" at bounding box center [68, 199] width 79 height 13
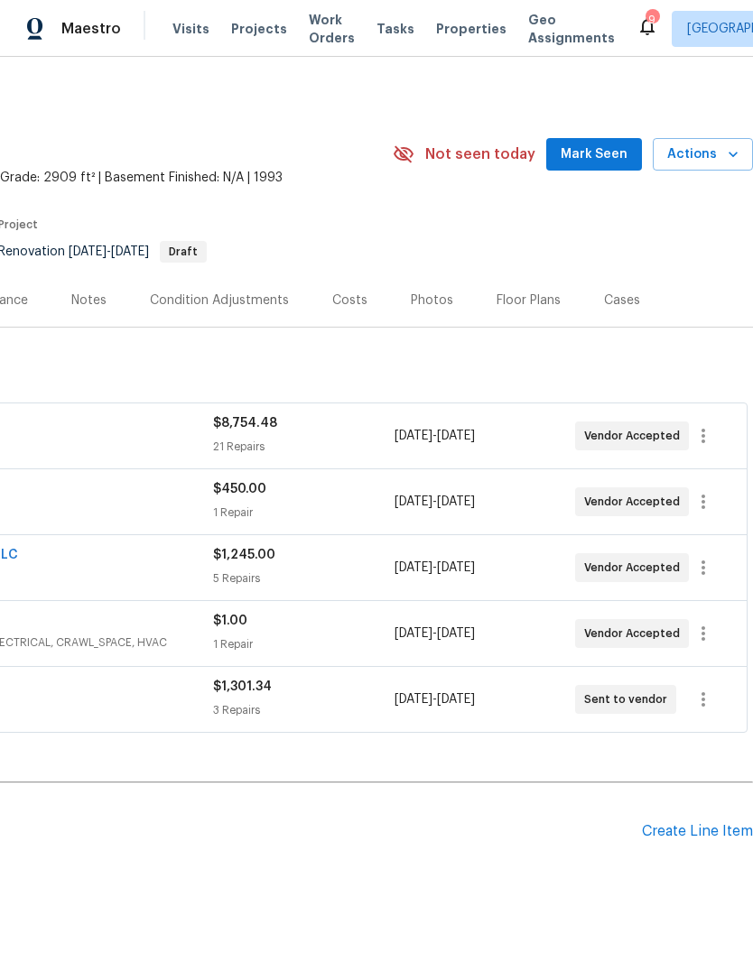
click at [605, 155] on span "Mark Seen" at bounding box center [593, 154] width 67 height 23
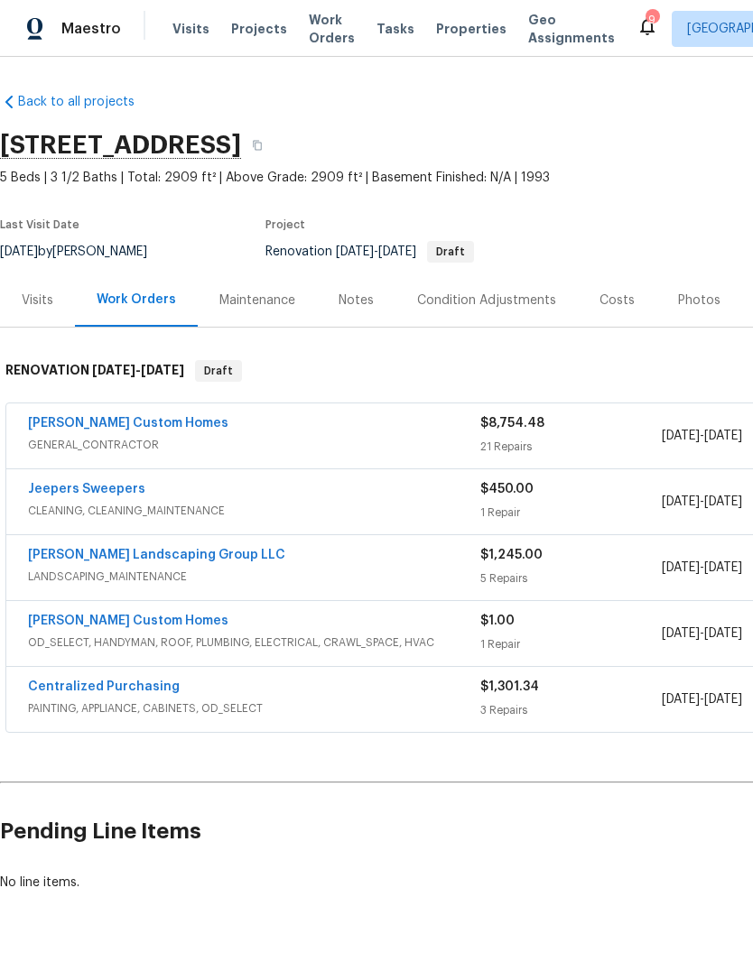
click at [369, 303] on div "Notes" at bounding box center [355, 300] width 35 height 18
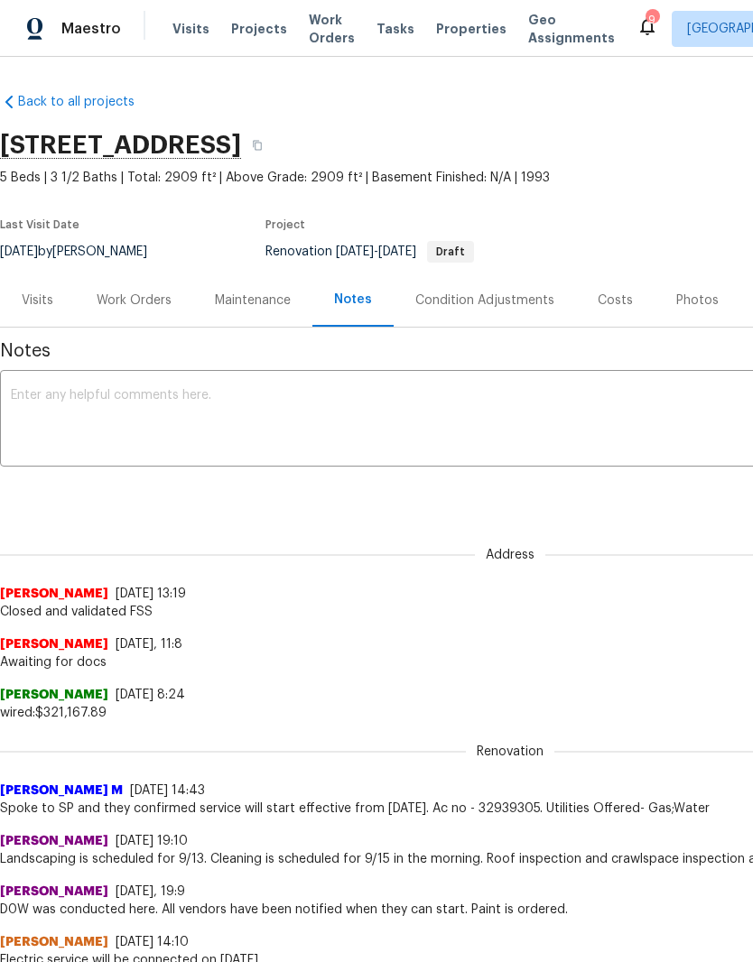
click at [350, 402] on textarea at bounding box center [510, 420] width 998 height 63
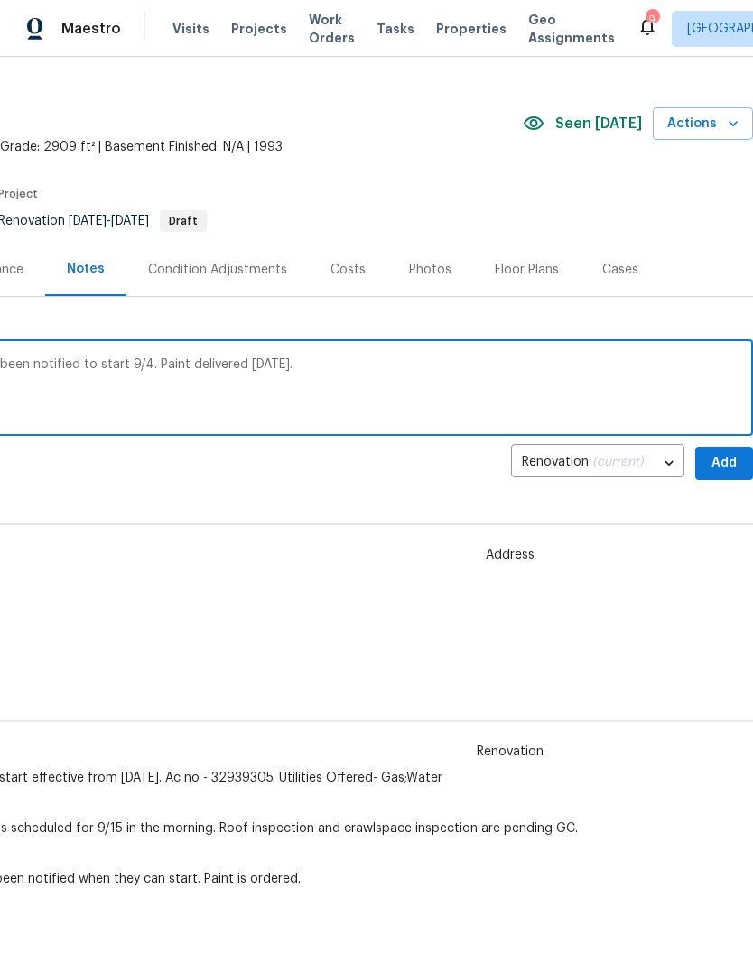
scroll to position [31, 267]
type textarea "Renovation is ready to start. Vendors have been notified to start 9/4. Paint de…"
click at [717, 463] on span "Add" at bounding box center [723, 463] width 29 height 23
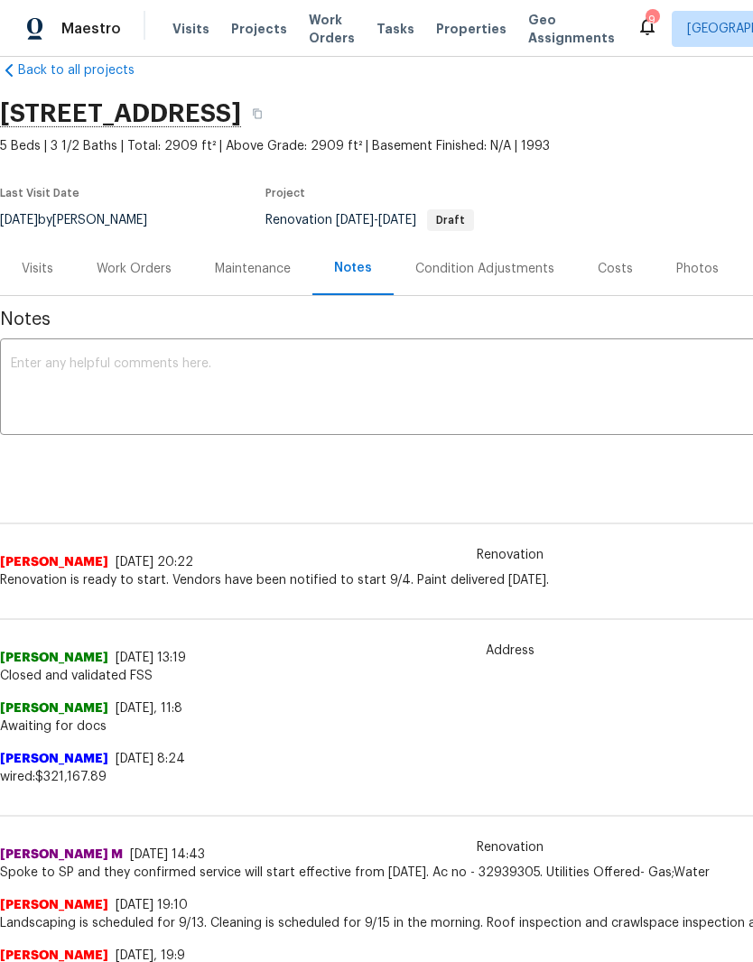
scroll to position [32, 0]
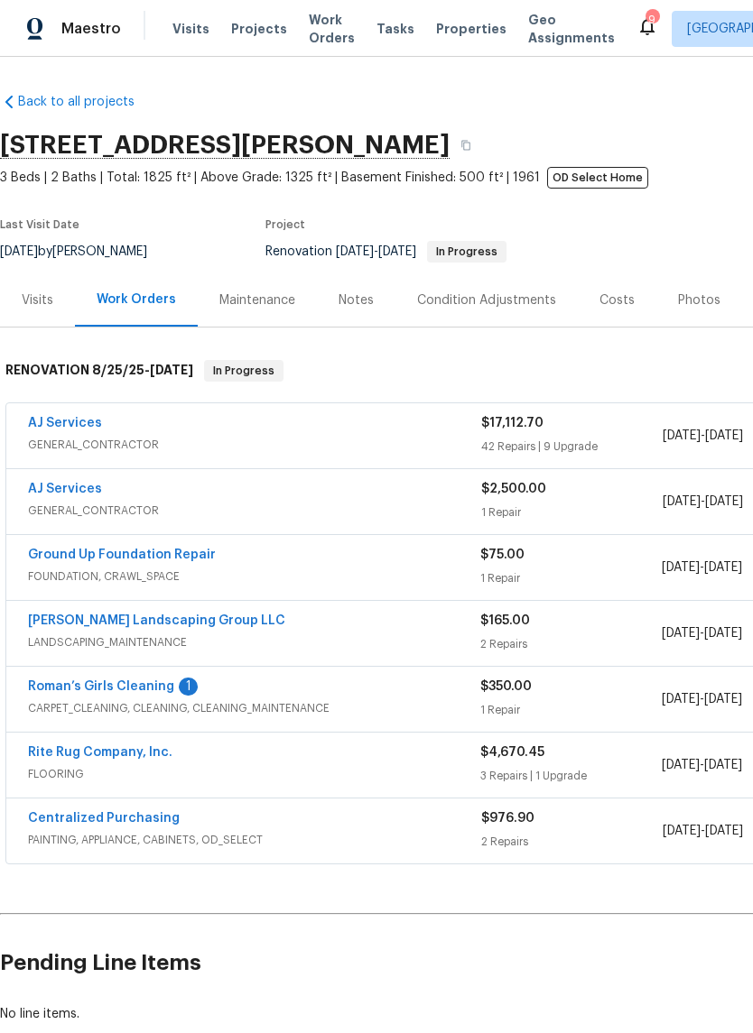
click at [156, 691] on link "Roman’s Girls Cleaning" at bounding box center [101, 686] width 146 height 13
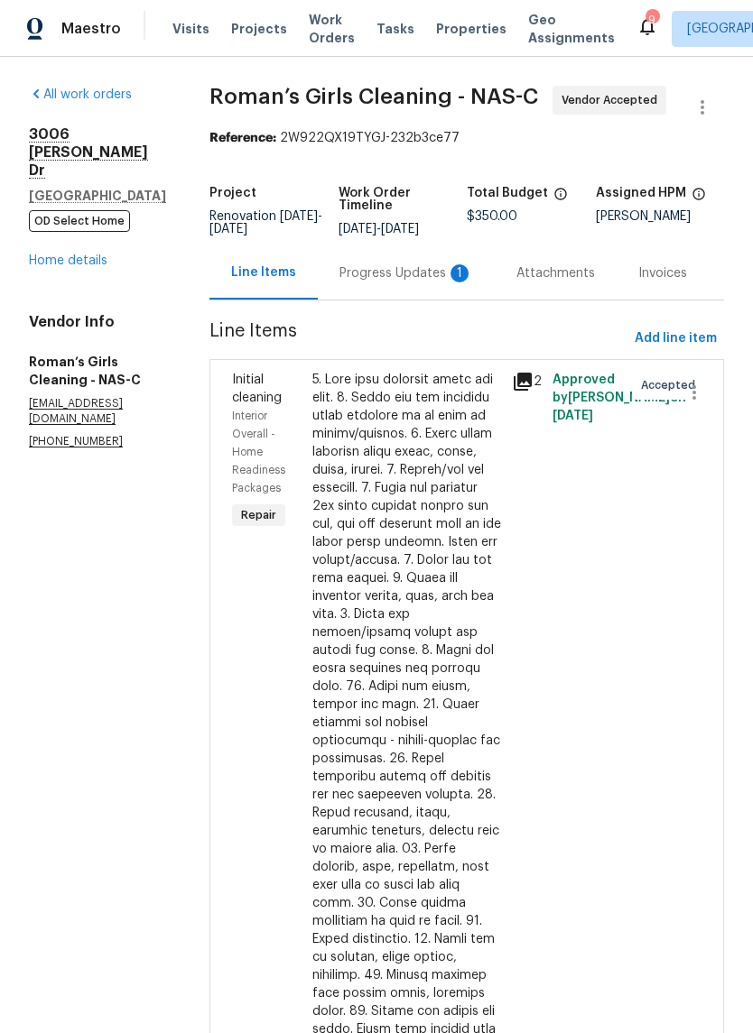
click at [415, 282] on div "Progress Updates 1" at bounding box center [406, 273] width 134 height 18
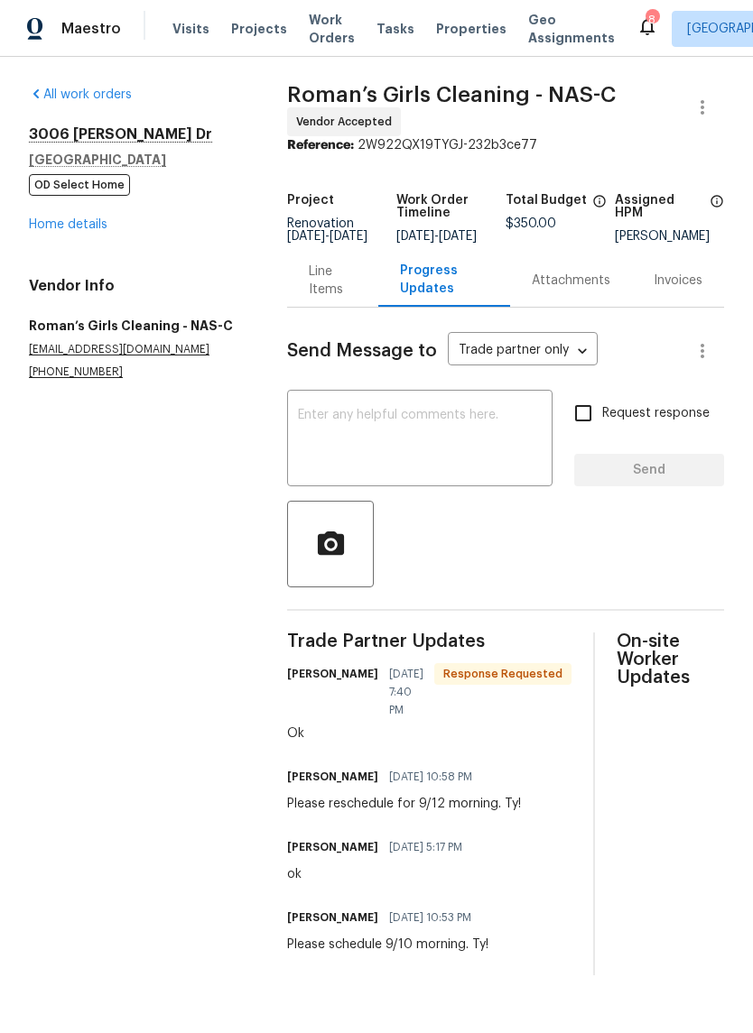
click at [393, 430] on textarea at bounding box center [420, 440] width 244 height 63
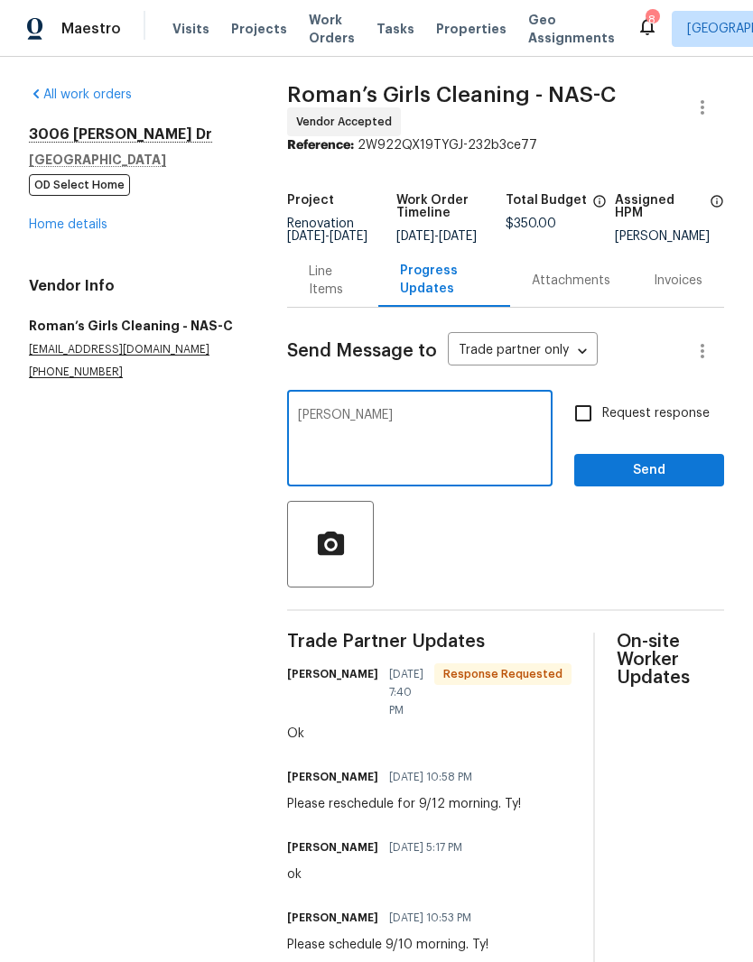
type textarea "[PERSON_NAME]"
click at [651, 482] on span "Send" at bounding box center [648, 470] width 121 height 23
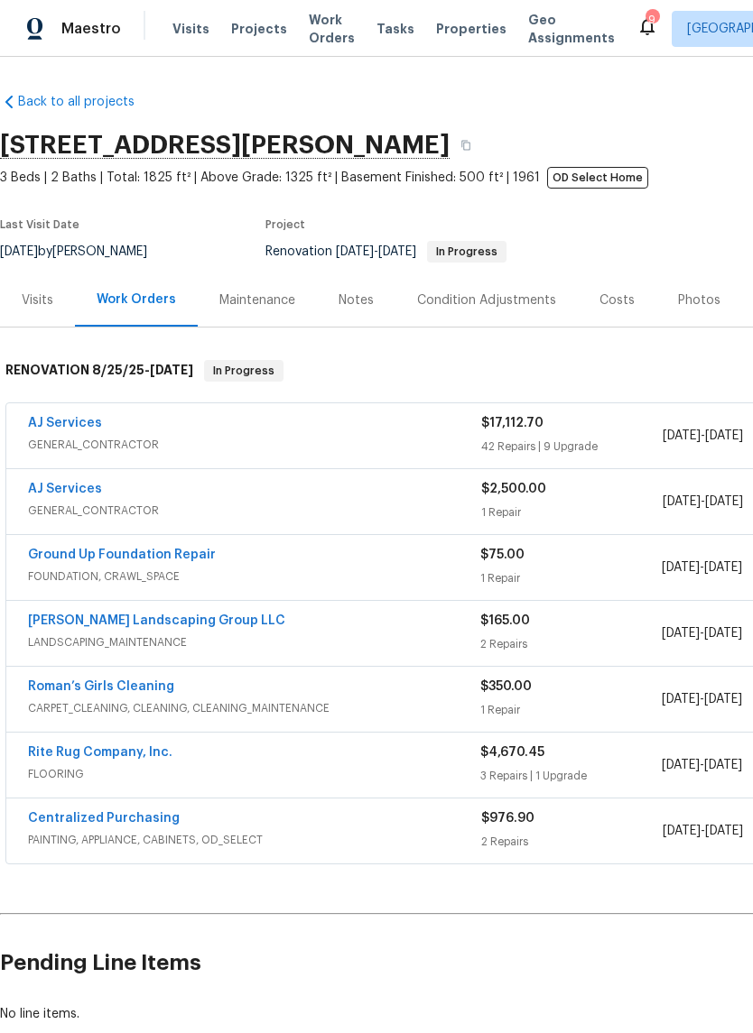
click at [97, 429] on link "AJ Services" at bounding box center [65, 423] width 74 height 13
